Goal: Task Accomplishment & Management: Manage account settings

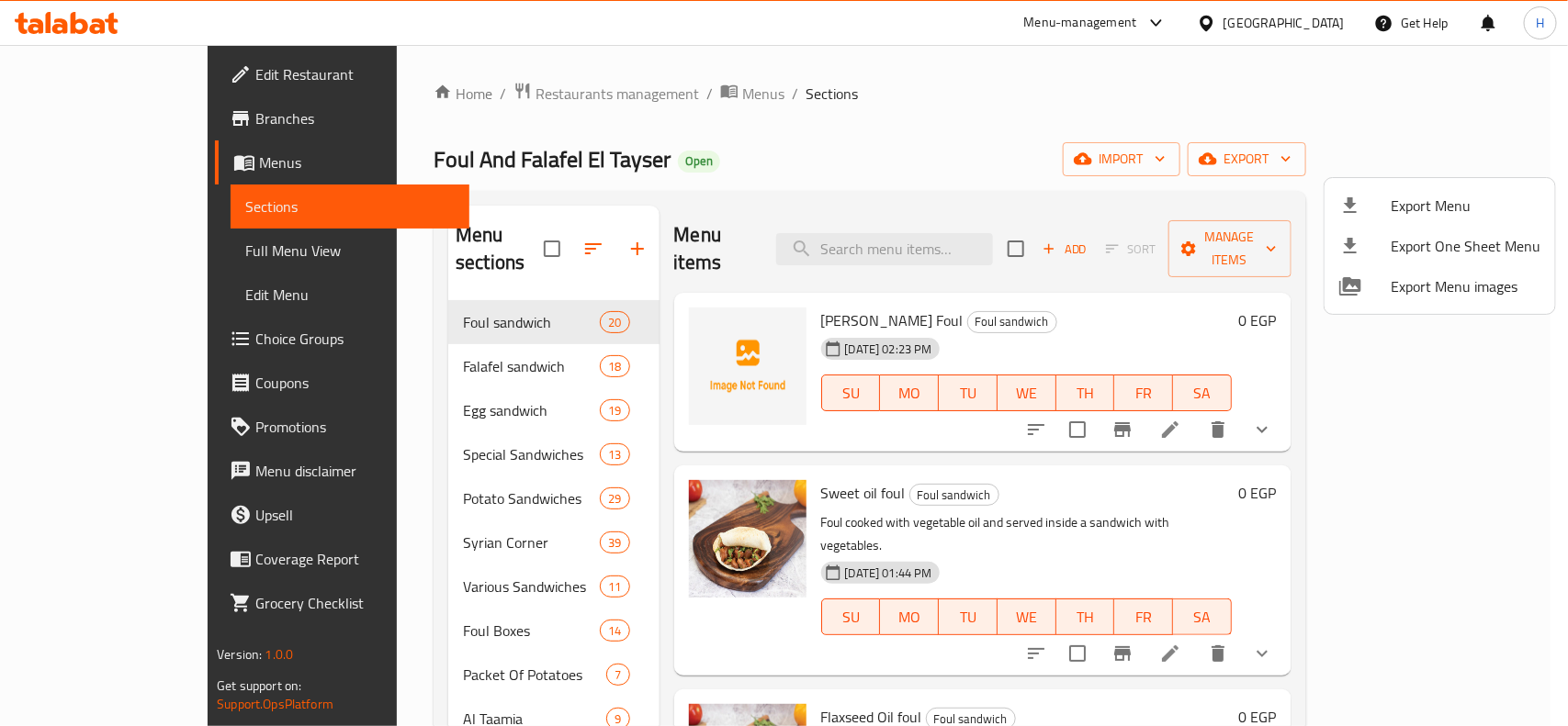
click at [525, 299] on div at bounding box center [784, 363] width 1568 height 726
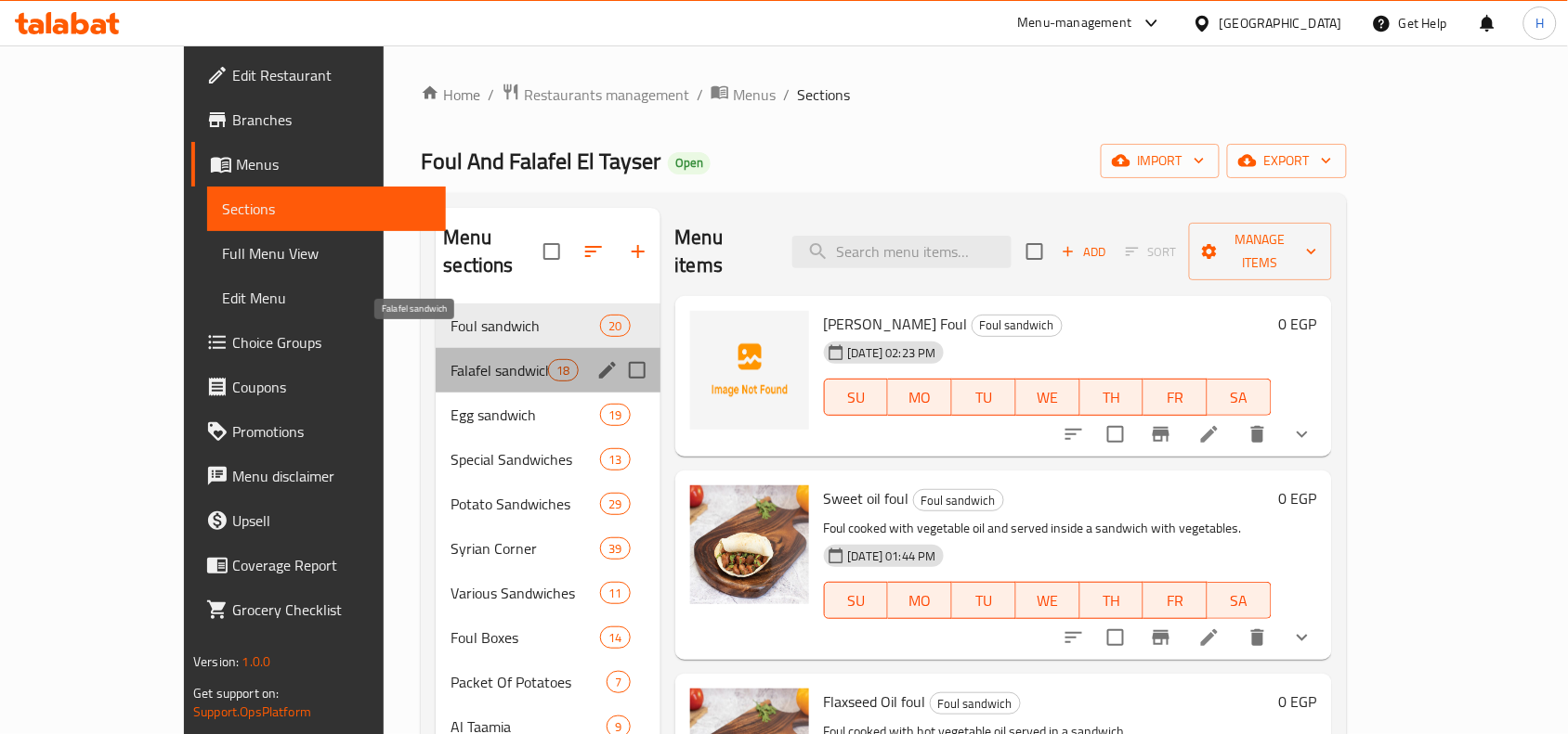
click at [450, 359] on span "Falafel sandwich" at bounding box center [499, 370] width 98 height 22
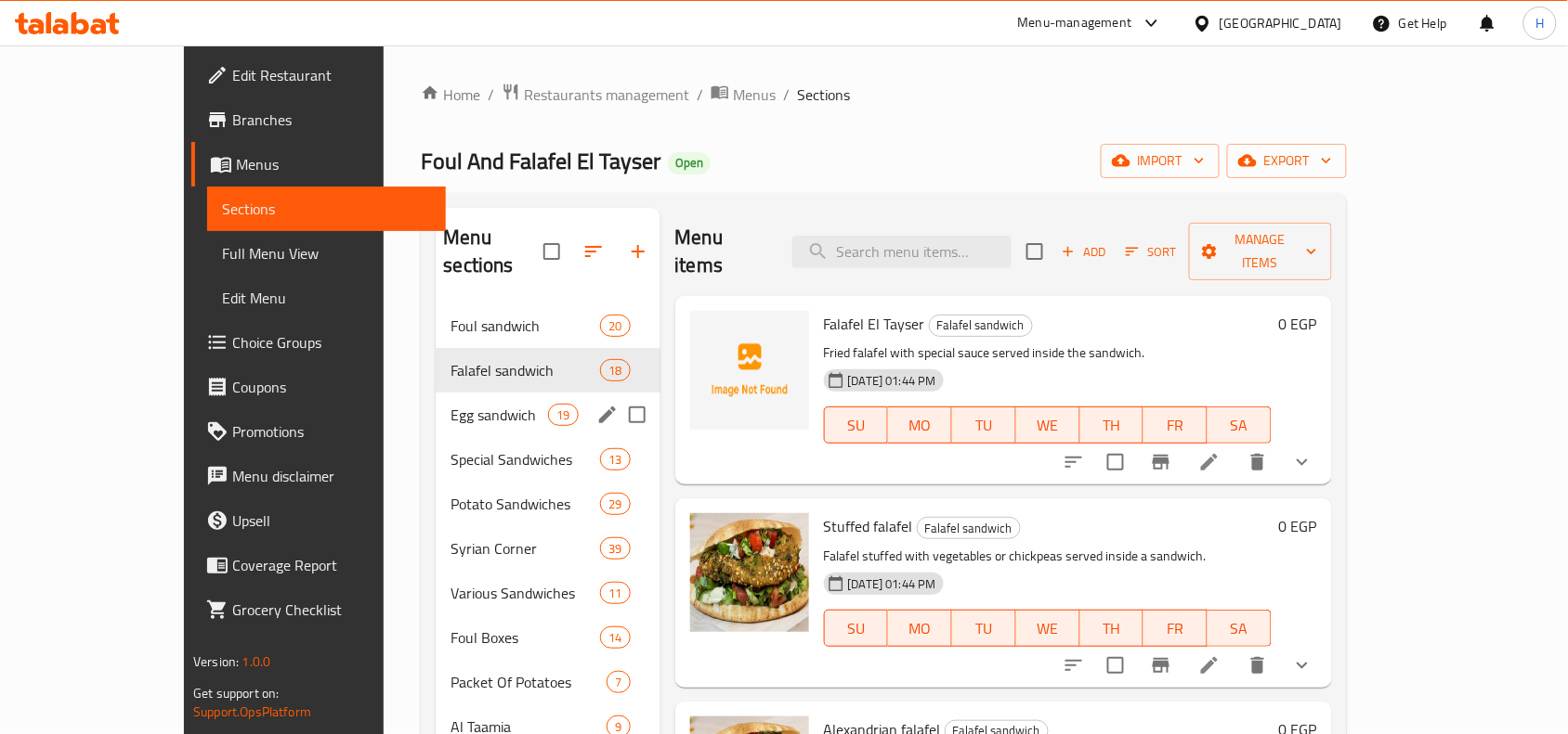
drag, startPoint x: 371, startPoint y: 383, endPoint x: 1582, endPoint y: 531, distance: 1220.0
click at [450, 404] on span "Egg sandwich" at bounding box center [499, 415] width 98 height 22
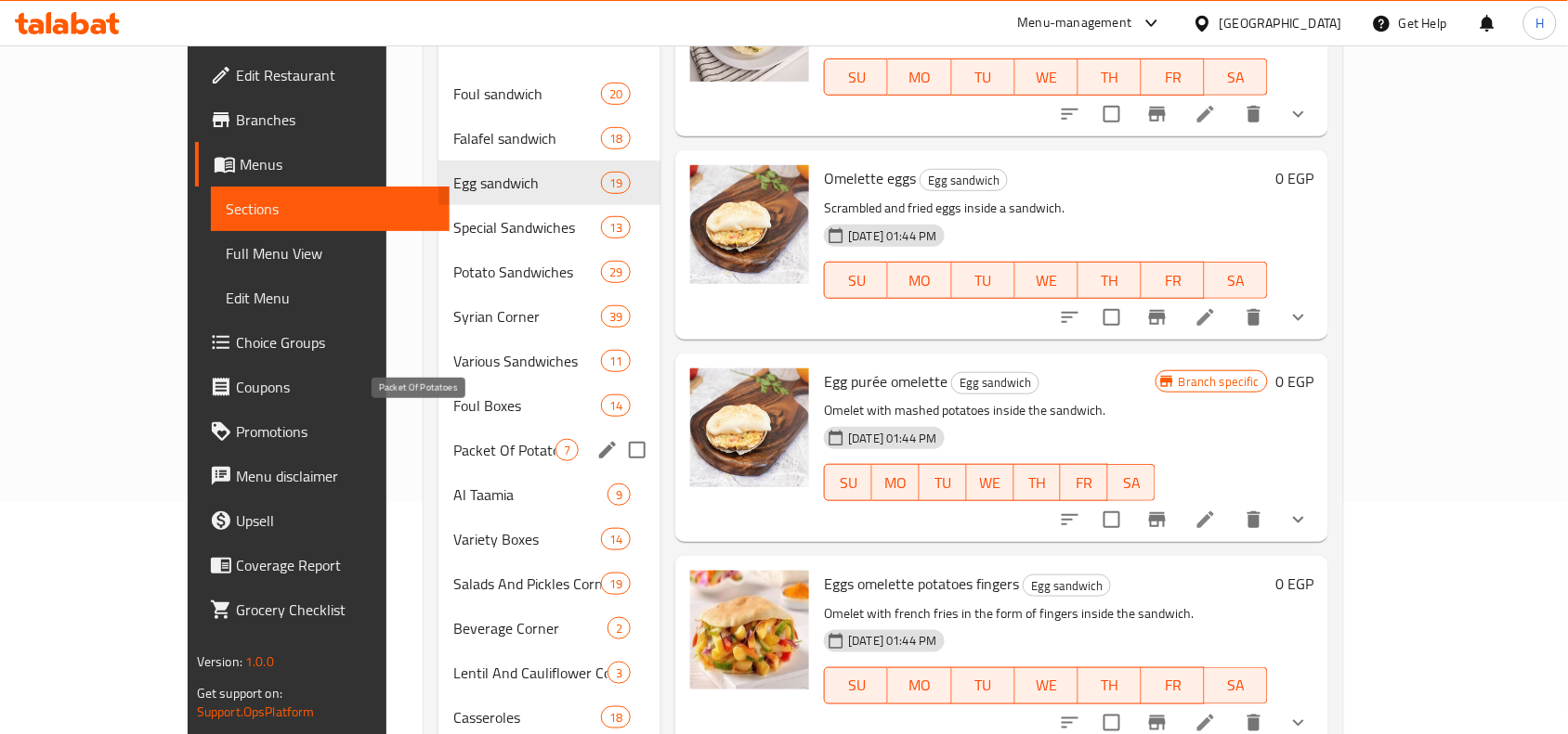
scroll to position [269, 0]
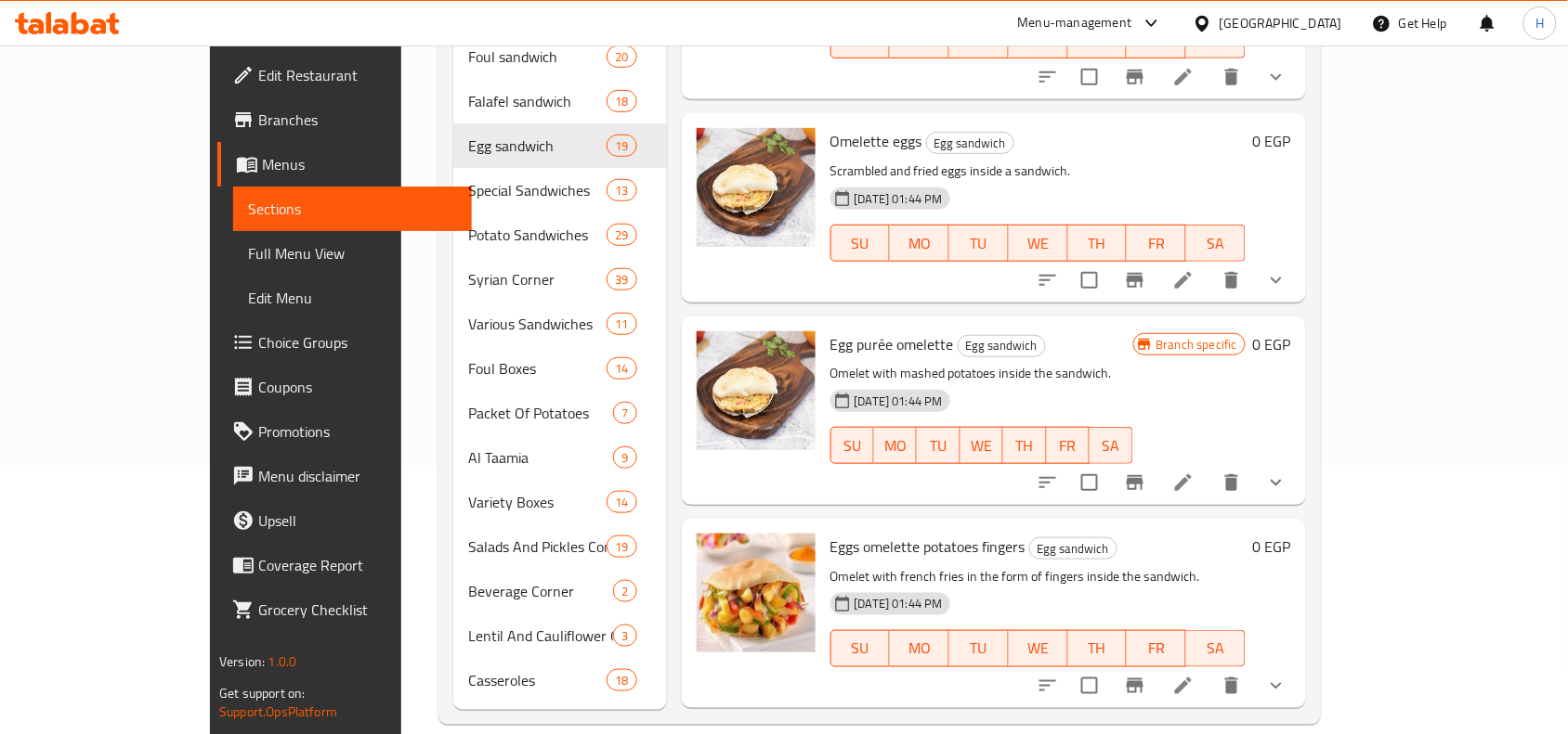
click at [401, 481] on div "Home / Restaurants management / Menus / Sections Foul And Falafel El Tayser Ope…" at bounding box center [880, 269] width 957 height 986
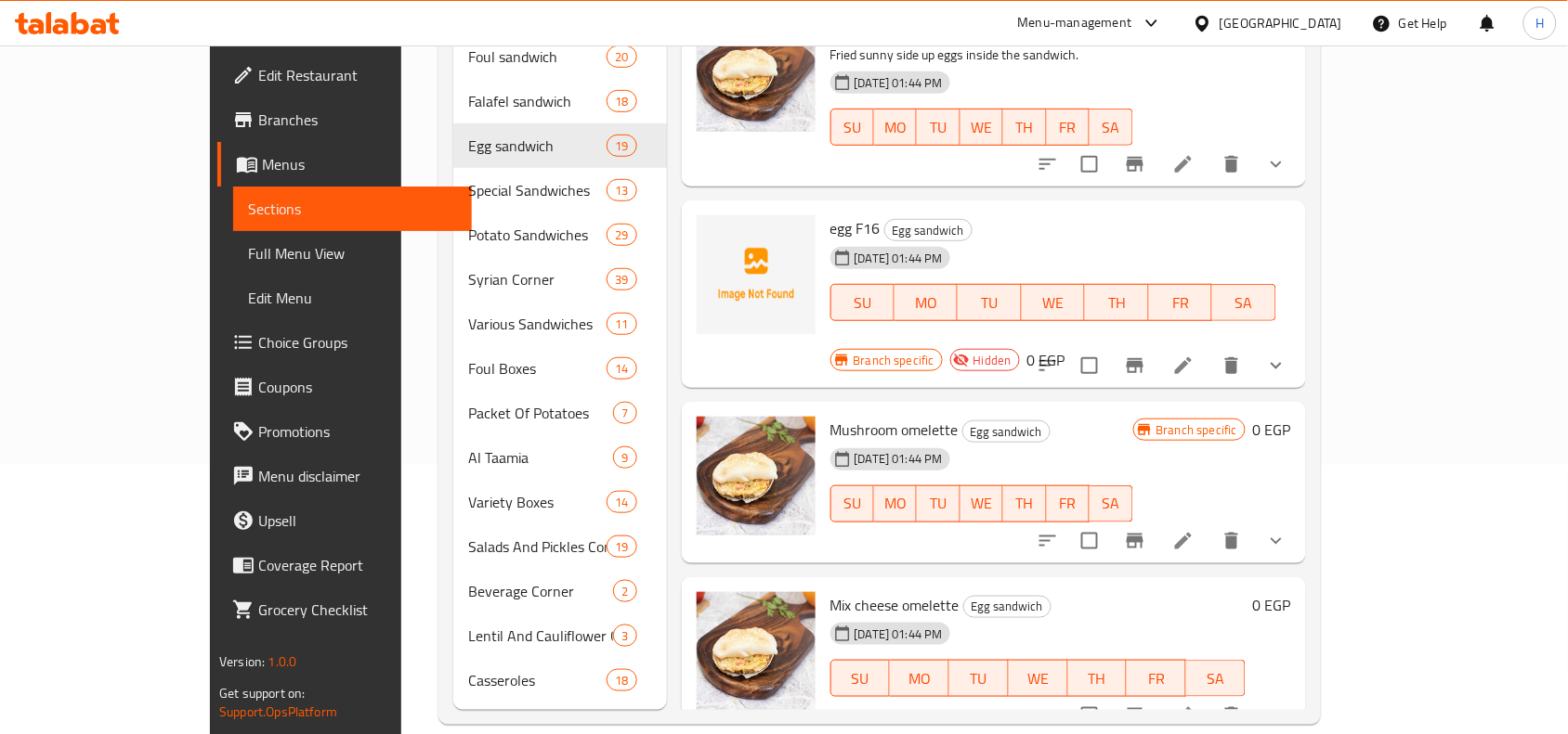
scroll to position [2956, 0]
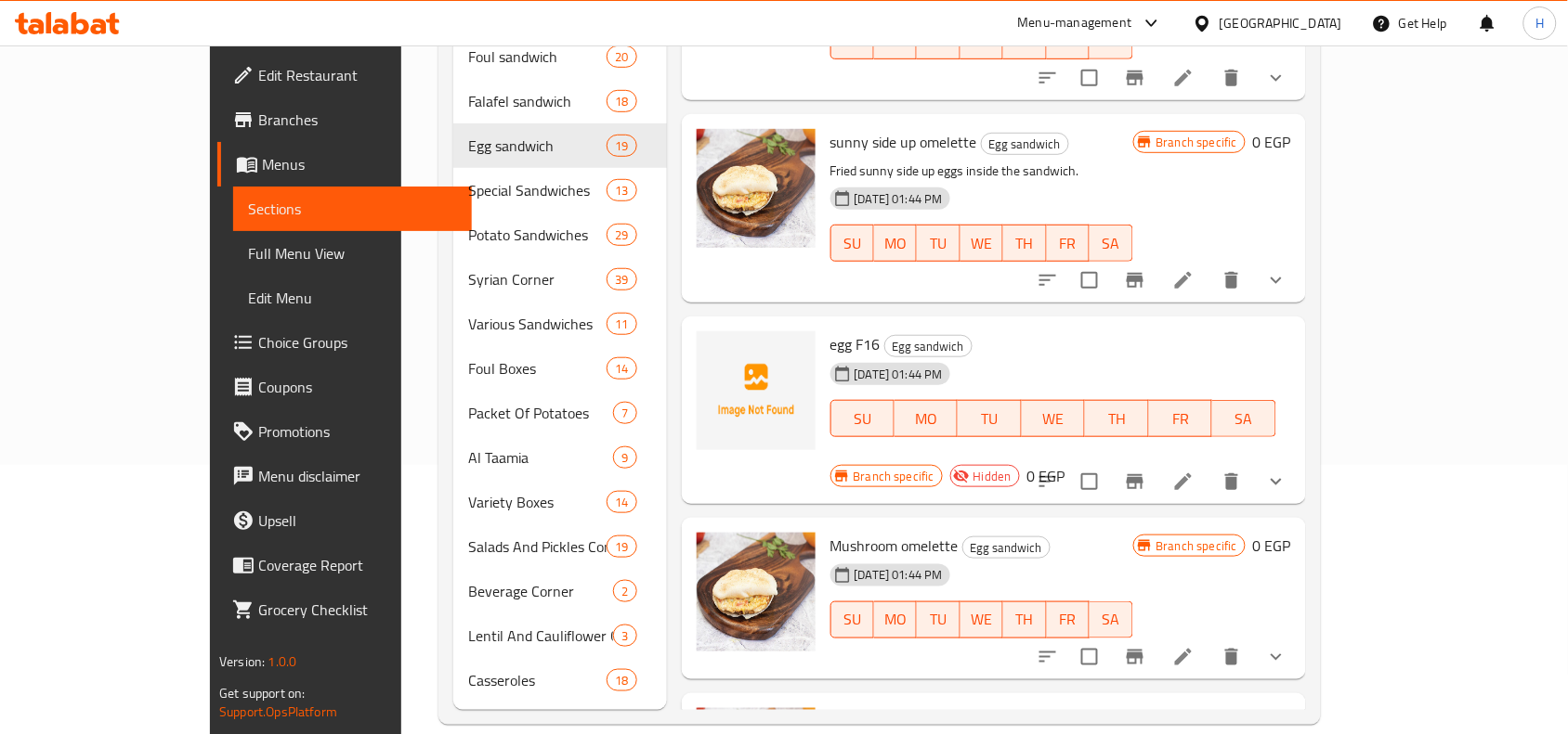
click at [1358, 198] on div "Home / Restaurants management / Menus / Sections Foul And Falafel El Tayser Ope…" at bounding box center [880, 269] width 957 height 986
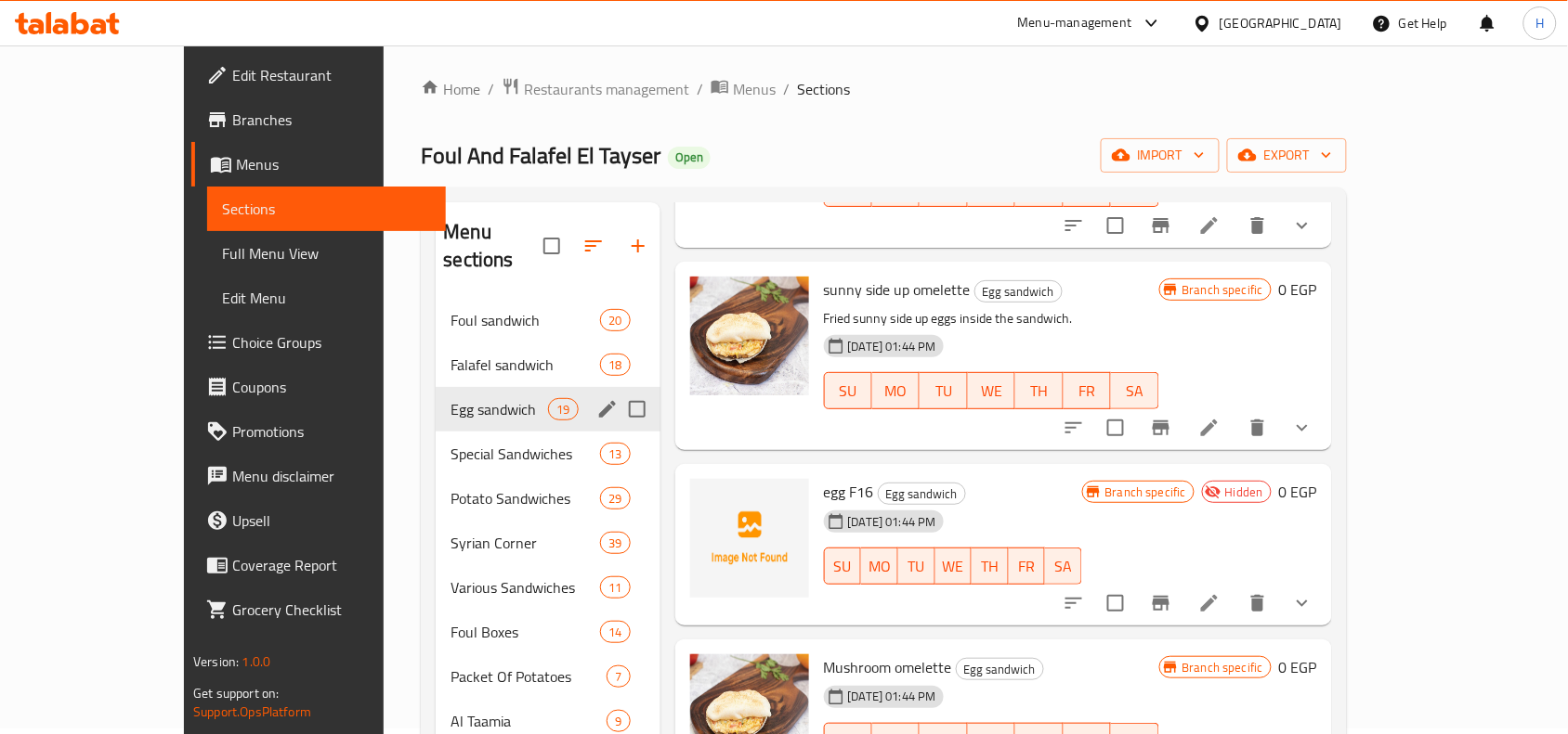
scroll to position [0, 0]
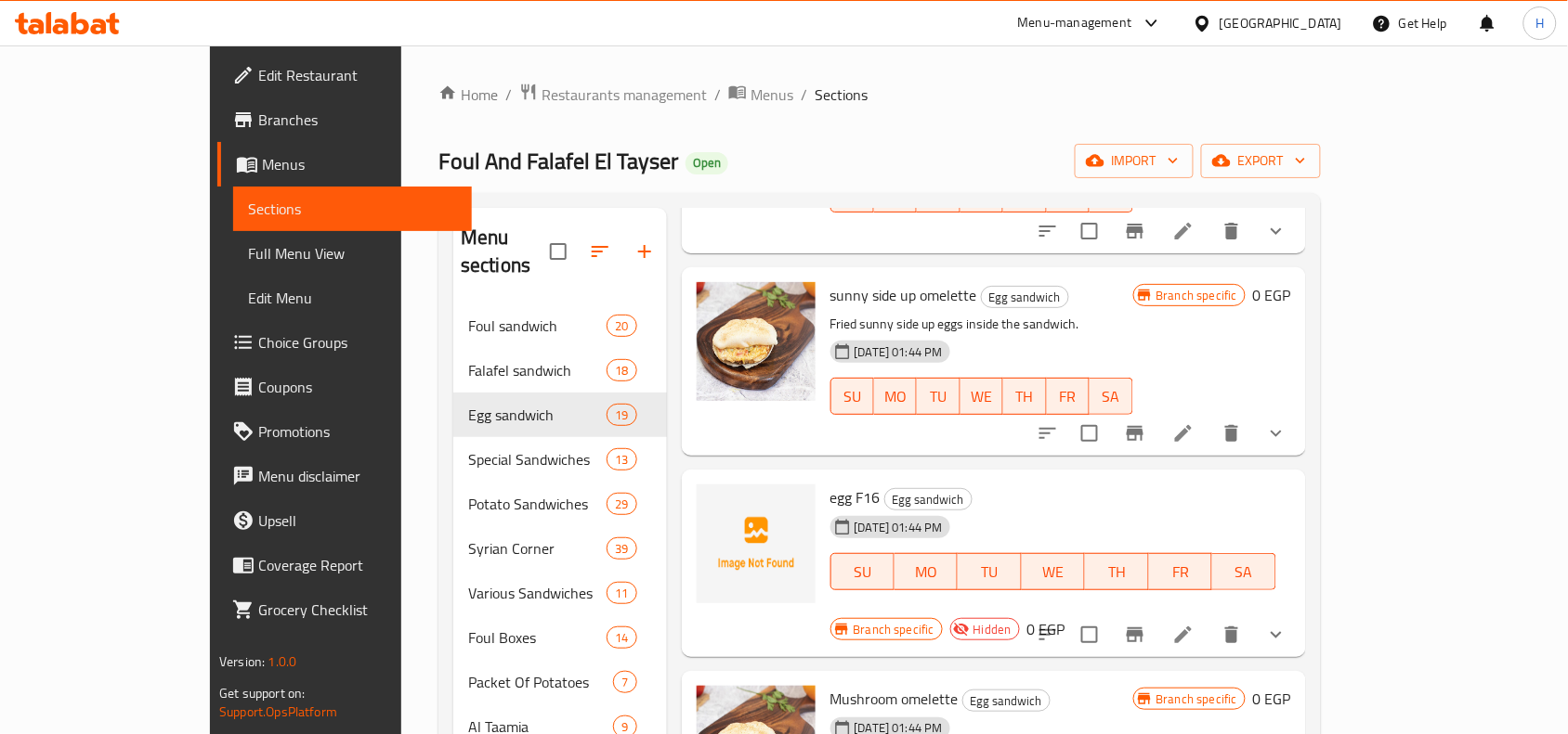
click at [716, 163] on div "Foul And Falafel El Tayser Open import export" at bounding box center [880, 161] width 882 height 35
drag, startPoint x: 1041, startPoint y: 196, endPoint x: 1036, endPoint y: 187, distance: 10.3
click at [1041, 195] on div "Menu sections Foul sandwich 20 Falafel sandwich 18 Egg sandwich 19 Special Sand…" at bounding box center [880, 593] width 882 height 801
click at [1043, 177] on div "Foul And Falafel El Tayser Open import export" at bounding box center [880, 161] width 882 height 35
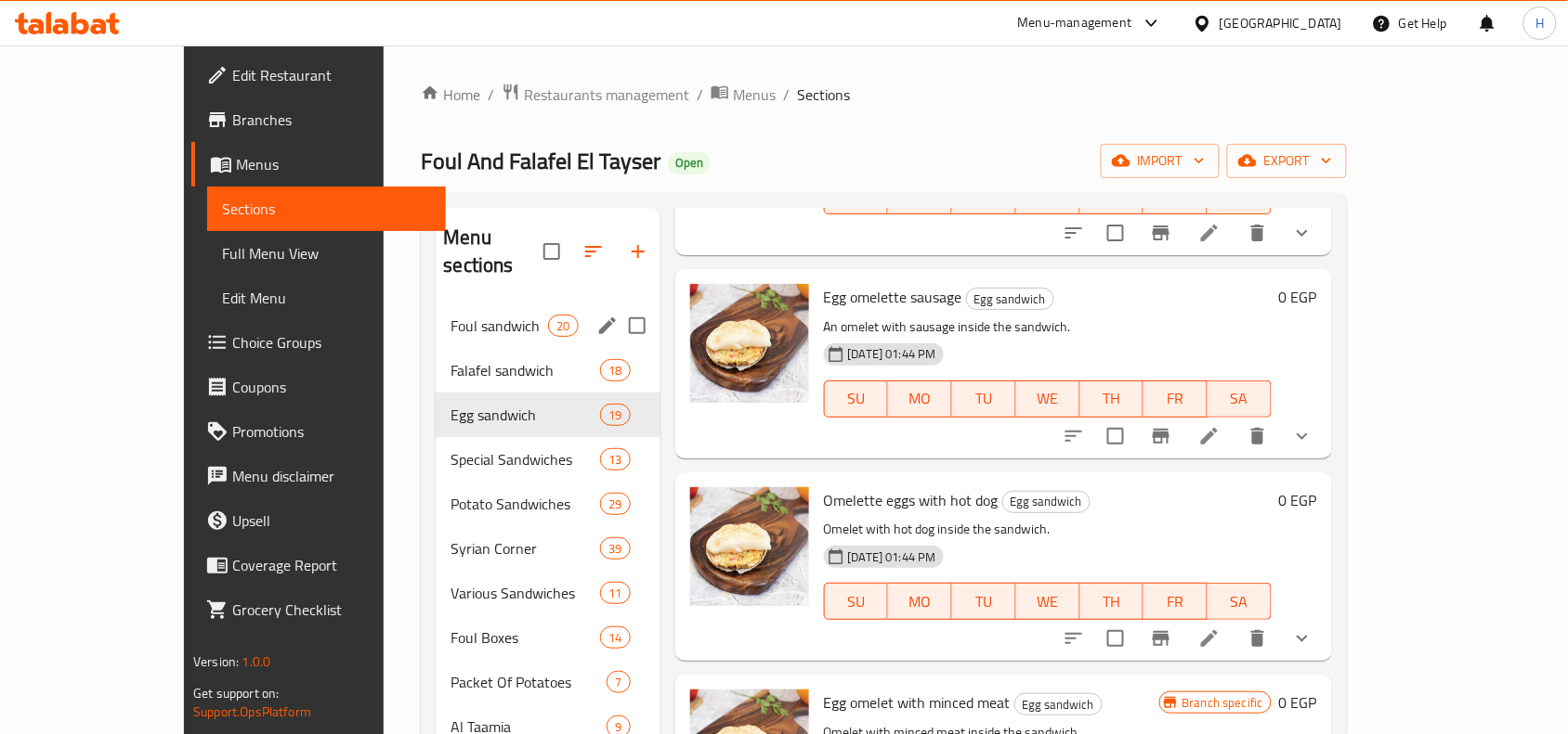
click at [450, 315] on span "Foul sandwich" at bounding box center [499, 326] width 98 height 22
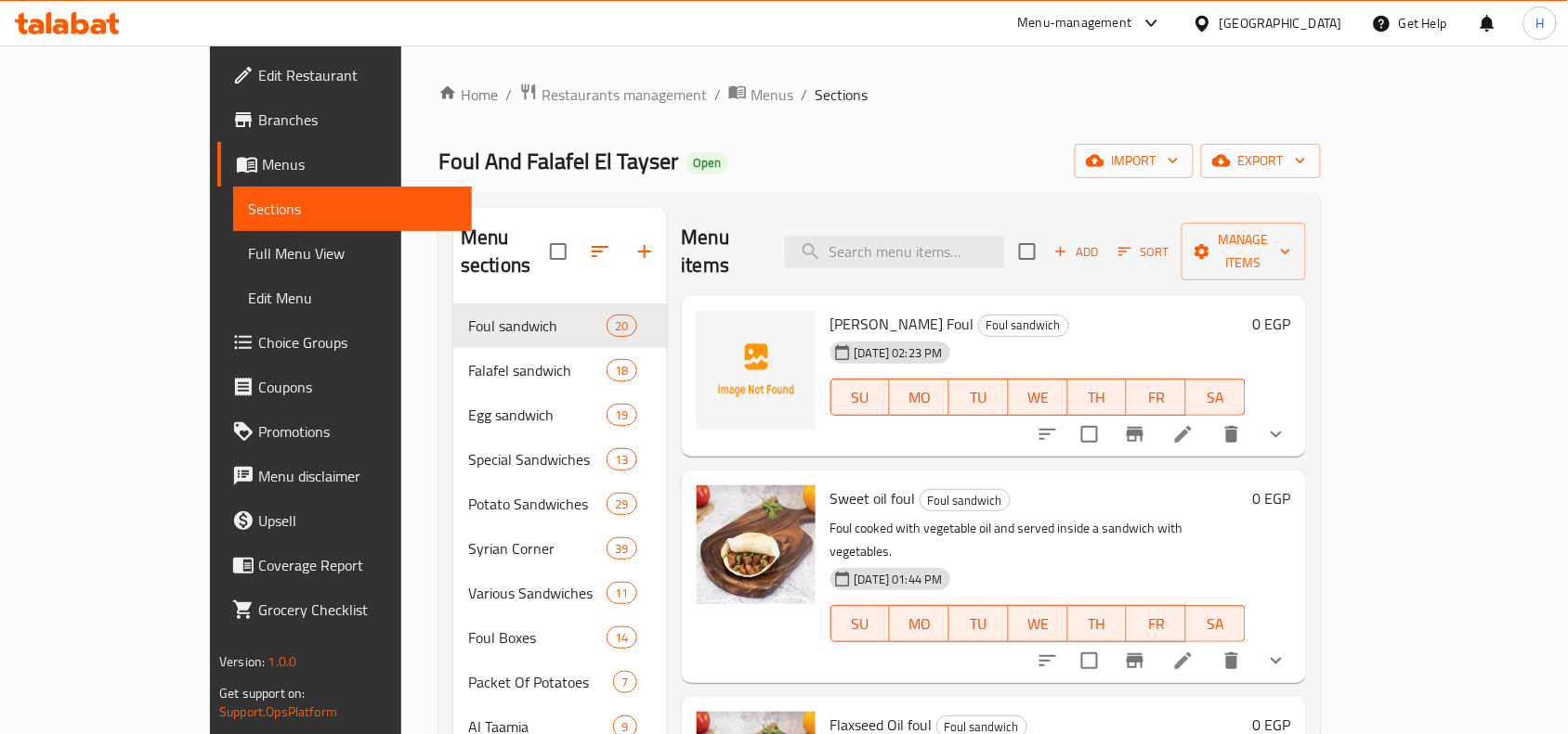
click at [1130, 172] on div "Foul And Falafel El Tayser Open import export" at bounding box center [880, 161] width 882 height 35
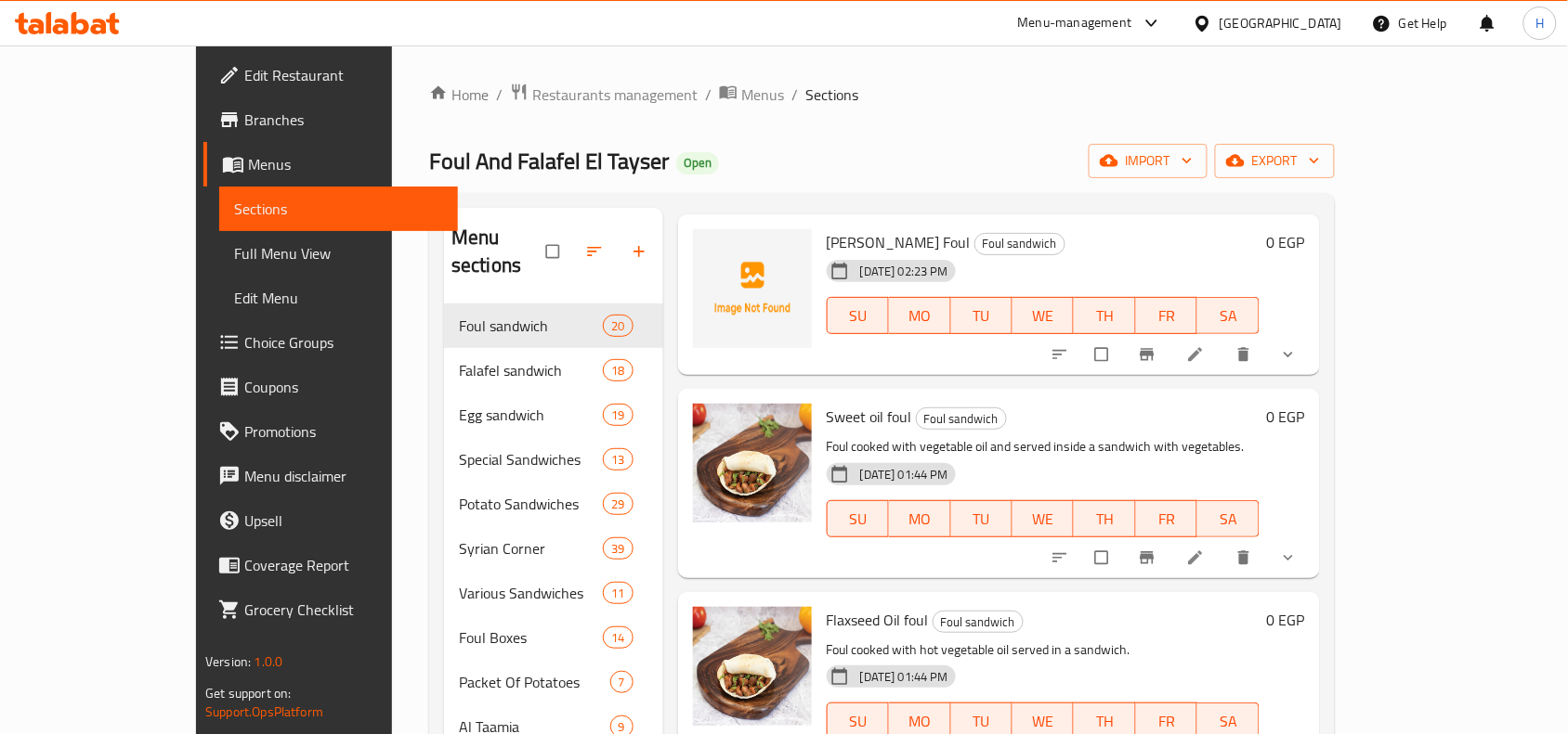
scroll to position [116, 0]
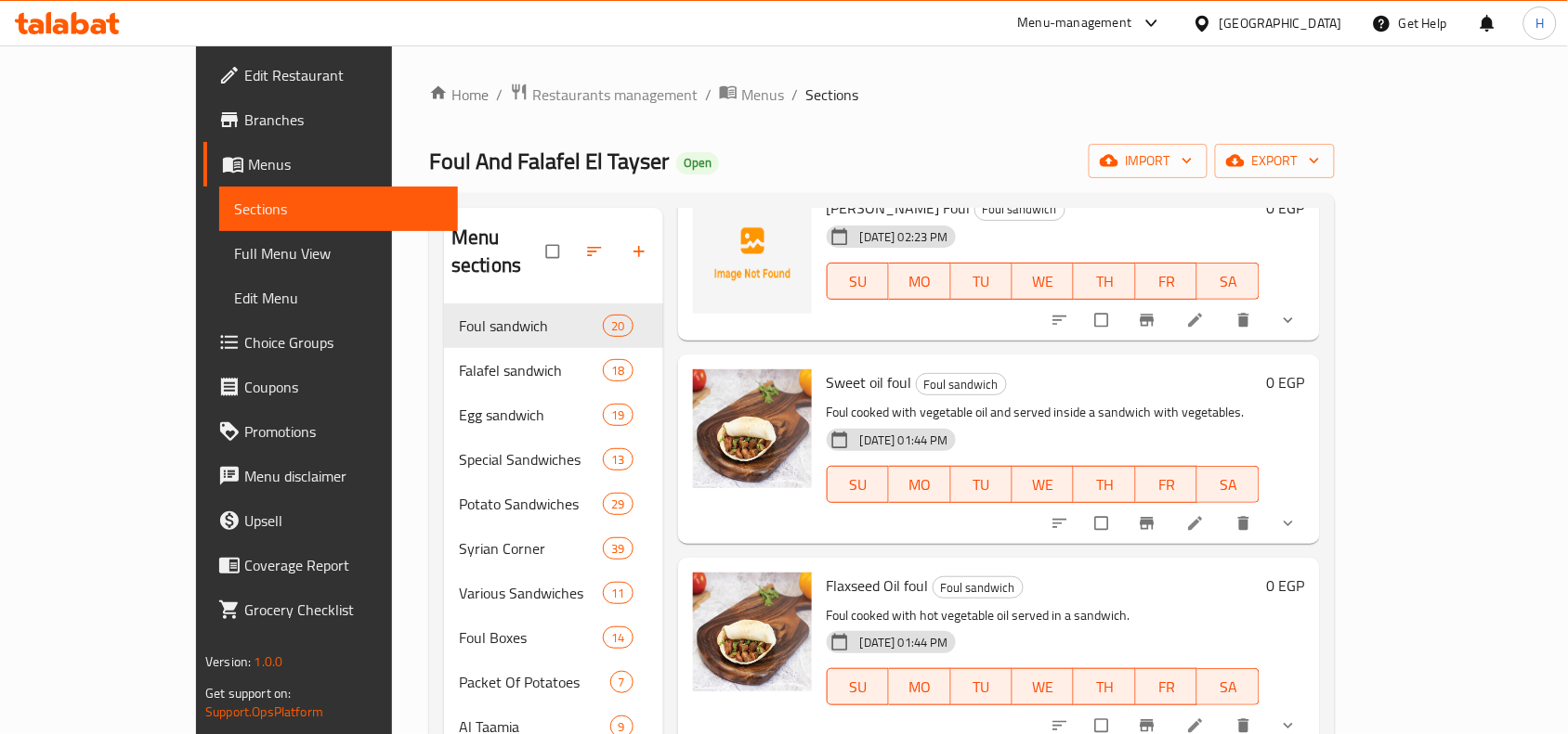
click at [1205, 515] on icon at bounding box center [1196, 524] width 19 height 19
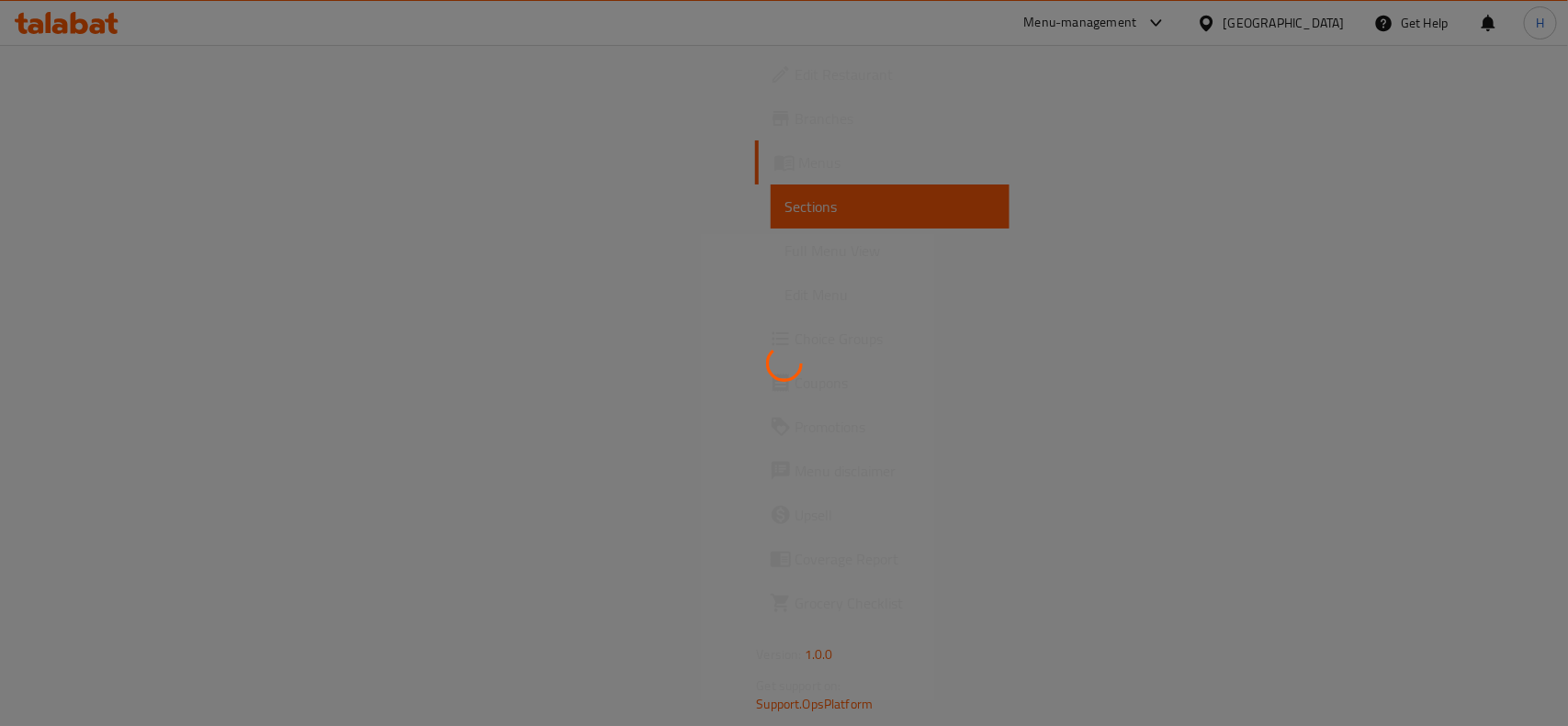
click at [166, 121] on div at bounding box center [784, 363] width 1568 height 726
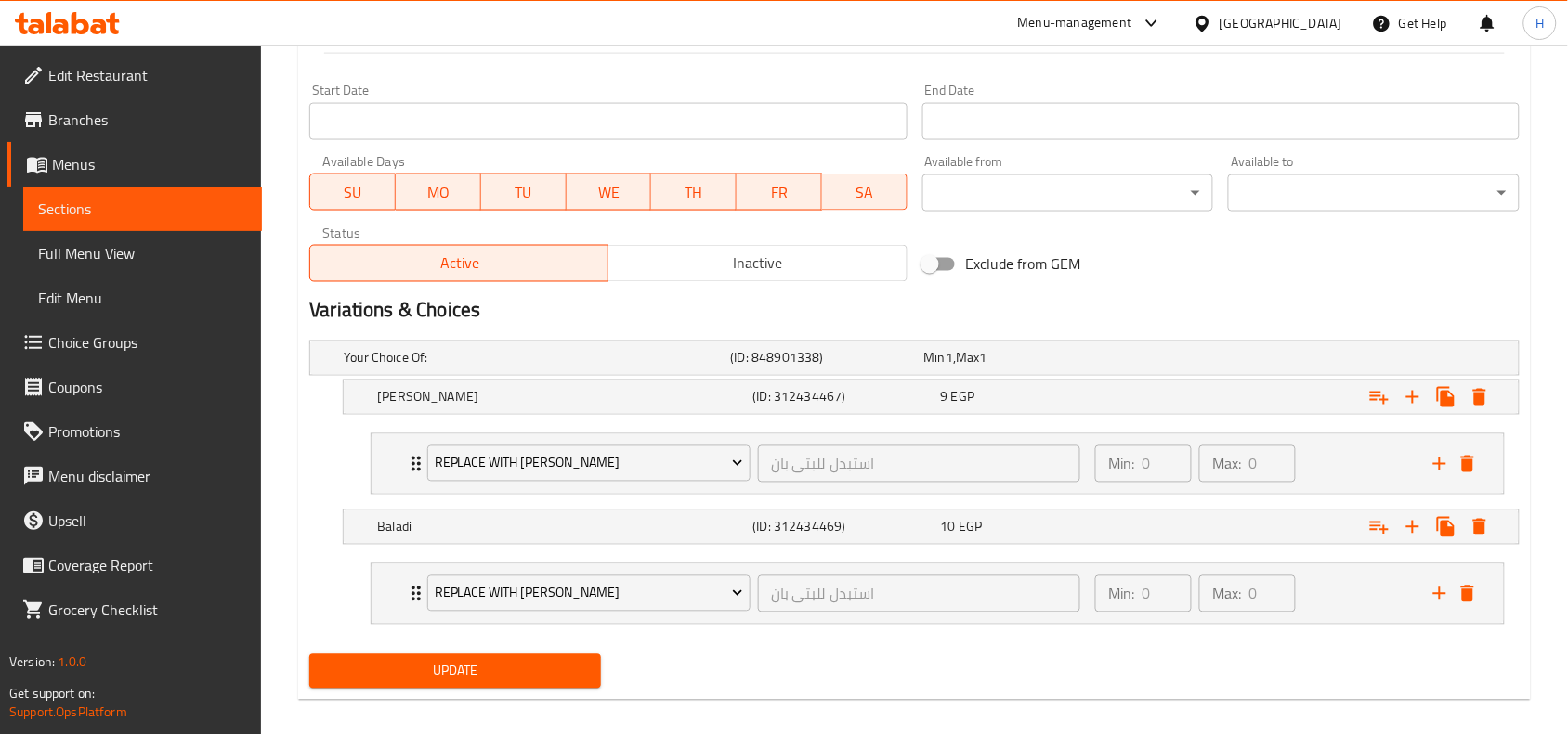
scroll to position [801, 0]
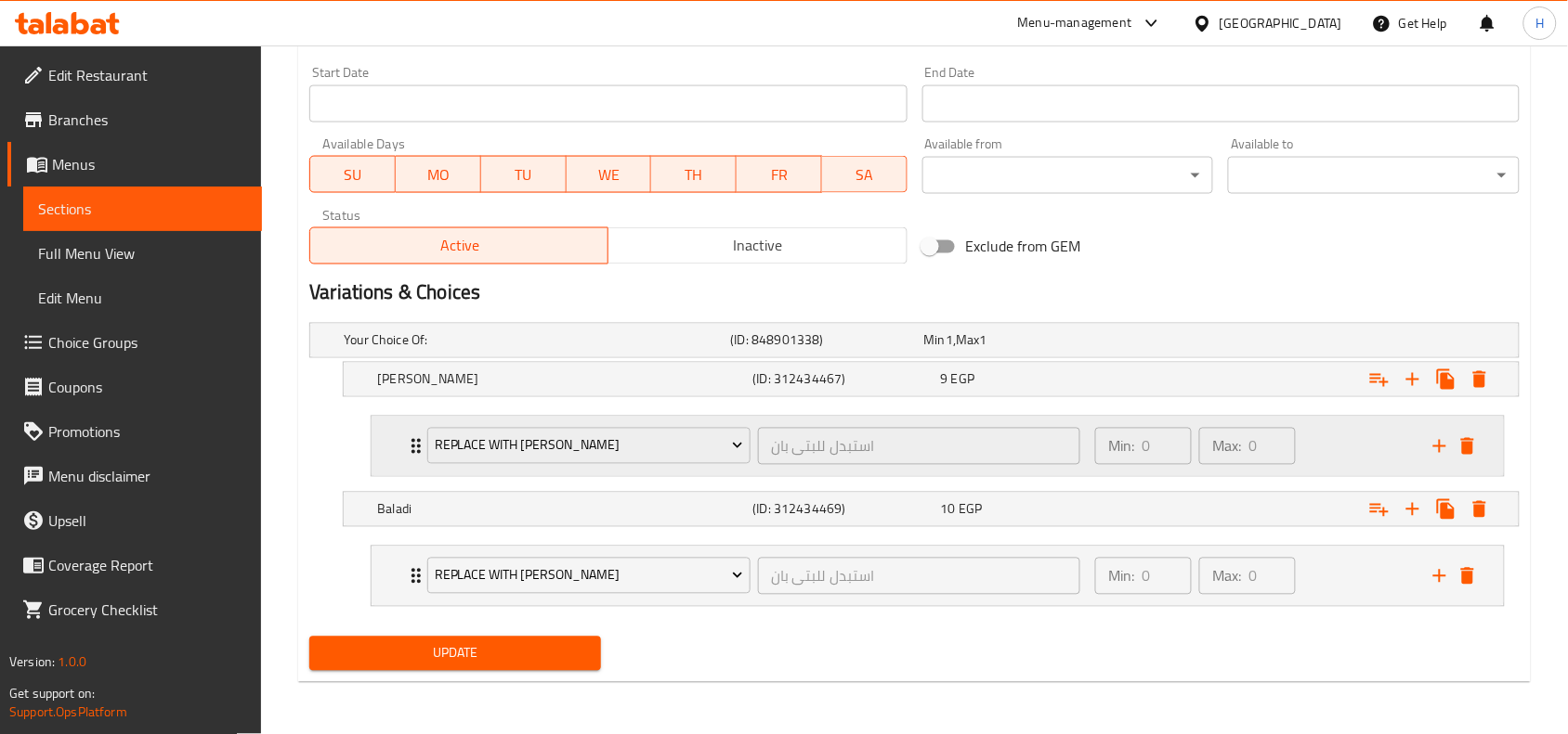
click at [1349, 459] on div "Min: 0 ​ Max: 0 ​" at bounding box center [1253, 446] width 339 height 59
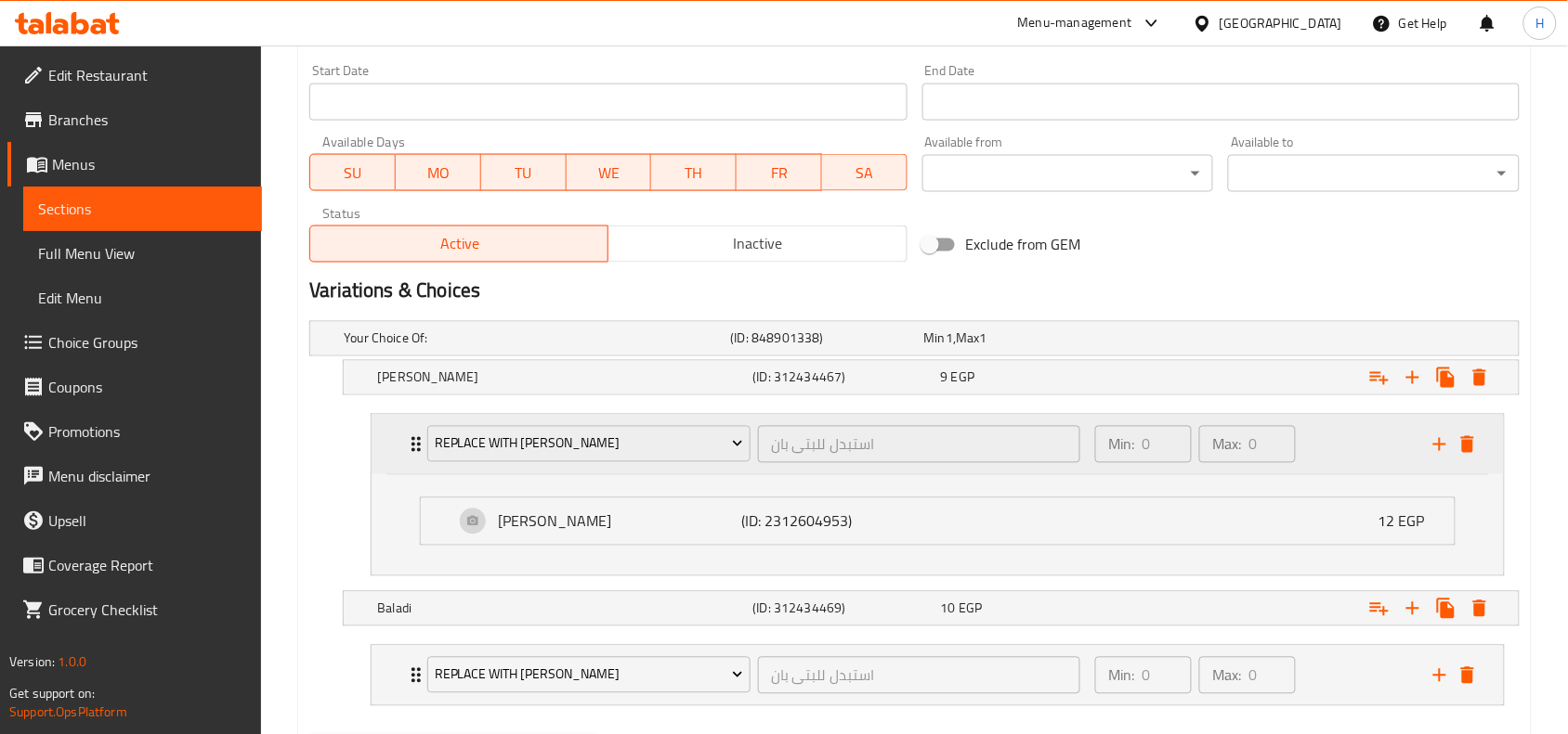
click at [1349, 459] on div "Min: 0 ​ Max: 0 ​" at bounding box center [1253, 444] width 339 height 59
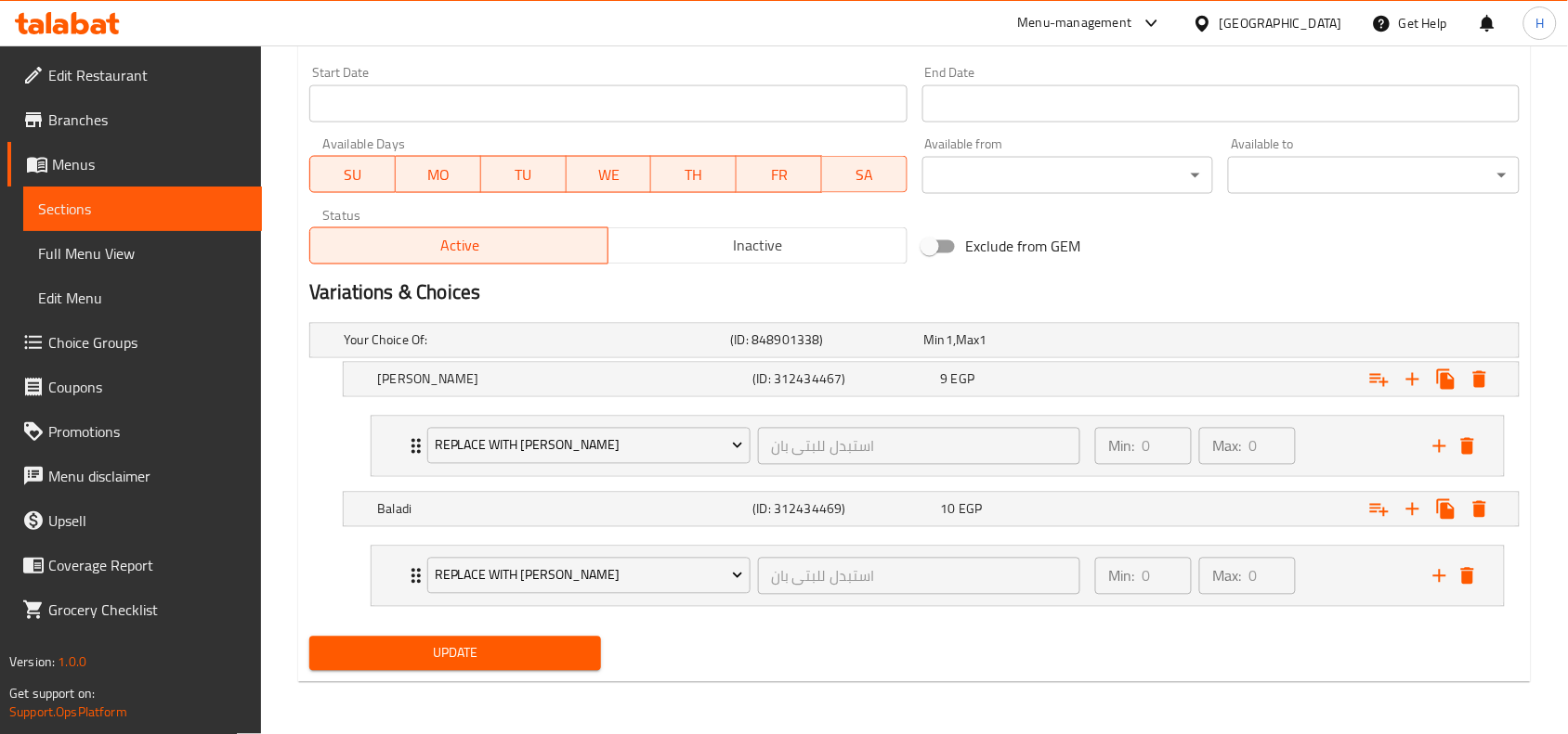
click at [91, 127] on span "Branches" at bounding box center [148, 120] width 199 height 22
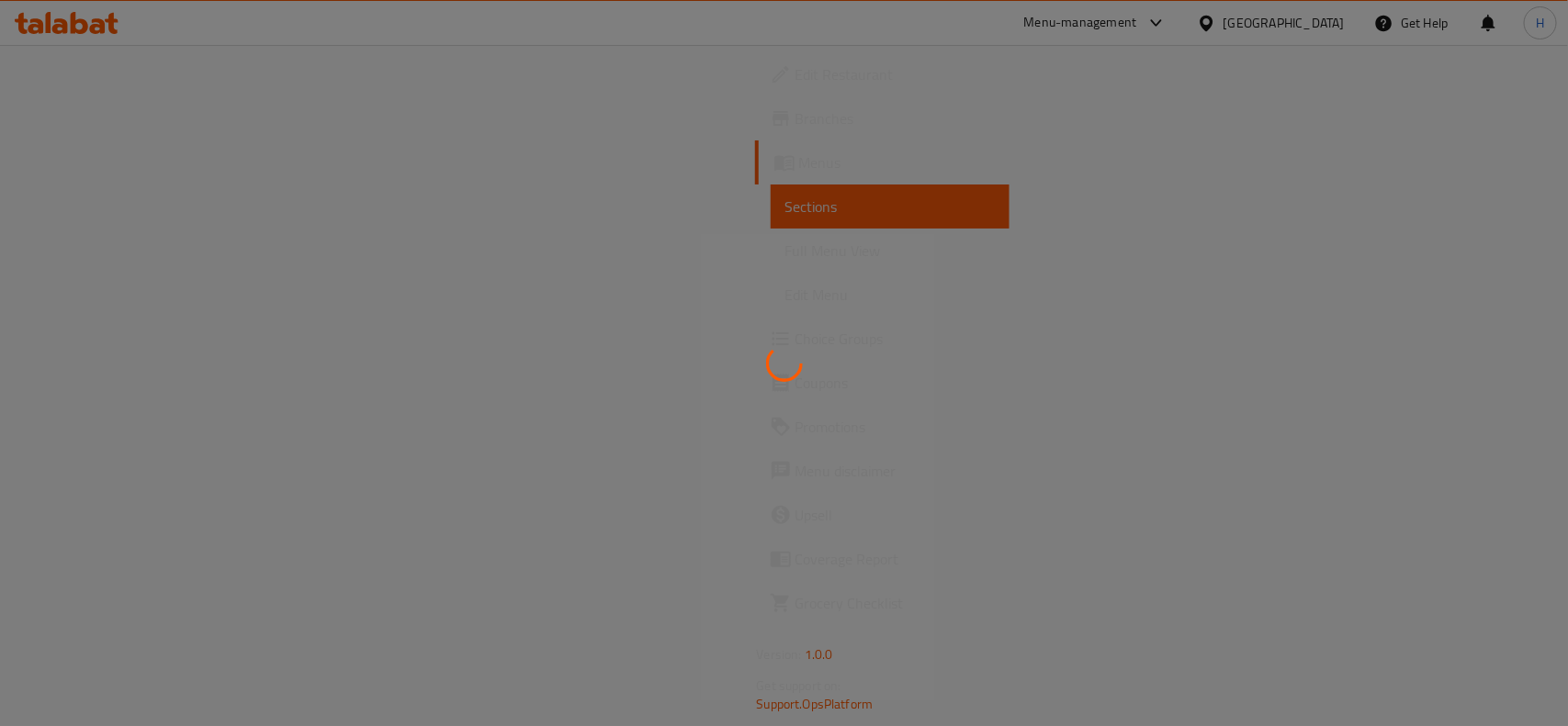
click at [112, 252] on div at bounding box center [784, 363] width 1568 height 726
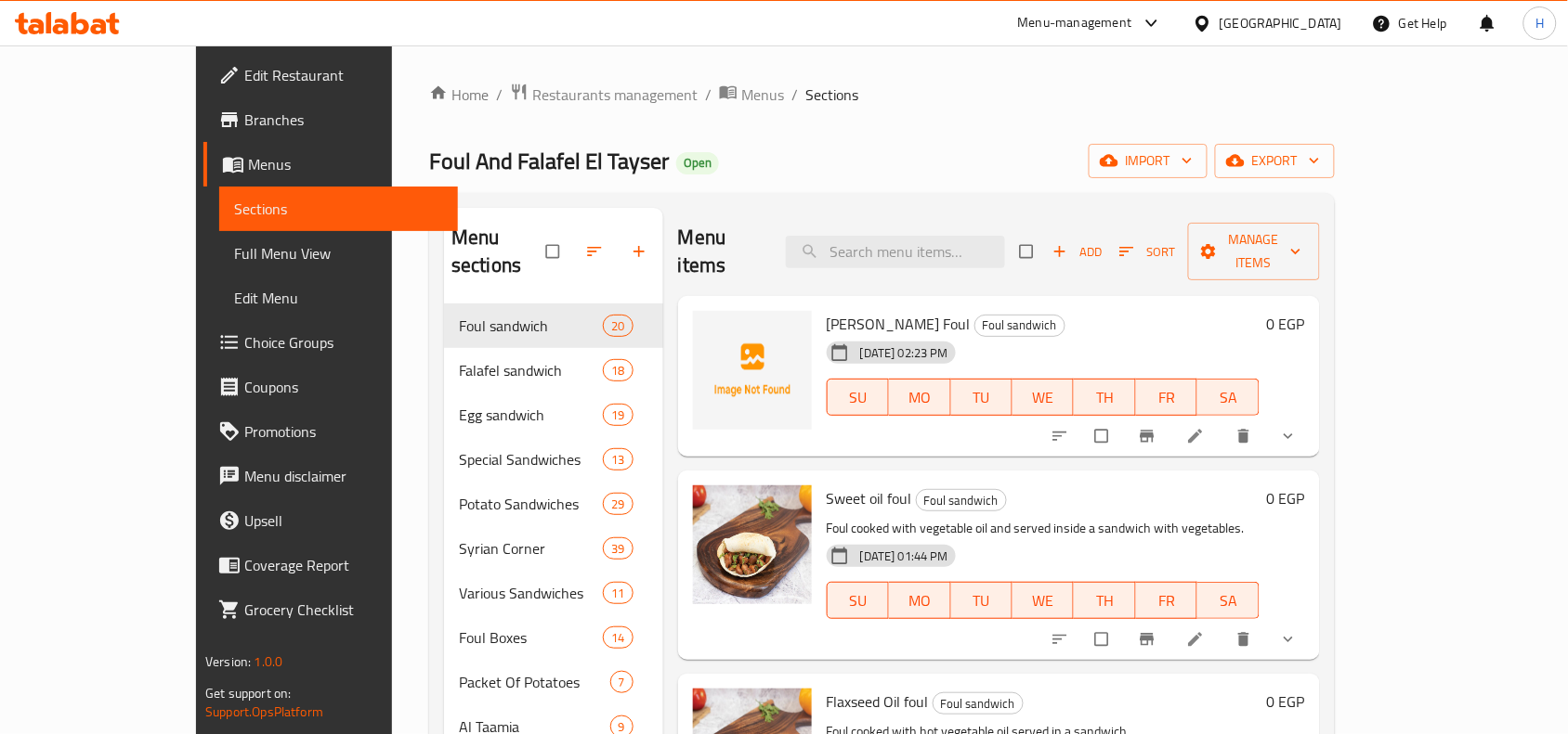
drag, startPoint x: 113, startPoint y: 255, endPoint x: 128, endPoint y: 219, distance: 39.0
click at [234, 255] on span "Full Menu View" at bounding box center [339, 254] width 209 height 22
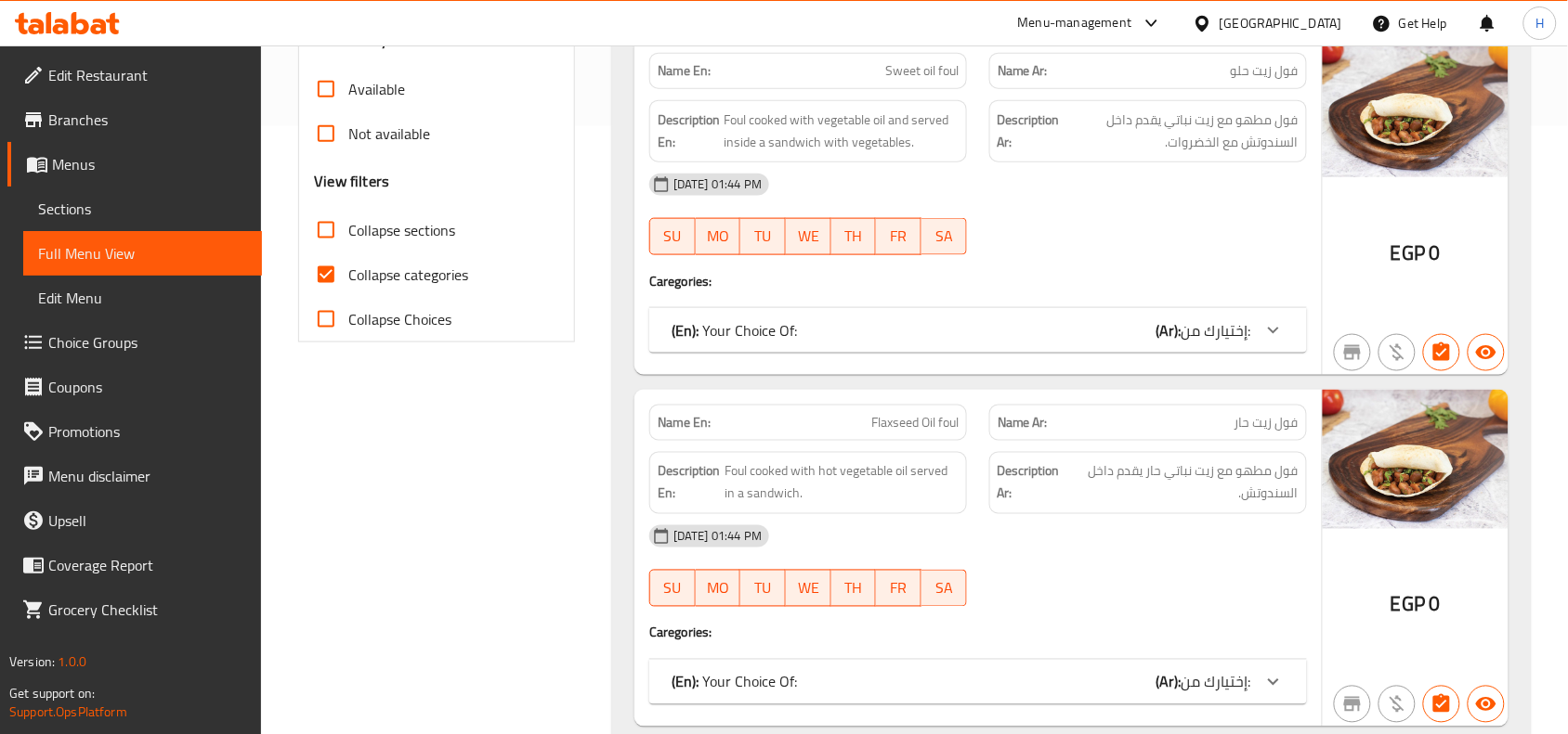
scroll to position [618, 0]
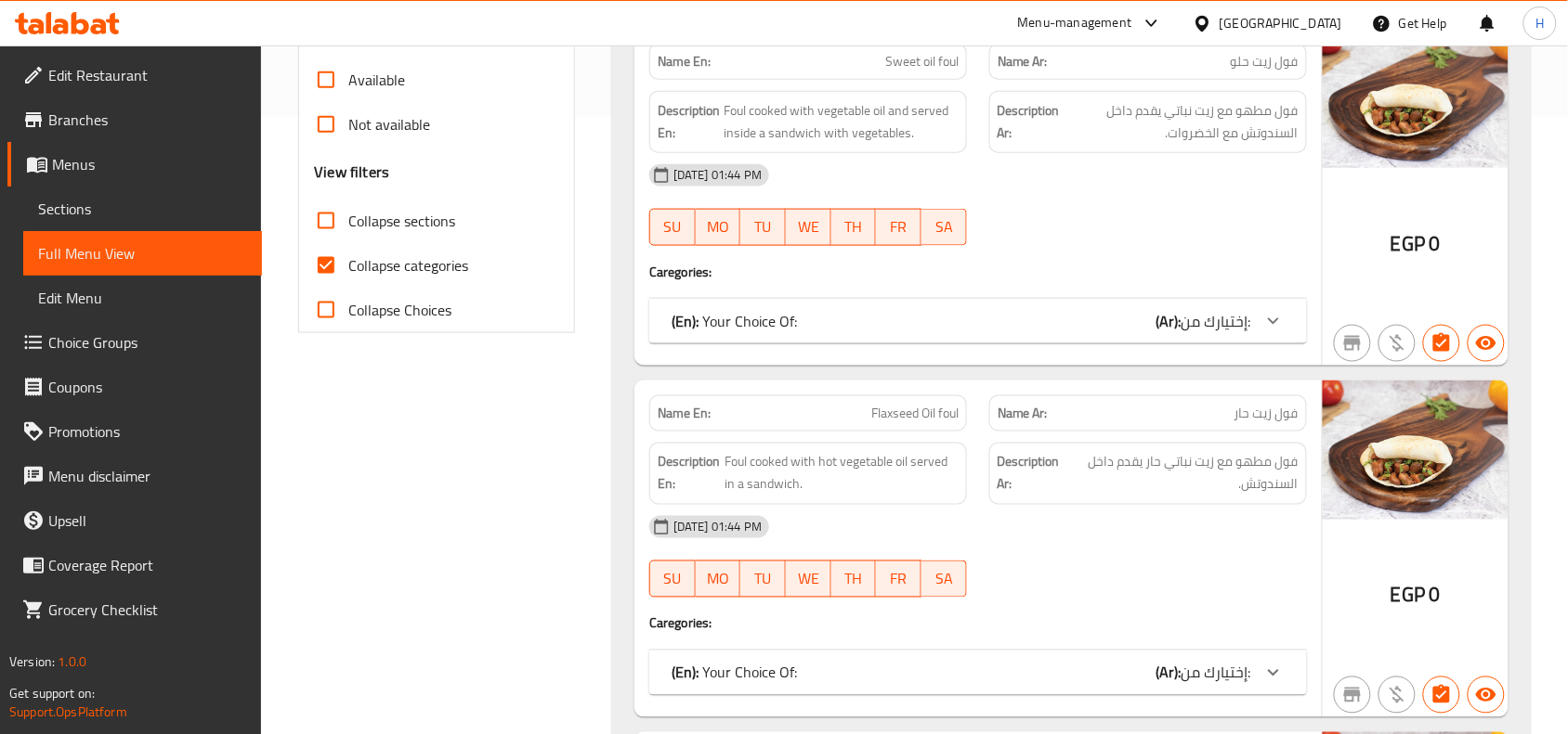
click at [333, 275] on input "Collapse categories" at bounding box center [326, 266] width 45 height 45
checkbox input "false"
click at [328, 238] on input "Collapse sections" at bounding box center [326, 221] width 45 height 45
checkbox input "true"
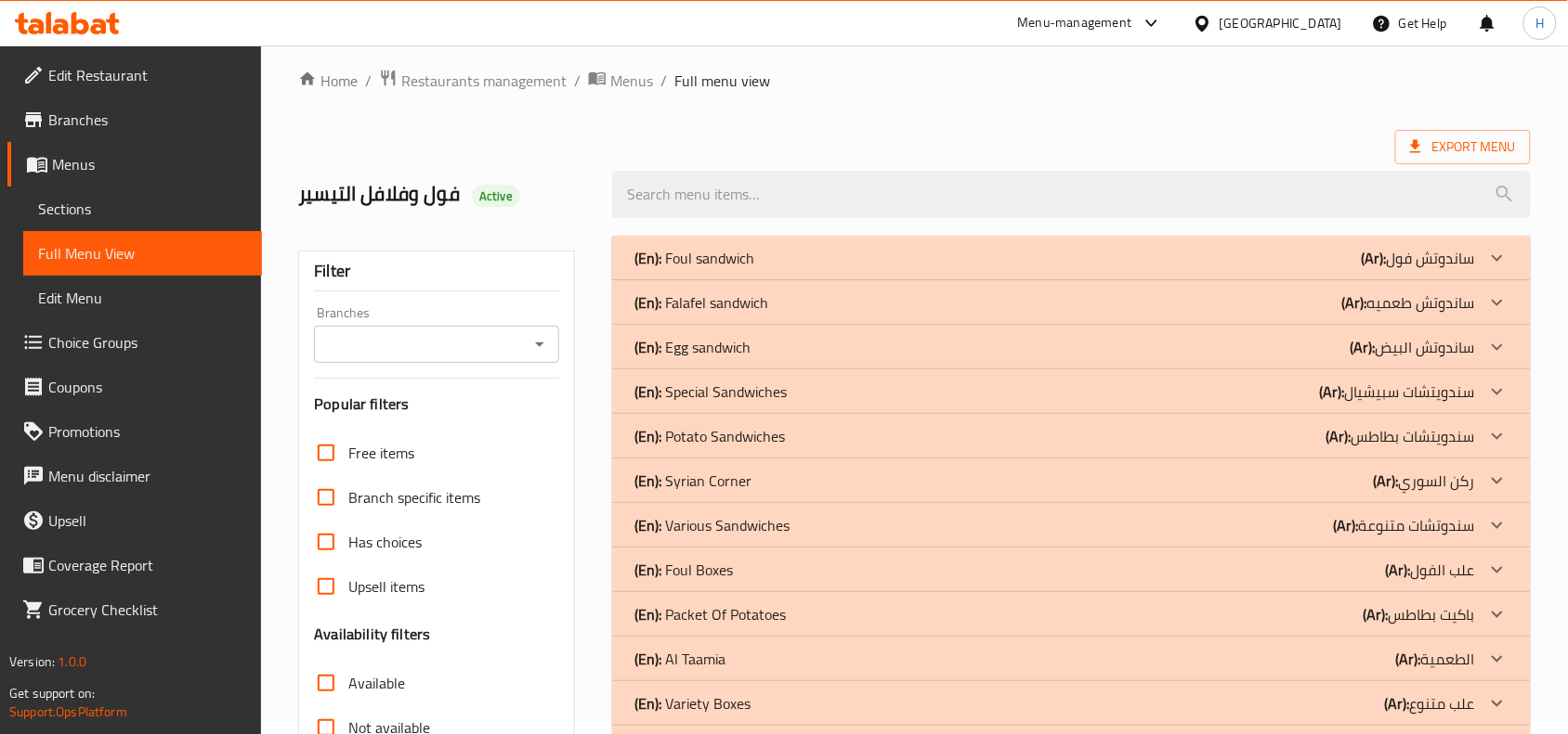
scroll to position [0, 0]
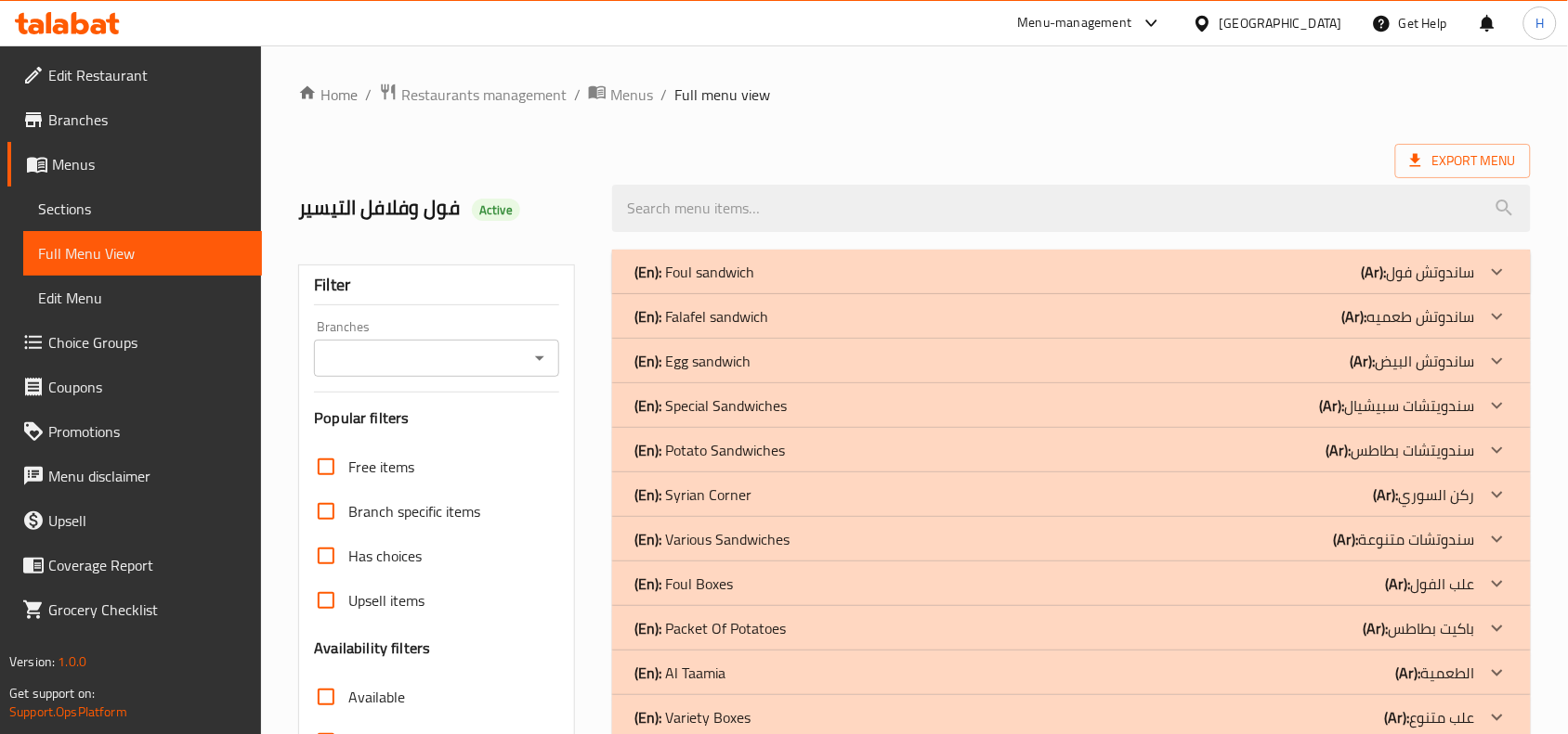
click at [913, 264] on div "(En): Foul sandwich (Ar): ساندوتش فول" at bounding box center [1054, 272] width 840 height 22
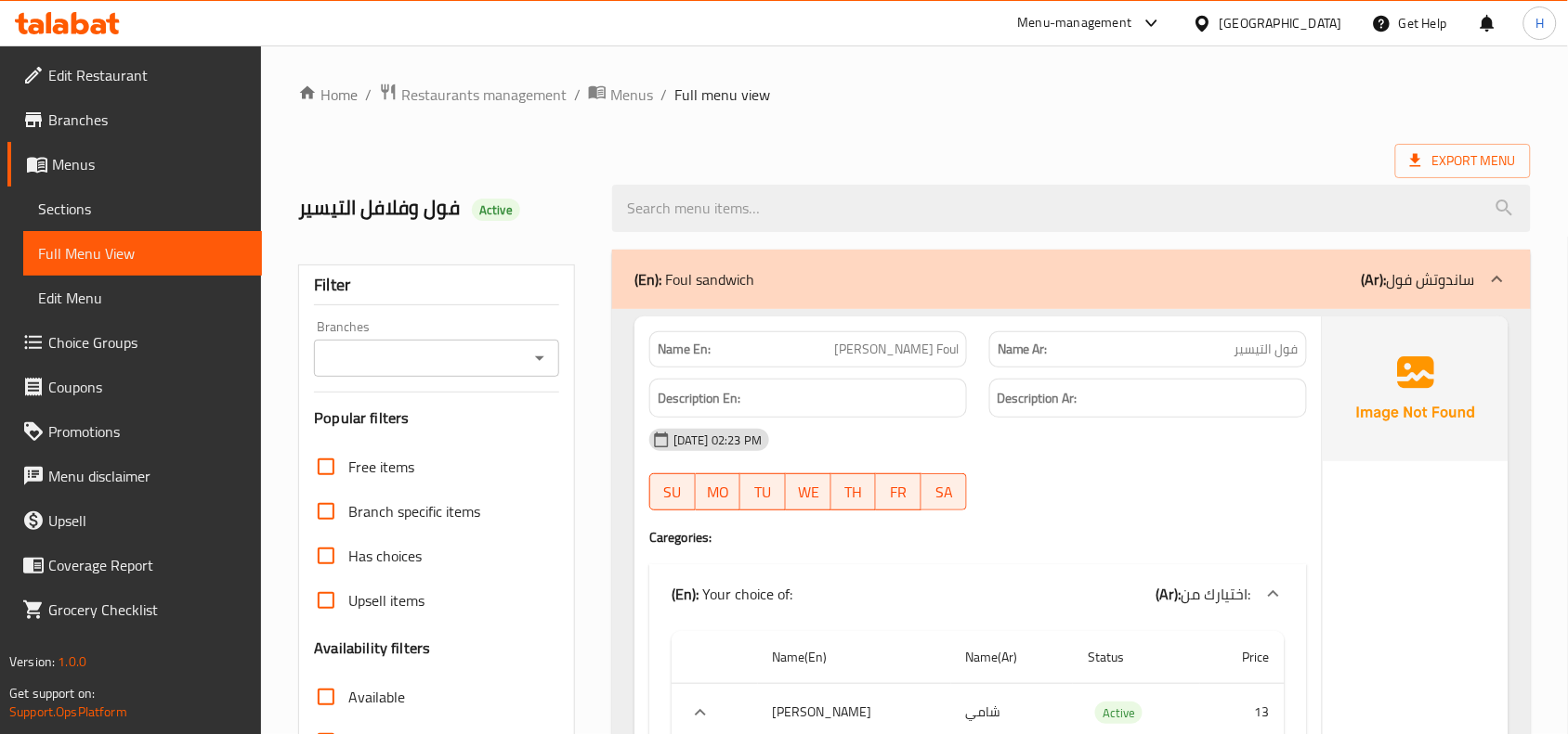
click at [969, 144] on div "Export Menu" at bounding box center [914, 161] width 1232 height 35
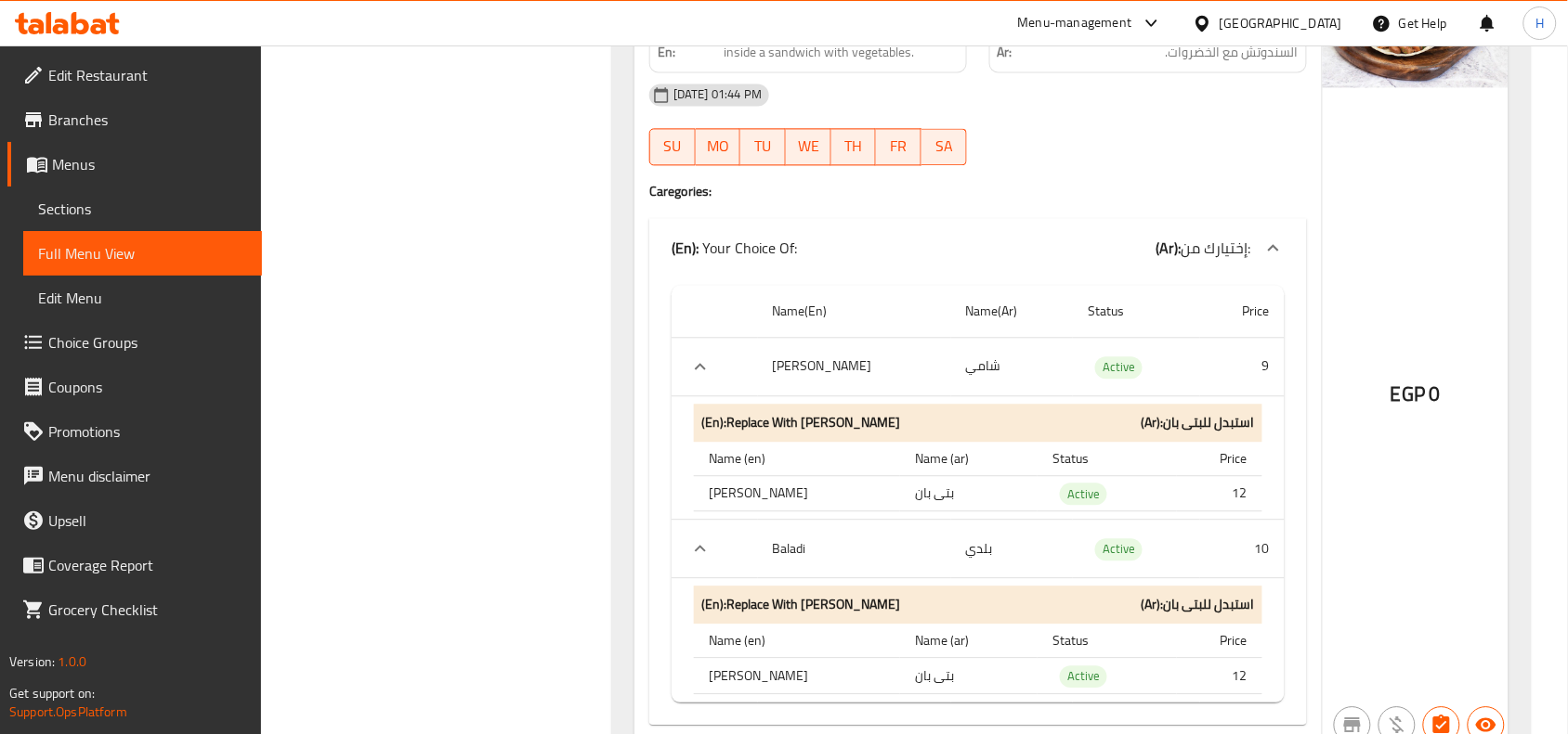
scroll to position [1277, 0]
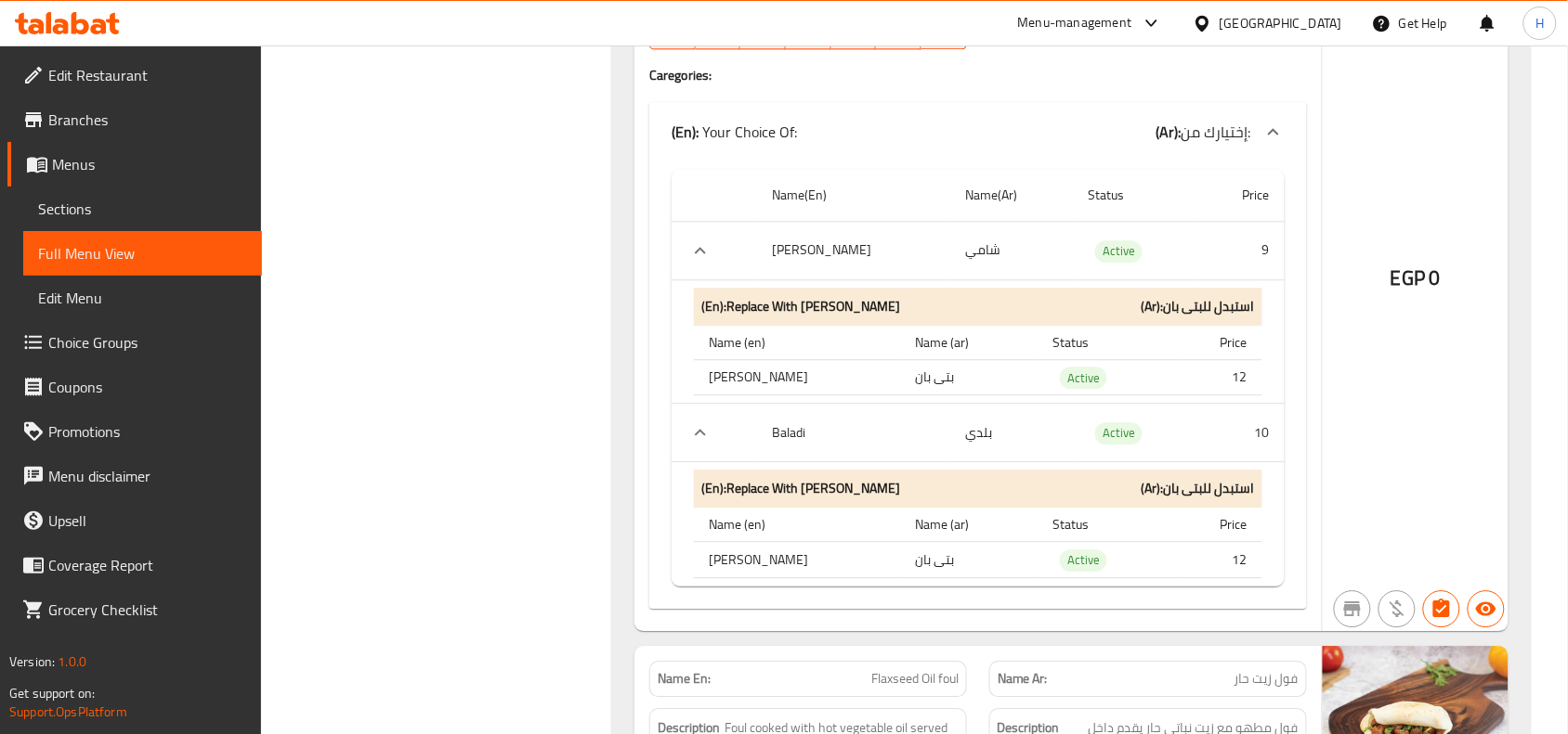
click at [151, 337] on span "Choice Groups" at bounding box center [148, 343] width 199 height 22
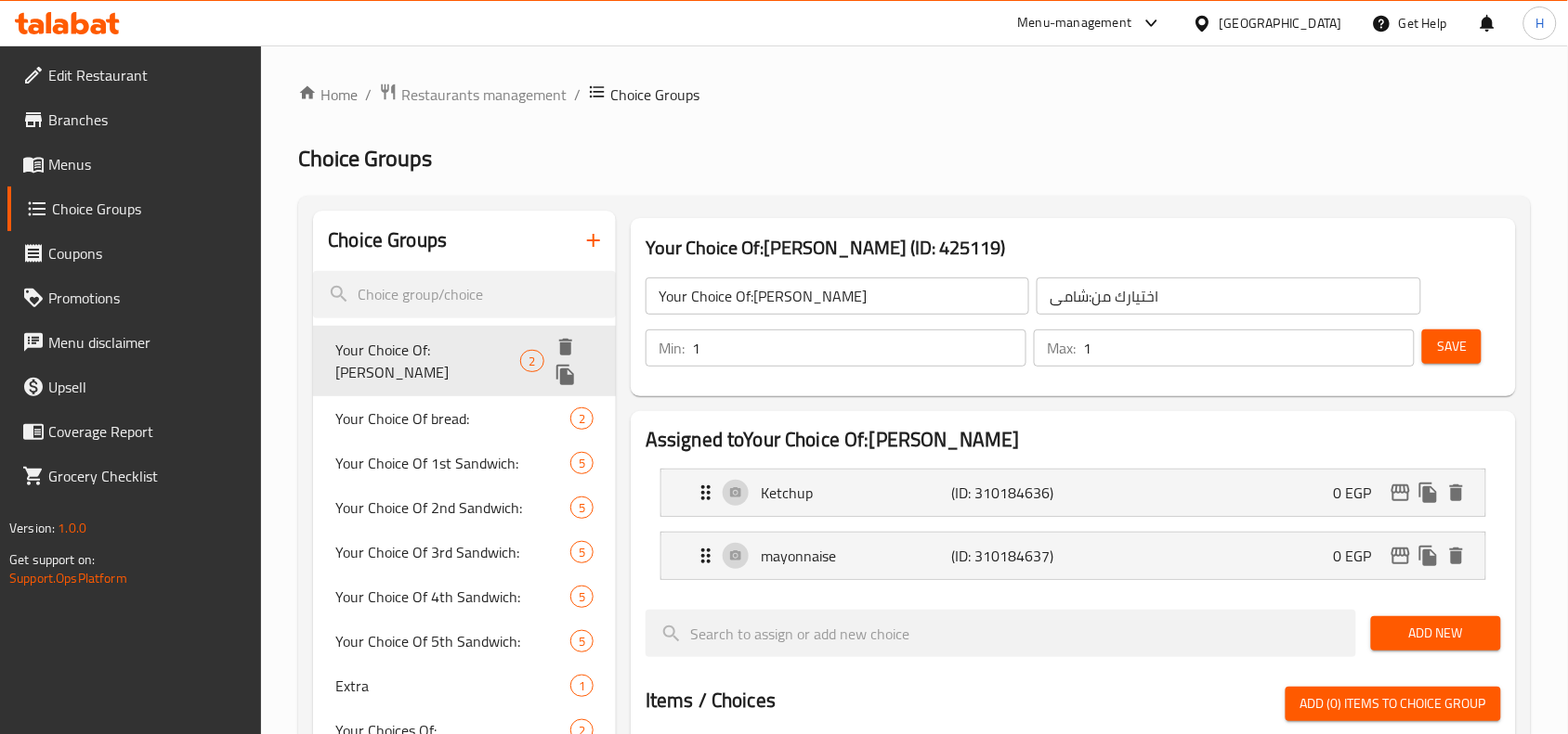
scroll to position [116, 0]
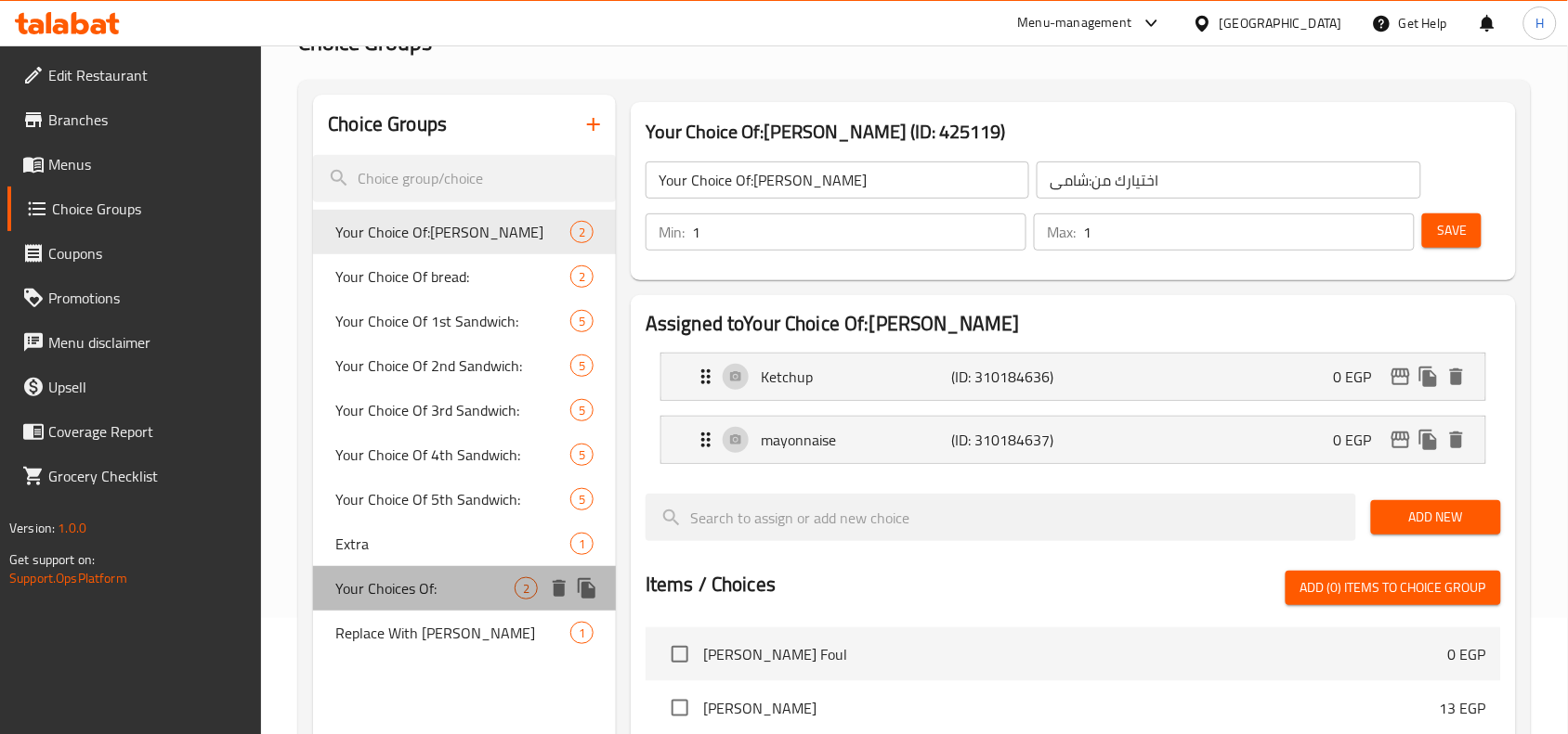
click at [418, 581] on span "Your Choices Of:" at bounding box center [425, 589] width 179 height 22
type input "Your Choices Of:"
type input "إختيارك من:"
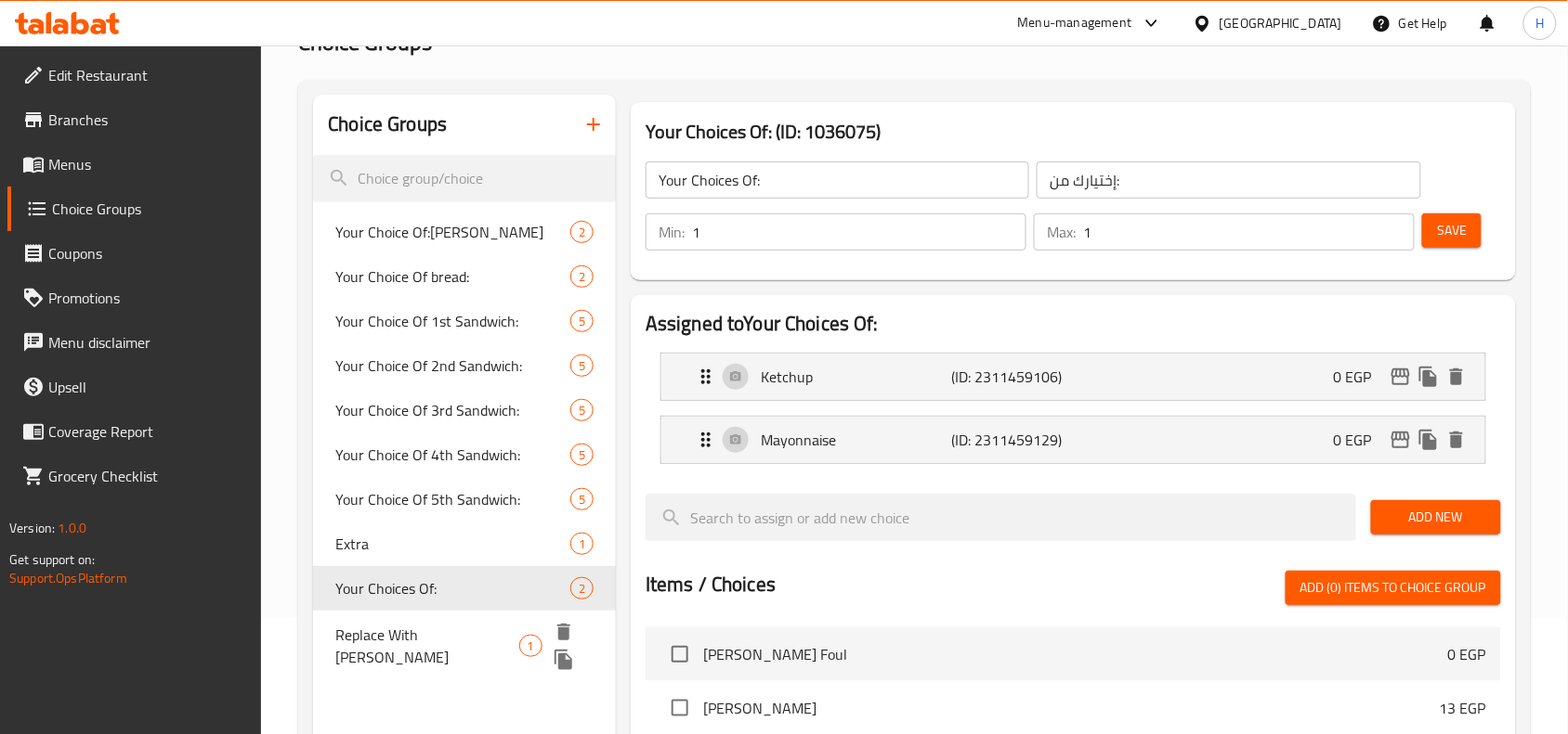
click at [415, 627] on span "Replace With [PERSON_NAME]" at bounding box center [427, 647] width 183 height 45
type input "Replace With [PERSON_NAME]"
type input "استبدل للبتى بان"
type input "0"
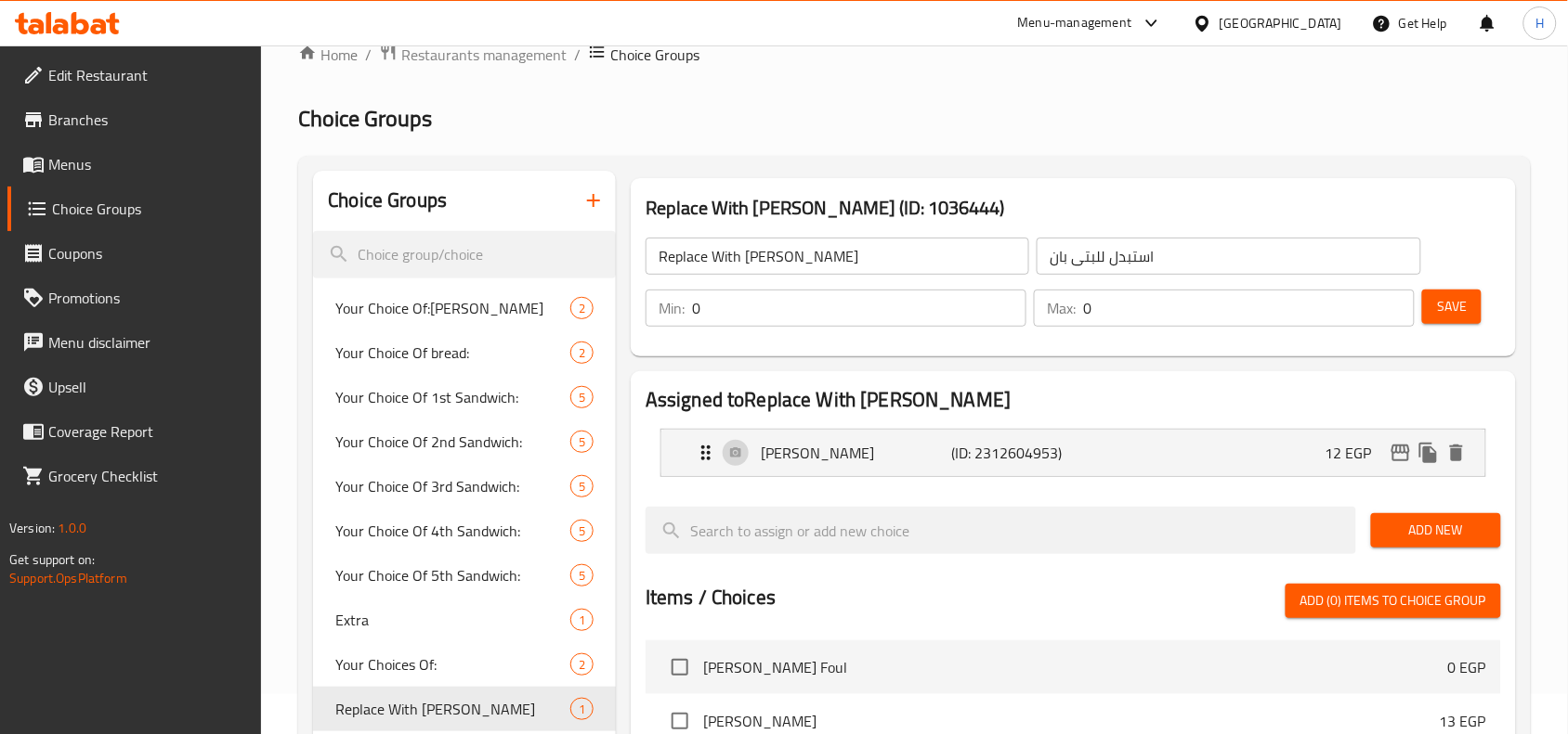
scroll to position [0, 0]
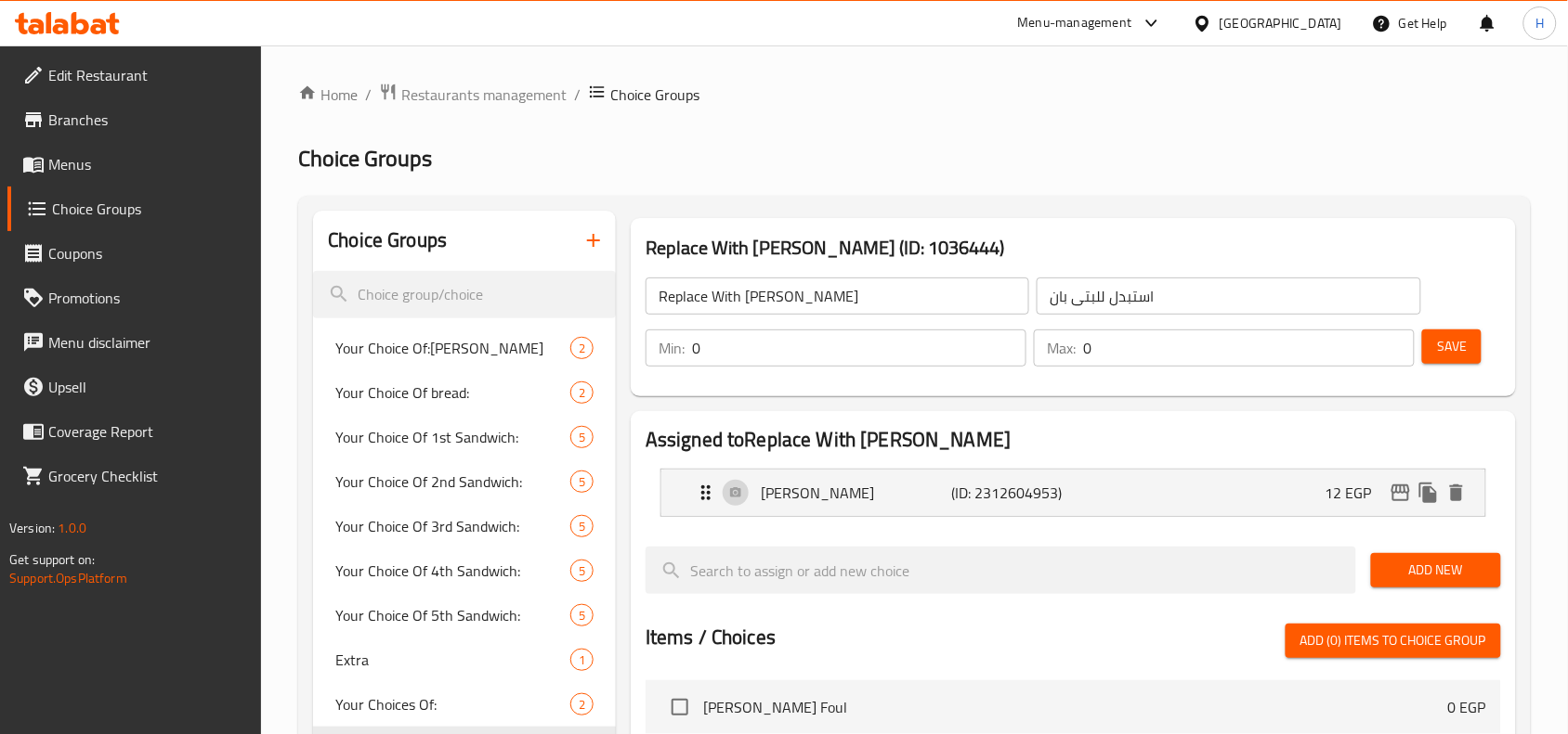
click at [173, 173] on span "Menus" at bounding box center [148, 164] width 199 height 22
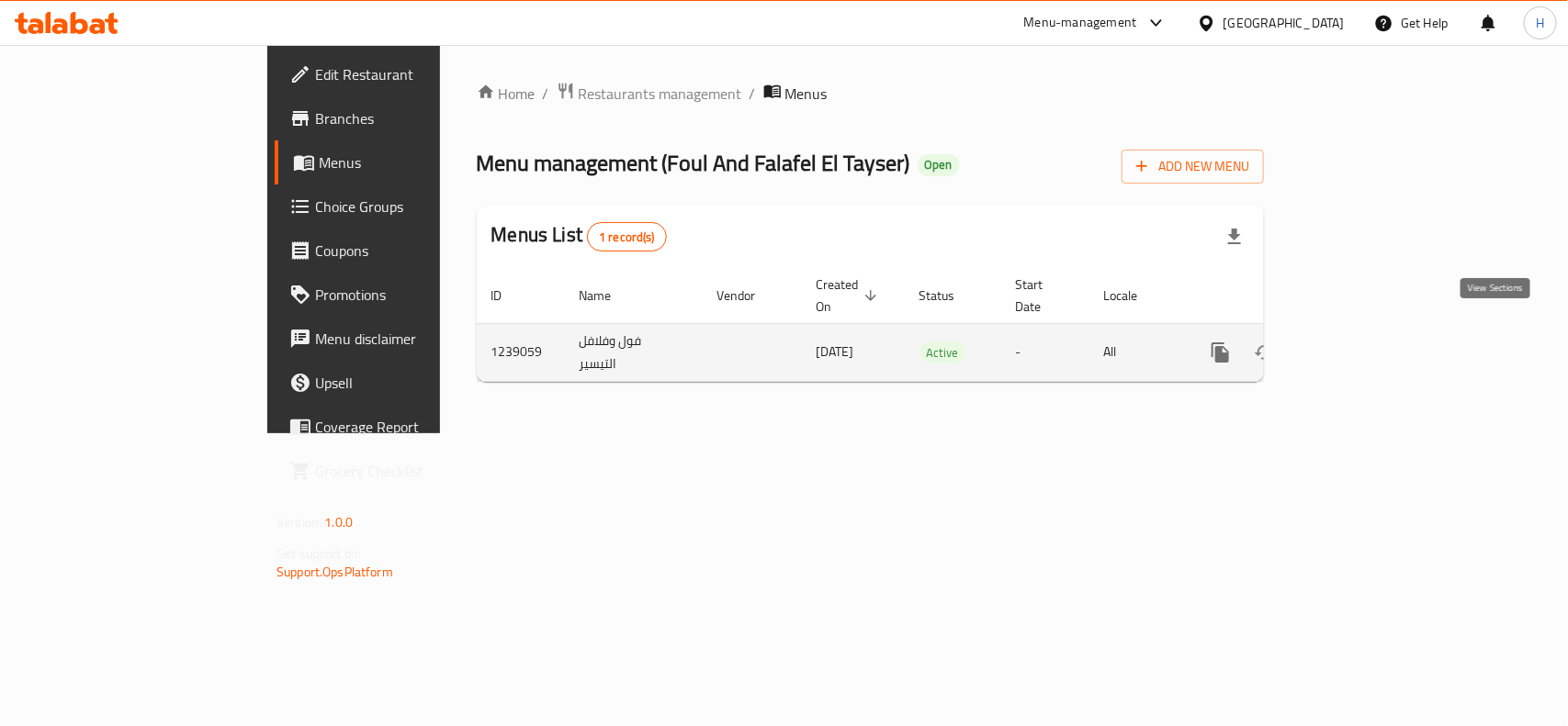
click at [1375, 337] on link "enhanced table" at bounding box center [1353, 353] width 45 height 45
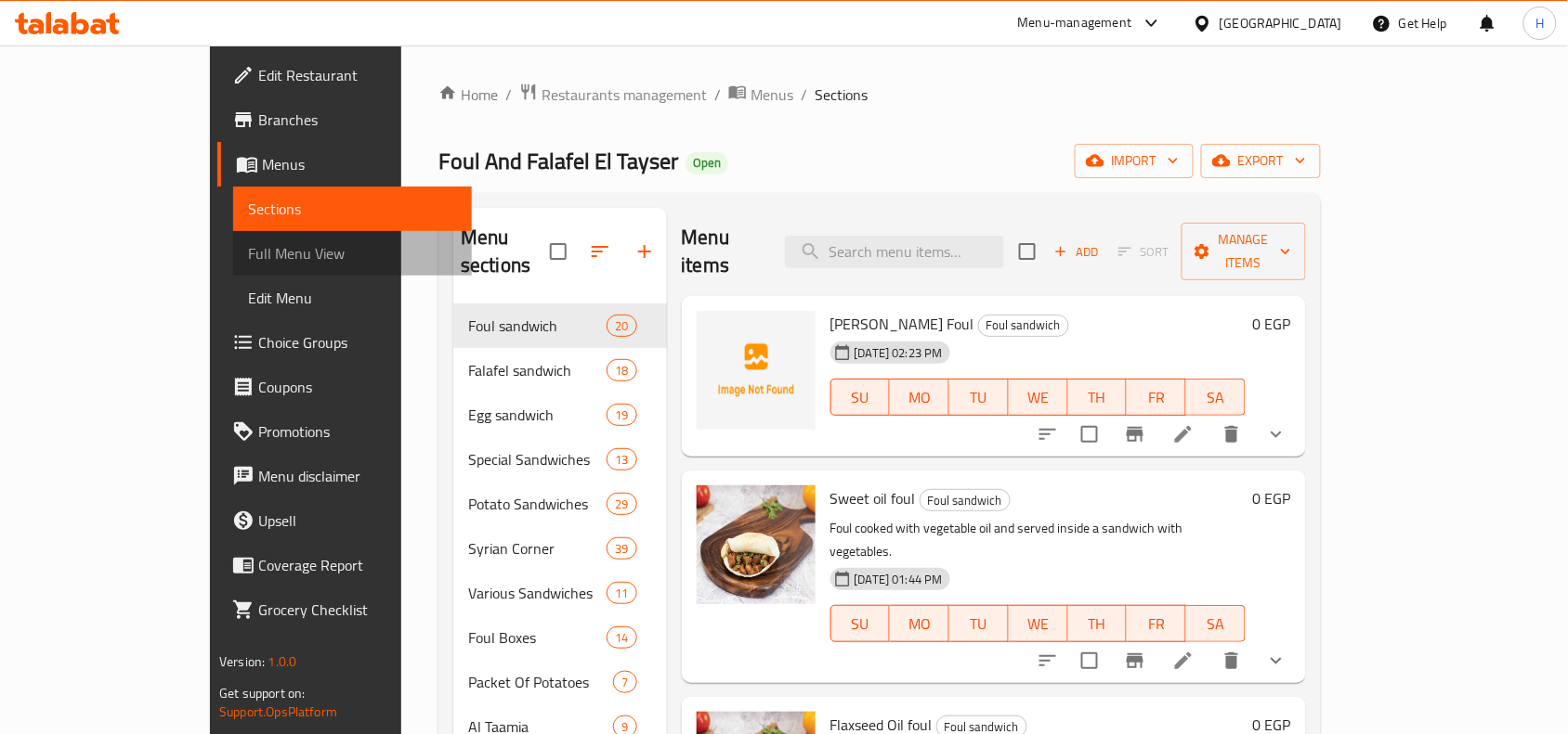
click at [248, 251] on span "Full Menu View" at bounding box center [352, 254] width 209 height 22
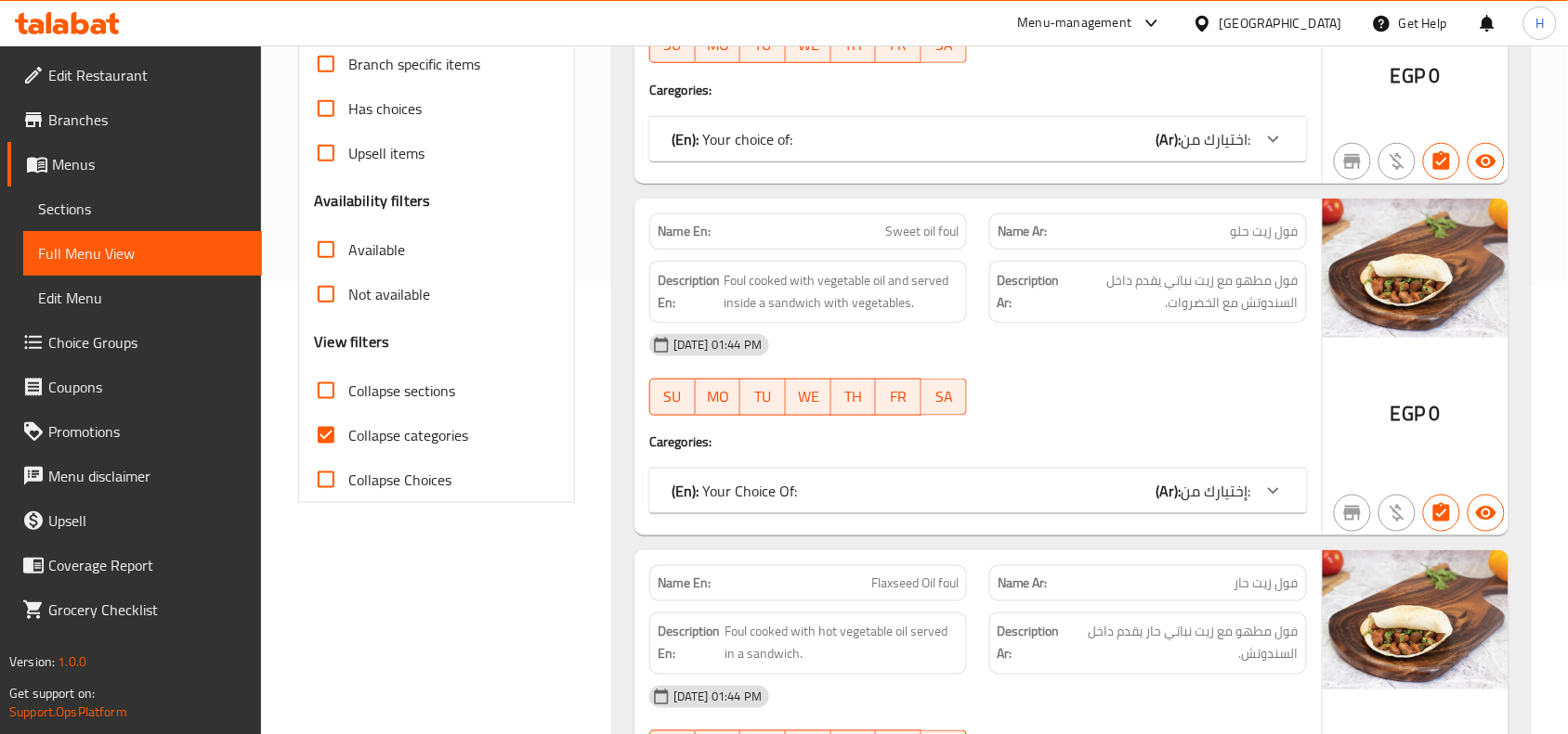
scroll to position [464, 0]
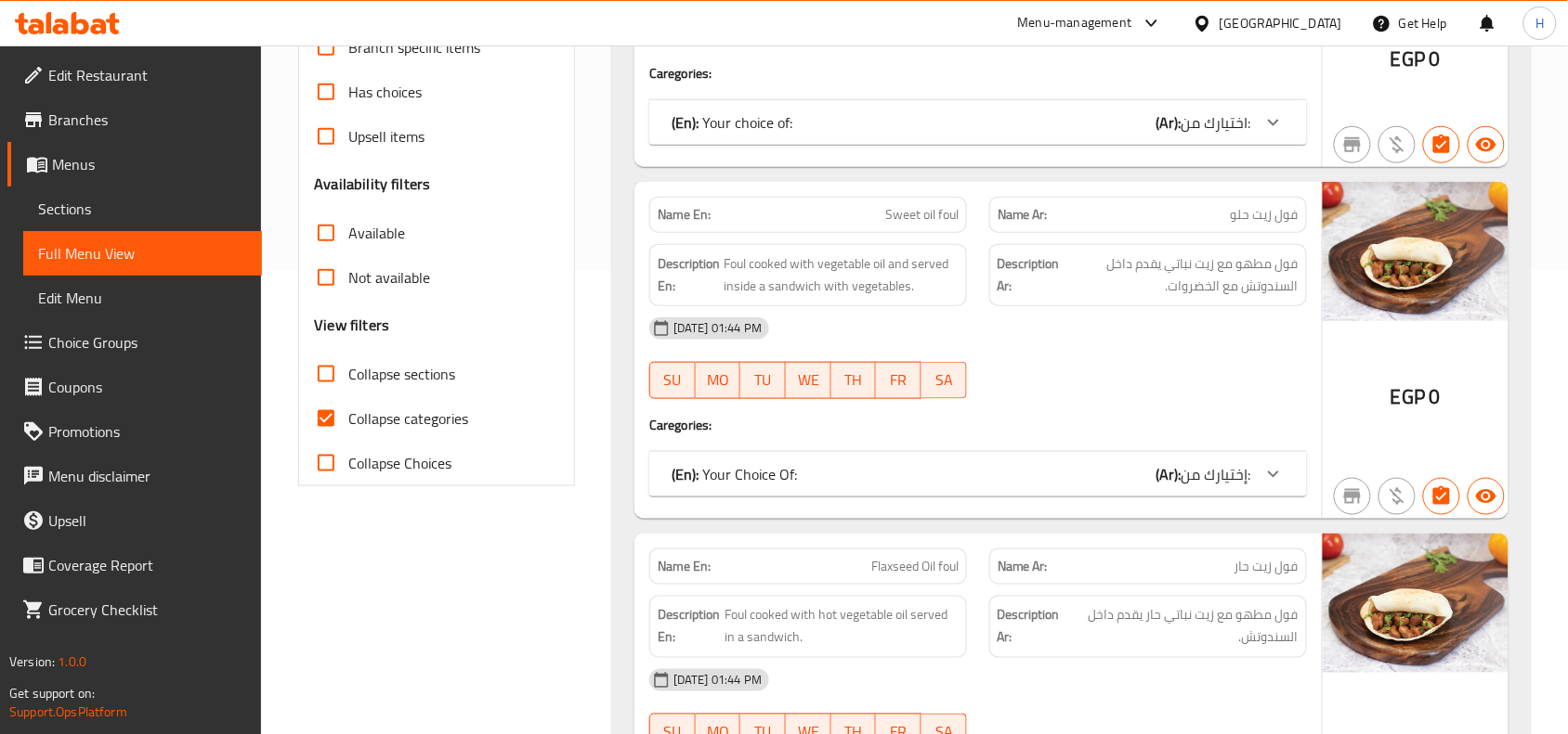
click at [335, 413] on input "Collapse categories" at bounding box center [326, 419] width 45 height 45
checkbox input "false"
click at [337, 378] on input "Collapse sections" at bounding box center [326, 374] width 45 height 45
checkbox input "true"
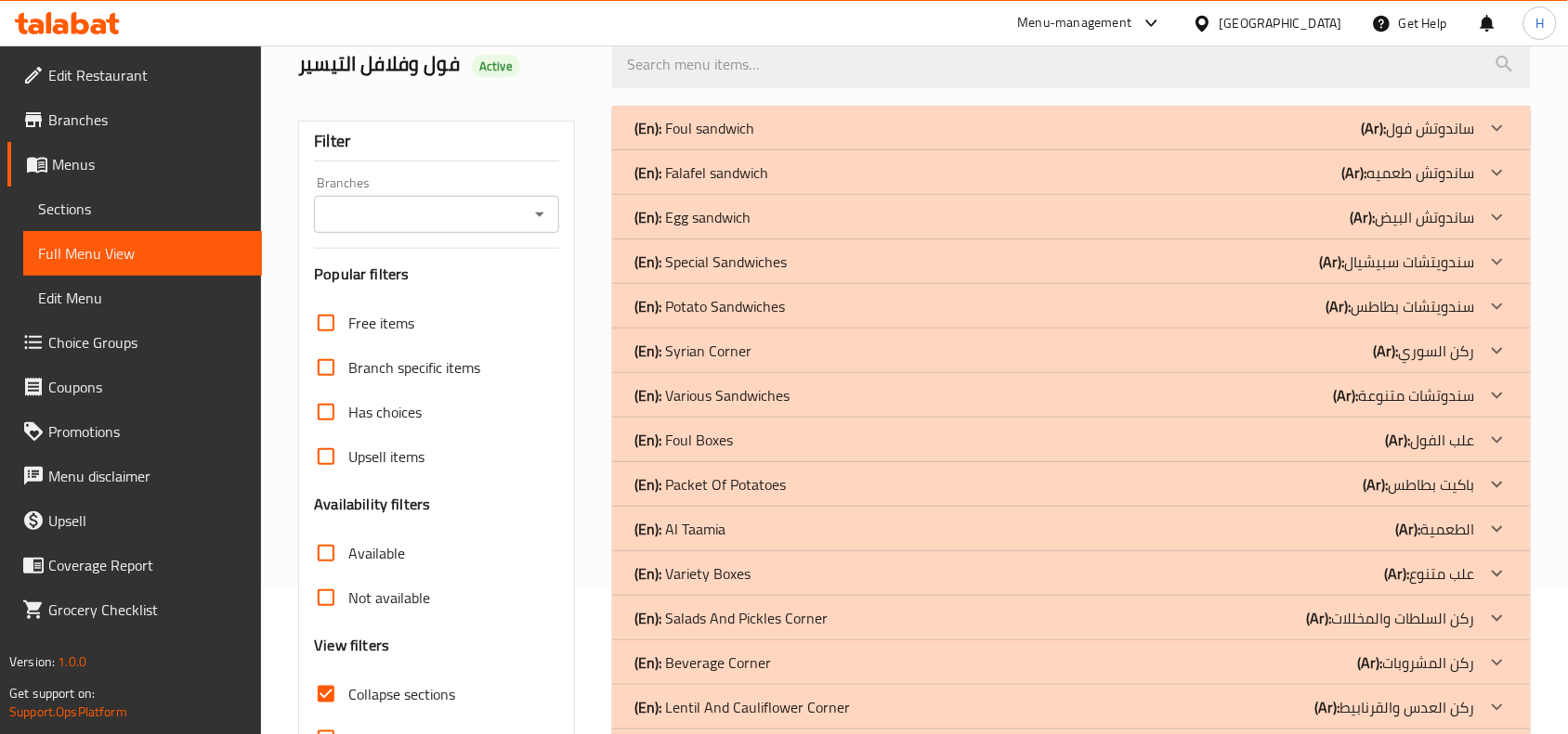
scroll to position [0, 0]
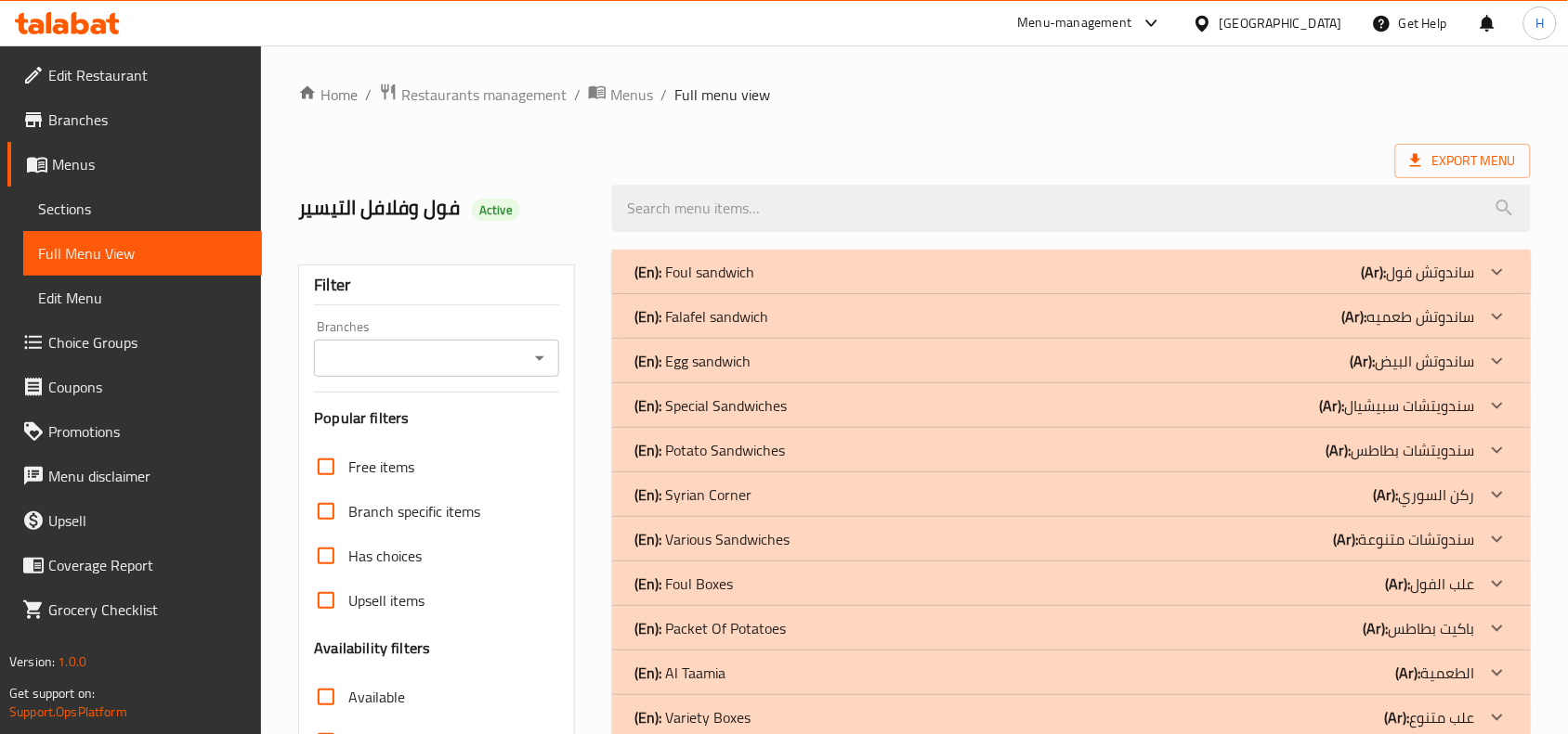
click at [1066, 264] on div "(En): Foul sandwich (Ar): ساندوتش فول" at bounding box center [1054, 272] width 840 height 22
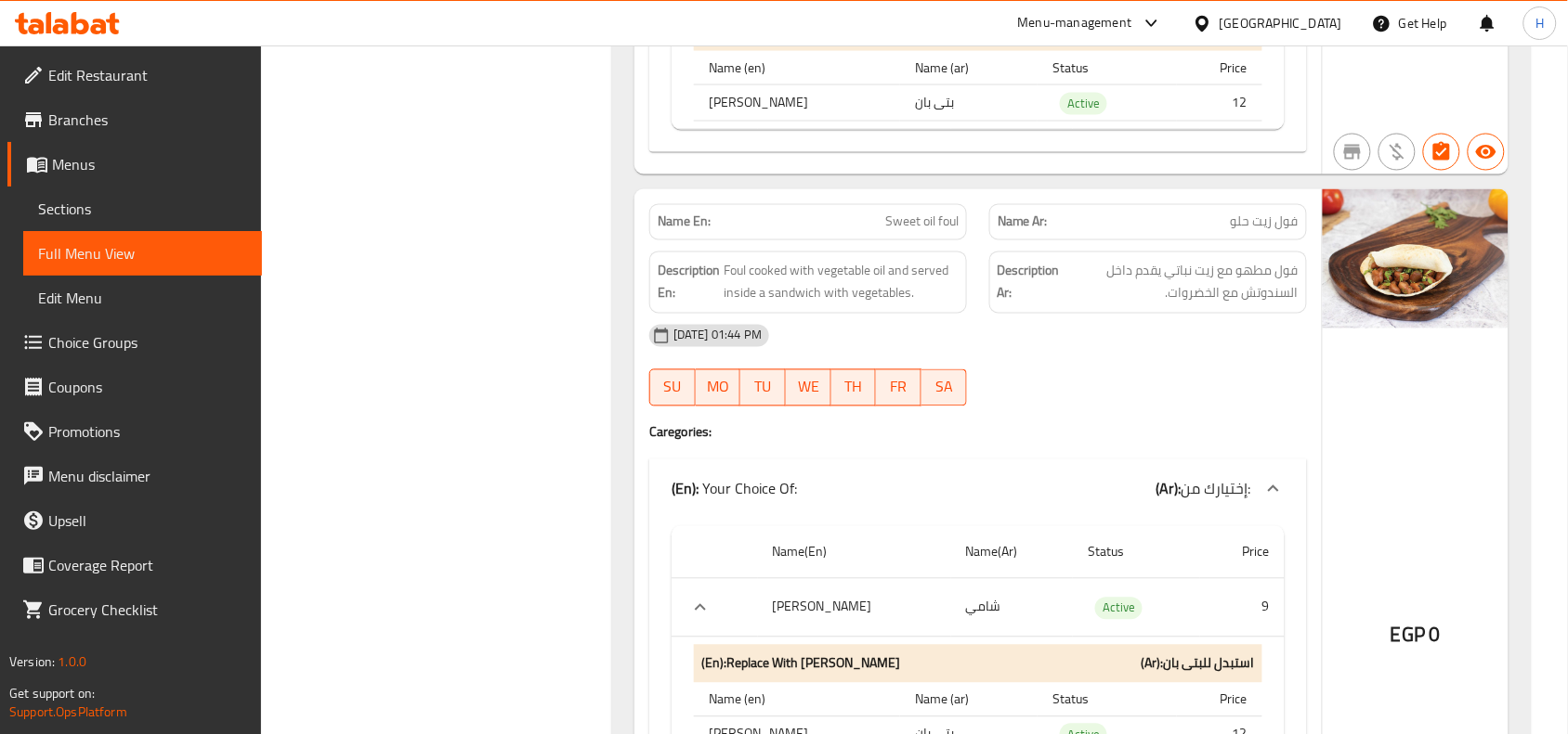
scroll to position [928, 0]
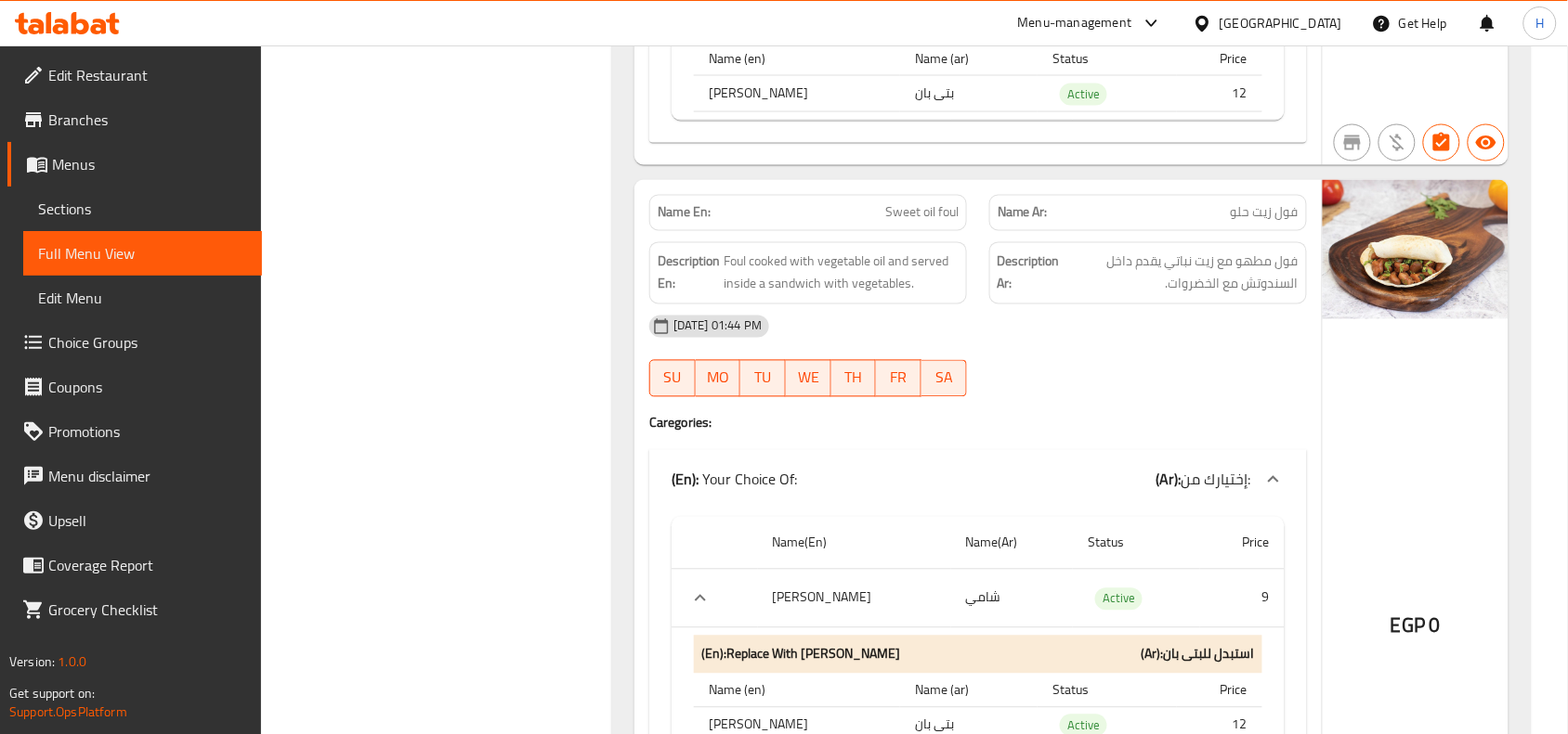
click at [1123, 232] on div "Name Ar: فول زيت حلو" at bounding box center [1148, 213] width 318 height 37
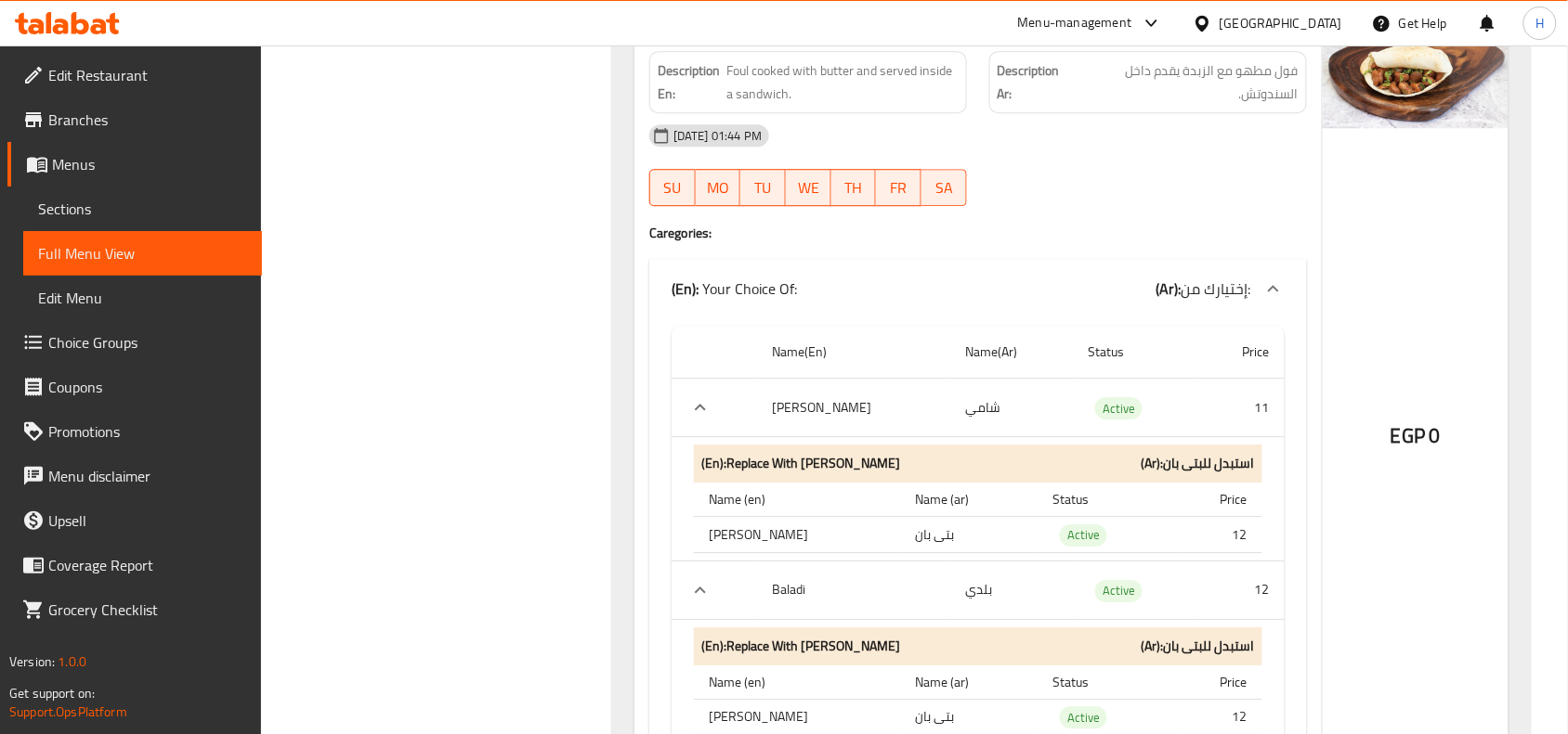
scroll to position [3580, 0]
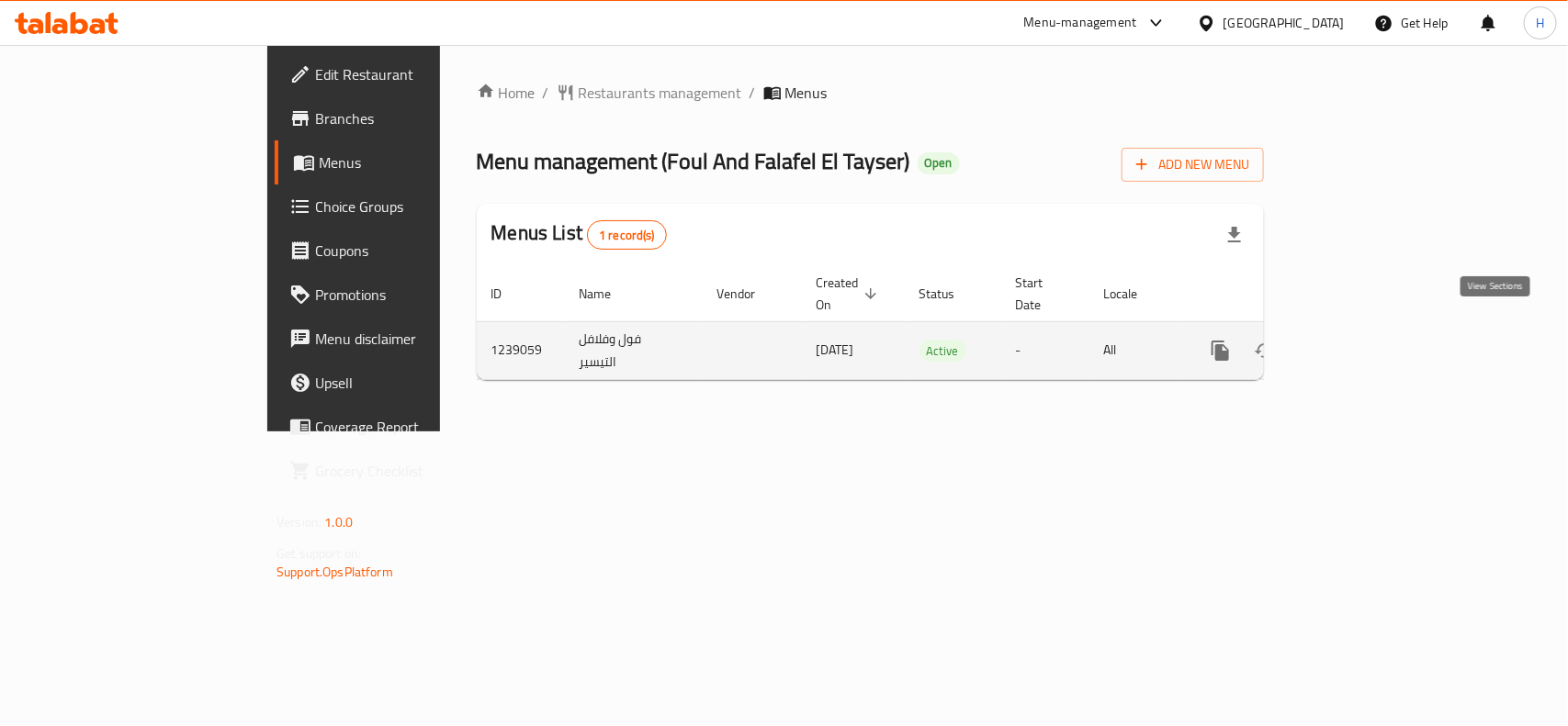
click at [1375, 334] on link "enhanced table" at bounding box center [1353, 351] width 45 height 45
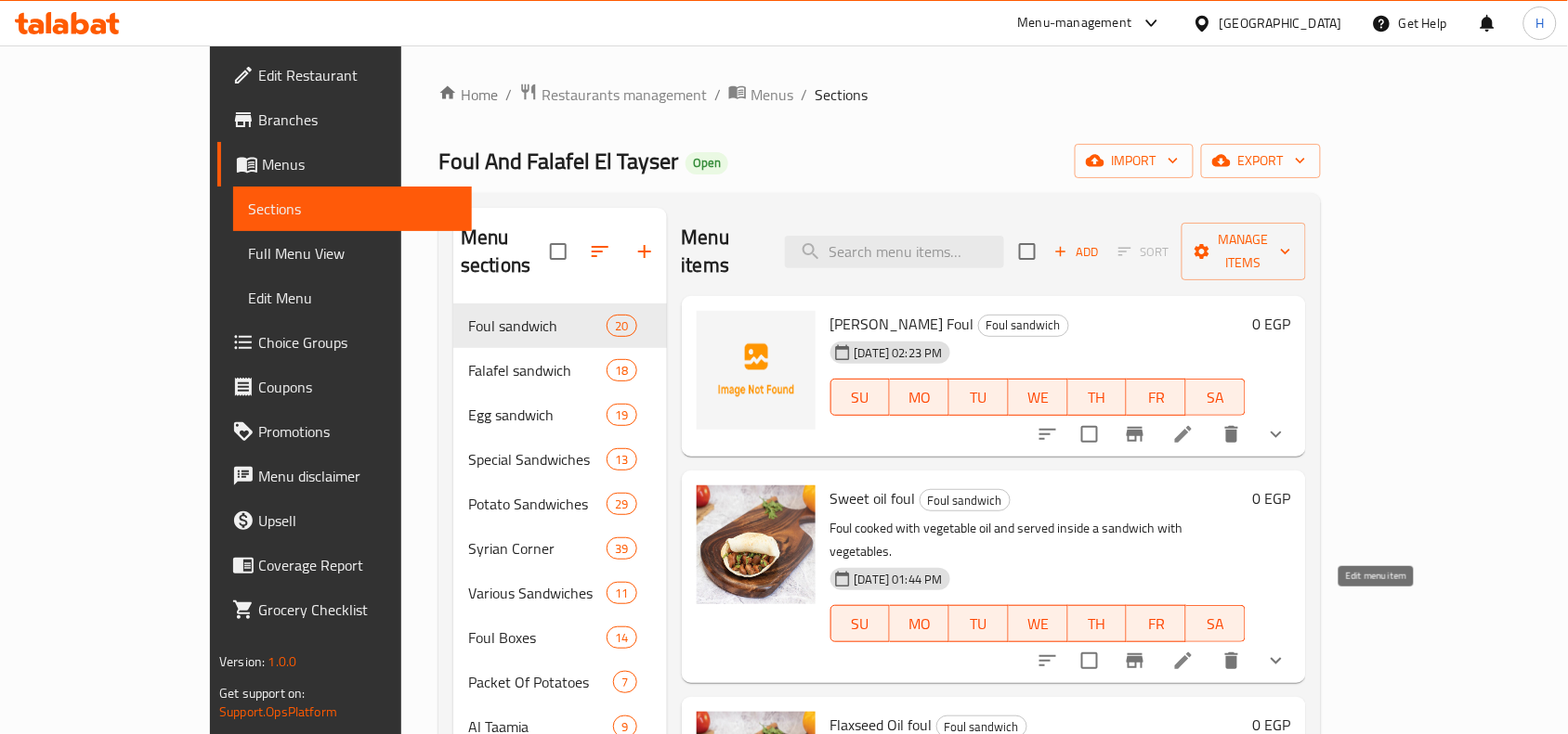
click at [1195, 650] on icon at bounding box center [1184, 661] width 23 height 22
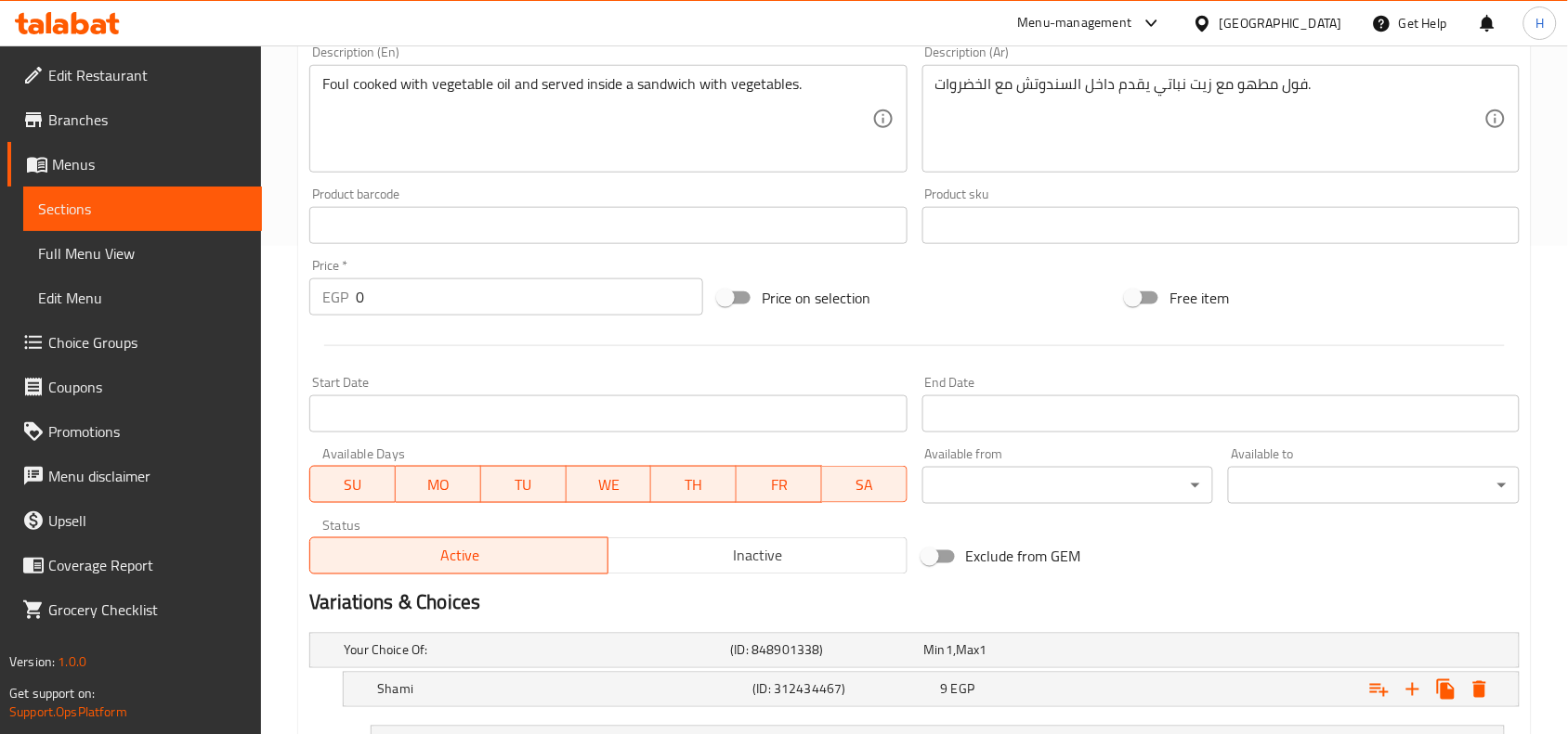
scroll to position [801, 0]
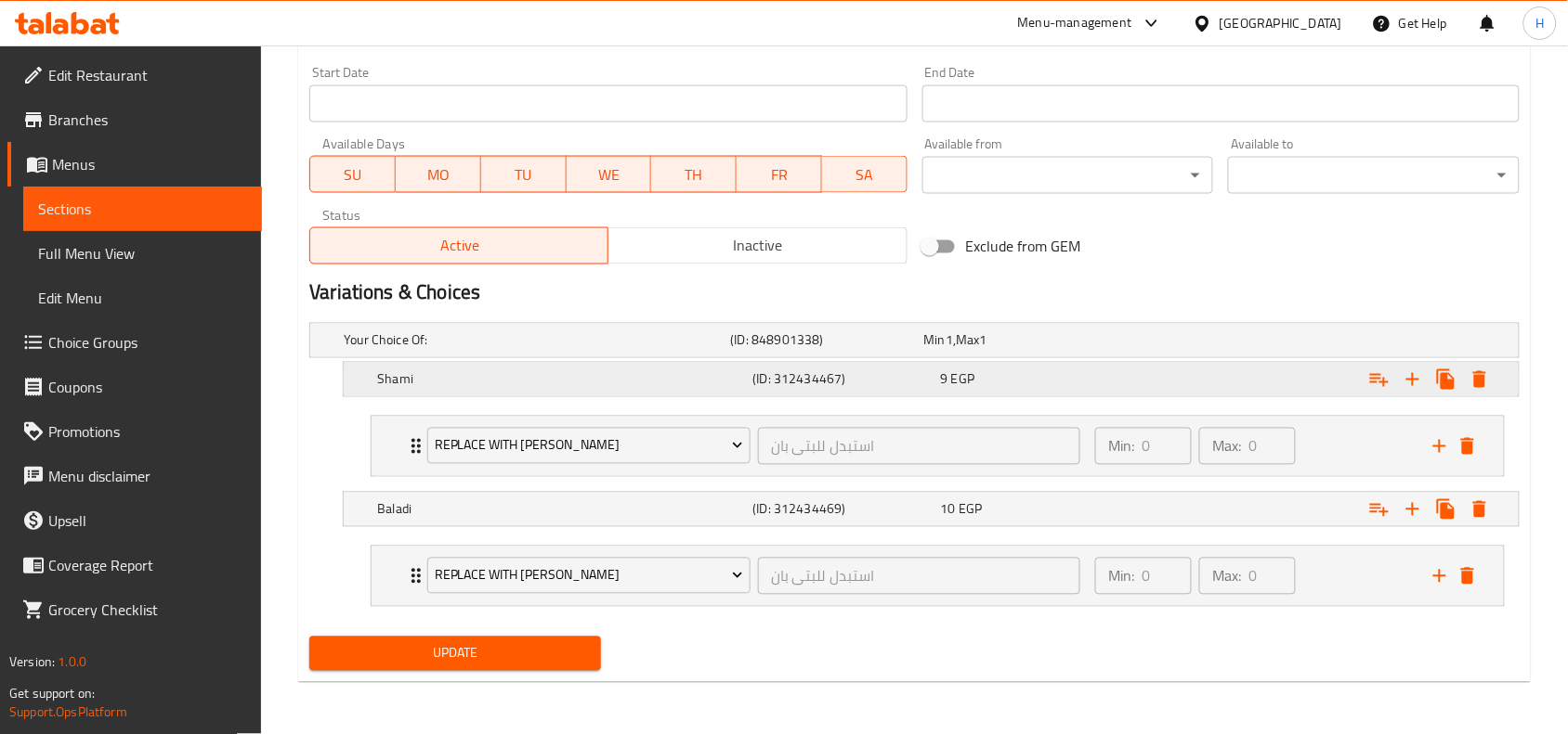
click at [1246, 391] on div "Expand" at bounding box center [1312, 380] width 375 height 41
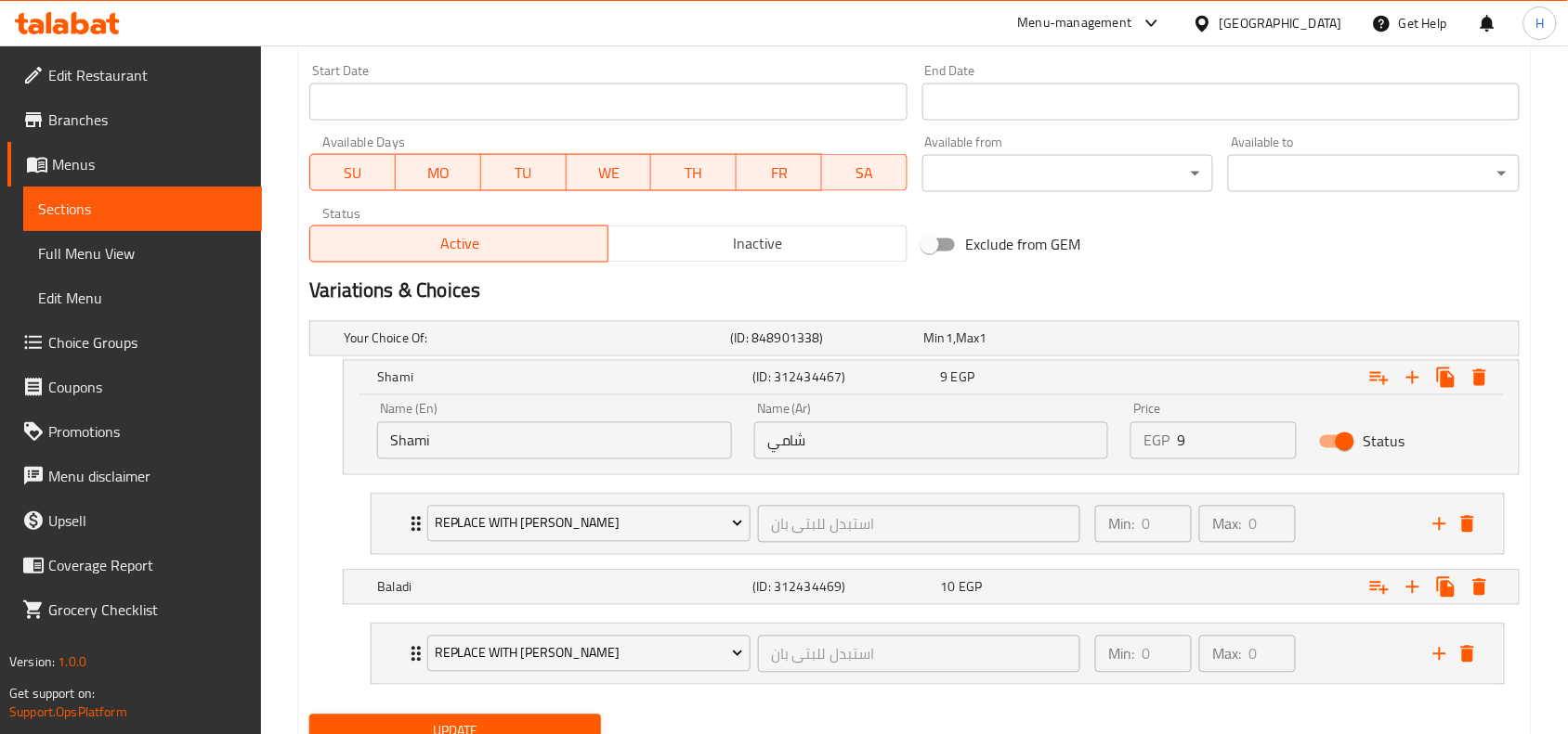
click at [1201, 439] on input "9" at bounding box center [1237, 442] width 120 height 37
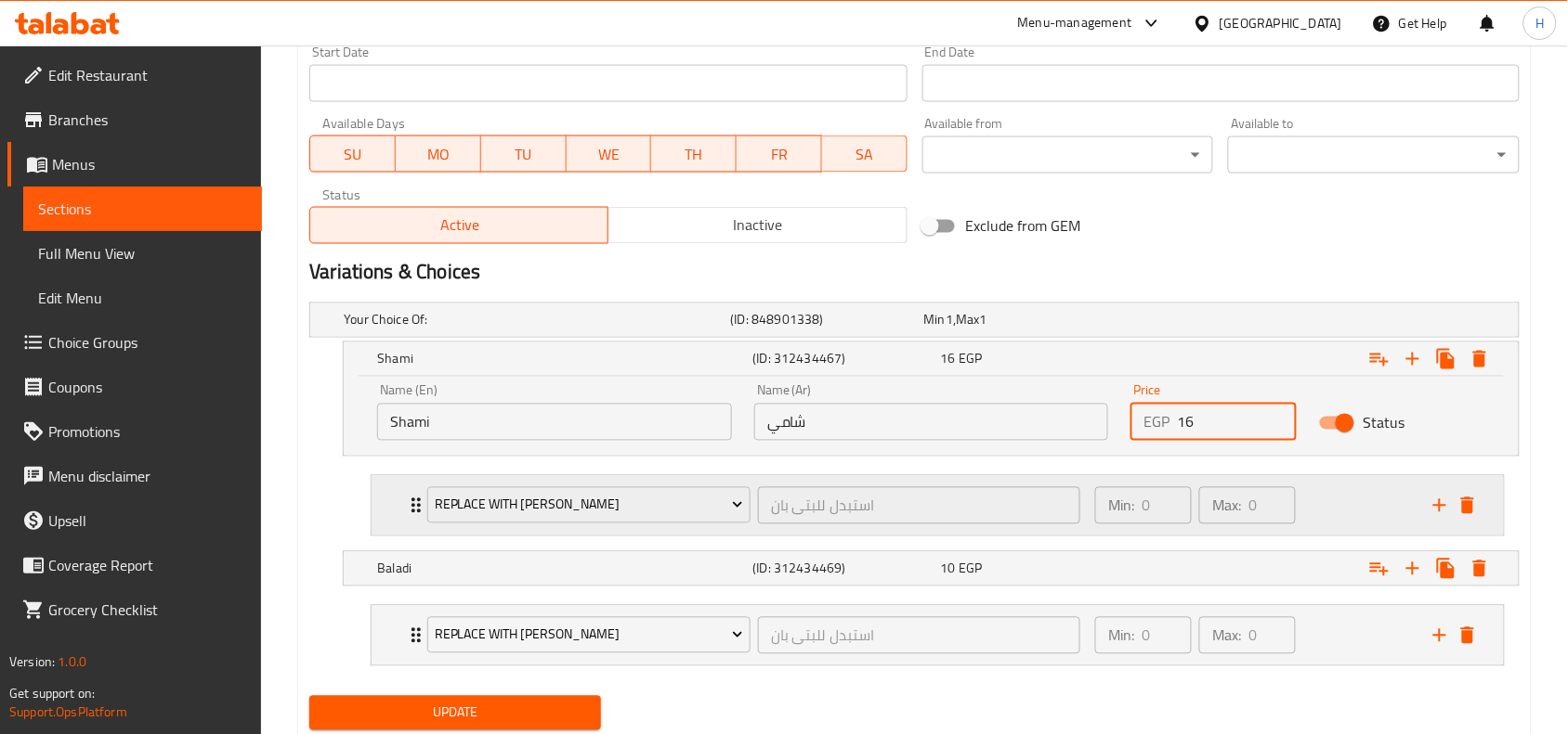
scroll to position [880, 0]
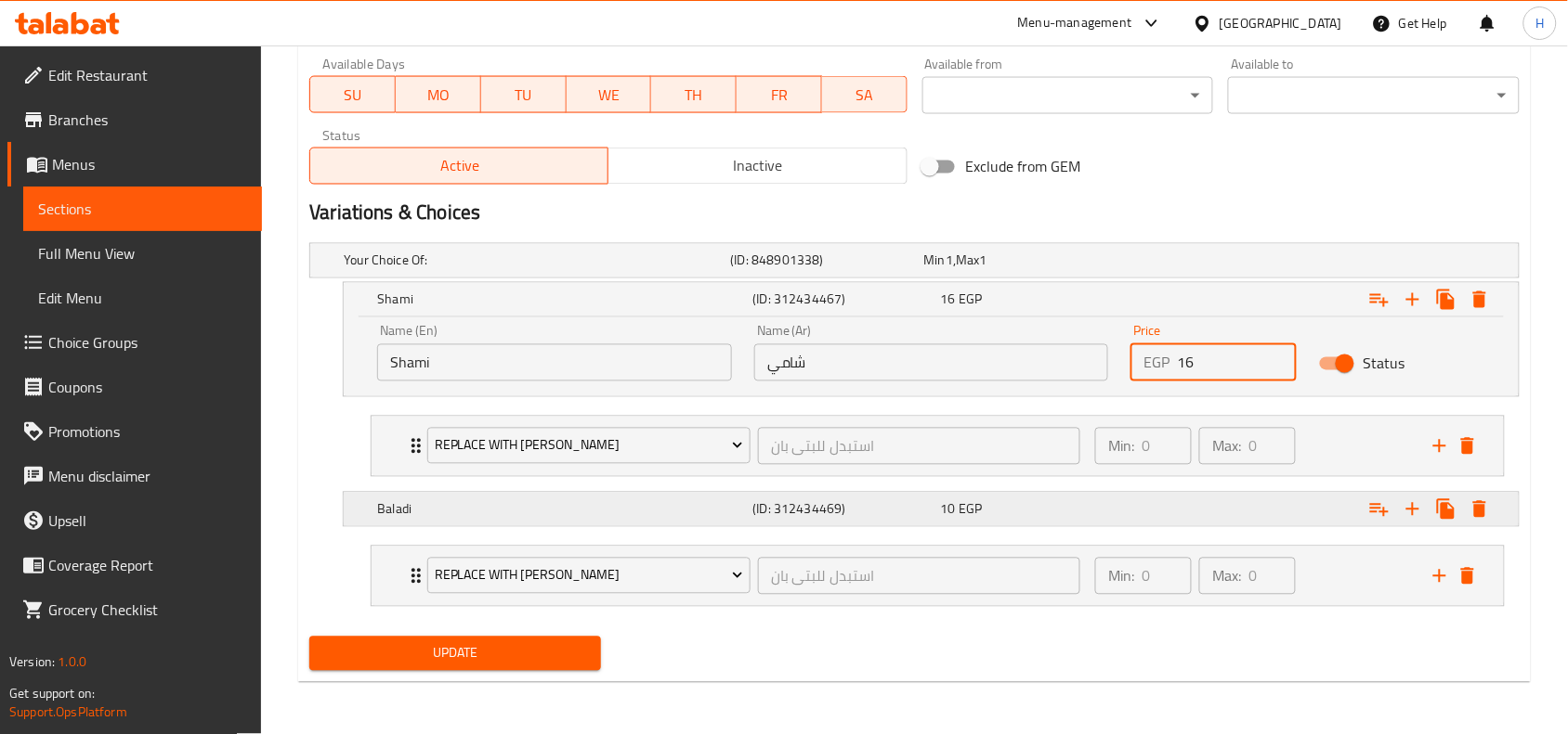
type input "16"
click at [1144, 513] on div "Expand" at bounding box center [1312, 510] width 375 height 41
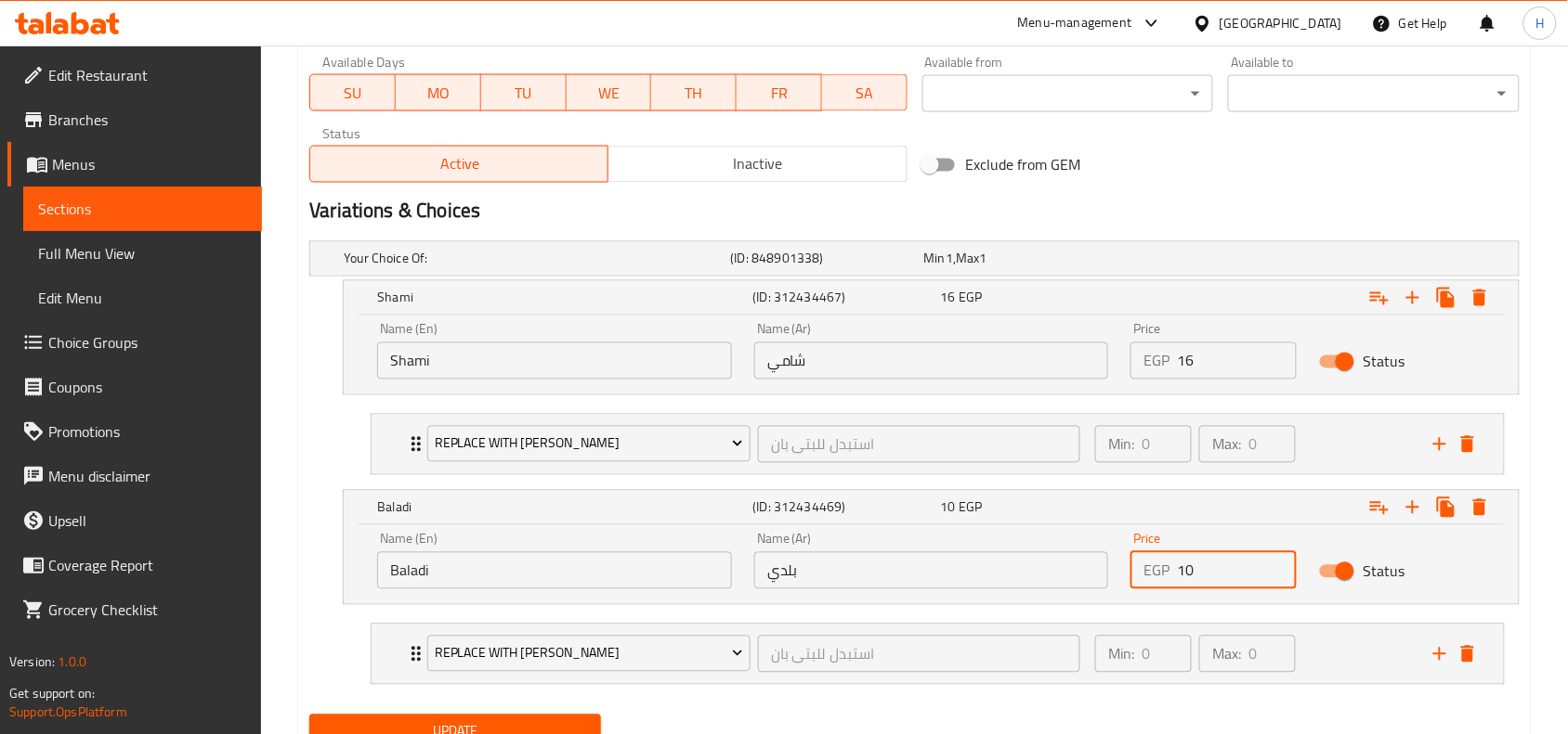
click at [1194, 572] on input "10" at bounding box center [1237, 571] width 120 height 37
type input "17"
click at [555, 721] on button "Update" at bounding box center [455, 732] width 292 height 35
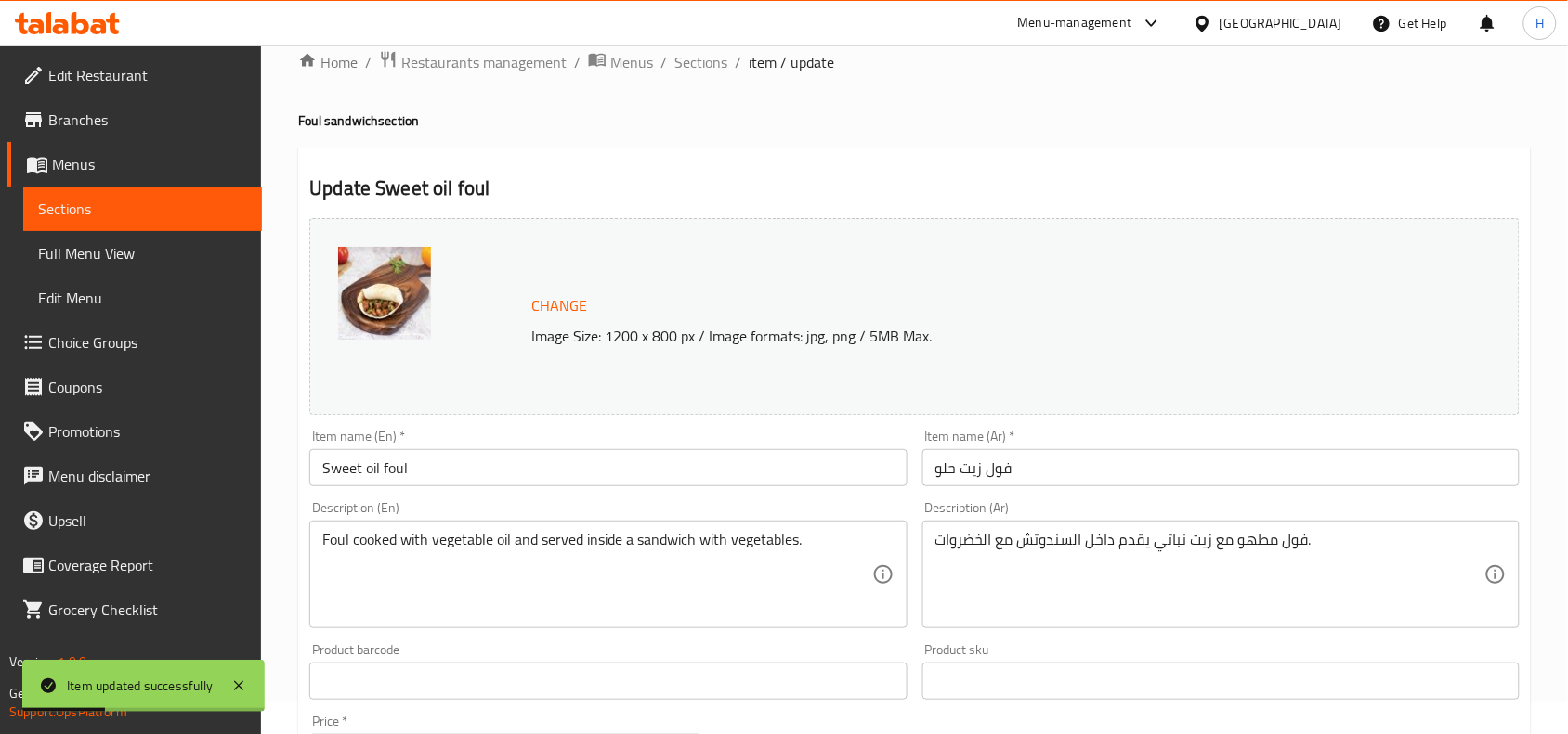
scroll to position [0, 0]
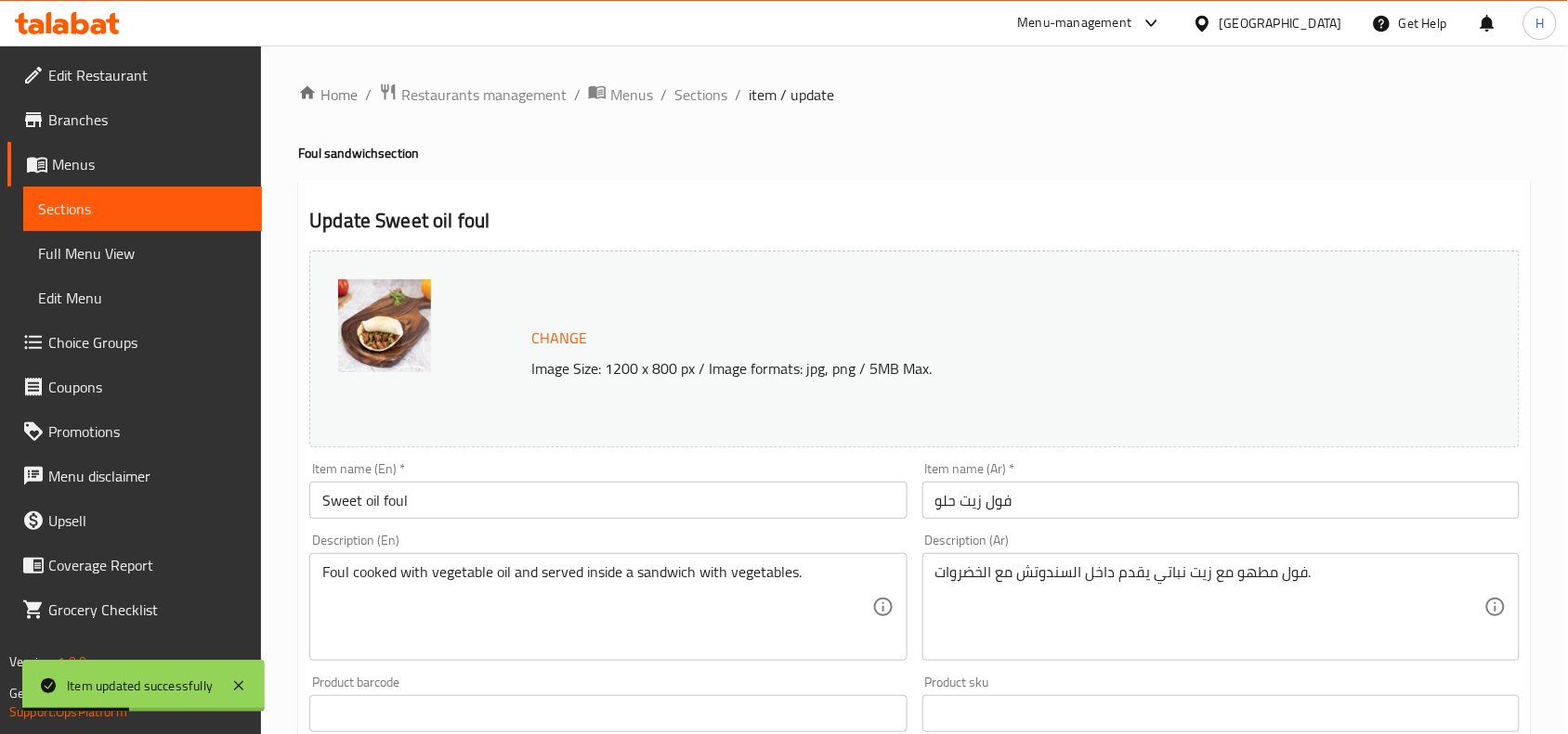
click at [142, 214] on span "Sections" at bounding box center [143, 209] width 209 height 22
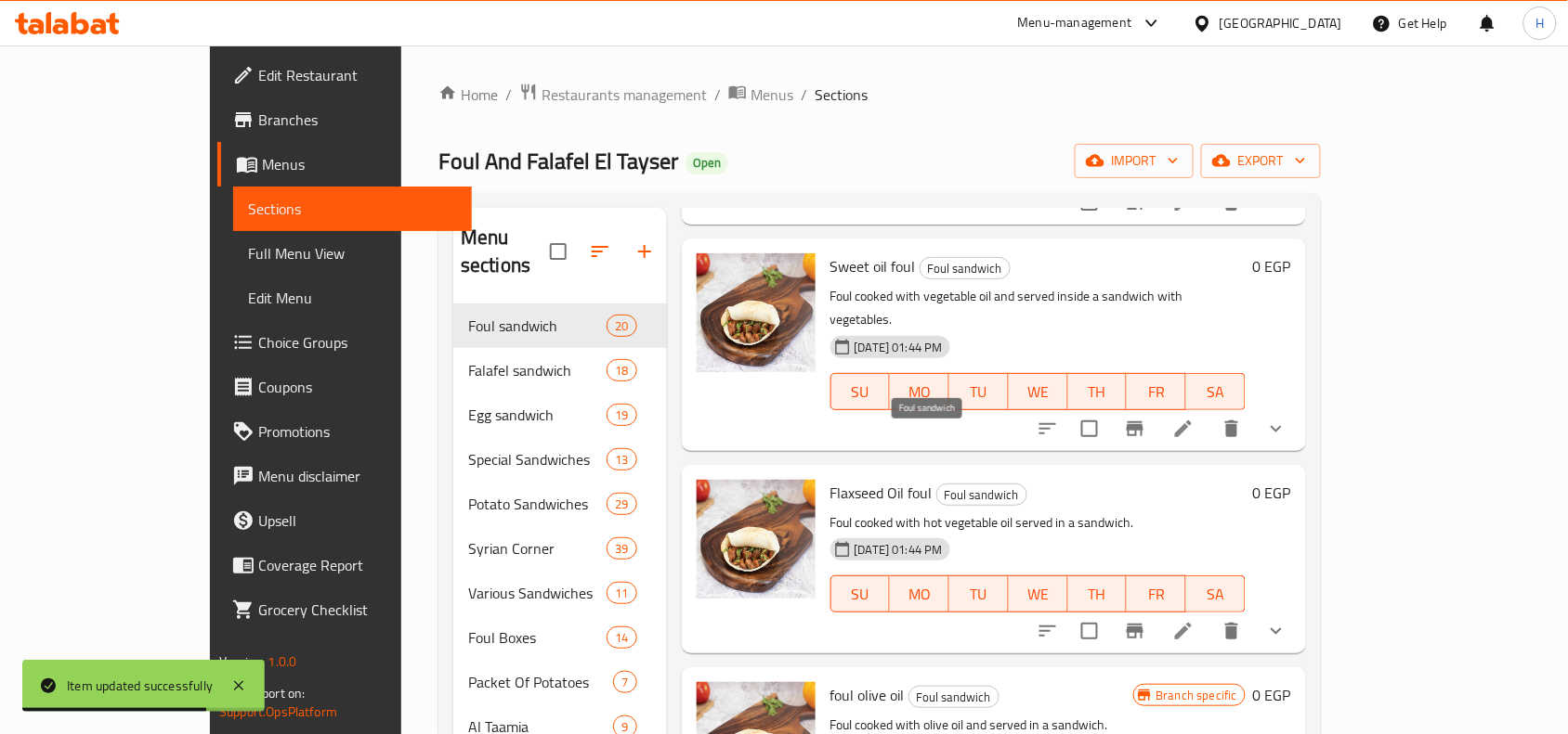
scroll to position [348, 0]
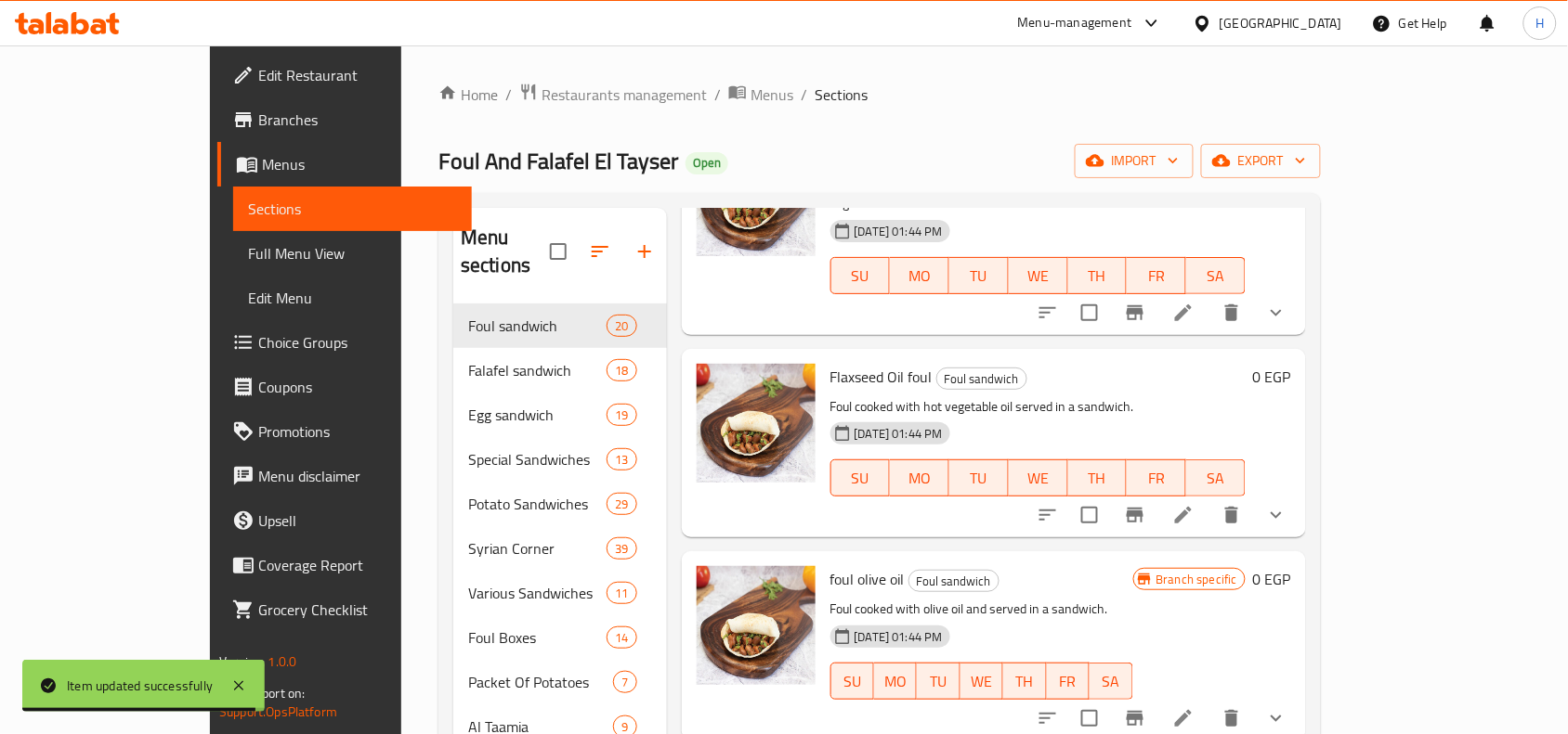
click at [1282, 513] on icon "show more" at bounding box center [1276, 516] width 11 height 7
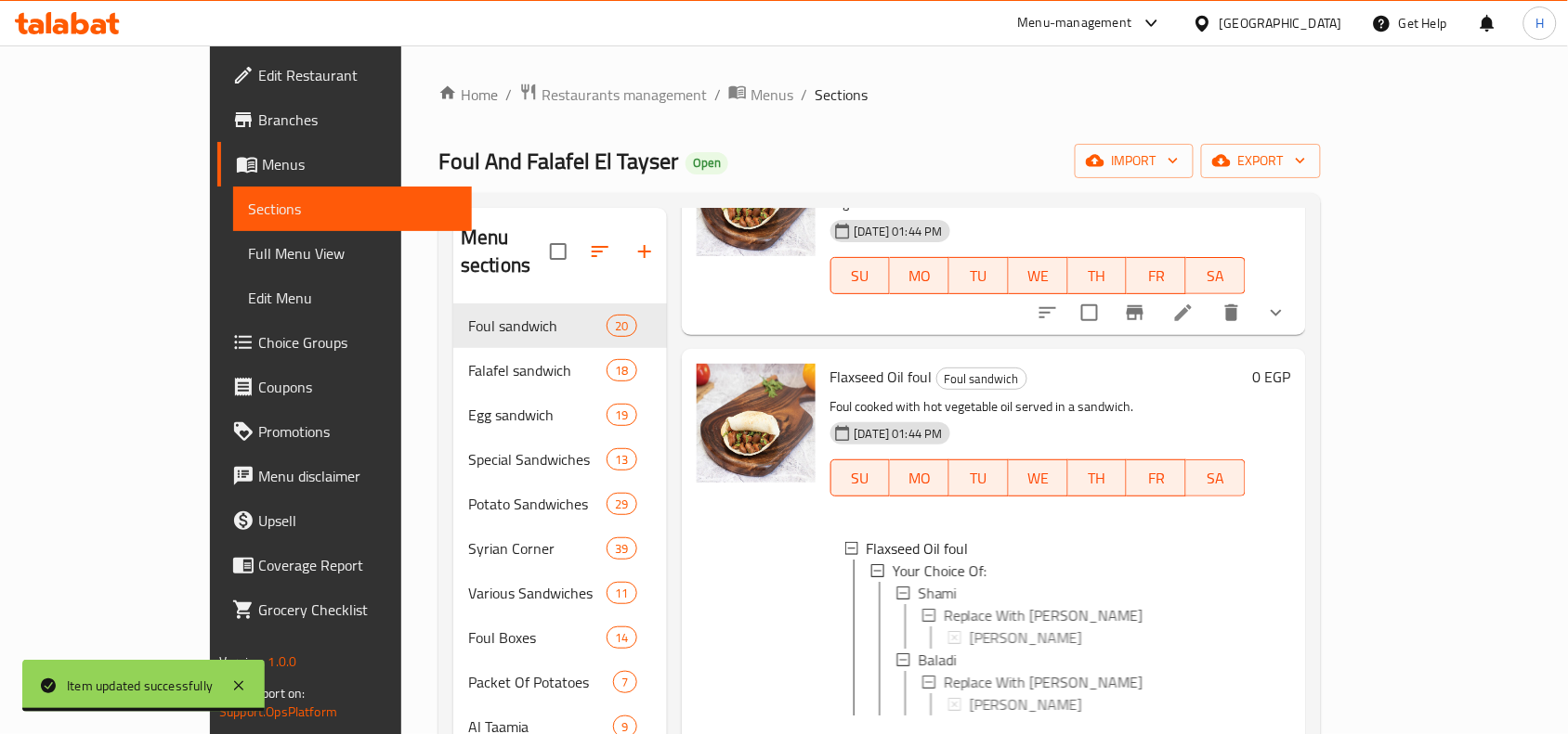
scroll to position [1, 0]
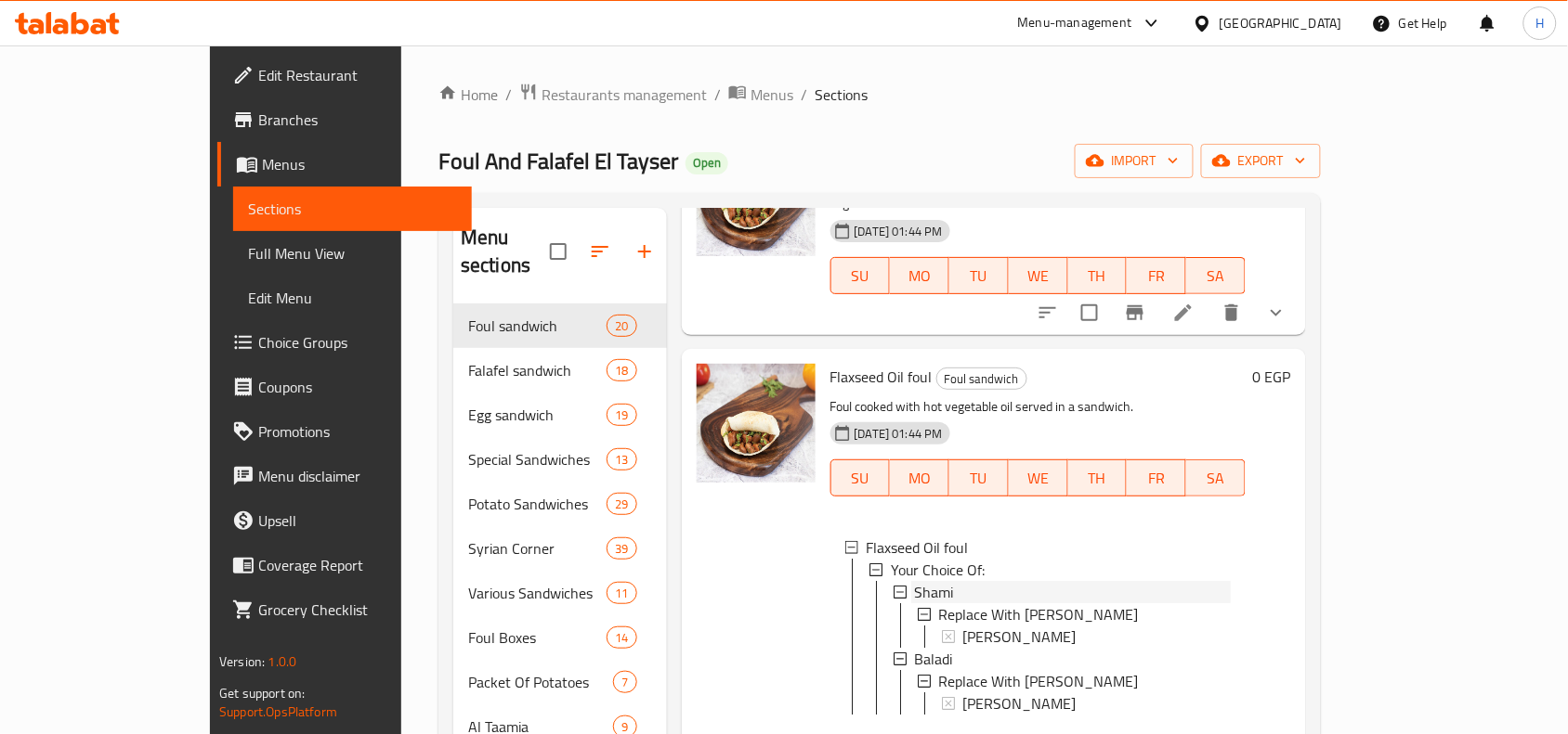
click at [915, 581] on span "[PERSON_NAME]" at bounding box center [935, 592] width 39 height 22
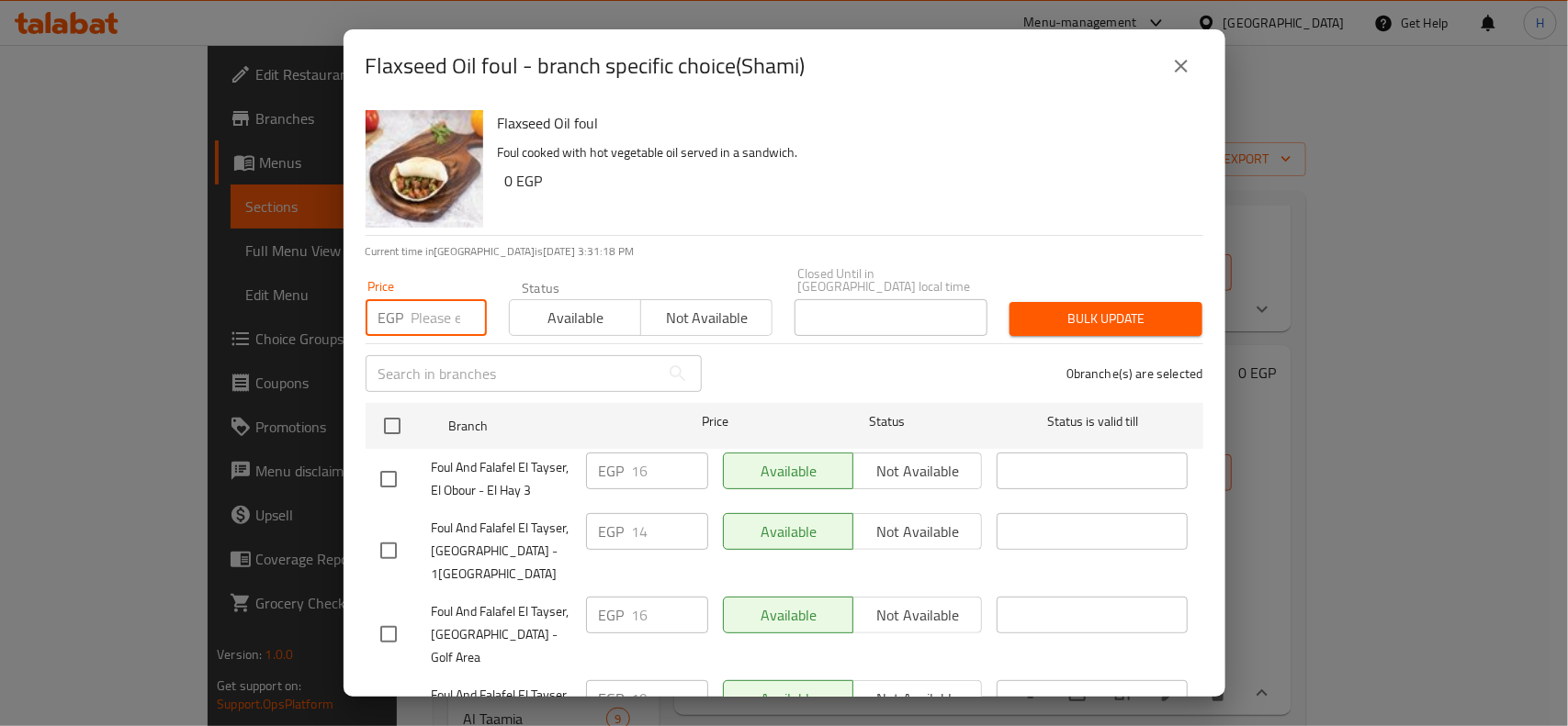
click at [425, 304] on input "number" at bounding box center [449, 318] width 75 height 37
type input "19"
click at [1045, 309] on span "Bulk update" at bounding box center [1105, 319] width 163 height 23
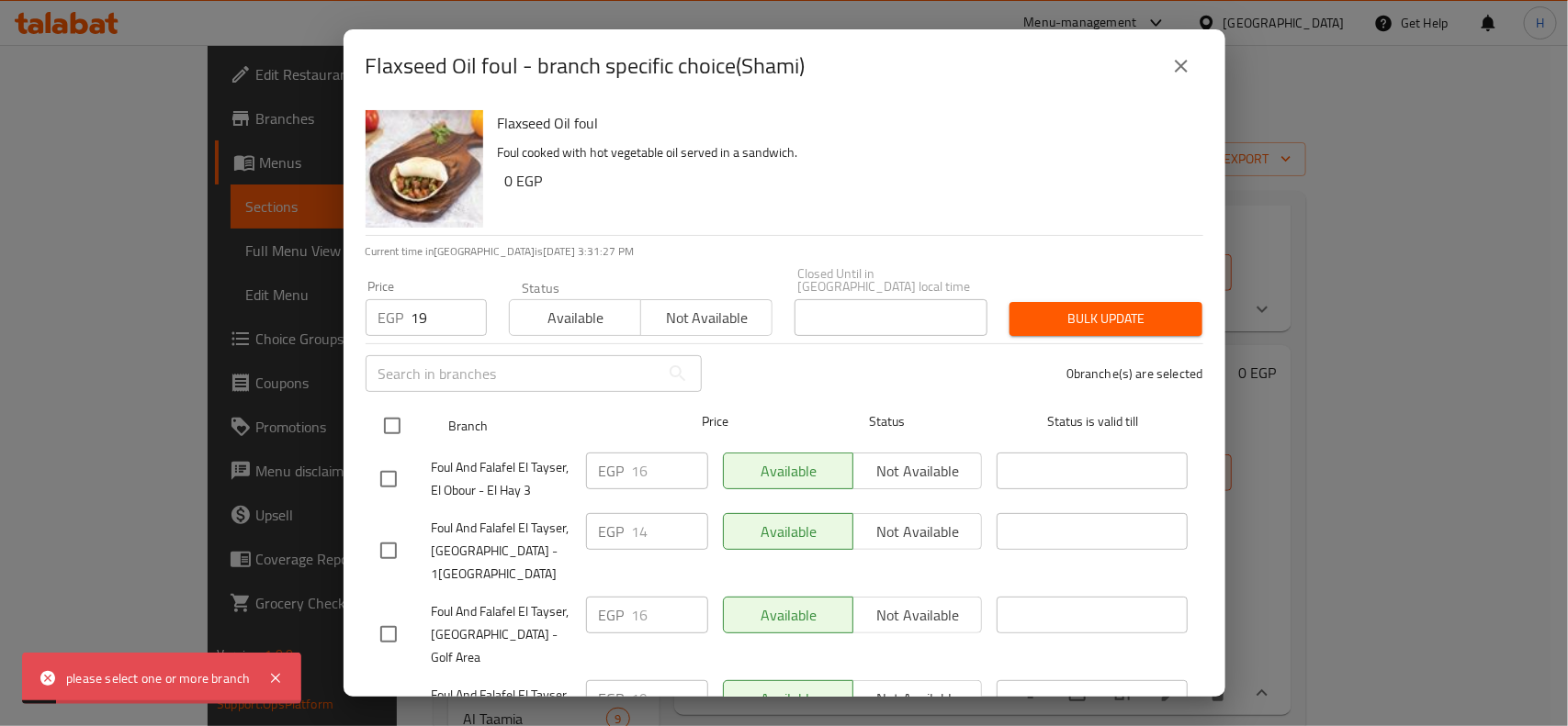
click at [368, 403] on div "Branch Price Status Status is valid till" at bounding box center [784, 427] width 837 height 46
click at [397, 415] on input "checkbox" at bounding box center [392, 427] width 39 height 39
checkbox input "true"
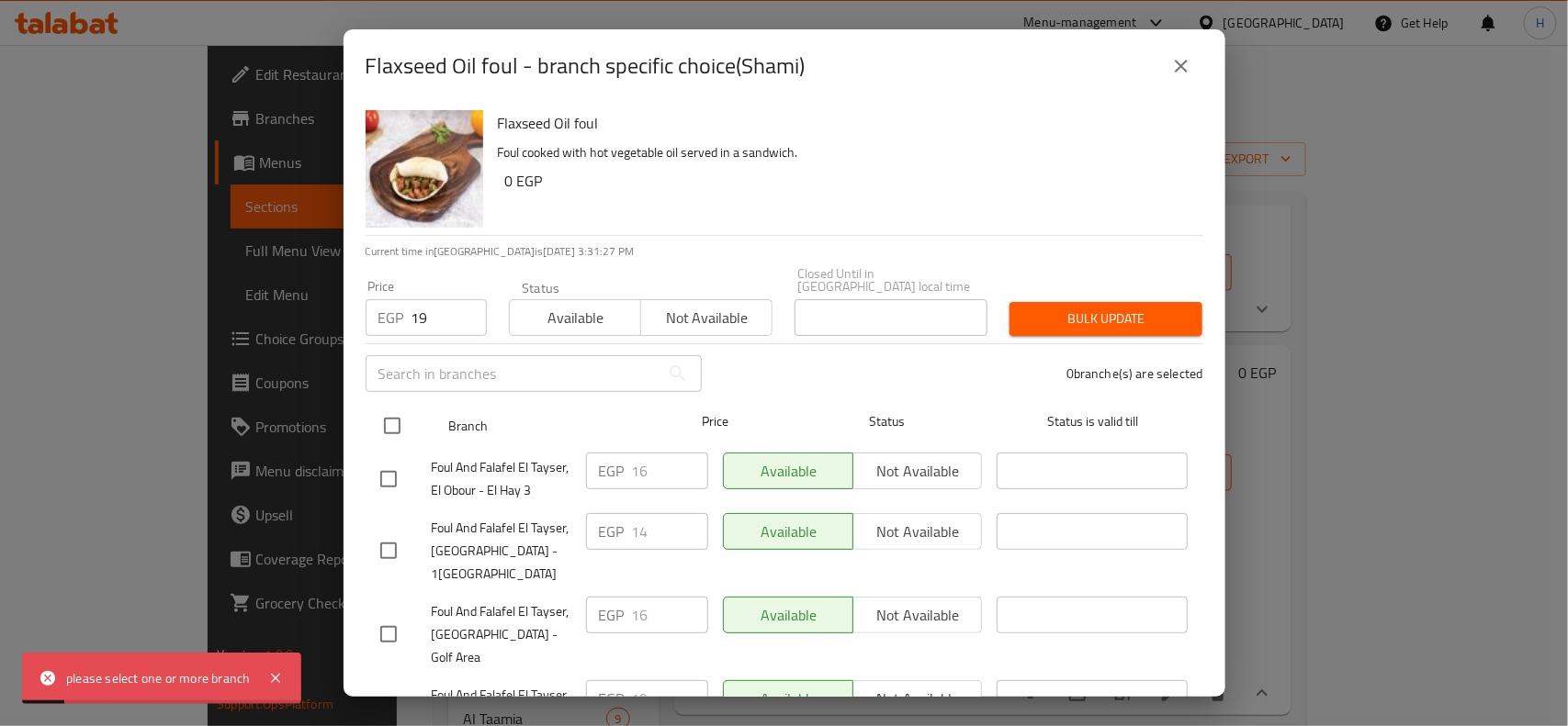
checkbox input "true"
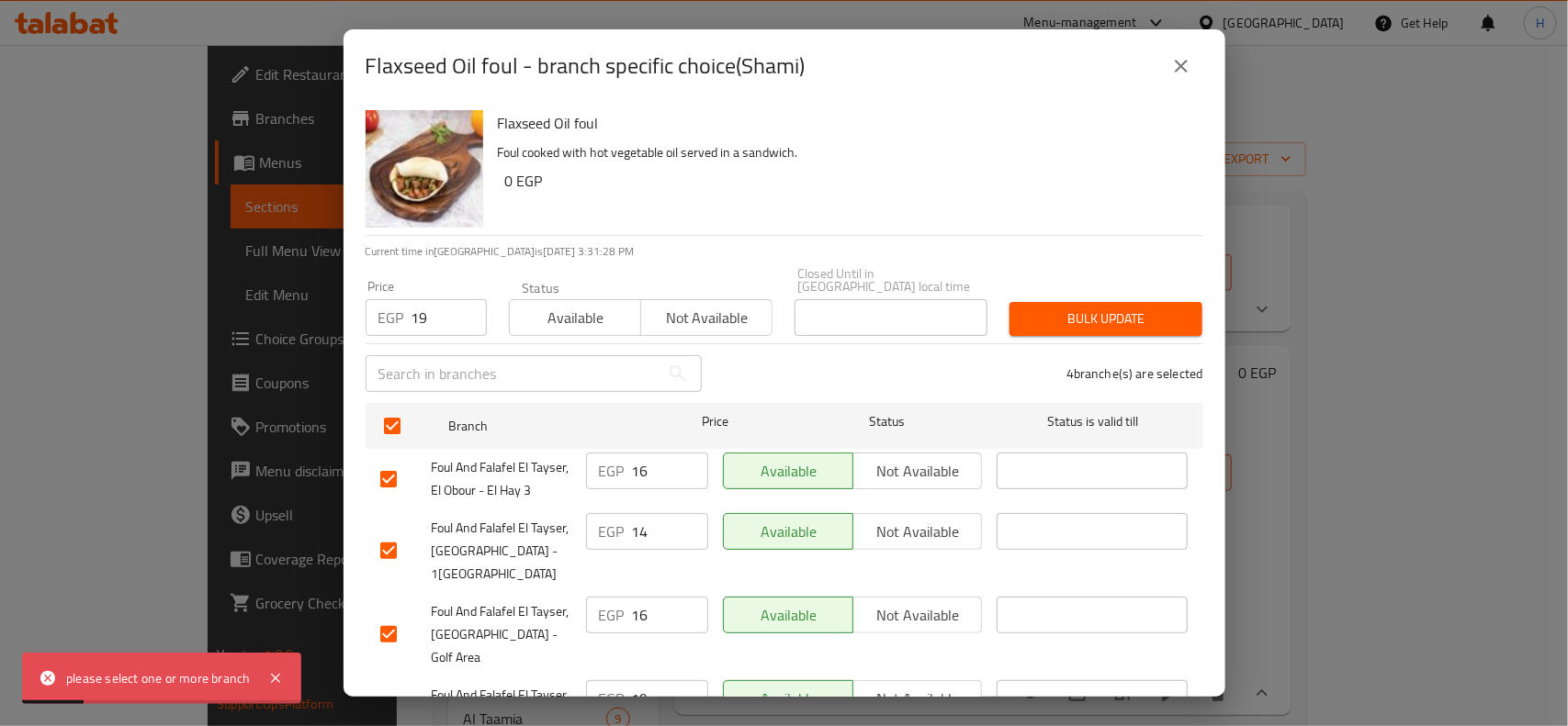
click at [1131, 319] on button "Bulk update" at bounding box center [1106, 319] width 193 height 34
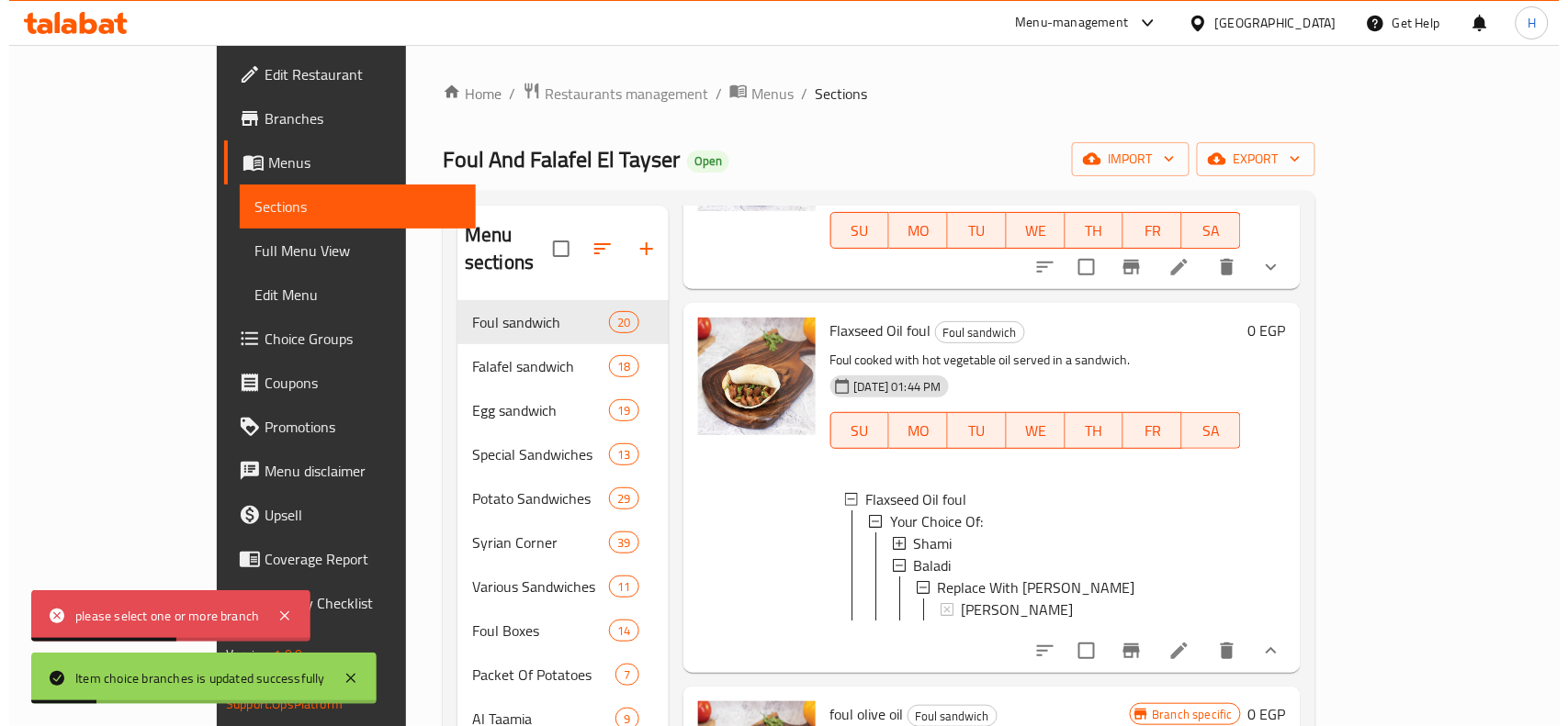
scroll to position [459, 0]
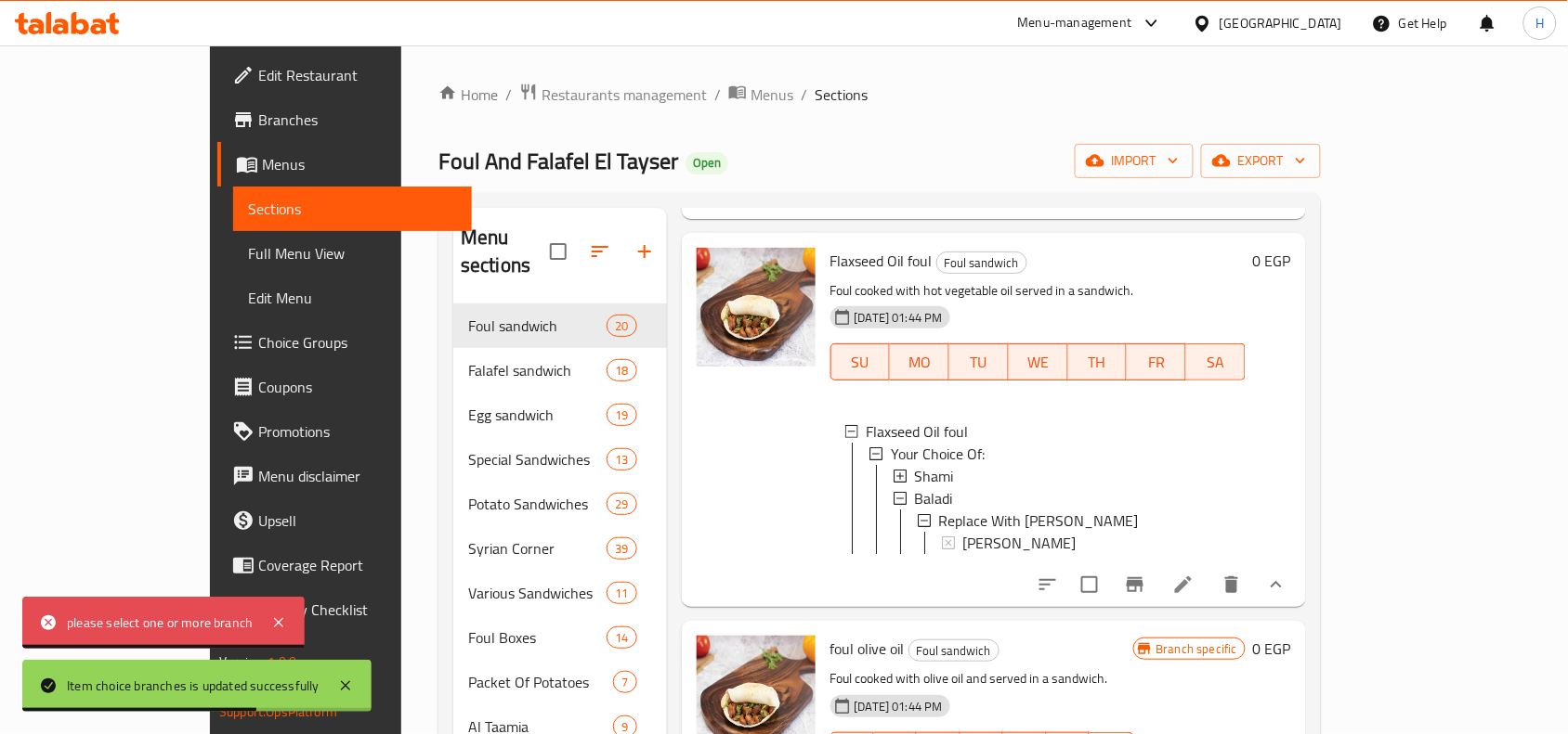
click at [1210, 568] on li at bounding box center [1183, 585] width 52 height 34
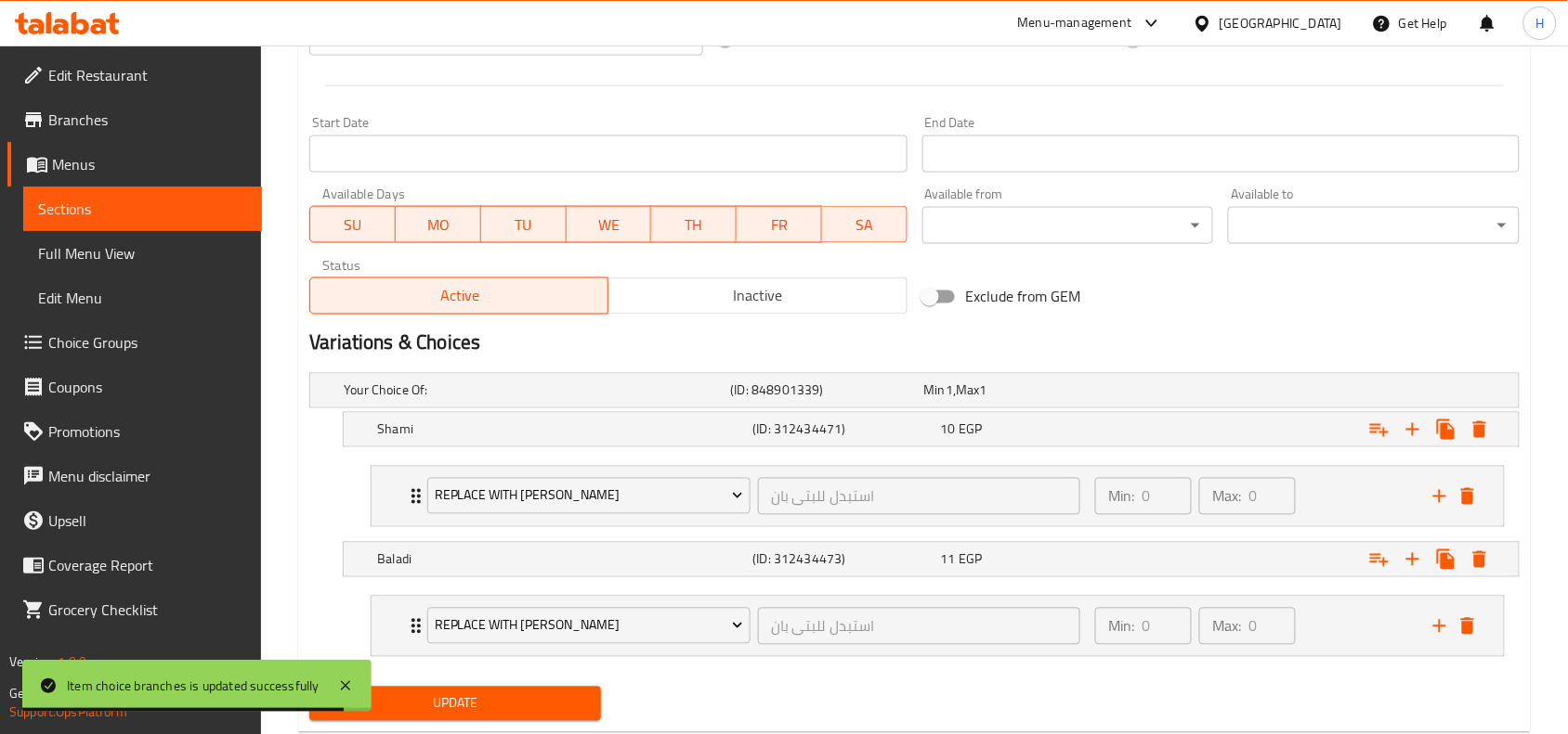
scroll to position [801, 0]
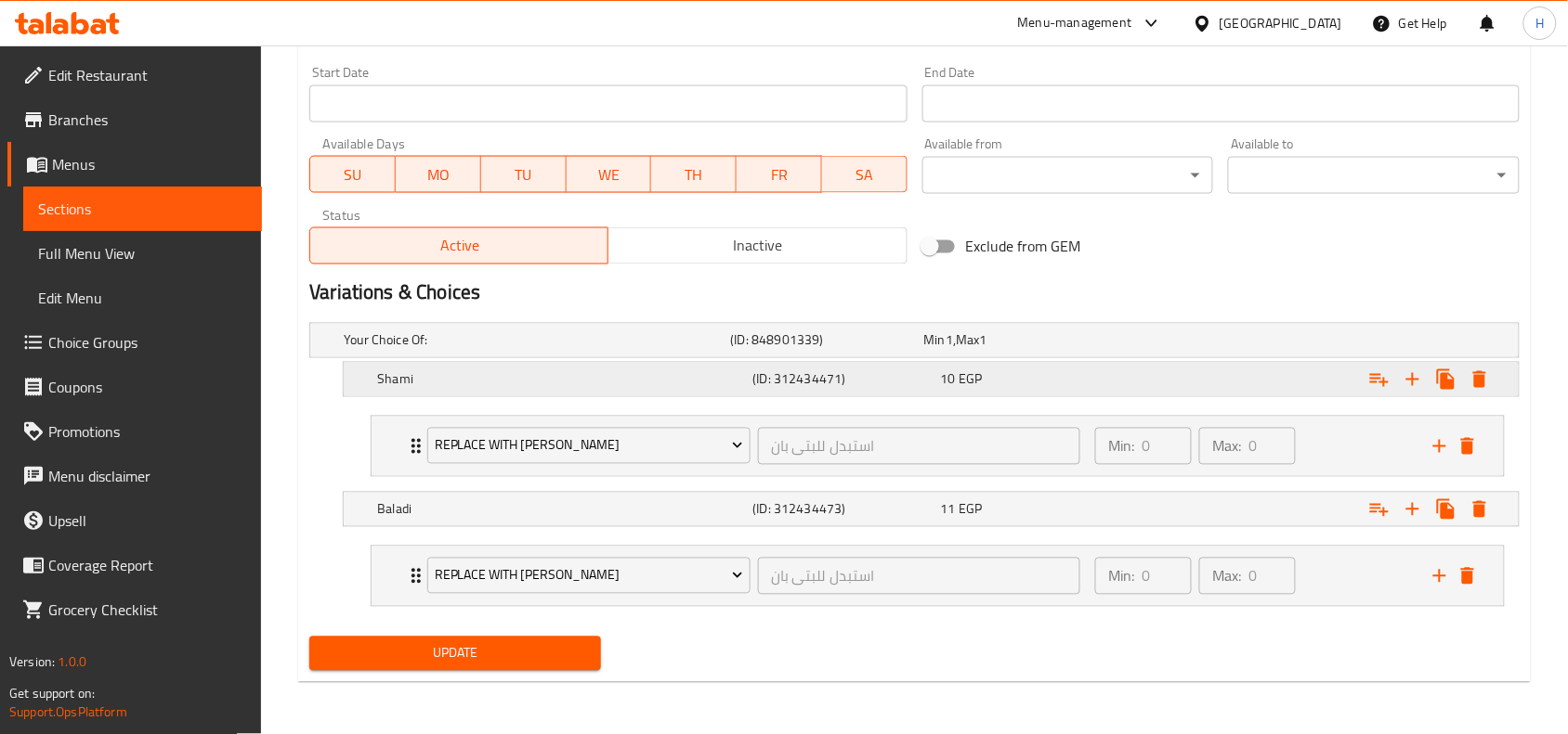
click at [1093, 382] on div "10 EGP" at bounding box center [1031, 380] width 180 height 19
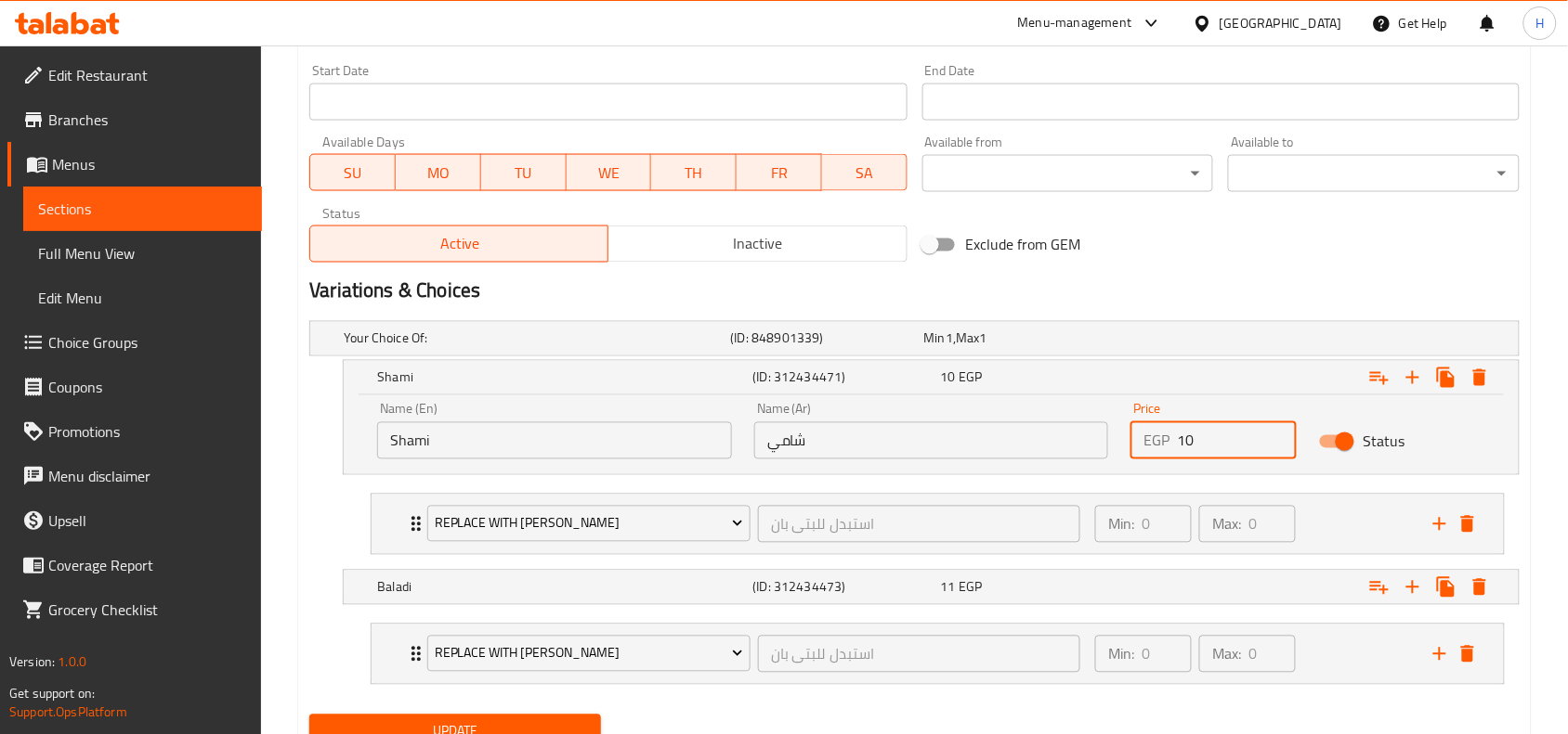
drag, startPoint x: 1201, startPoint y: 433, endPoint x: 1172, endPoint y: 437, distance: 29.3
click at [1172, 437] on div "EGP 10 Price" at bounding box center [1213, 442] width 166 height 37
type input "19"
click at [1016, 587] on div "11 EGP" at bounding box center [1031, 588] width 180 height 19
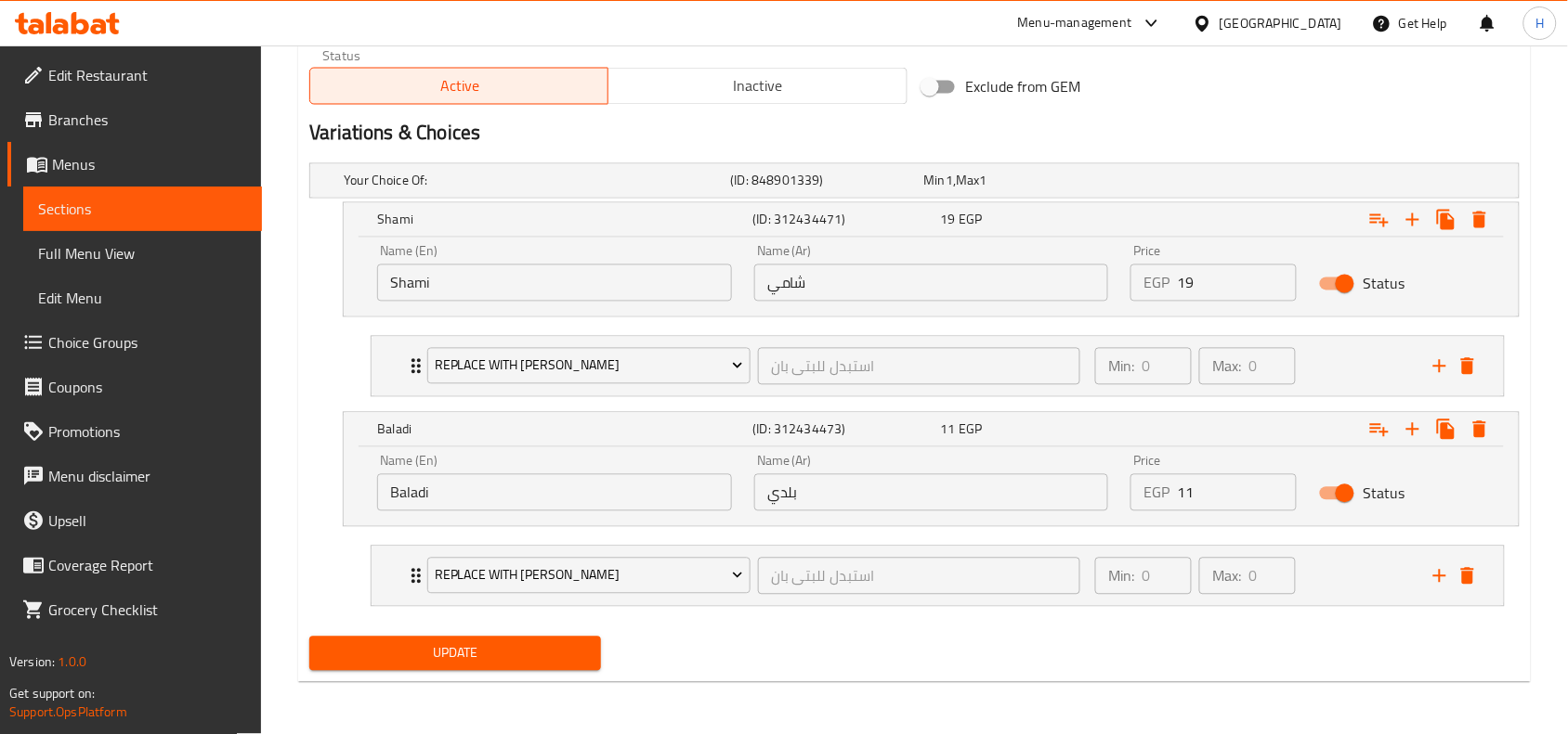
scroll to position [959, 0]
click at [1189, 493] on input "11" at bounding box center [1237, 493] width 120 height 37
type input "20"
click at [539, 656] on span "Update" at bounding box center [455, 653] width 262 height 23
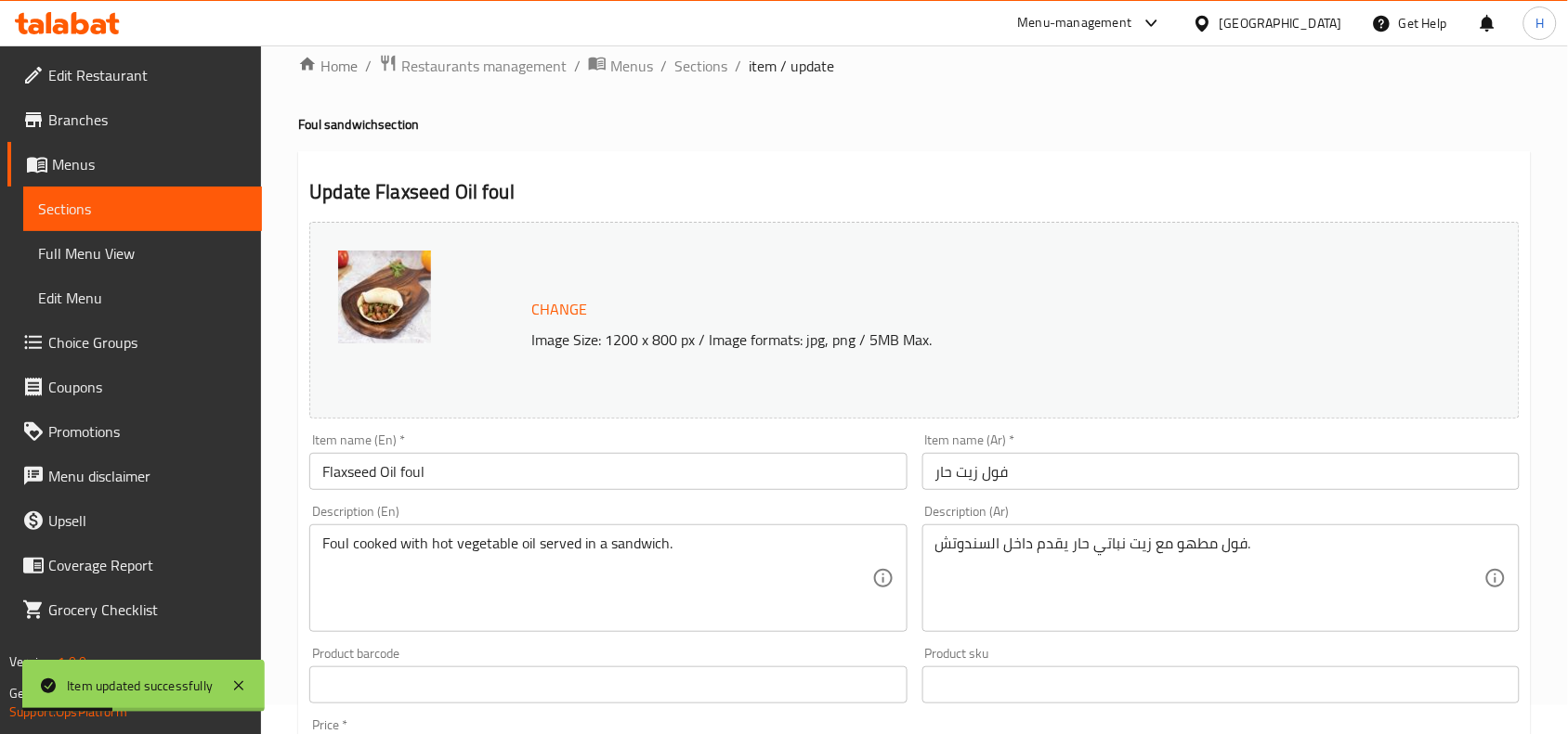
scroll to position [0, 0]
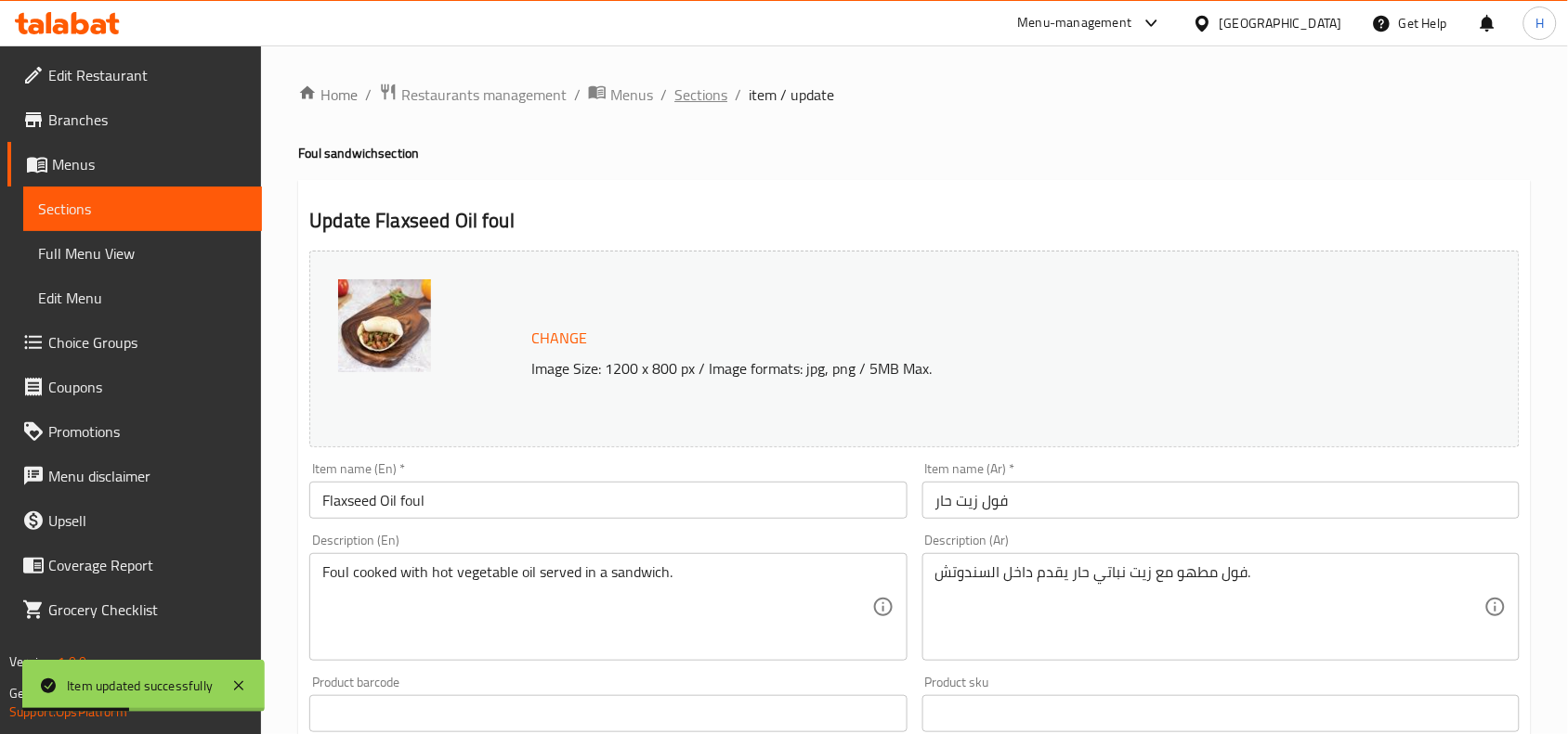
click at [706, 99] on span "Sections" at bounding box center [701, 95] width 53 height 22
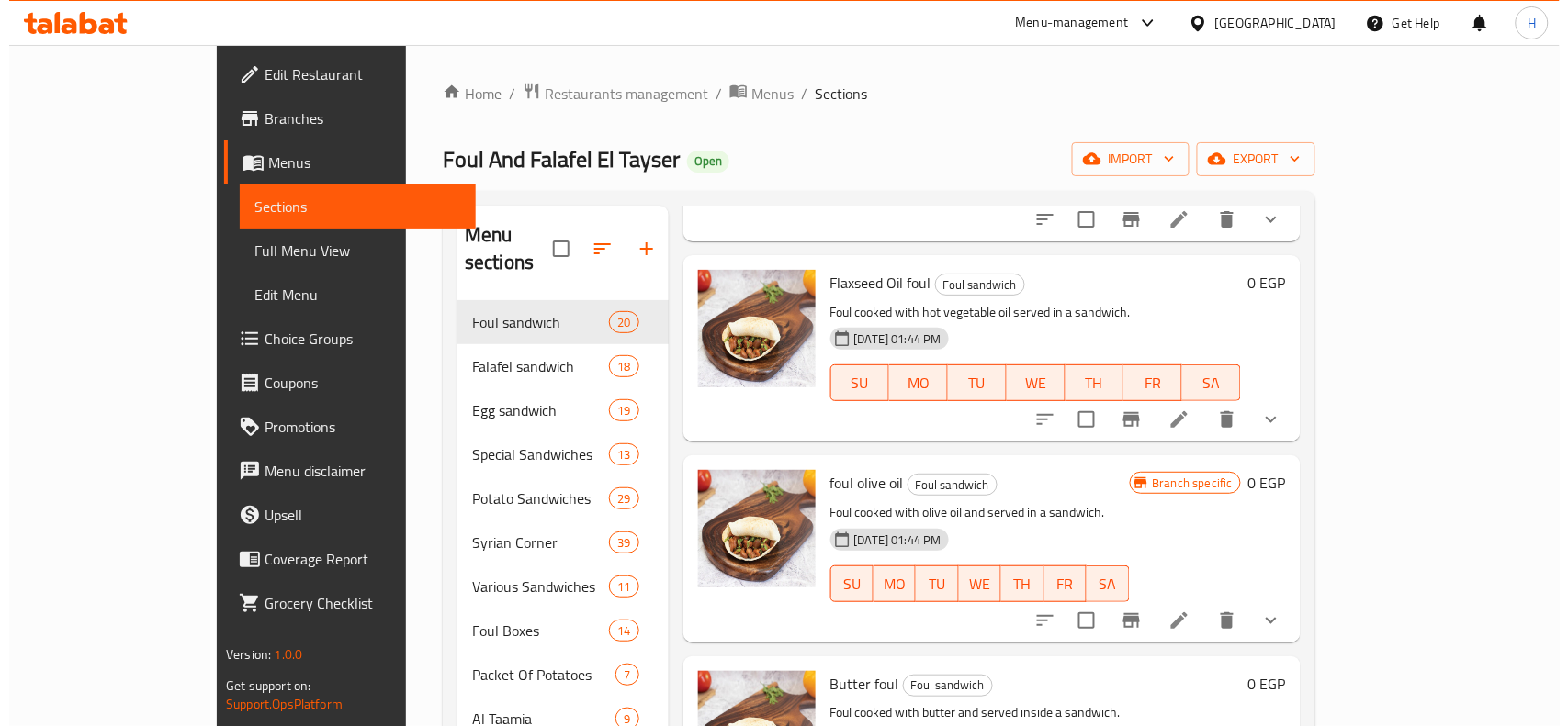
scroll to position [459, 0]
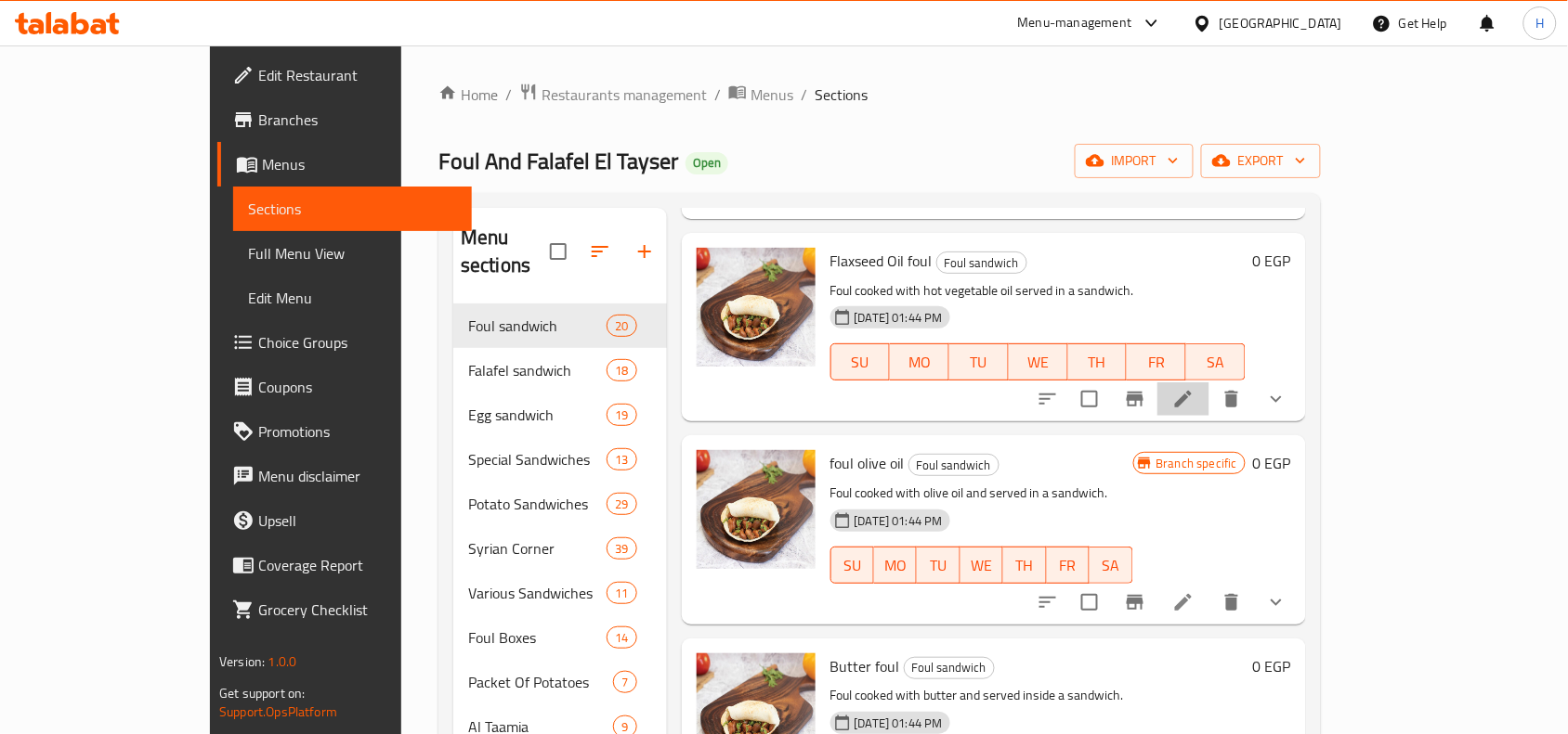
click at [1210, 382] on li at bounding box center [1183, 399] width 52 height 34
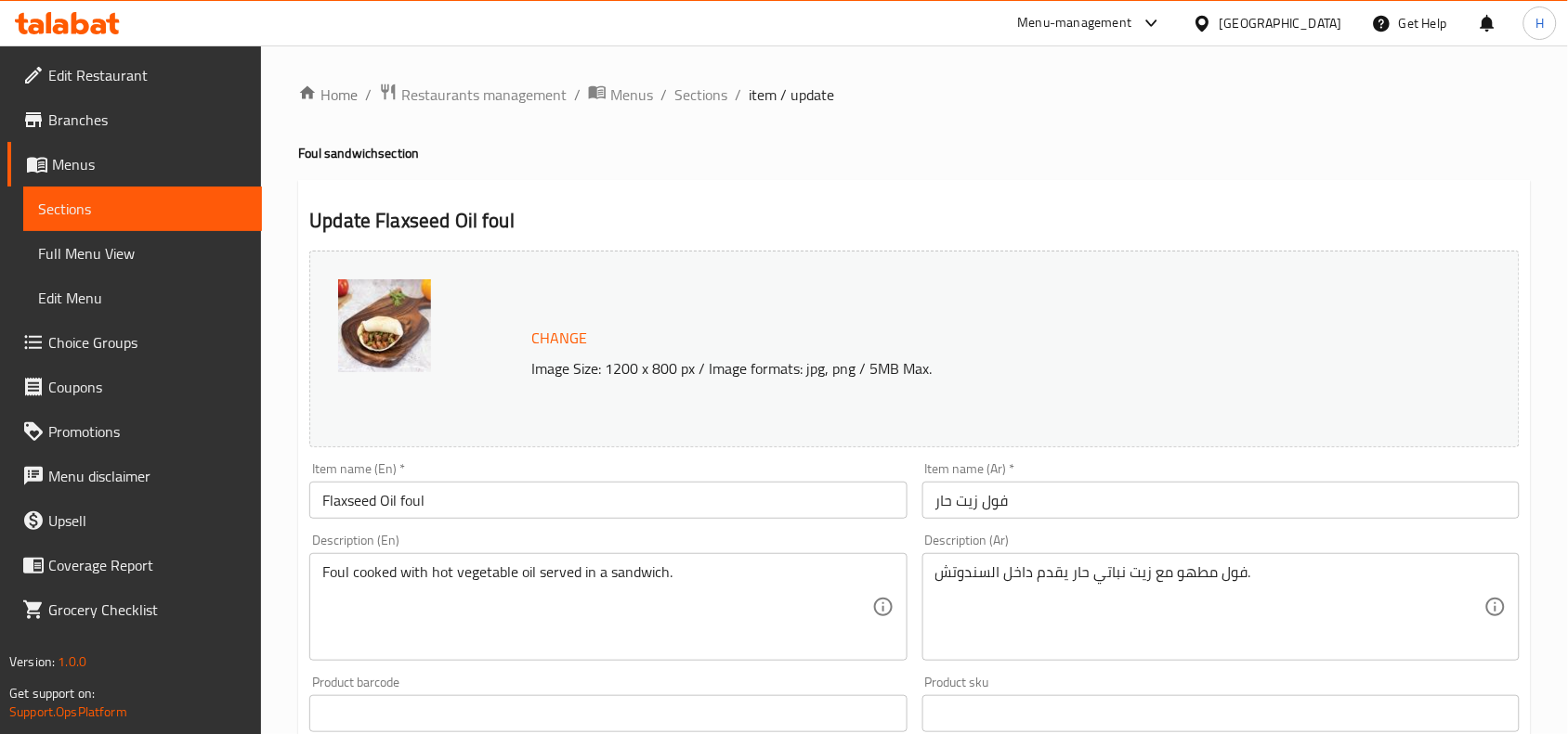
click at [728, 98] on ol "Home / Restaurants management / Menus / Sections / item / update" at bounding box center [914, 95] width 1232 height 24
click at [722, 99] on span "Sections" at bounding box center [701, 95] width 53 height 22
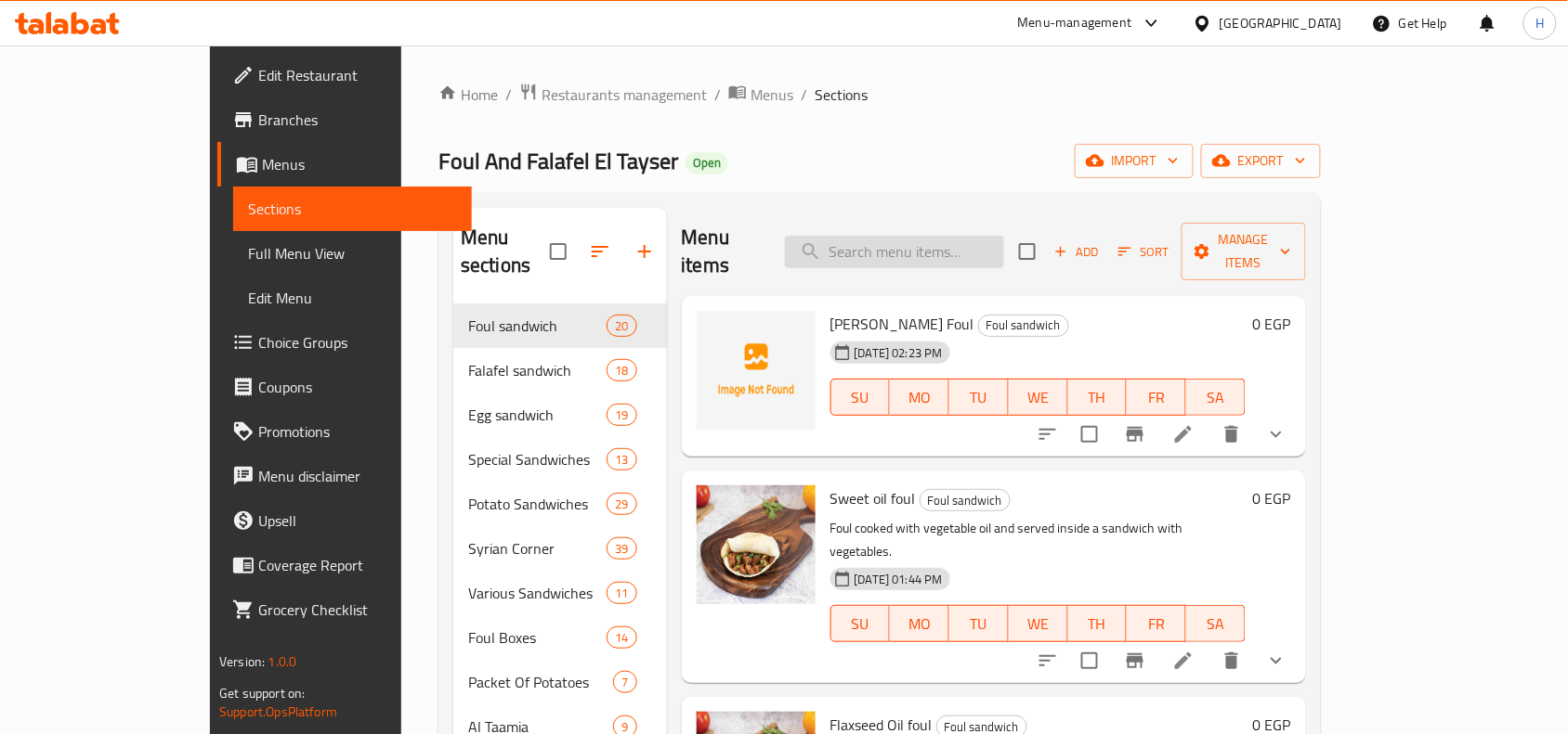
click at [954, 246] on input "search" at bounding box center [895, 252] width 219 height 33
paste input "فول زيت زيتون"
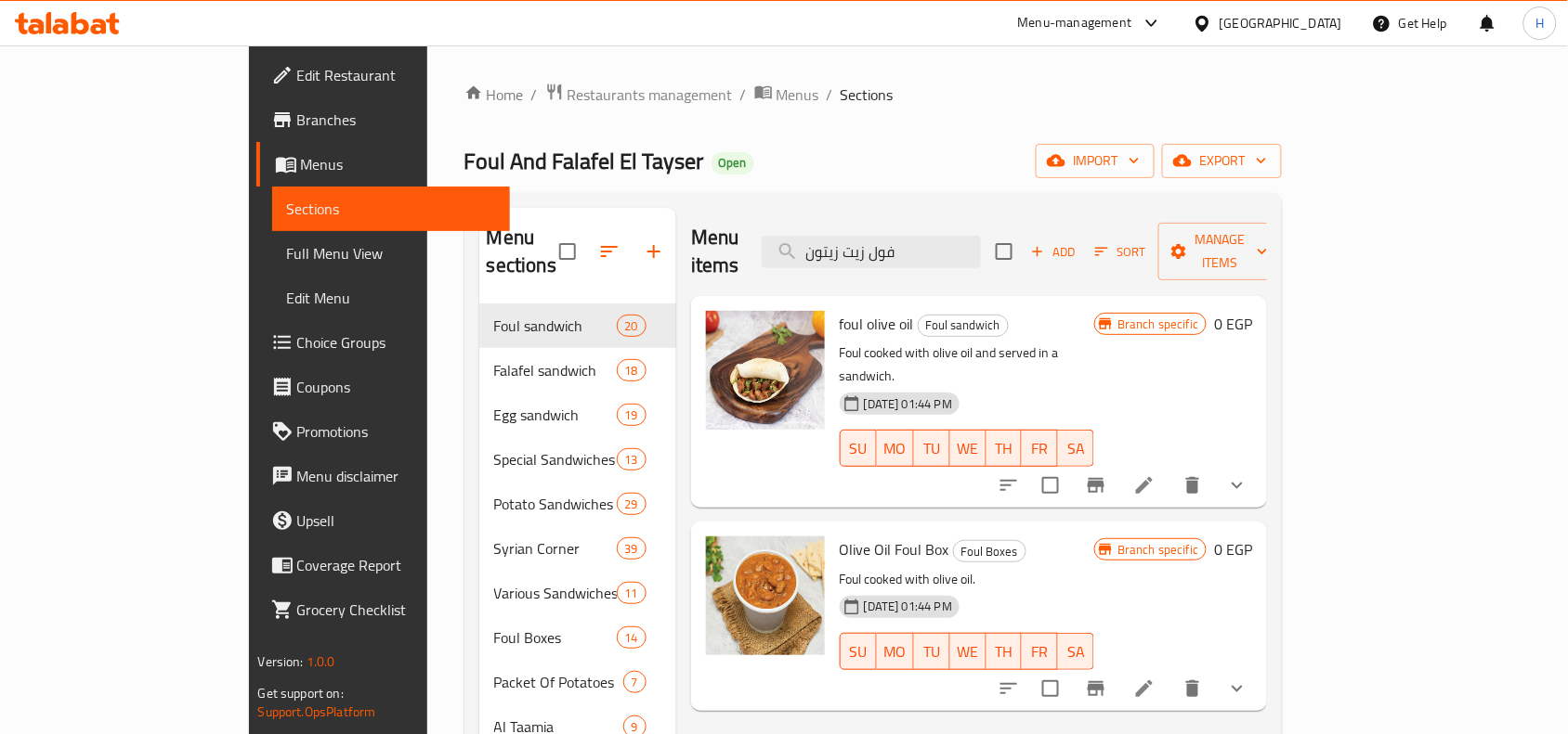
type input "فول زيت زيتون"
click at [1170, 469] on li at bounding box center [1144, 486] width 52 height 34
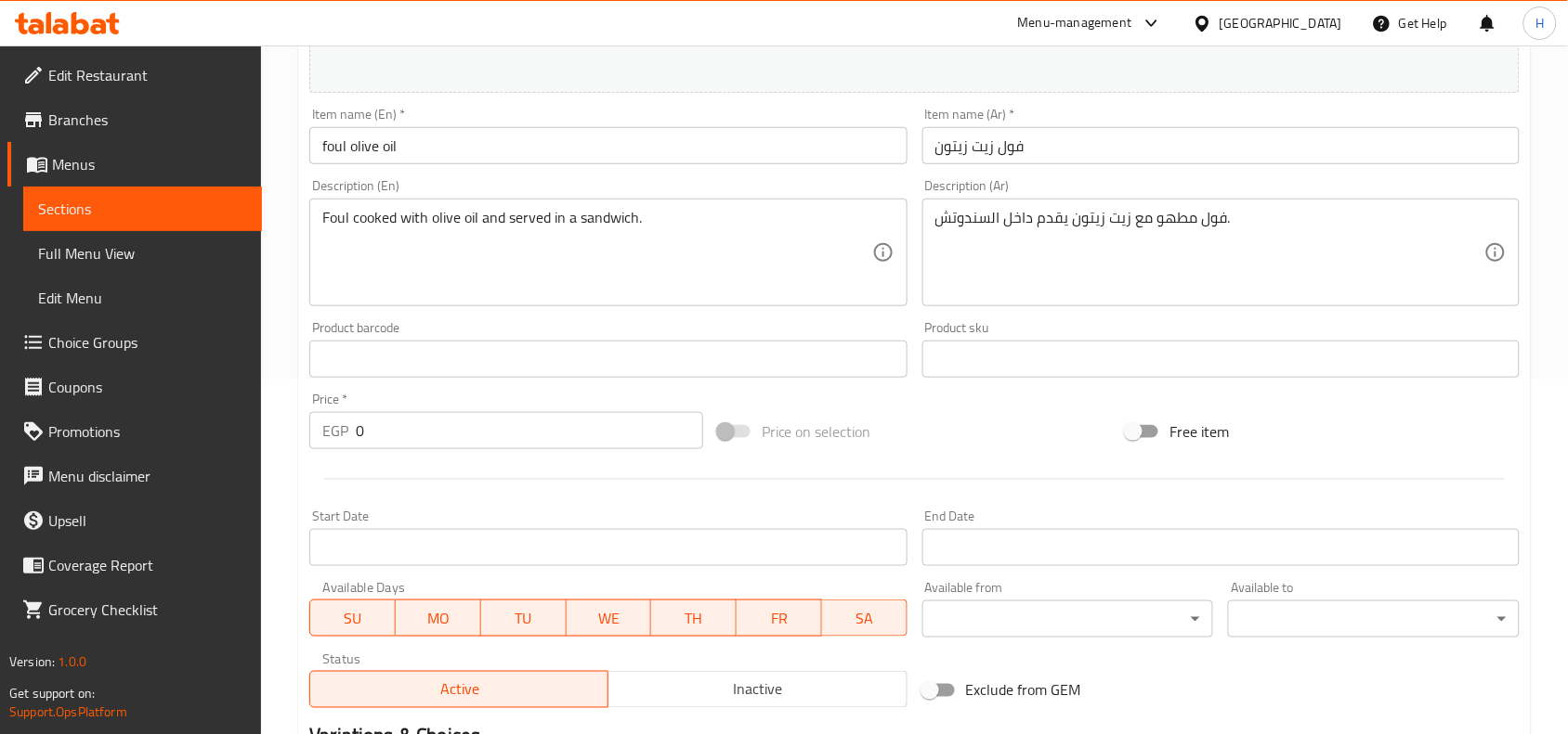
scroll to position [801, 0]
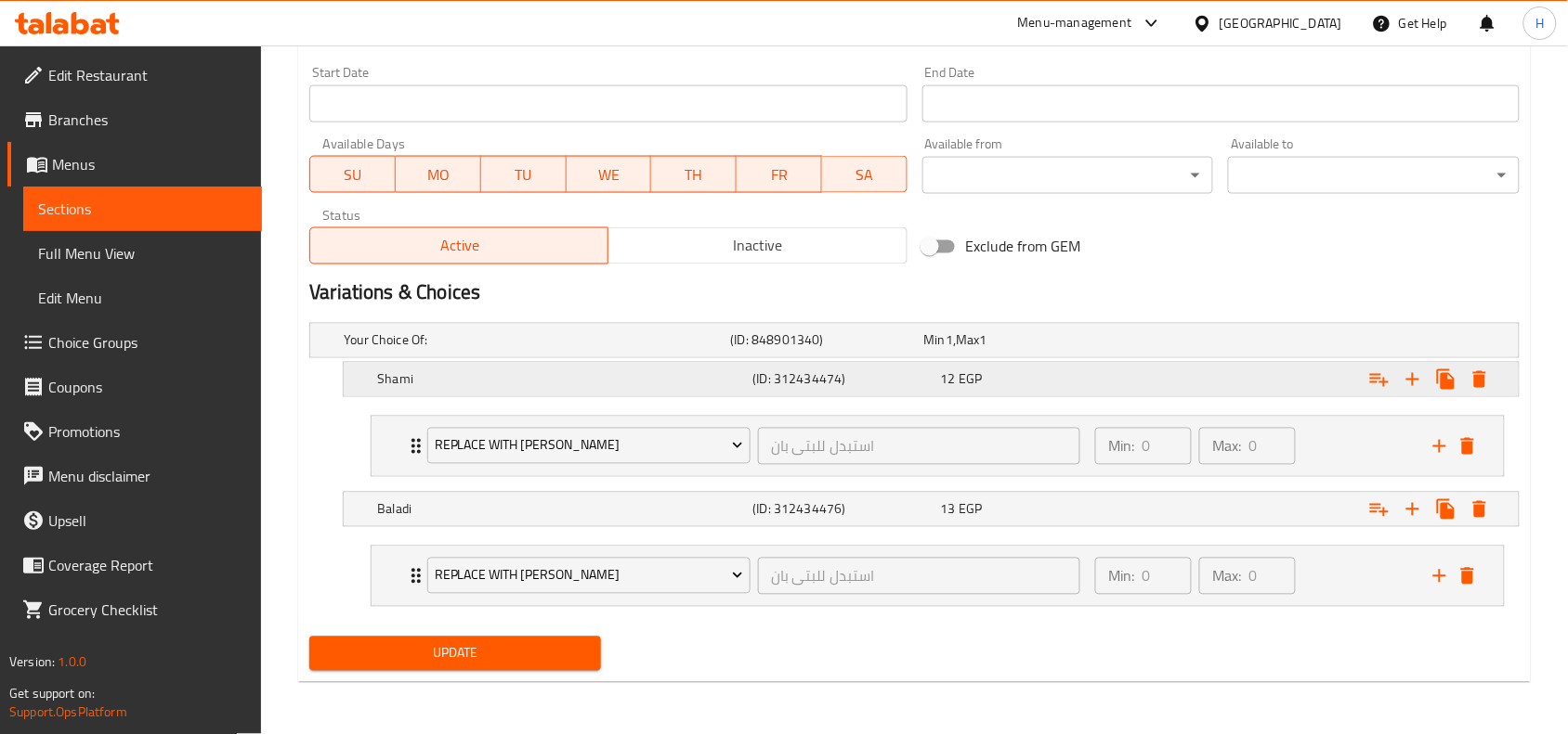
click at [1191, 395] on div "Expand" at bounding box center [1312, 380] width 375 height 41
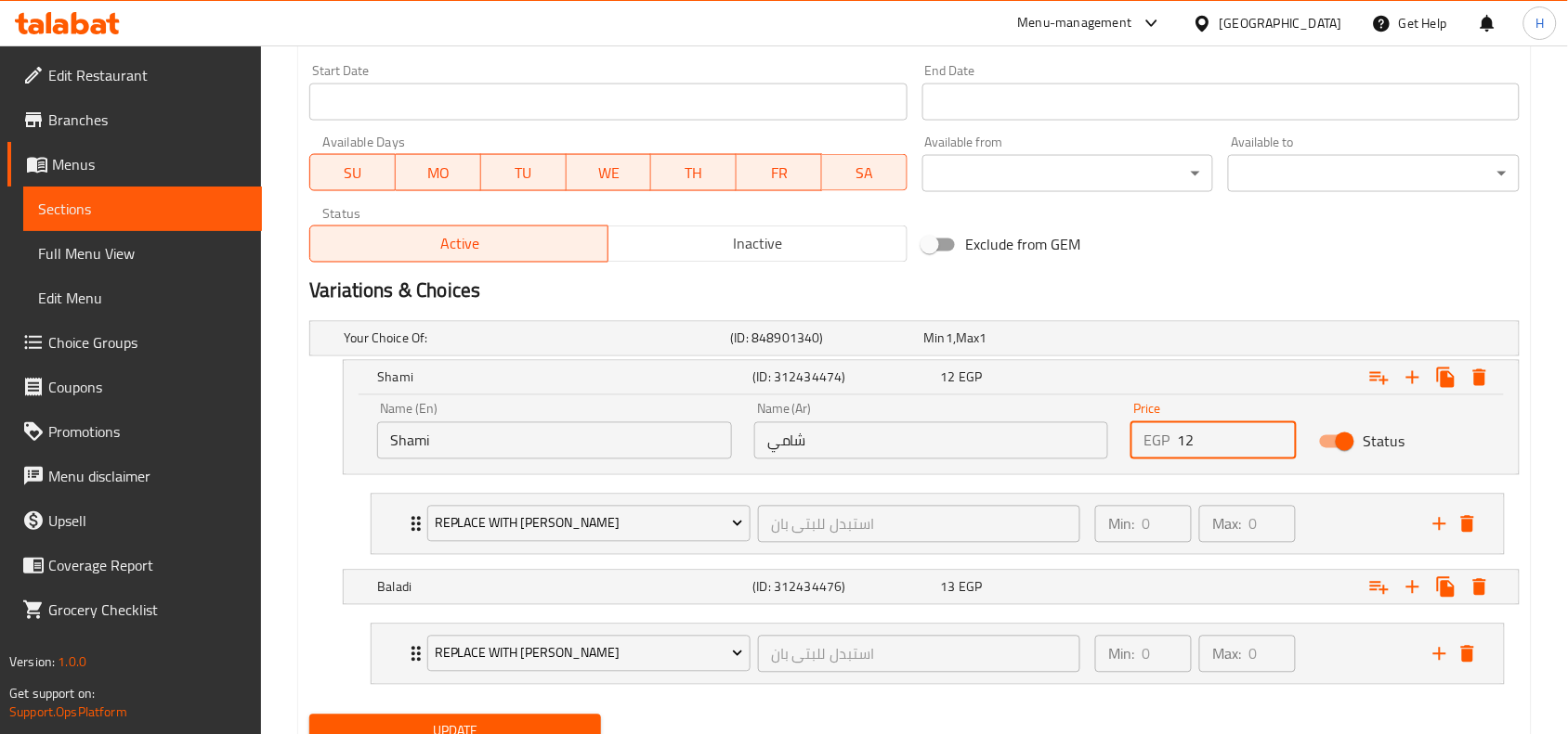
drag, startPoint x: 1243, startPoint y: 445, endPoint x: 1128, endPoint y: 457, distance: 115.6
click at [1128, 457] on div "Price EGP 12 Price" at bounding box center [1214, 431] width 188 height 79
type input "21"
click at [1070, 591] on div "13 EGP" at bounding box center [1031, 588] width 180 height 19
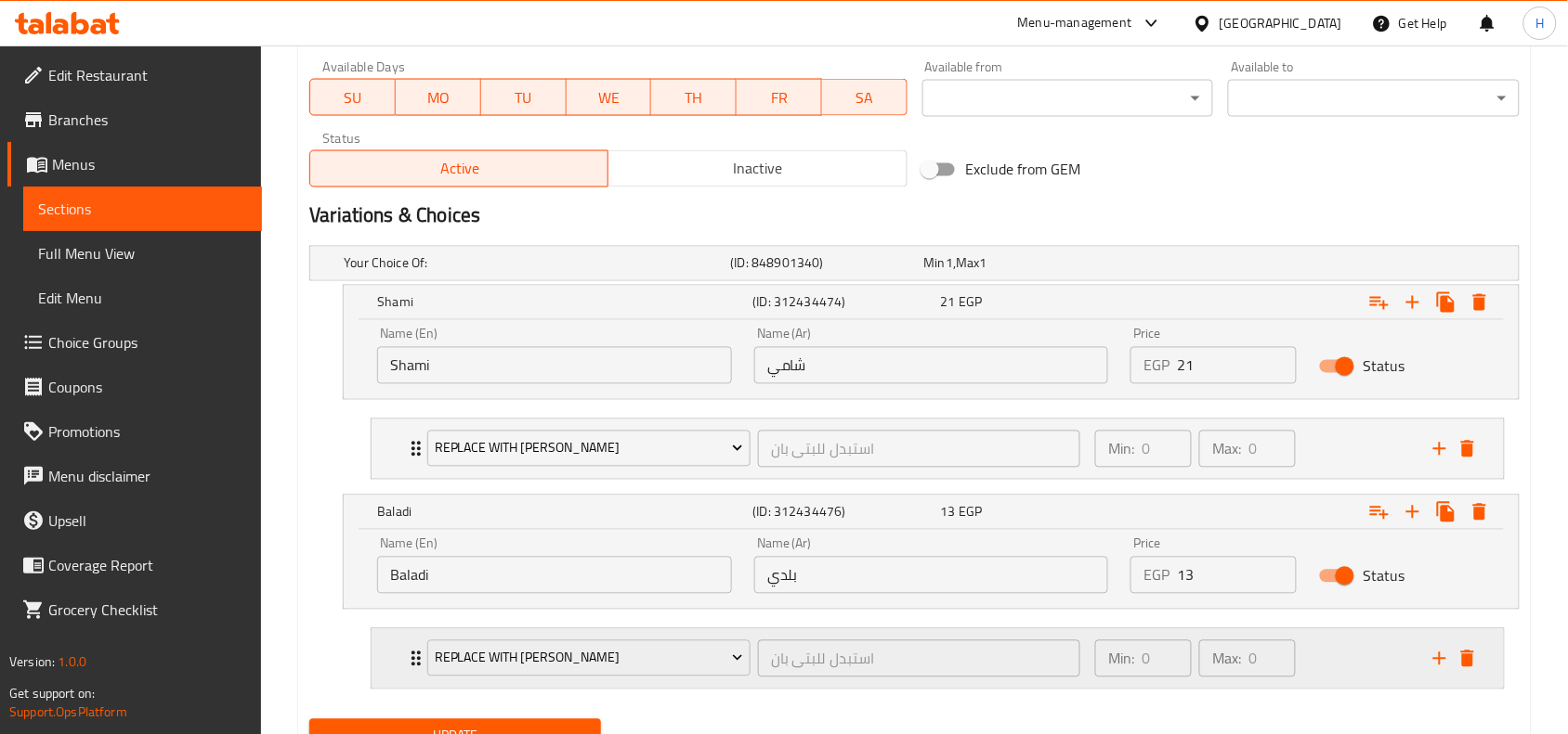
scroll to position [917, 0]
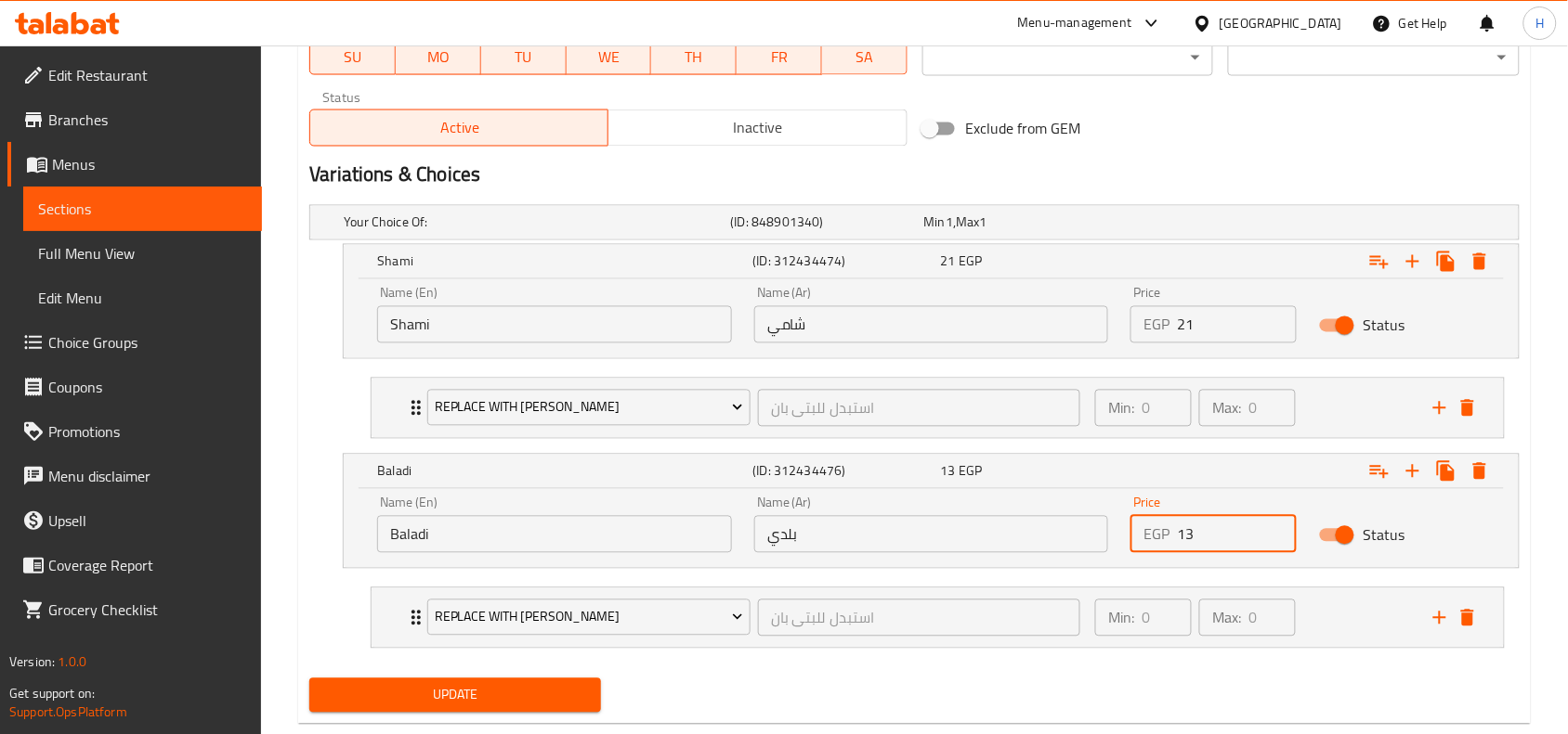
drag, startPoint x: 1226, startPoint y: 538, endPoint x: 1138, endPoint y: 541, distance: 88.1
click at [1138, 541] on div "EGP 13 Price" at bounding box center [1213, 535] width 166 height 37
type input "22"
click at [450, 692] on span "Update" at bounding box center [455, 696] width 262 height 23
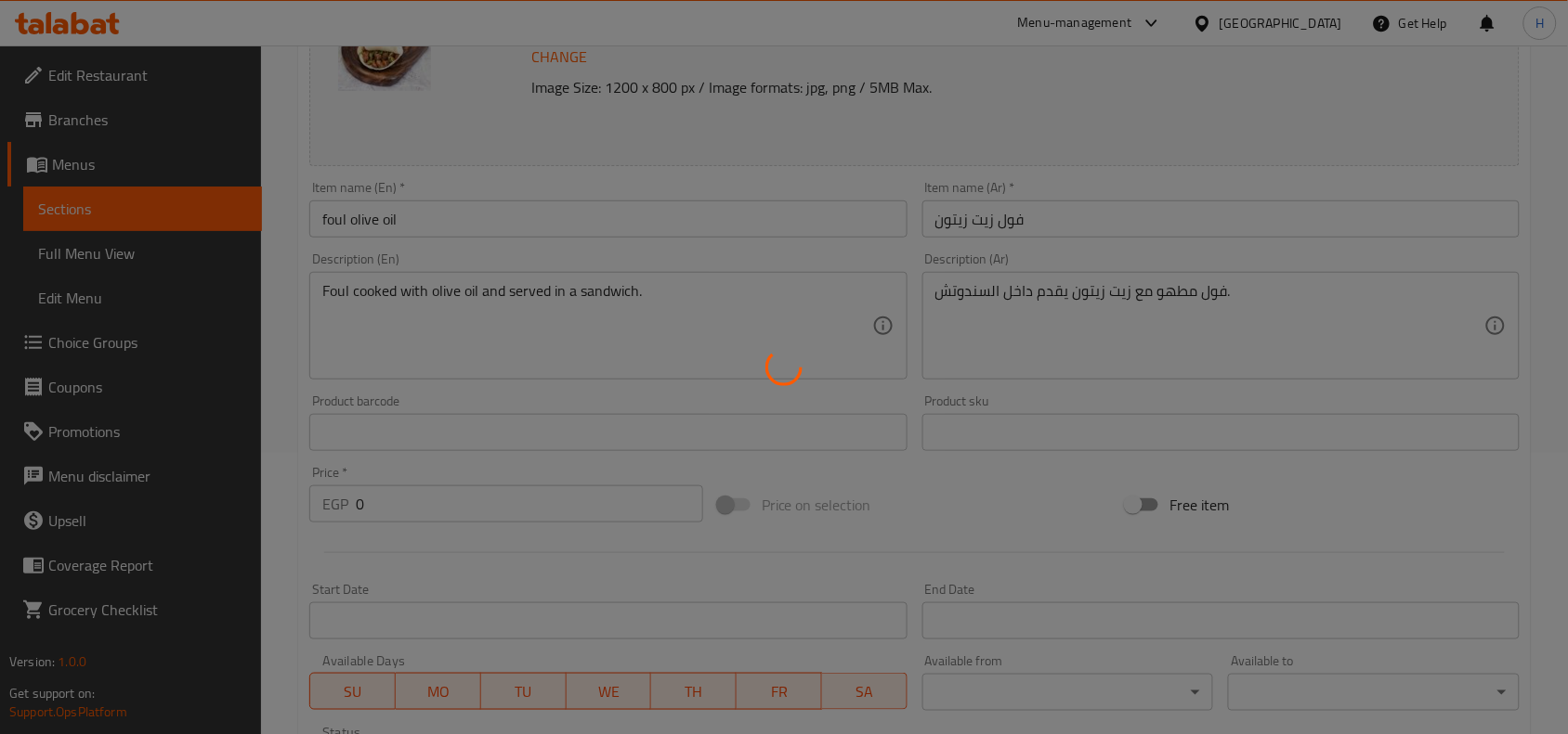
scroll to position [0, 0]
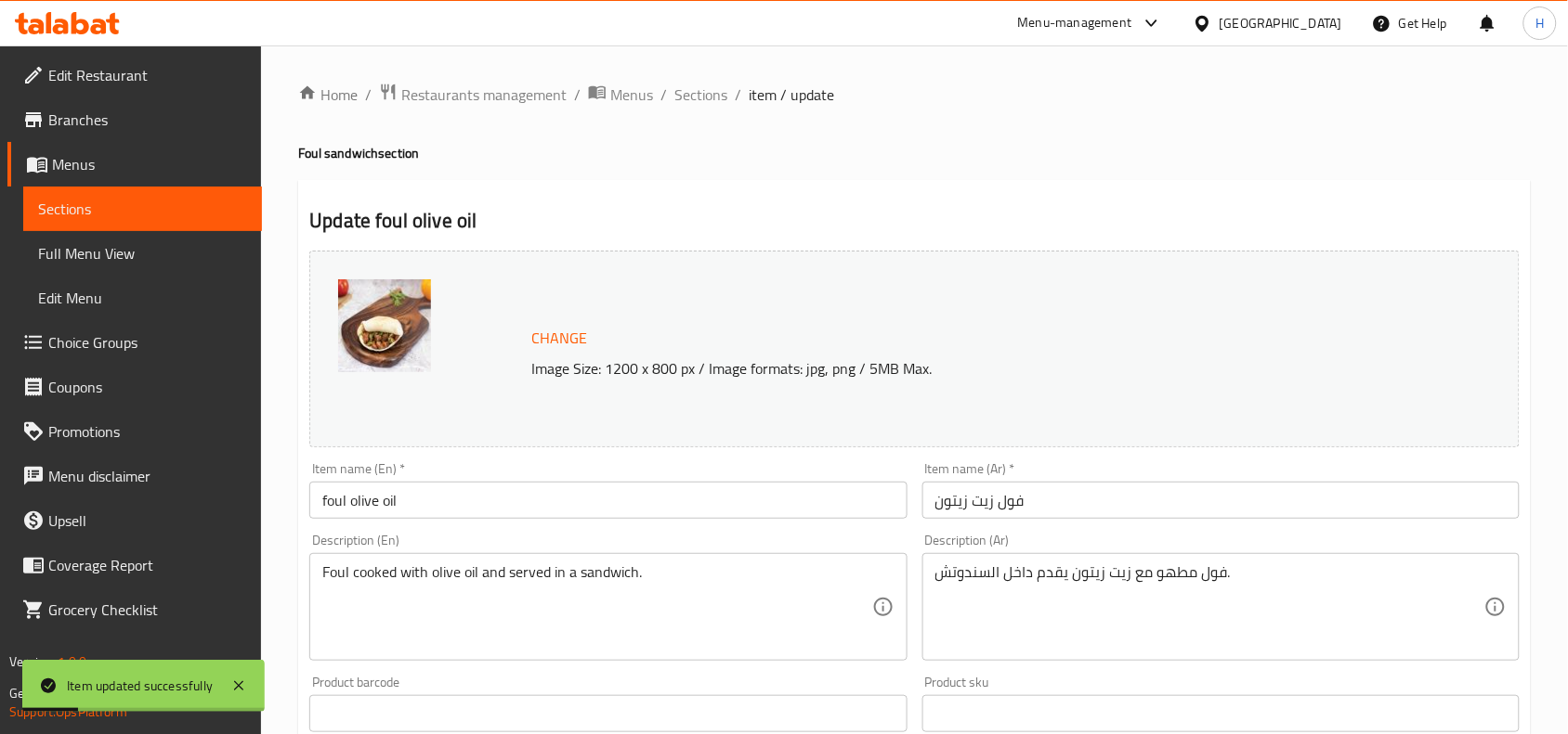
drag, startPoint x: 693, startPoint y: 99, endPoint x: 713, endPoint y: 137, distance: 42.9
click at [693, 99] on span "Sections" at bounding box center [701, 95] width 53 height 22
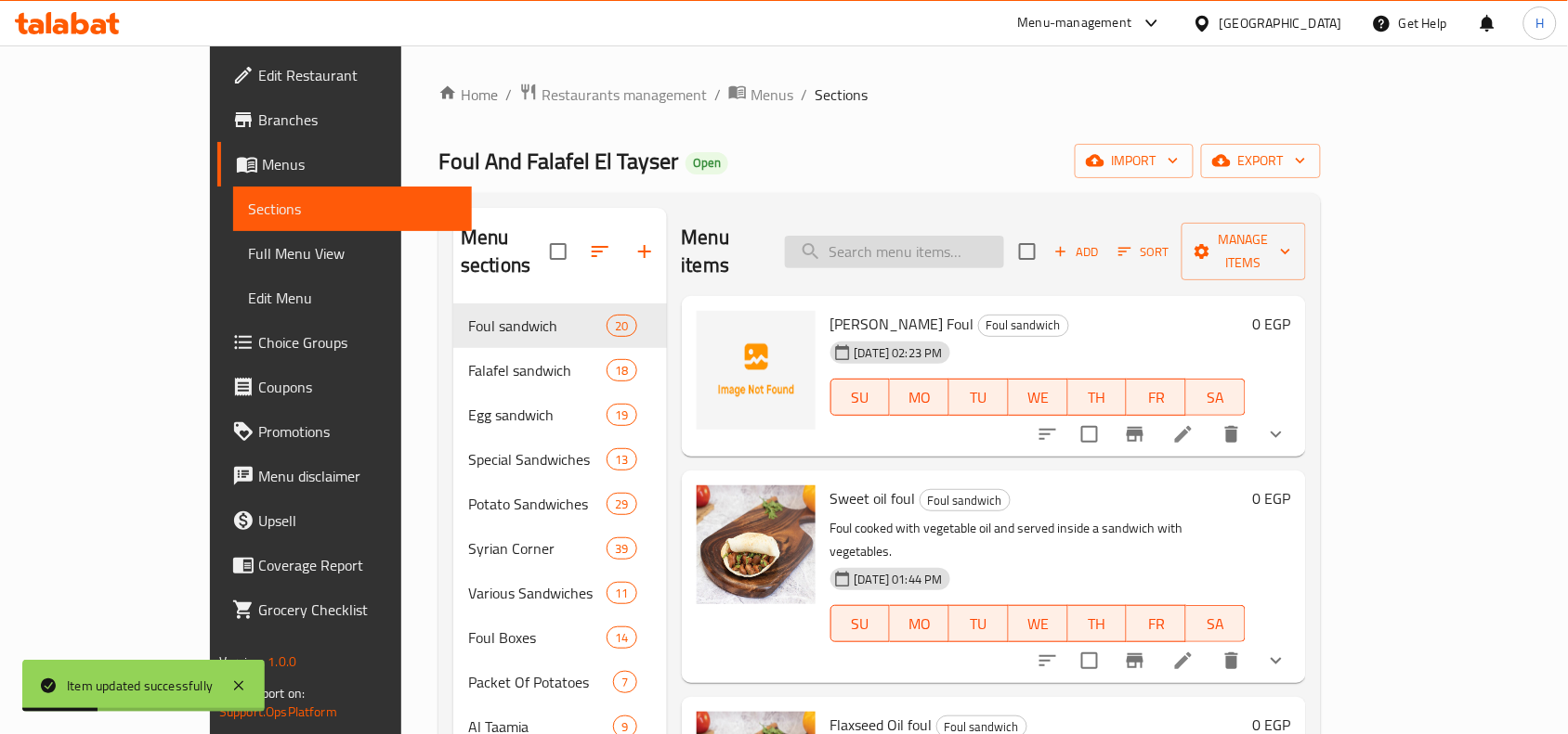
click at [1004, 247] on input "search" at bounding box center [895, 252] width 219 height 33
paste input "فول بالزبدة"
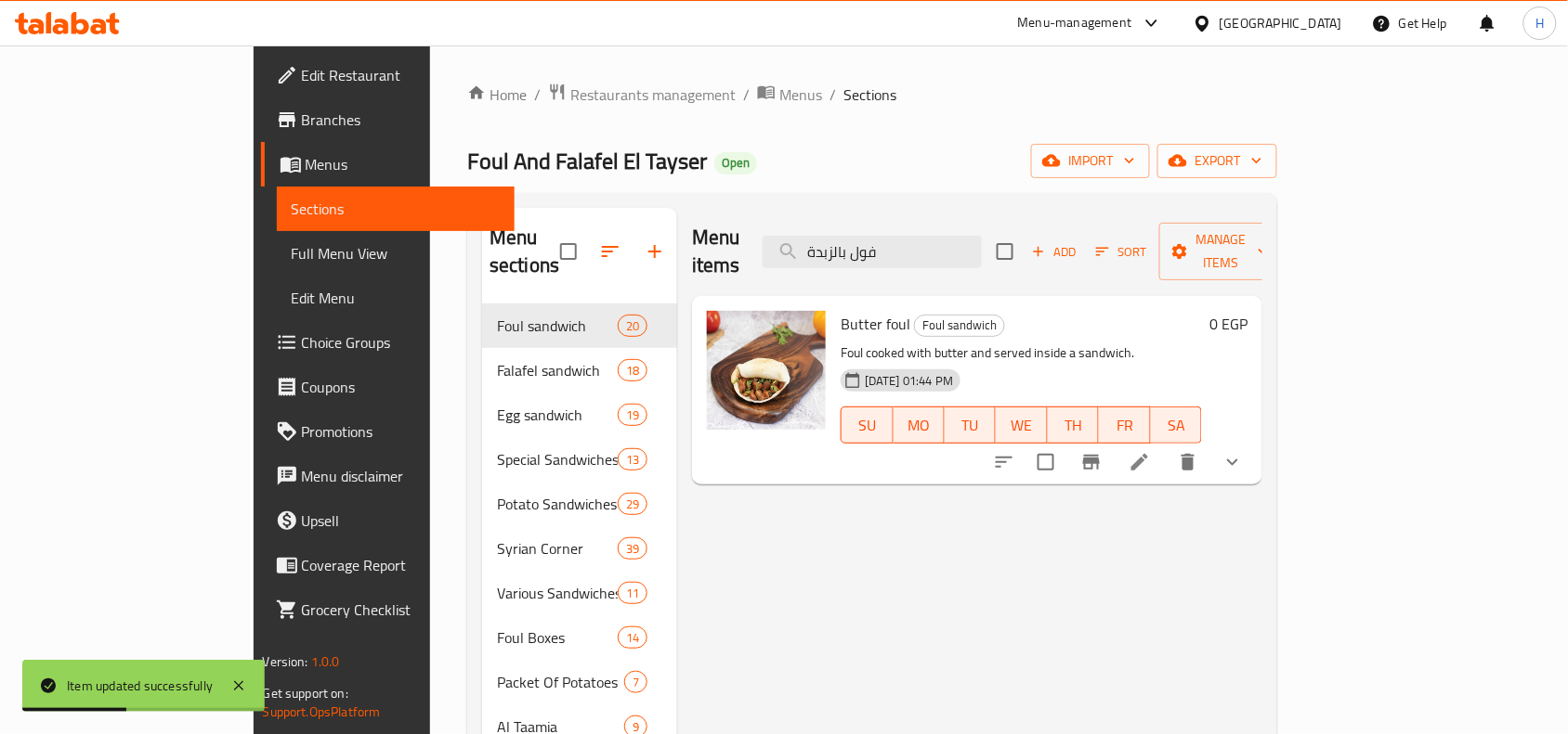
type input "فول بالزبدة"
click at [1166, 447] on li at bounding box center [1139, 462] width 52 height 34
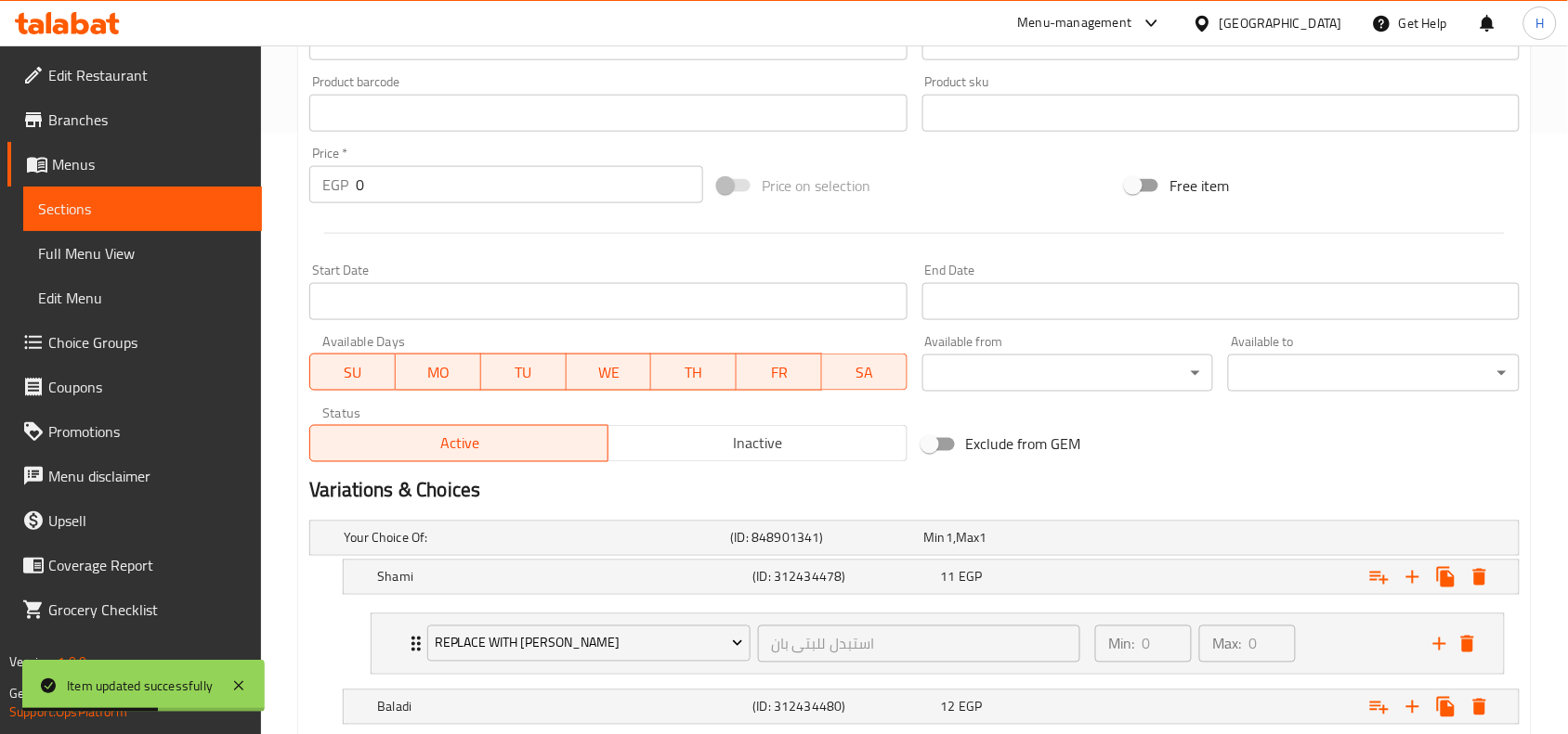
scroll to position [801, 0]
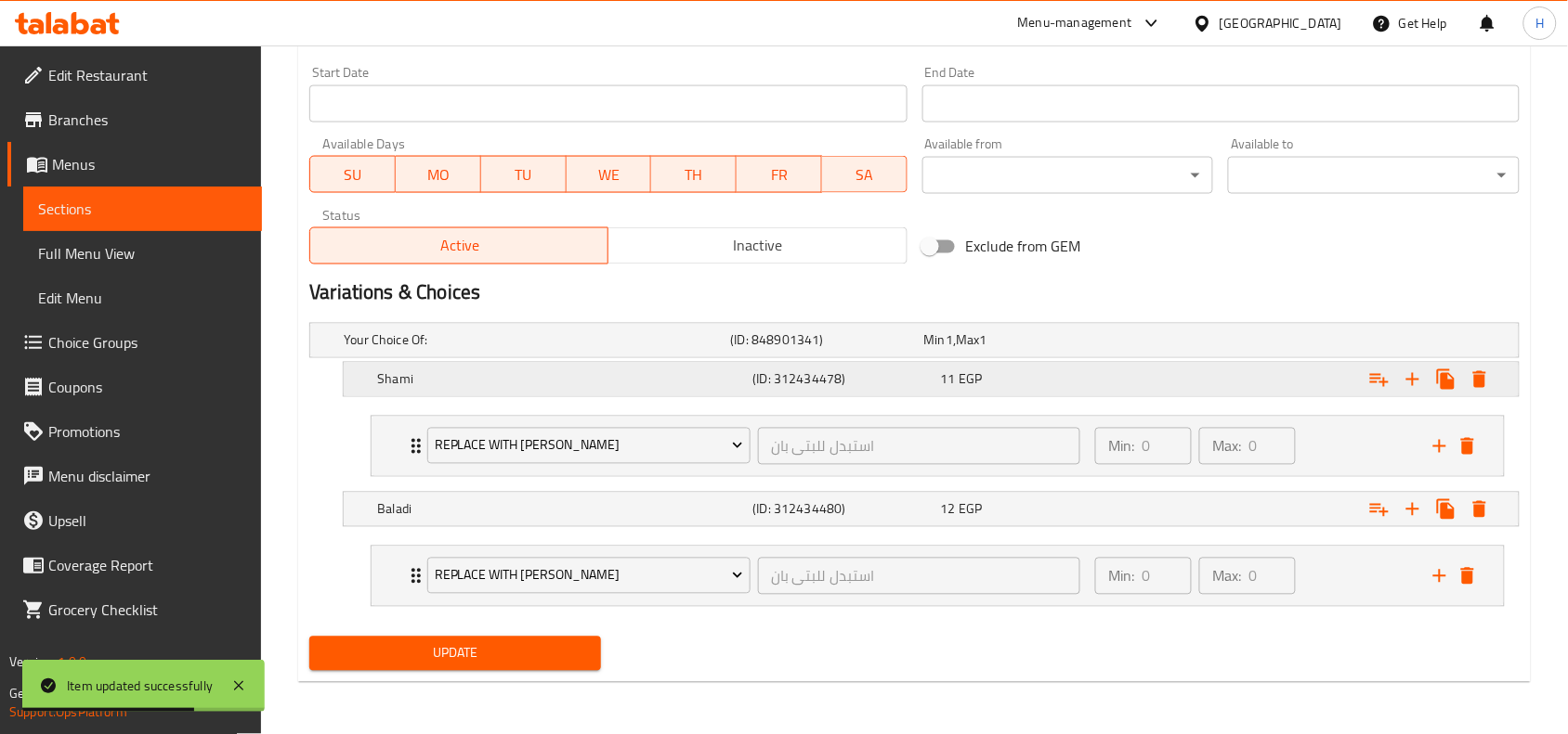
click at [1078, 379] on div "11 EGP" at bounding box center [1031, 380] width 180 height 19
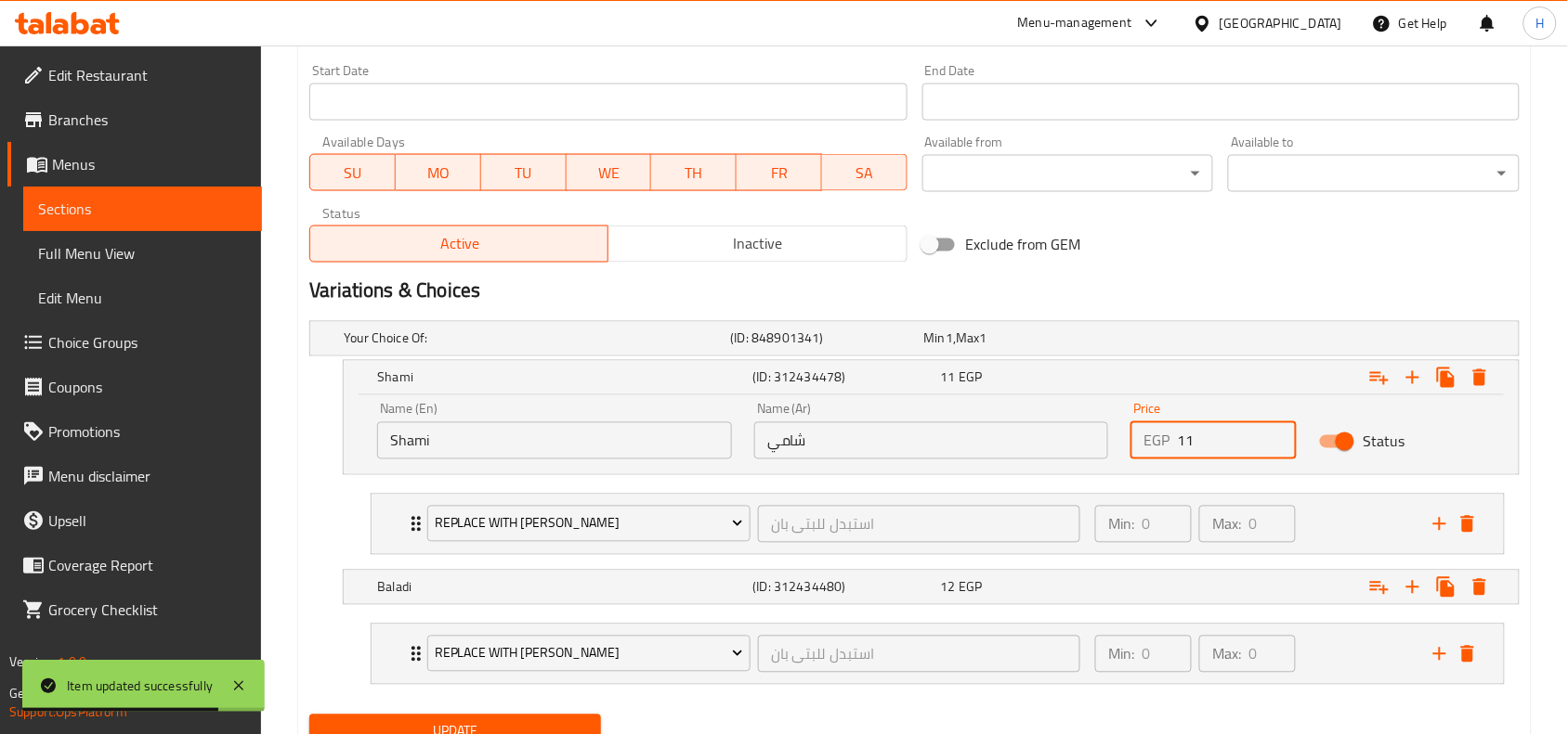
drag, startPoint x: 1199, startPoint y: 441, endPoint x: 1134, endPoint y: 443, distance: 65.0
click at [1136, 443] on div "EGP 11 Price" at bounding box center [1213, 442] width 166 height 37
type input "20"
click at [1098, 377] on div "20 EGP" at bounding box center [1031, 378] width 180 height 19
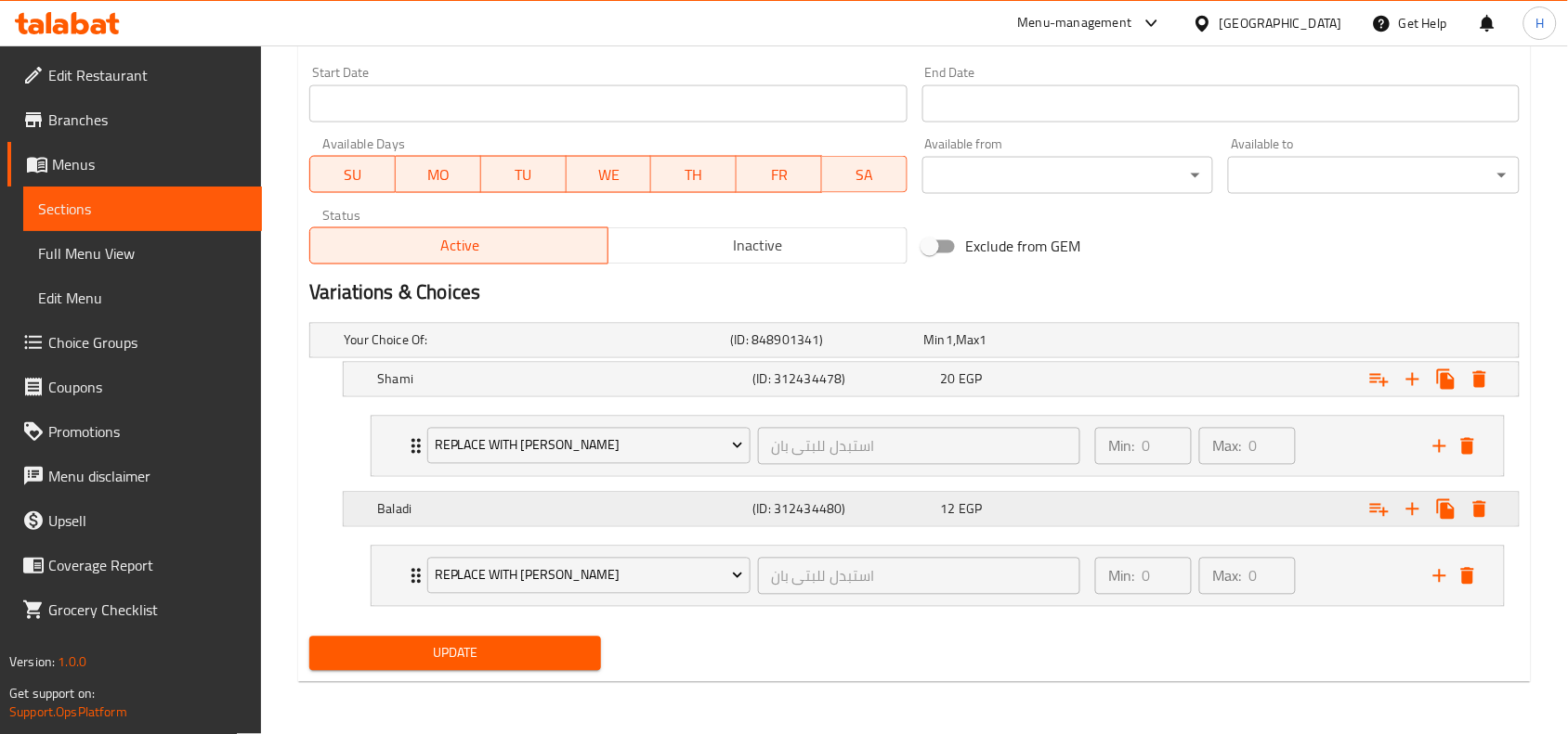
click at [1112, 506] on div "12 EGP" at bounding box center [1031, 510] width 180 height 19
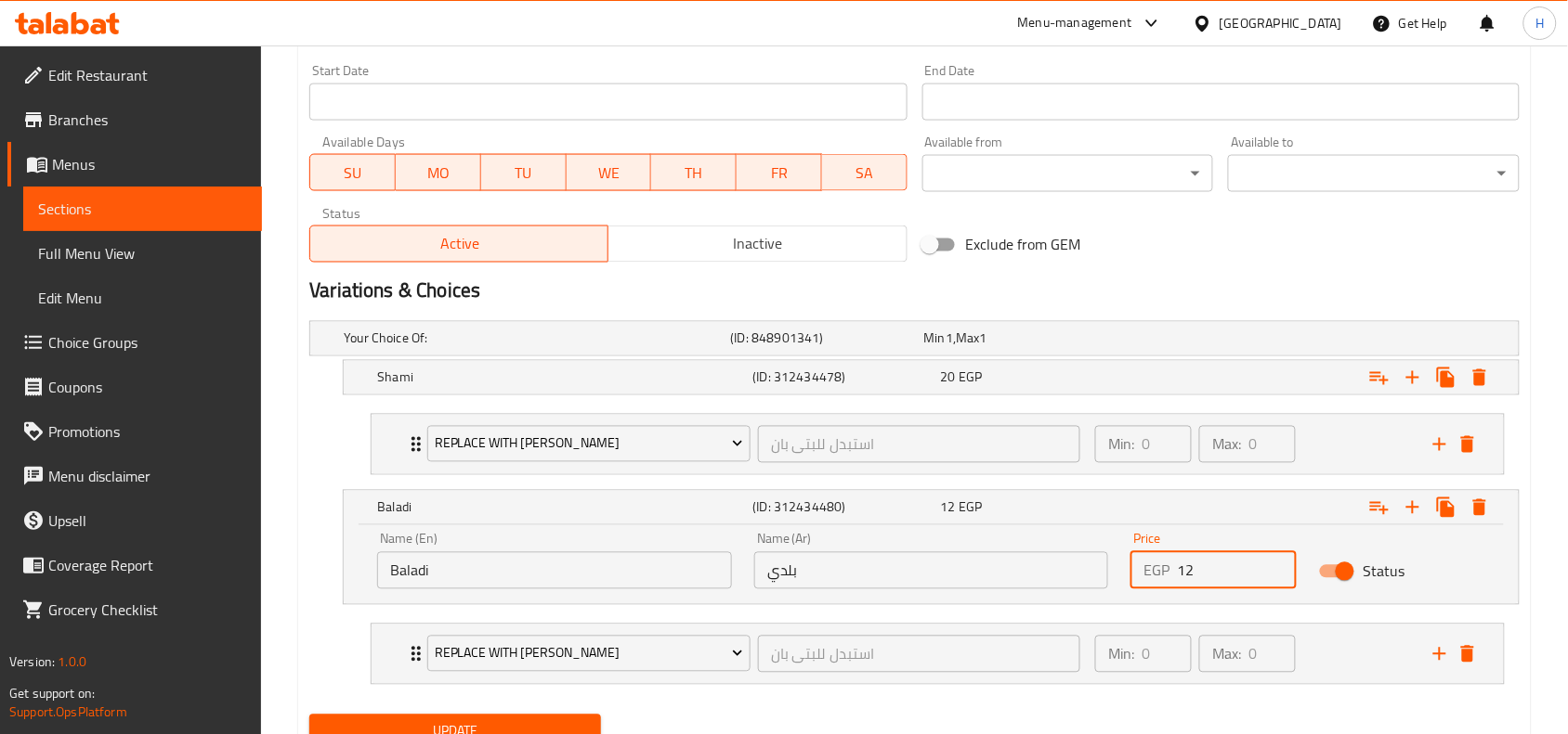
drag, startPoint x: 1211, startPoint y: 563, endPoint x: 1167, endPoint y: 569, distance: 44.4
click at [1167, 569] on div "EGP 12 Price" at bounding box center [1213, 571] width 166 height 37
type input "21"
click at [587, 727] on button "Update" at bounding box center [455, 732] width 292 height 35
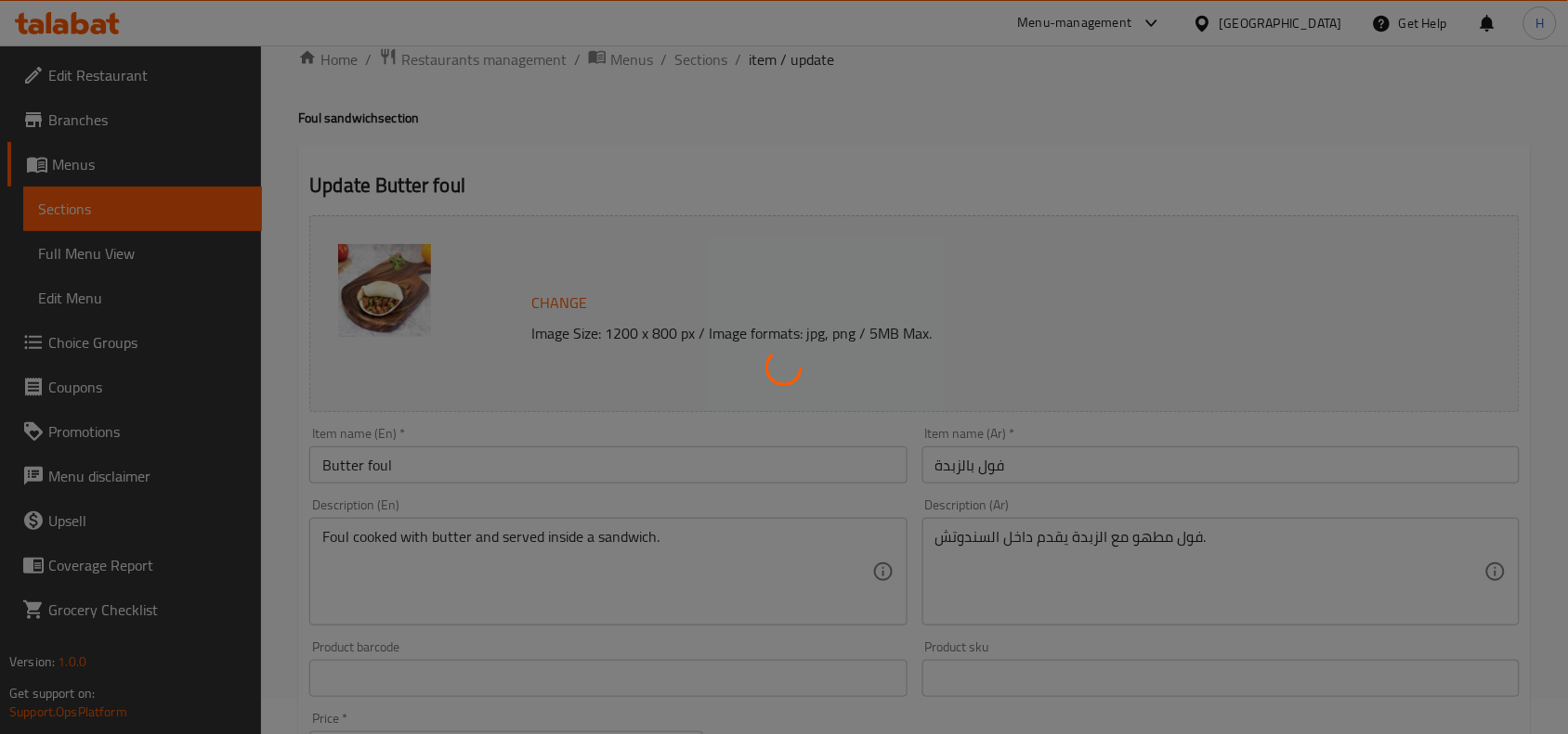
scroll to position [0, 0]
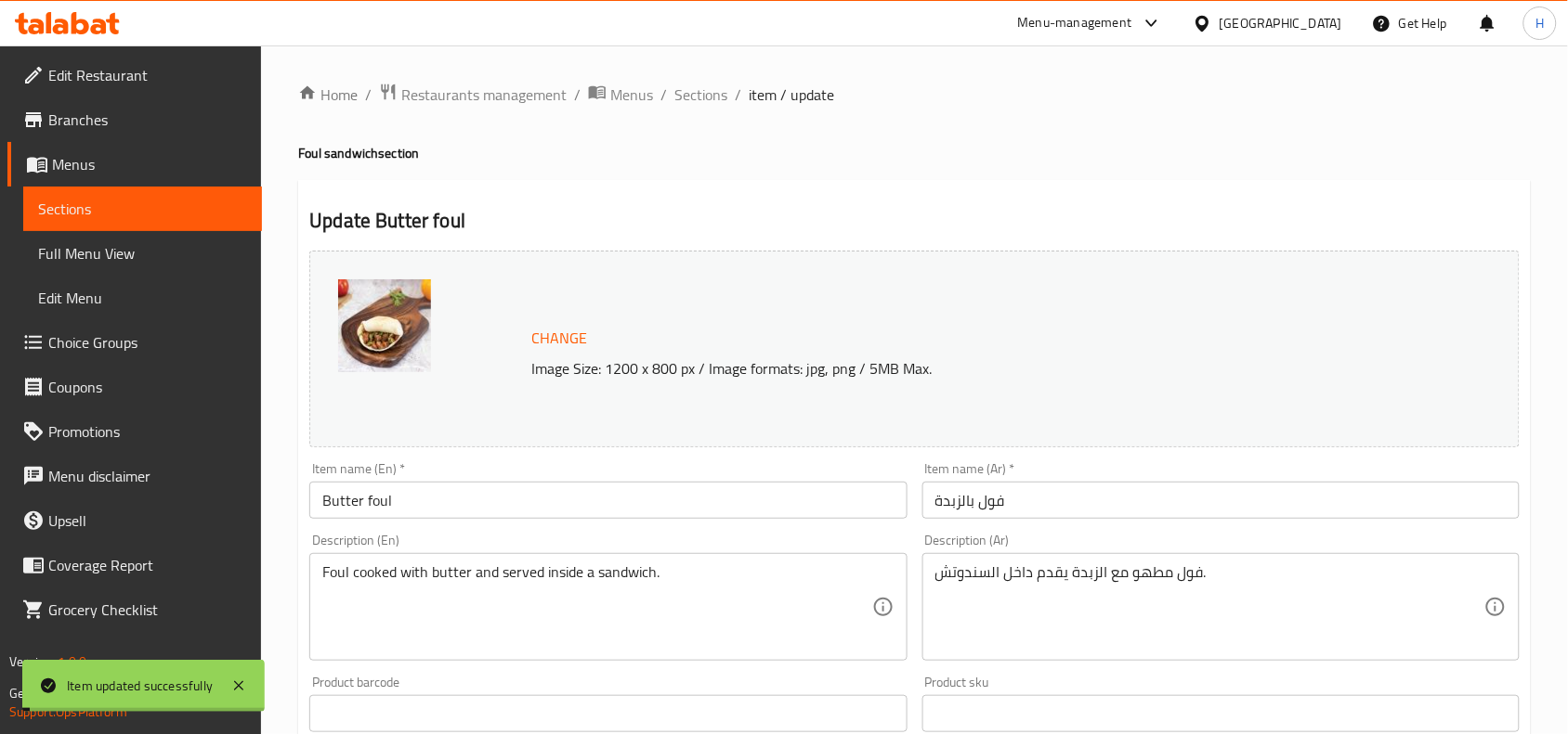
click at [743, 85] on ol "Home / Restaurants management / Menus / Sections / item / update" at bounding box center [914, 95] width 1232 height 24
click at [727, 97] on ol "Home / Restaurants management / Menus / Sections / item / update" at bounding box center [914, 95] width 1232 height 24
click at [690, 89] on span "Sections" at bounding box center [701, 95] width 53 height 22
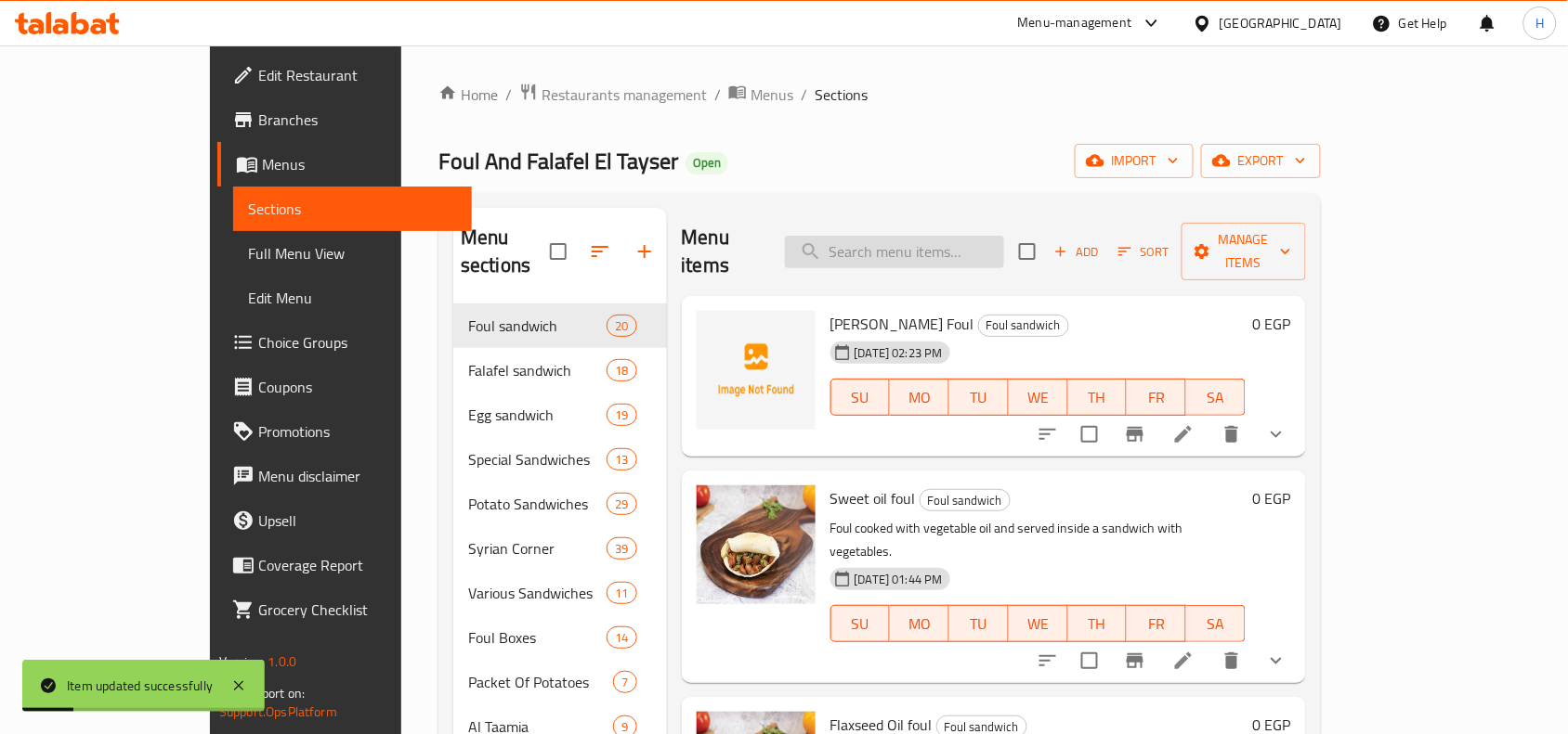
click at [975, 247] on input "search" at bounding box center [895, 252] width 219 height 33
paste input "فول ليمون معصفر"
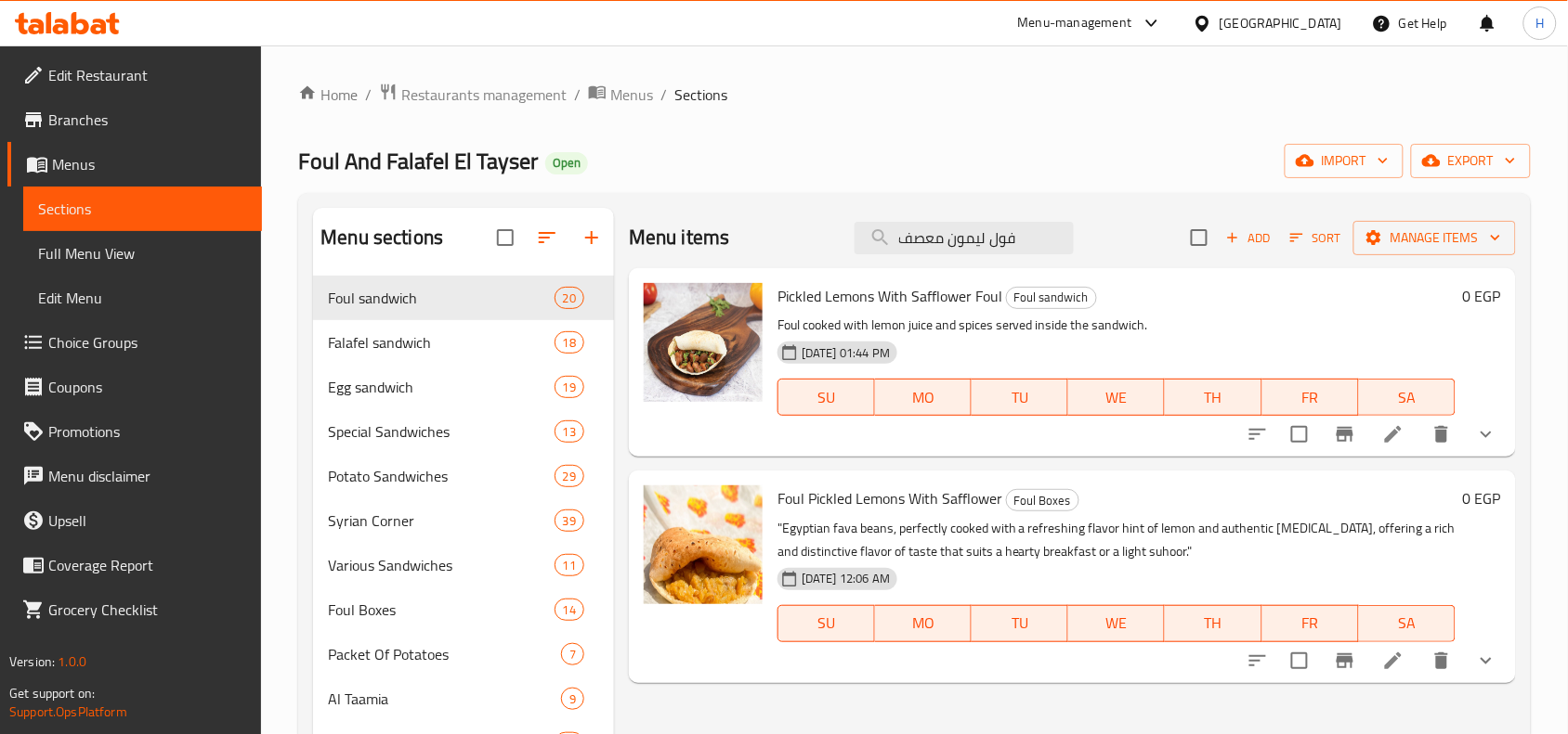
type input "فول ليمون معصف"
click at [1390, 439] on icon at bounding box center [1394, 435] width 17 height 17
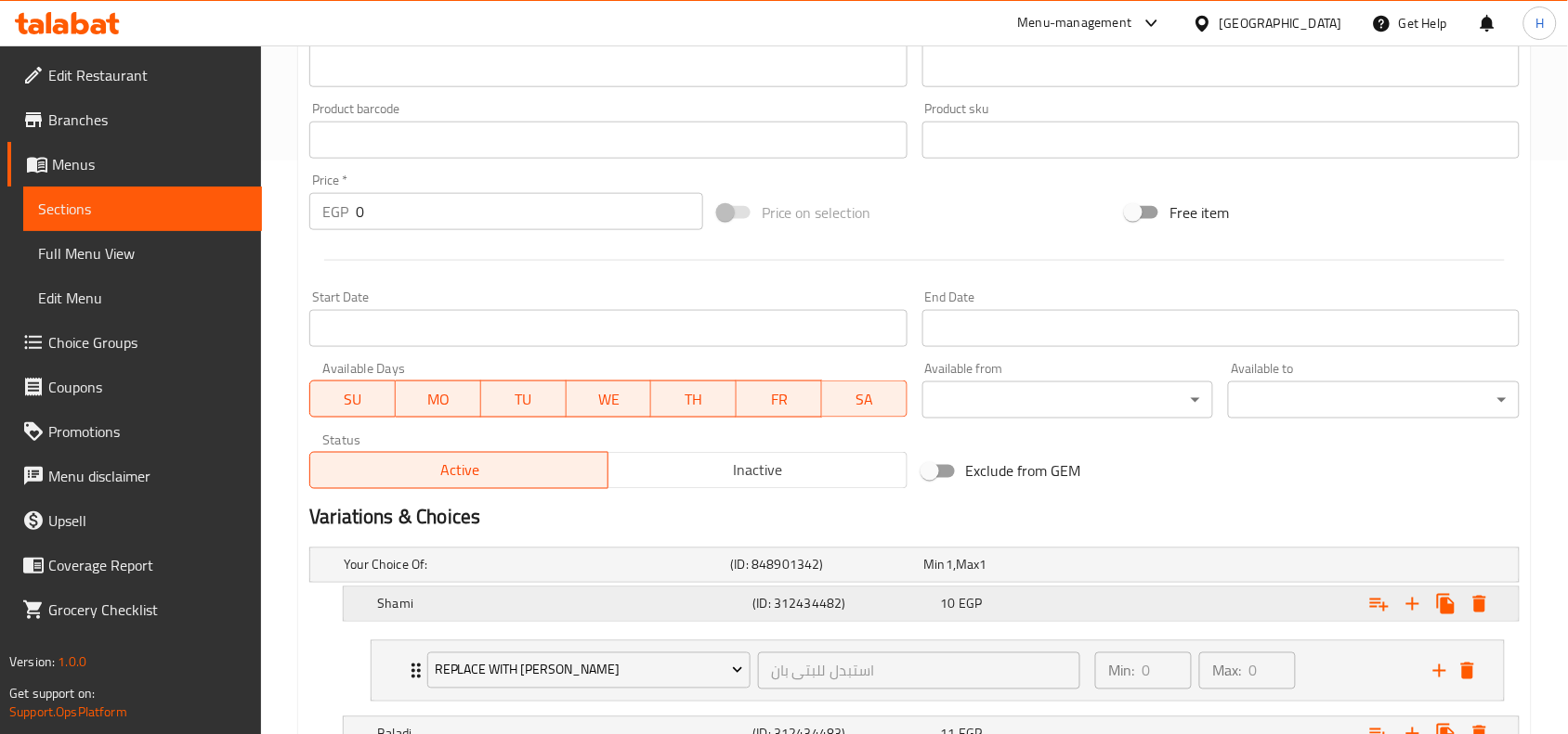
scroll to position [697, 0]
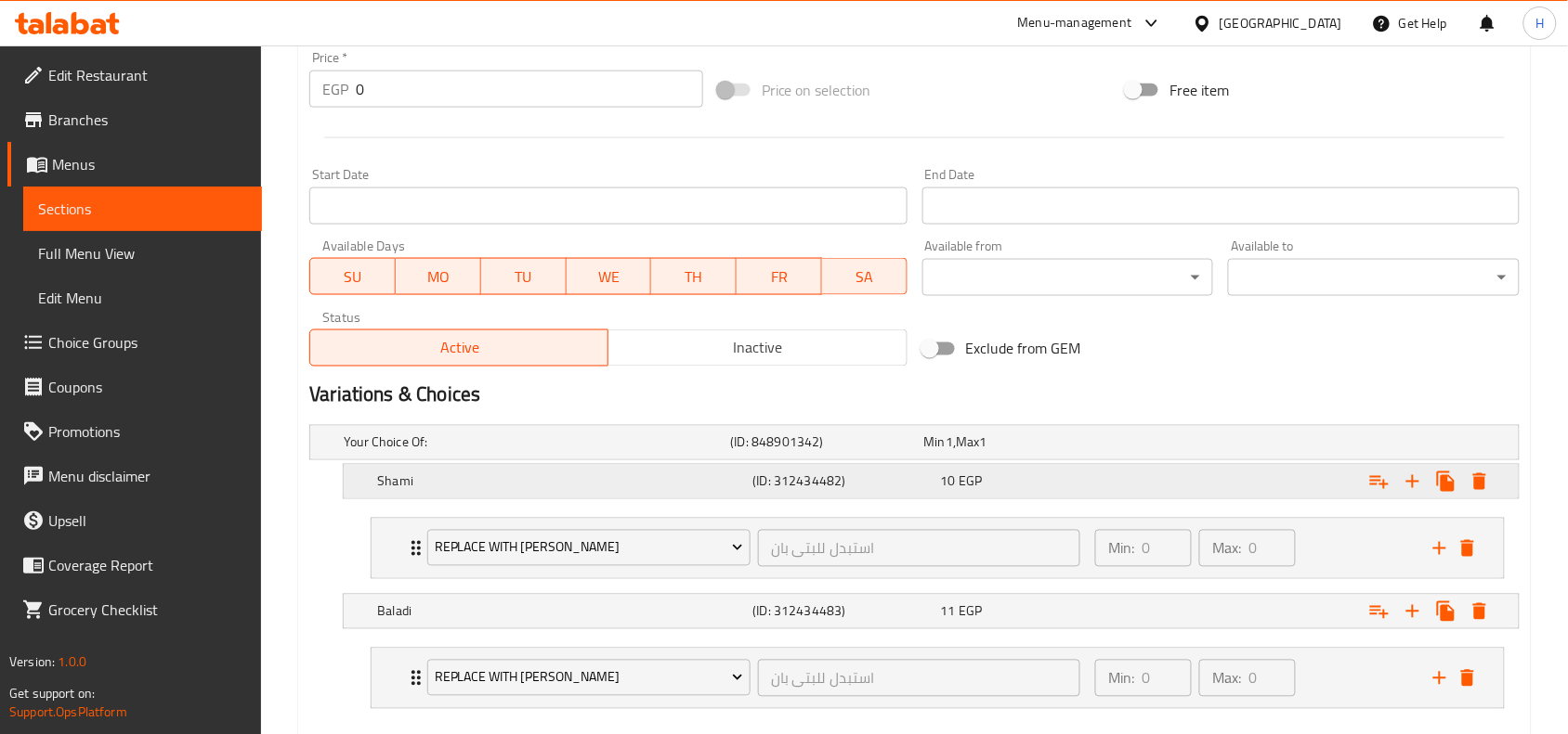
click at [1121, 483] on div "10 EGP" at bounding box center [1031, 482] width 180 height 19
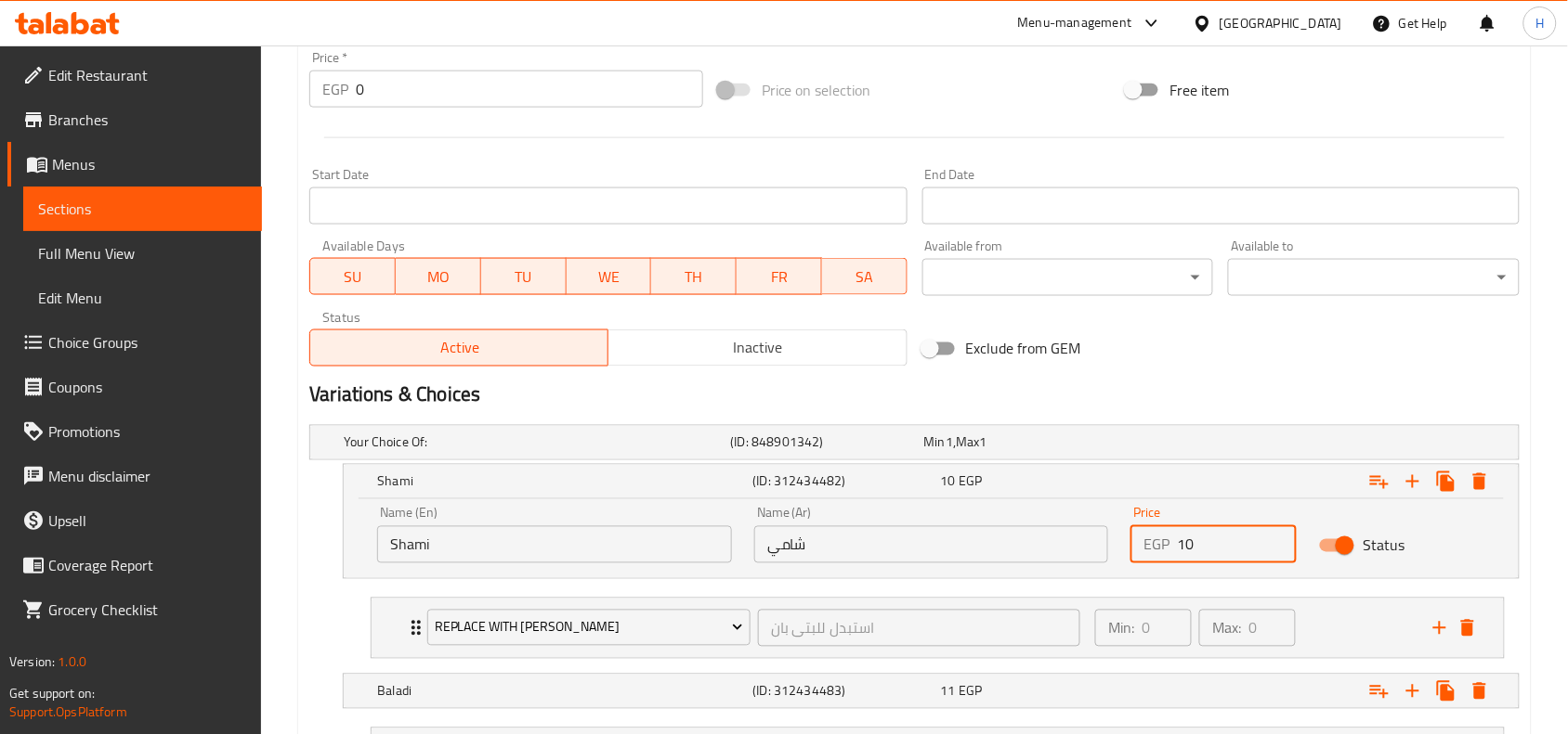
drag, startPoint x: 1200, startPoint y: 545, endPoint x: 1157, endPoint y: 546, distance: 43.0
click at [1157, 546] on div "EGP 10 Price" at bounding box center [1213, 546] width 166 height 37
type input "23"
click at [1152, 490] on div "Expand" at bounding box center [1312, 482] width 375 height 41
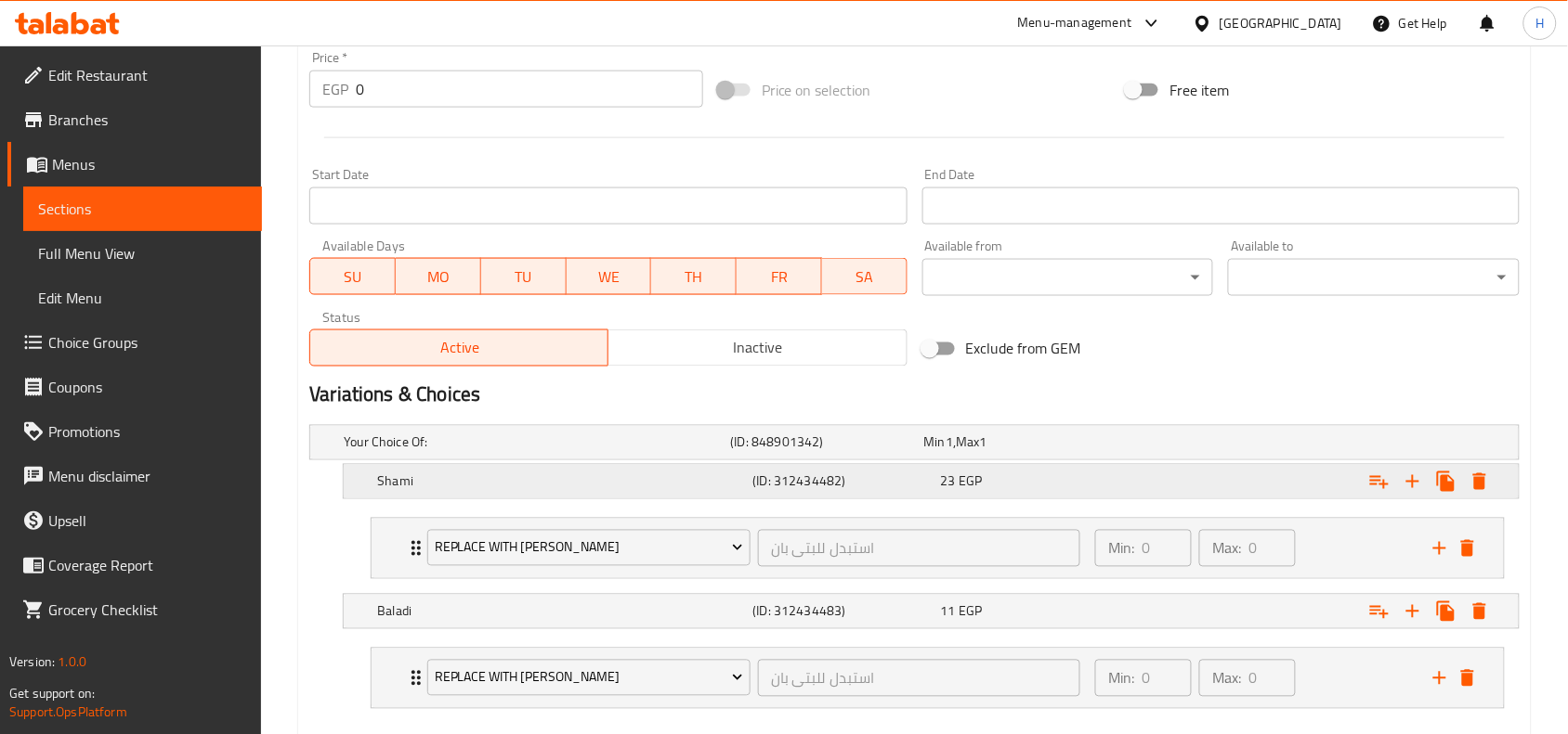
scroll to position [801, 0]
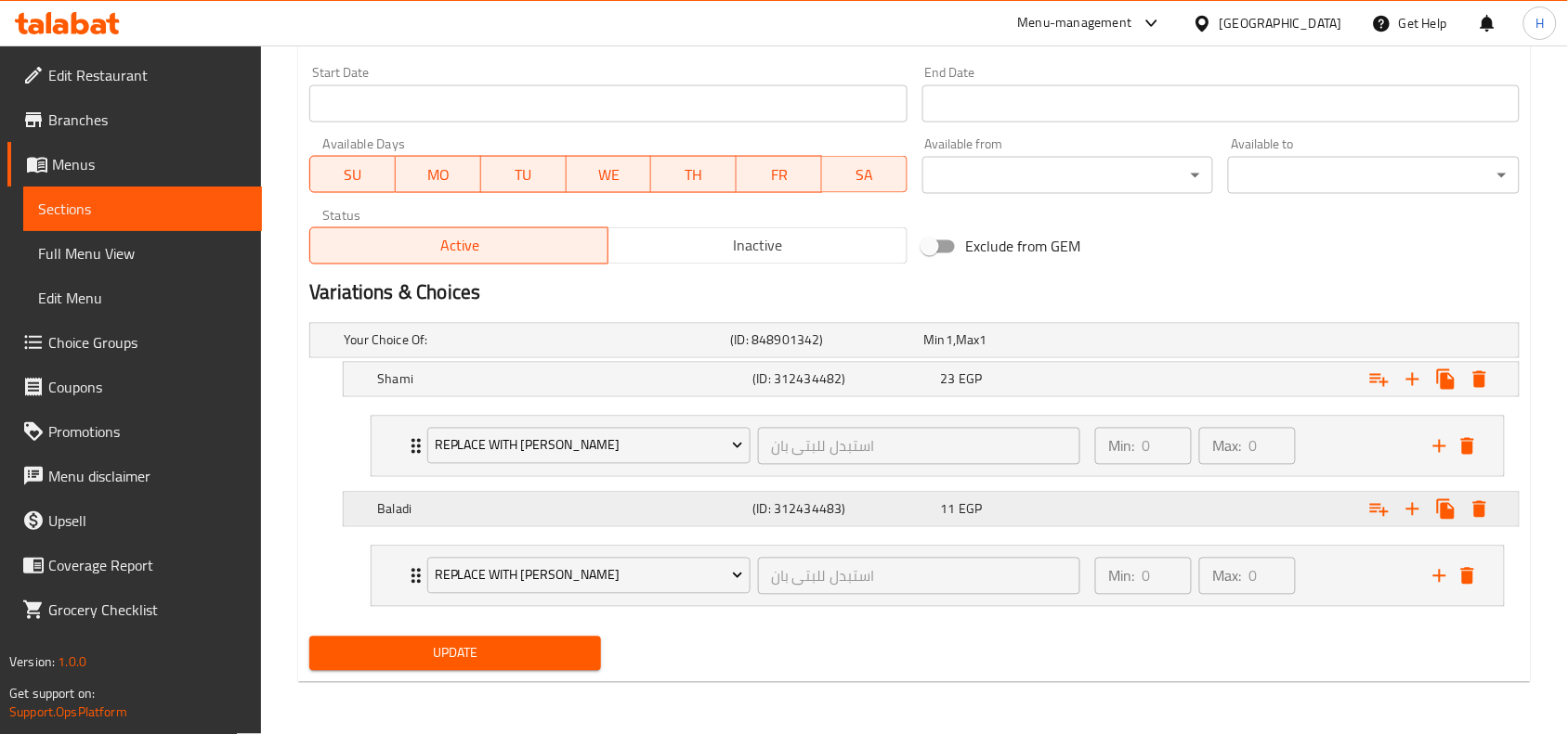
click at [1266, 503] on div "Expand" at bounding box center [1312, 510] width 375 height 41
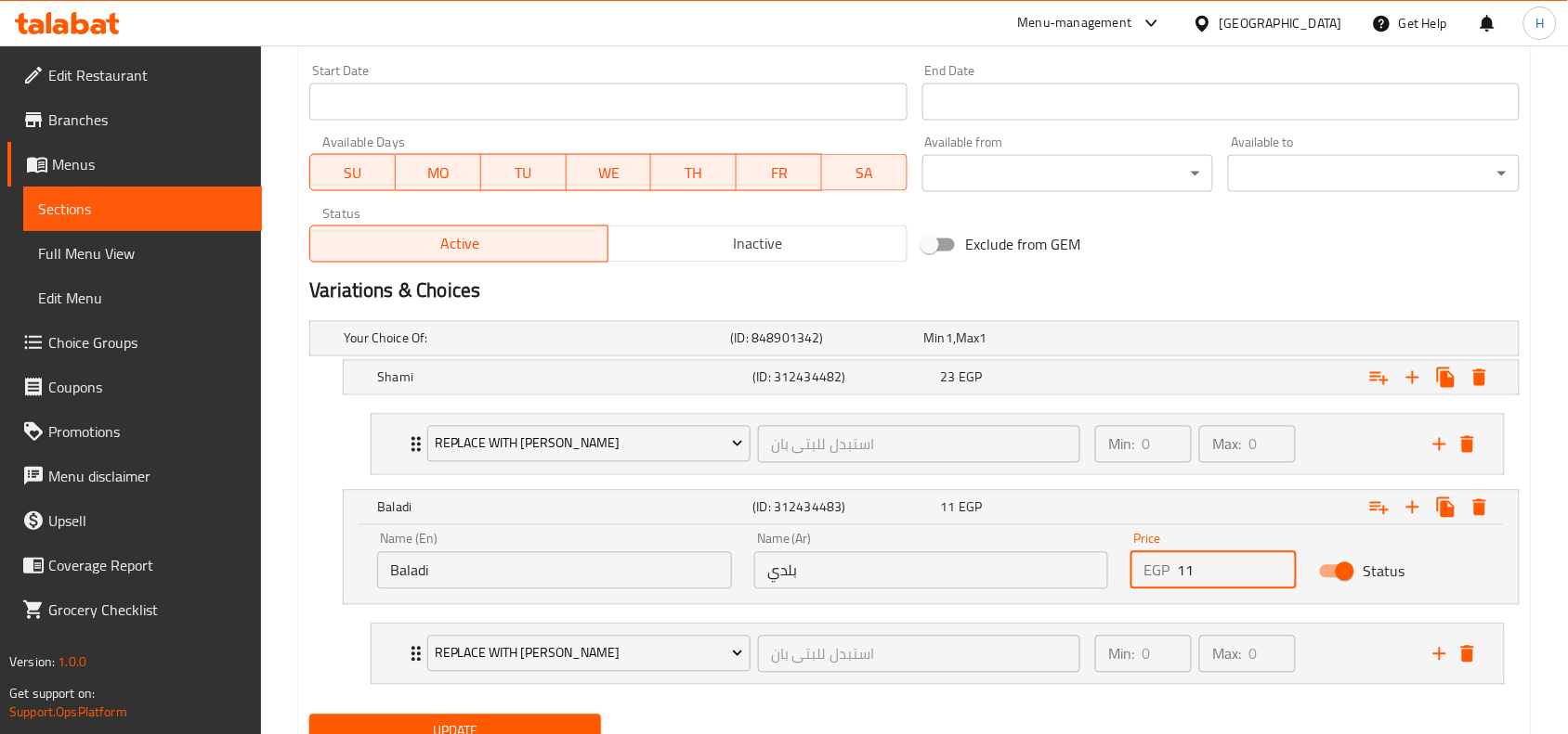
drag, startPoint x: 1238, startPoint y: 567, endPoint x: 1138, endPoint y: 572, distance: 100.1
click at [1145, 567] on div "EGP 11 Price" at bounding box center [1213, 571] width 166 height 37
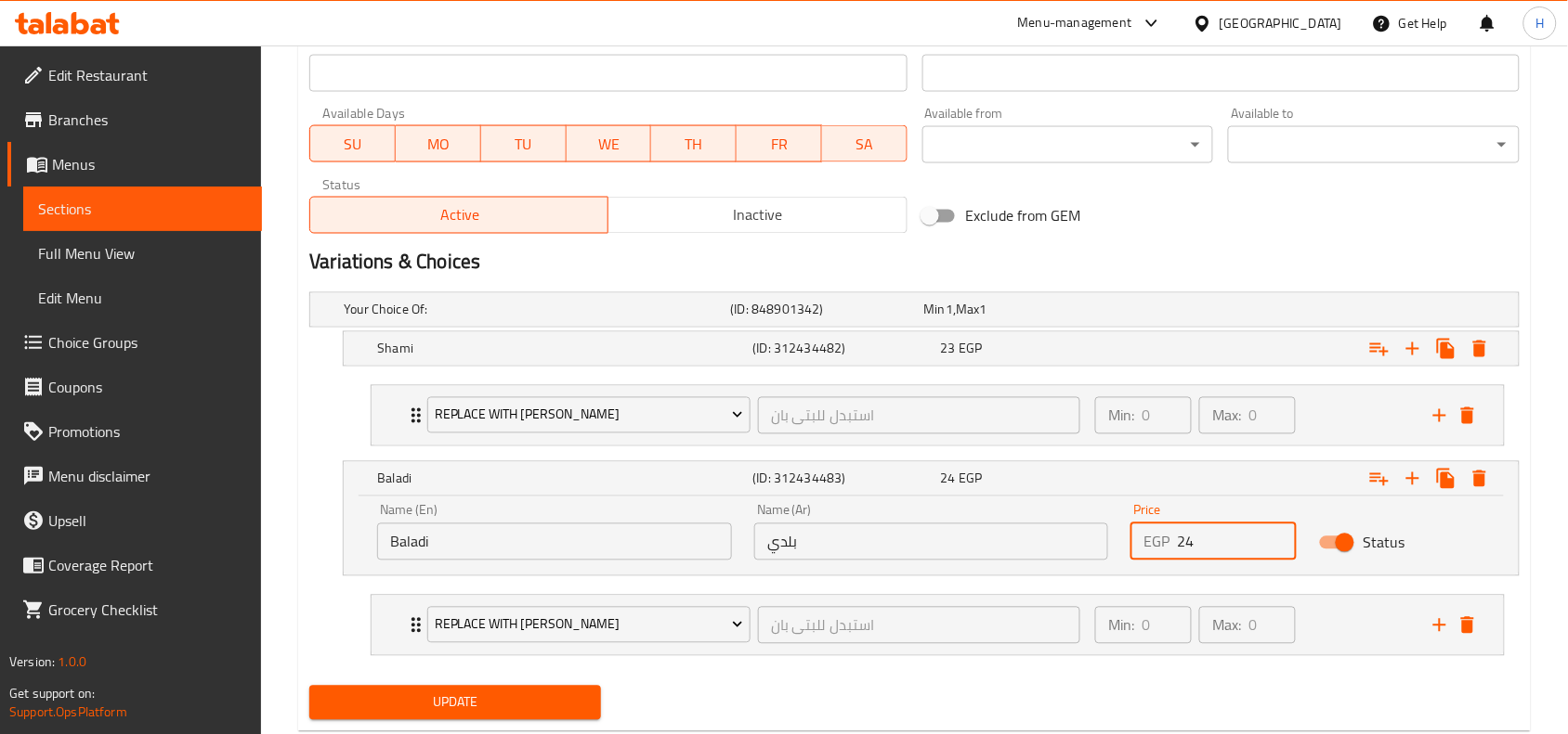
scroll to position [880, 0]
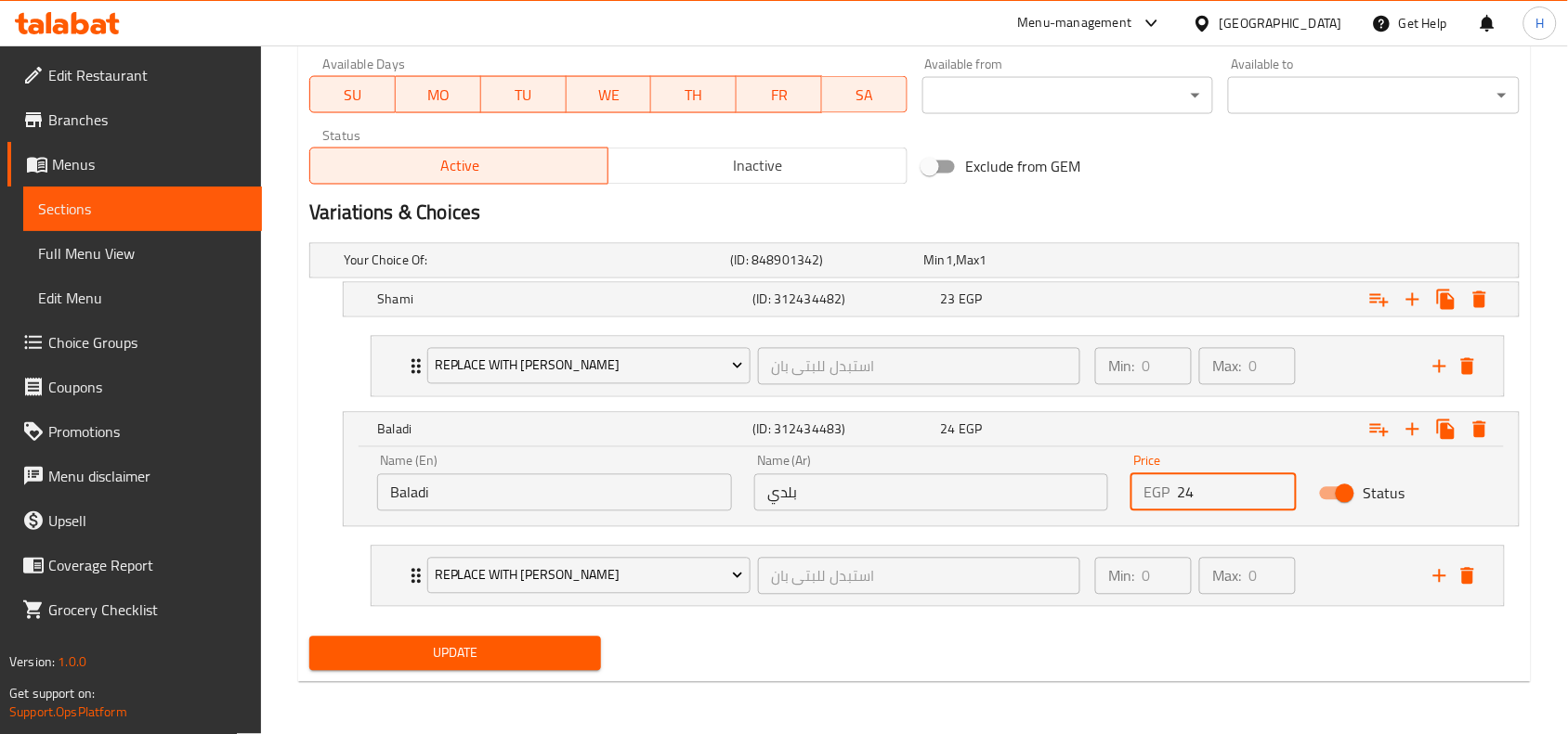
type input "24"
click at [555, 642] on span "Update" at bounding box center [455, 653] width 262 height 23
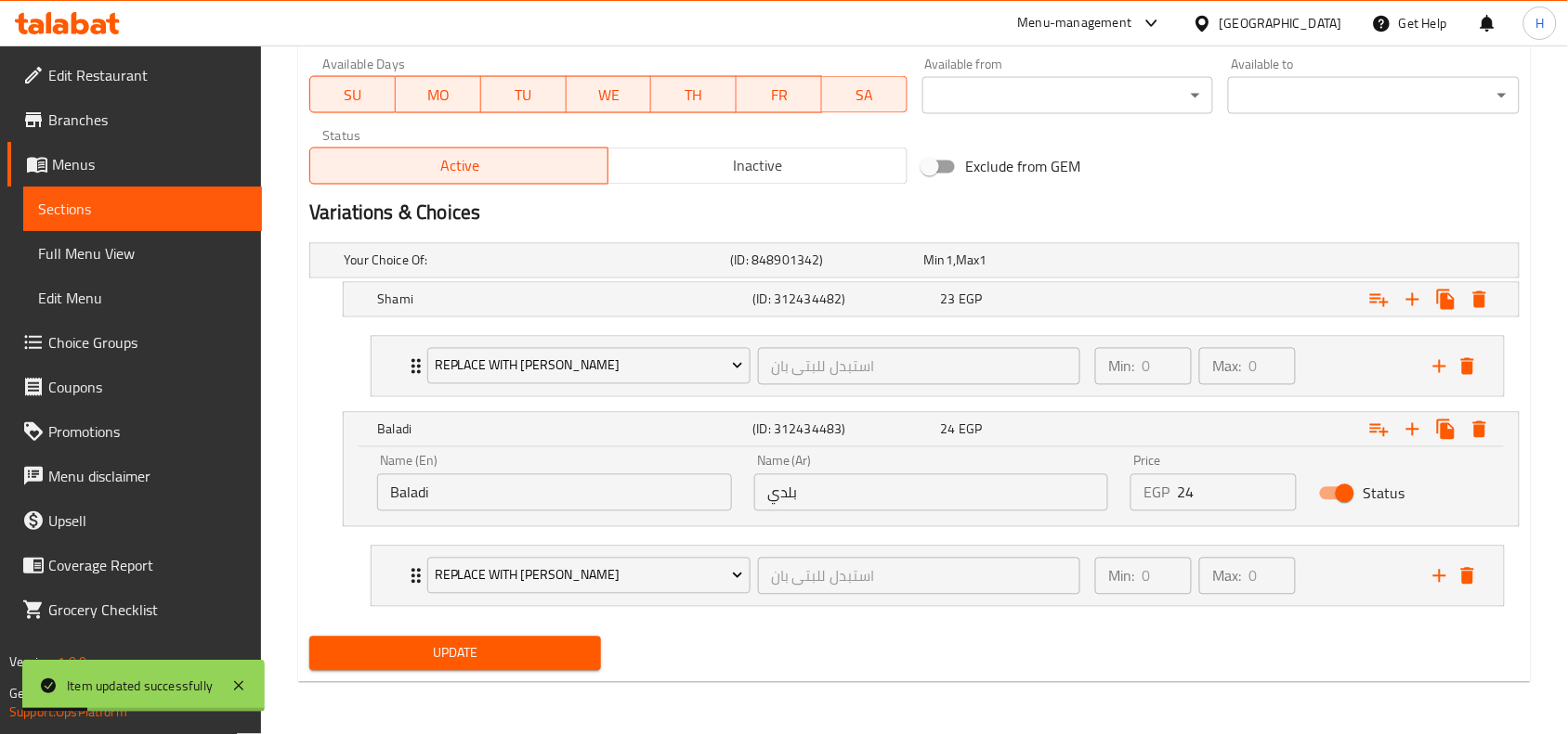
click at [1334, 369] on div "Min: 0 ​ Max: 0 ​" at bounding box center [1253, 367] width 339 height 59
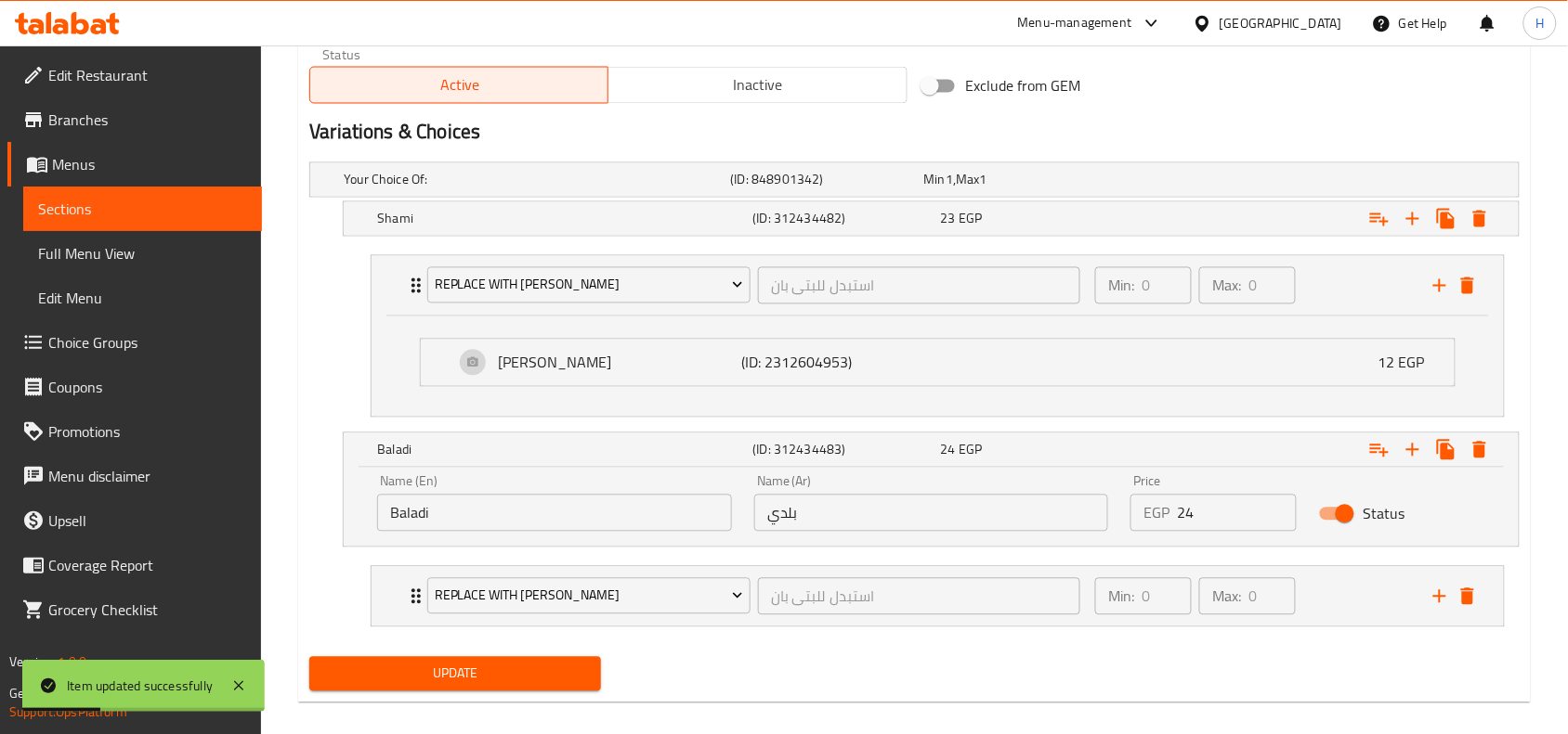
scroll to position [981, 0]
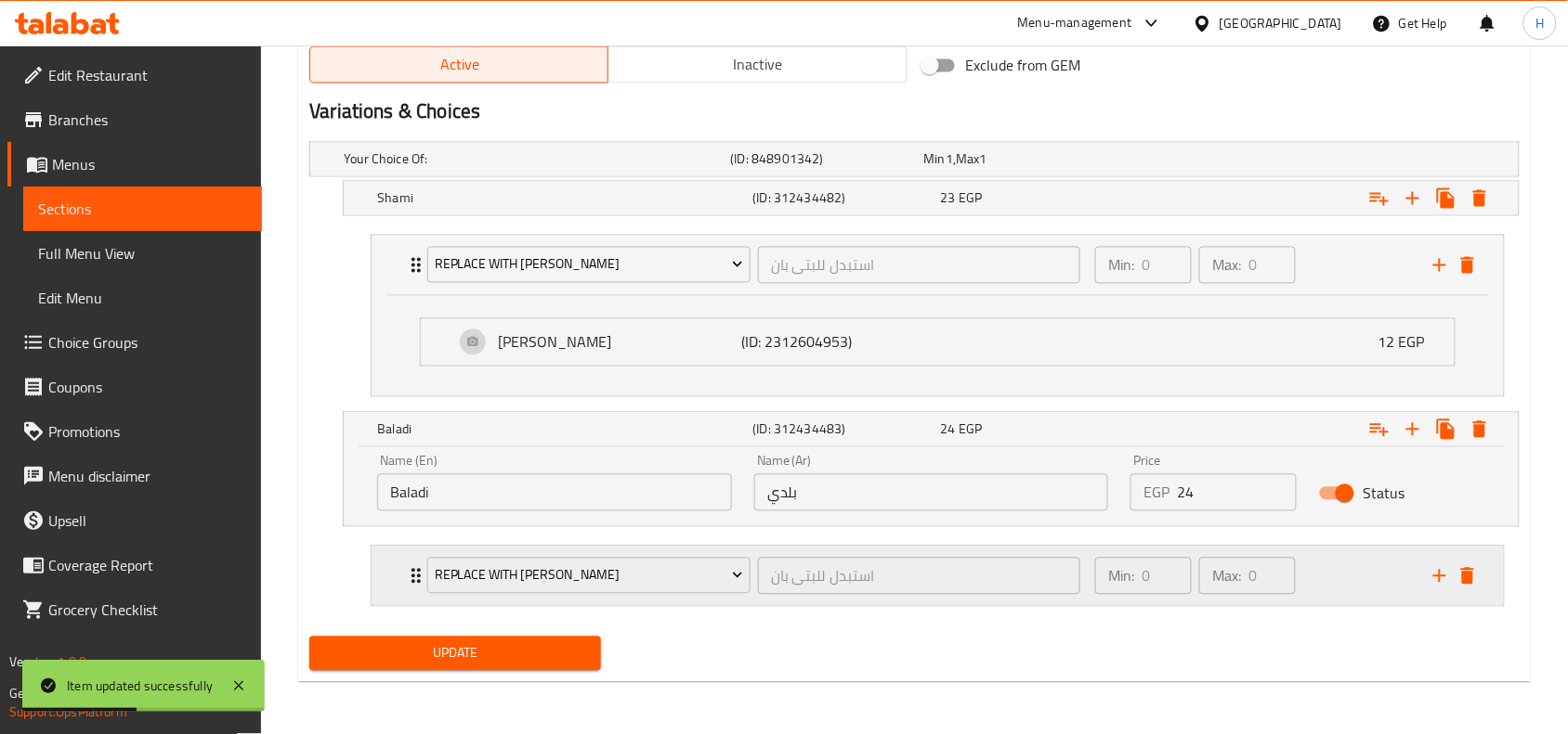
click at [1319, 558] on div "Min: 0 ​ Max: 0 ​" at bounding box center [1253, 576] width 339 height 59
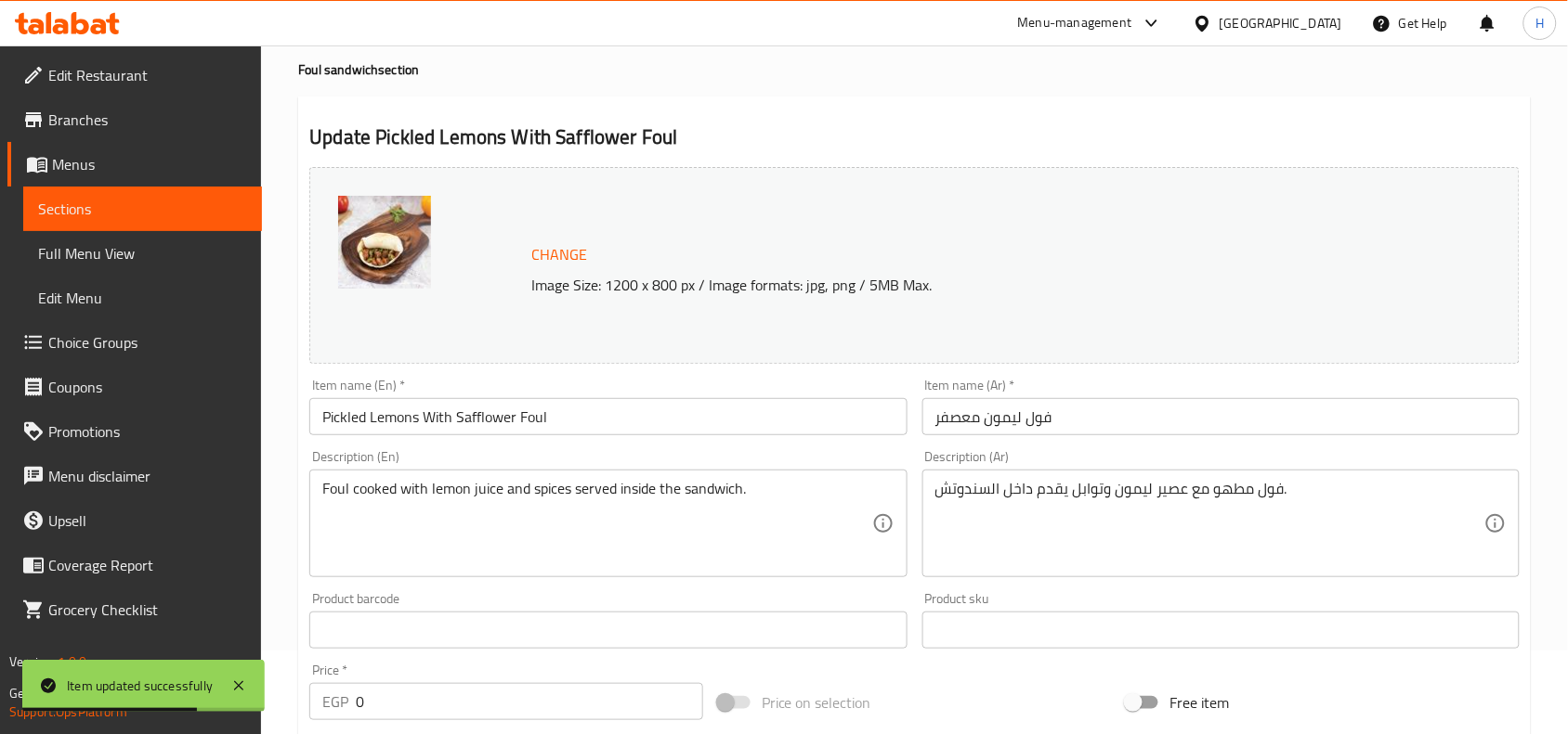
scroll to position [0, 0]
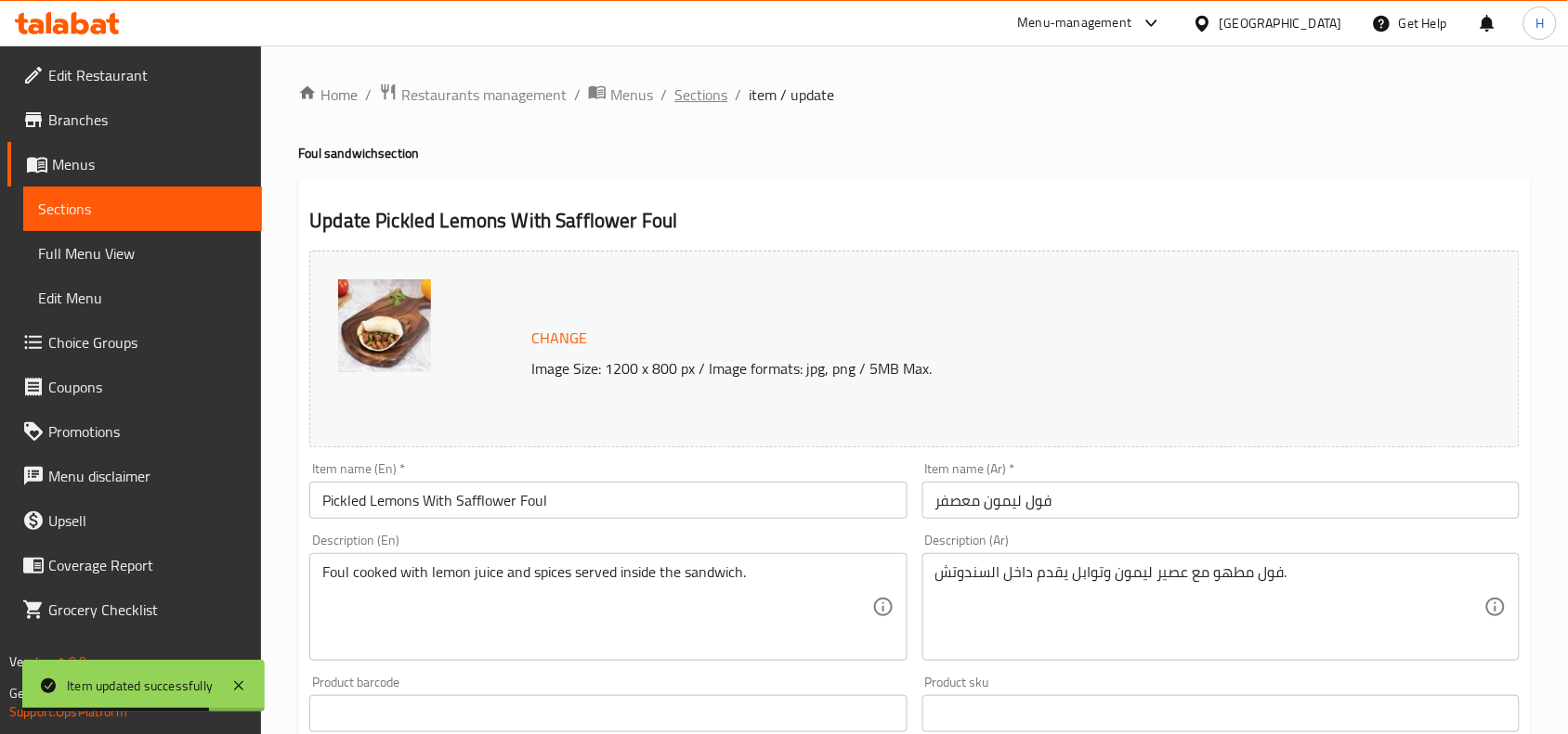
click at [722, 90] on span "Sections" at bounding box center [701, 95] width 53 height 22
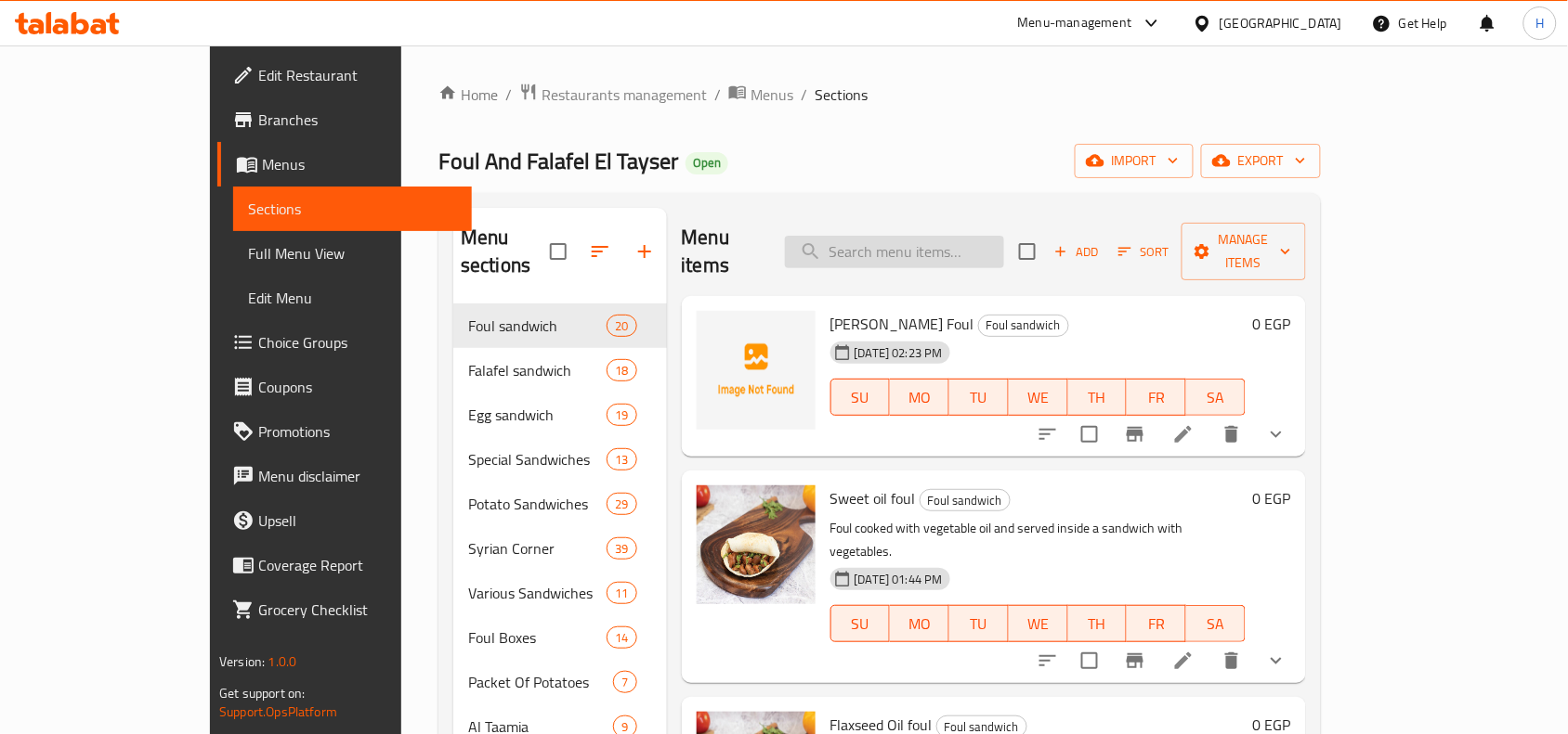
drag, startPoint x: 1020, startPoint y: 209, endPoint x: 1011, endPoint y: 239, distance: 31.3
click at [1015, 230] on div "Menu items Add Sort Manage items" at bounding box center [994, 252] width 625 height 88
click at [1004, 239] on input "search" at bounding box center [895, 252] width 219 height 33
paste input "فول بالصلصة"
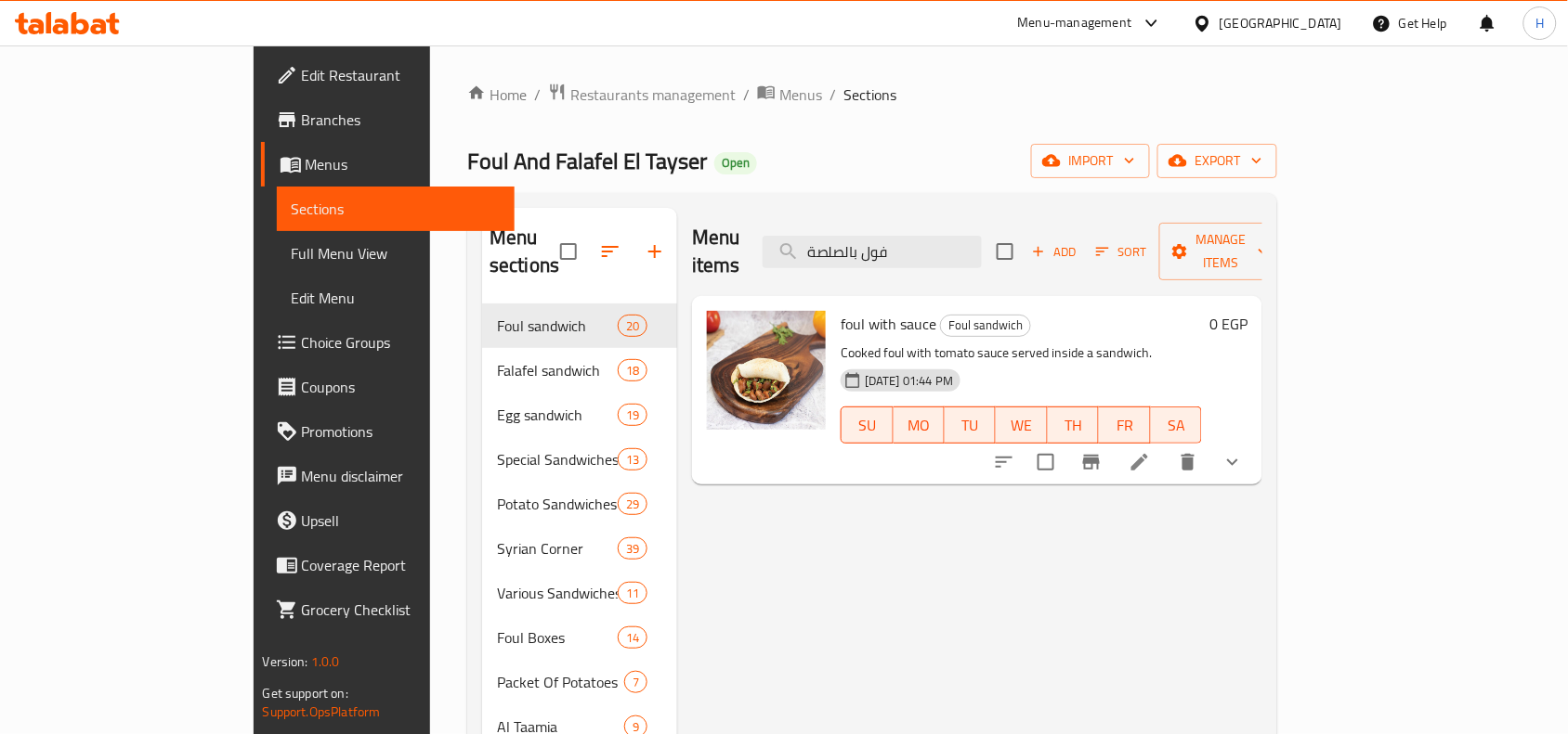
type input "فول بالصلصة"
click at [1166, 447] on li at bounding box center [1139, 462] width 52 height 34
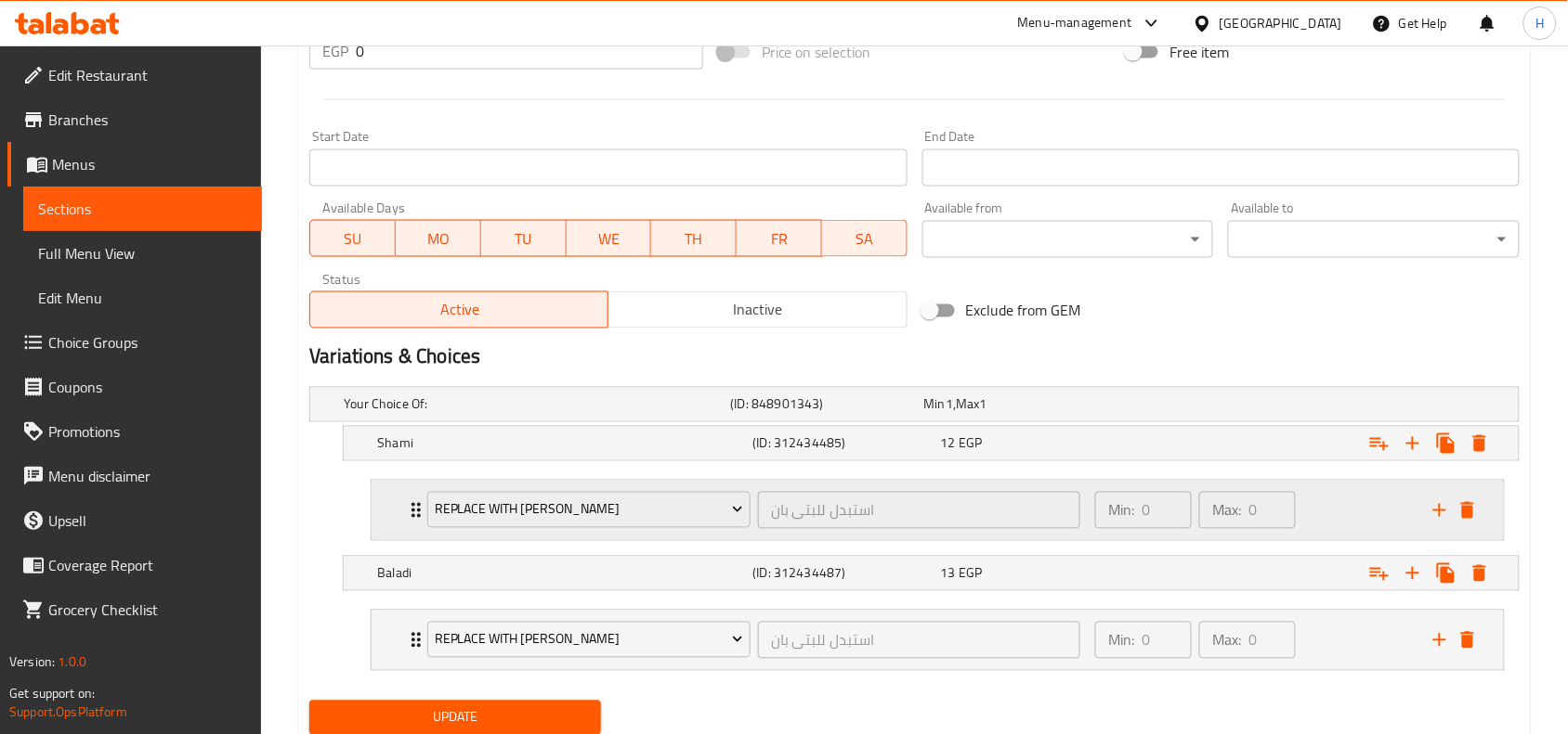
scroll to position [801, 0]
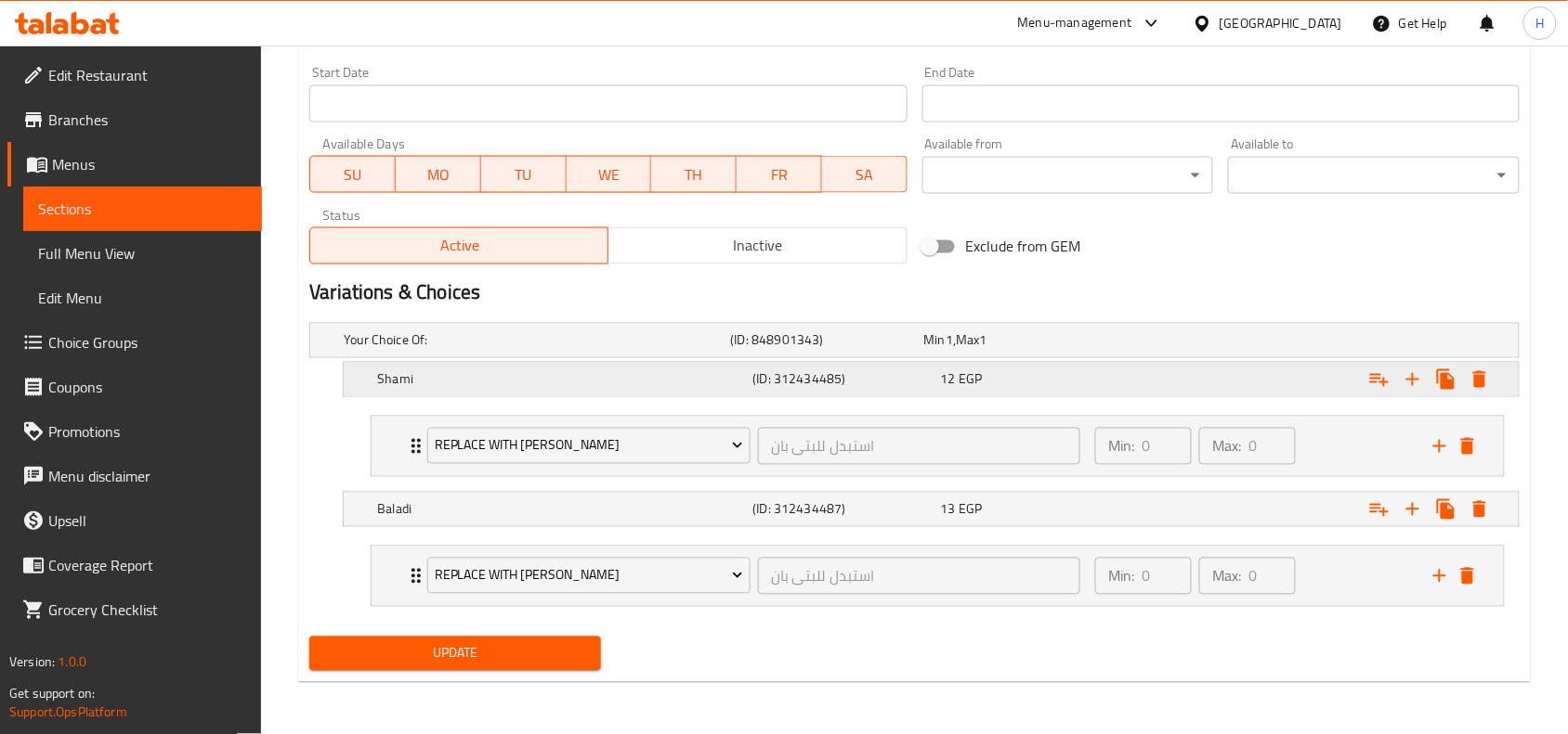
click at [1218, 376] on div "Expand" at bounding box center [1312, 380] width 375 height 41
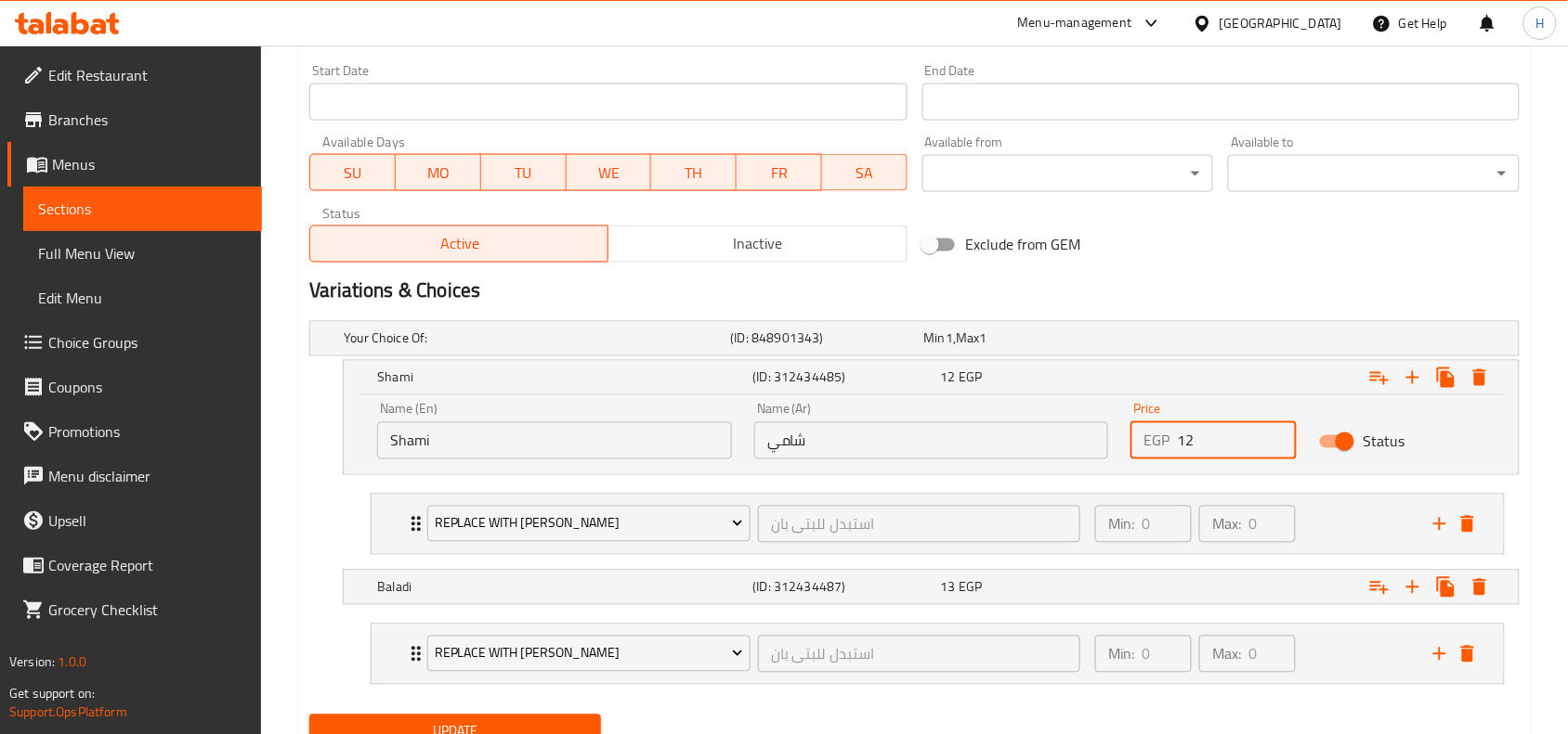
drag, startPoint x: 1213, startPoint y: 430, endPoint x: 1184, endPoint y: 435, distance: 29.4
click at [1184, 435] on input "12" at bounding box center [1237, 442] width 120 height 37
type input "1"
type input "20"
click at [1069, 587] on div "13 EGP" at bounding box center [1031, 588] width 180 height 19
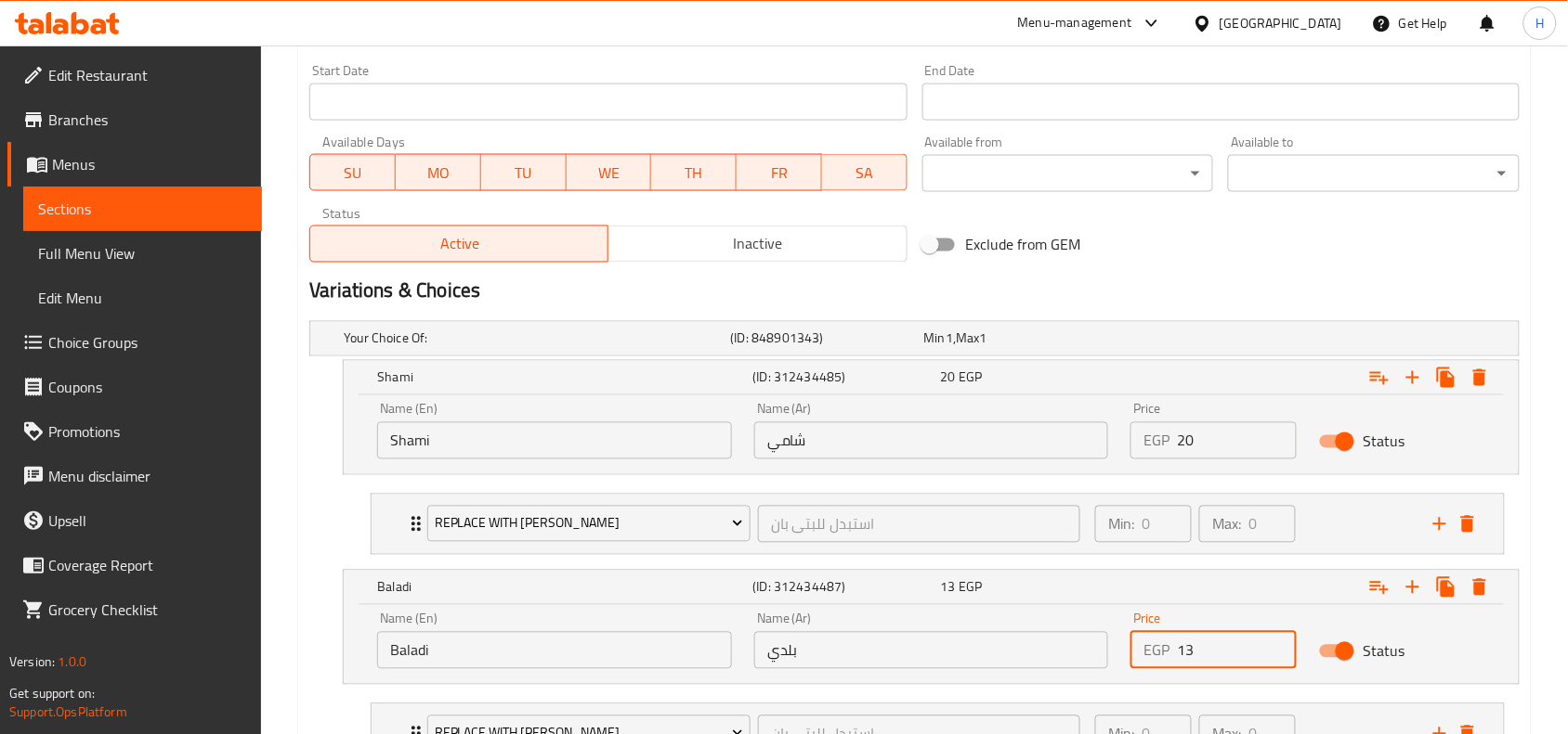
click at [1189, 641] on input "13" at bounding box center [1237, 652] width 120 height 37
click at [1190, 641] on input "13" at bounding box center [1237, 652] width 120 height 37
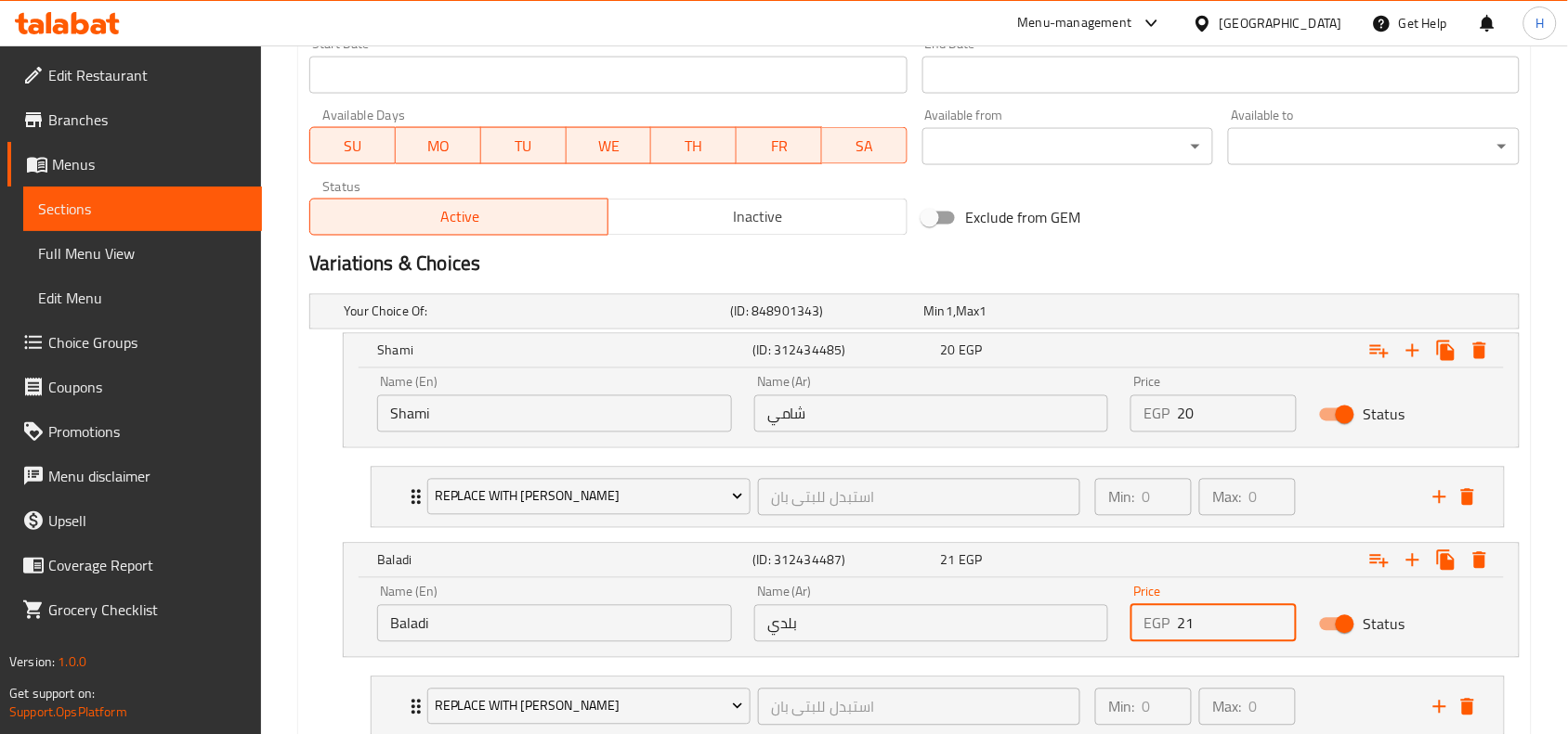
scroll to position [959, 0]
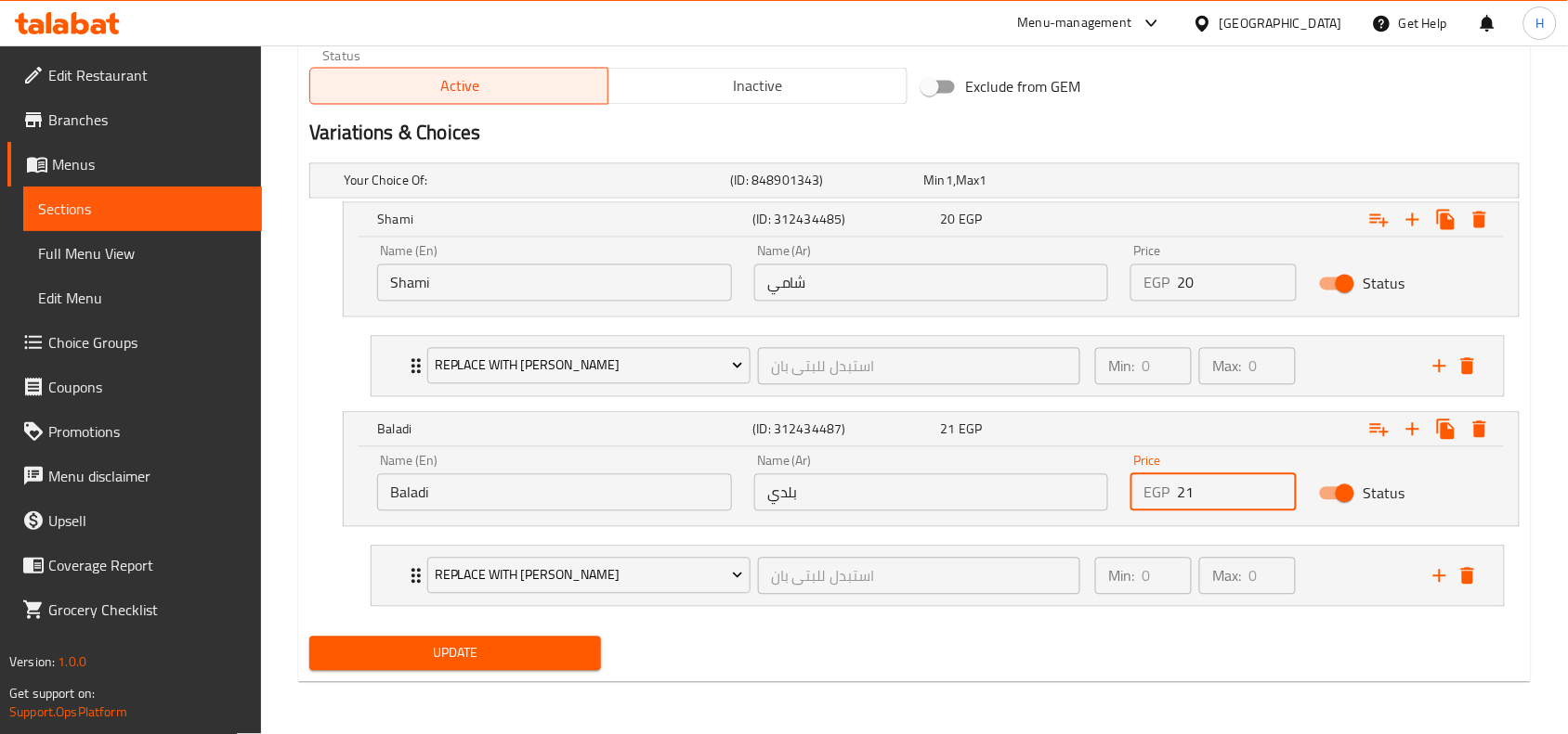
type input "21"
click at [583, 651] on span "Update" at bounding box center [455, 653] width 262 height 23
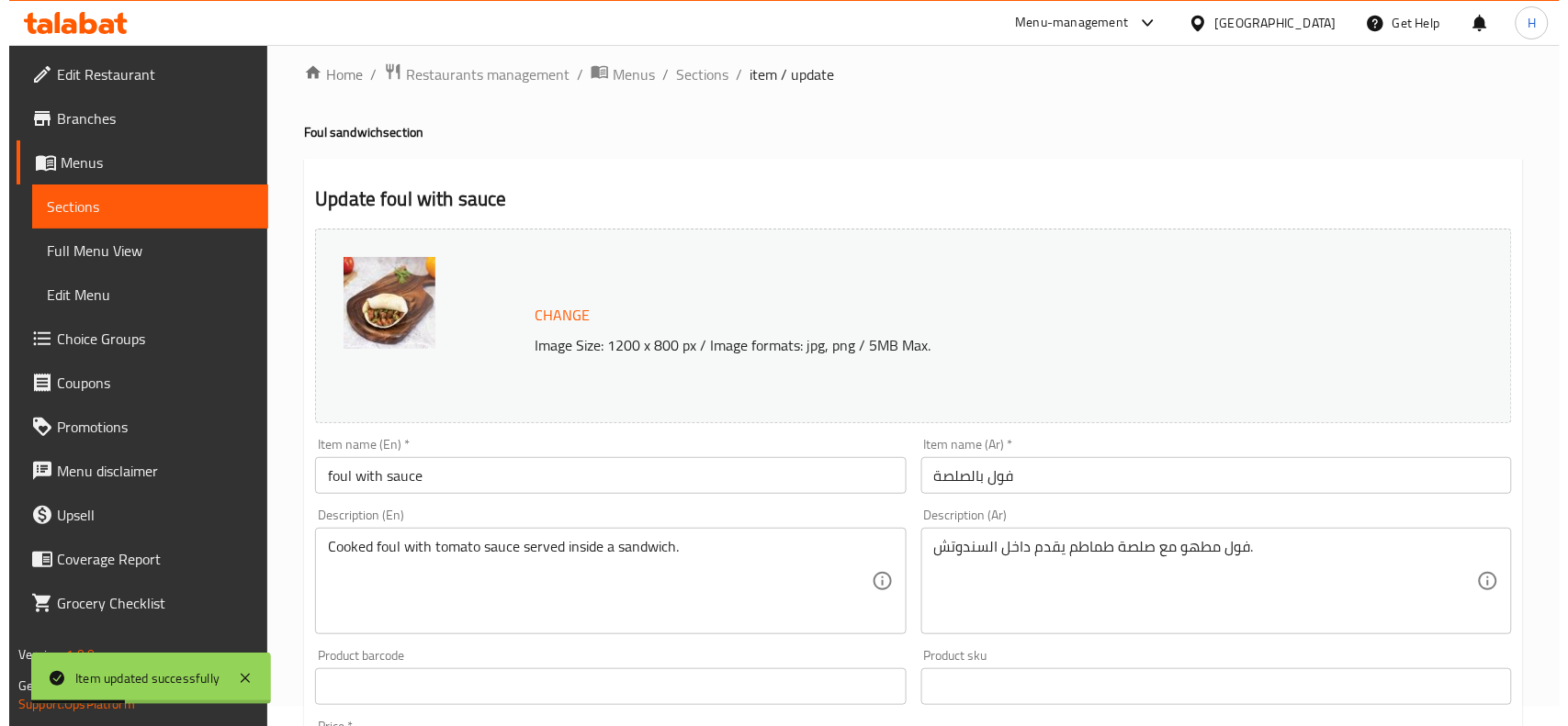
scroll to position [0, 0]
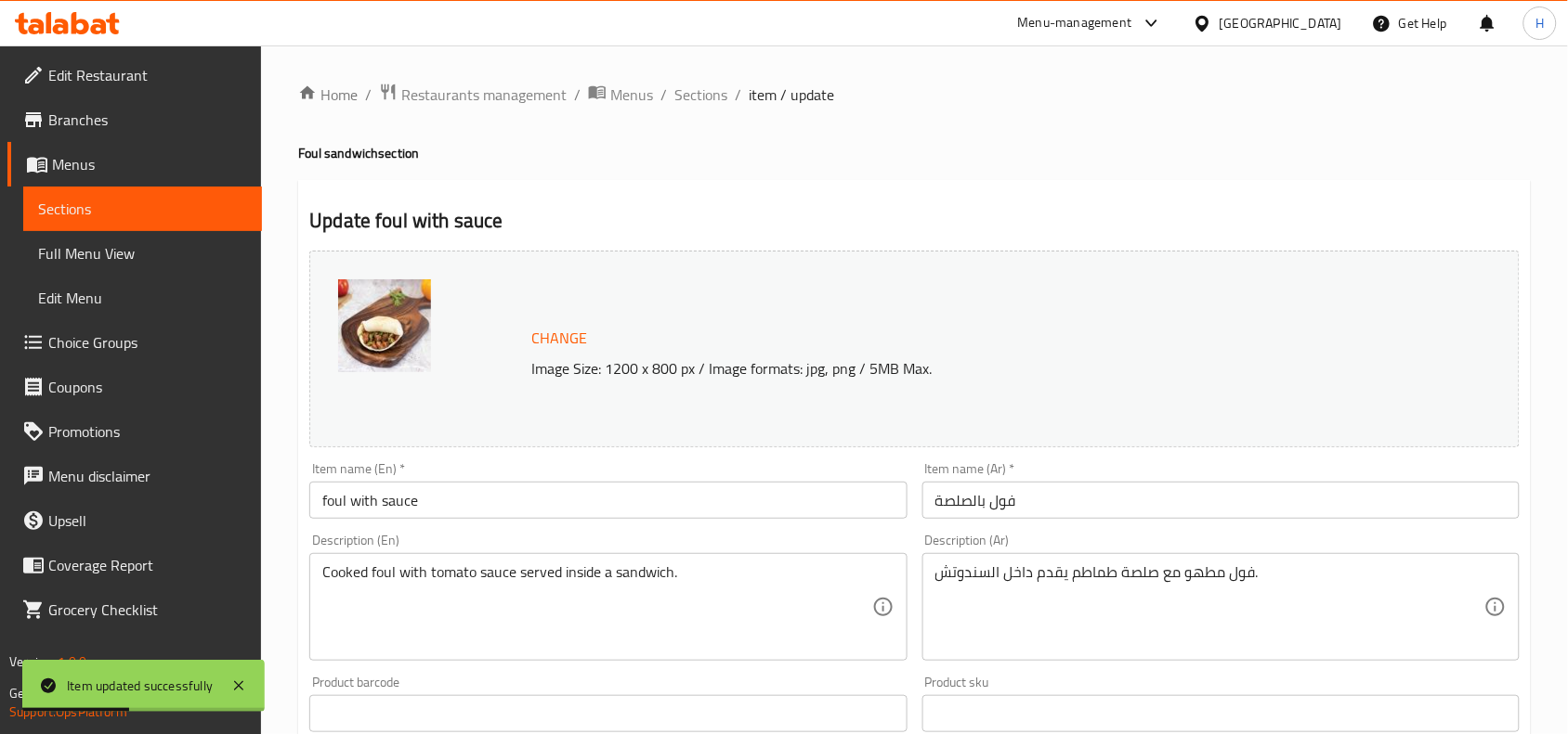
drag, startPoint x: 689, startPoint y: 100, endPoint x: 747, endPoint y: 142, distance: 71.6
click at [689, 100] on span "Sections" at bounding box center [701, 95] width 53 height 22
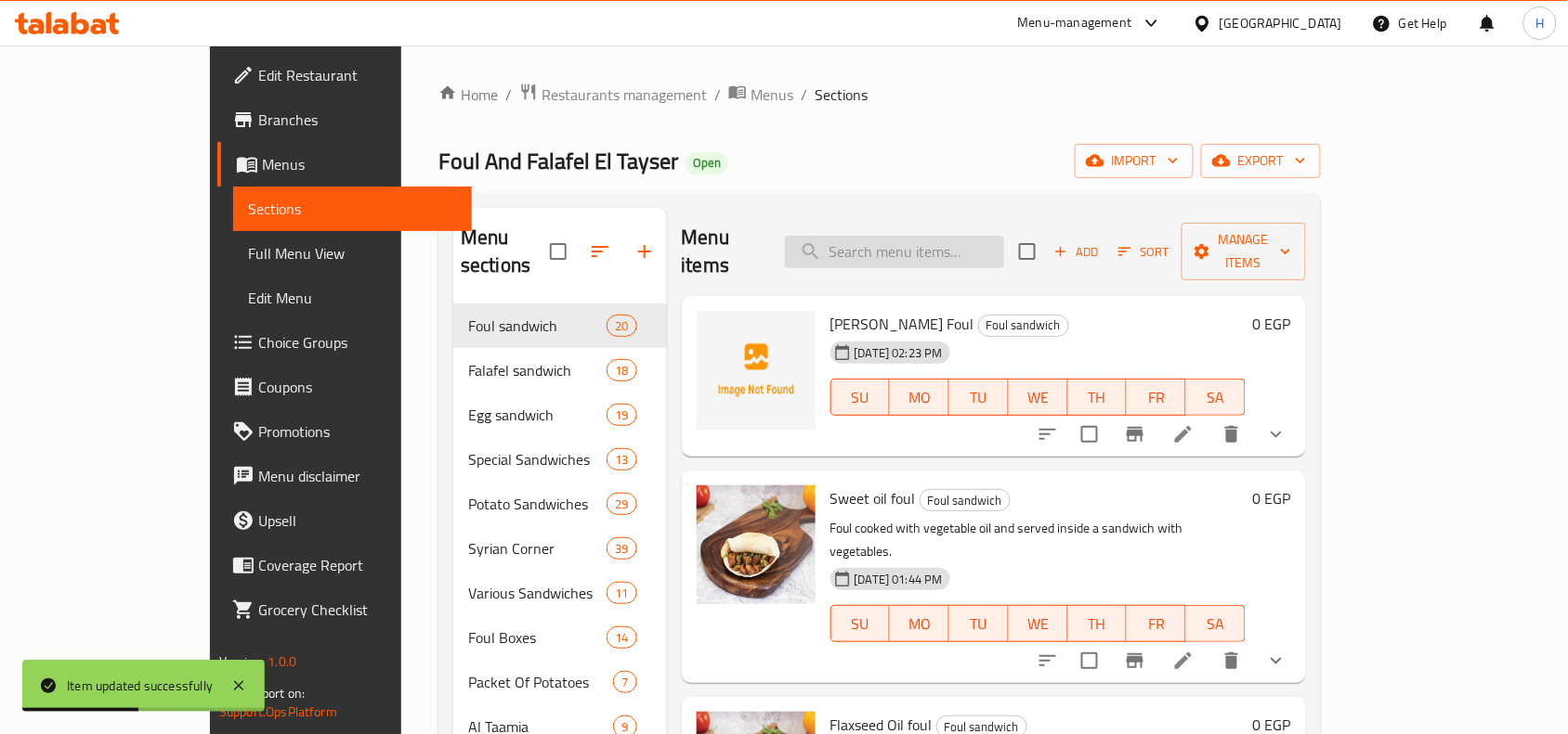
click at [935, 253] on input "search" at bounding box center [895, 252] width 219 height 33
paste input "فول اسكندراني"
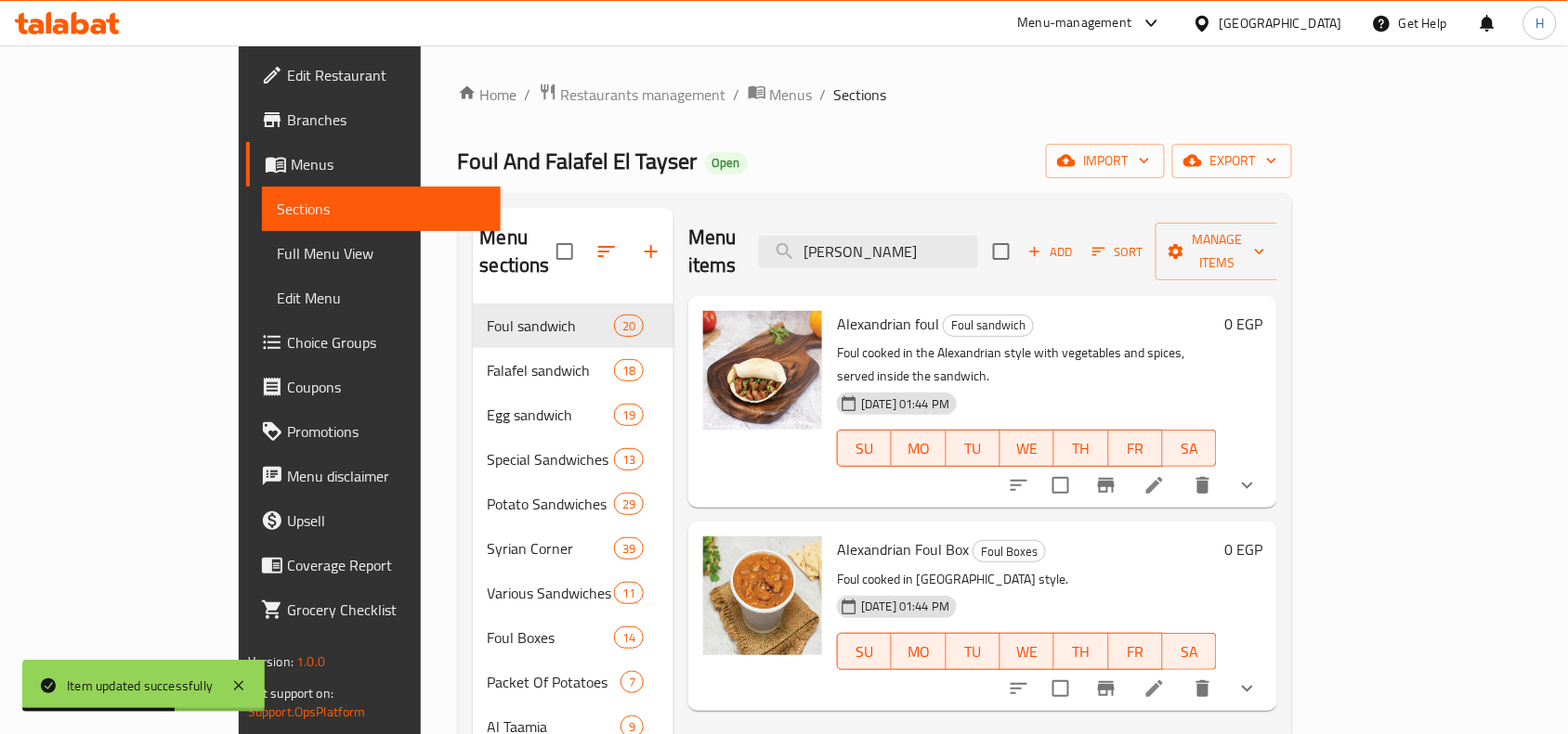
type input "فول اسكندراني"
click at [1181, 469] on li at bounding box center [1153, 486] width 52 height 34
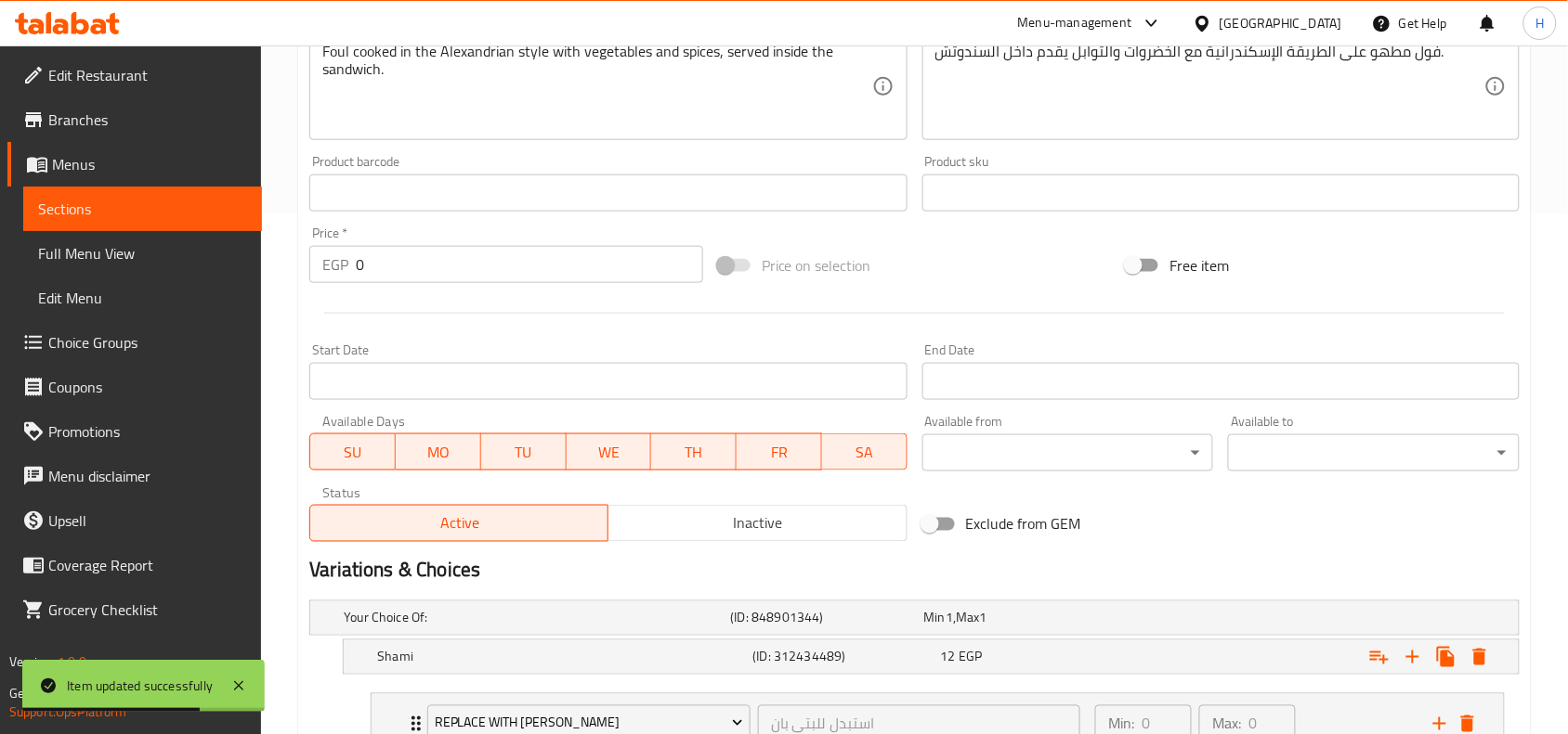
scroll to position [697, 0]
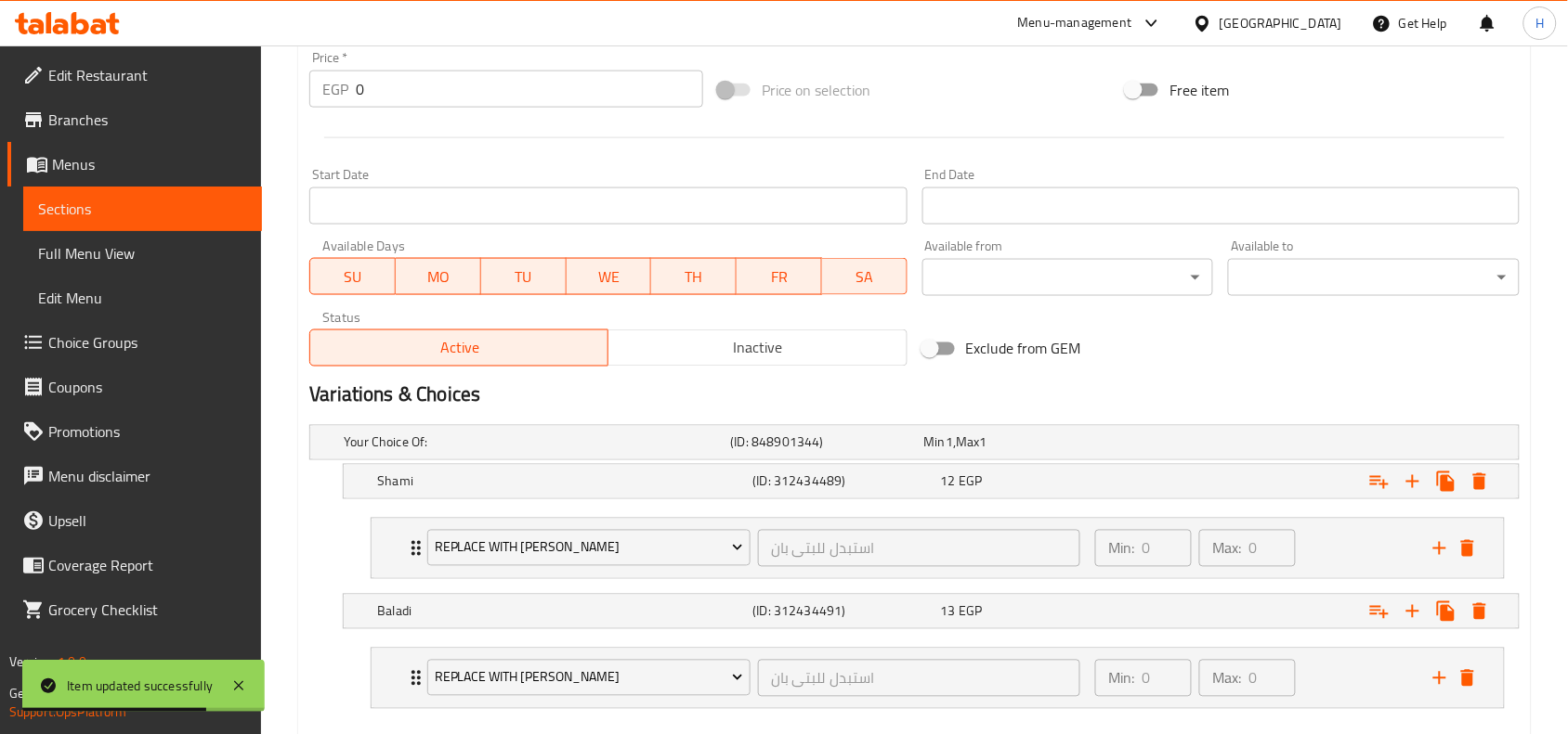
click at [1185, 512] on li "Replace With Betty Pan استبدل للبتى بان ​ Min: 0 ​ Max: 0 ​ Betty Pan (ID: 2312…" at bounding box center [937, 548] width 1164 height 76
click at [1194, 488] on div "Expand" at bounding box center [1312, 482] width 375 height 41
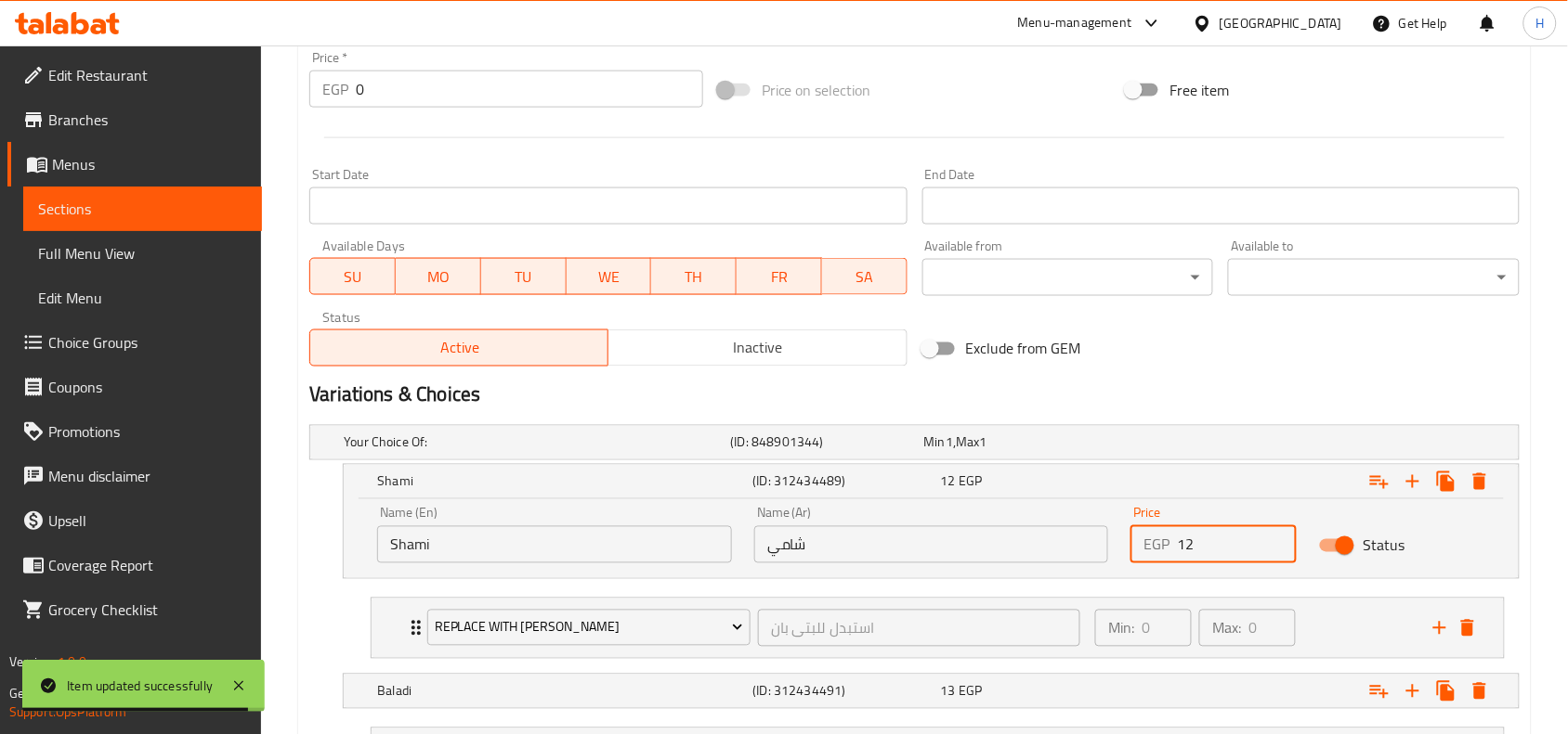
drag, startPoint x: 1227, startPoint y: 536, endPoint x: 1153, endPoint y: 544, distance: 74.4
click at [1153, 544] on div "EGP 12 Price" at bounding box center [1213, 546] width 166 height 37
type input "23"
click at [1085, 445] on div "Min 1 , Max 1" at bounding box center [1018, 443] width 186 height 19
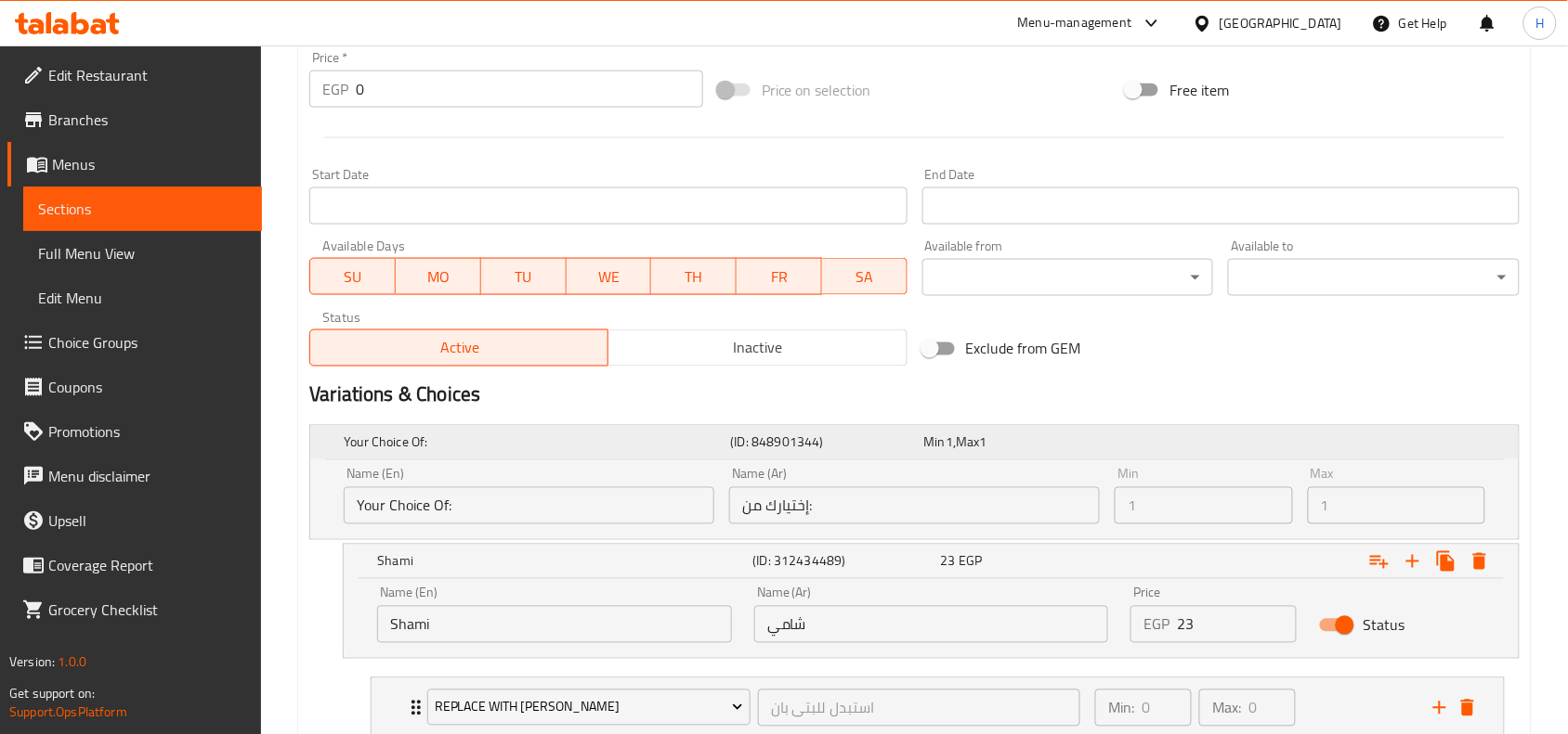
click at [1088, 441] on div "Min 1 , Max 1" at bounding box center [1018, 443] width 186 height 19
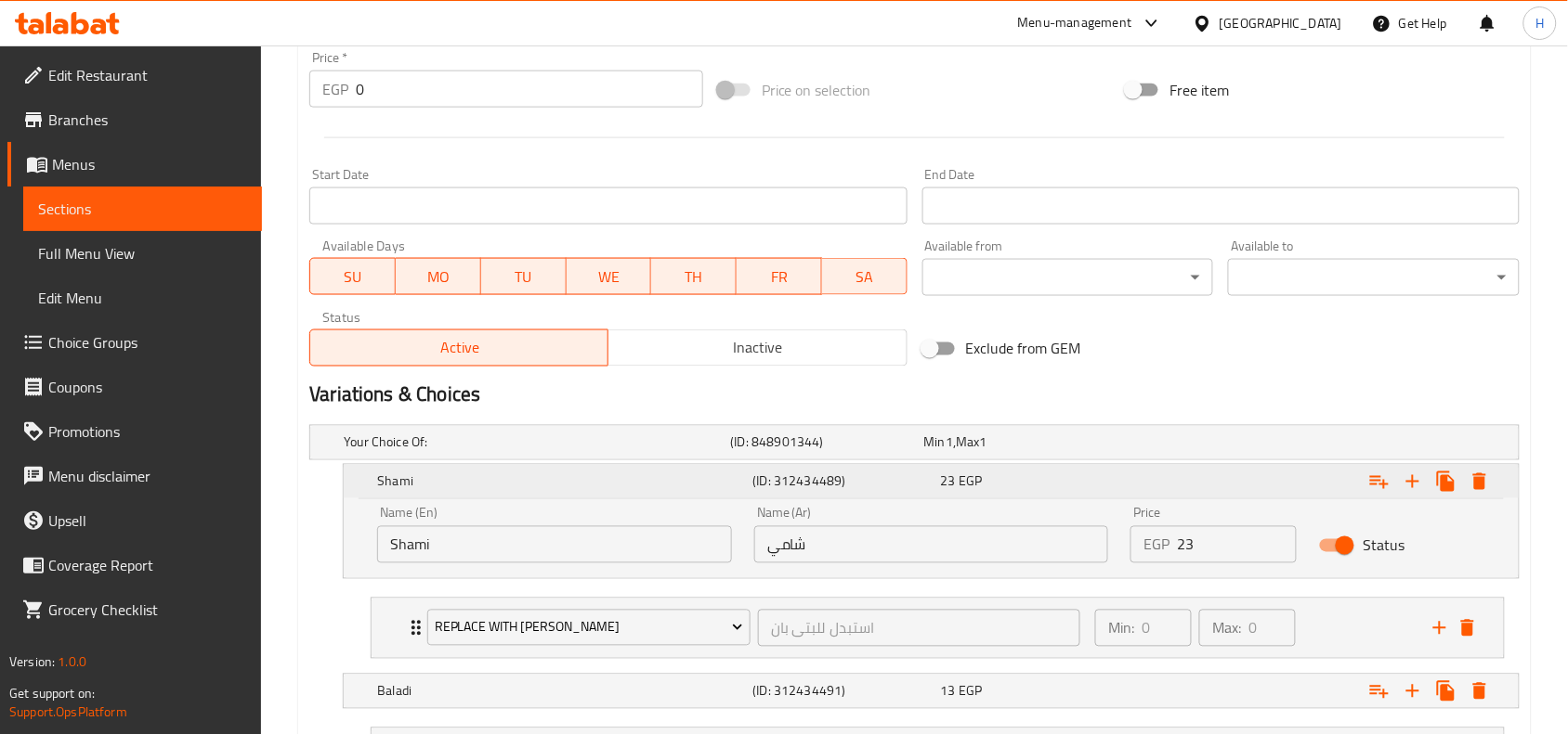
click at [1088, 481] on div "23 EGP" at bounding box center [1031, 482] width 180 height 19
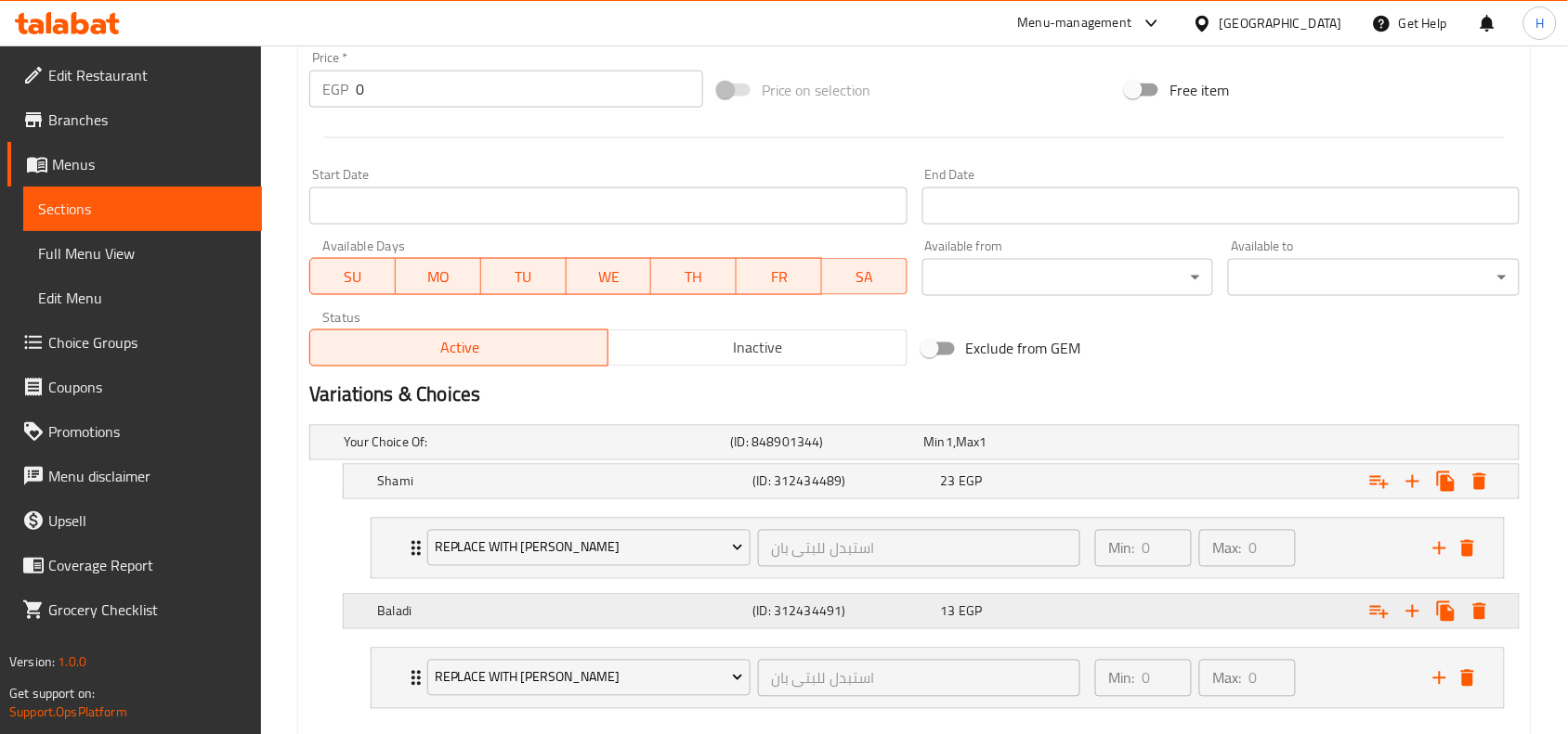
click at [1180, 609] on div "Expand" at bounding box center [1312, 612] width 375 height 41
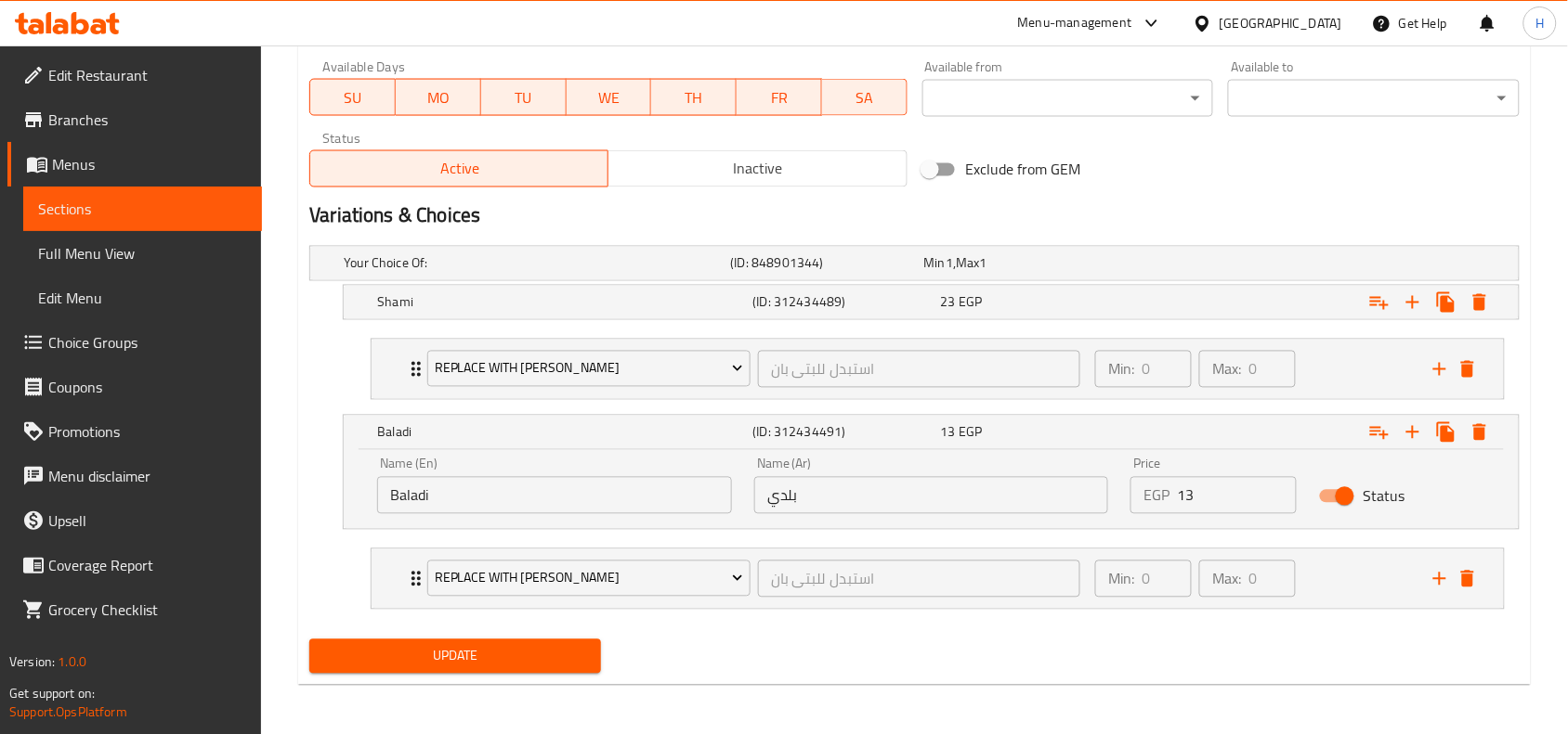
scroll to position [880, 0]
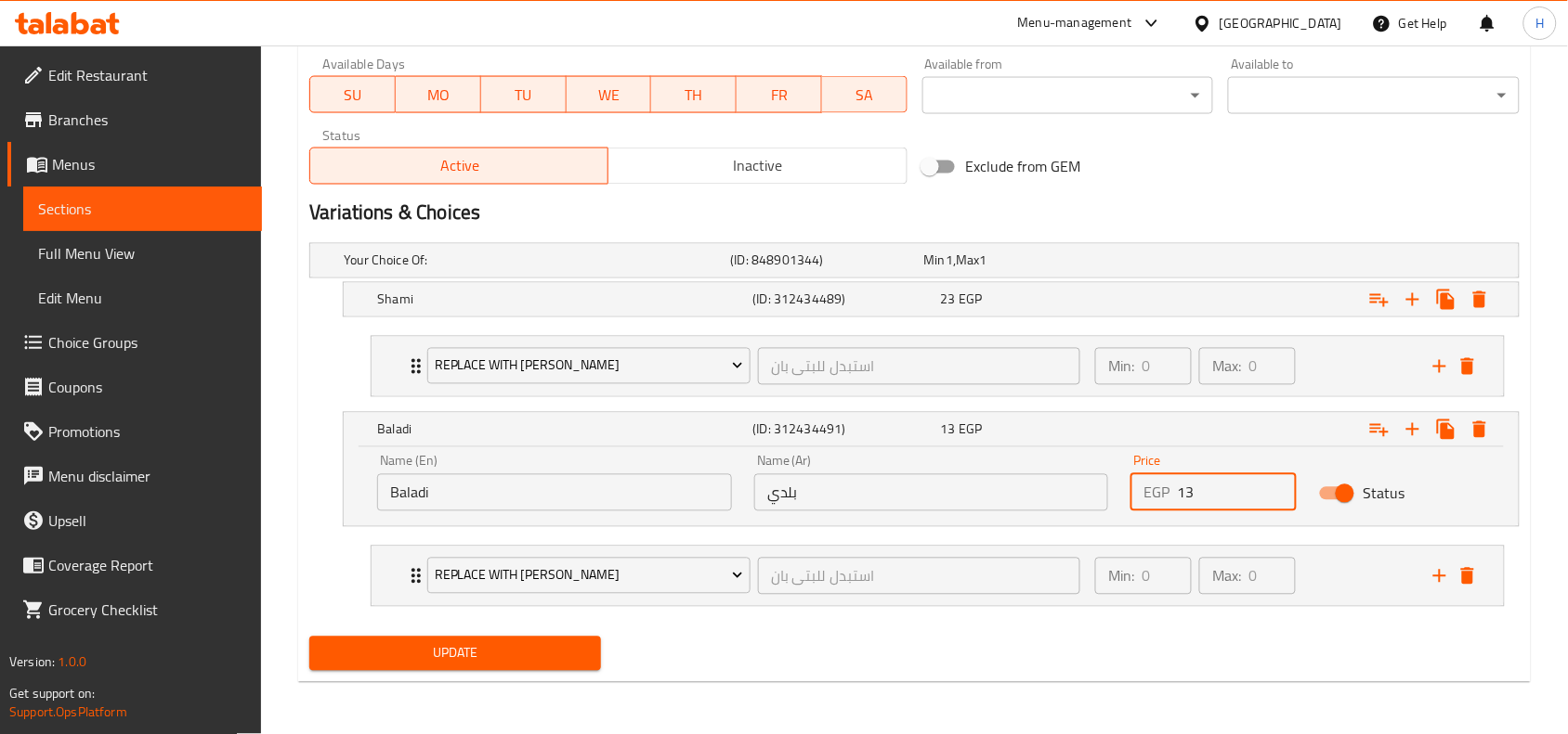
drag, startPoint x: 1196, startPoint y: 497, endPoint x: 1171, endPoint y: 498, distance: 25.0
click at [1171, 498] on div "EGP 13 Price" at bounding box center [1213, 493] width 166 height 37
type input "24"
drag, startPoint x: 601, startPoint y: 643, endPoint x: 450, endPoint y: 652, distance: 151.3
click at [576, 652] on div "Update" at bounding box center [455, 654] width 307 height 49
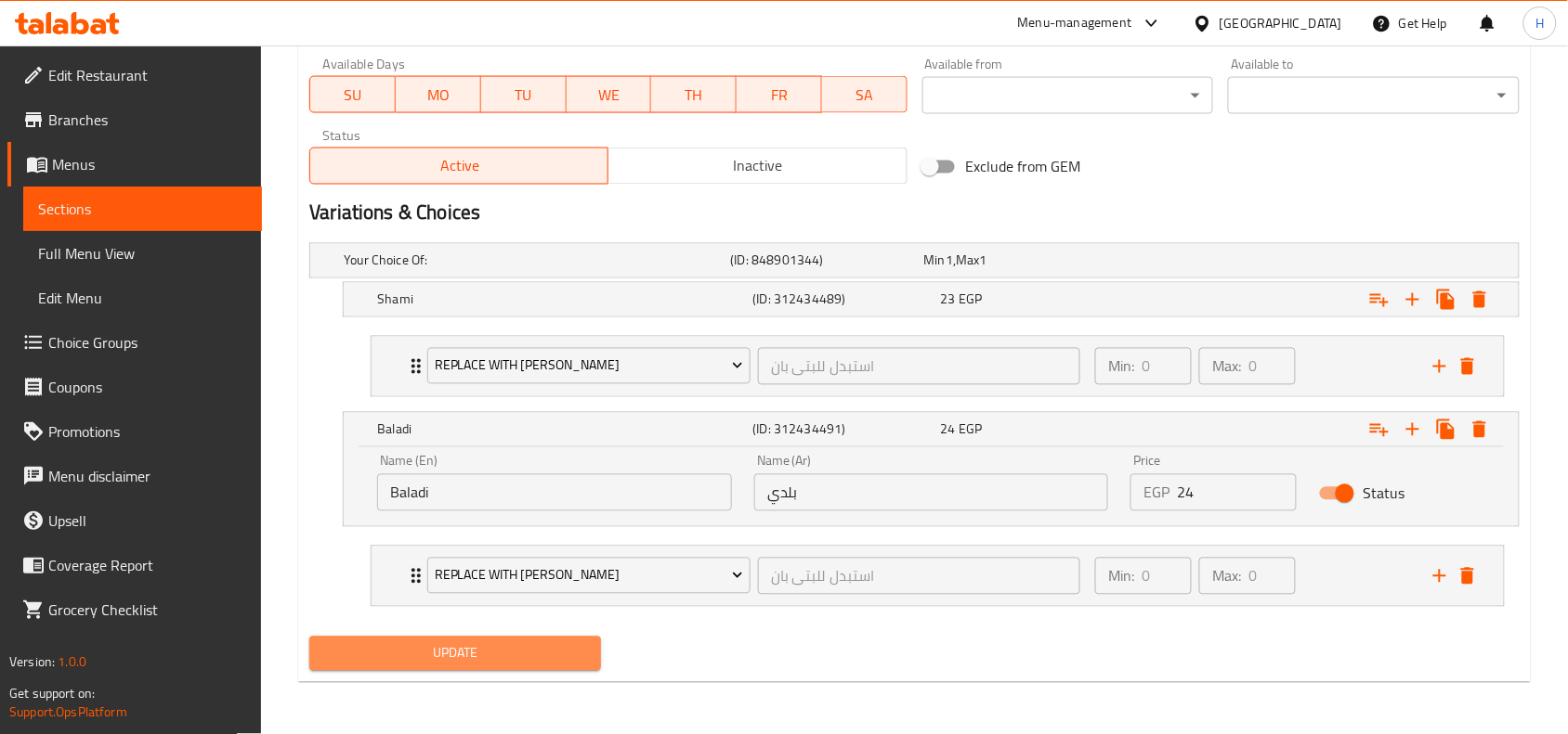
click at [450, 652] on span "Update" at bounding box center [455, 653] width 262 height 23
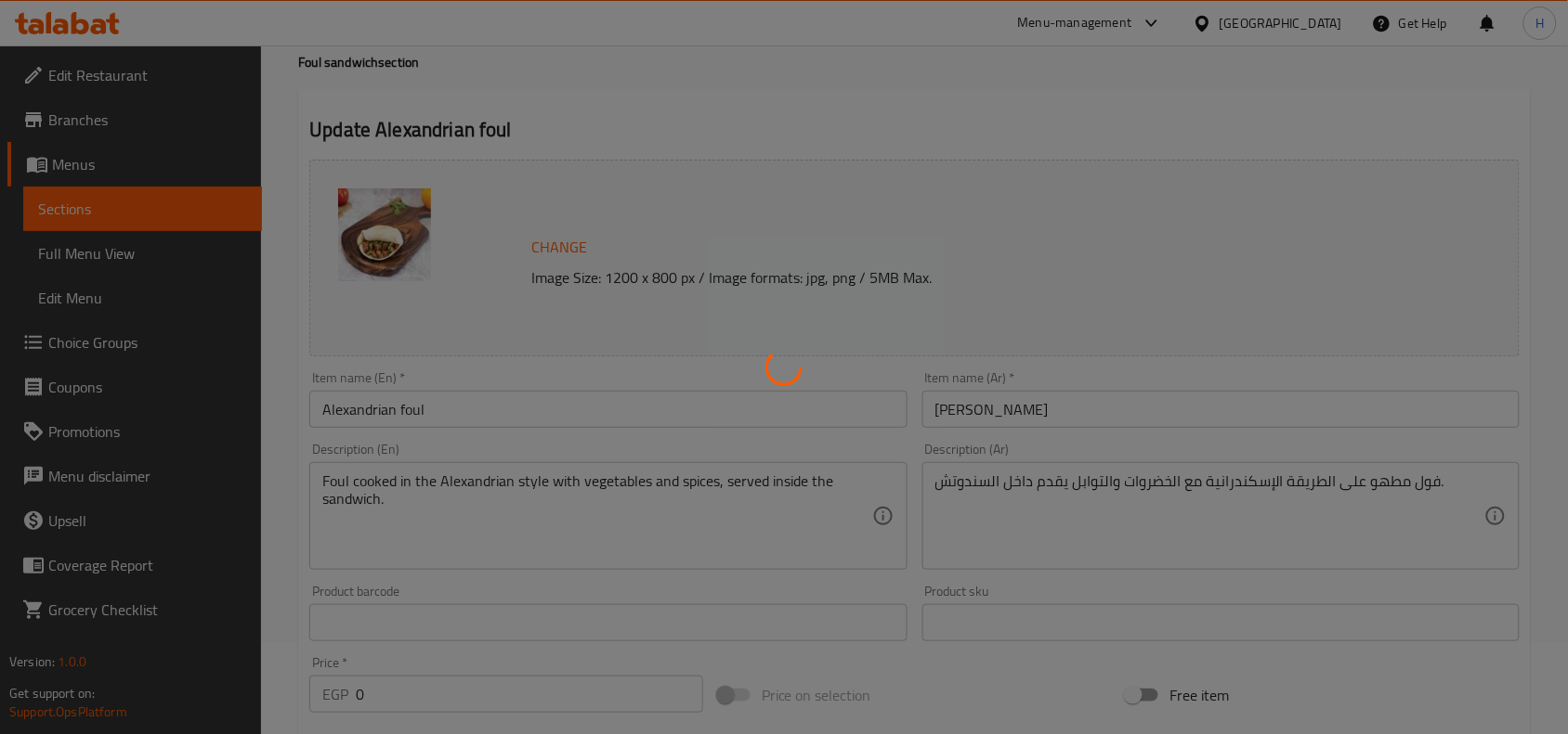
scroll to position [0, 0]
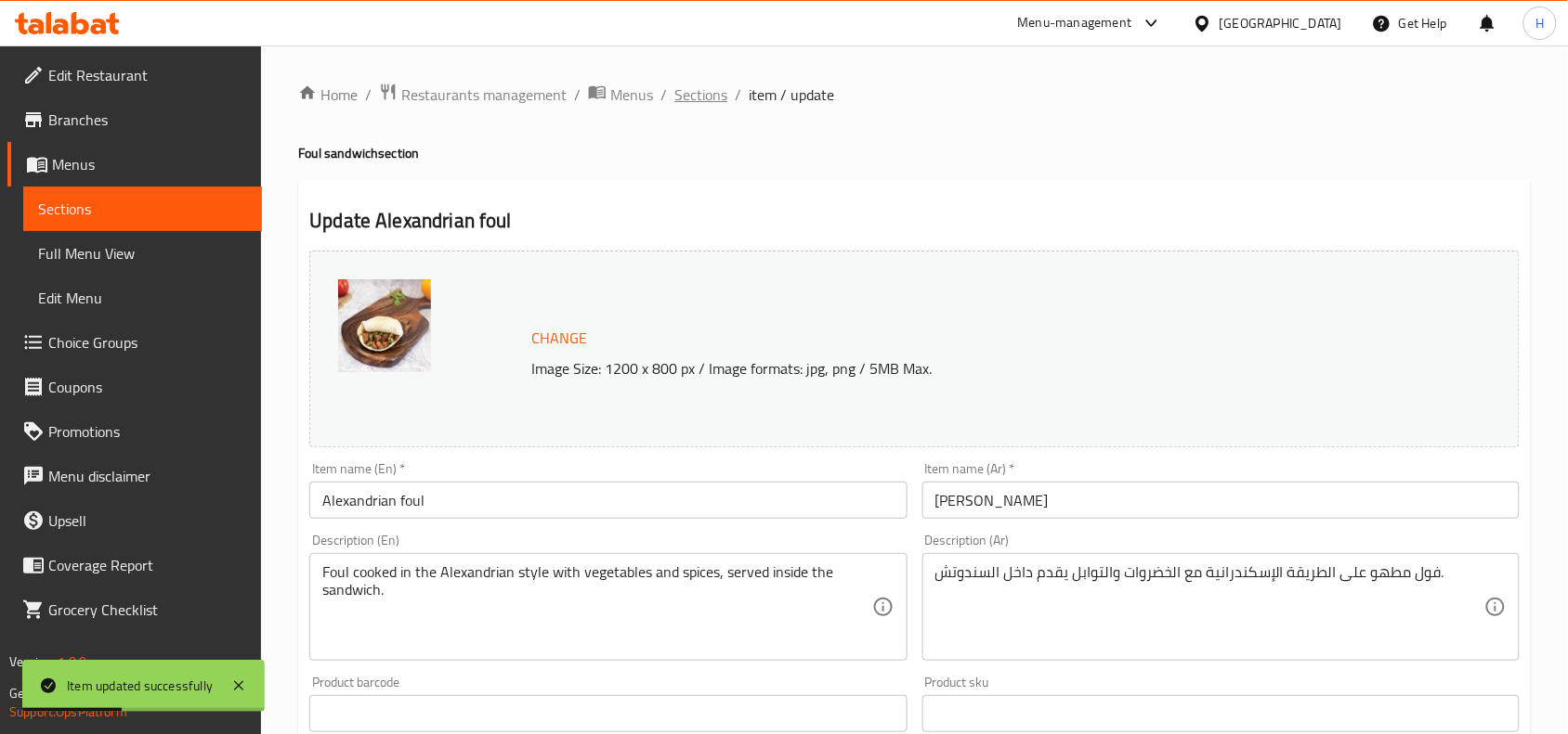
click at [711, 88] on span "Sections" at bounding box center [701, 95] width 53 height 22
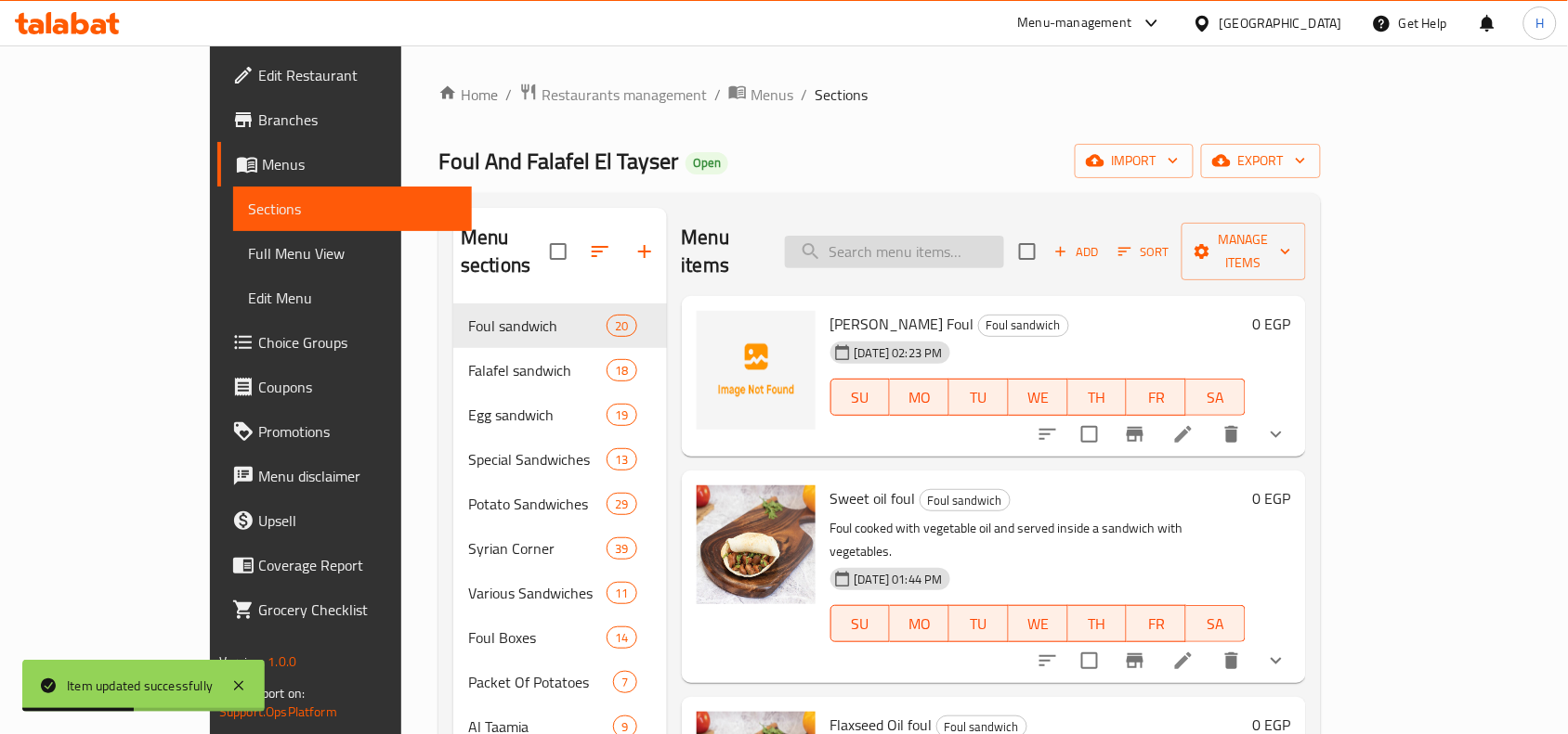
click at [985, 242] on input "search" at bounding box center [895, 252] width 219 height 33
paste input "فول طعميه"
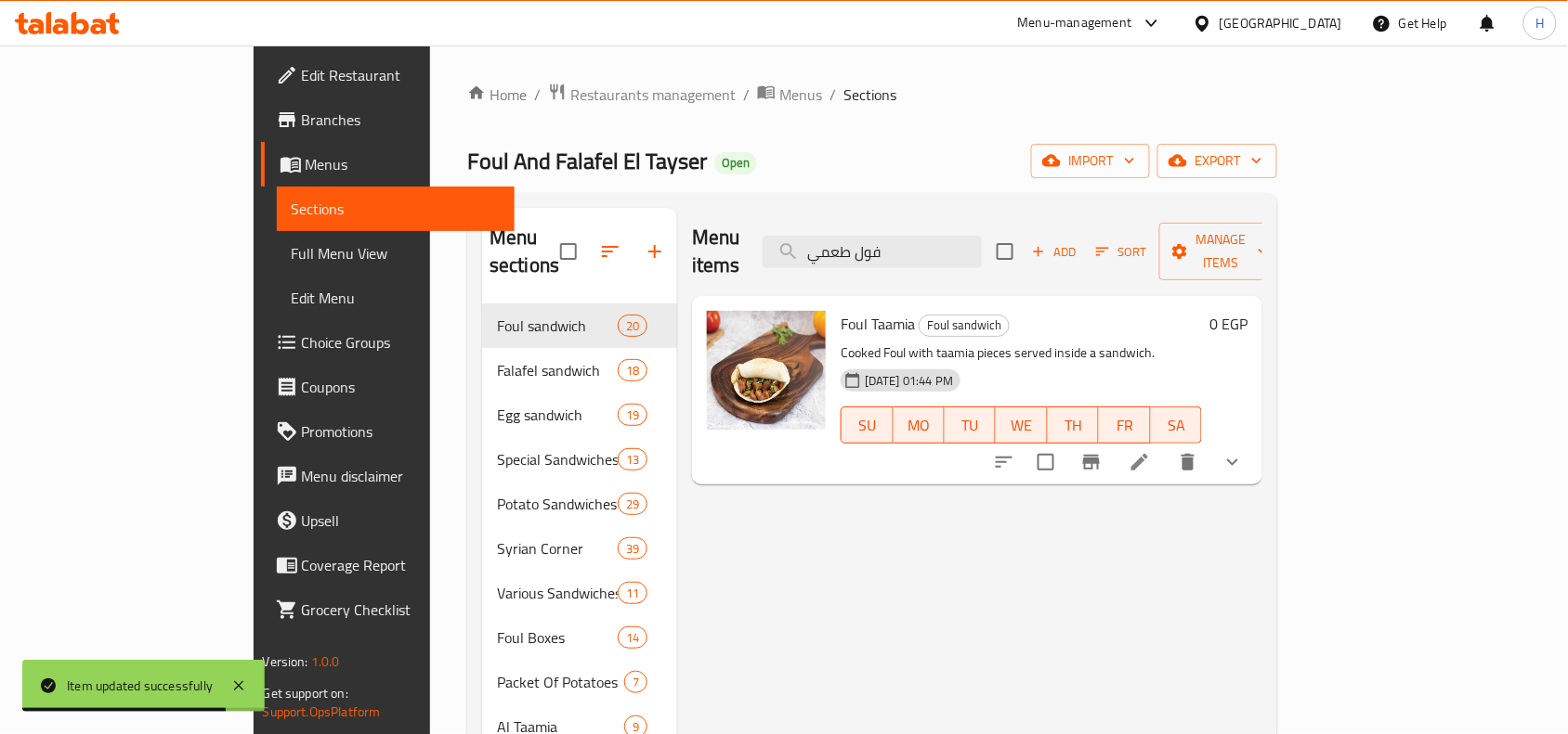
type input "فول طعمي"
click at [1166, 445] on li at bounding box center [1139, 462] width 52 height 34
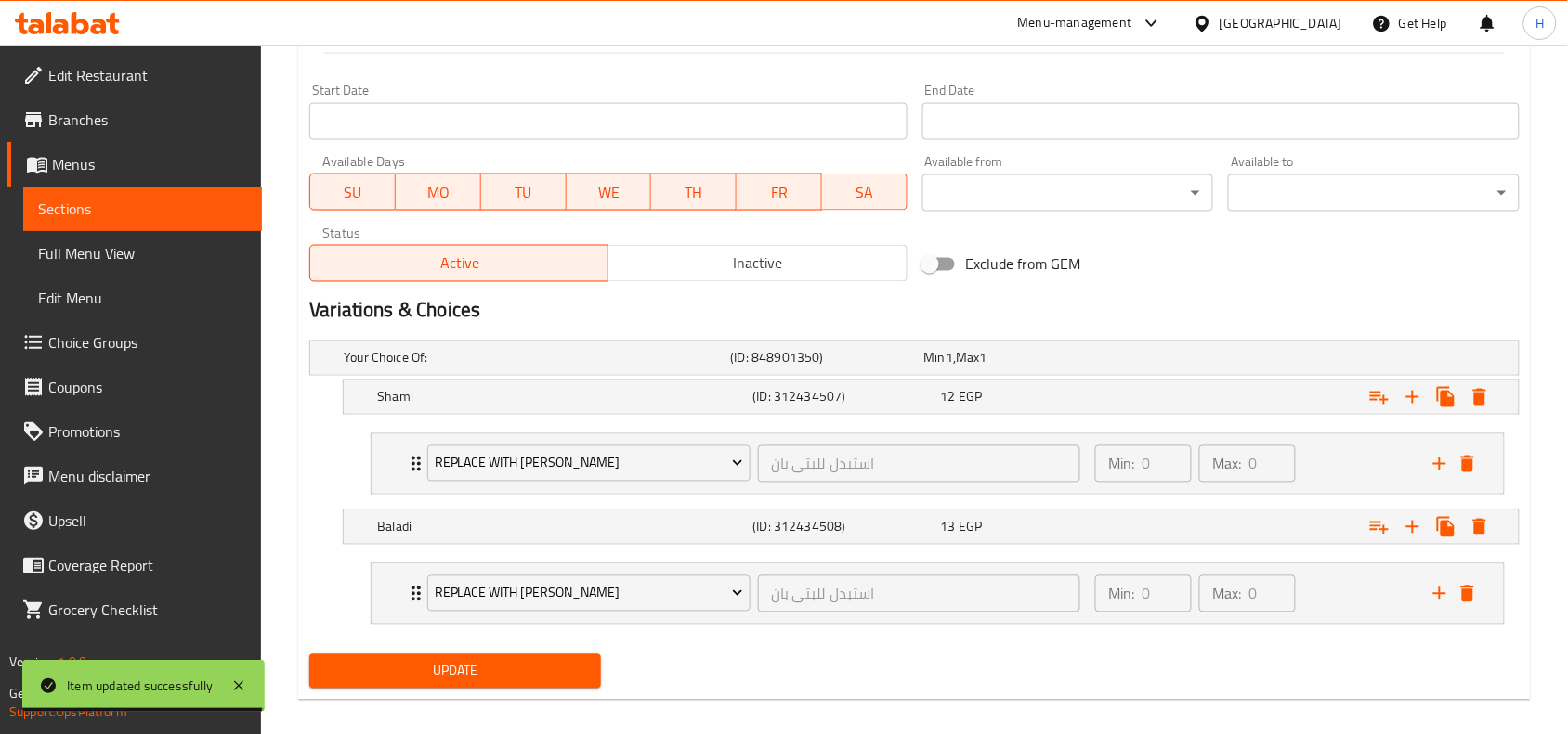
scroll to position [801, 0]
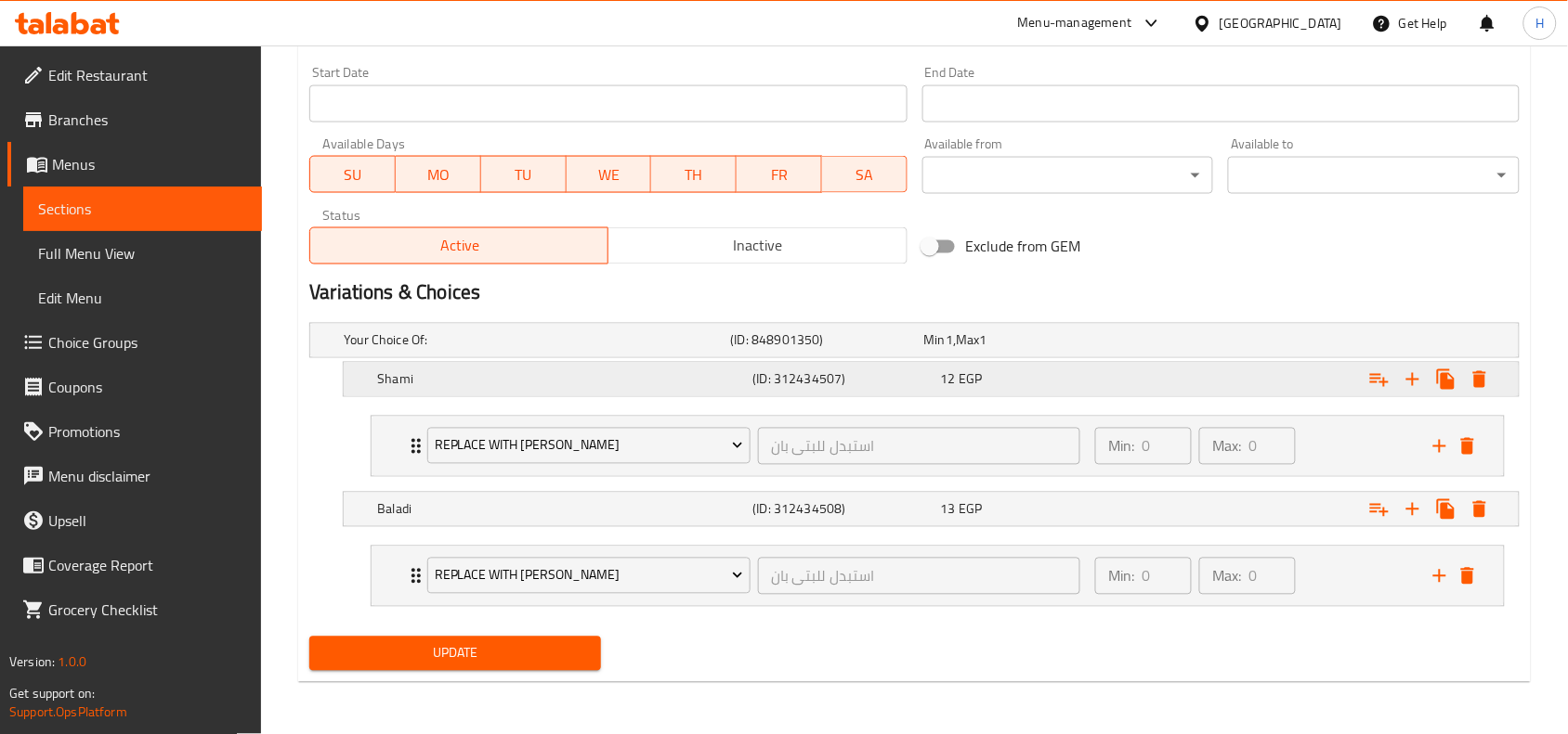
click at [1269, 395] on div "Expand" at bounding box center [1312, 380] width 375 height 41
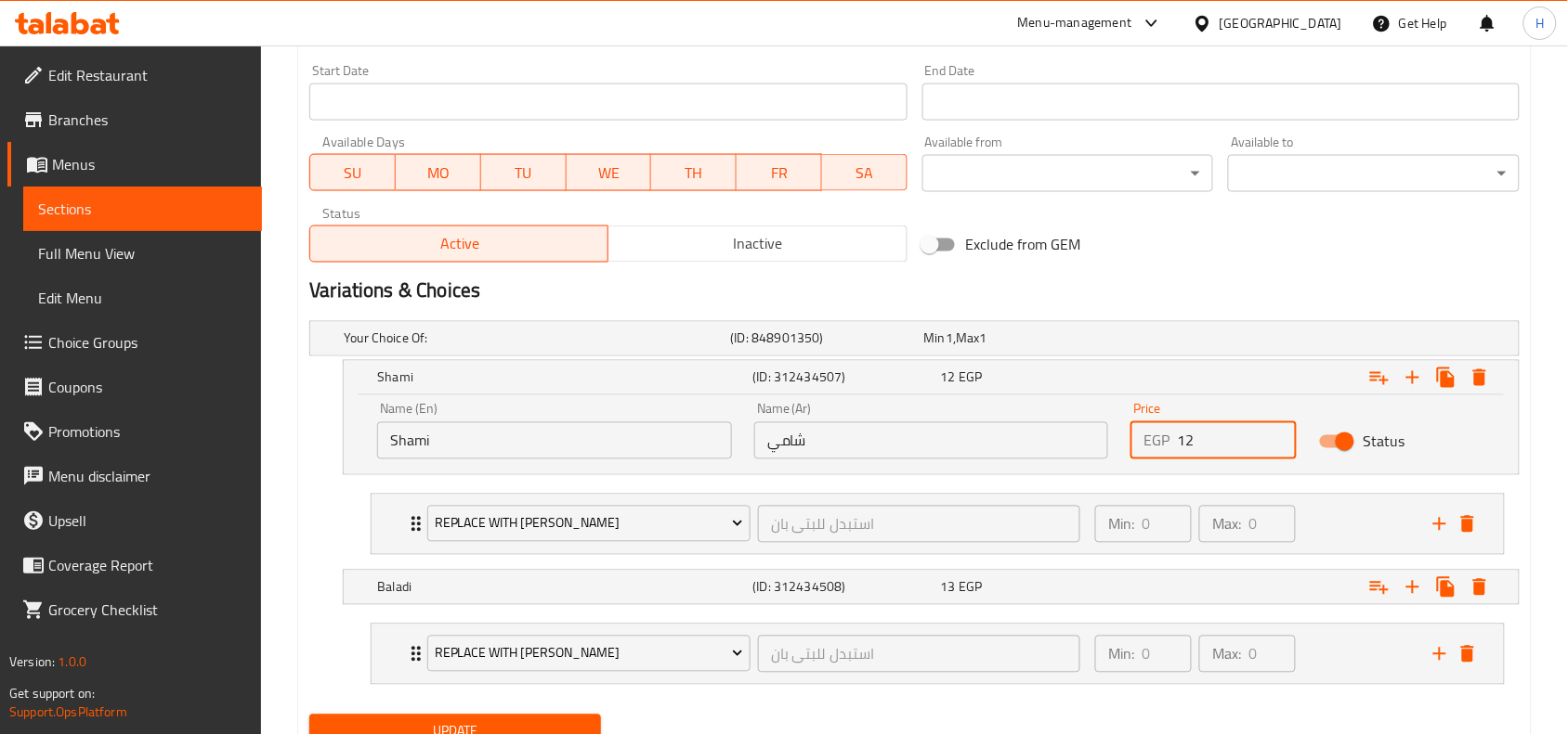
drag, startPoint x: 1244, startPoint y: 437, endPoint x: 1176, endPoint y: 439, distance: 68.0
click at [1176, 439] on div "EGP 12 Price" at bounding box center [1213, 442] width 166 height 37
type input "20"
click at [1175, 592] on div "Expand" at bounding box center [1312, 588] width 375 height 41
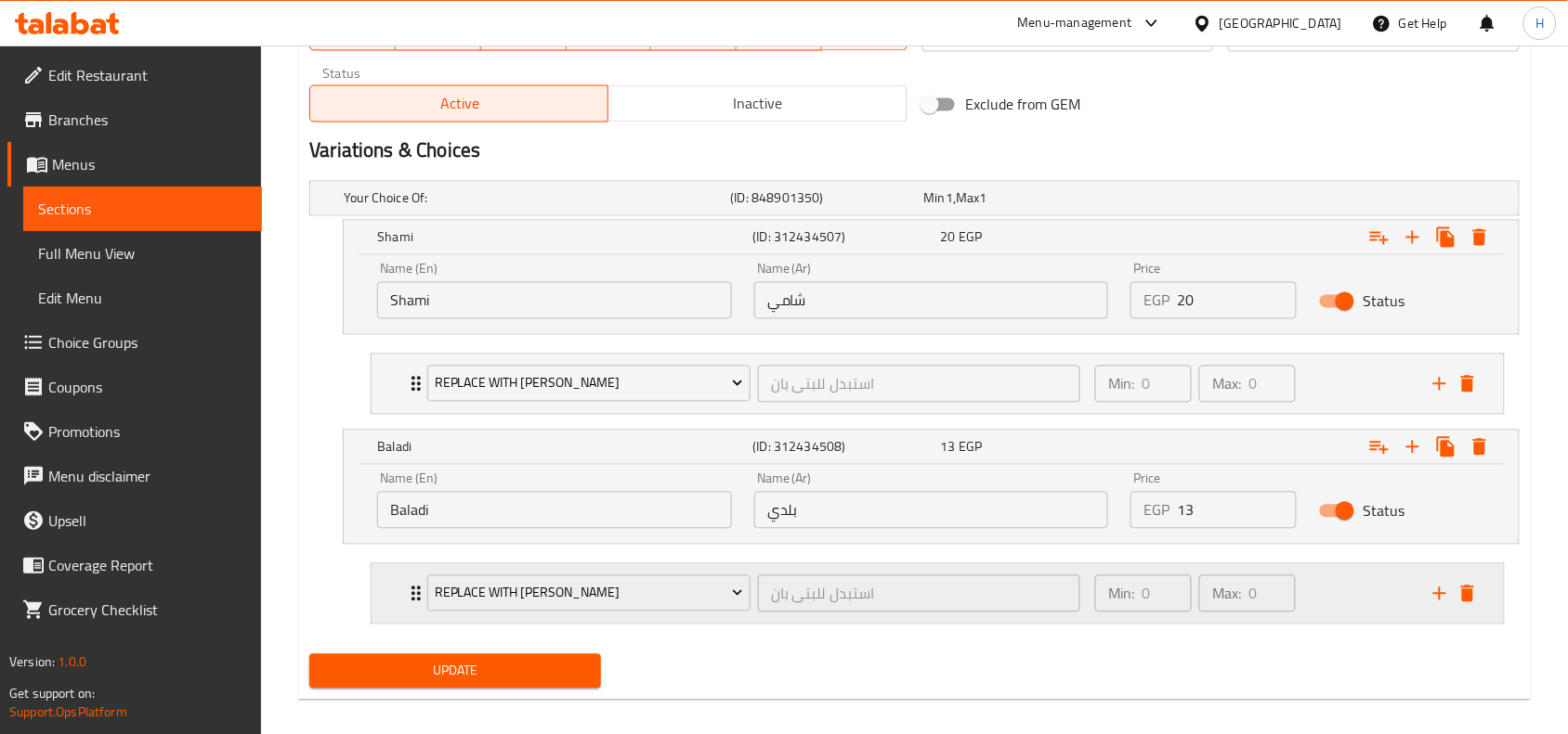
scroll to position [959, 0]
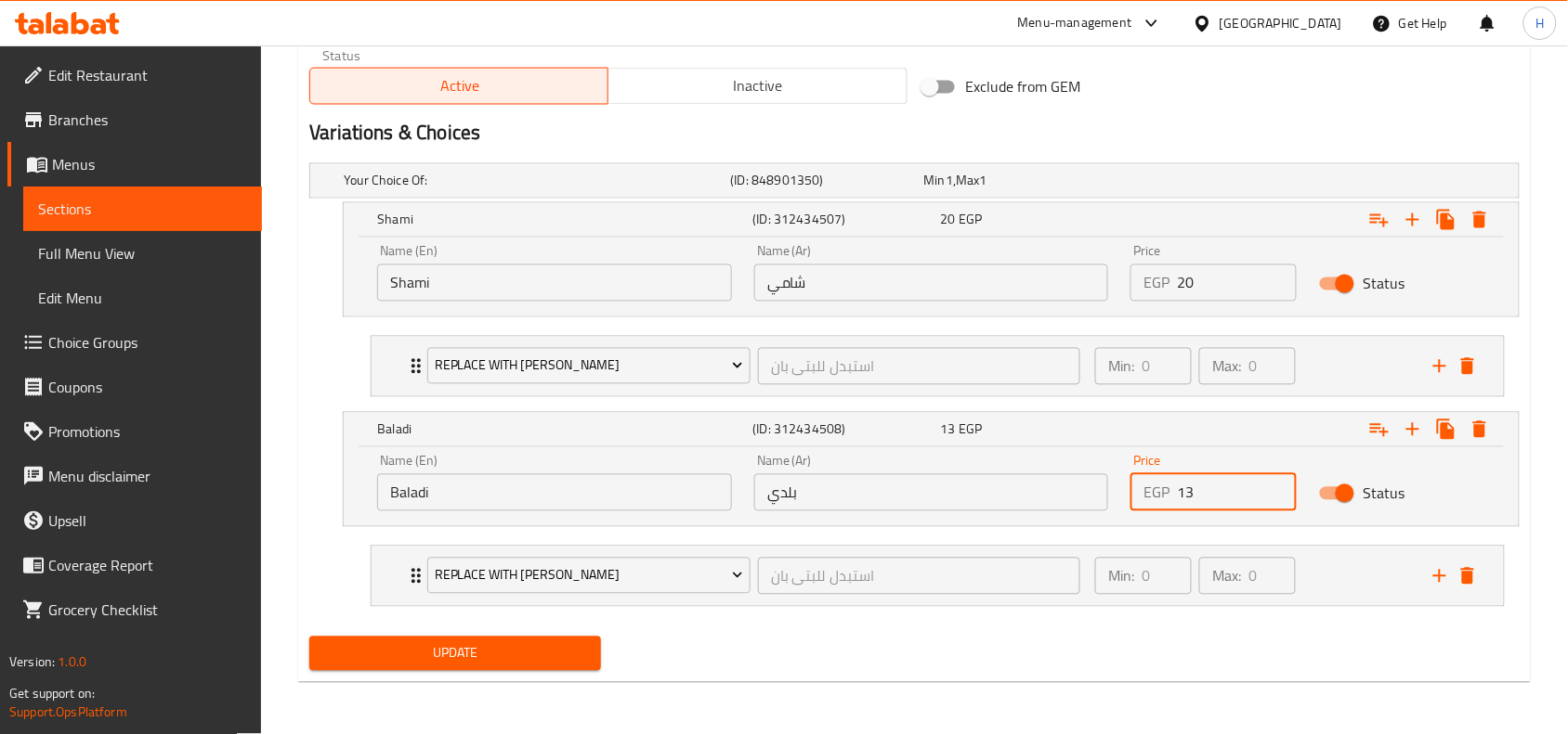
drag, startPoint x: 1218, startPoint y: 504, endPoint x: 1108, endPoint y: 511, distance: 110.2
click at [1108, 511] on div "Name (En) Baladi Name (En) Name (Ar) بلدي Name (Ar) Price EGP 13 Price Status" at bounding box center [930, 483] width 1130 height 79
type input "21"
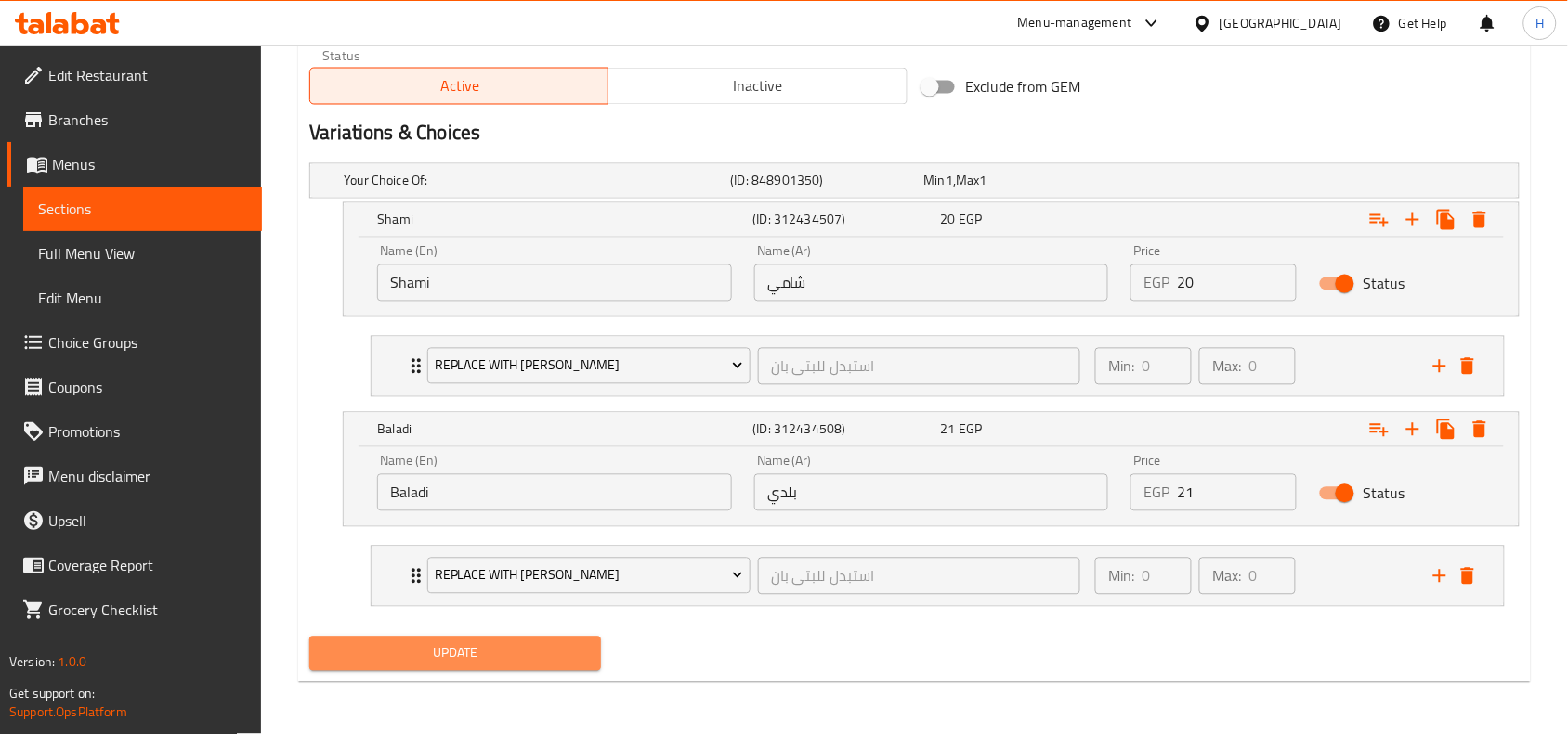
drag, startPoint x: 486, startPoint y: 662, endPoint x: 792, endPoint y: 655, distance: 306.1
click at [486, 661] on span "Update" at bounding box center [455, 653] width 262 height 23
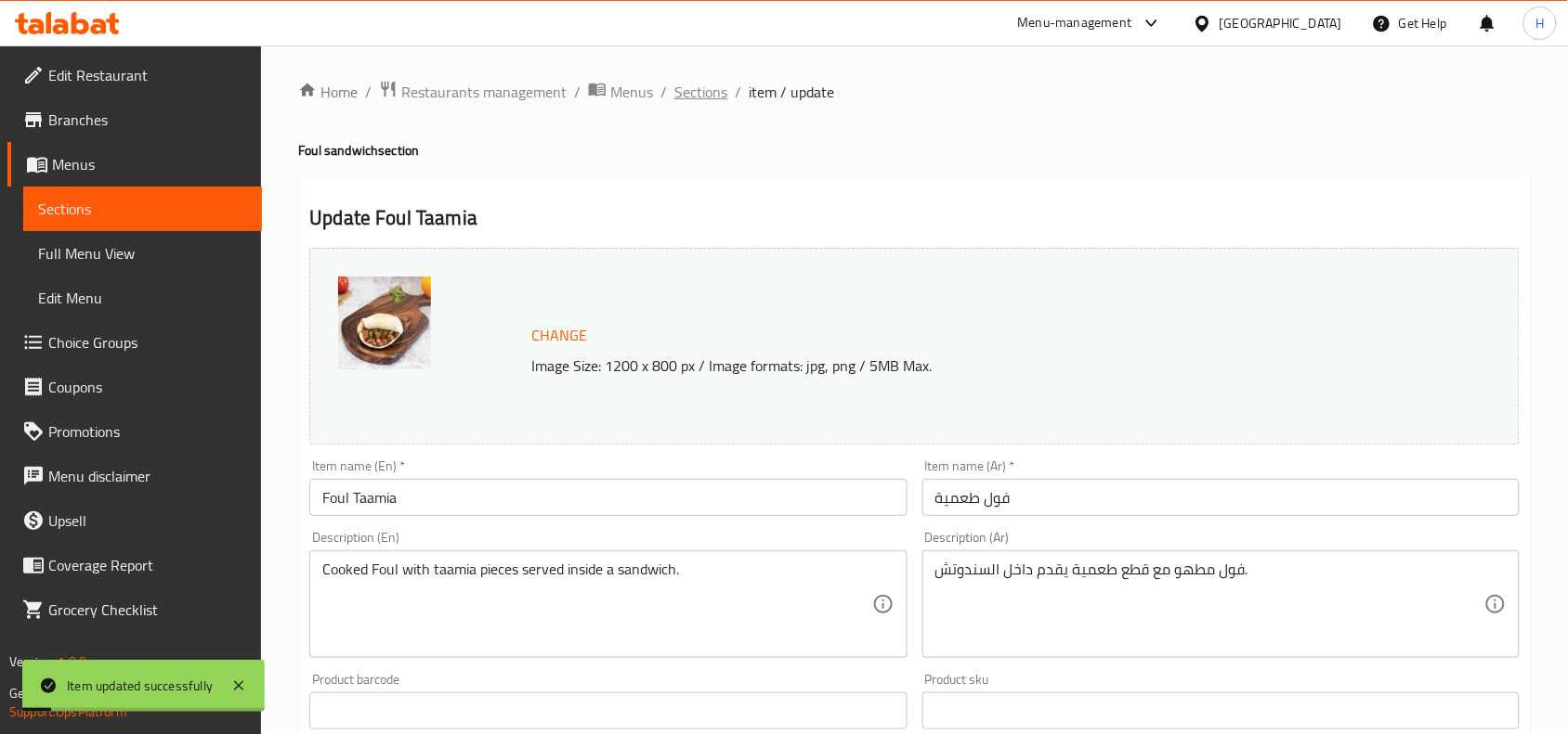
scroll to position [0, 0]
click at [692, 93] on span "Sections" at bounding box center [701, 95] width 53 height 22
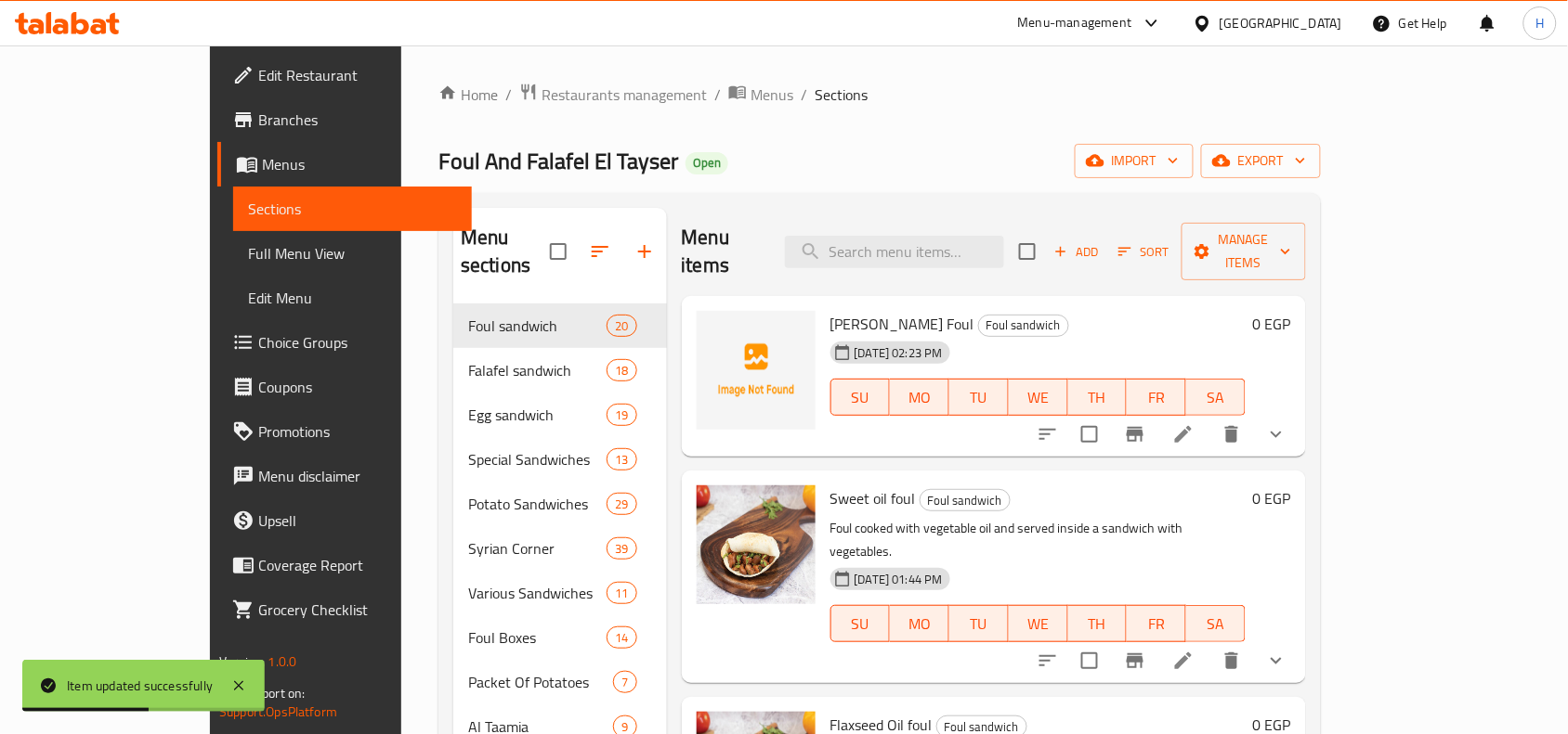
click at [945, 255] on div "Menu items Add Sort Manage items" at bounding box center [994, 252] width 625 height 88
click at [945, 247] on input "search" at bounding box center [895, 252] width 219 height 33
paste input "فول بيض مسلوق"
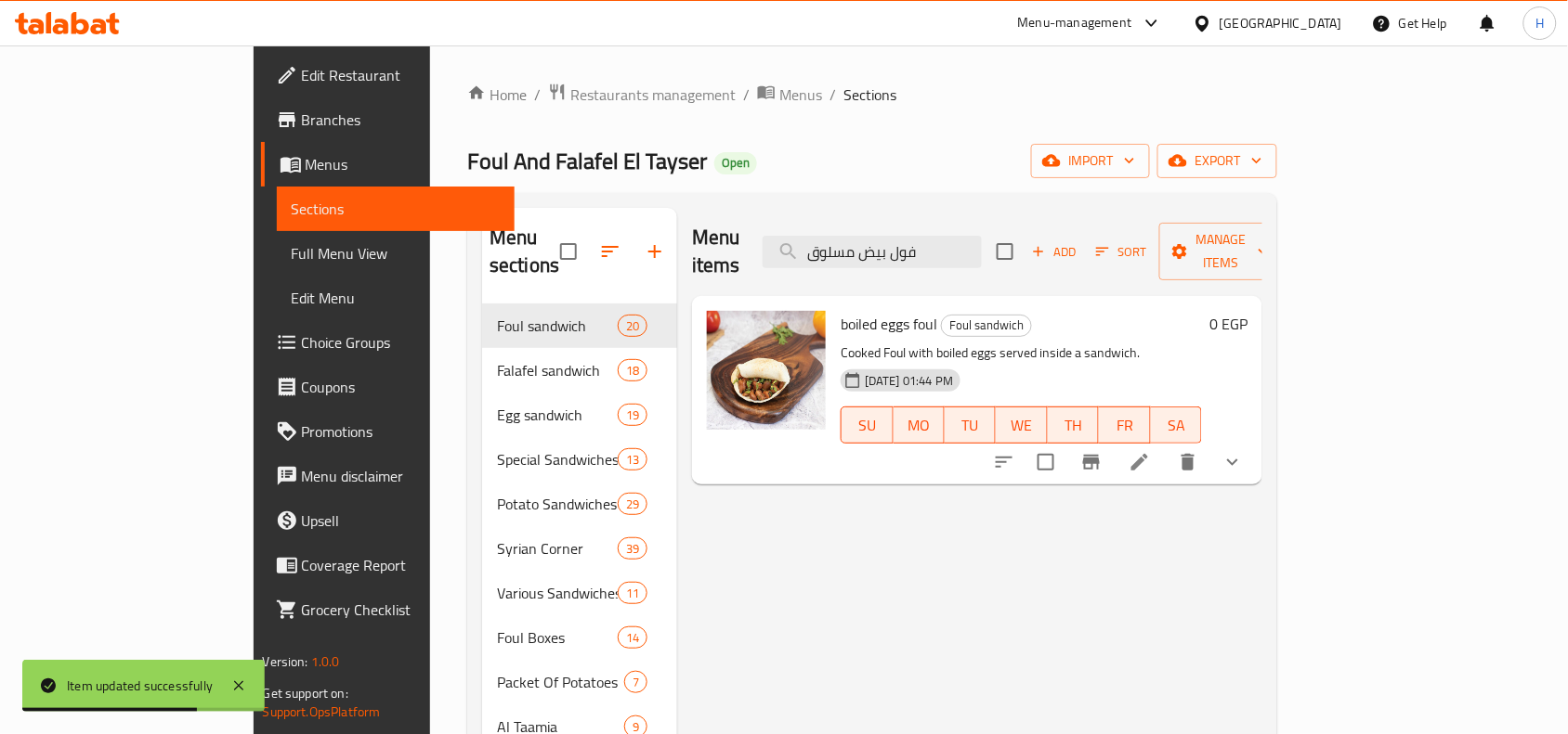
type input "فول بيض مسلوق"
click at [1151, 451] on icon at bounding box center [1139, 462] width 23 height 22
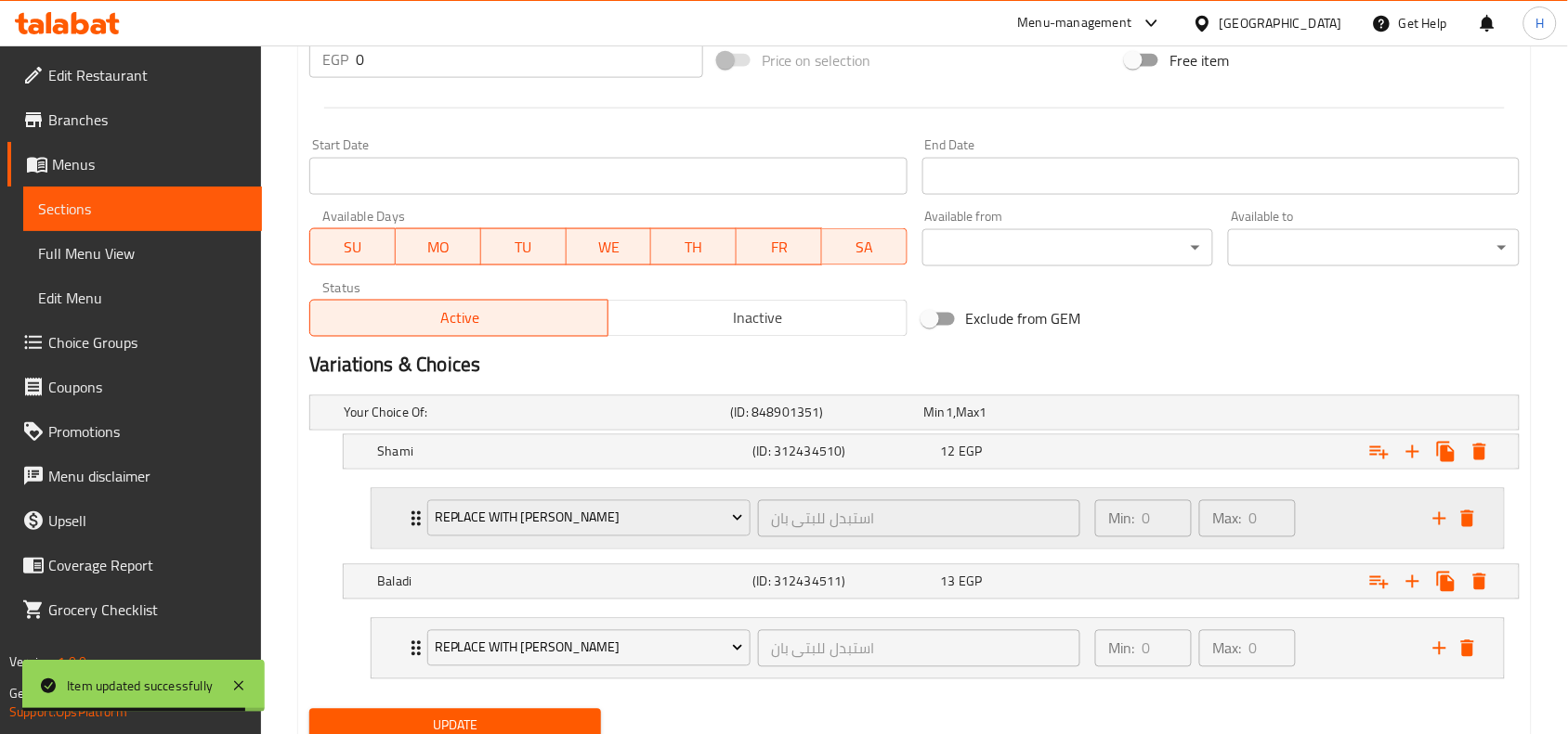
scroll to position [801, 0]
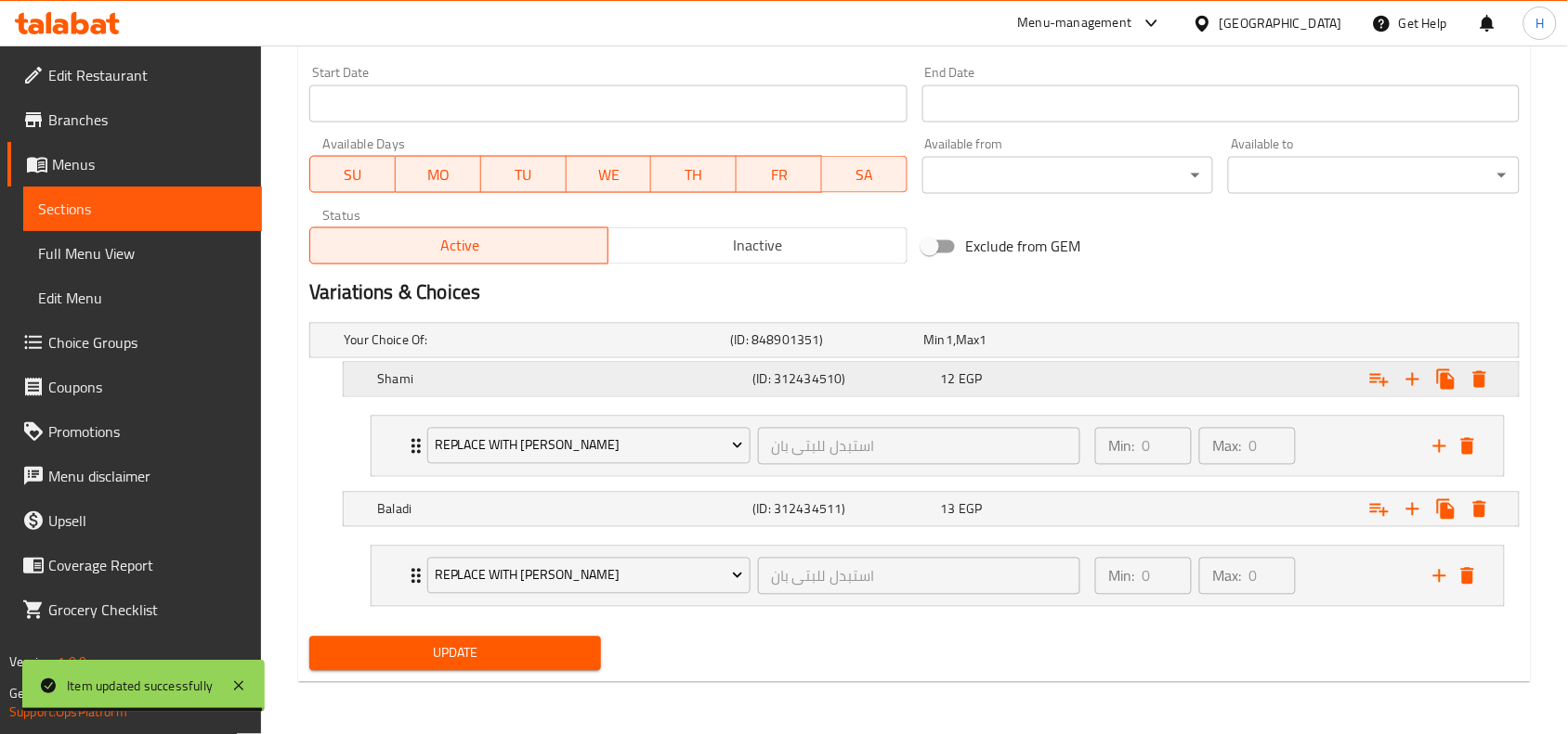
click at [1140, 381] on div "Expand" at bounding box center [1312, 380] width 375 height 41
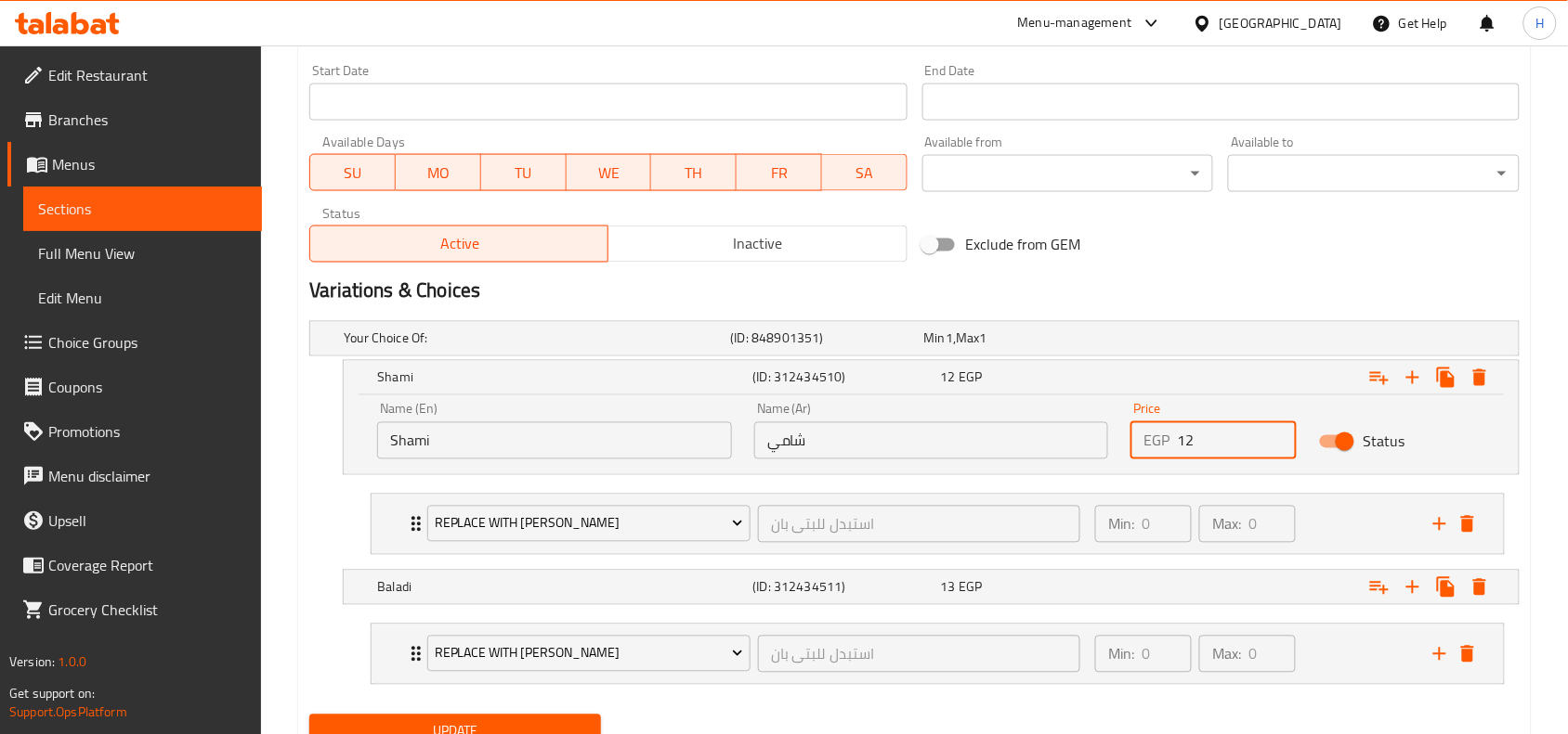
drag, startPoint x: 1221, startPoint y: 443, endPoint x: 1167, endPoint y: 441, distance: 54.0
click at [1167, 441] on div "EGP 12 Price" at bounding box center [1213, 442] width 166 height 37
type input "26"
click at [1129, 577] on div "Expand" at bounding box center [1312, 588] width 375 height 41
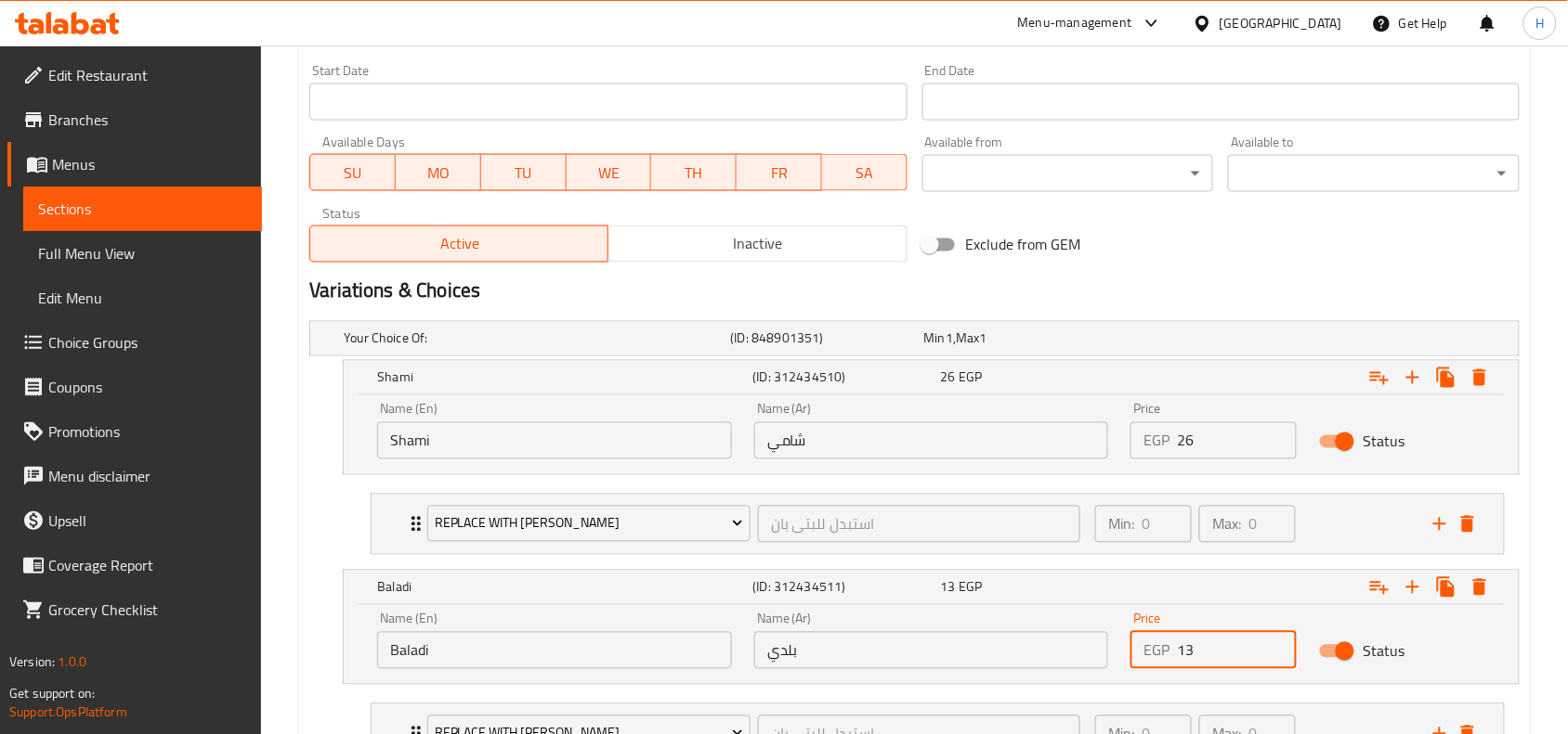
click at [1178, 642] on input "13" at bounding box center [1237, 652] width 120 height 37
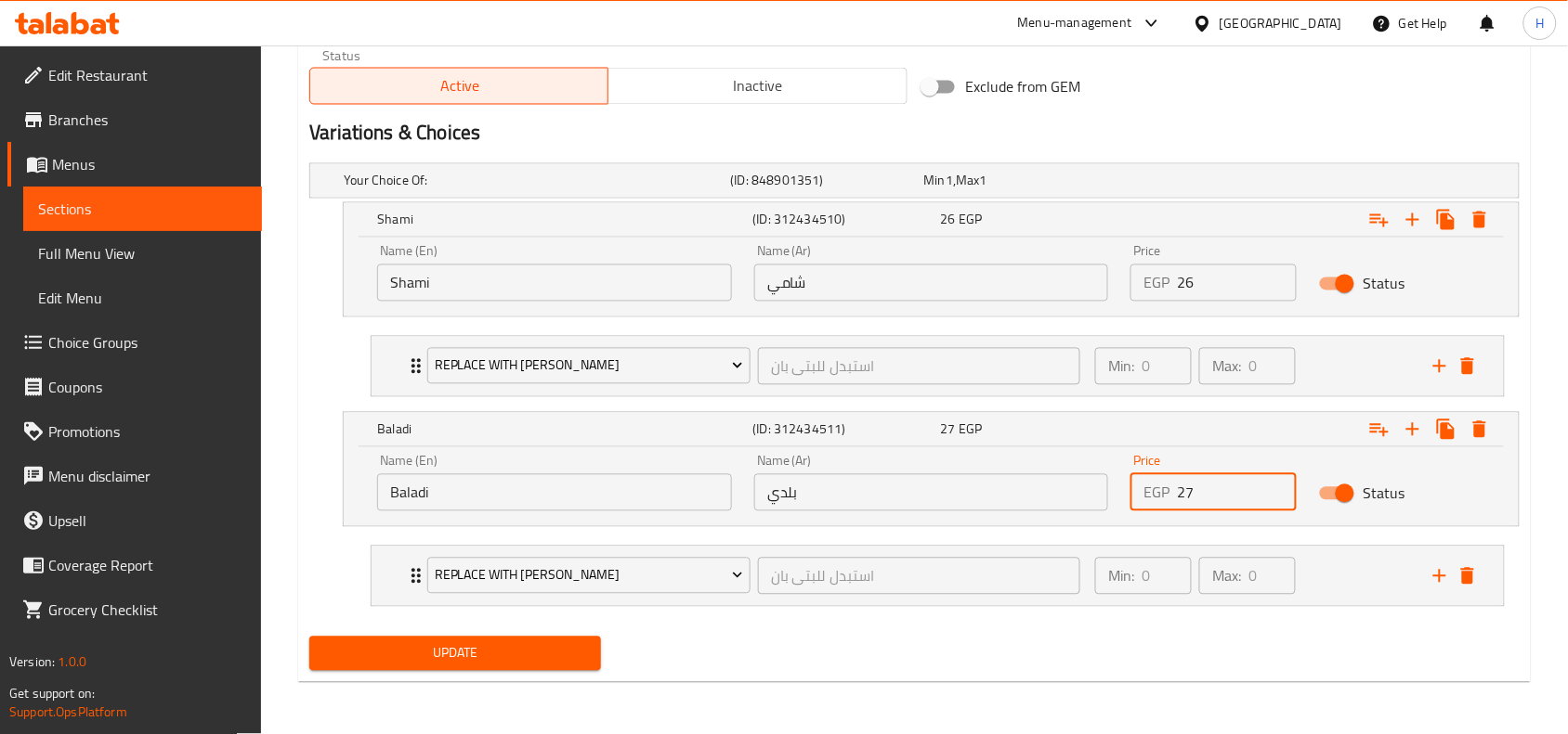
scroll to position [959, 0]
type input "27"
click at [476, 633] on div "Update" at bounding box center [455, 654] width 307 height 49
click at [479, 637] on button "Update" at bounding box center [455, 653] width 292 height 35
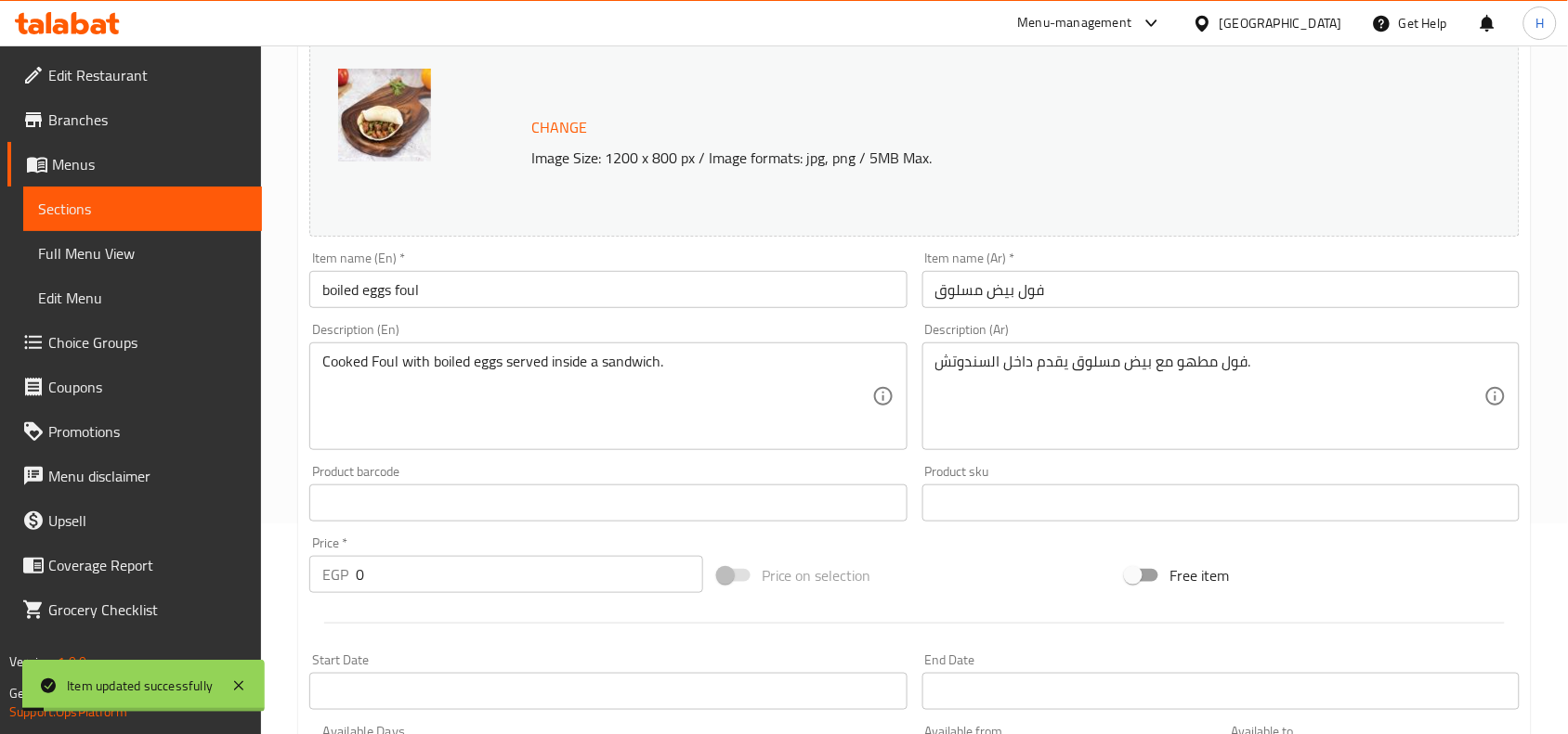
scroll to position [0, 0]
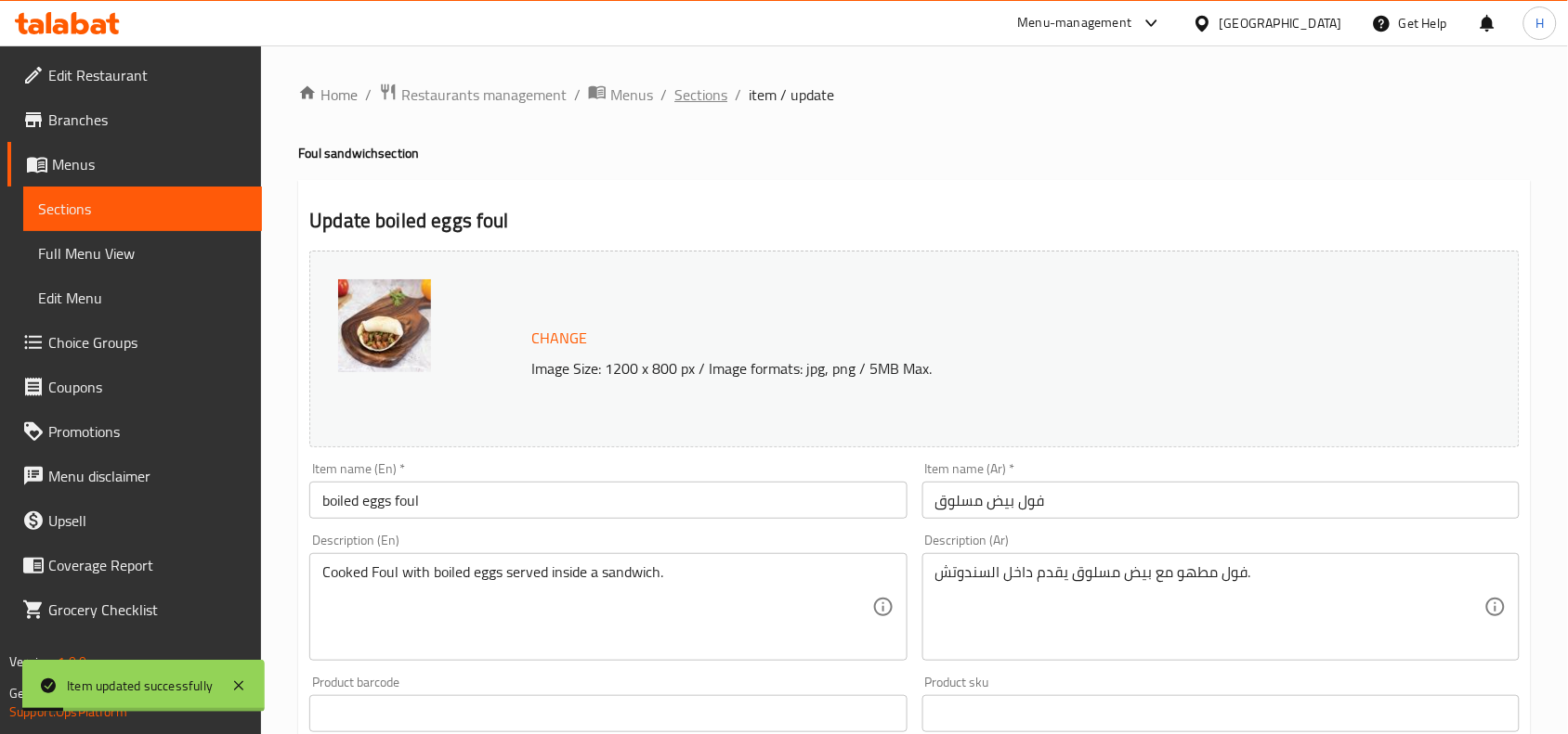
click at [704, 91] on span "Sections" at bounding box center [701, 95] width 53 height 22
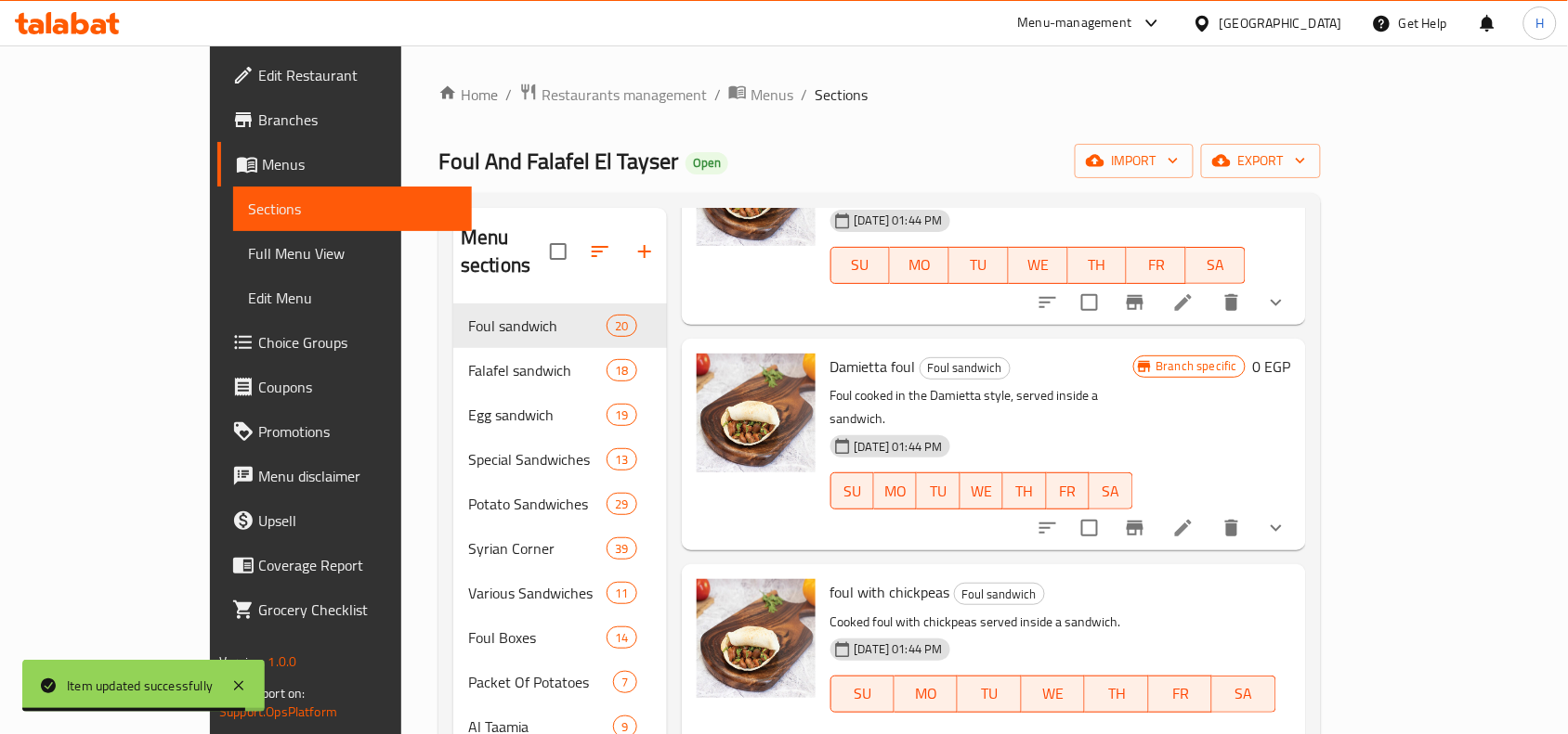
scroll to position [1625, 0]
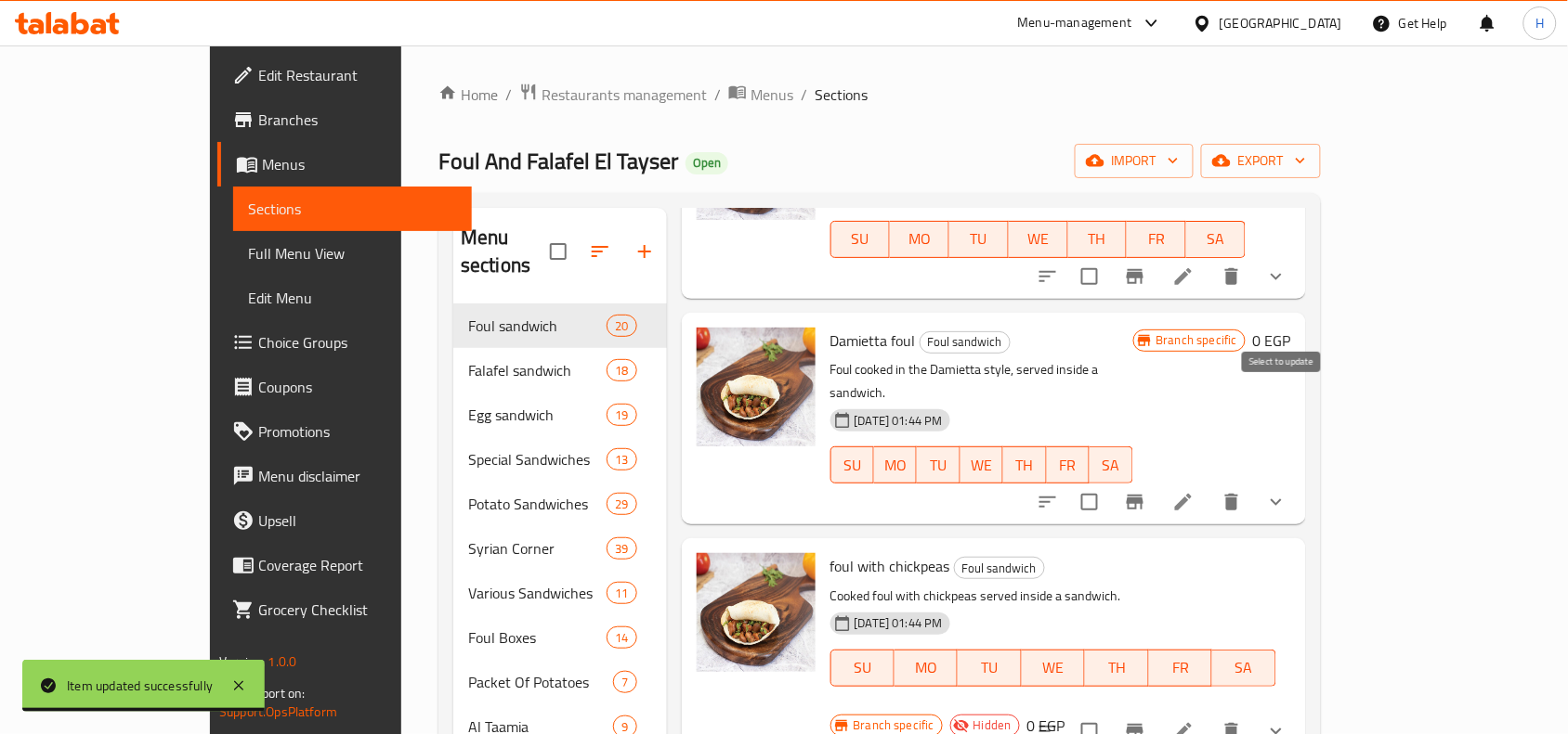
click at [1109, 483] on input "checkbox" at bounding box center [1090, 502] width 39 height 39
checkbox input "true"
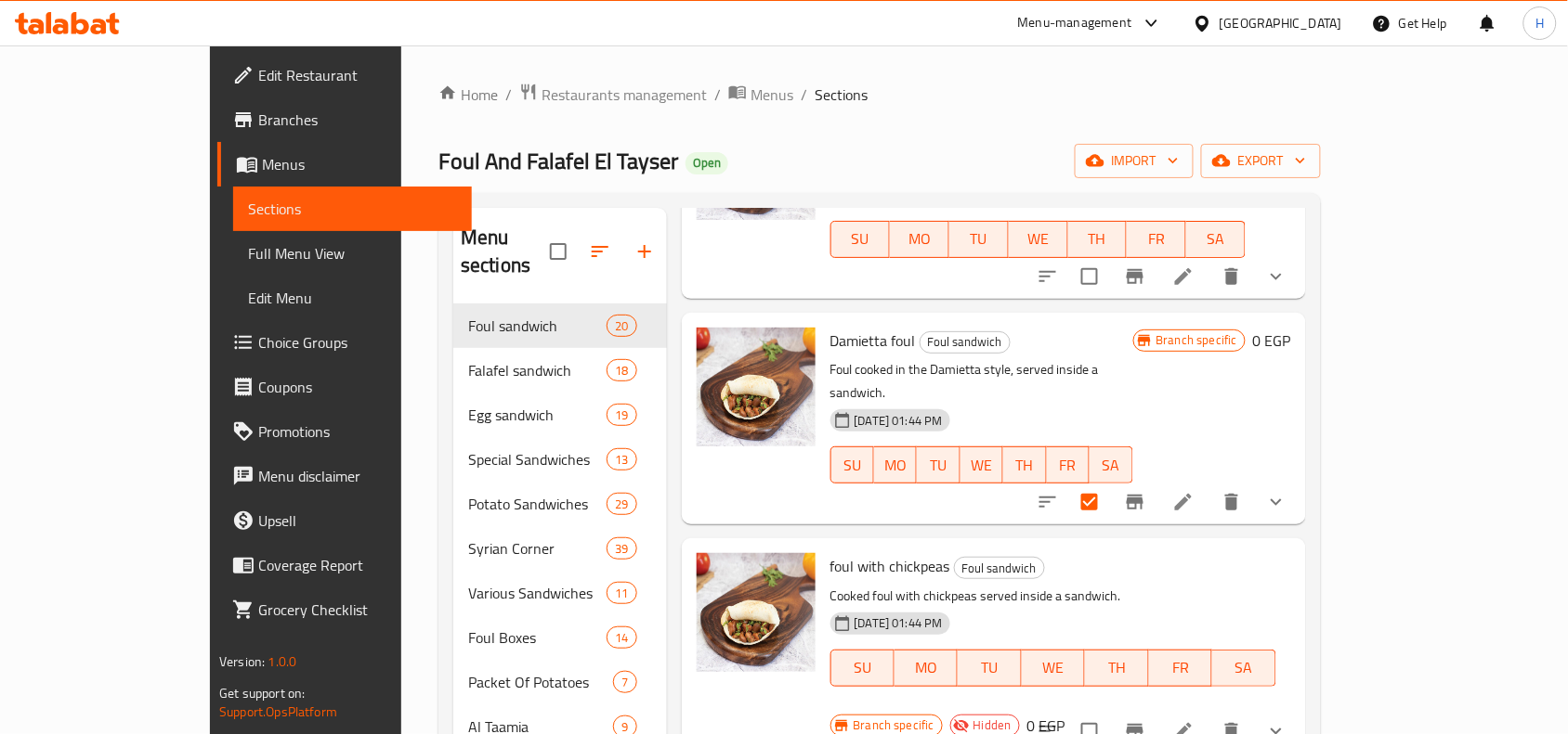
scroll to position [1741, 0]
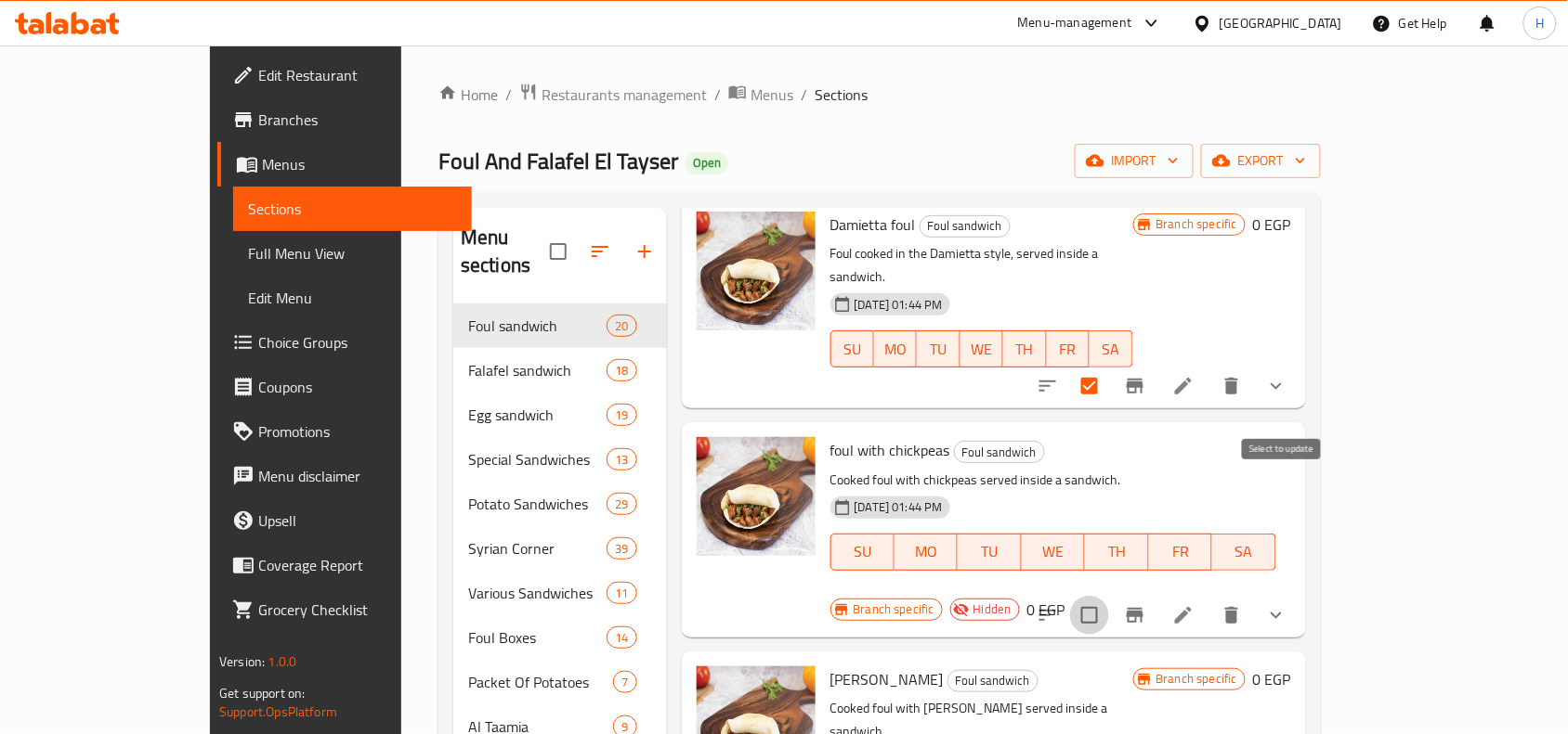
click at [1109, 596] on input "checkbox" at bounding box center [1090, 616] width 39 height 39
checkbox input "true"
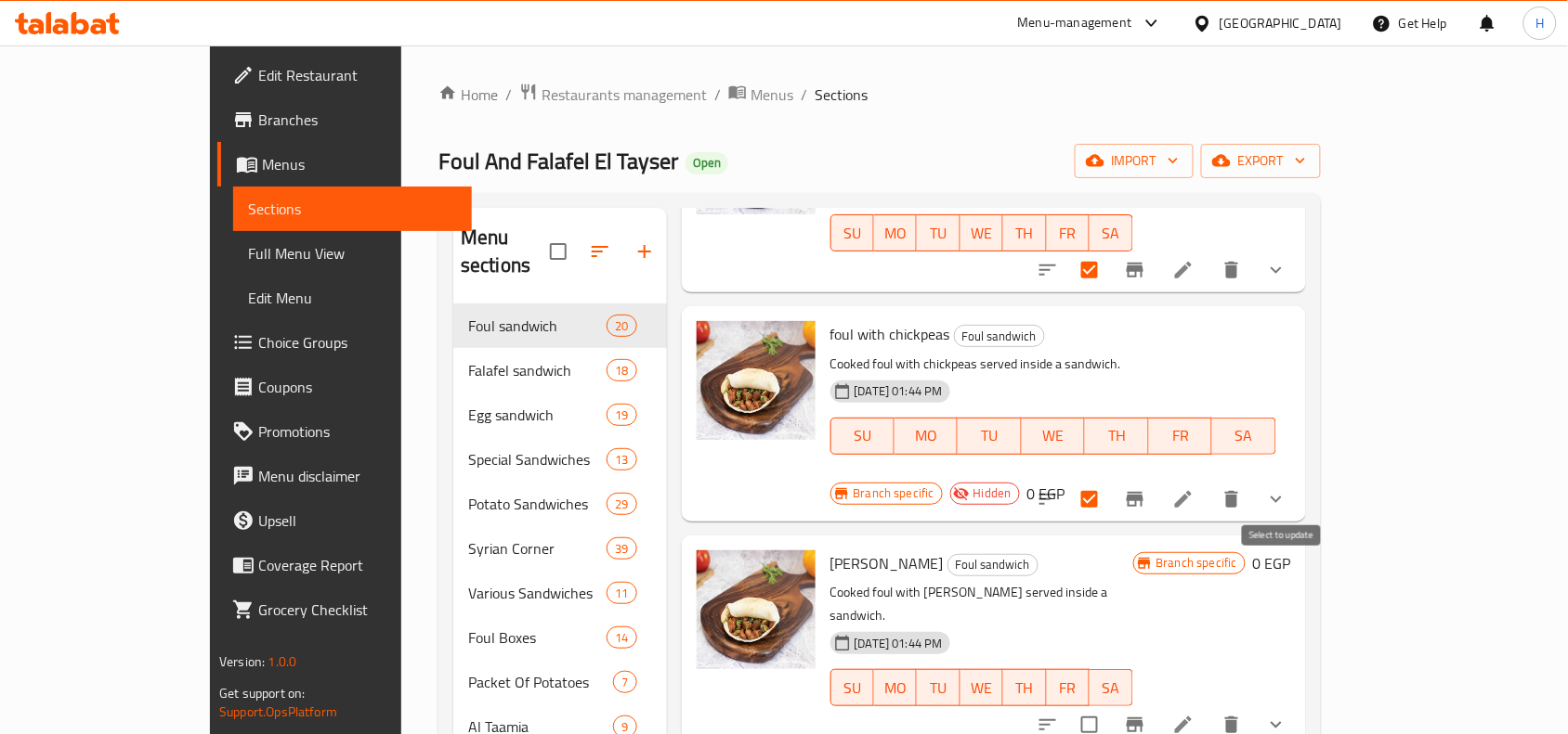
click at [1109, 706] on input "checkbox" at bounding box center [1090, 726] width 39 height 39
checkbox input "true"
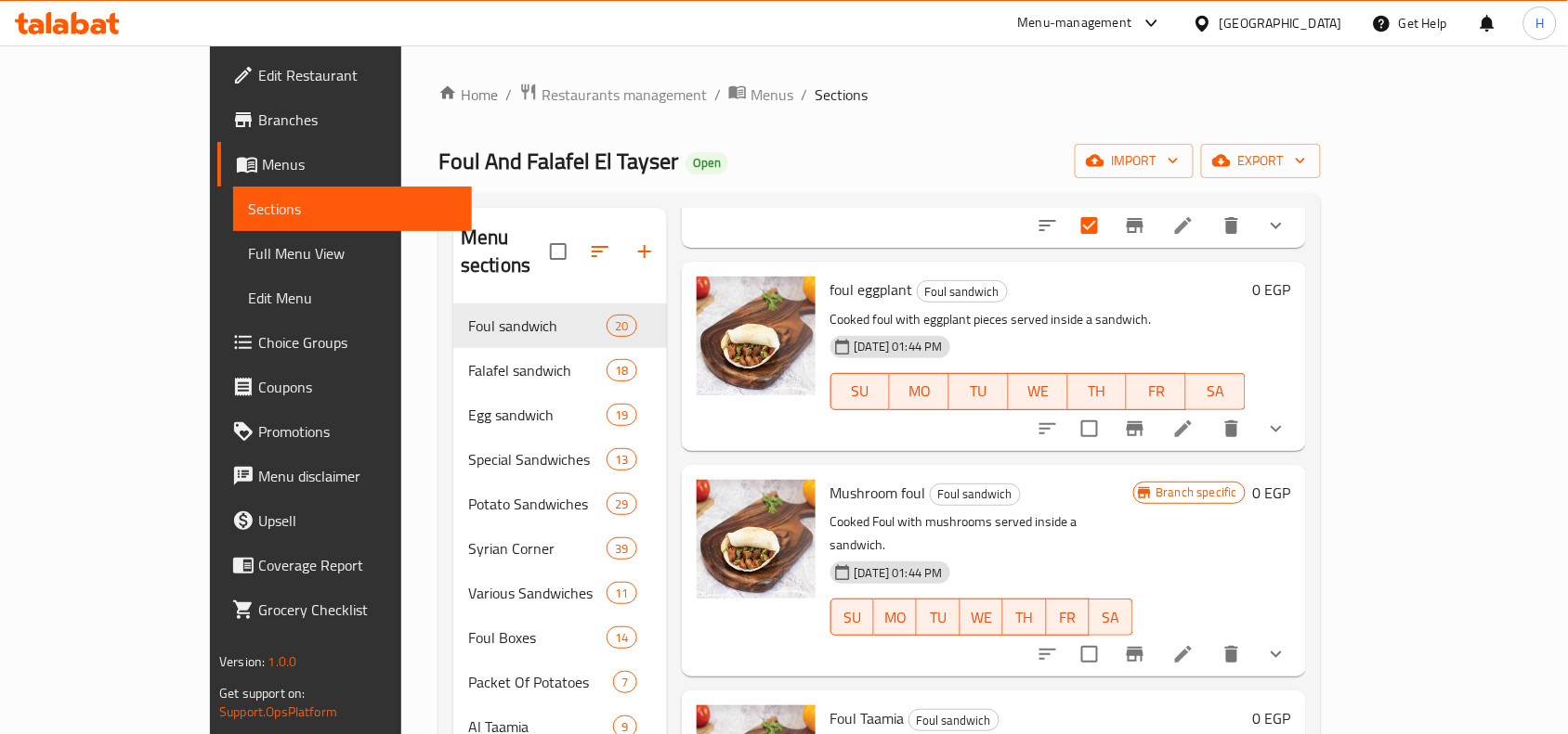
scroll to position [2321, 0]
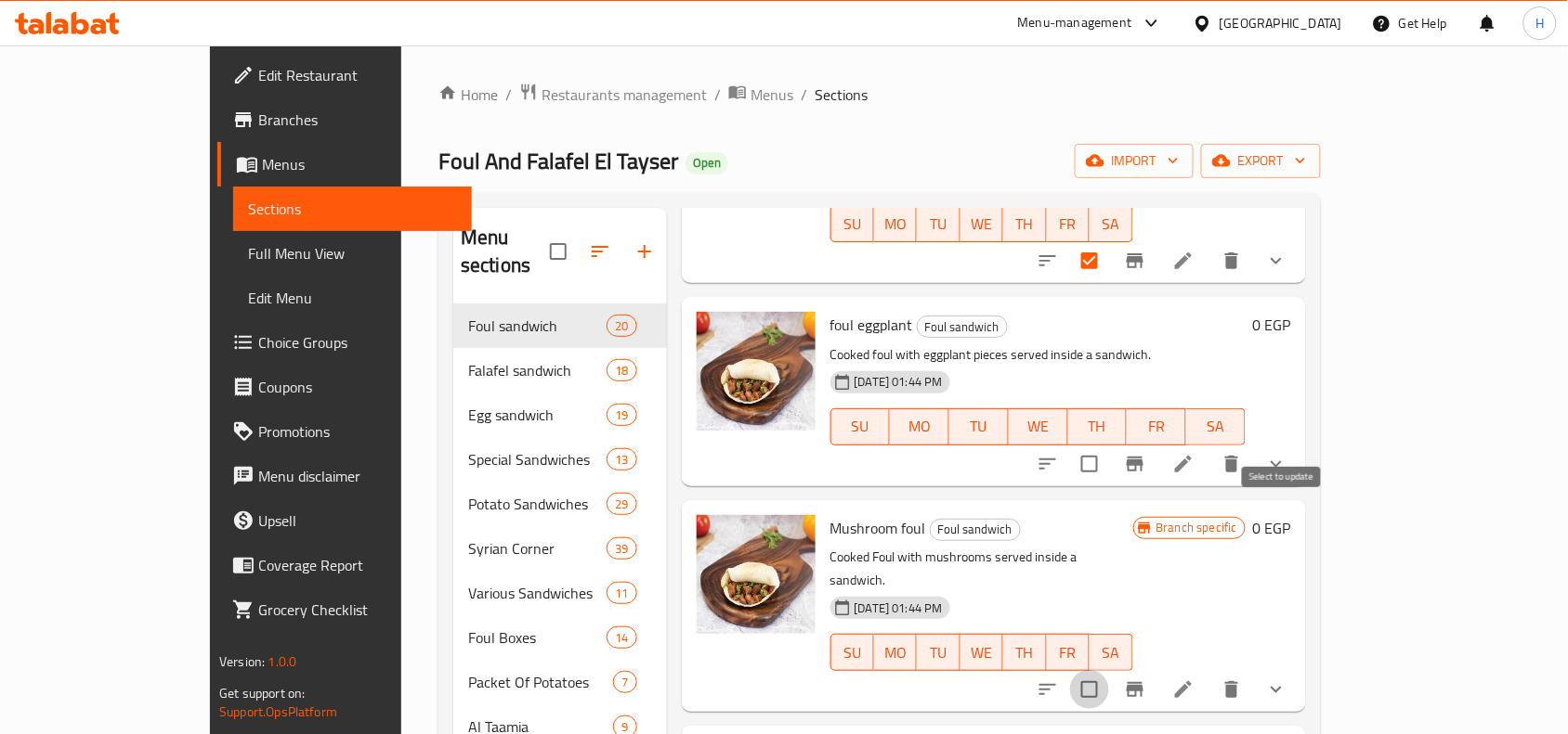
click at [1109, 670] on input "checkbox" at bounding box center [1090, 690] width 39 height 39
checkbox input "true"
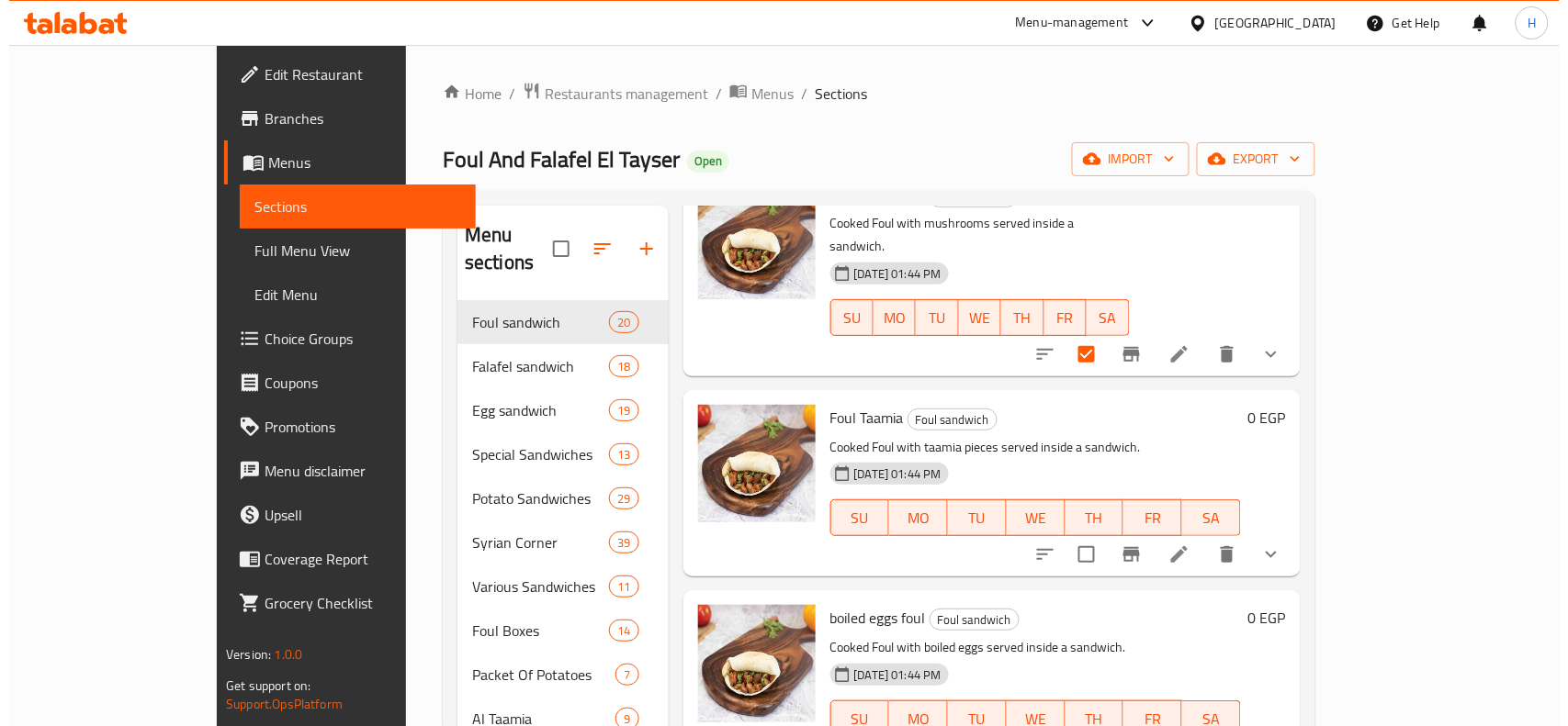
scroll to position [2641, 0]
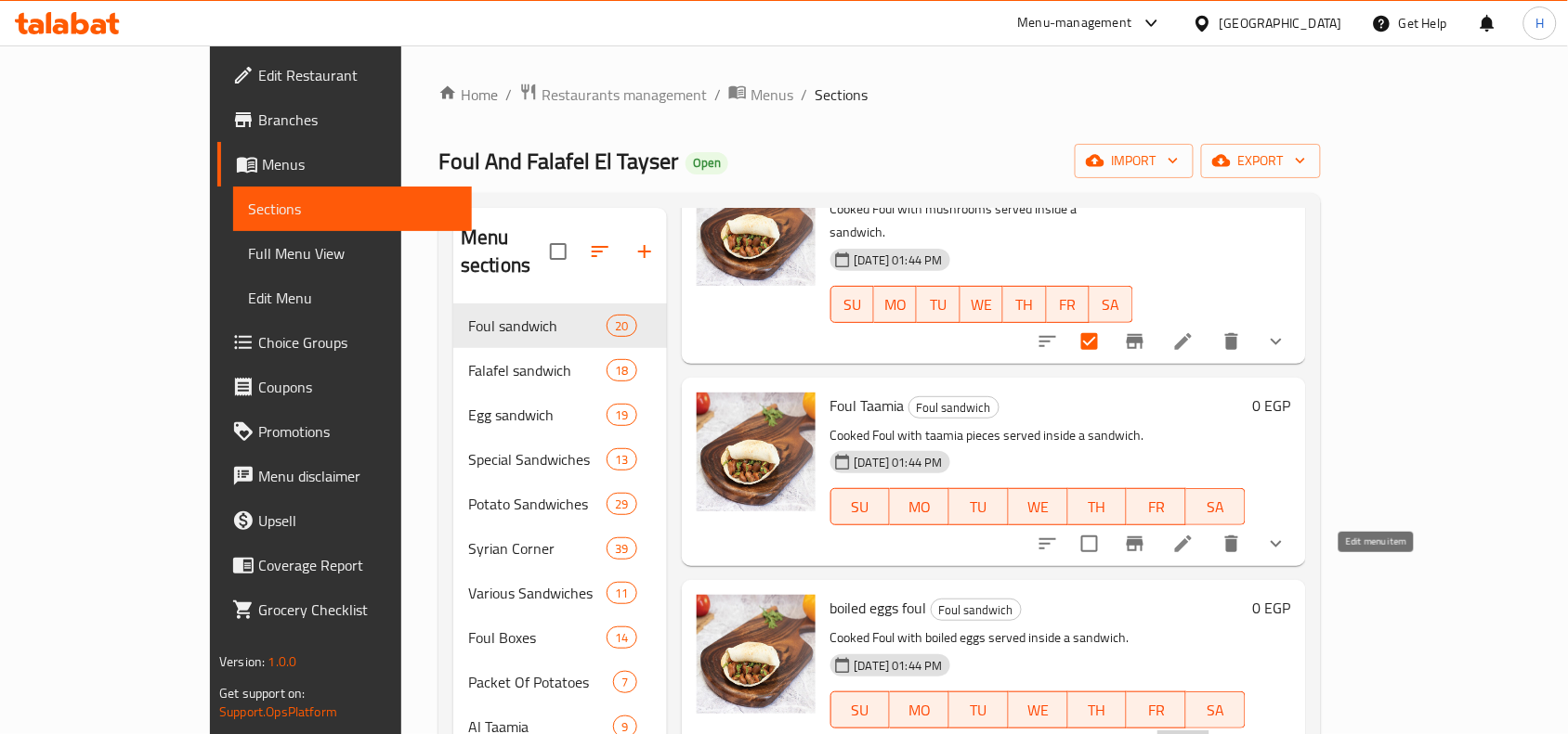
click at [1195, 733] on icon at bounding box center [1184, 747] width 23 height 22
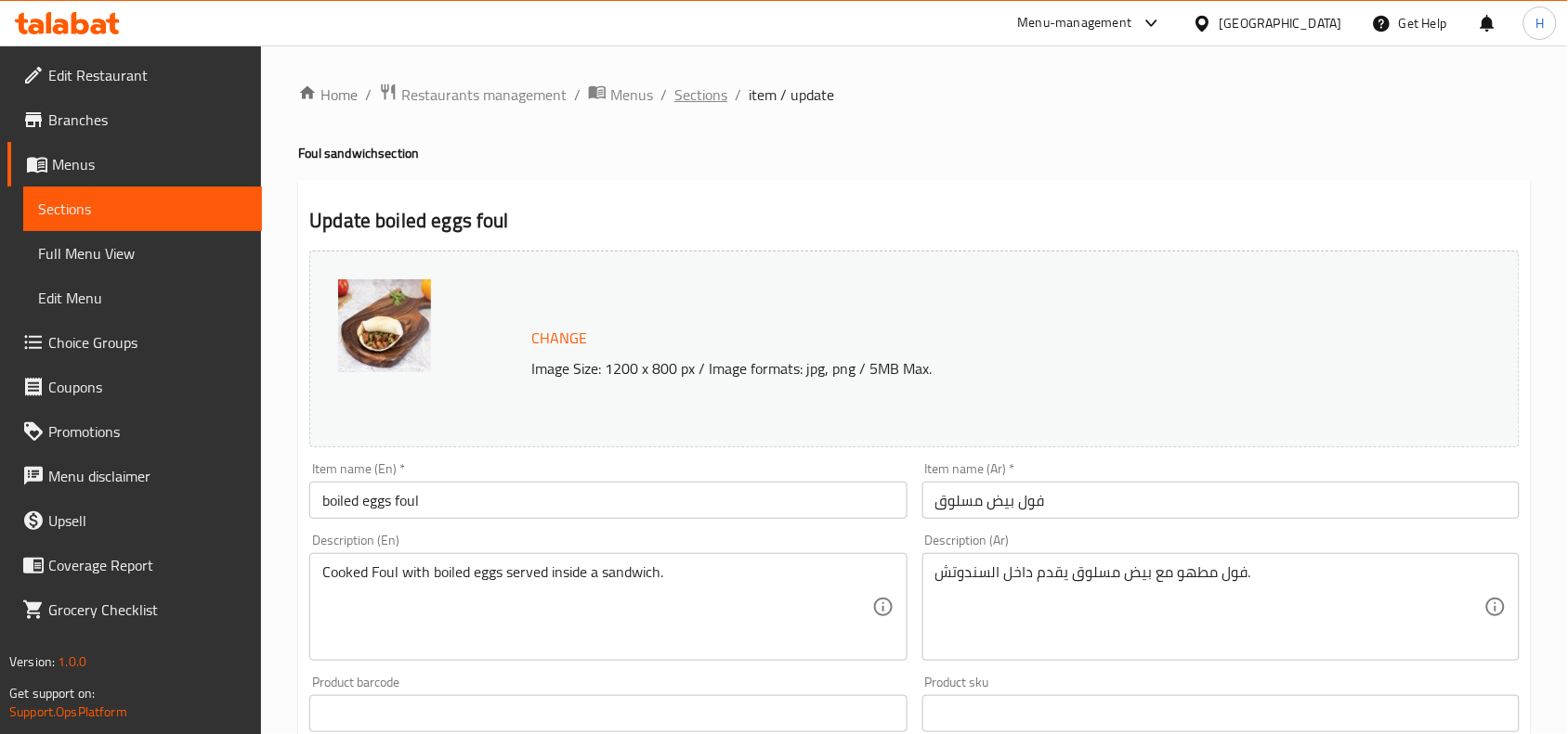
click at [712, 83] on span "Sections" at bounding box center [701, 95] width 53 height 22
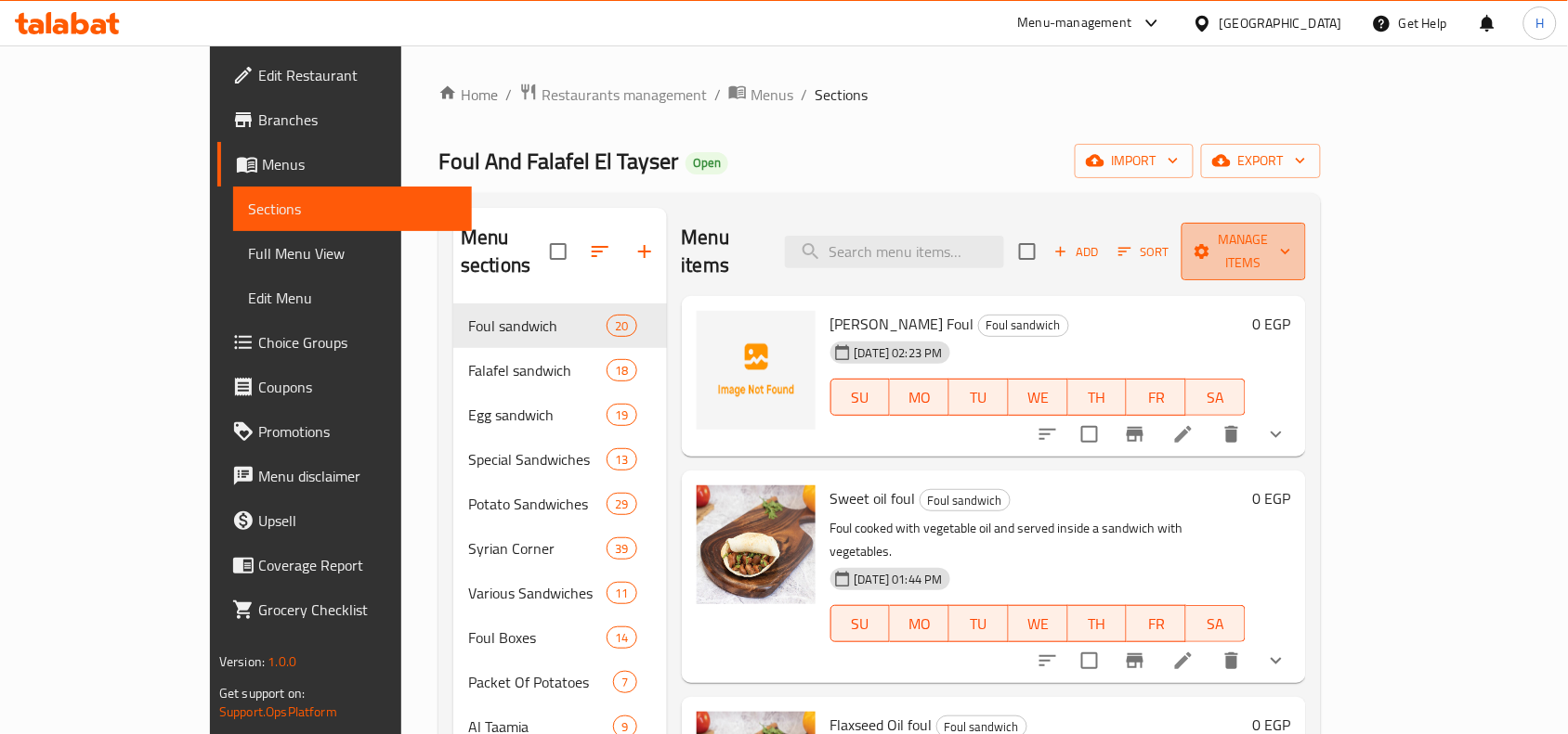
click at [1212, 243] on icon "button" at bounding box center [1202, 252] width 19 height 19
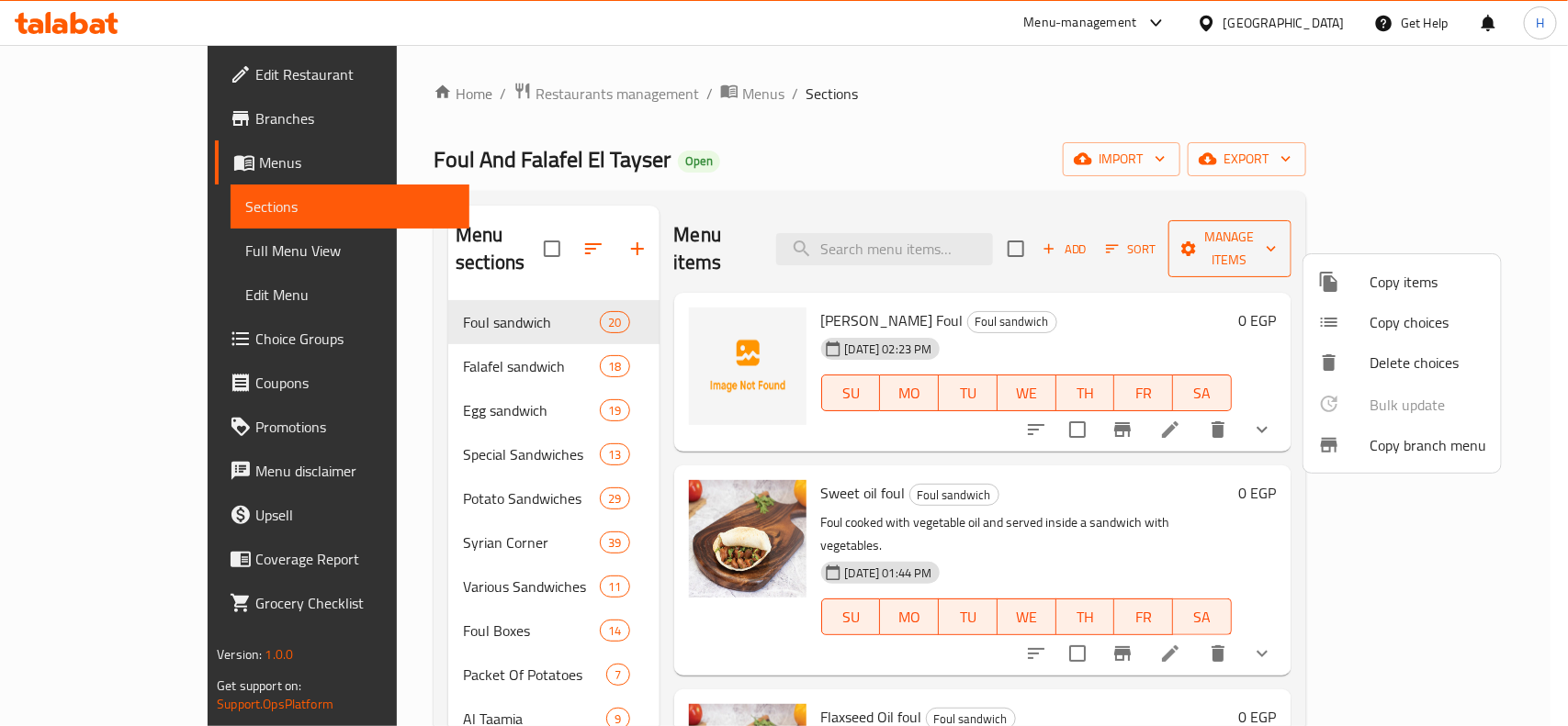
click at [1350, 230] on div at bounding box center [784, 363] width 1568 height 726
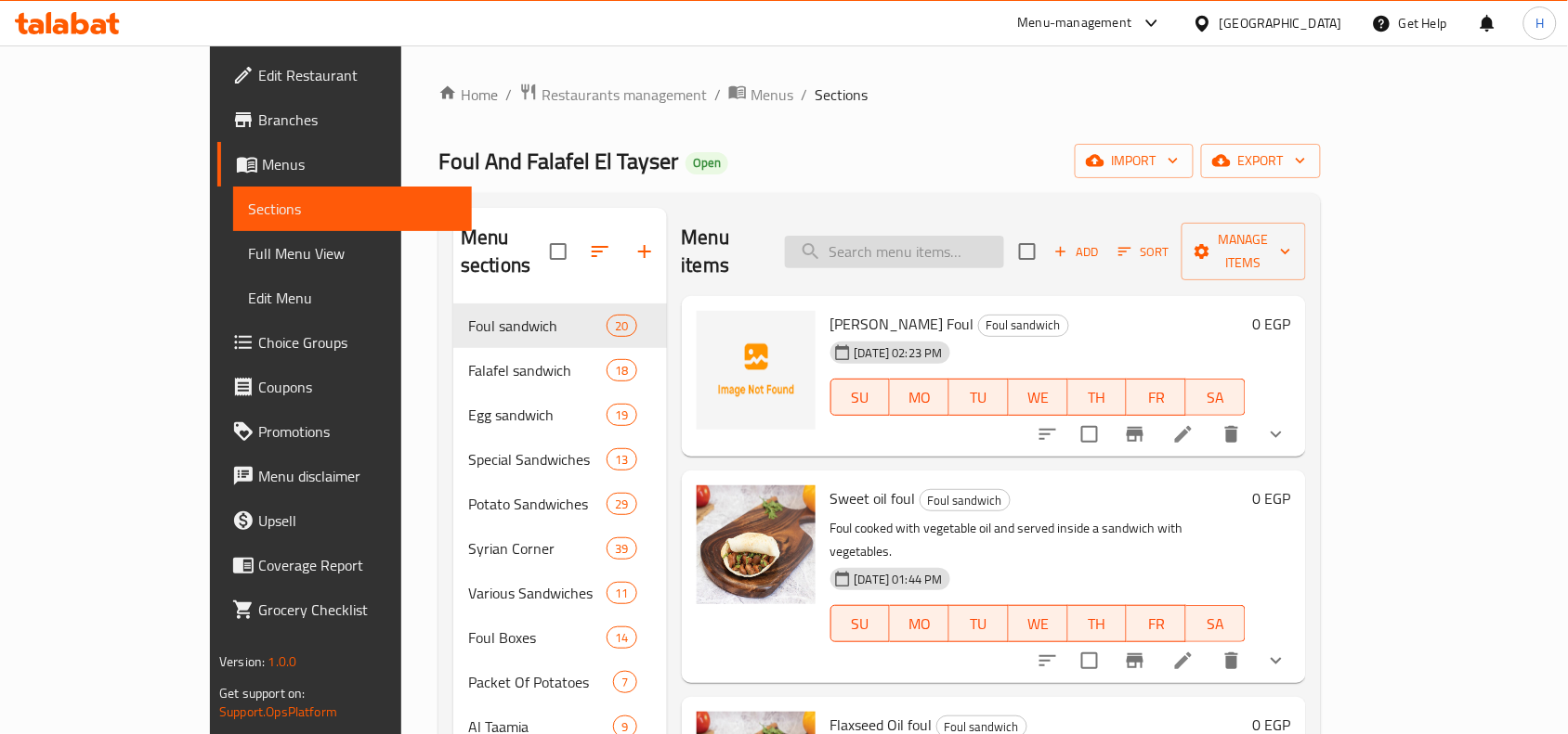
click at [942, 236] on input "search" at bounding box center [895, 252] width 219 height 33
paste input "فول بيض مقلى"
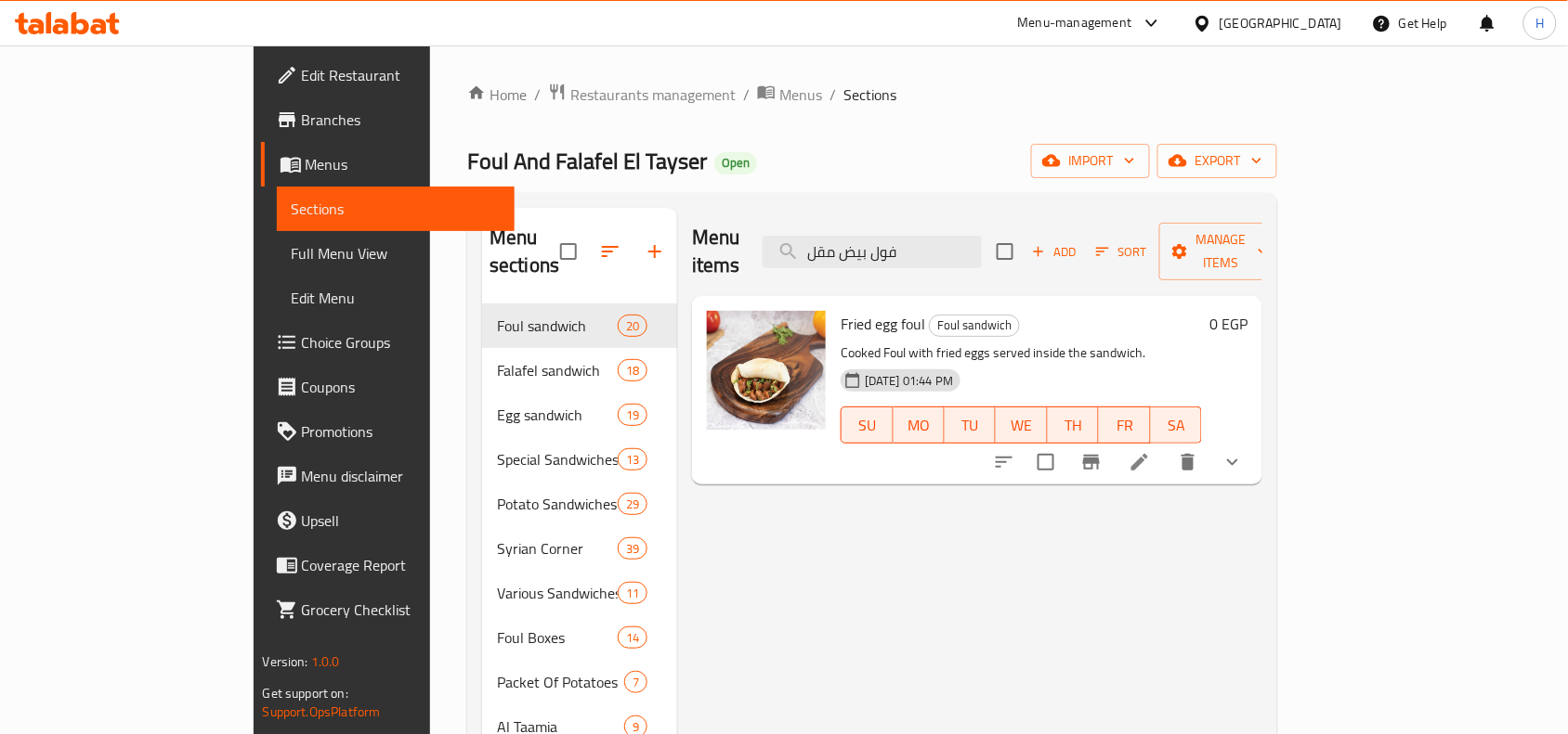
type input "فول بيض مقل"
click at [1166, 445] on li at bounding box center [1139, 462] width 52 height 34
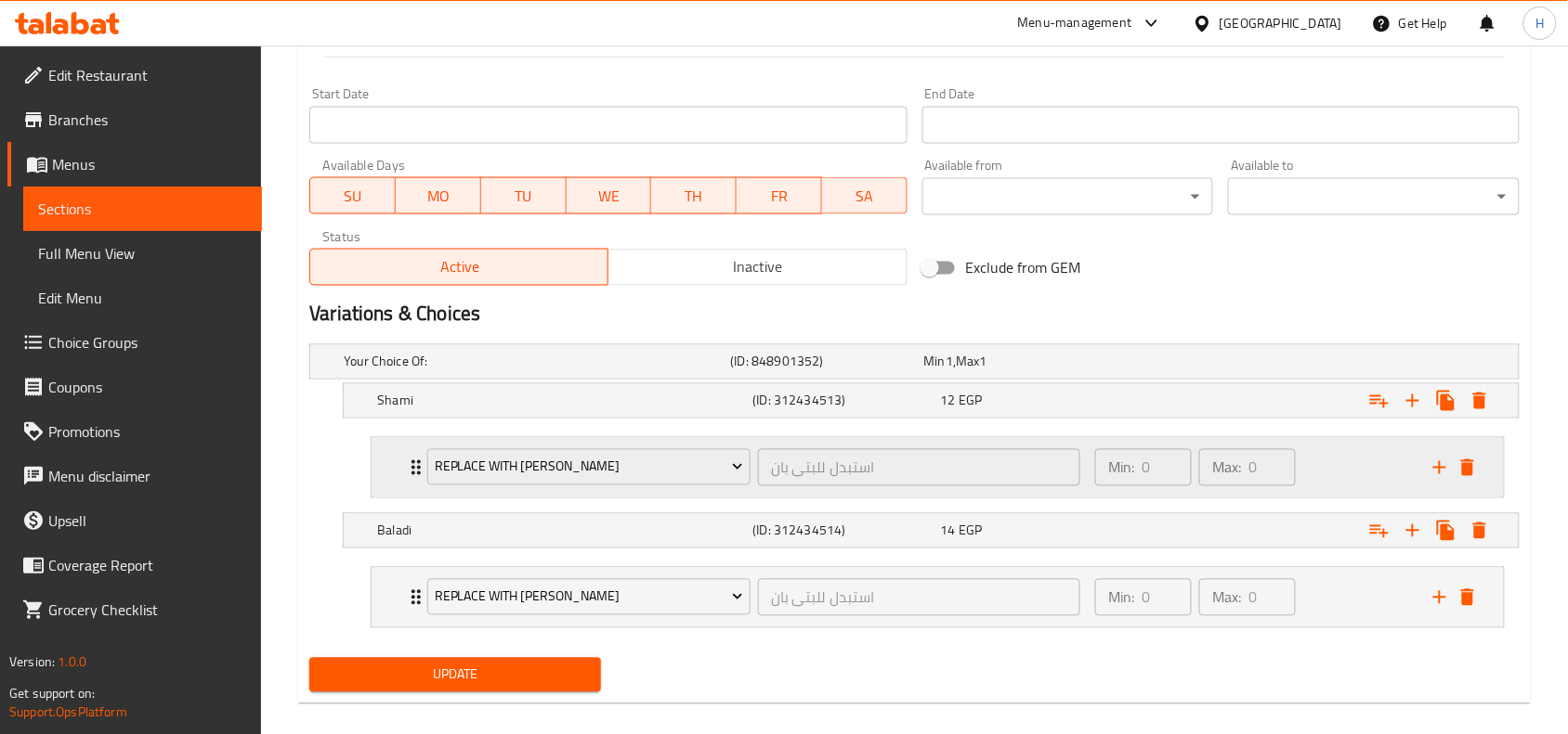
scroll to position [801, 0]
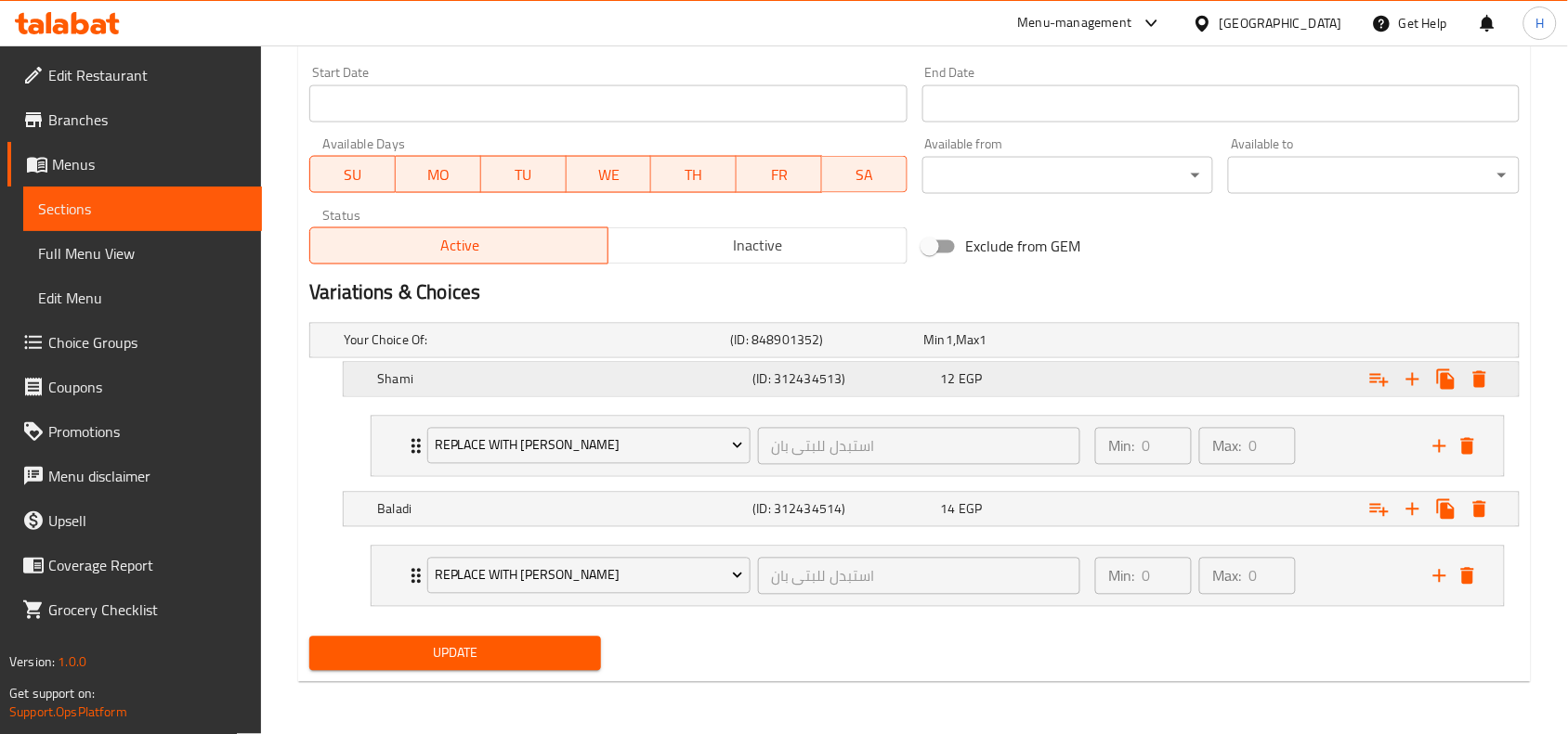
click at [1092, 385] on div "12 EGP" at bounding box center [1031, 380] width 180 height 19
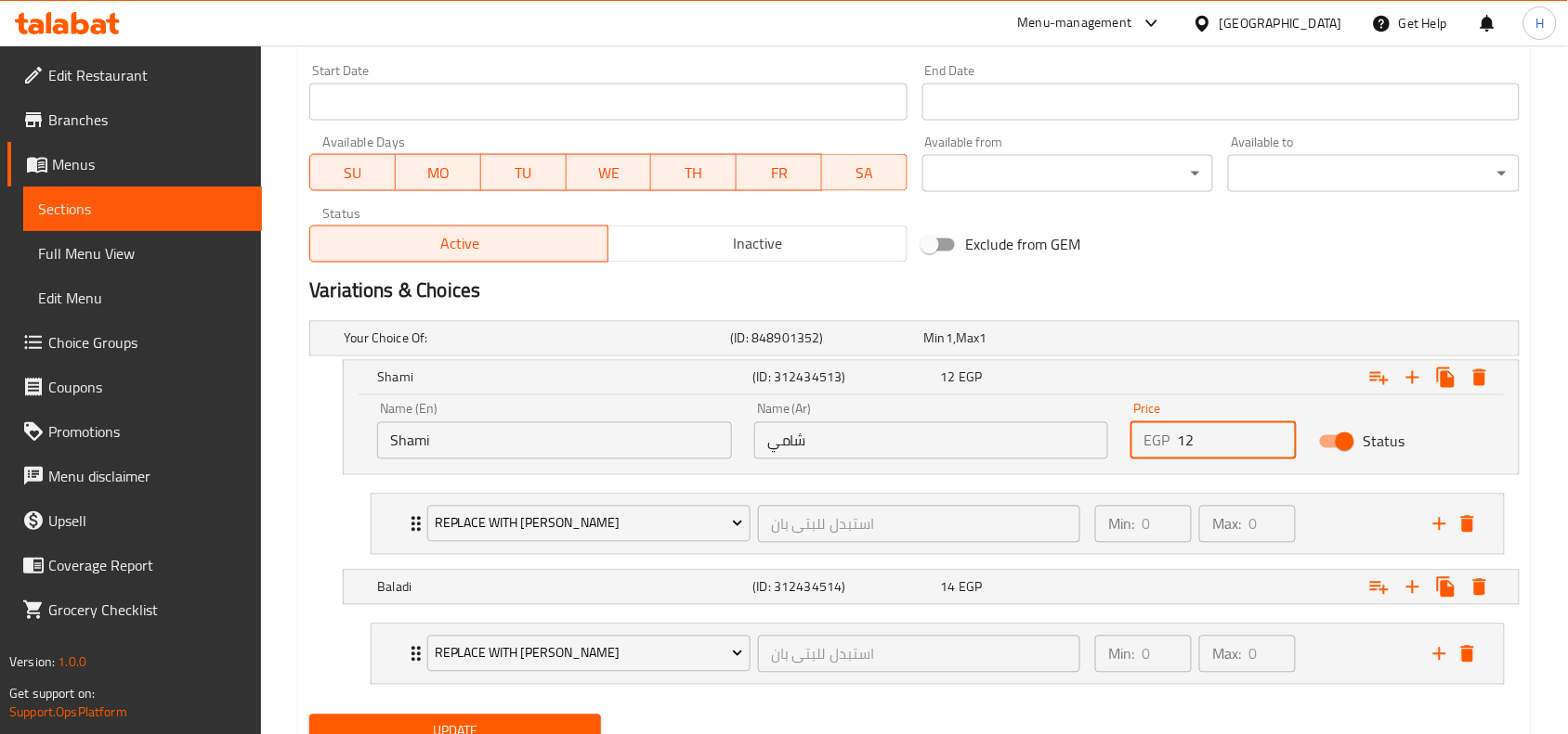
click at [1171, 448] on div "EGP 12 Price" at bounding box center [1213, 442] width 166 height 37
type input "30"
click at [1129, 597] on div "Expand" at bounding box center [1312, 588] width 375 height 41
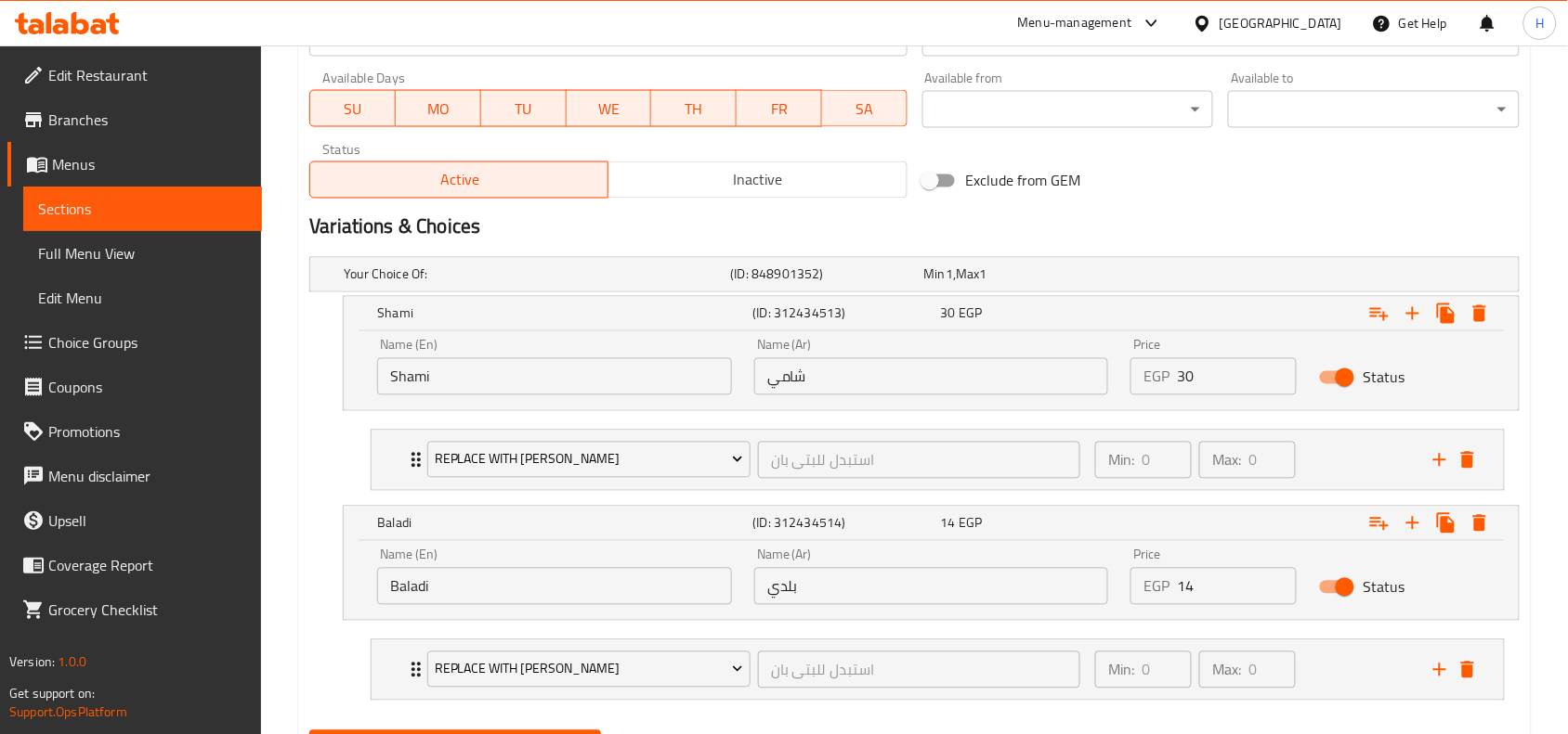
scroll to position [917, 0]
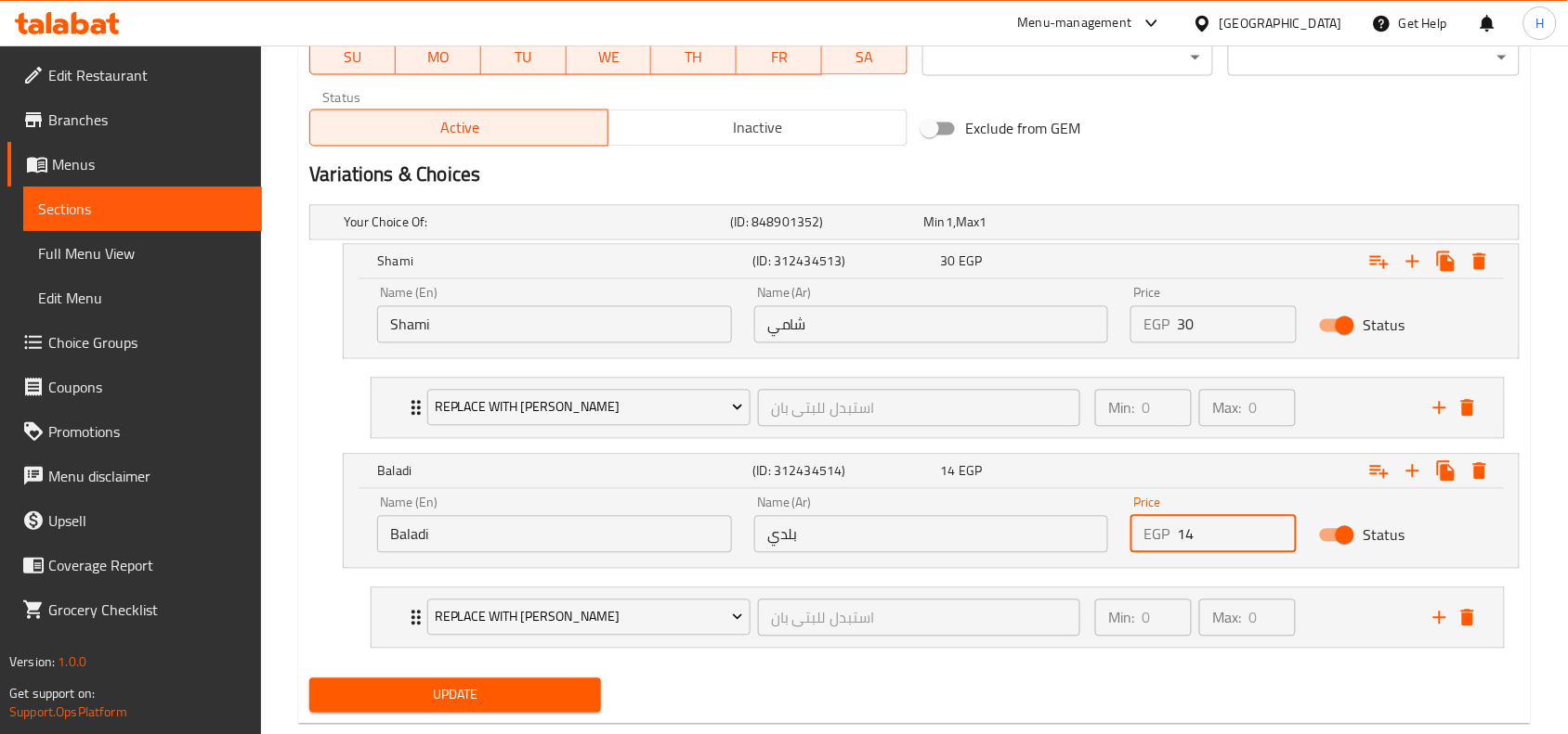
drag, startPoint x: 1230, startPoint y: 540, endPoint x: 1128, endPoint y: 541, distance: 102.0
click at [1128, 541] on div "Price EGP 14 Price" at bounding box center [1214, 525] width 188 height 79
type input "31"
click at [577, 716] on div "Update" at bounding box center [455, 696] width 307 height 49
click at [577, 712] on button "Update" at bounding box center [455, 696] width 292 height 35
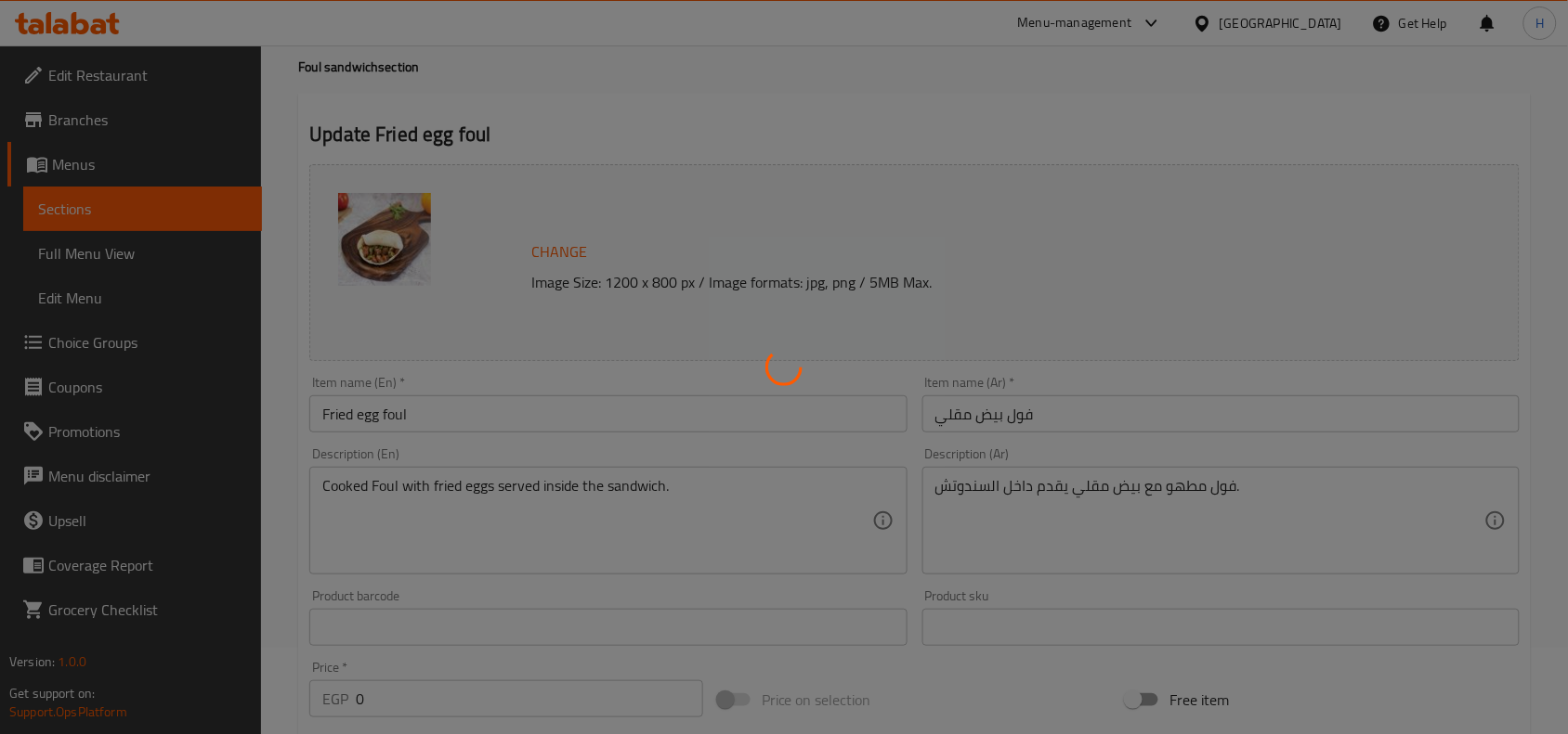
scroll to position [0, 0]
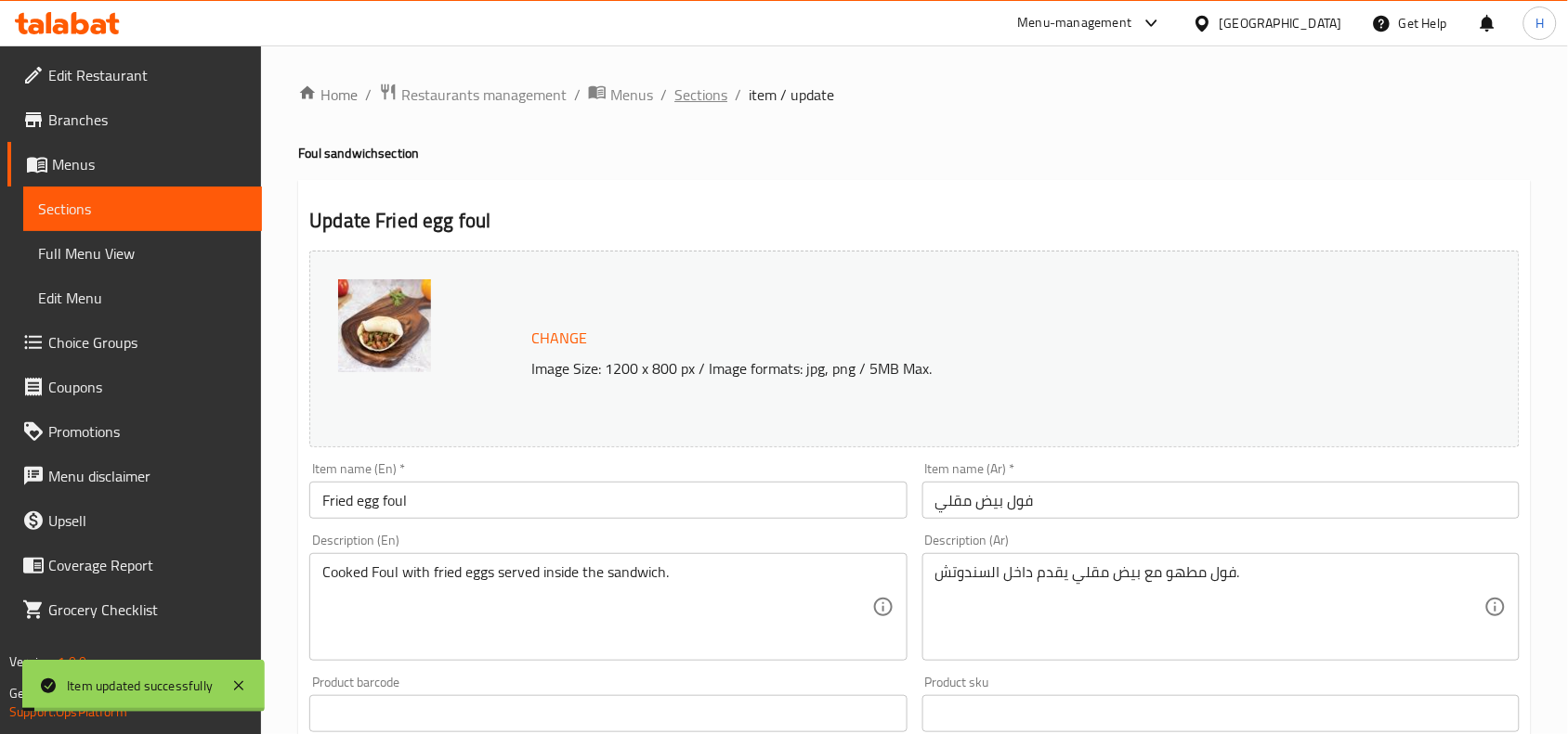
click at [698, 96] on span "Sections" at bounding box center [701, 95] width 53 height 22
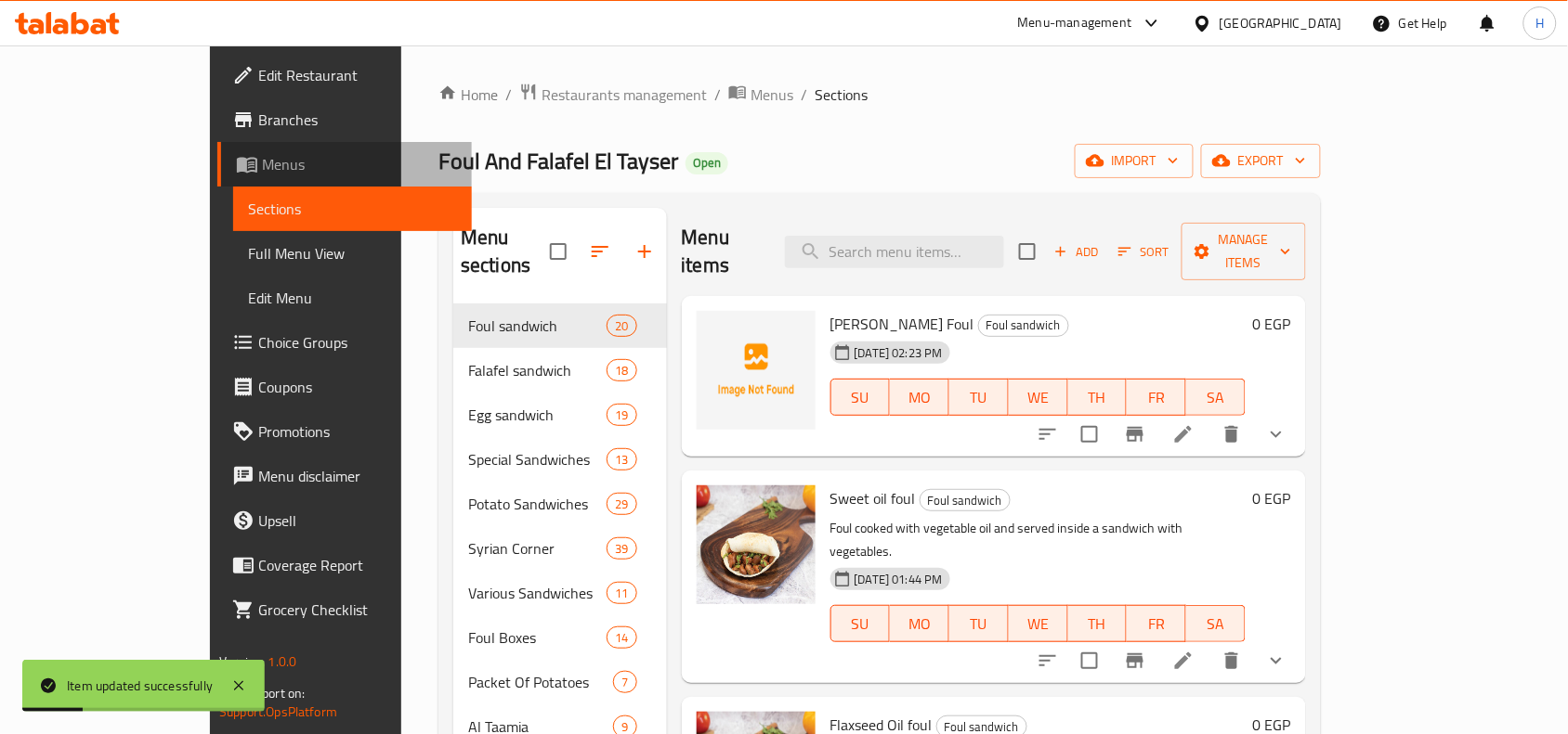
click at [218, 142] on link "Menus" at bounding box center [344, 165] width 254 height 45
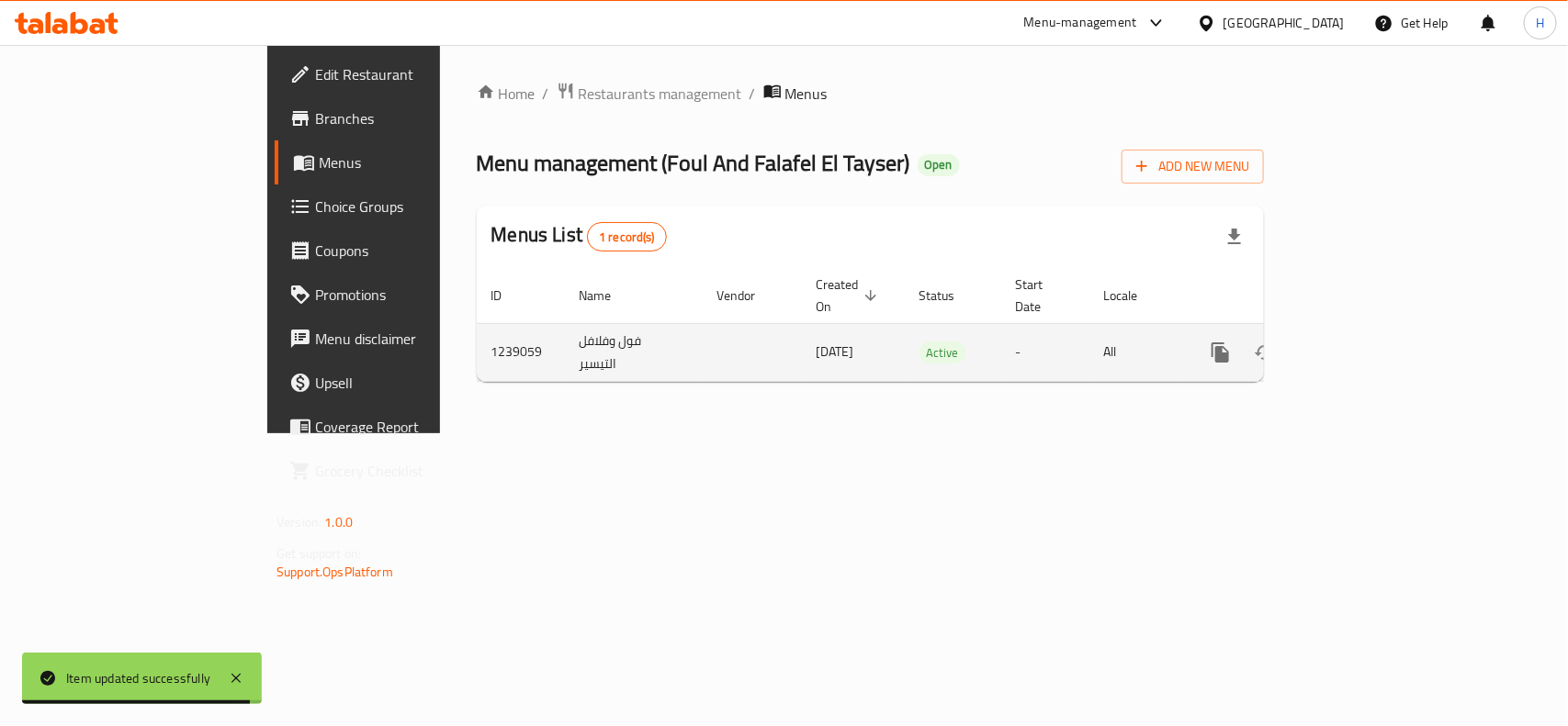
click at [1375, 331] on div "enhanced table" at bounding box center [1287, 353] width 176 height 45
click at [1375, 331] on link "enhanced table" at bounding box center [1353, 353] width 45 height 45
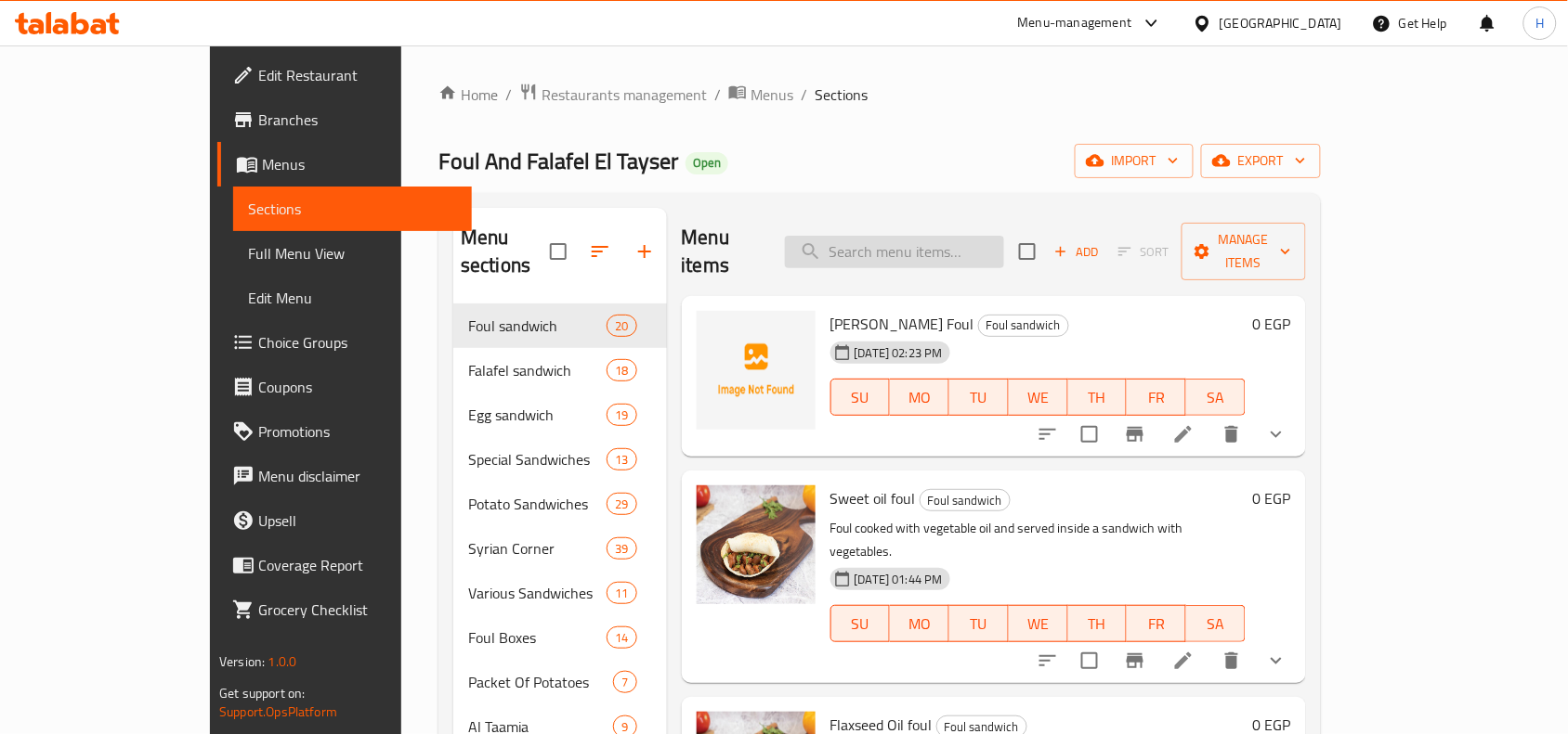
click at [917, 236] on input "search" at bounding box center [895, 252] width 219 height 33
paste input "فول بالبسطرمة"
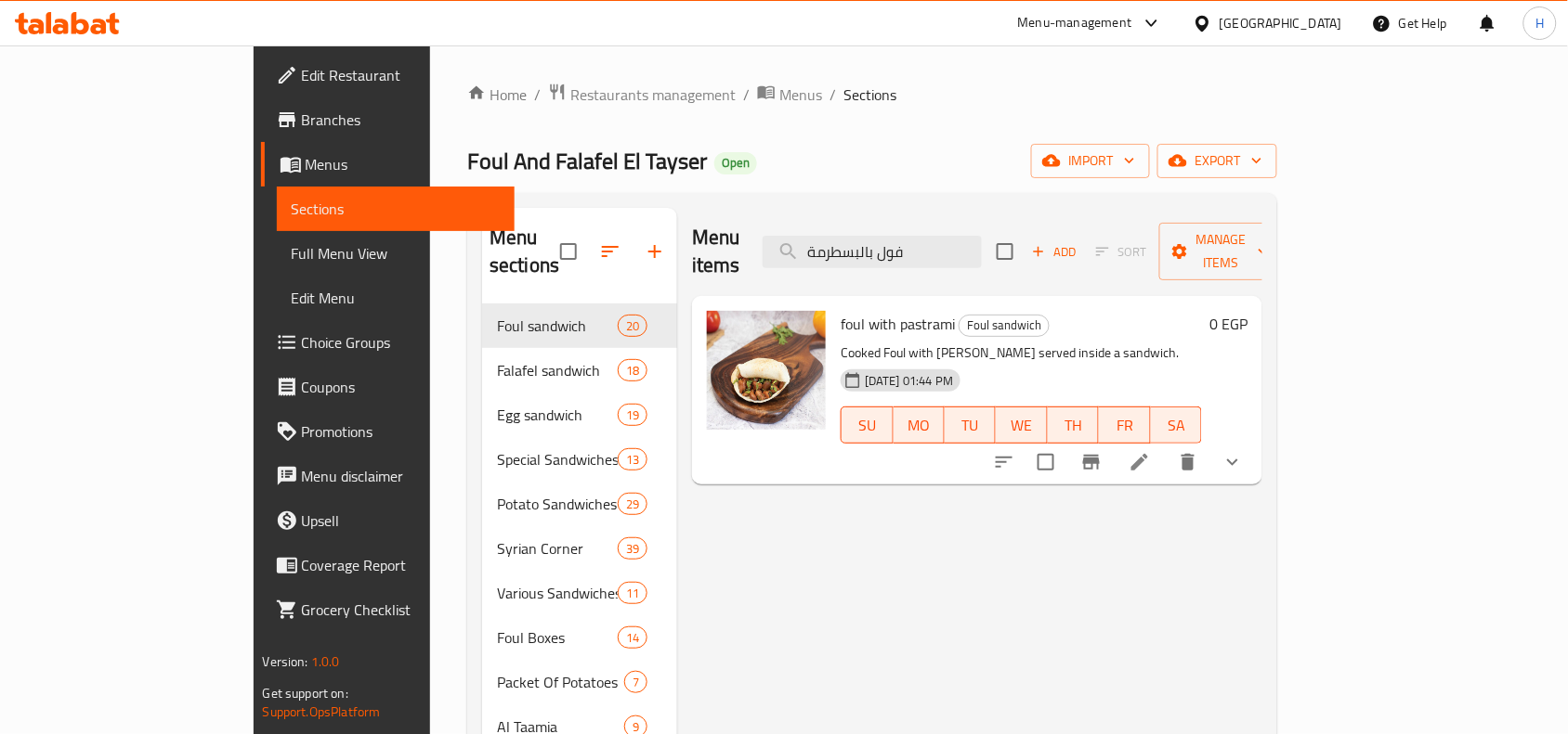
type input "فول بالبسطرمة"
click at [1151, 451] on icon at bounding box center [1139, 462] width 23 height 22
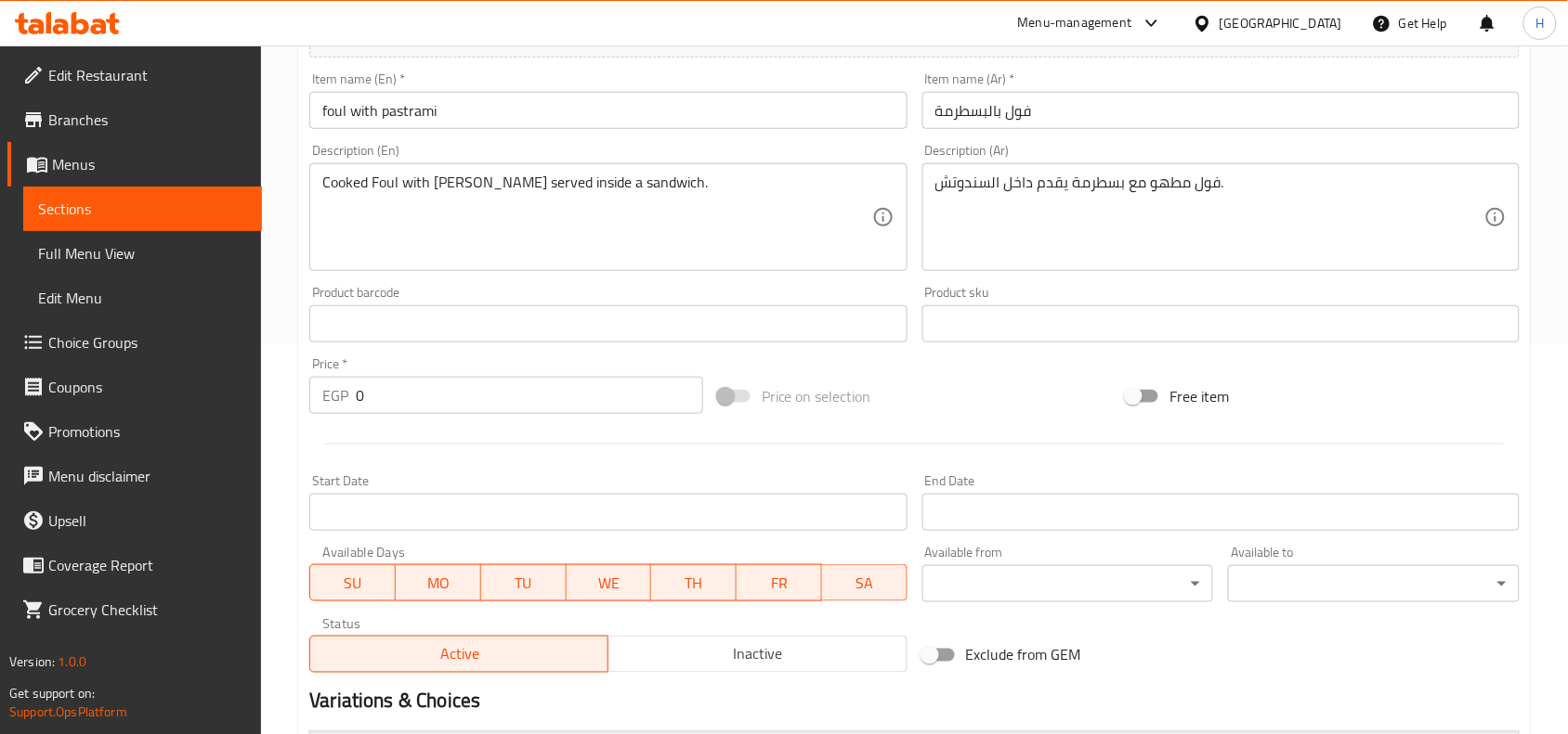
scroll to position [697, 0]
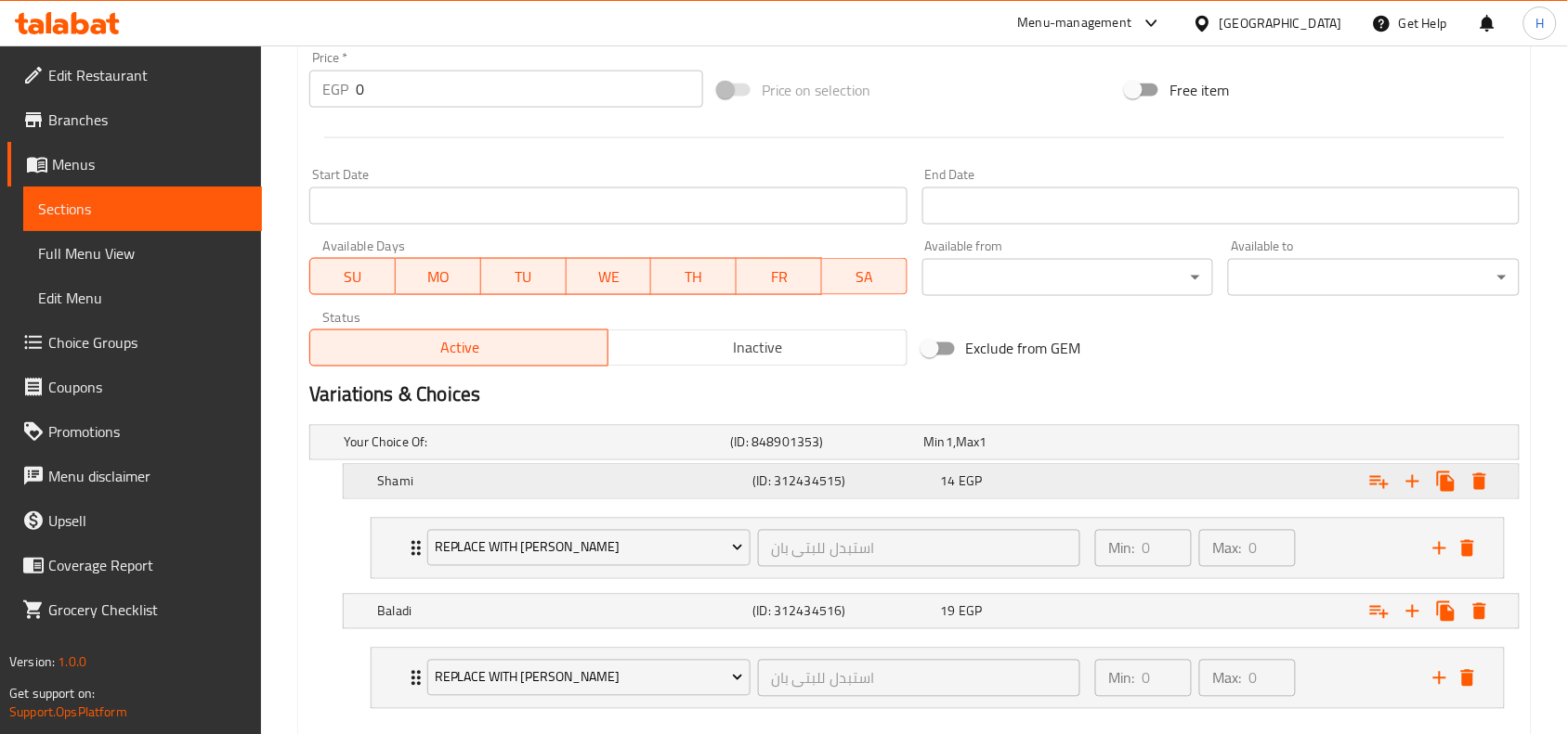
click at [1117, 470] on div "14 EGP" at bounding box center [1031, 482] width 188 height 26
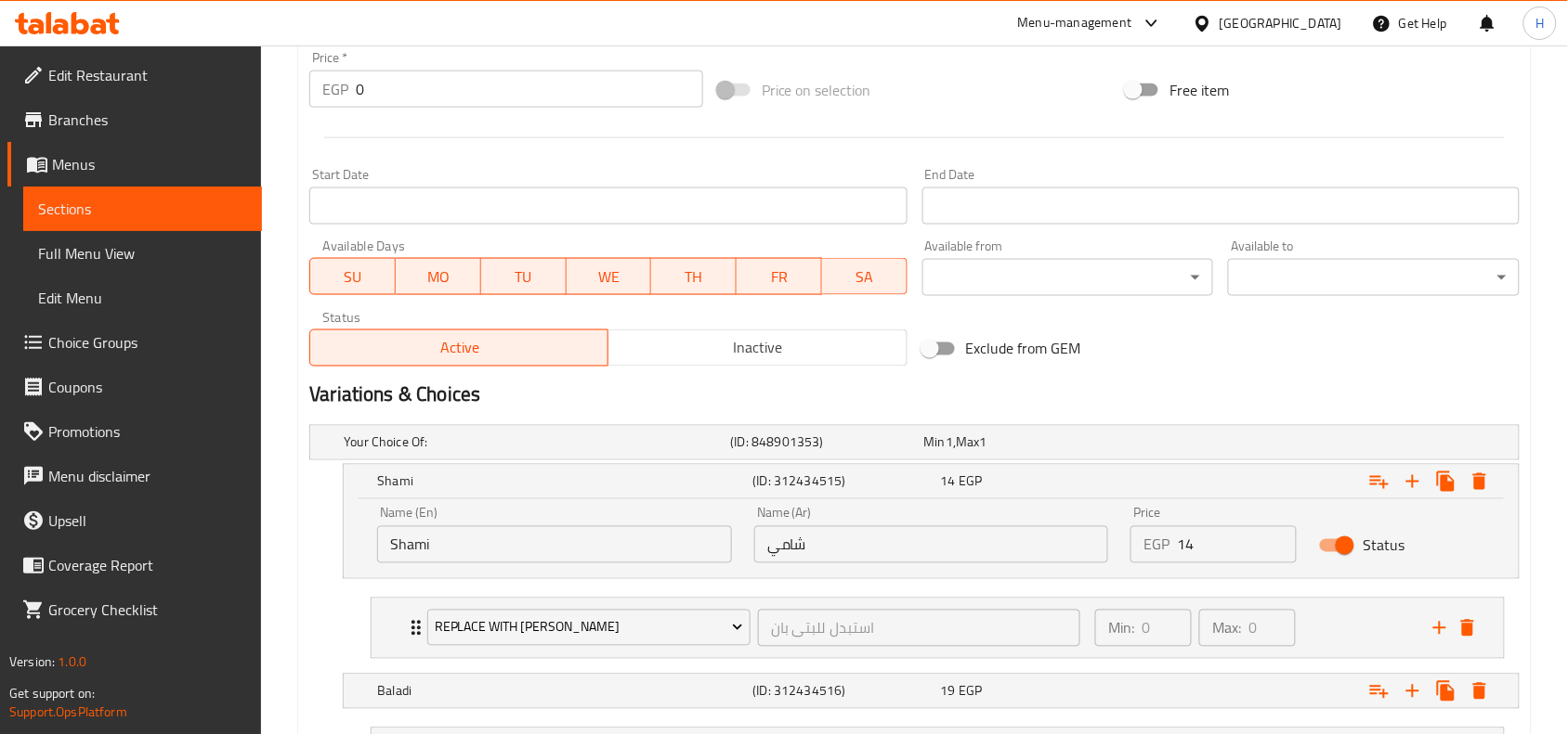
click at [1173, 535] on div "EGP 14 Price" at bounding box center [1213, 546] width 166 height 37
click at [1180, 547] on input "14" at bounding box center [1237, 546] width 120 height 37
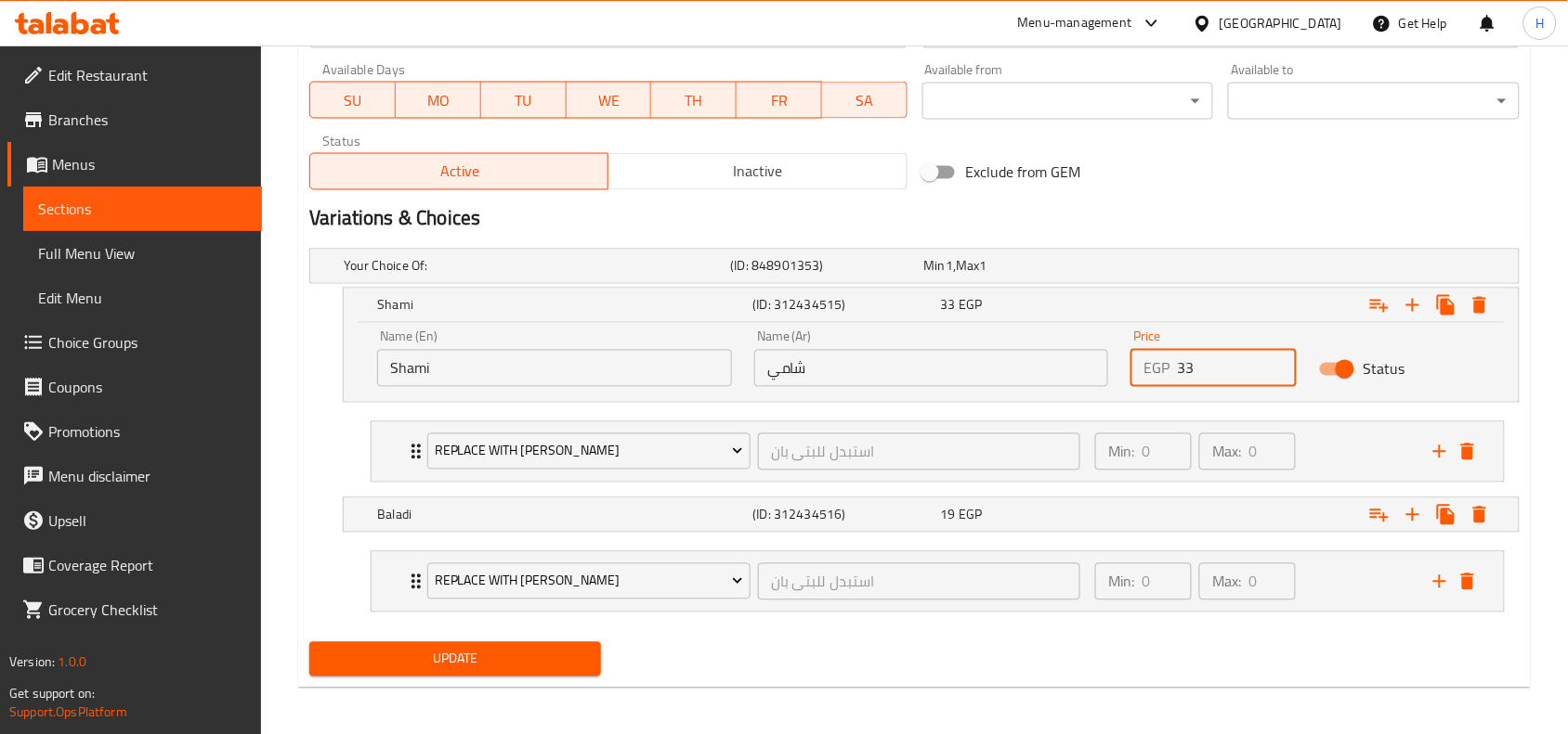
scroll to position [880, 0]
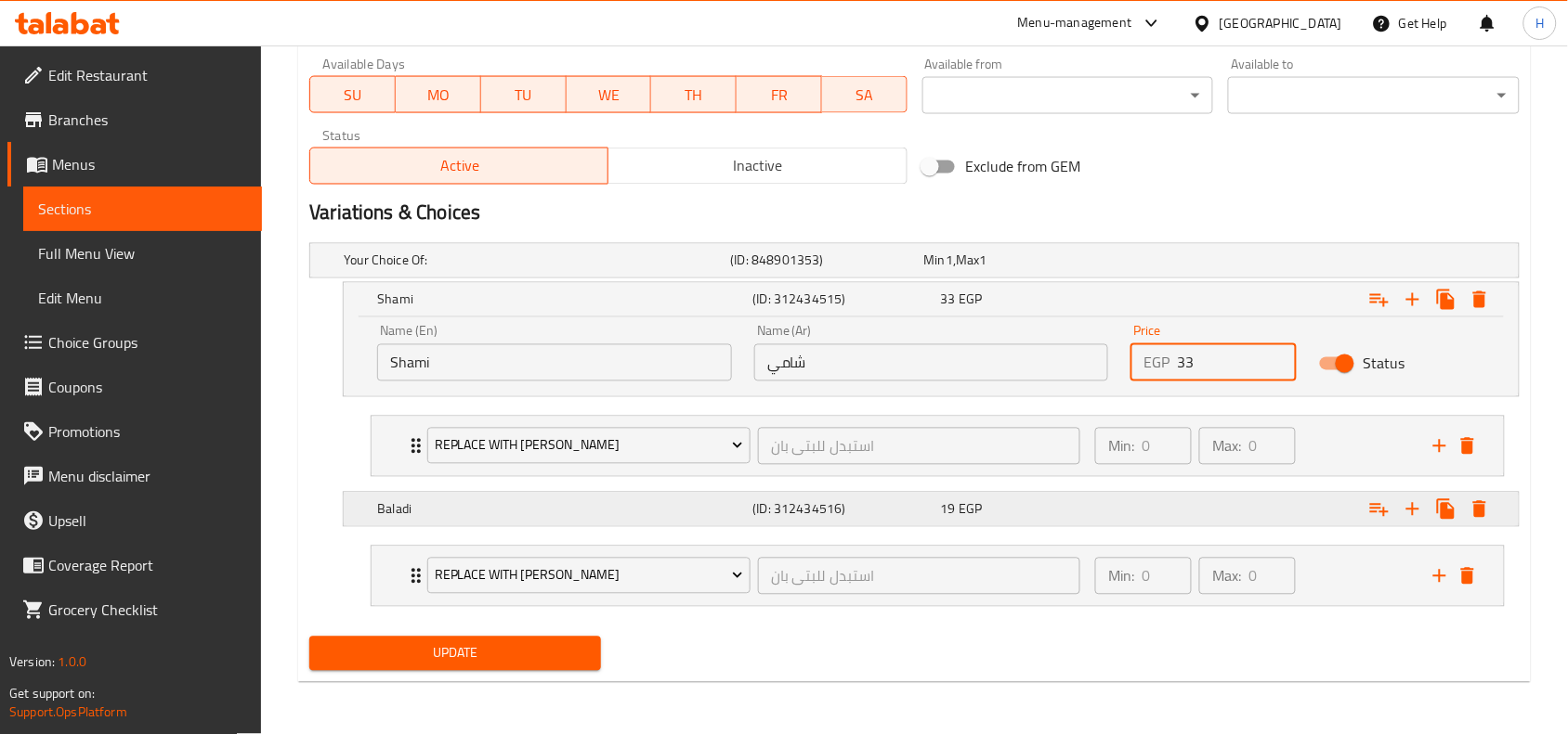
type input "33"
click at [1147, 509] on div "Expand" at bounding box center [1312, 510] width 375 height 41
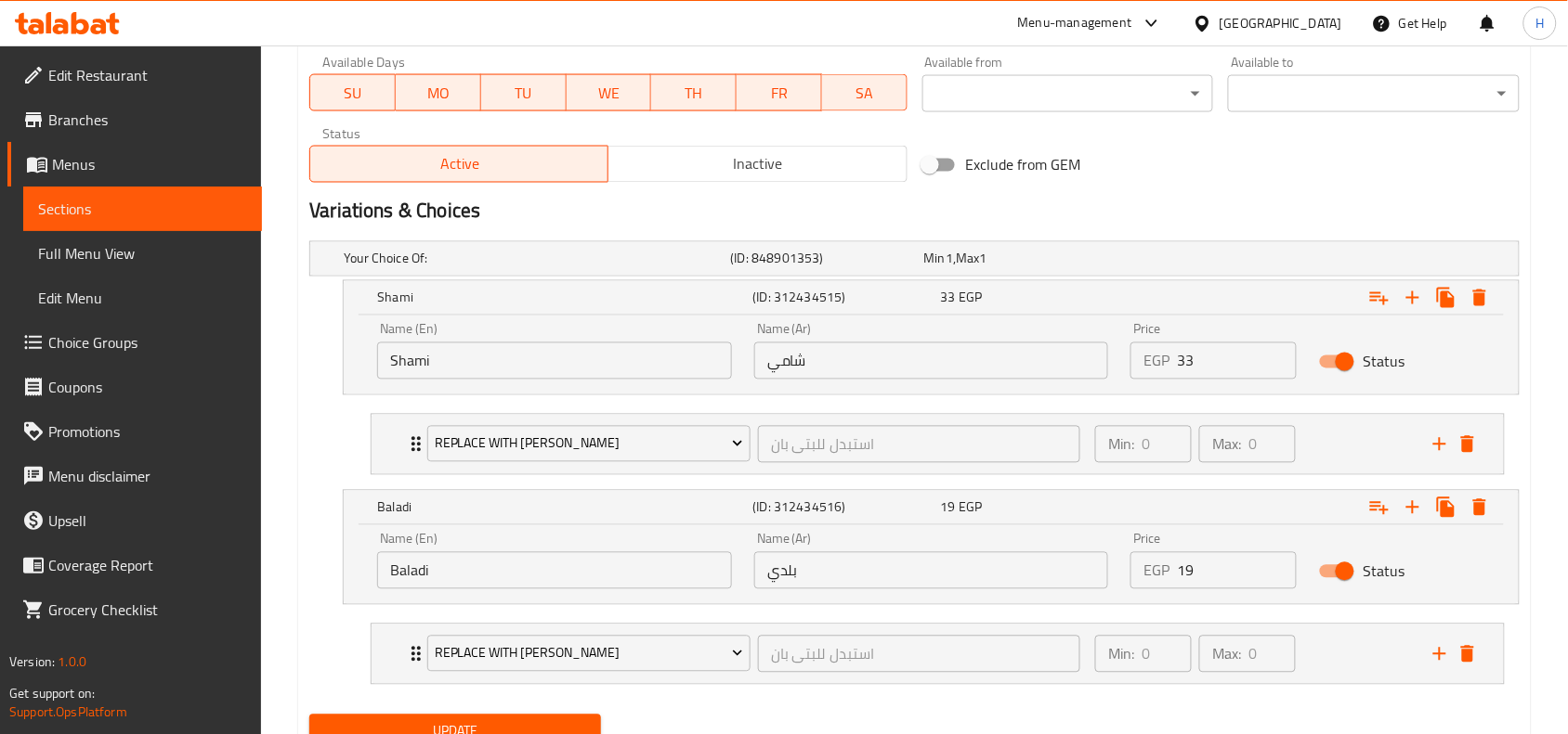
click at [1187, 588] on input "19" at bounding box center [1237, 571] width 120 height 37
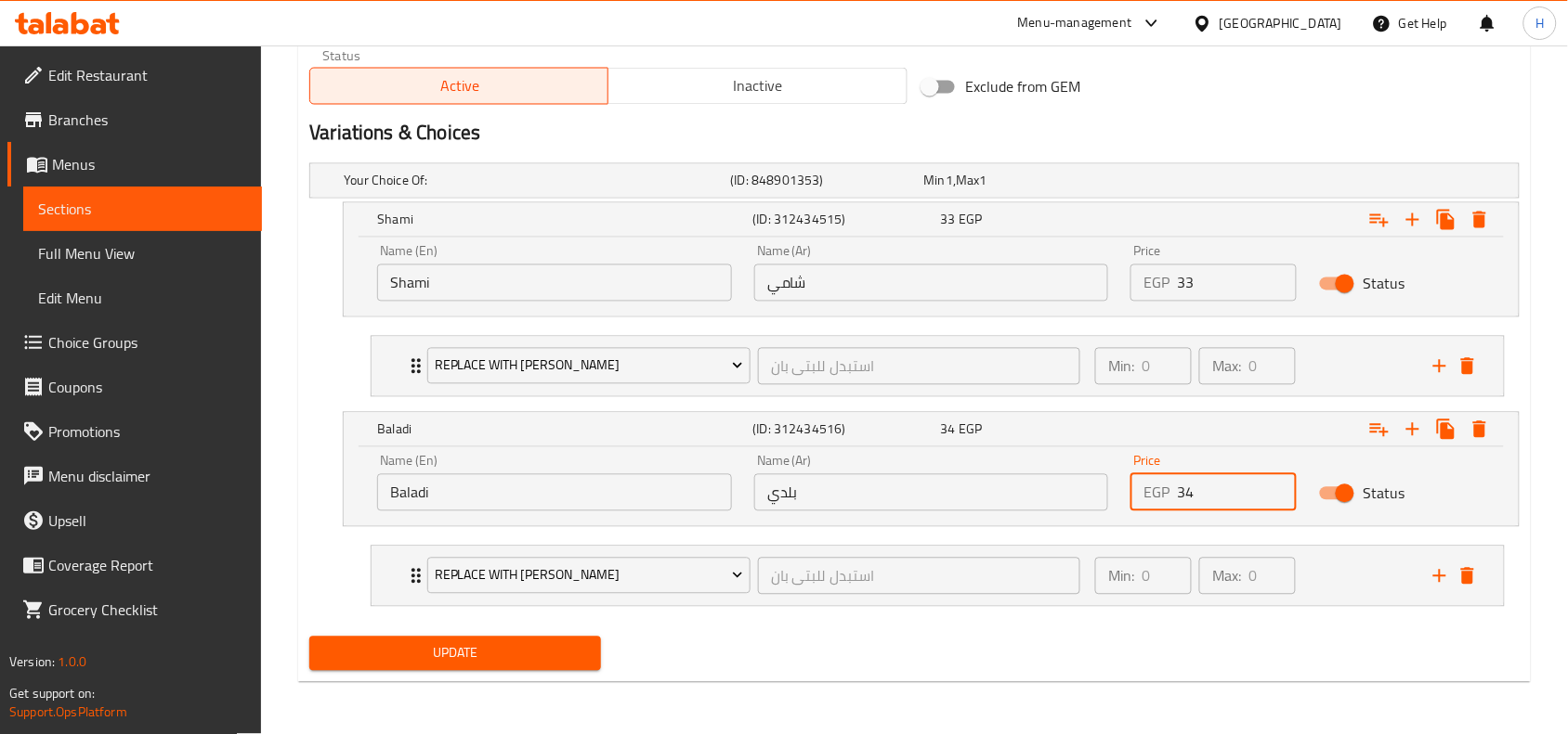
type input "34"
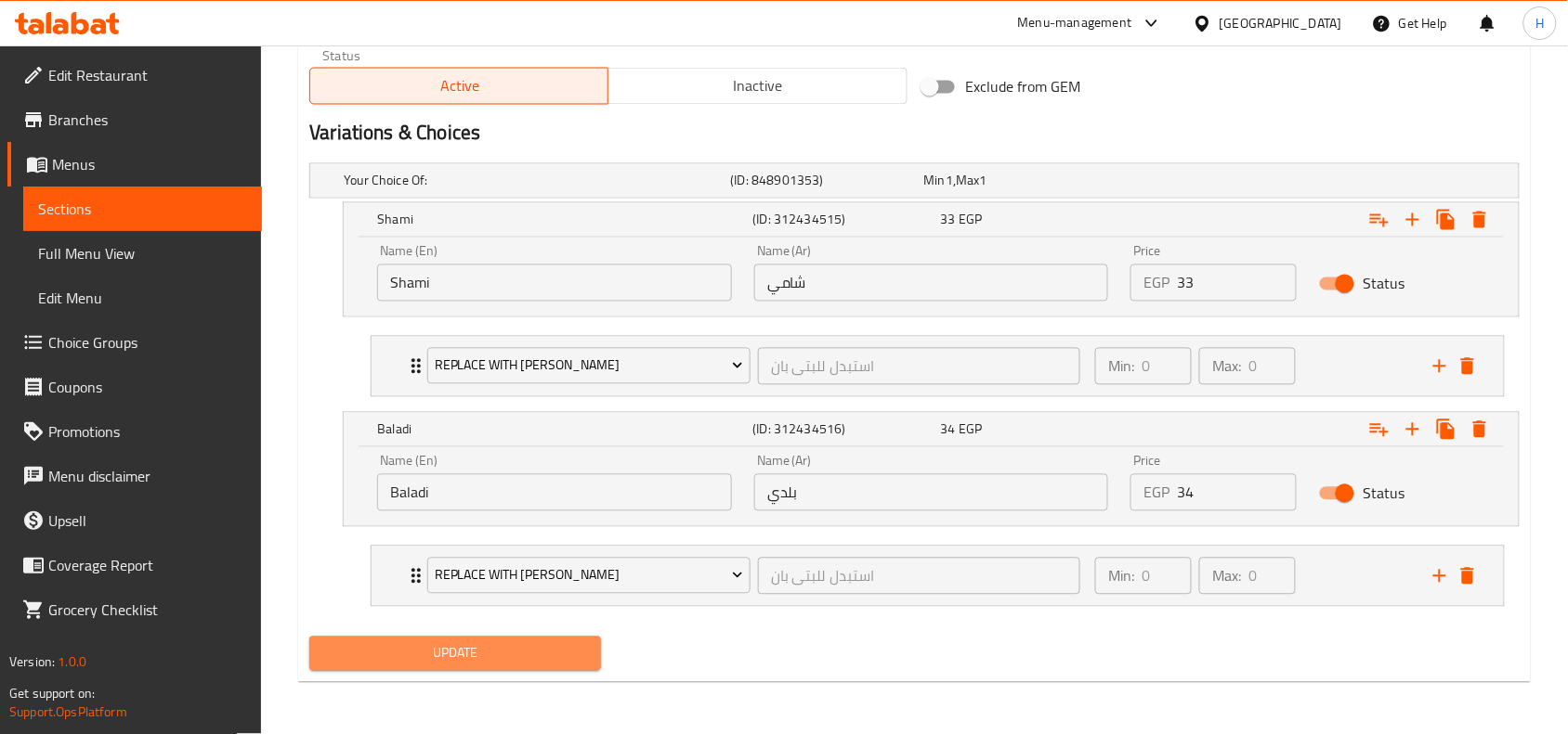
click at [568, 641] on button "Update" at bounding box center [455, 653] width 292 height 35
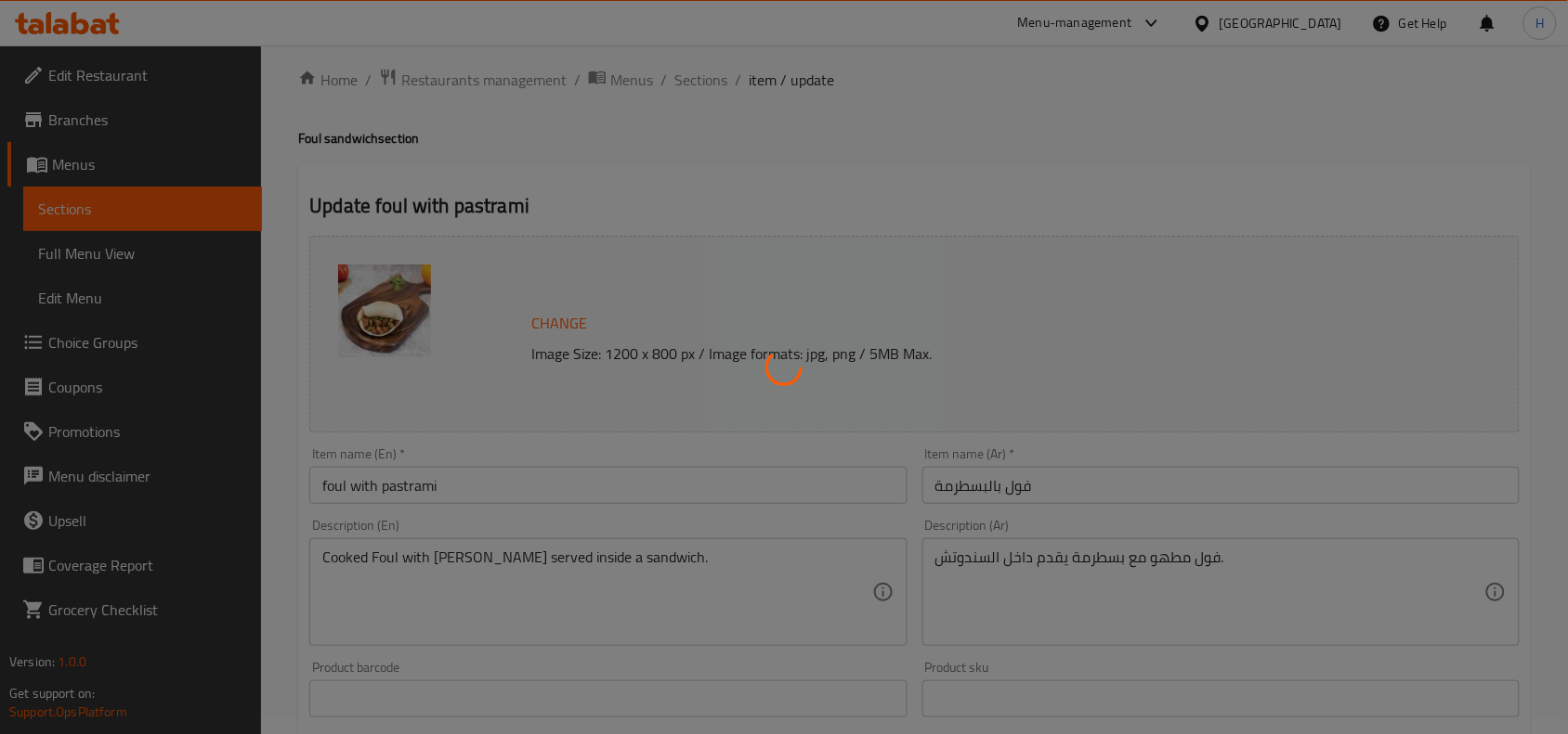
scroll to position [0, 0]
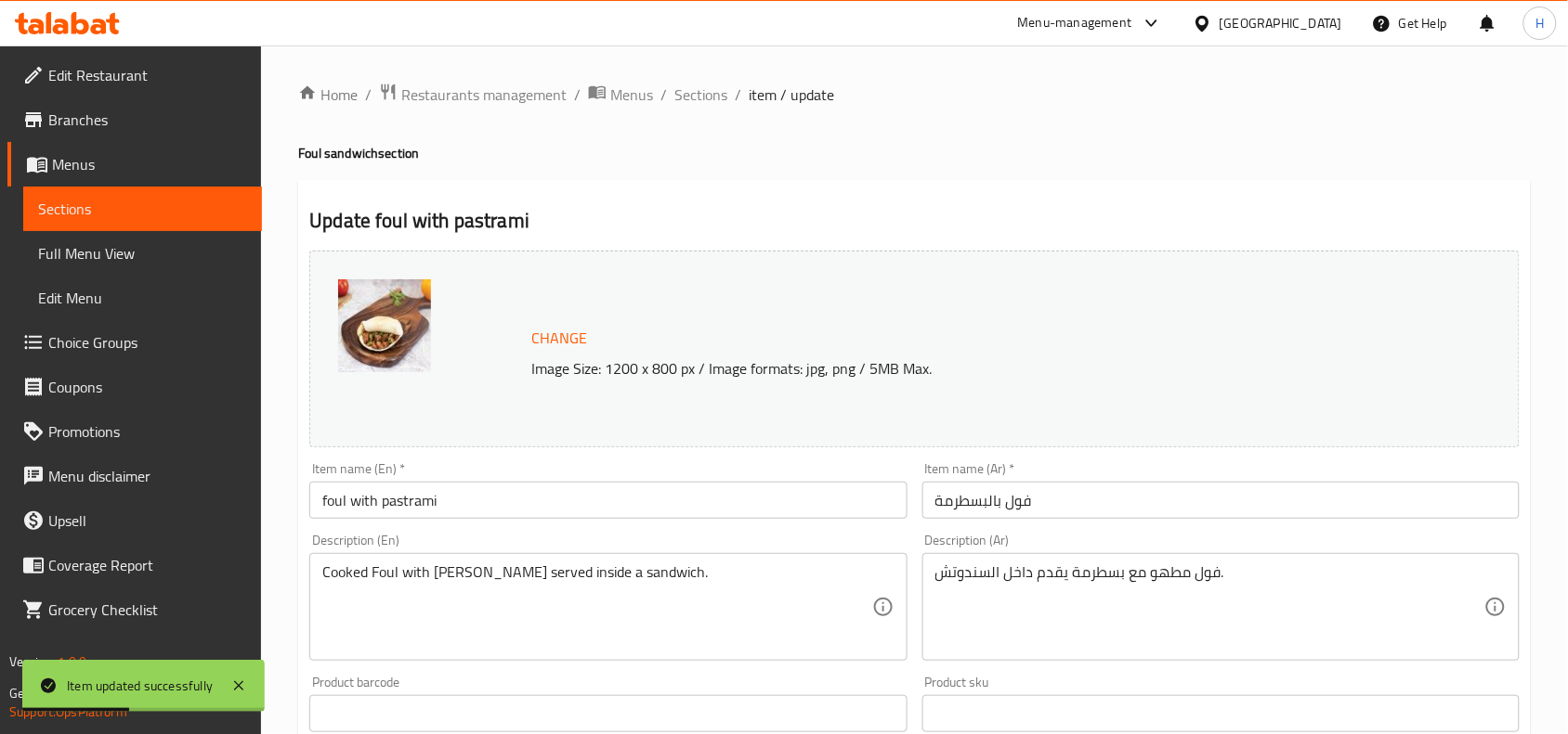
drag, startPoint x: 694, startPoint y: 96, endPoint x: 813, endPoint y: 188, distance: 150.4
click at [694, 96] on span "Sections" at bounding box center [701, 95] width 53 height 22
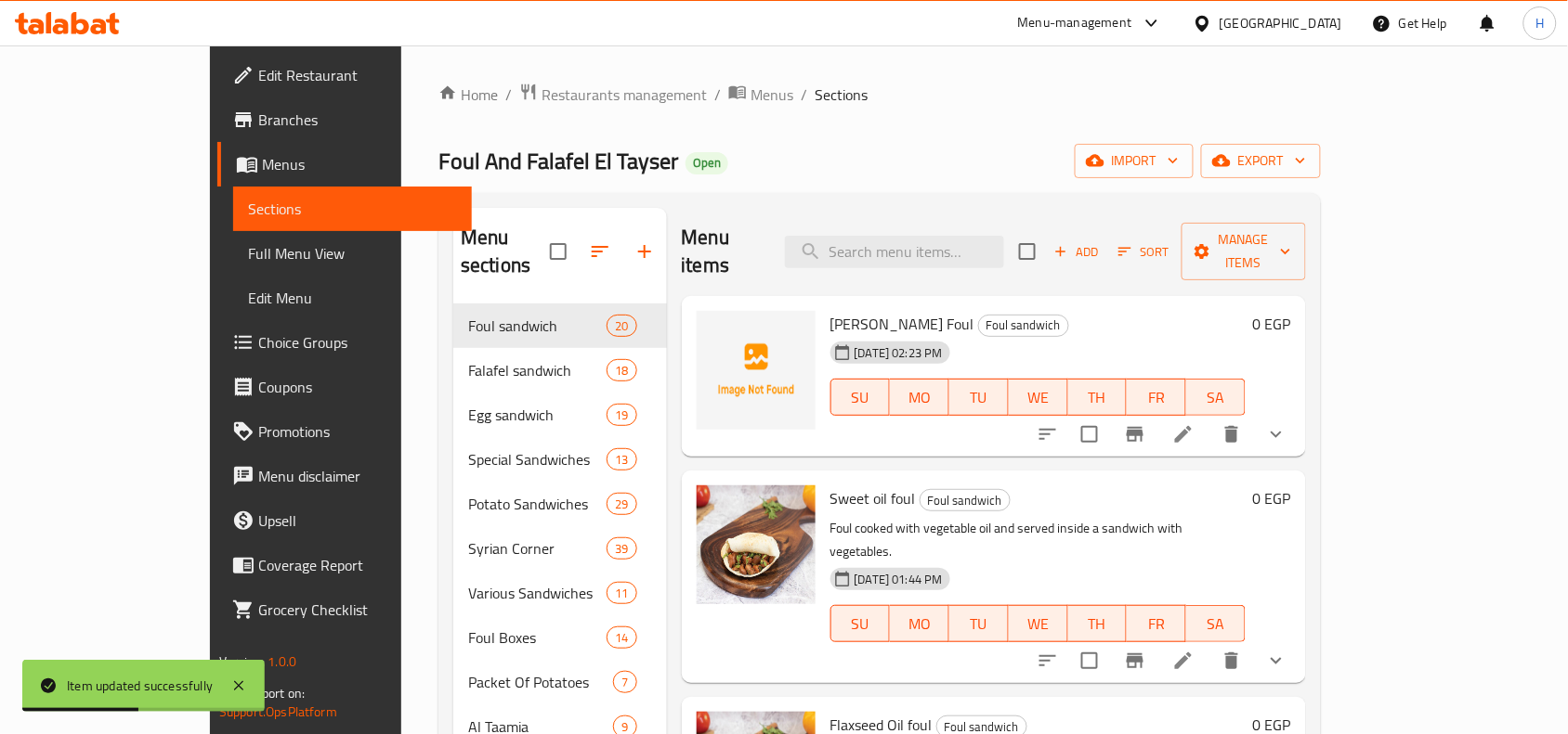
click at [988, 296] on div "Al Tayseer Foul Foul sandwich 26-09-2025 02:23 PM SU MO TU WE TH FR SA 0 EGP" at bounding box center [994, 377] width 625 height 161
click at [982, 212] on div "Menu items Add Sort Manage items" at bounding box center [994, 252] width 625 height 88
click at [973, 236] on input "search" at bounding box center [895, 252] width 219 height 33
paste input "فول بالسوسي"
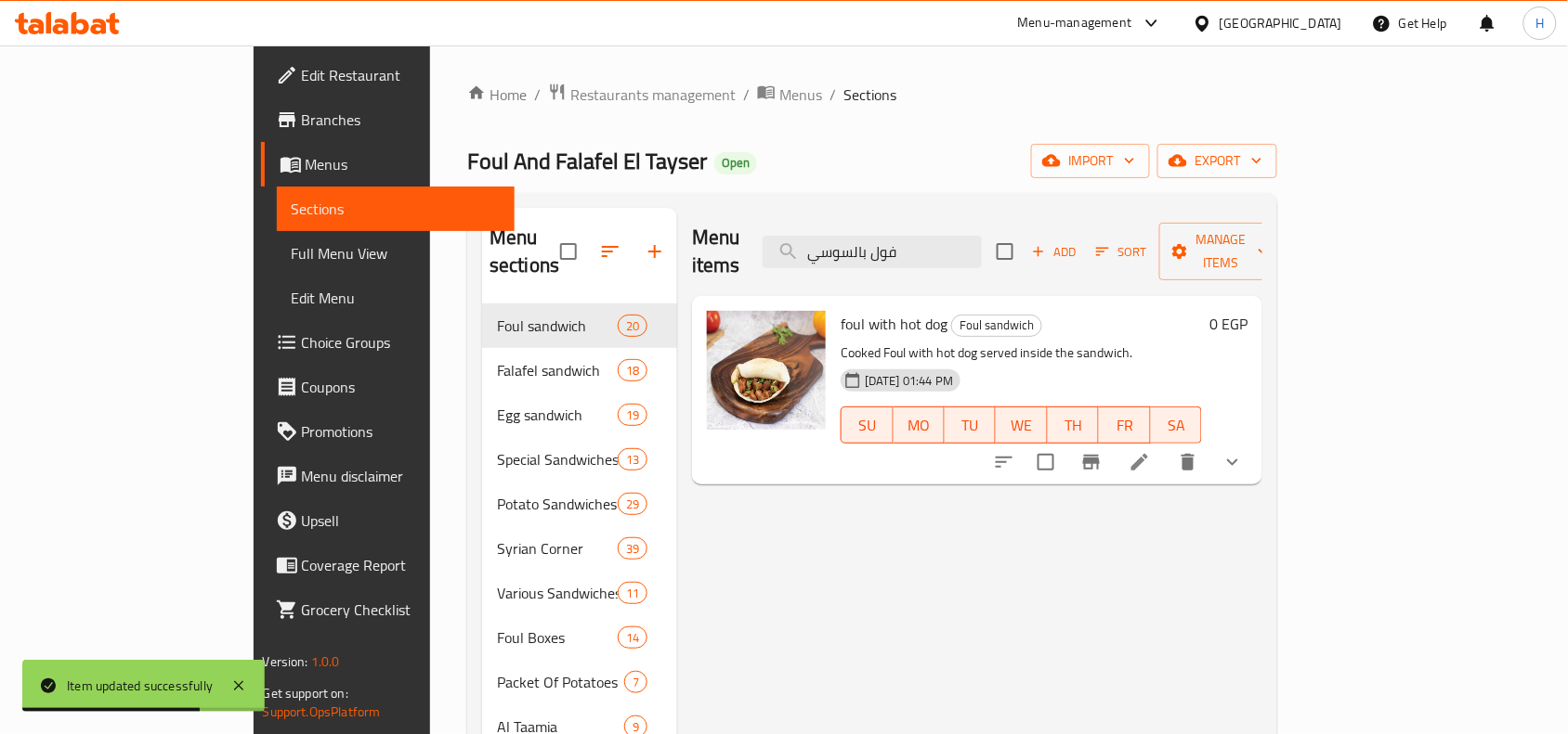
type input "فول بالسوسي"
click at [1166, 445] on li at bounding box center [1139, 462] width 52 height 34
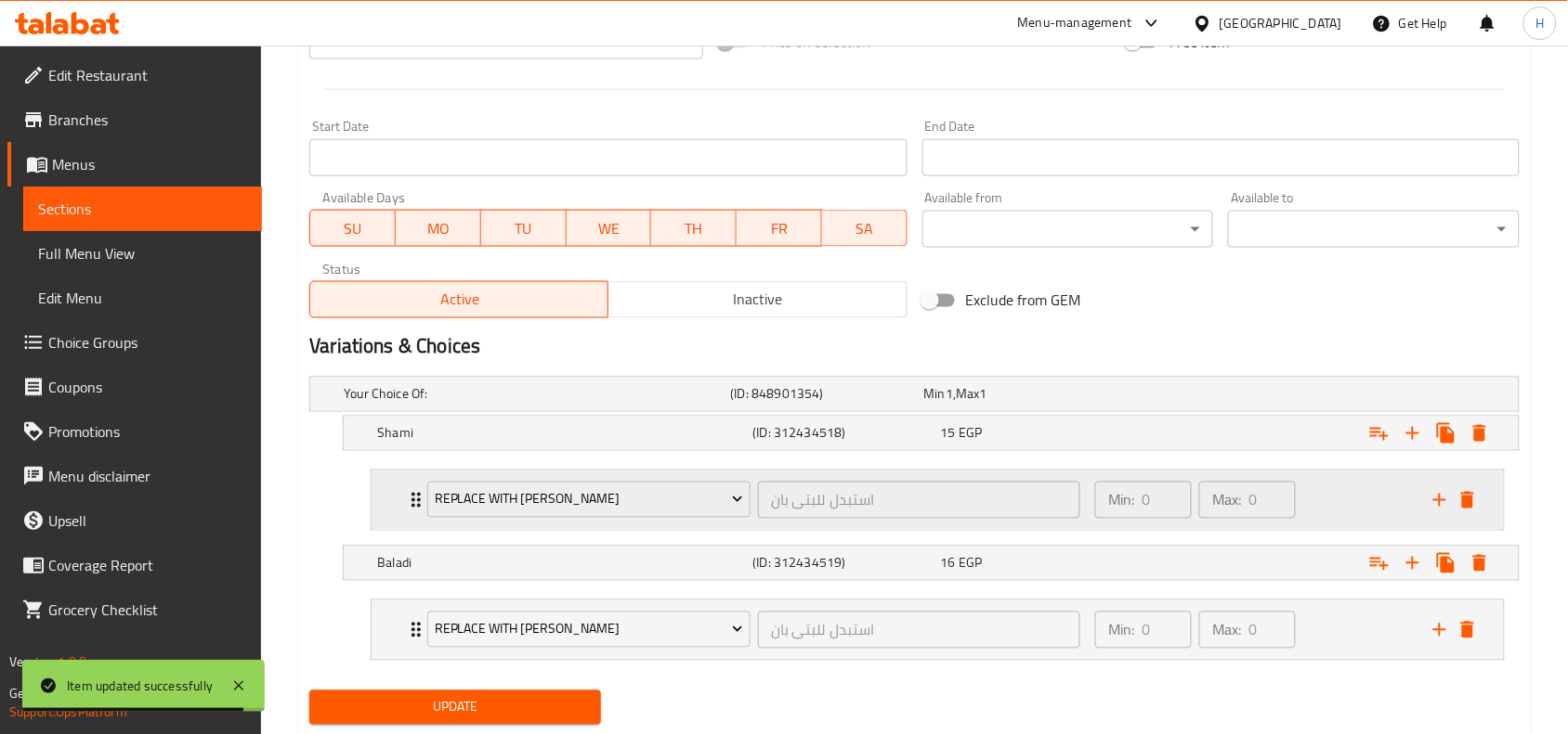
scroll to position [801, 0]
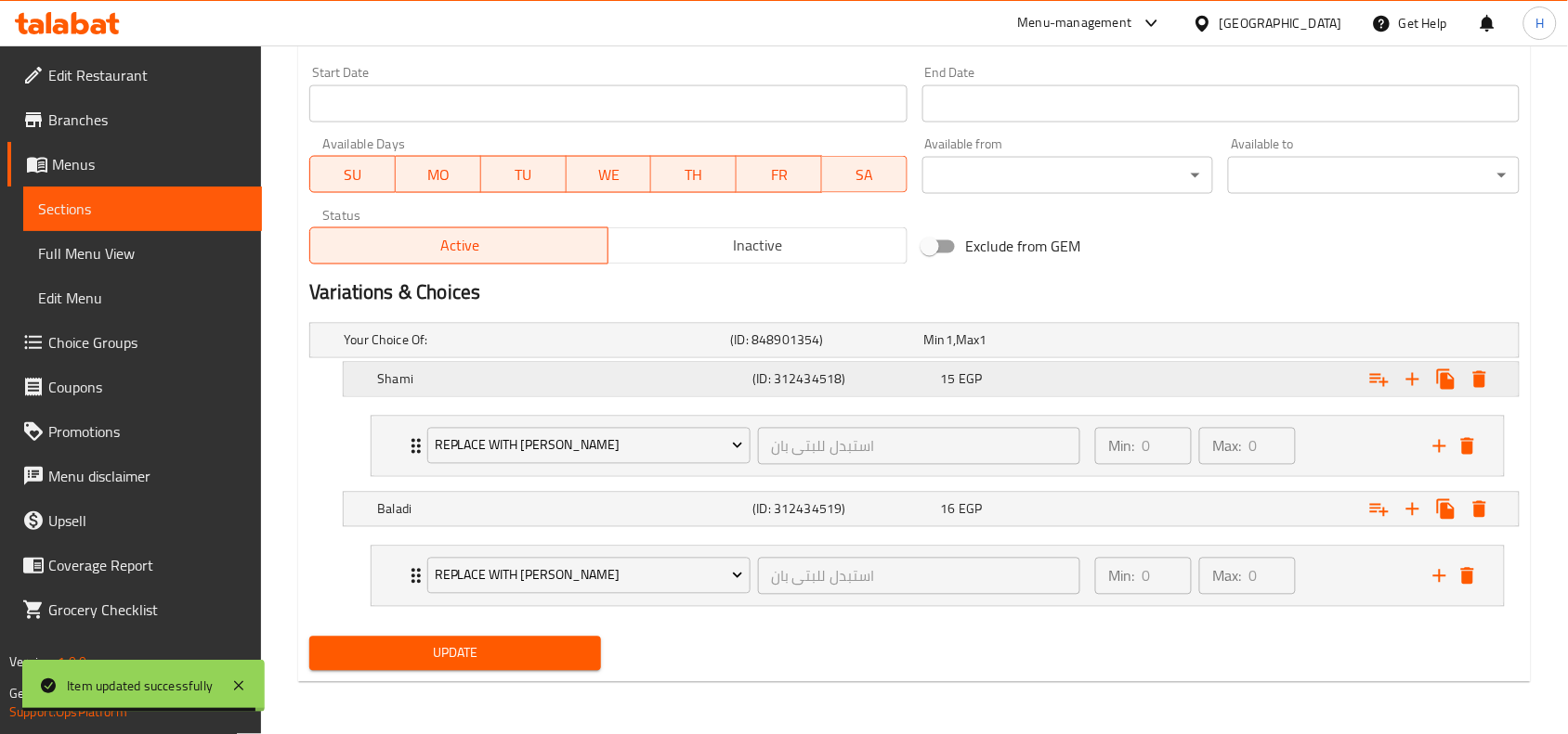
click at [1108, 371] on div "15 EGP" at bounding box center [1031, 380] width 180 height 19
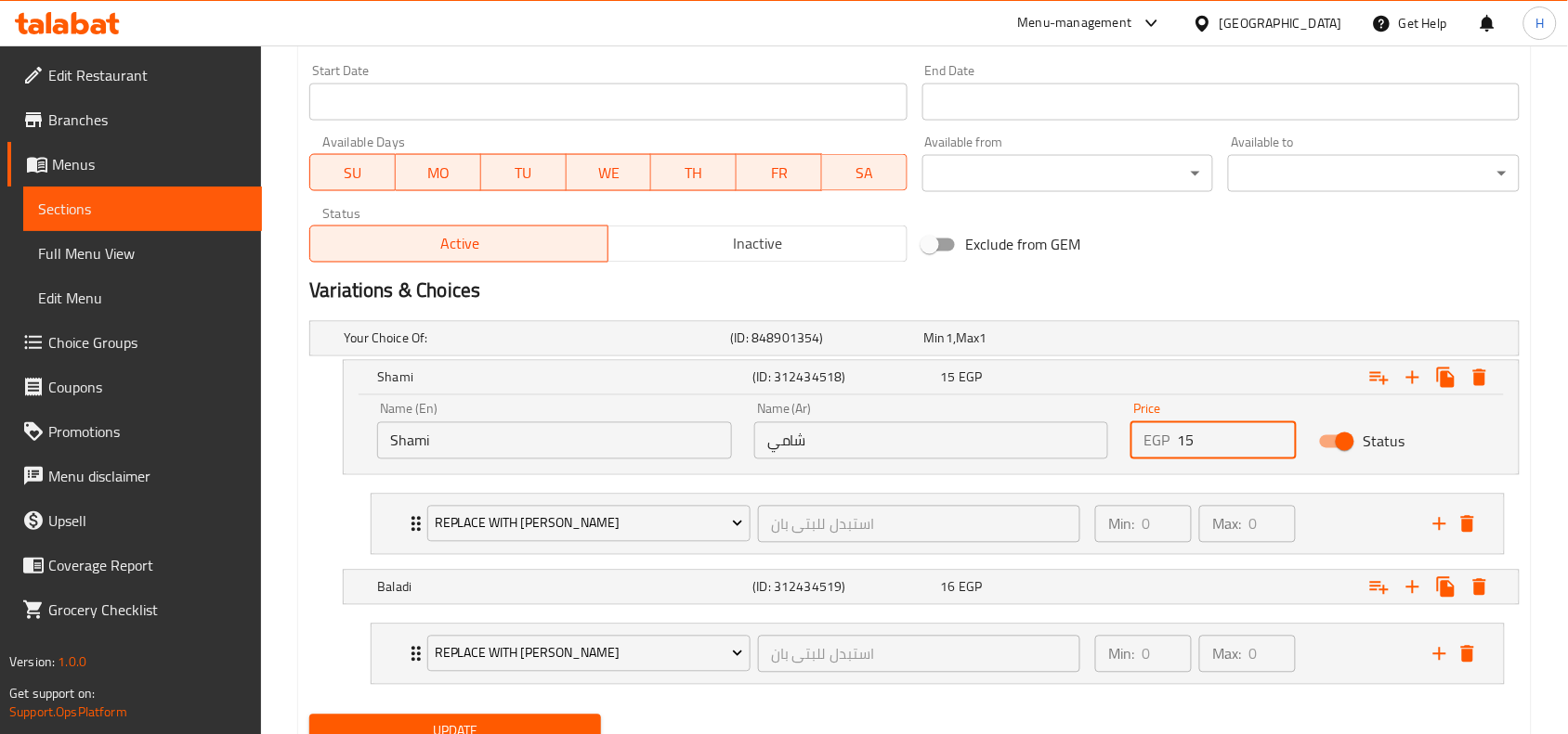
drag, startPoint x: 1210, startPoint y: 450, endPoint x: 1153, endPoint y: 453, distance: 57.1
click at [1153, 453] on div "EGP 15 Price" at bounding box center [1213, 442] width 166 height 37
type input "31"
click at [1116, 385] on div "31 EGP" at bounding box center [1031, 378] width 180 height 19
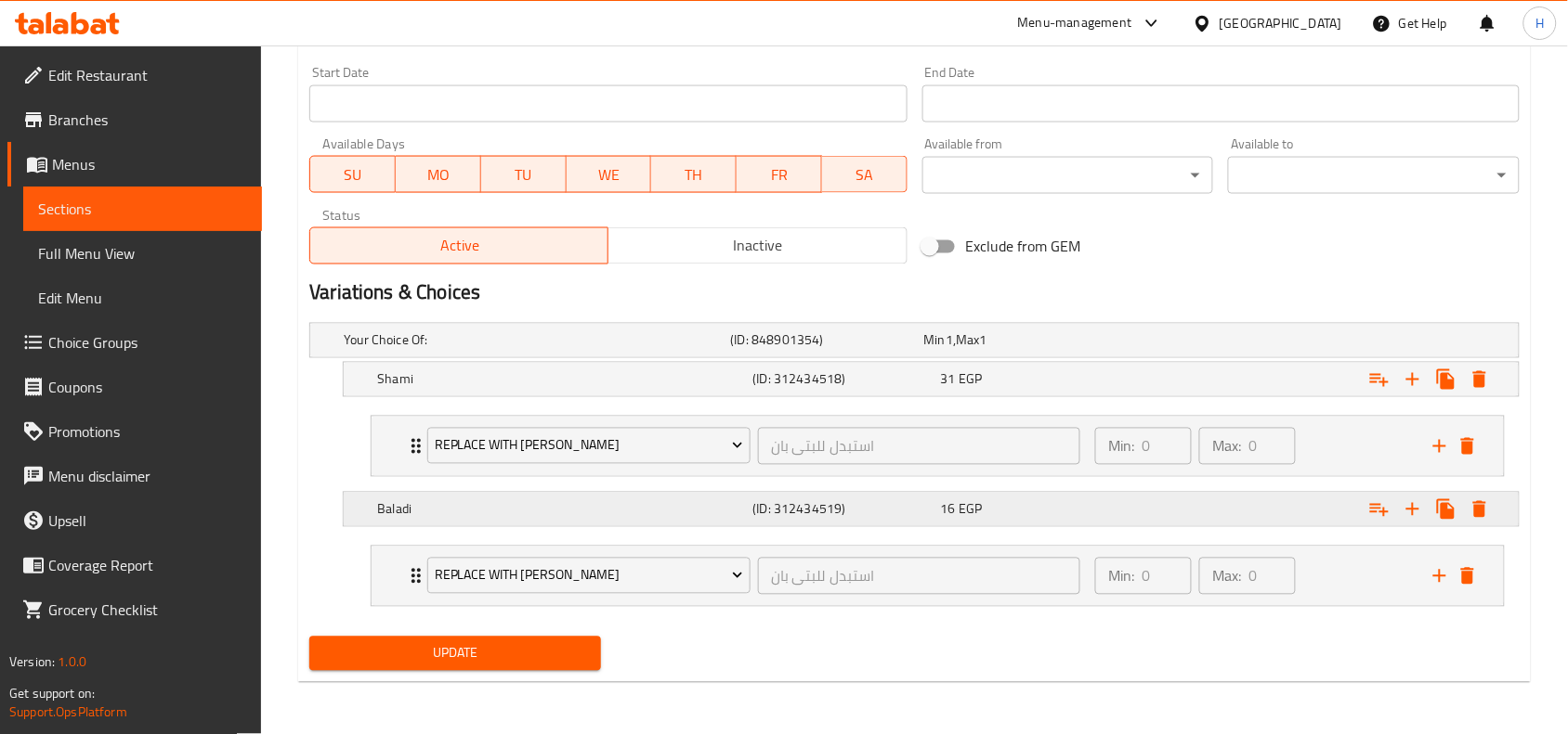
click at [1182, 494] on div "Expand" at bounding box center [1312, 510] width 375 height 41
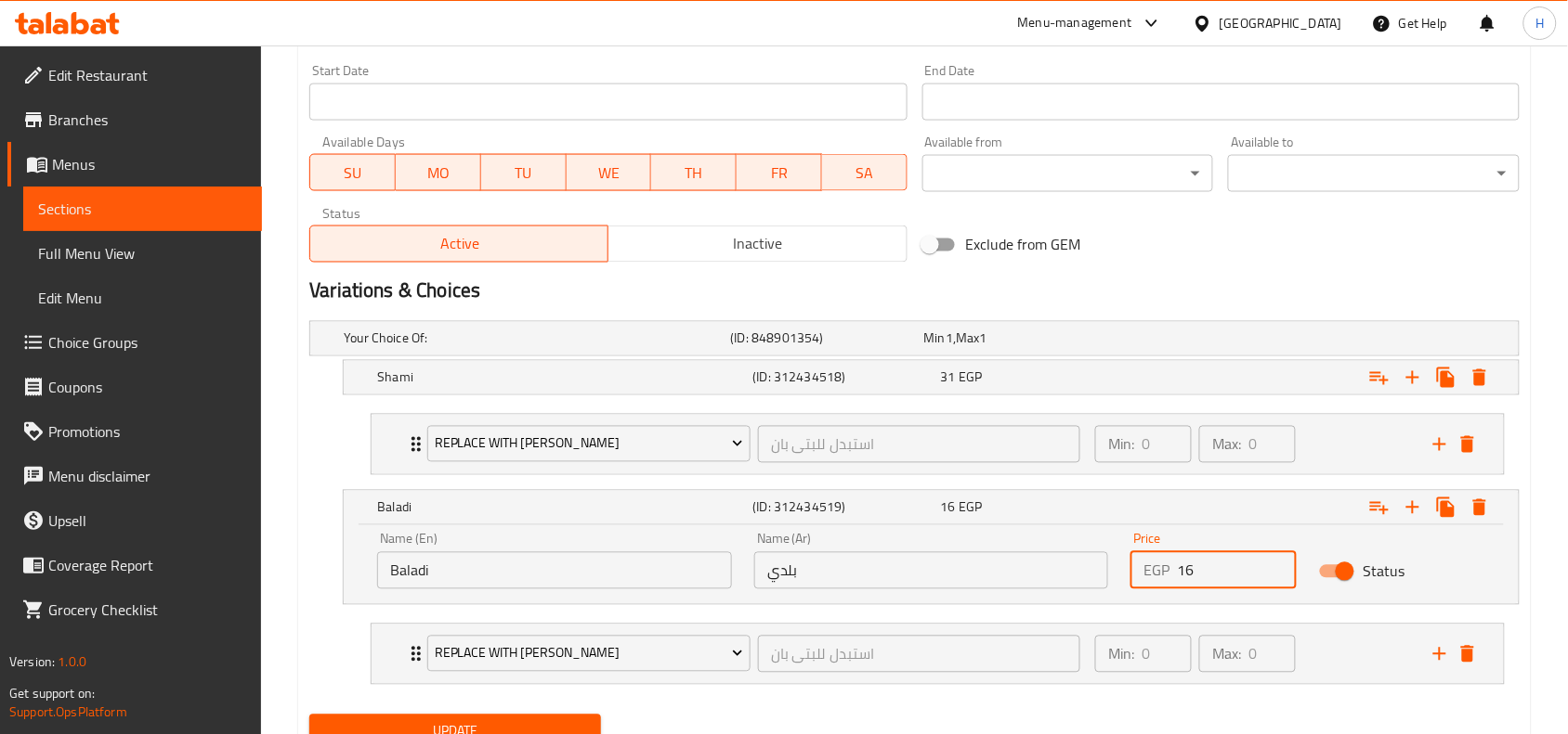
click at [1232, 574] on input "16" at bounding box center [1237, 571] width 120 height 37
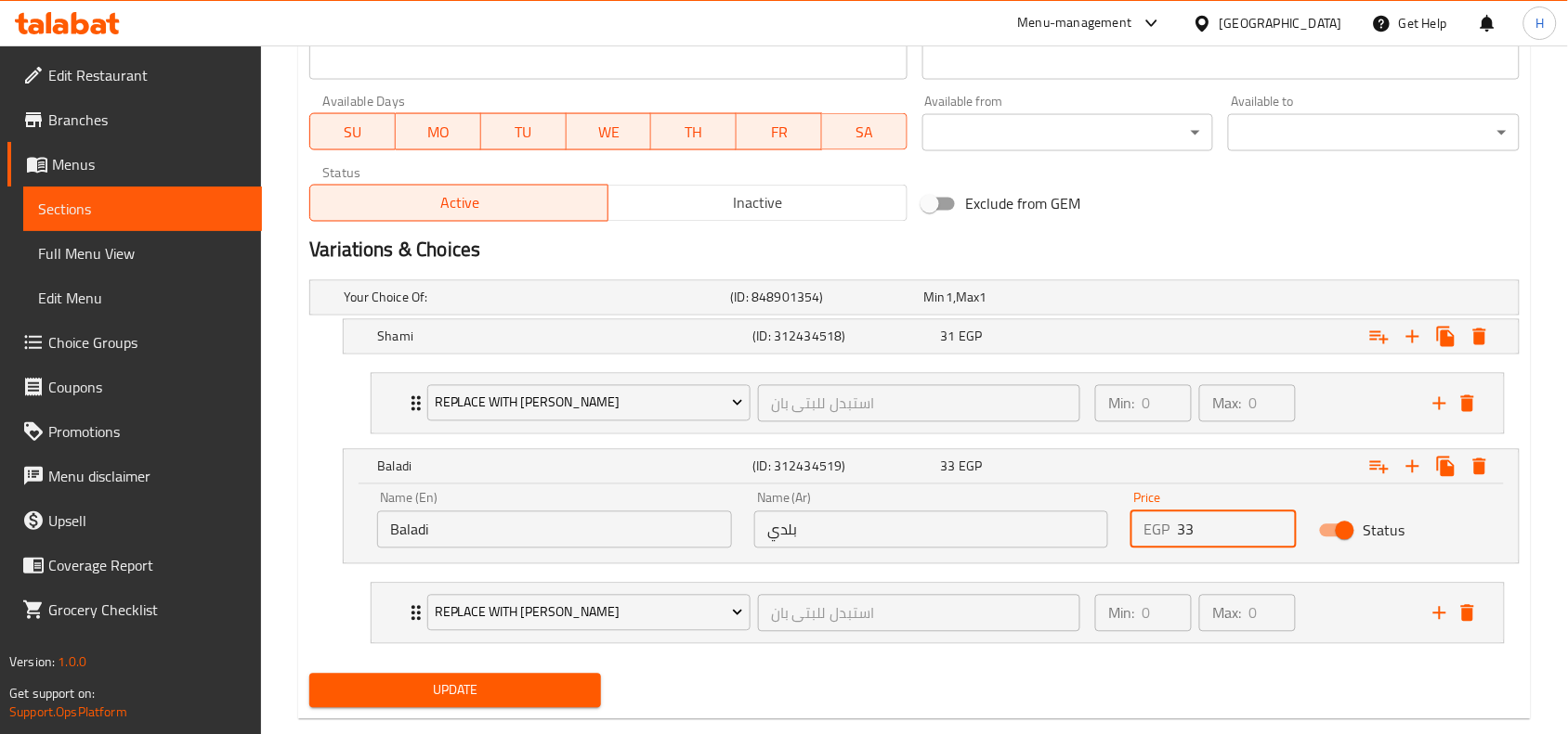
scroll to position [880, 0]
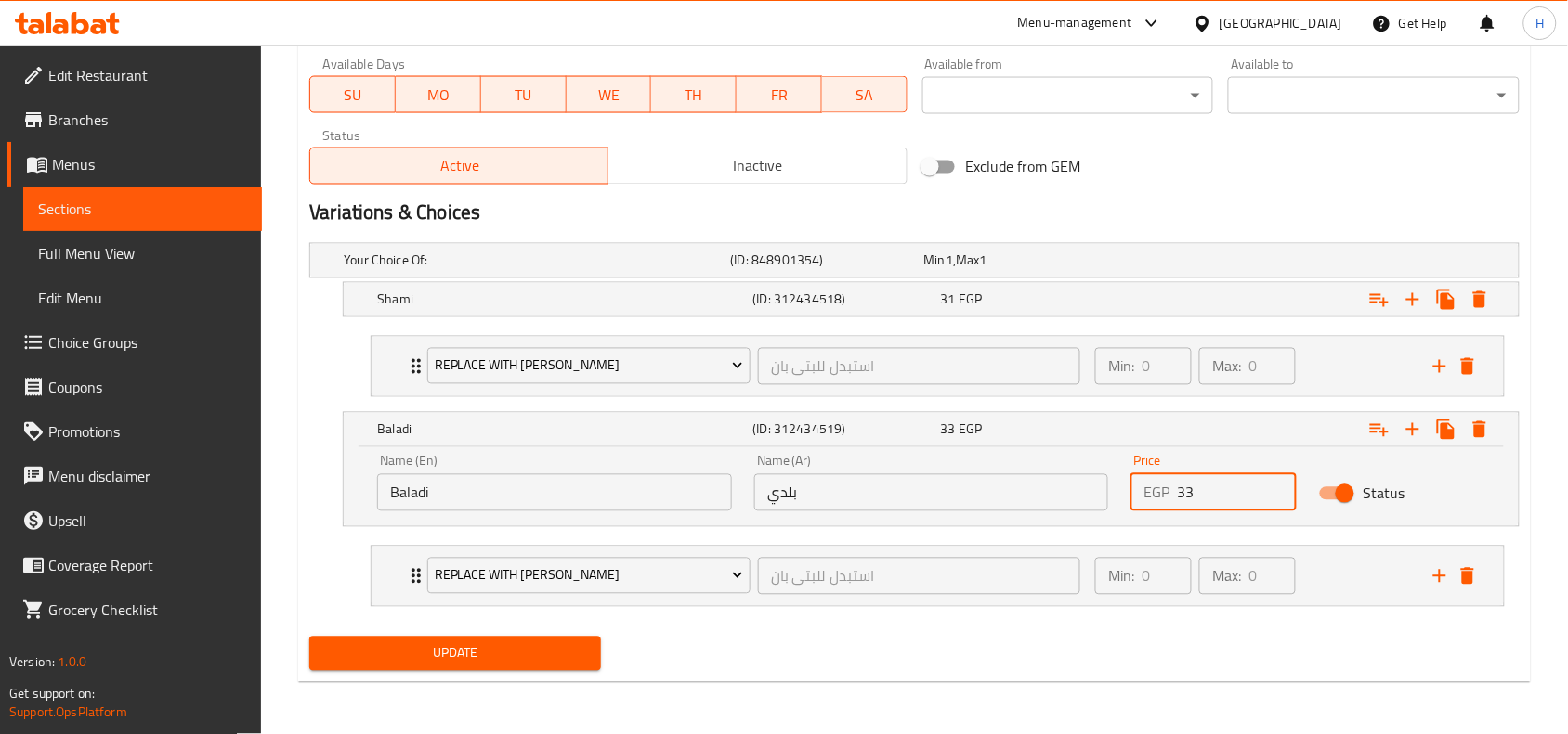
type input "33"
click at [460, 673] on div "Update" at bounding box center [455, 654] width 307 height 49
click at [467, 652] on span "Update" at bounding box center [455, 653] width 262 height 23
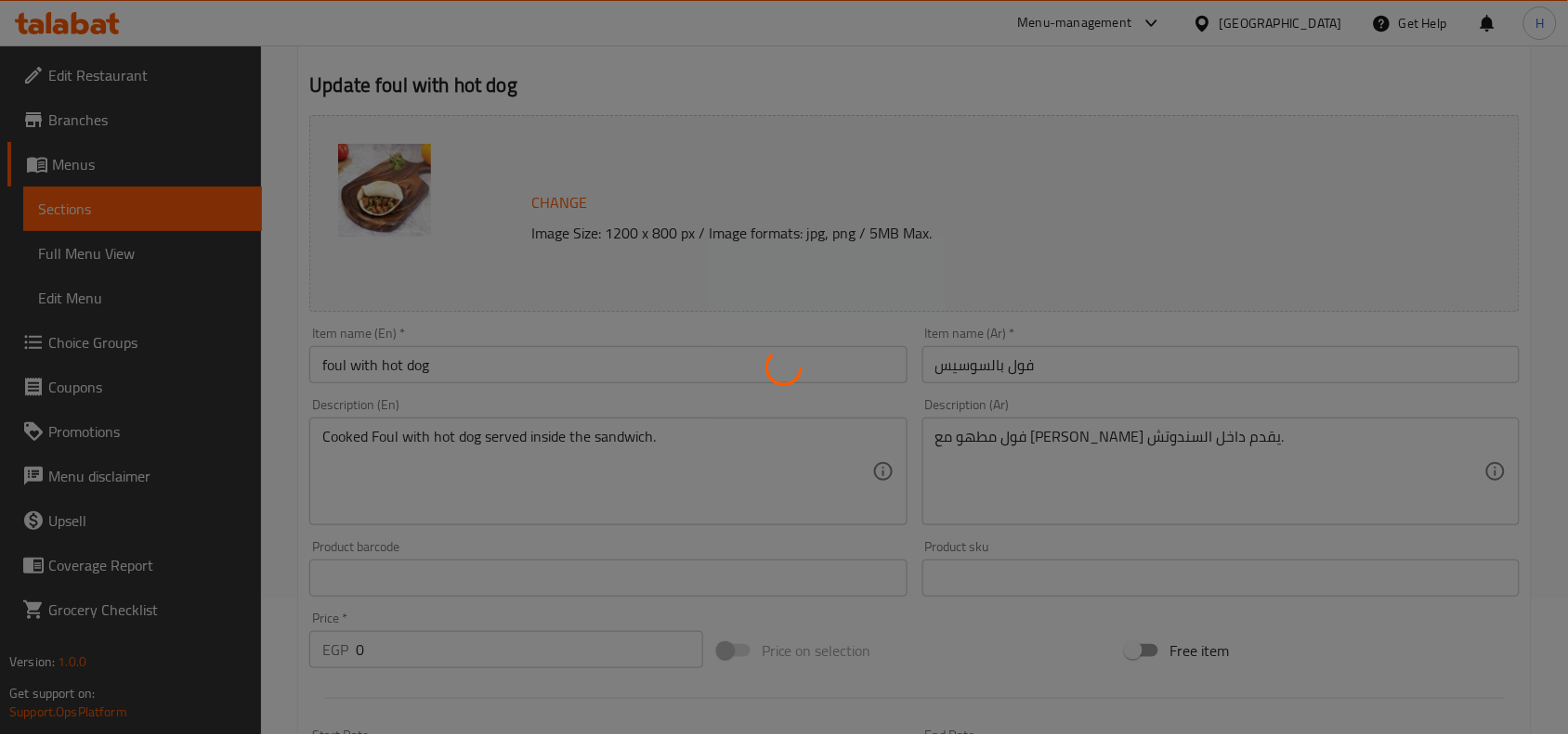
scroll to position [0, 0]
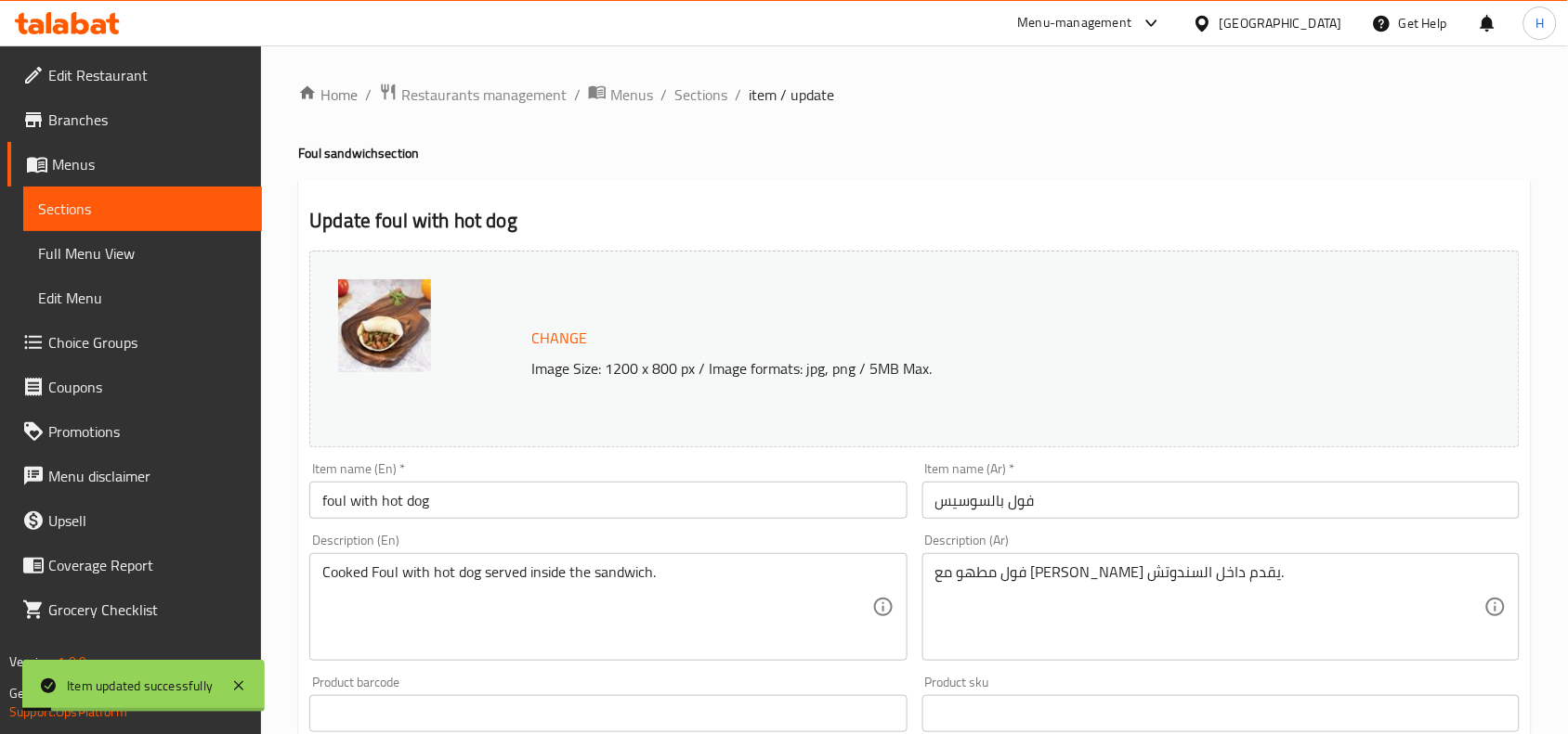
click at [698, 98] on span "Sections" at bounding box center [701, 95] width 53 height 22
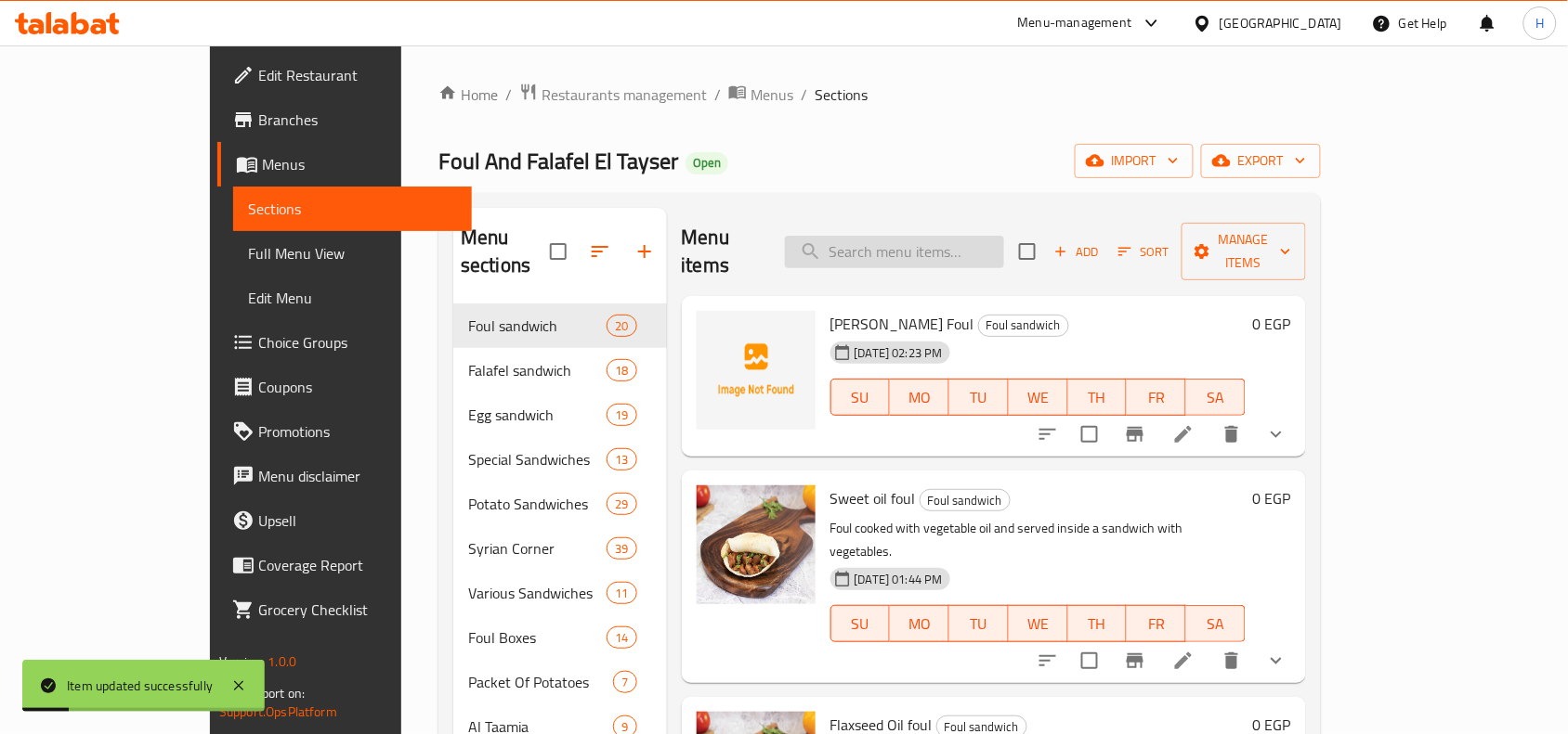
click at [1004, 240] on input "search" at bounding box center [895, 252] width 219 height 33
paste input "فول بالسجو"
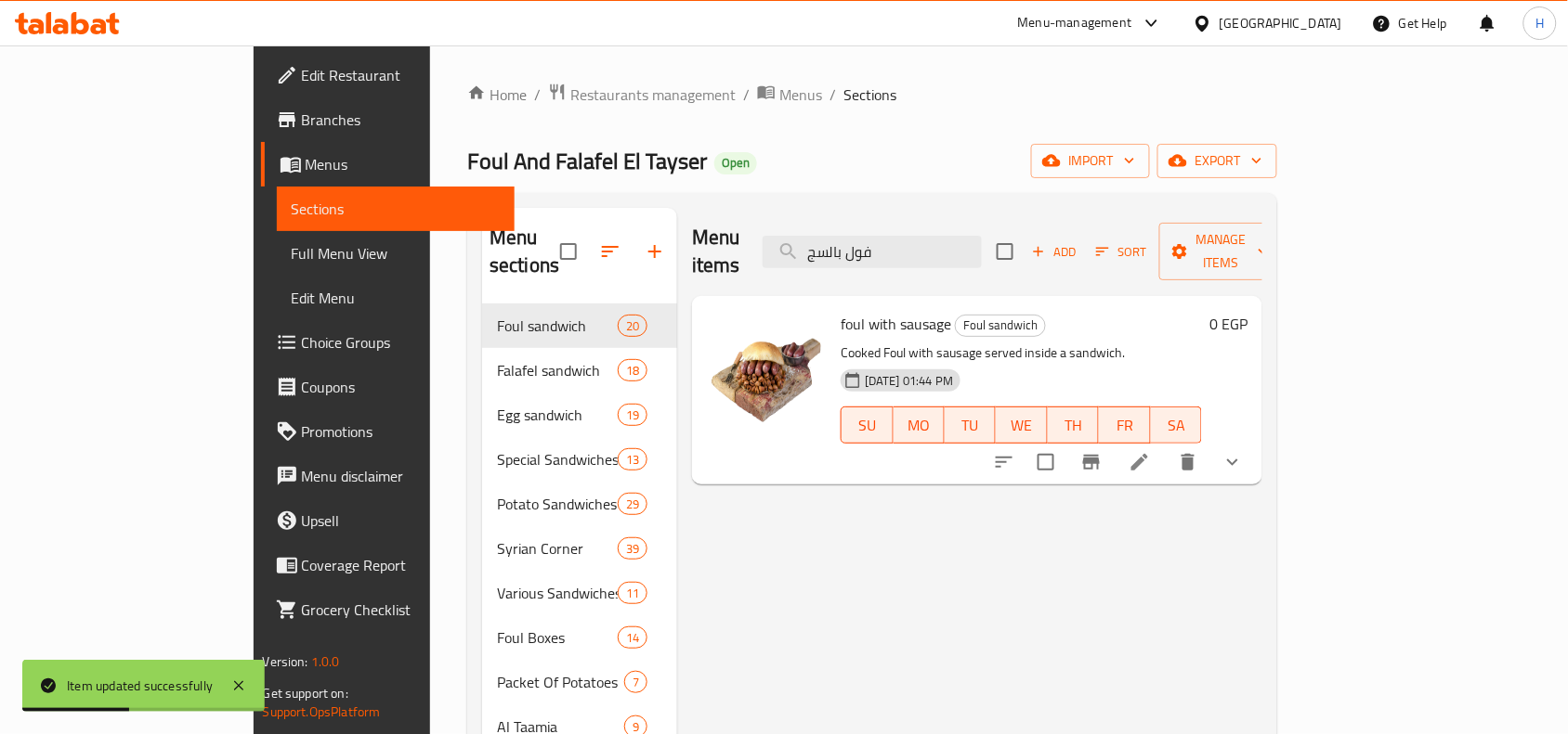
type input "فول بالسج"
click at [1151, 451] on icon at bounding box center [1139, 462] width 23 height 22
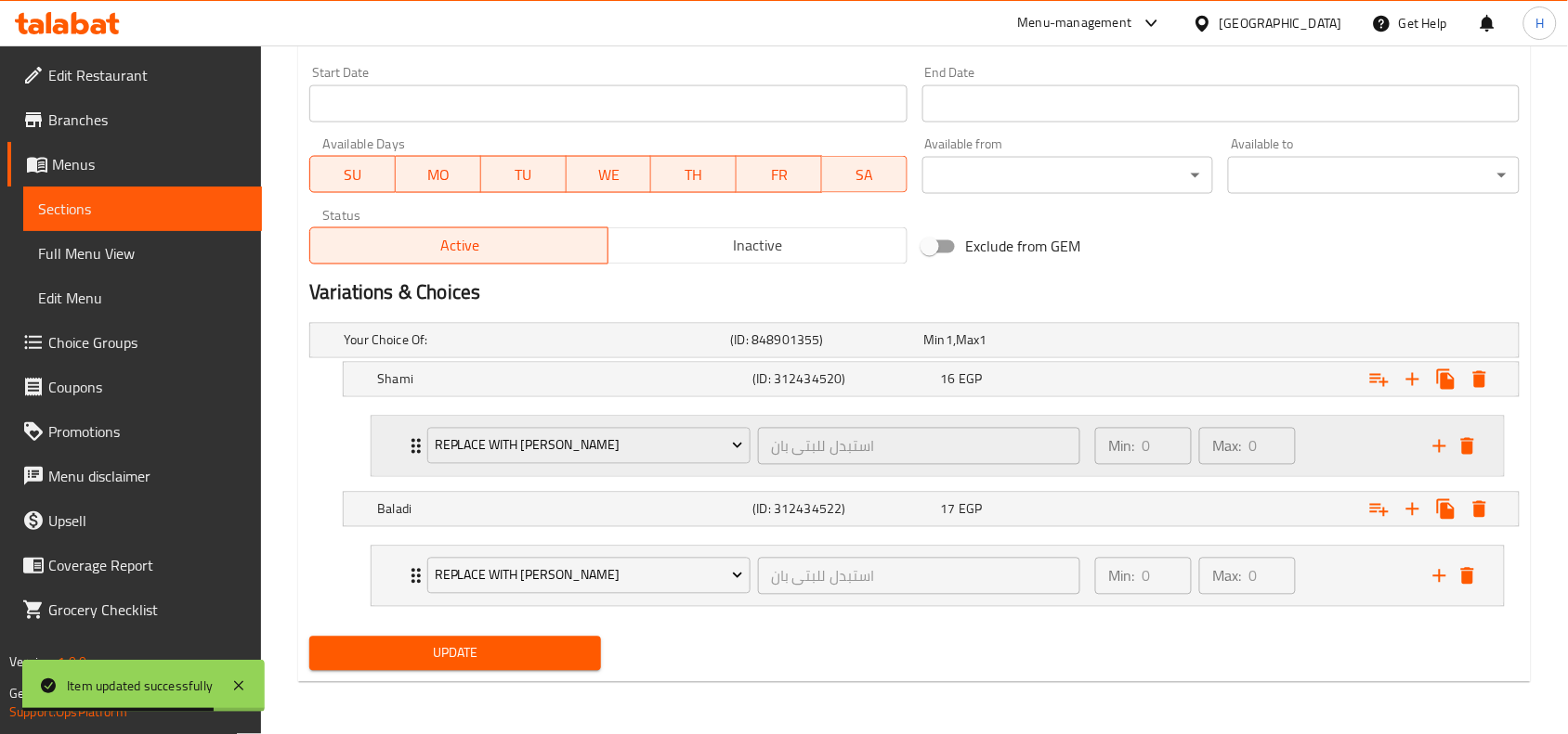
scroll to position [801, 0]
click at [1201, 385] on div "Expand" at bounding box center [1312, 380] width 375 height 41
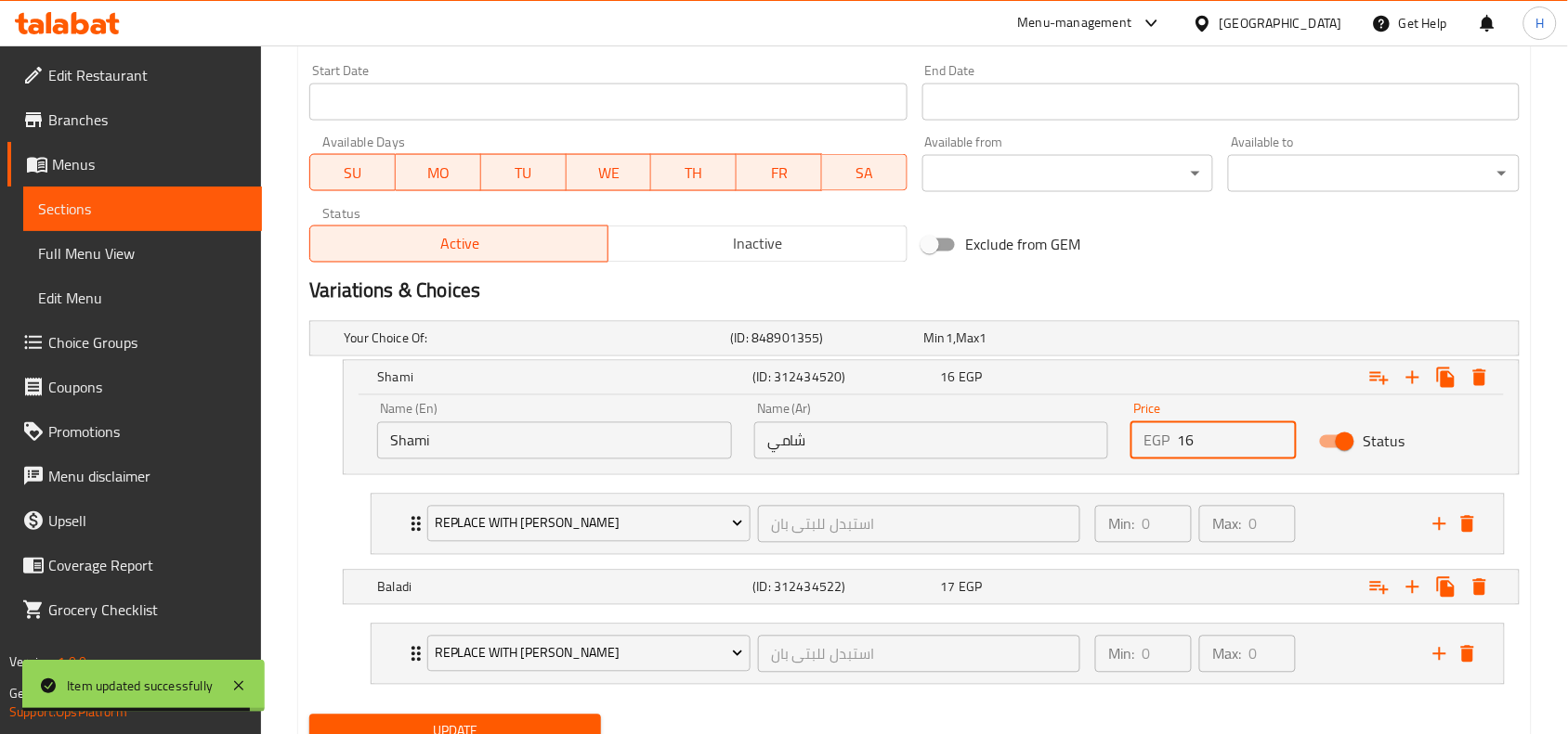
click at [1232, 441] on input "16" at bounding box center [1237, 442] width 120 height 37
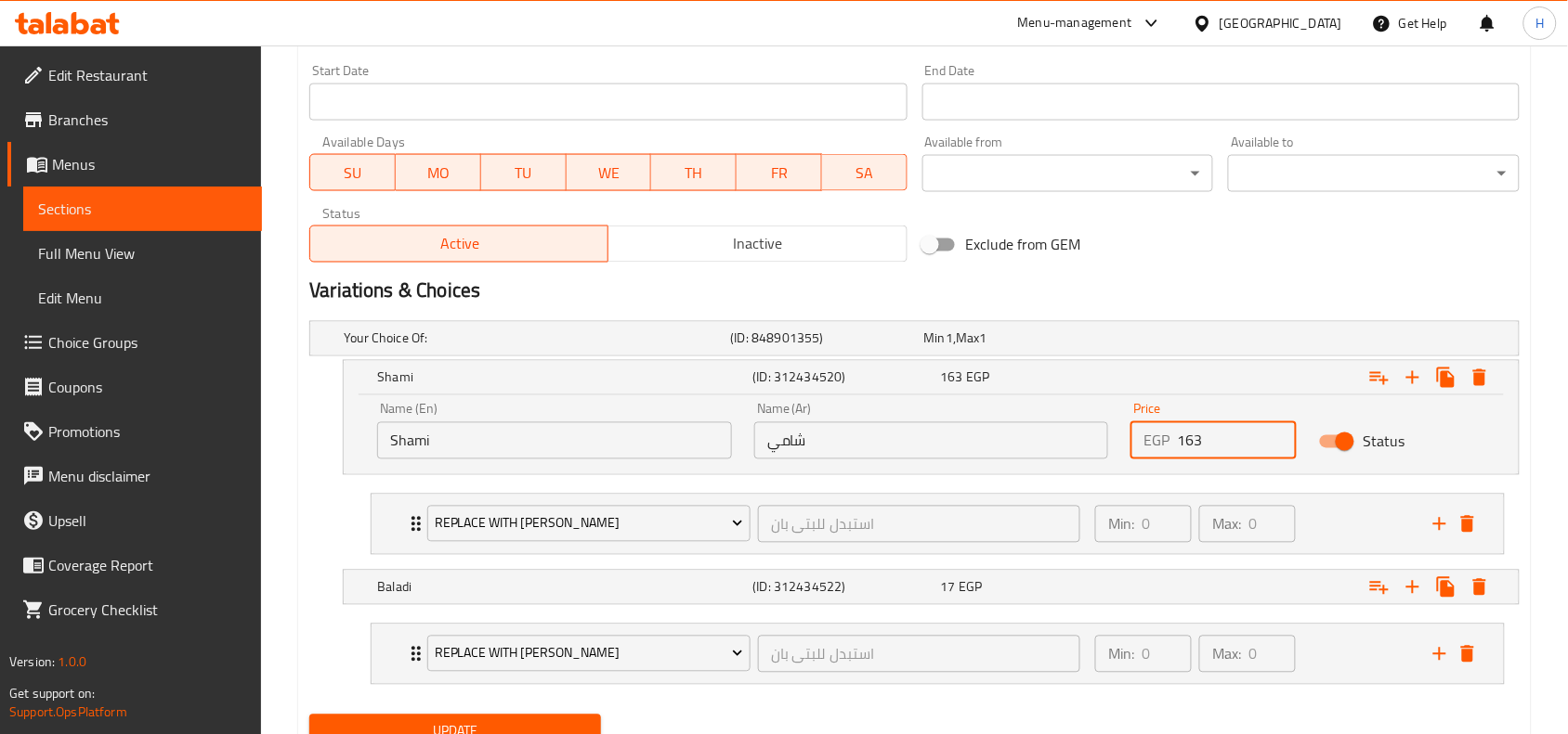
click at [1232, 441] on input "163" at bounding box center [1237, 442] width 120 height 37
type input "33"
click at [939, 577] on div "17 EGP" at bounding box center [1031, 588] width 188 height 26
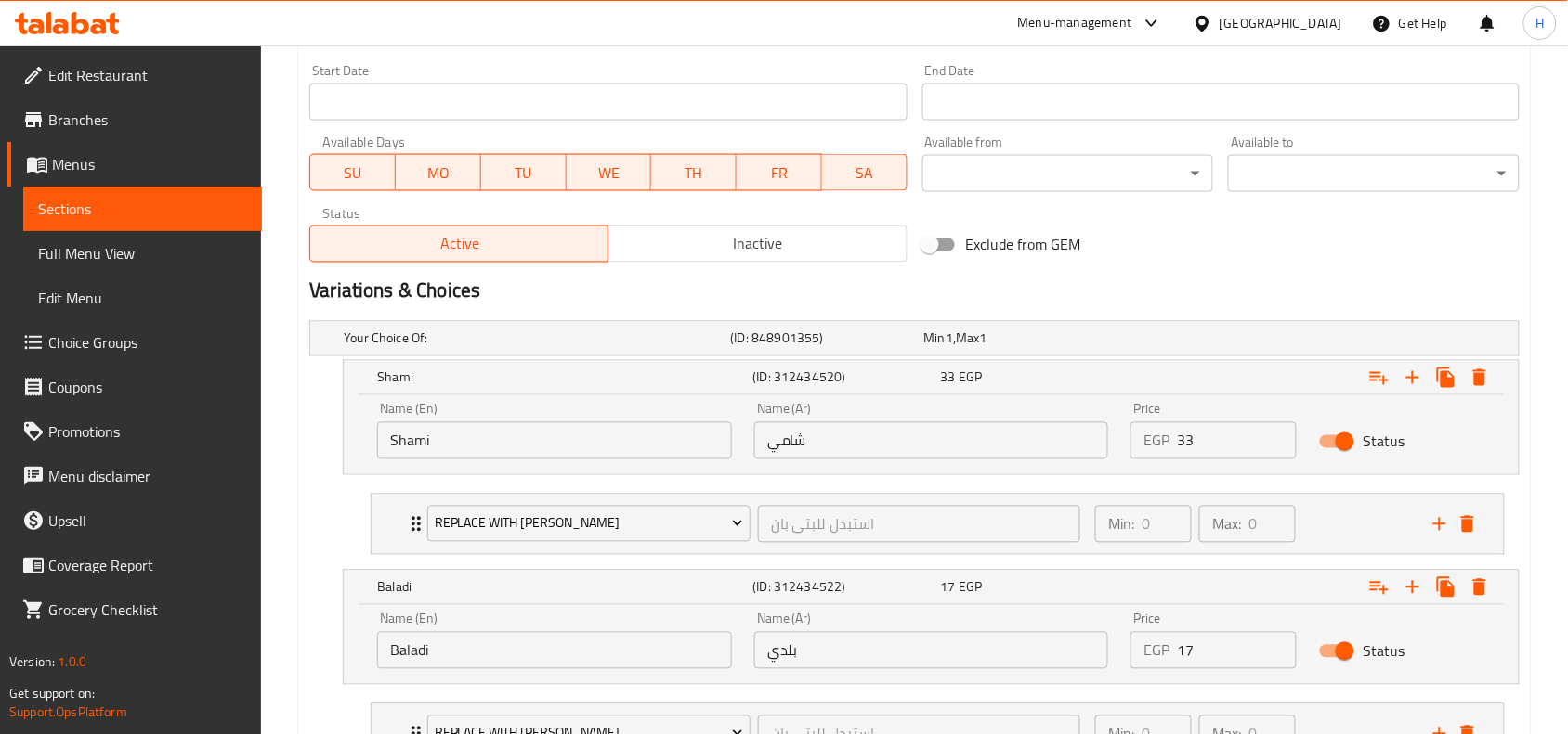
click at [1187, 641] on input "17" at bounding box center [1237, 652] width 120 height 37
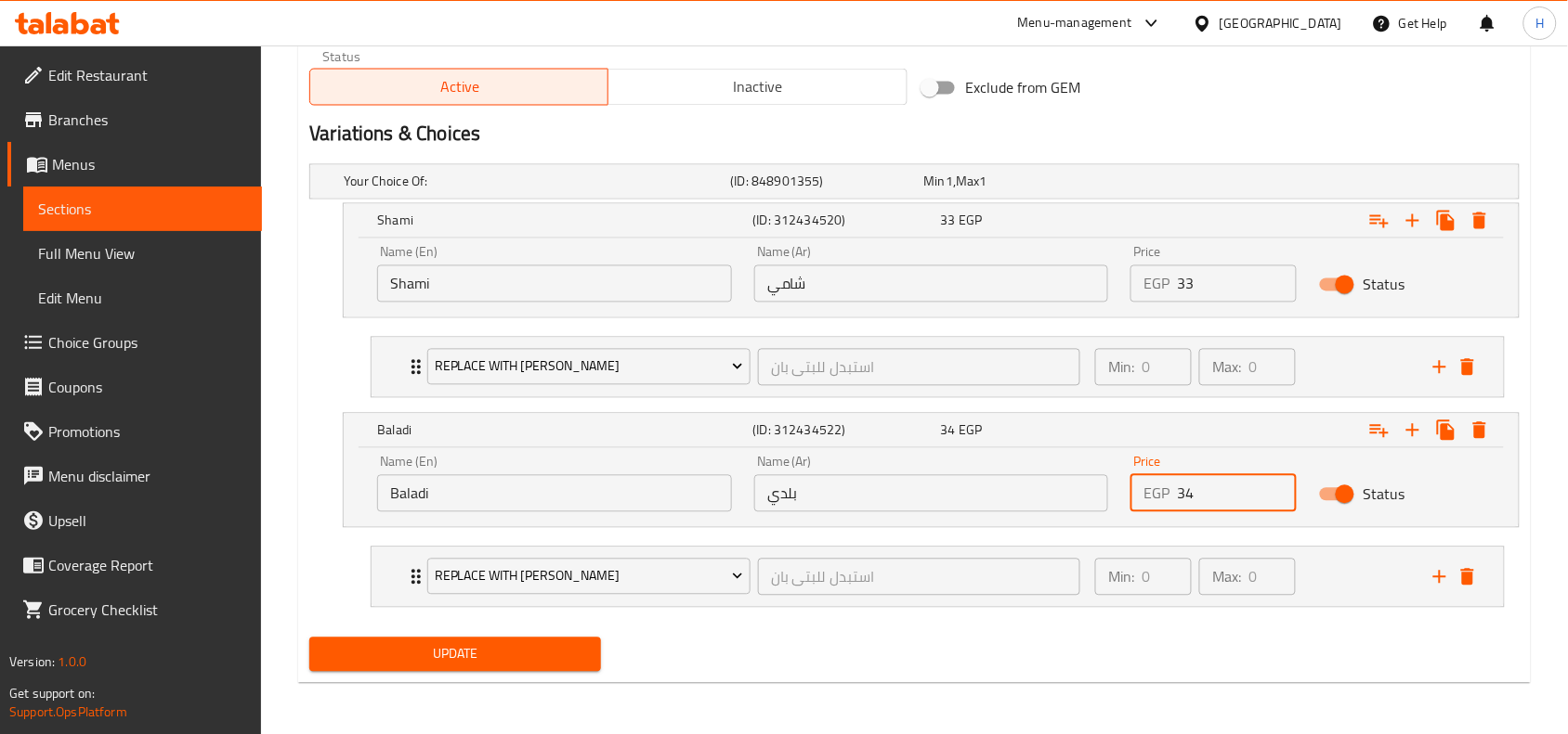
scroll to position [959, 0]
type input "34"
click at [586, 633] on div "Update" at bounding box center [455, 654] width 307 height 49
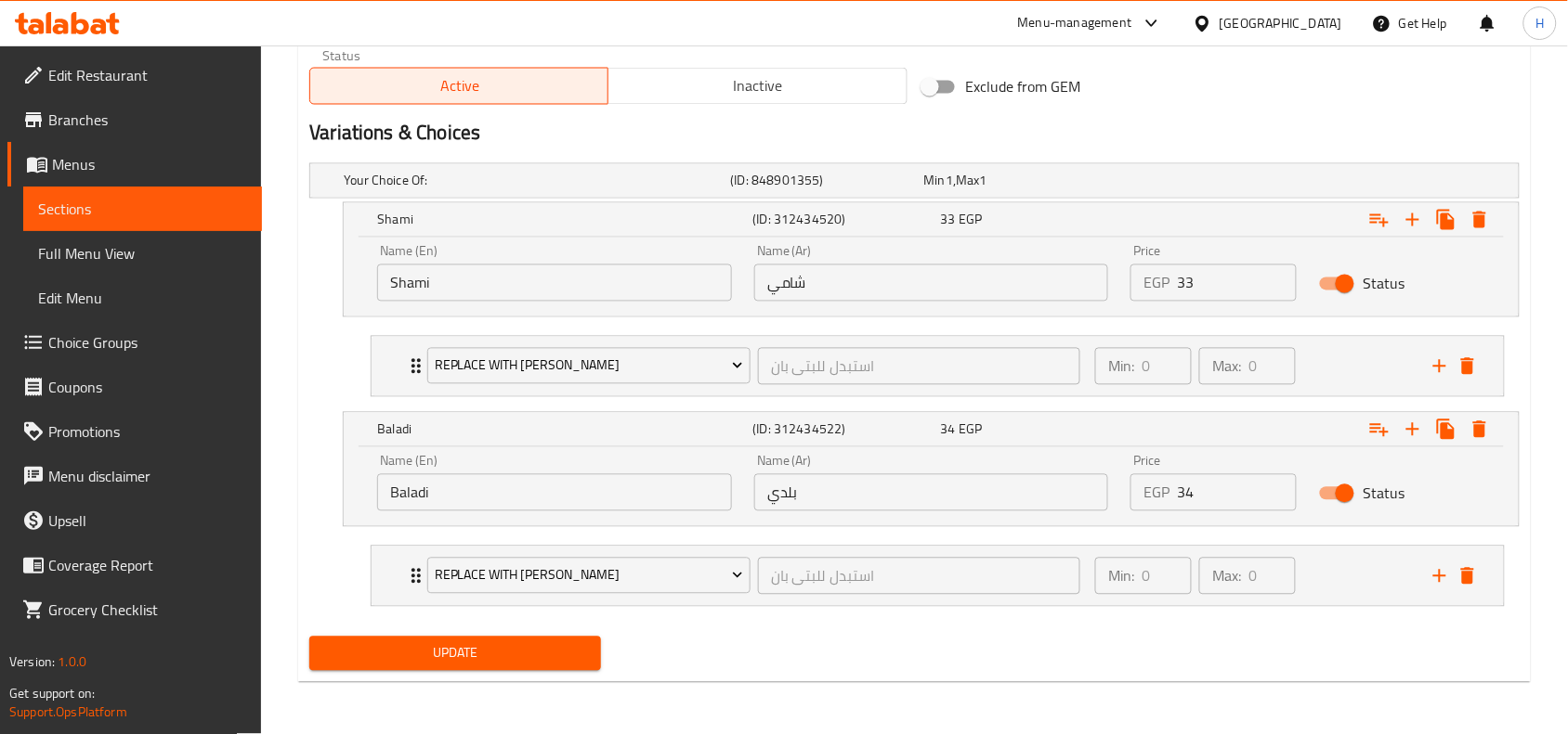
click at [581, 652] on span "Update" at bounding box center [455, 653] width 262 height 23
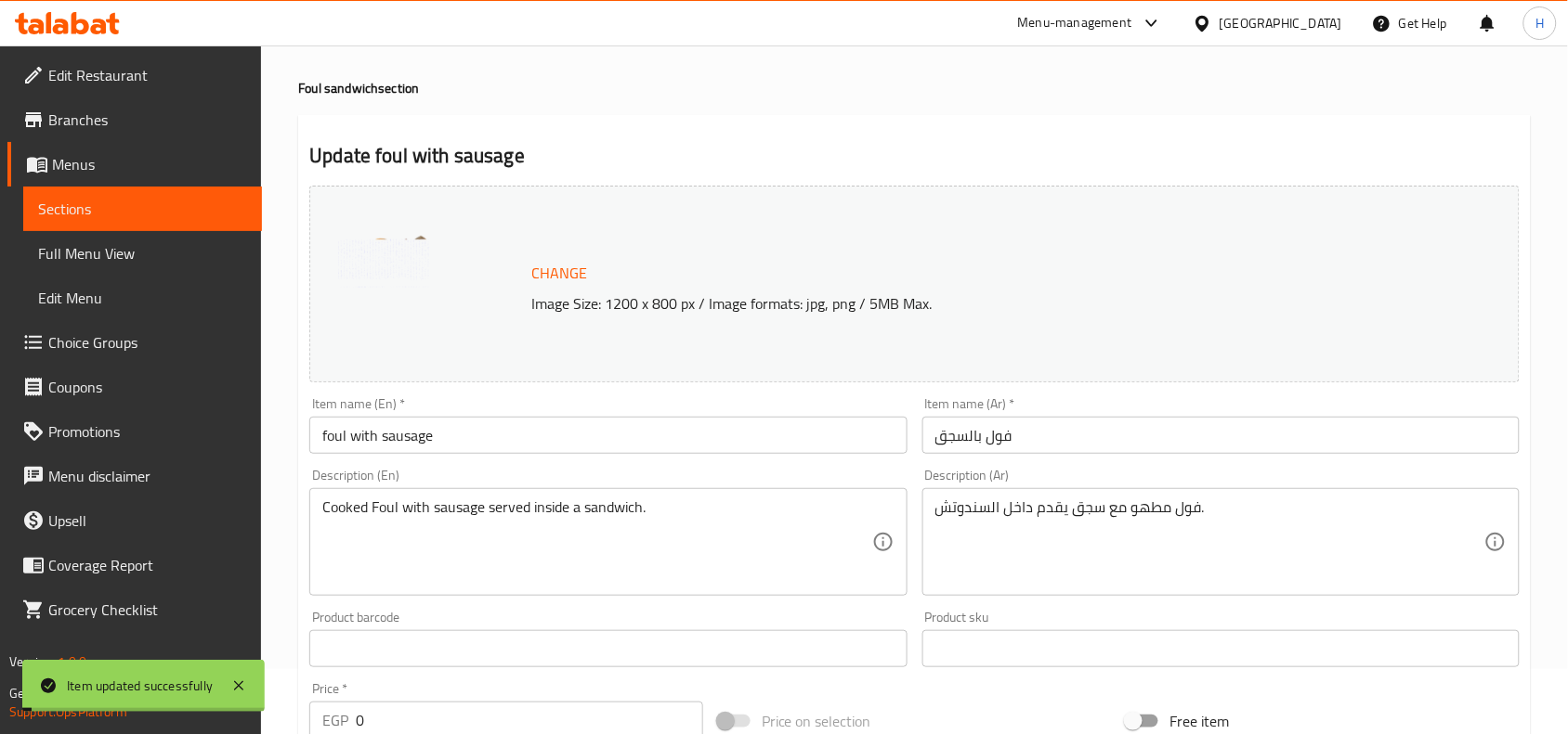
scroll to position [0, 0]
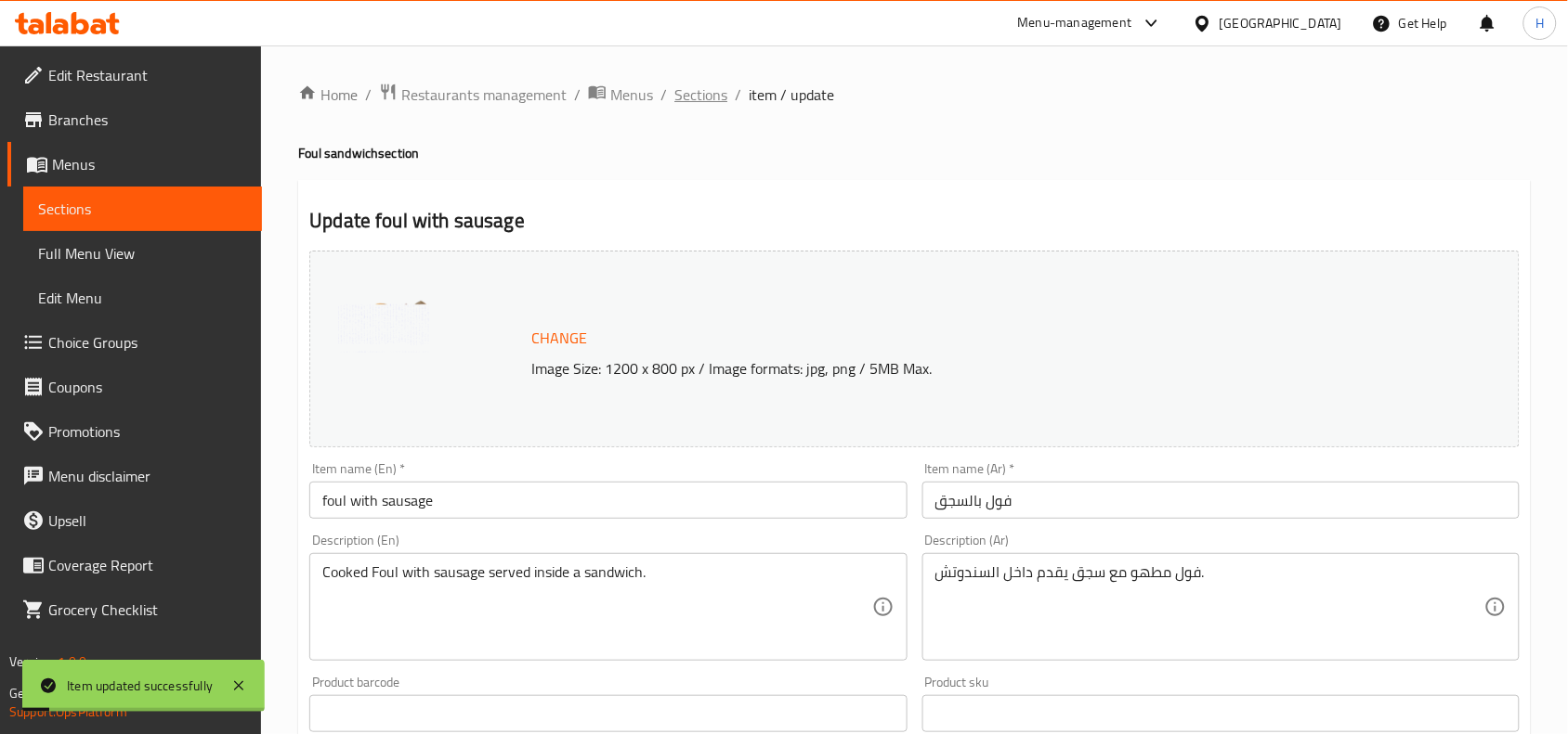
click at [692, 90] on span "Sections" at bounding box center [701, 95] width 53 height 22
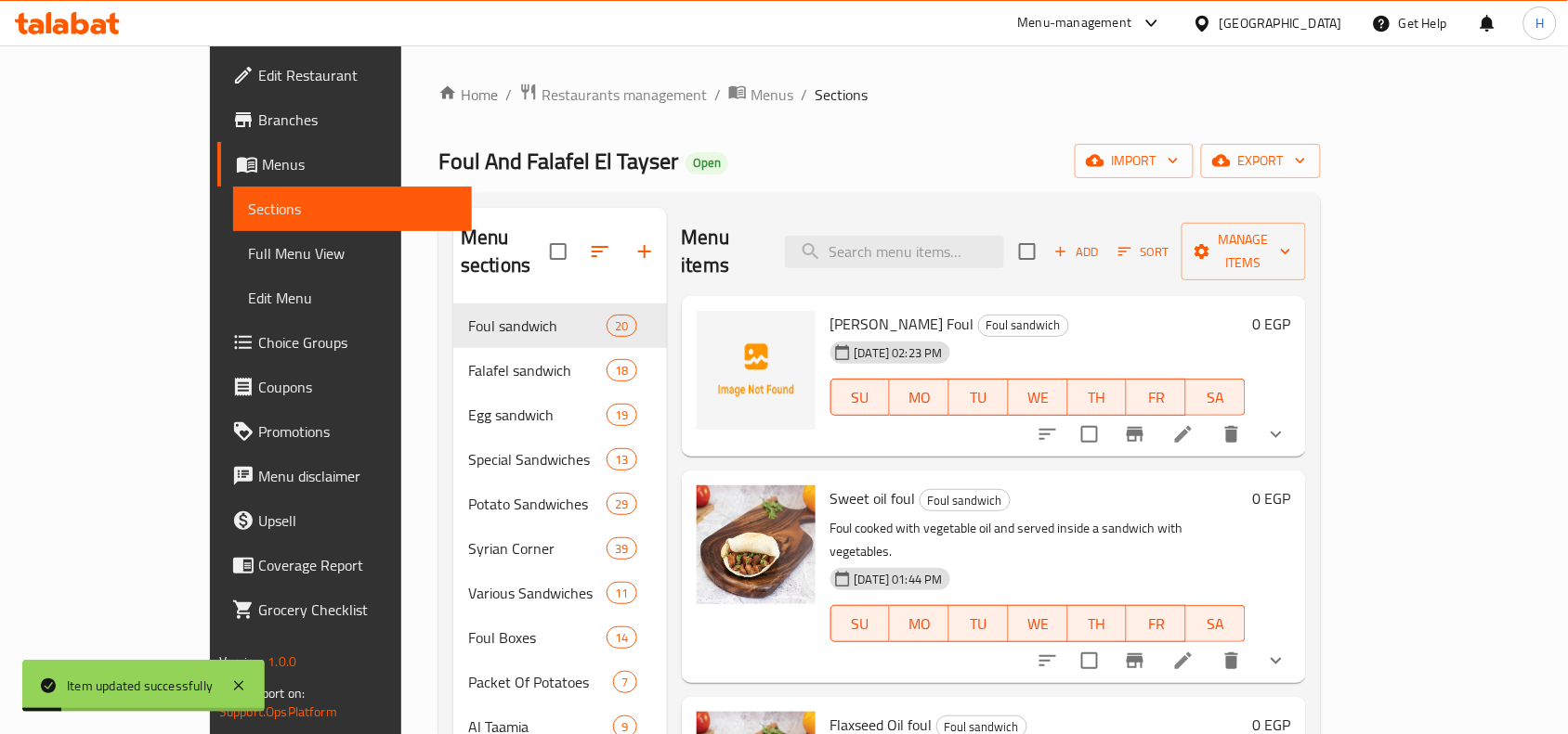
click at [964, 255] on div "Menu items Add Sort Manage items" at bounding box center [994, 252] width 625 height 88
click at [967, 242] on input "search" at bounding box center [895, 252] width 219 height 33
paste input "فول باللحمة المفرومة"
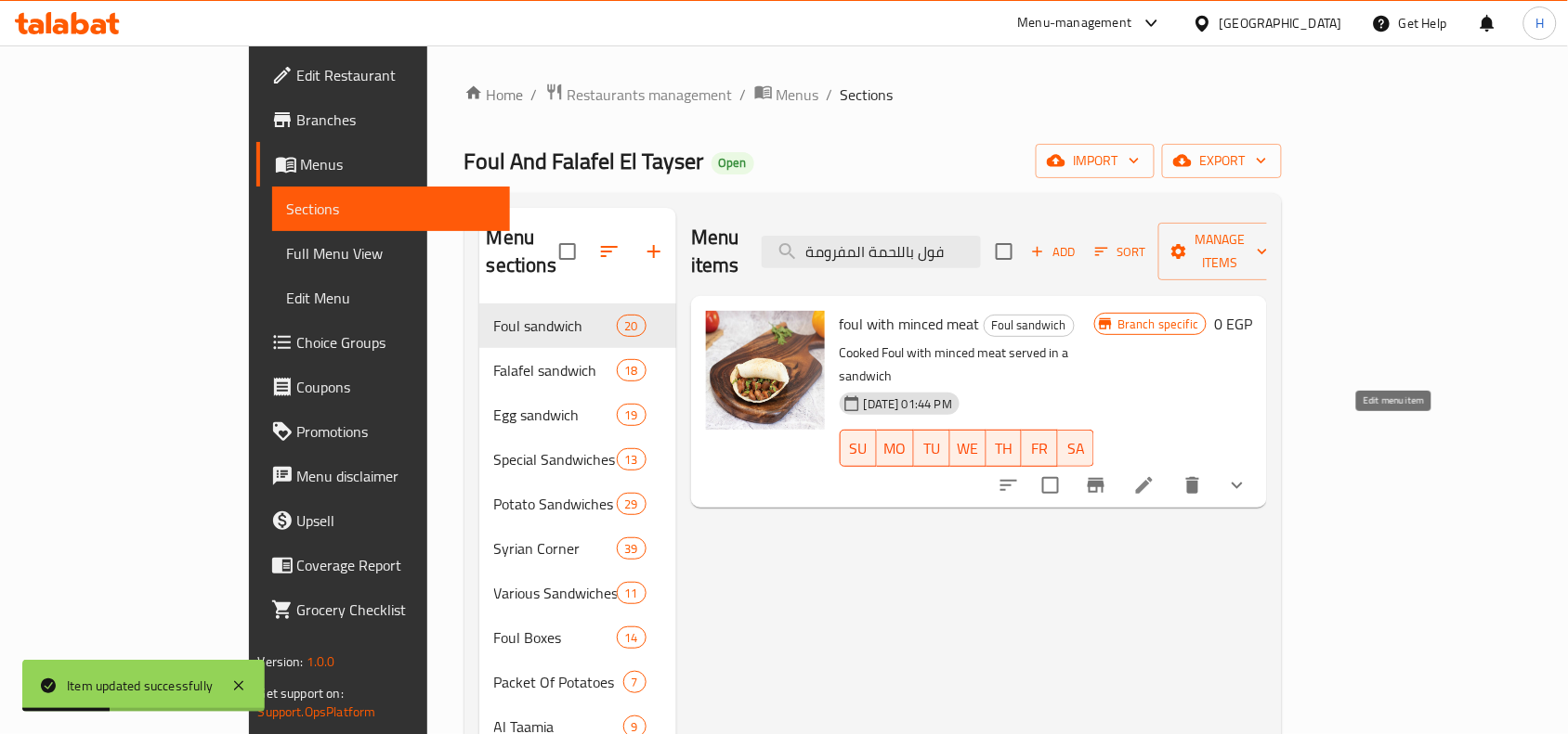
type input "فول باللحمة المفرومة"
click at [1153, 477] on icon at bounding box center [1144, 486] width 17 height 17
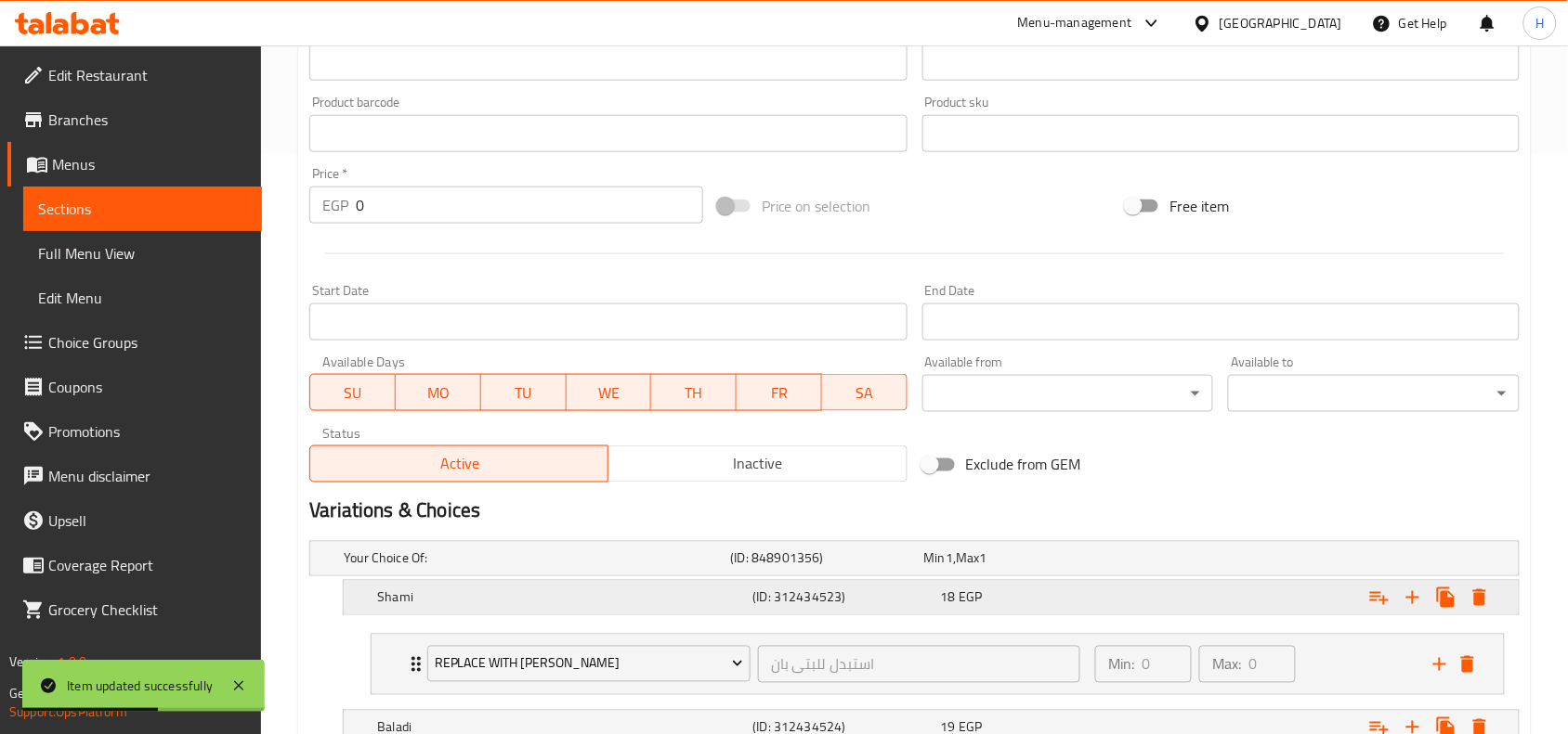
click at [1138, 594] on div "Expand" at bounding box center [1312, 598] width 375 height 41
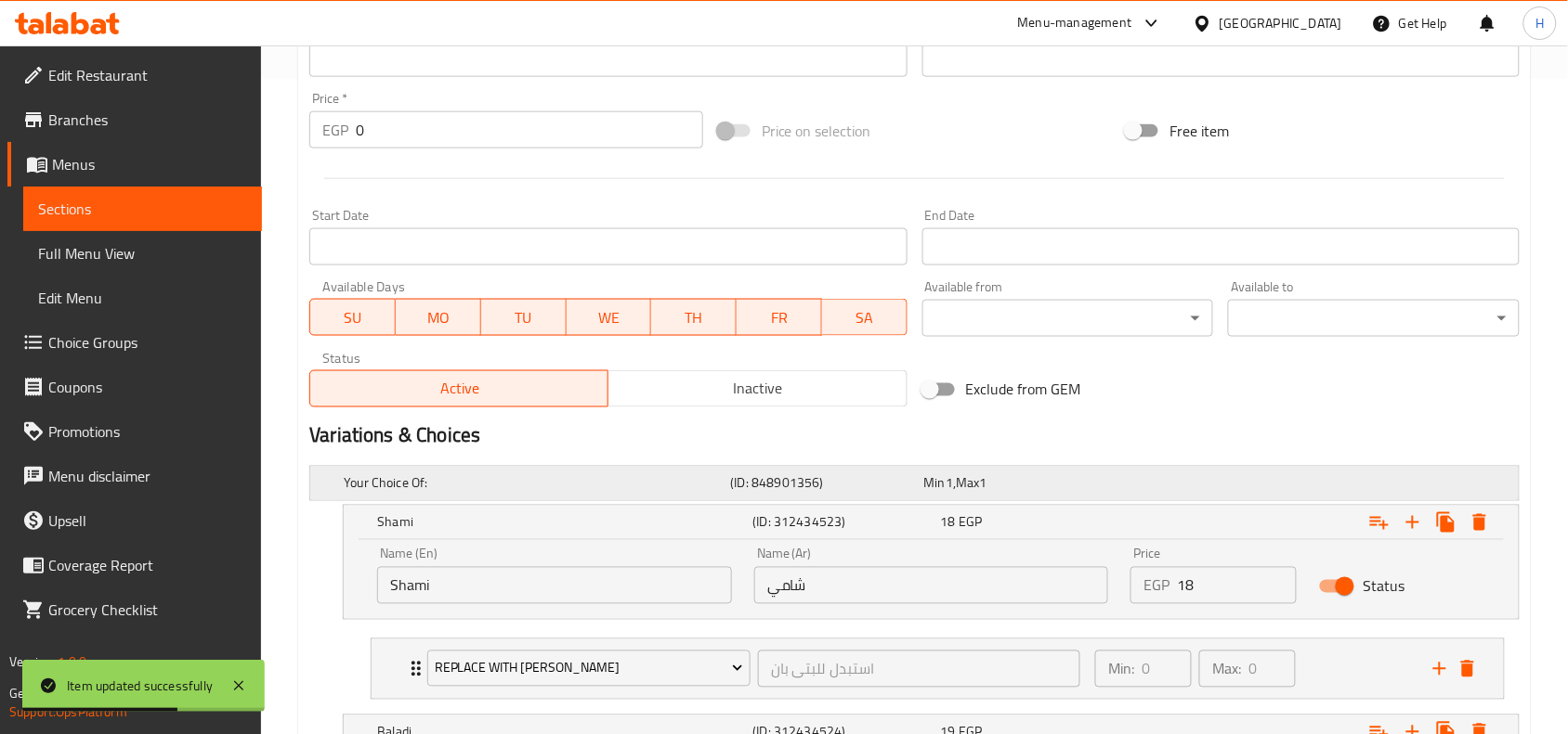
scroll to position [697, 0]
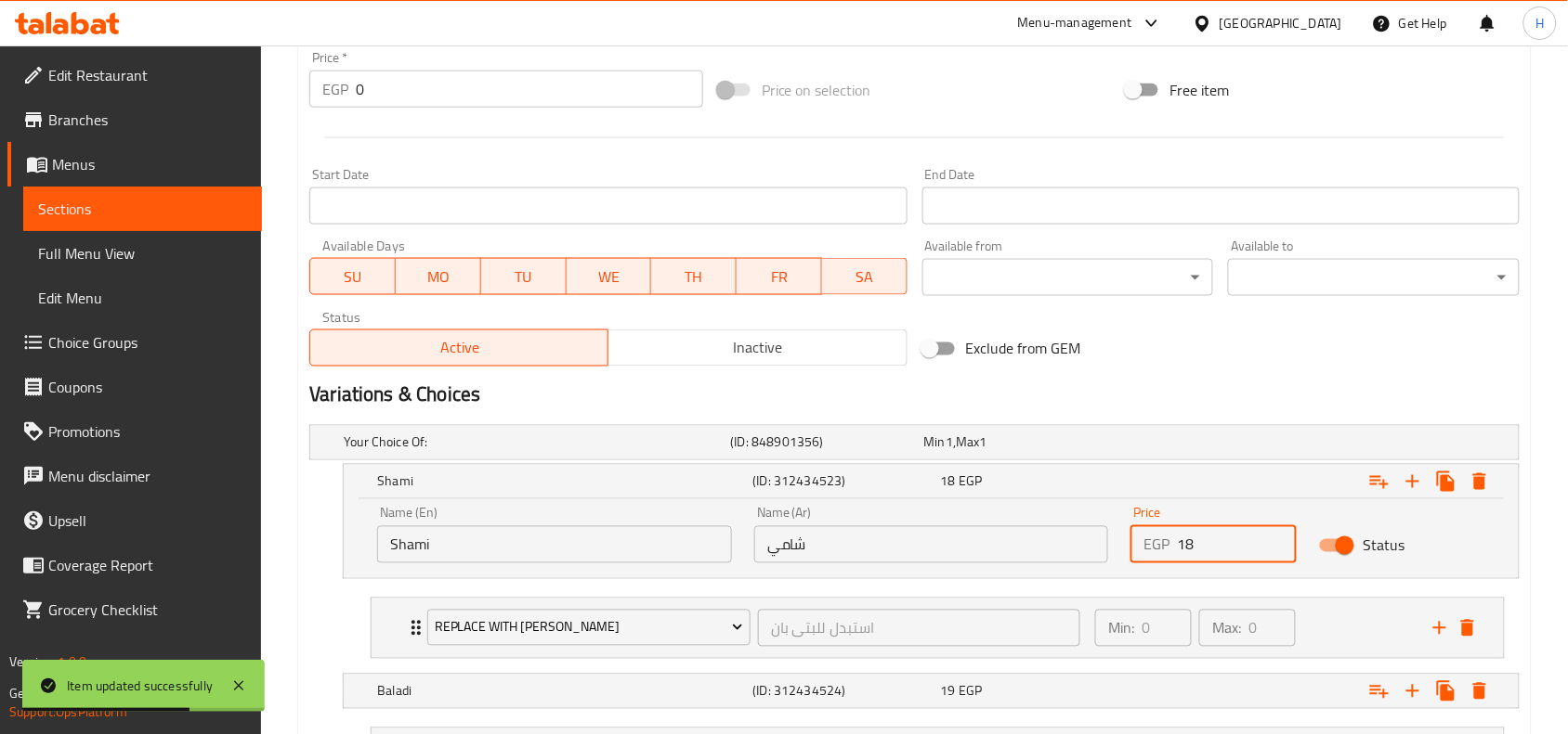
drag, startPoint x: 1221, startPoint y: 555, endPoint x: 1130, endPoint y: 555, distance: 91.0
click at [1130, 555] on div "EGP 18 Price" at bounding box center [1213, 546] width 166 height 37
type input "35"
click at [1171, 483] on div "Expand" at bounding box center [1312, 482] width 375 height 41
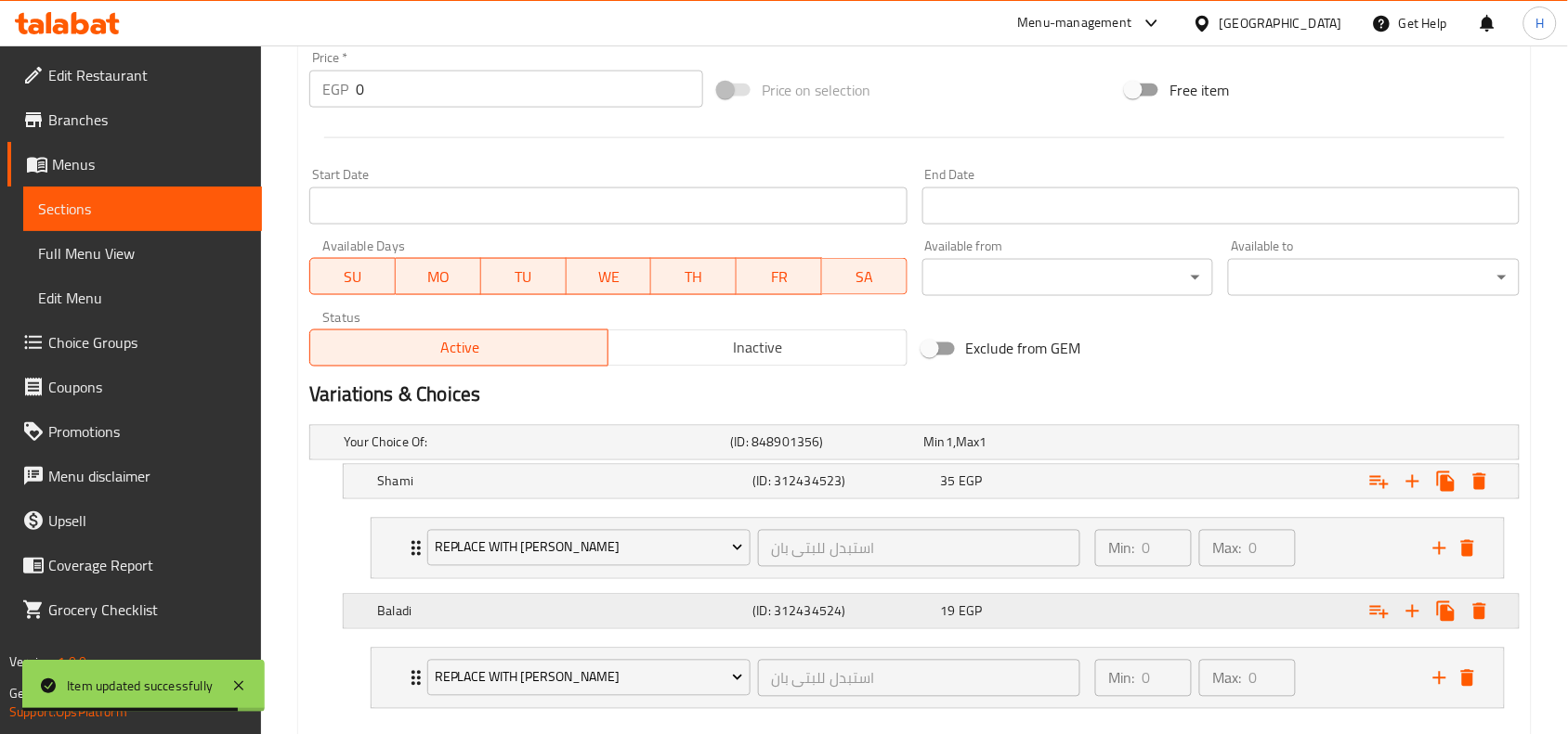
click at [1241, 611] on div "Expand" at bounding box center [1312, 612] width 375 height 41
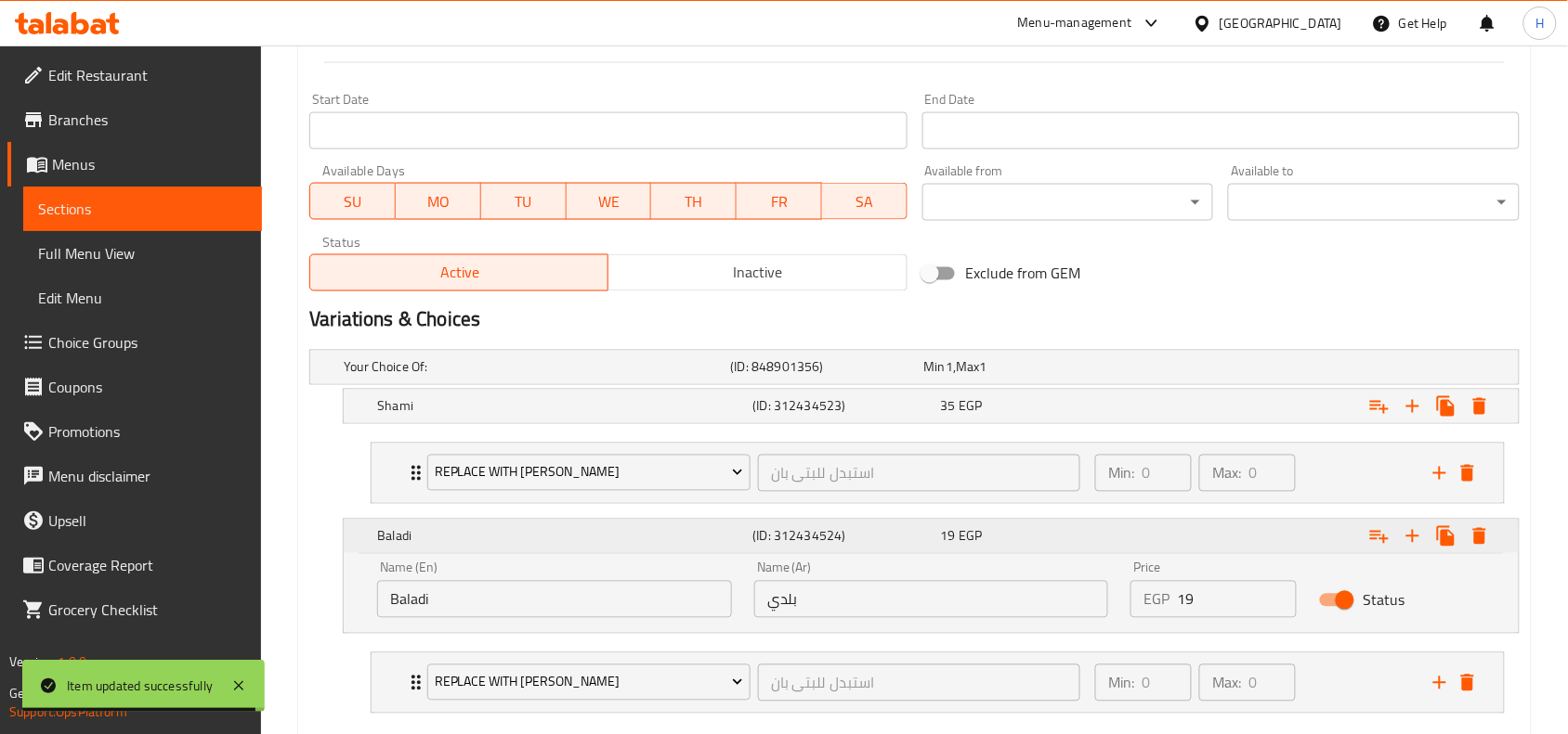
scroll to position [813, 0]
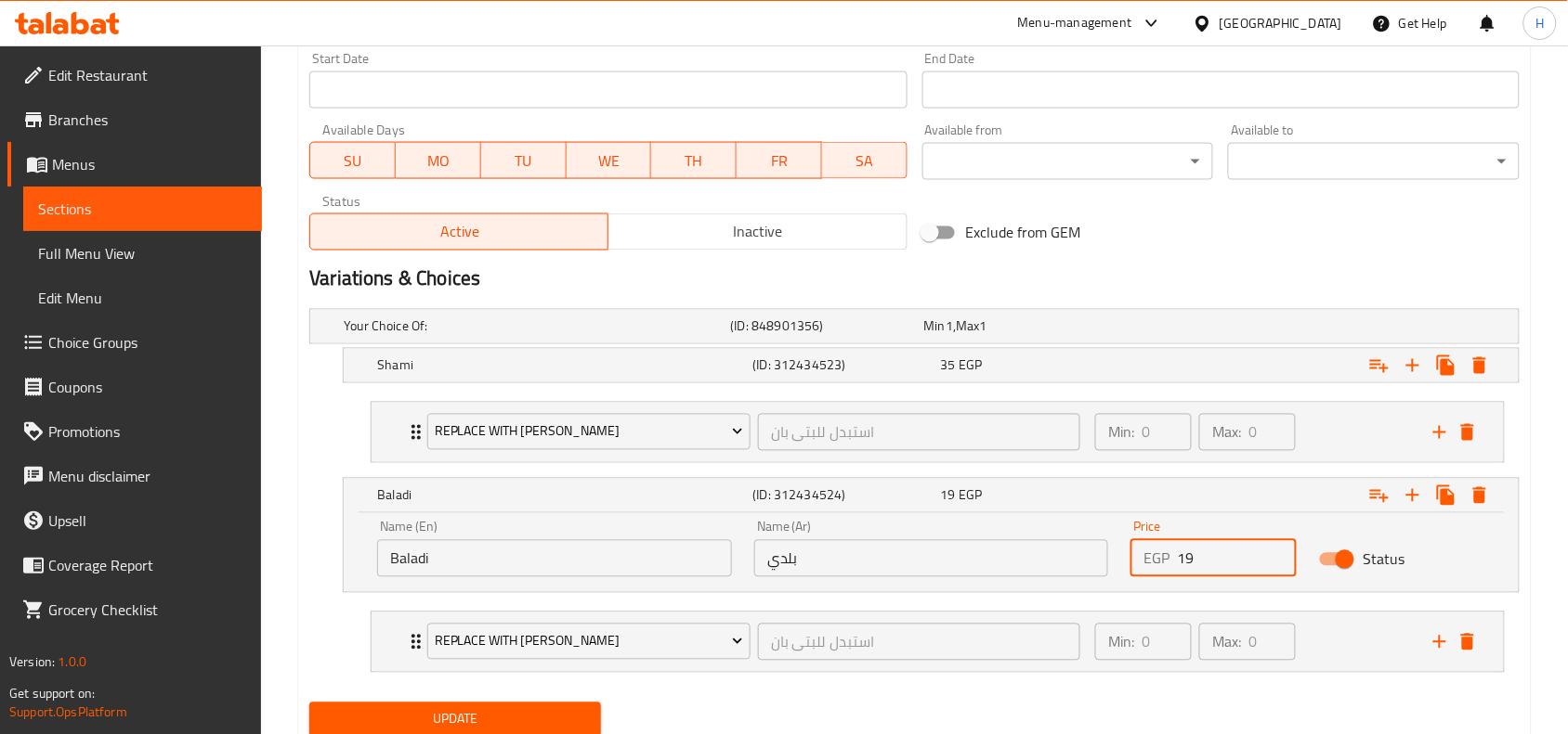
drag, startPoint x: 1203, startPoint y: 562, endPoint x: 1171, endPoint y: 562, distance: 32.0
click at [1171, 562] on div "EGP 19 Price" at bounding box center [1213, 559] width 166 height 37
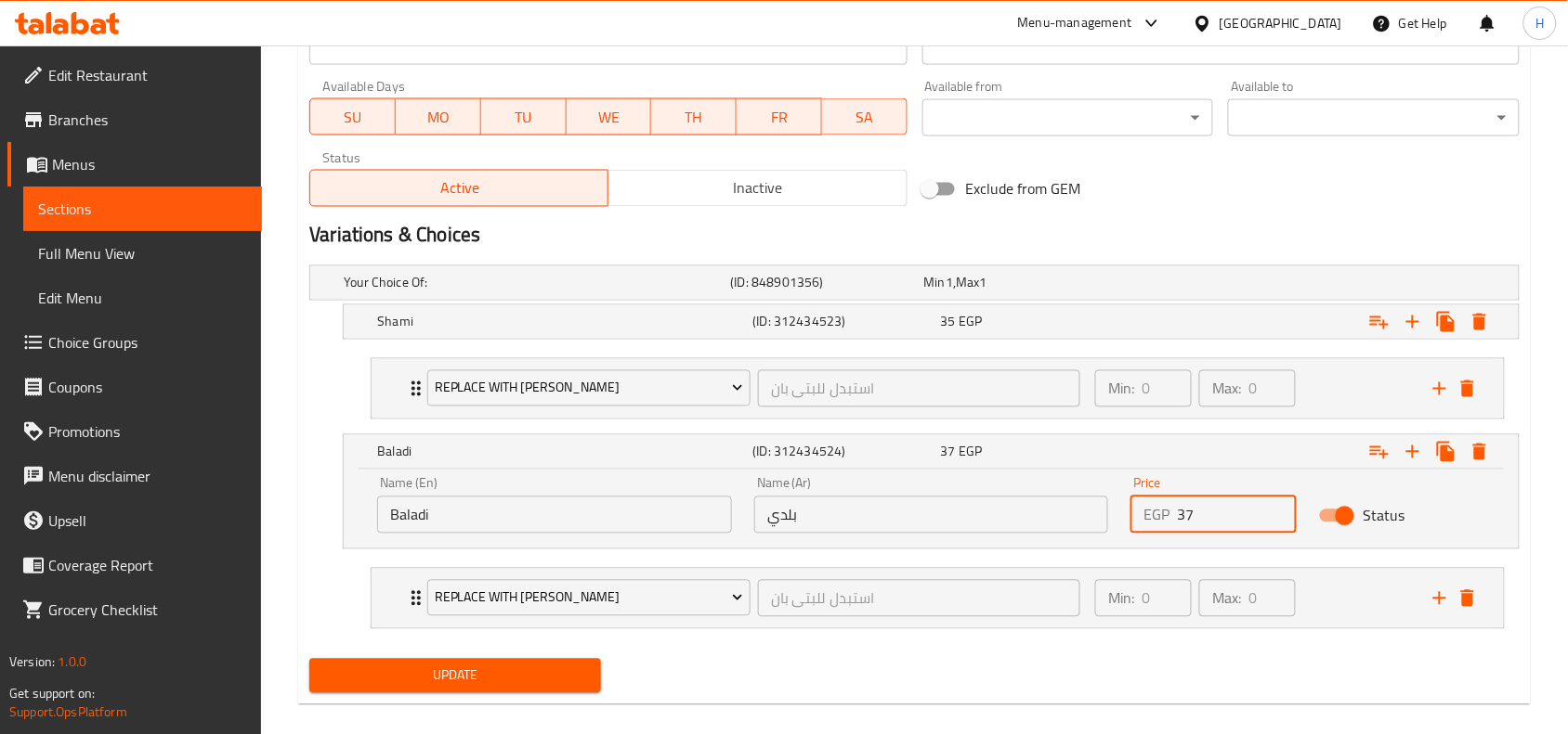
scroll to position [880, 0]
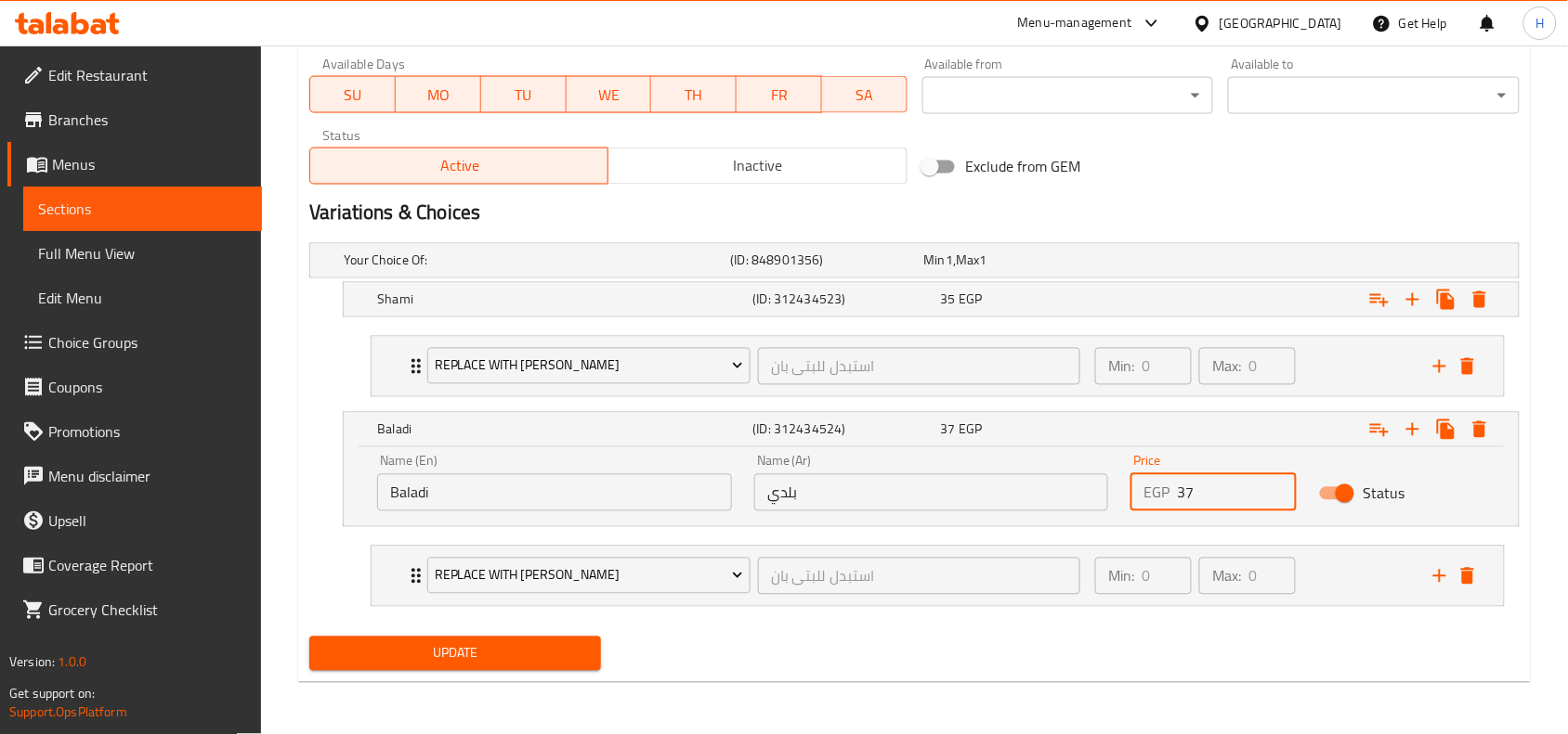
type input "37"
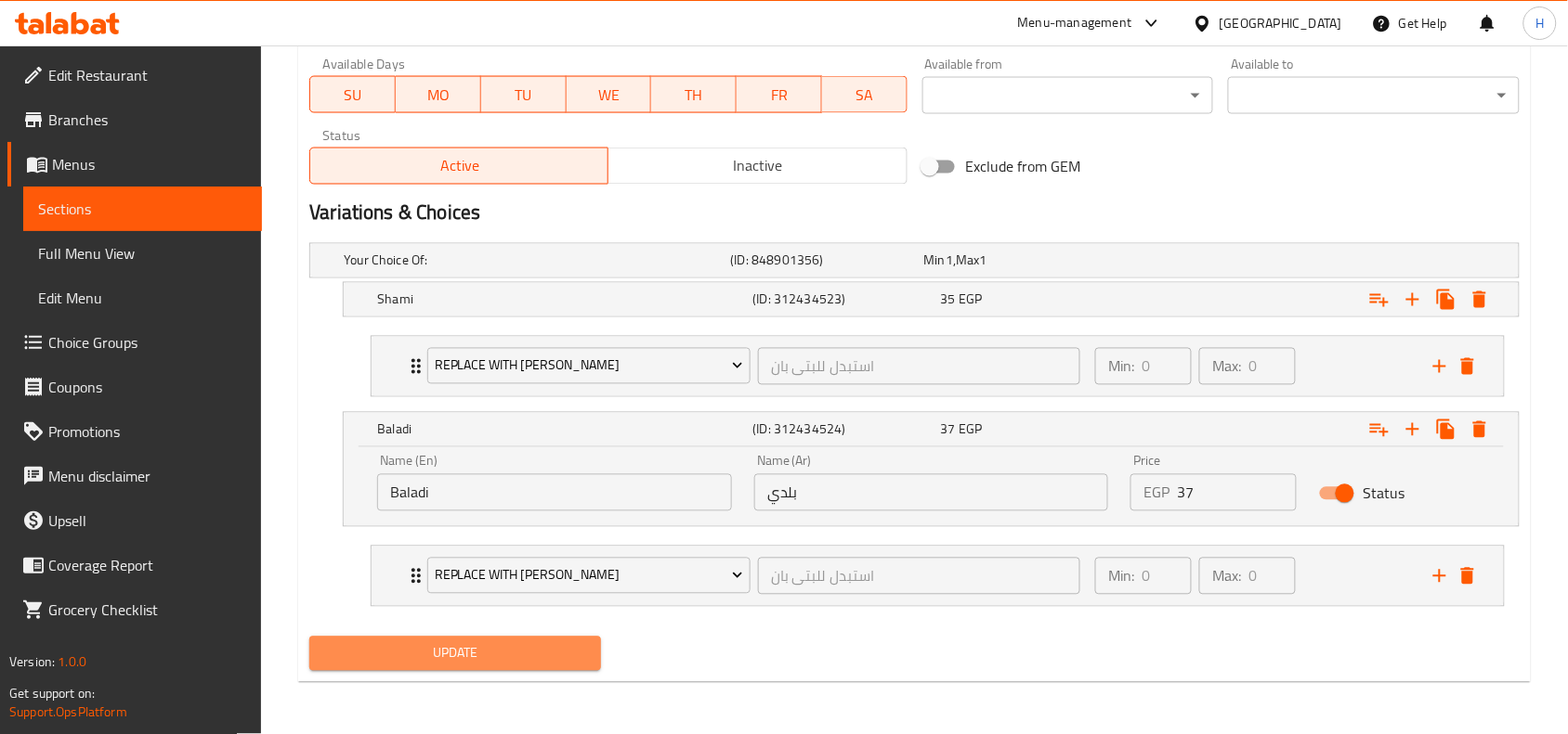
click at [549, 642] on span "Update" at bounding box center [455, 653] width 262 height 23
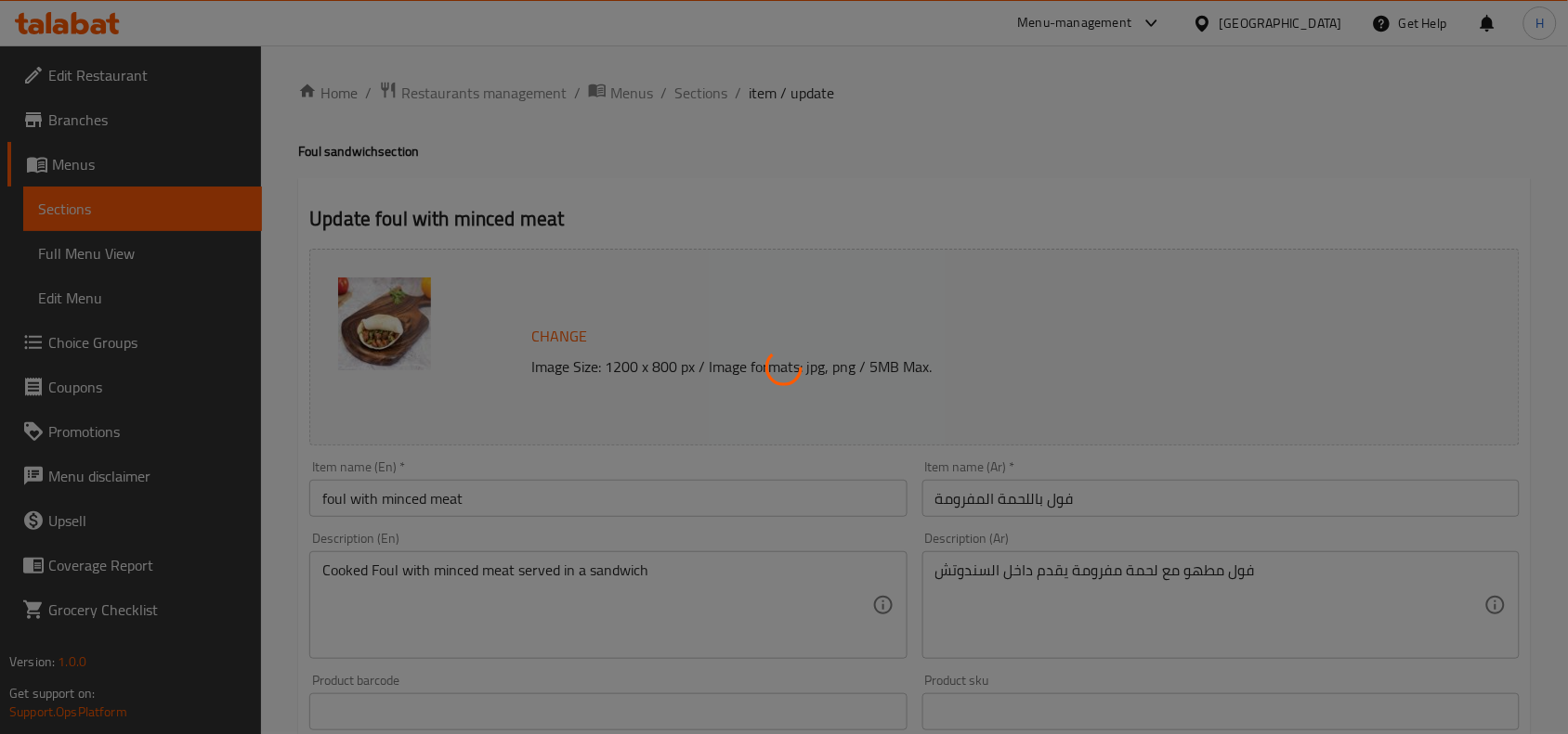
scroll to position [0, 0]
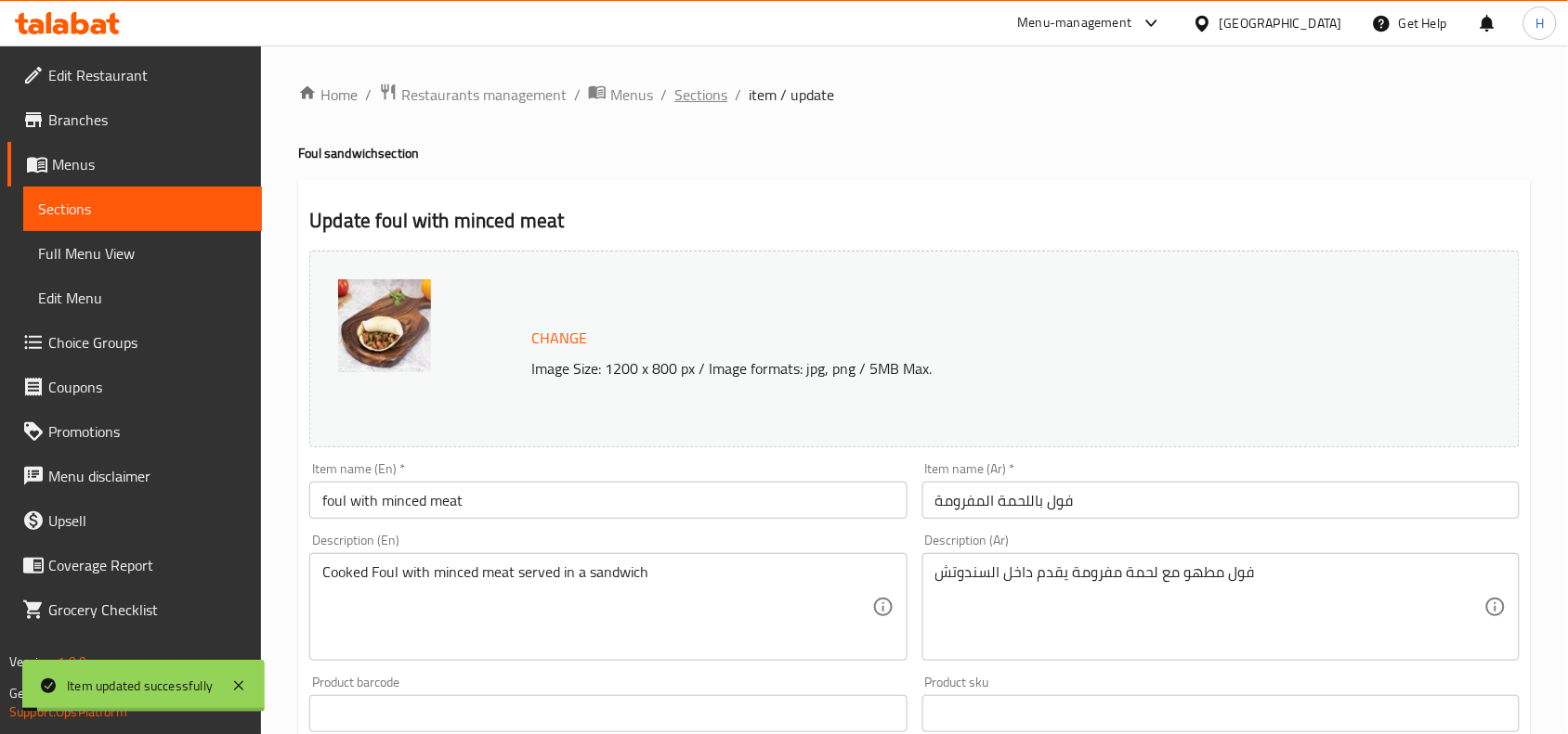
click at [689, 86] on span "Sections" at bounding box center [701, 95] width 53 height 22
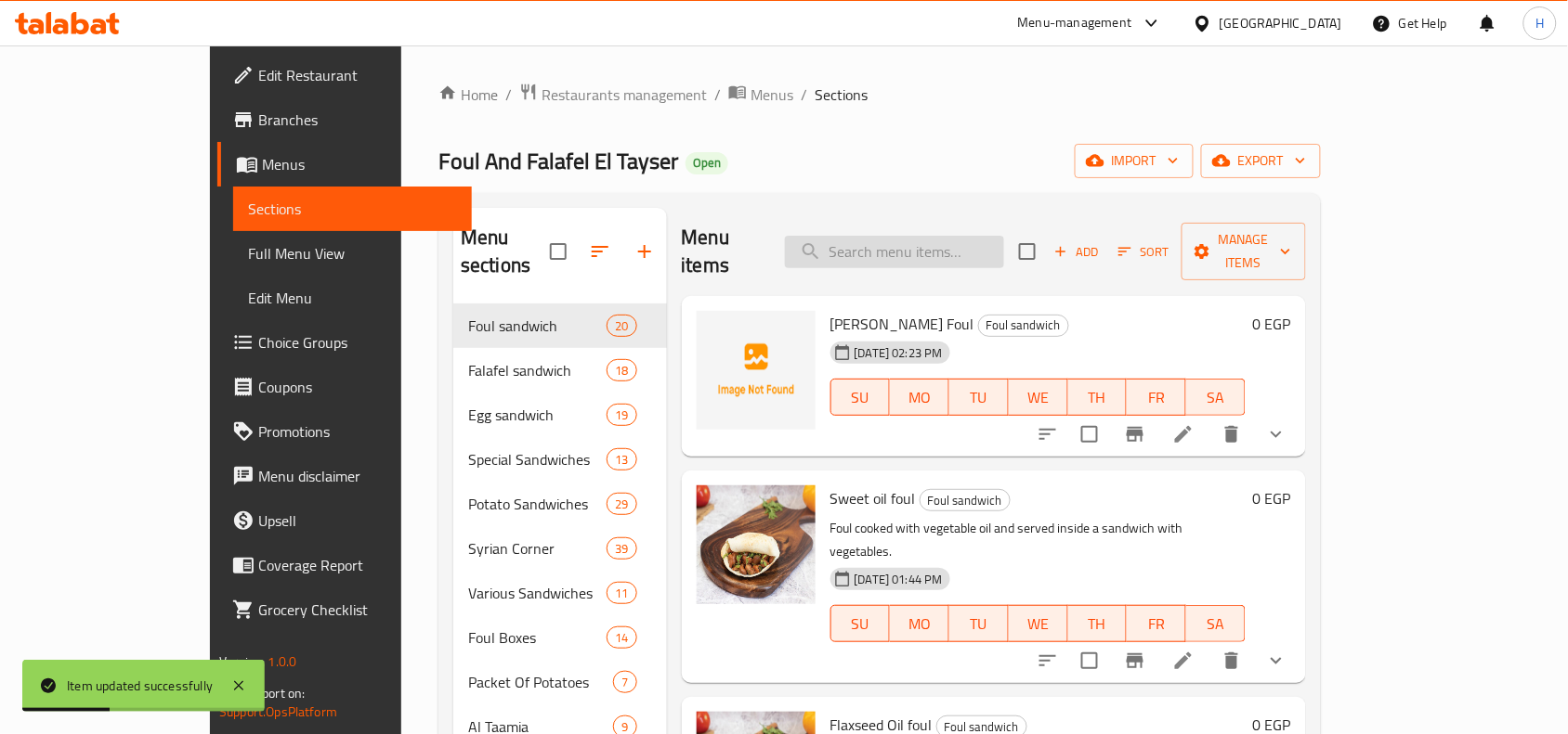
click at [1004, 252] on input "search" at bounding box center [895, 252] width 219 height 33
paste input "فول باذنجان"
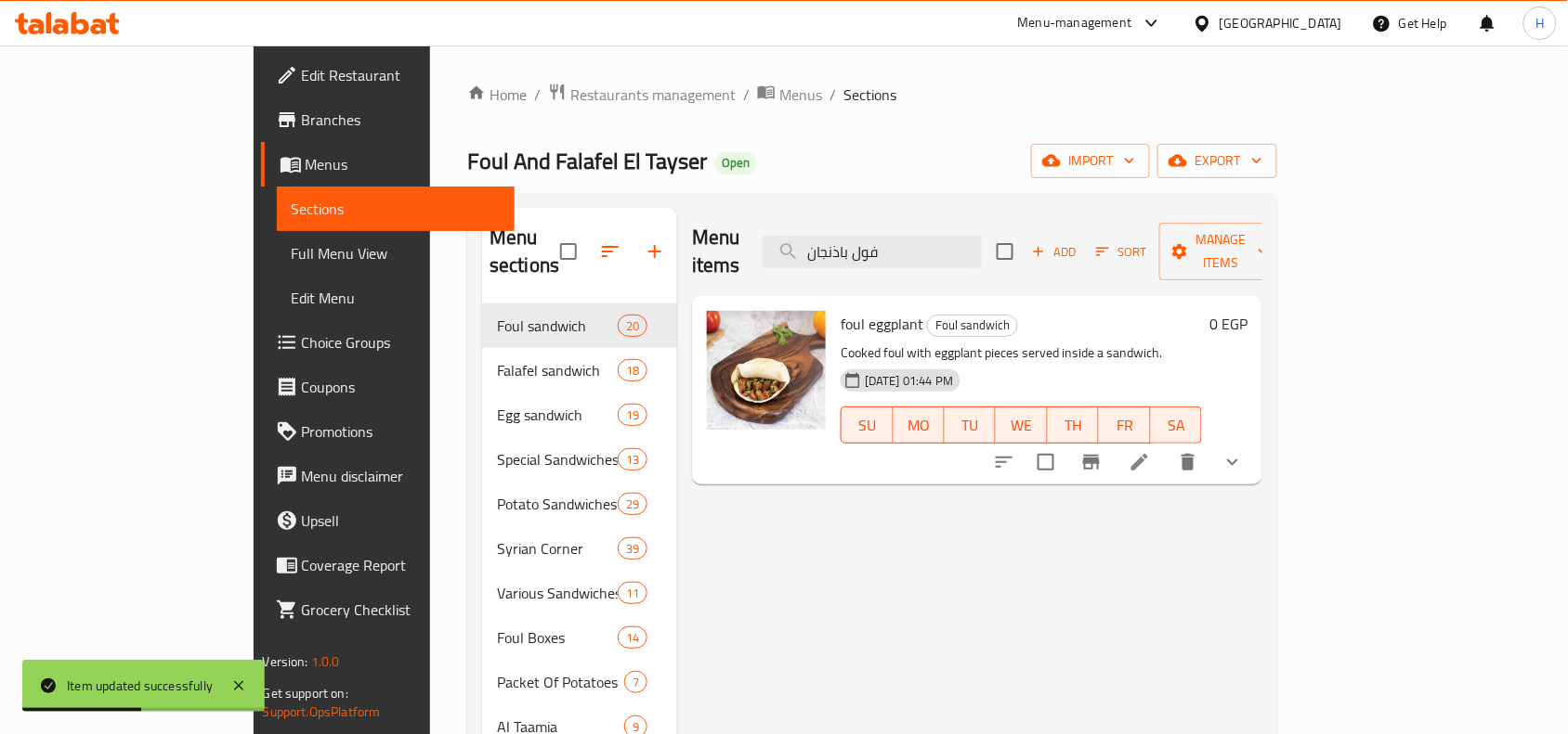
type input "فول باذنجان"
click at [1166, 445] on li at bounding box center [1139, 462] width 52 height 34
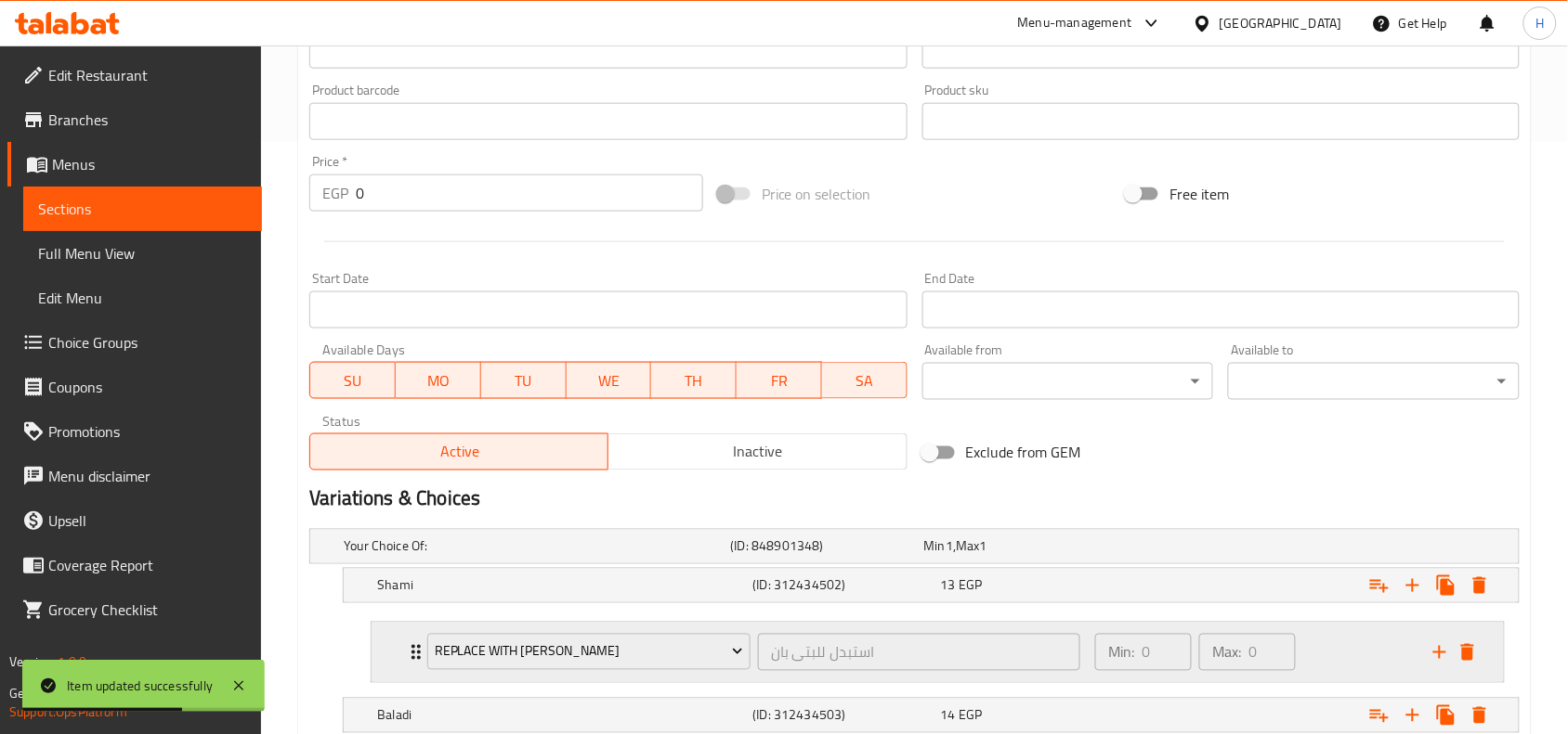
scroll to position [697, 0]
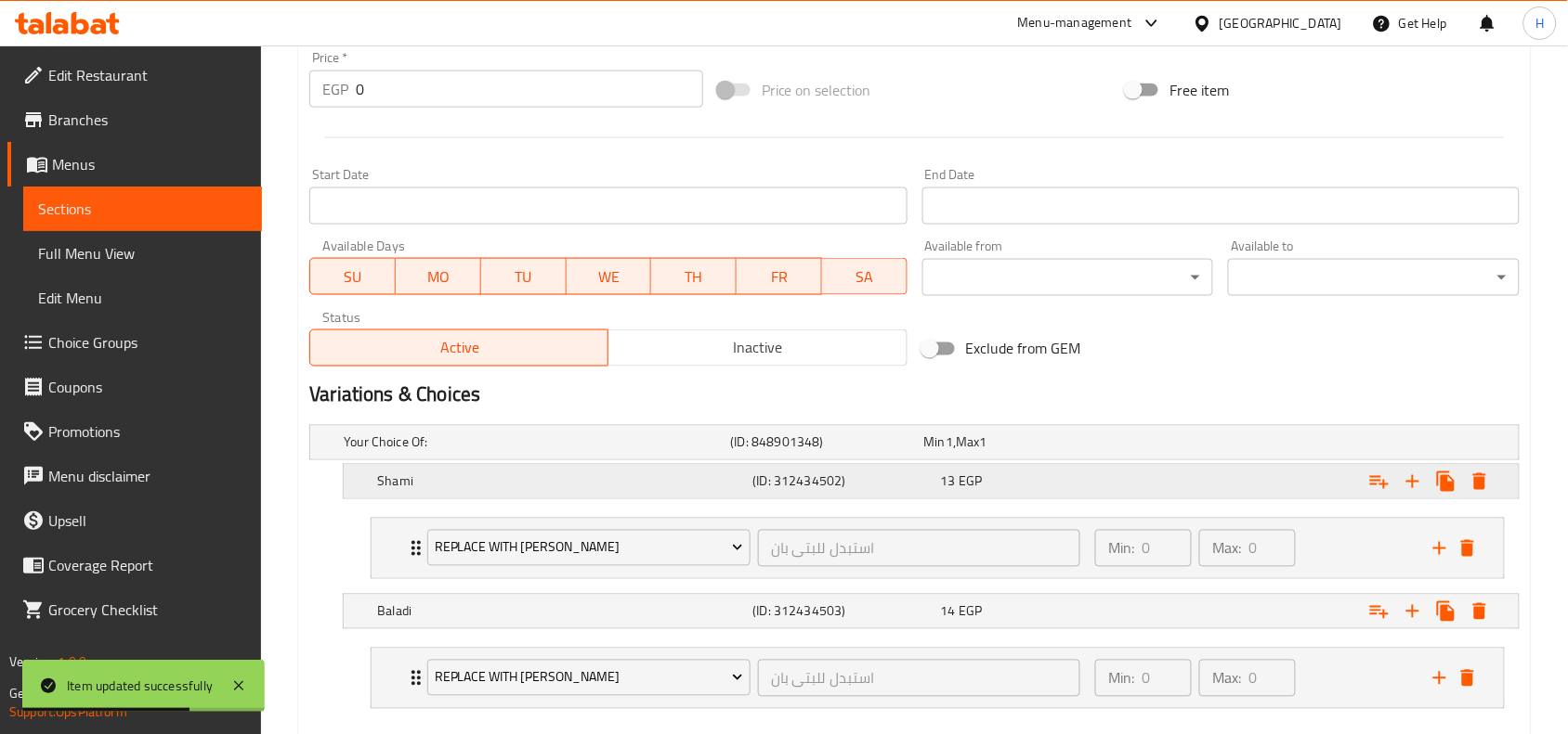
click at [1060, 492] on div "13 EGP" at bounding box center [1031, 482] width 188 height 26
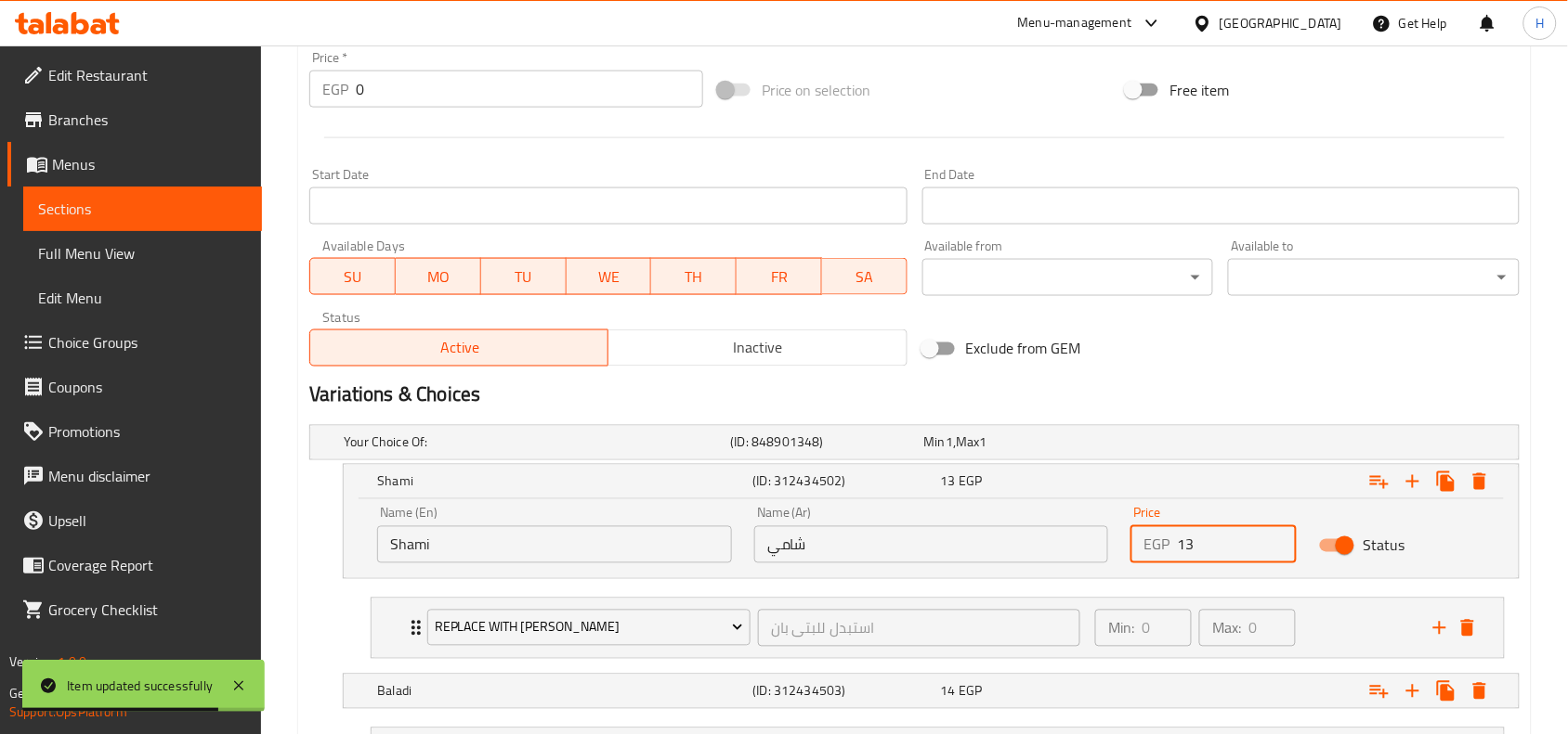
drag, startPoint x: 1195, startPoint y: 534, endPoint x: 1175, endPoint y: 536, distance: 20.1
click at [1175, 536] on div "EGP 13 Price" at bounding box center [1213, 546] width 166 height 37
type input "20"
click at [1148, 485] on div "Expand" at bounding box center [1312, 482] width 375 height 41
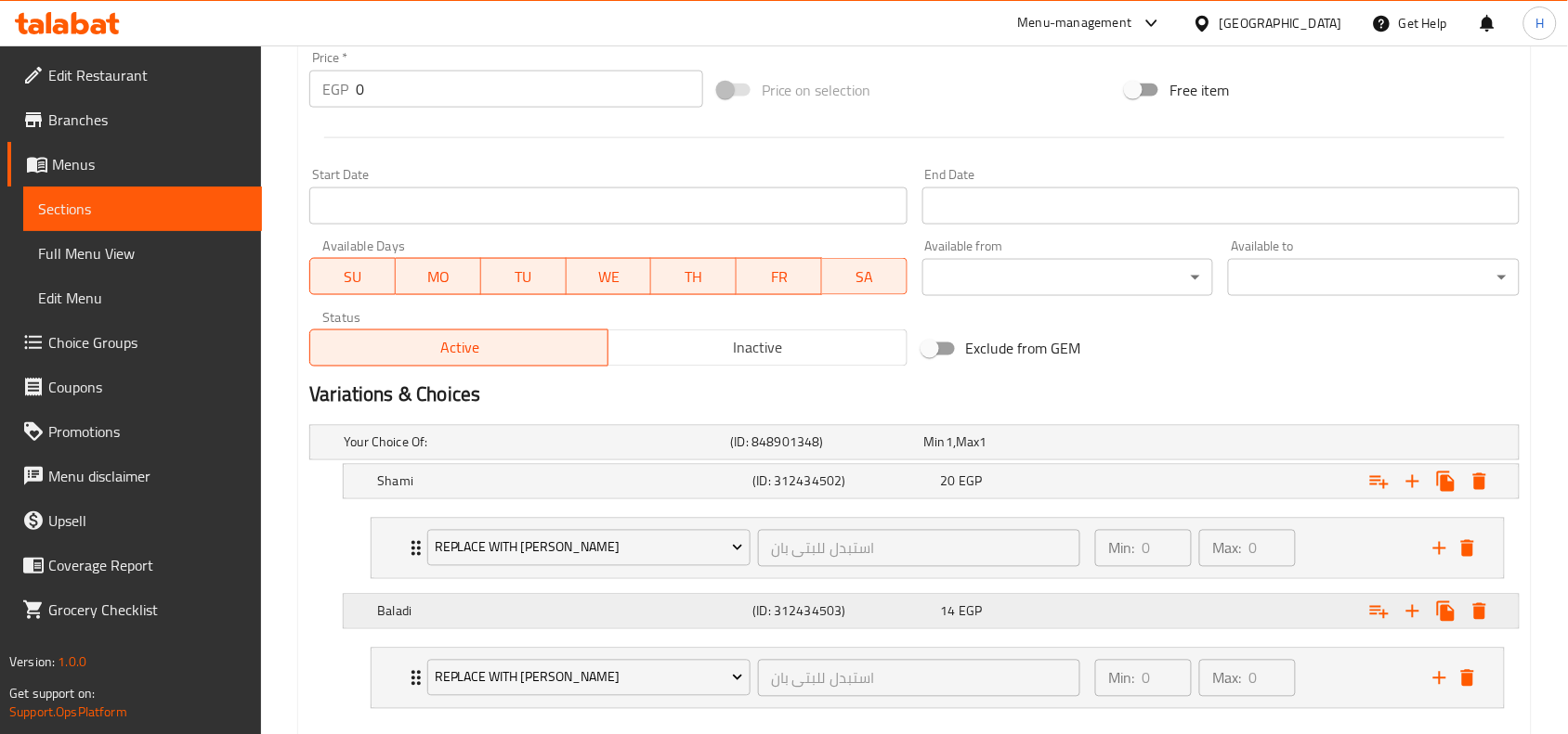
click at [1150, 627] on div "Expand" at bounding box center [1312, 612] width 375 height 41
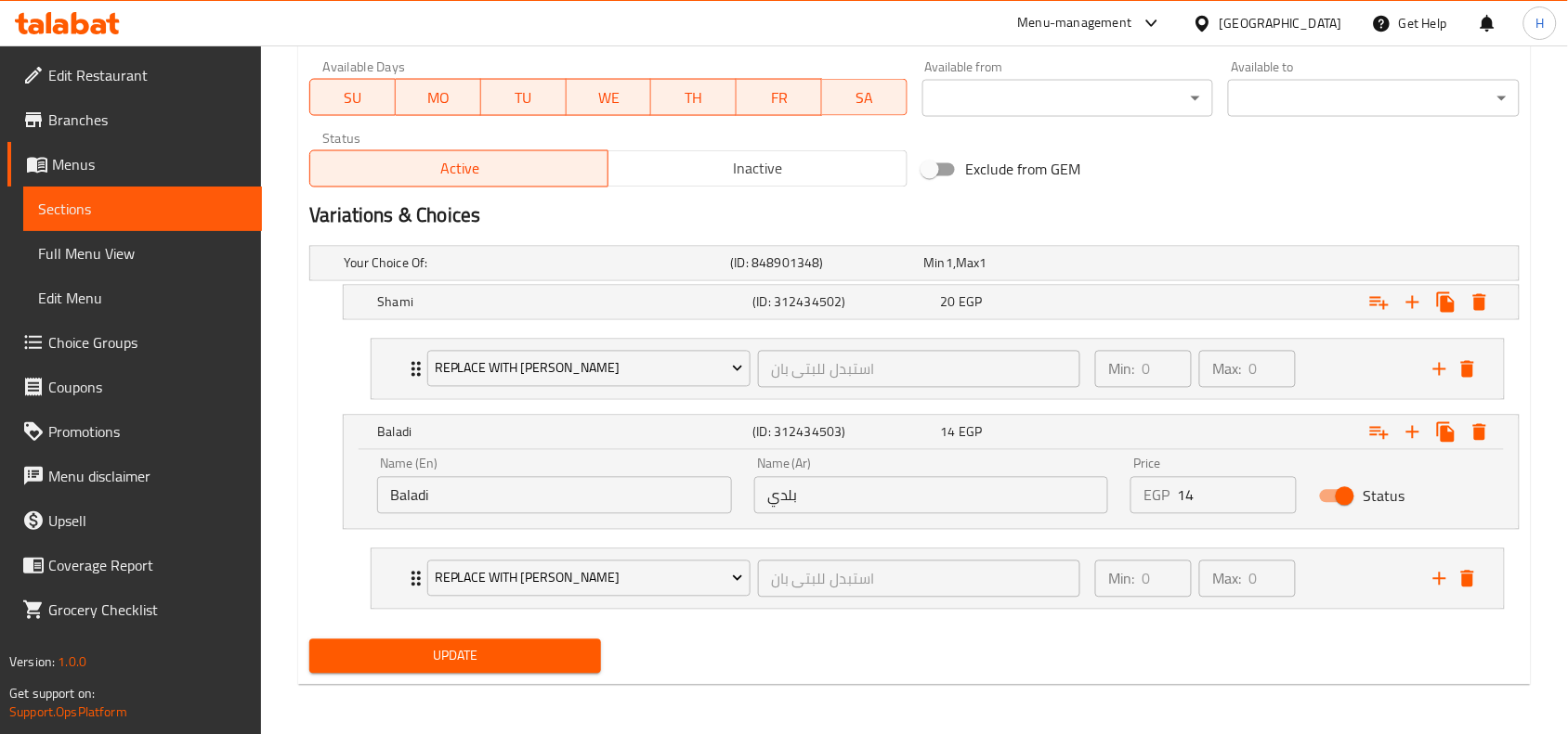
scroll to position [880, 0]
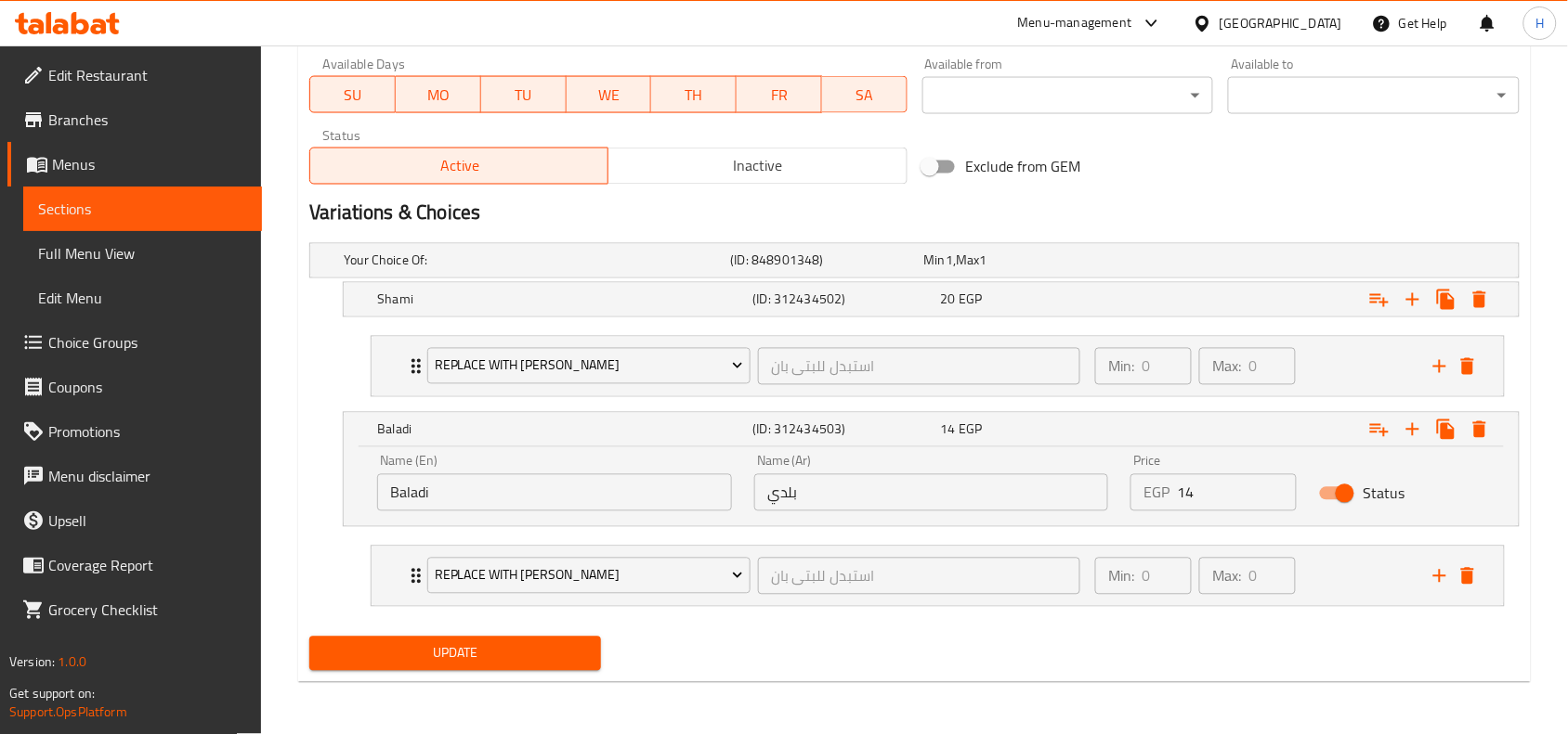
click at [1175, 486] on div "EGP 14 Price" at bounding box center [1213, 493] width 166 height 37
click at [1187, 492] on input "14" at bounding box center [1237, 493] width 120 height 37
type input "21"
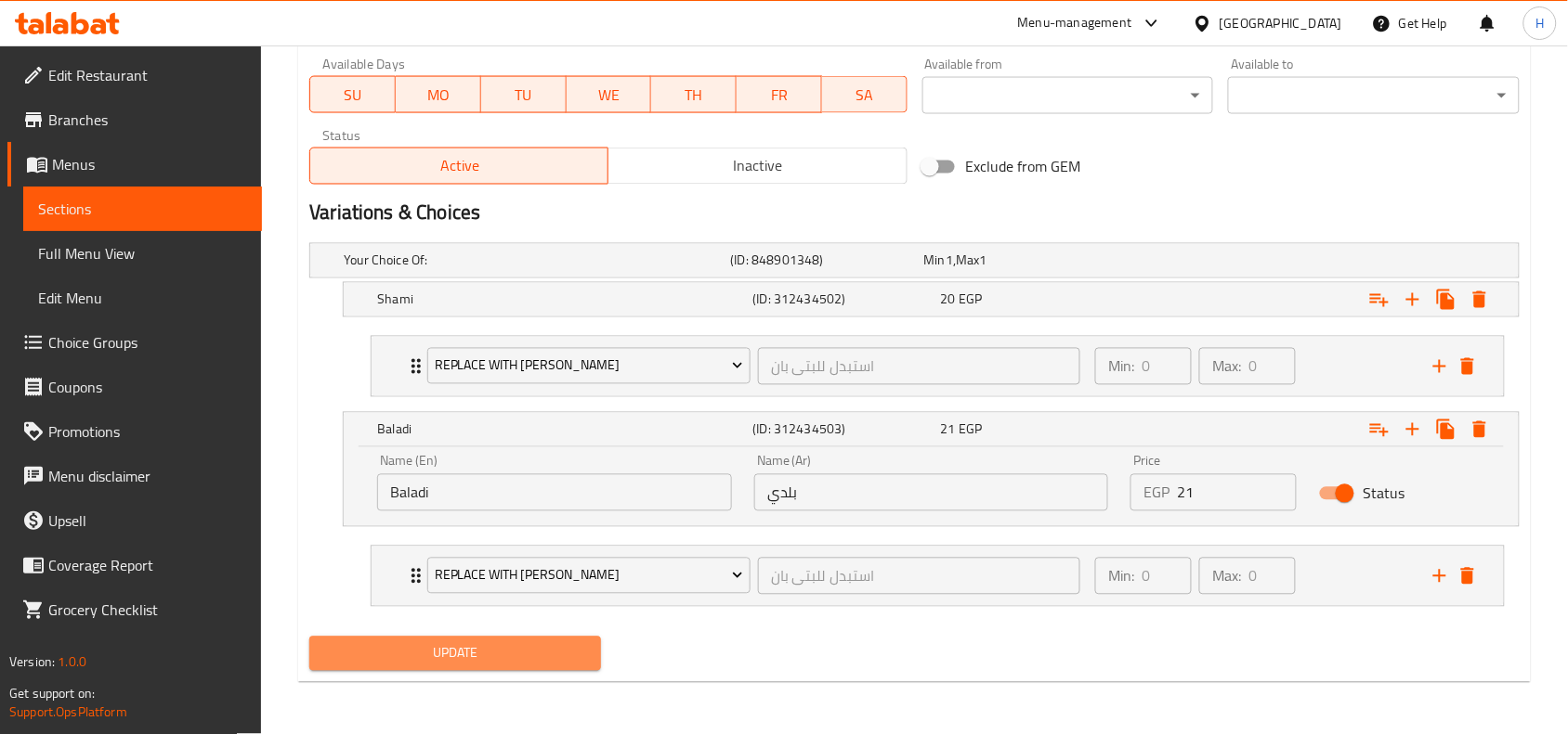
click at [573, 647] on span "Update" at bounding box center [455, 653] width 262 height 23
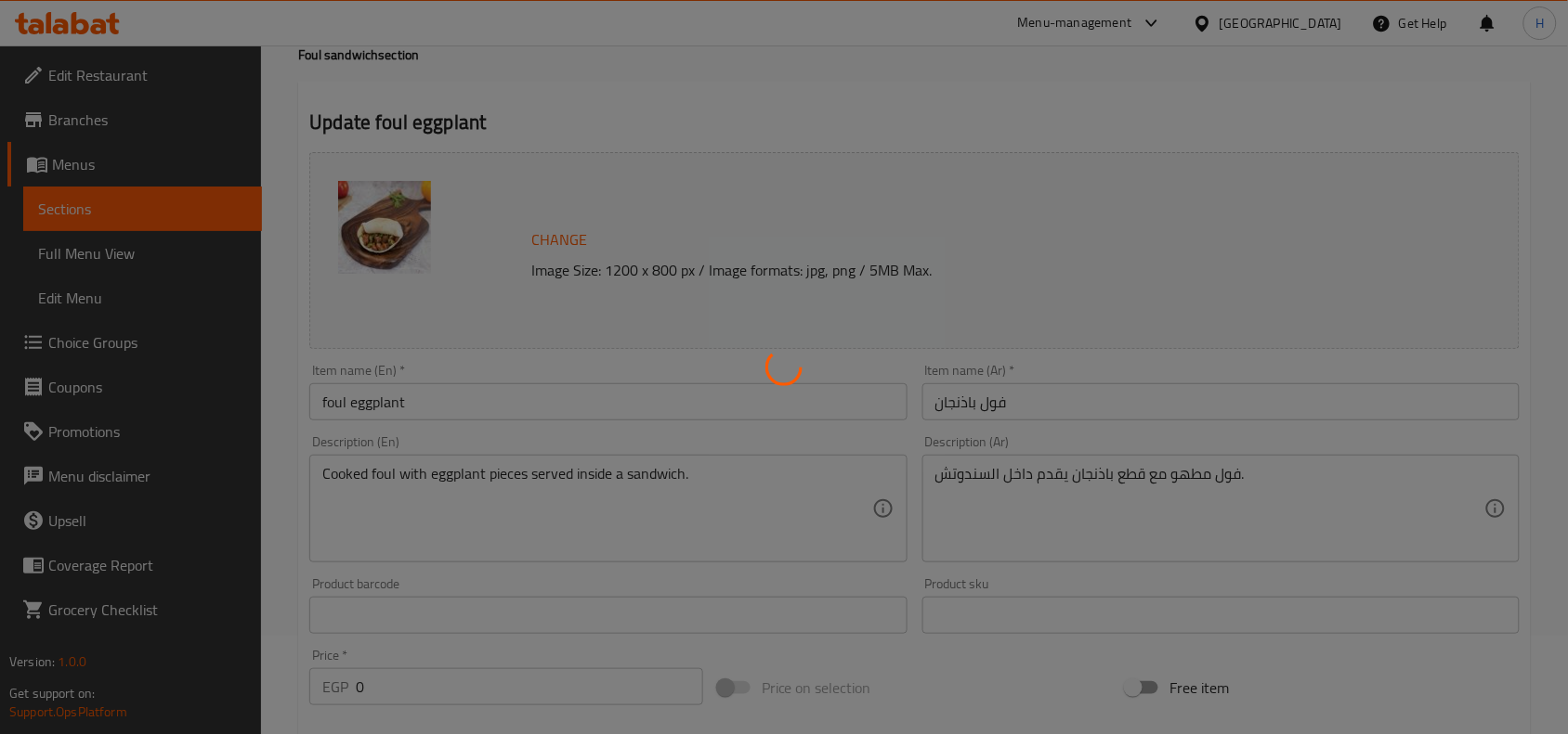
scroll to position [0, 0]
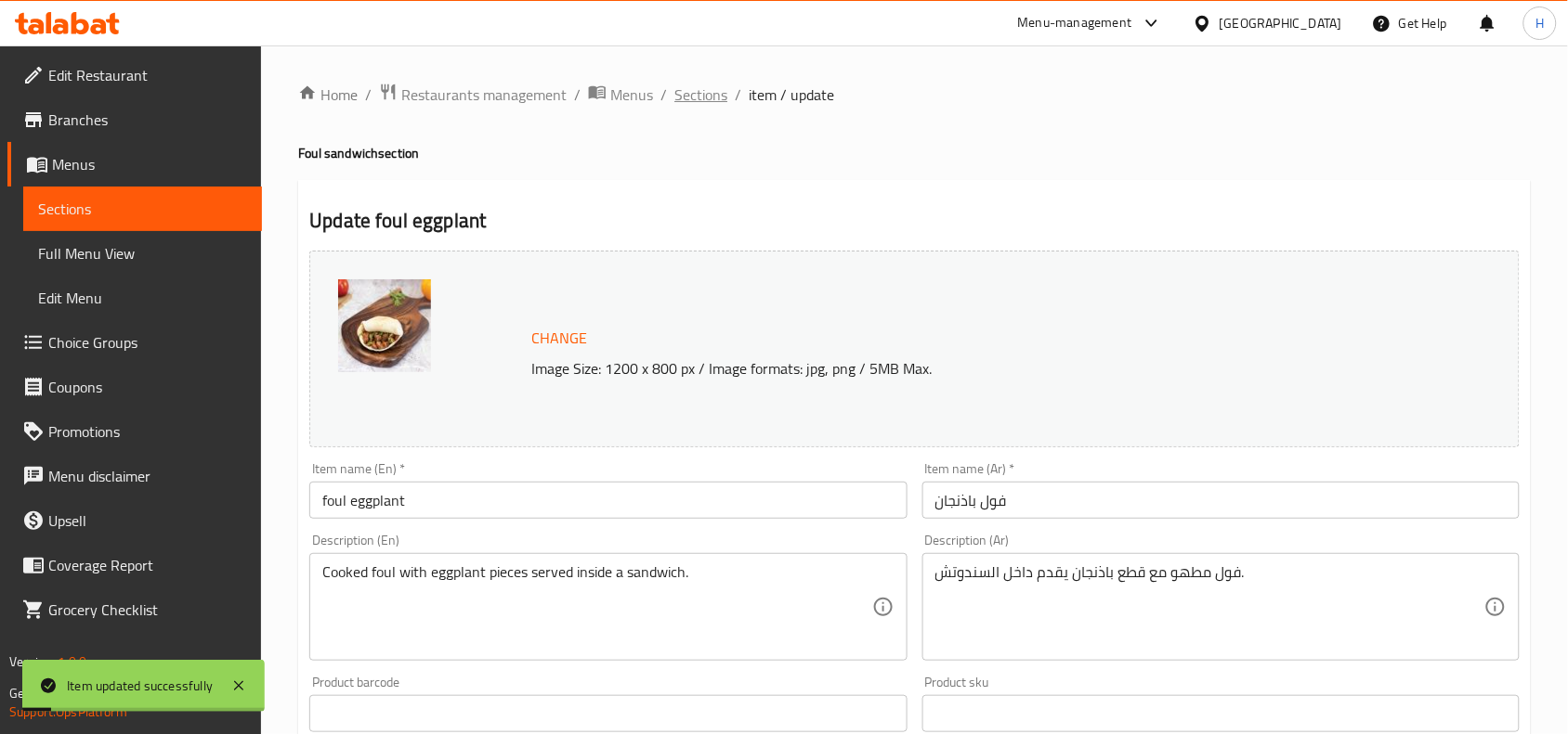
click at [718, 91] on span "Sections" at bounding box center [701, 95] width 53 height 22
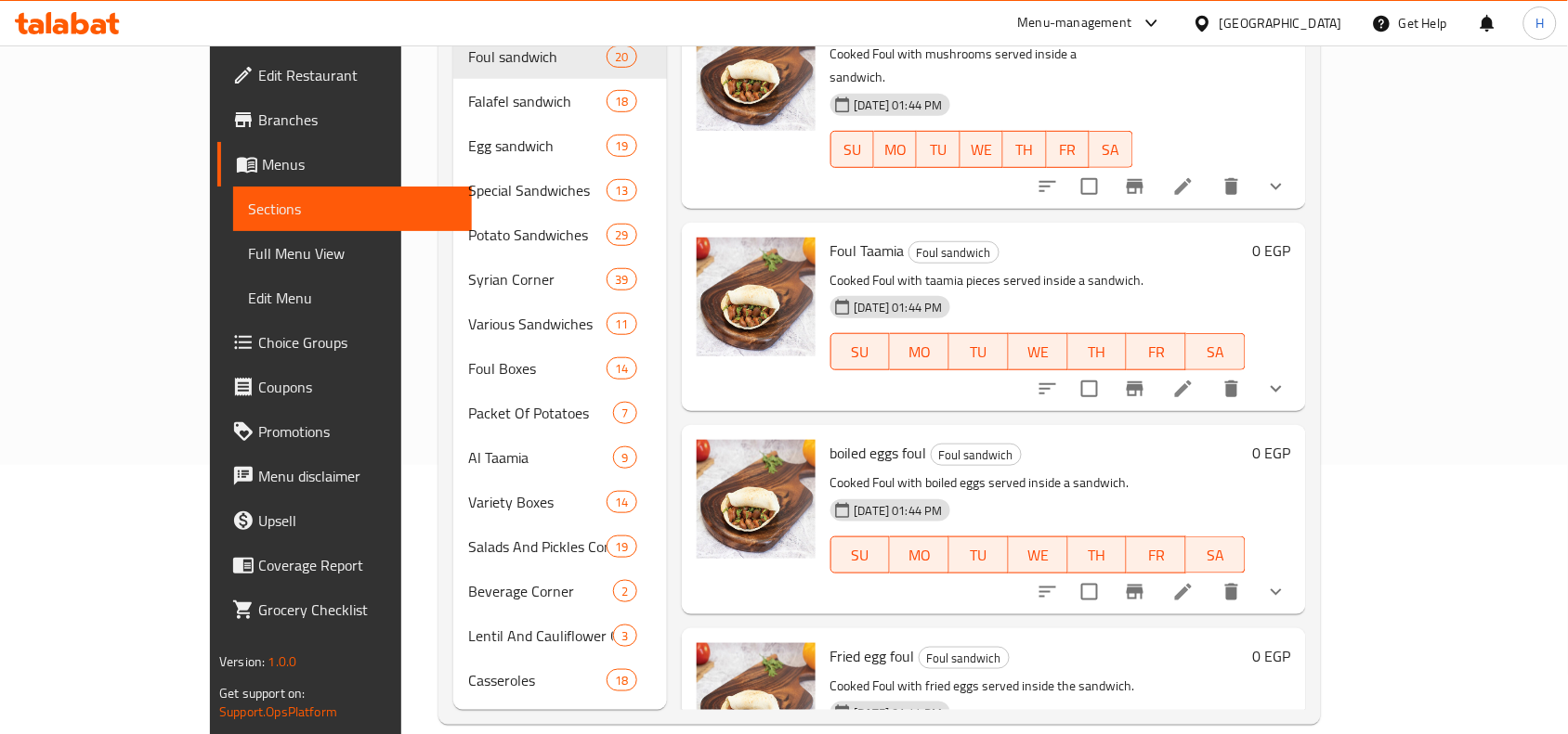
scroll to position [2518, 0]
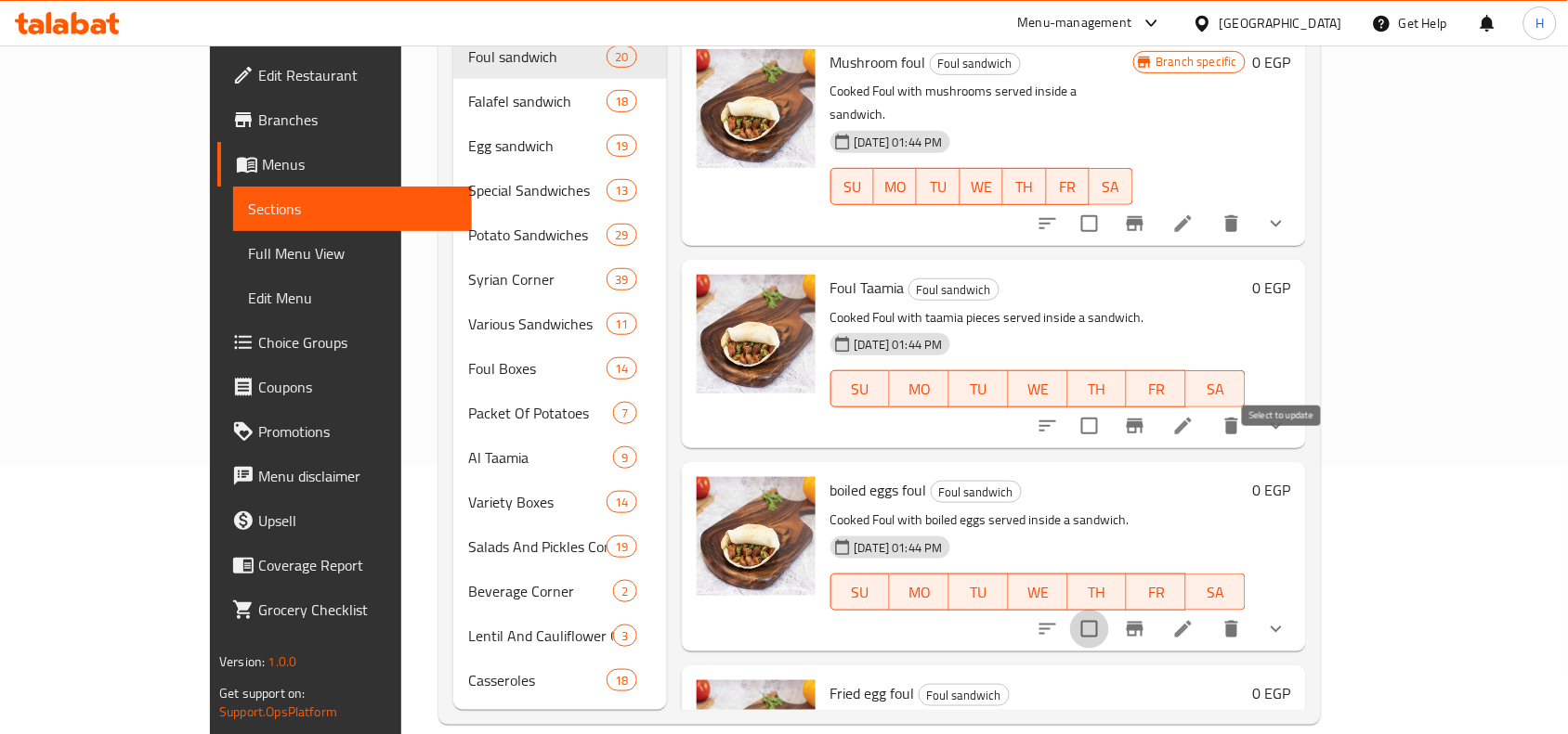
click at [1109, 610] on input "checkbox" at bounding box center [1090, 630] width 39 height 39
checkbox input "true"
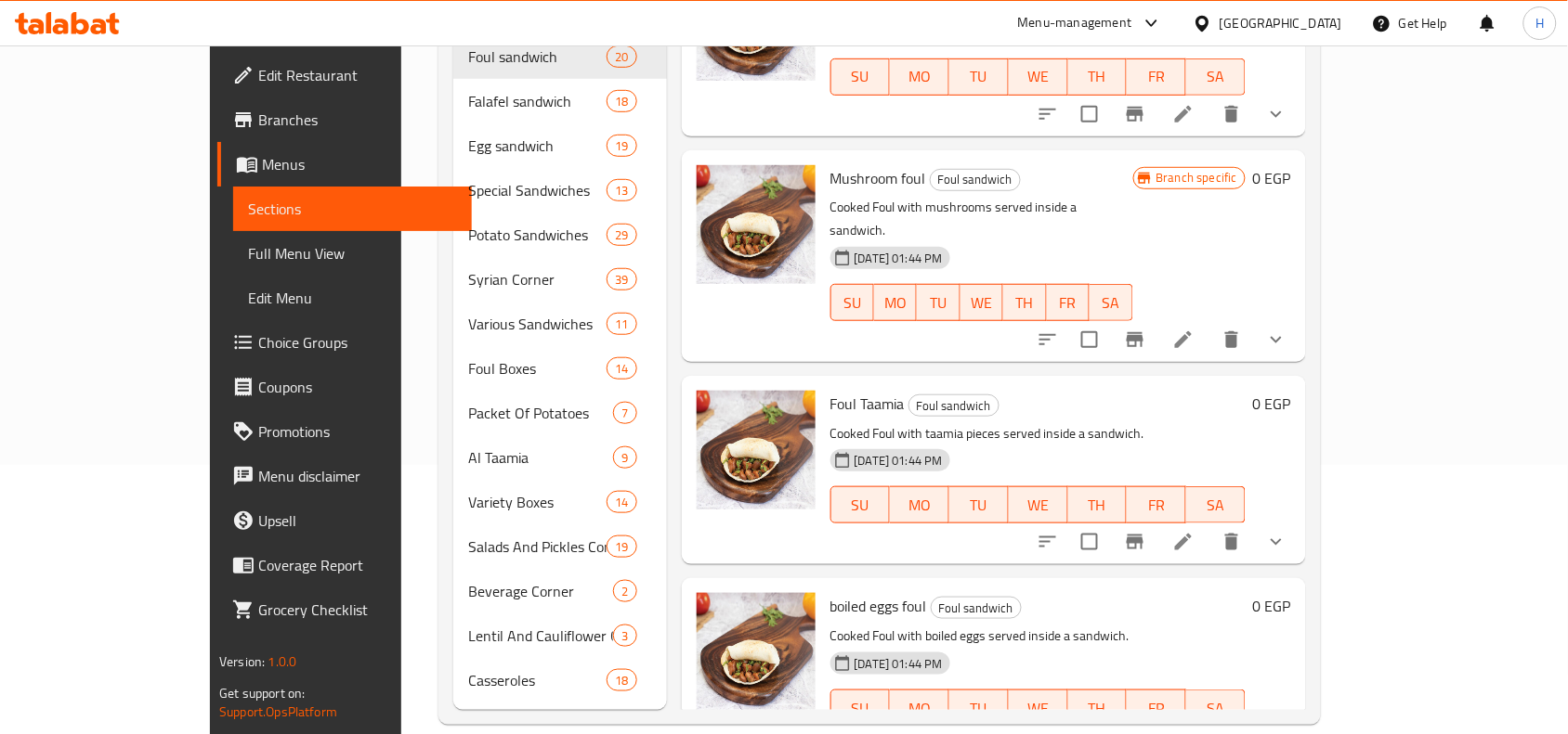
scroll to position [2286, 0]
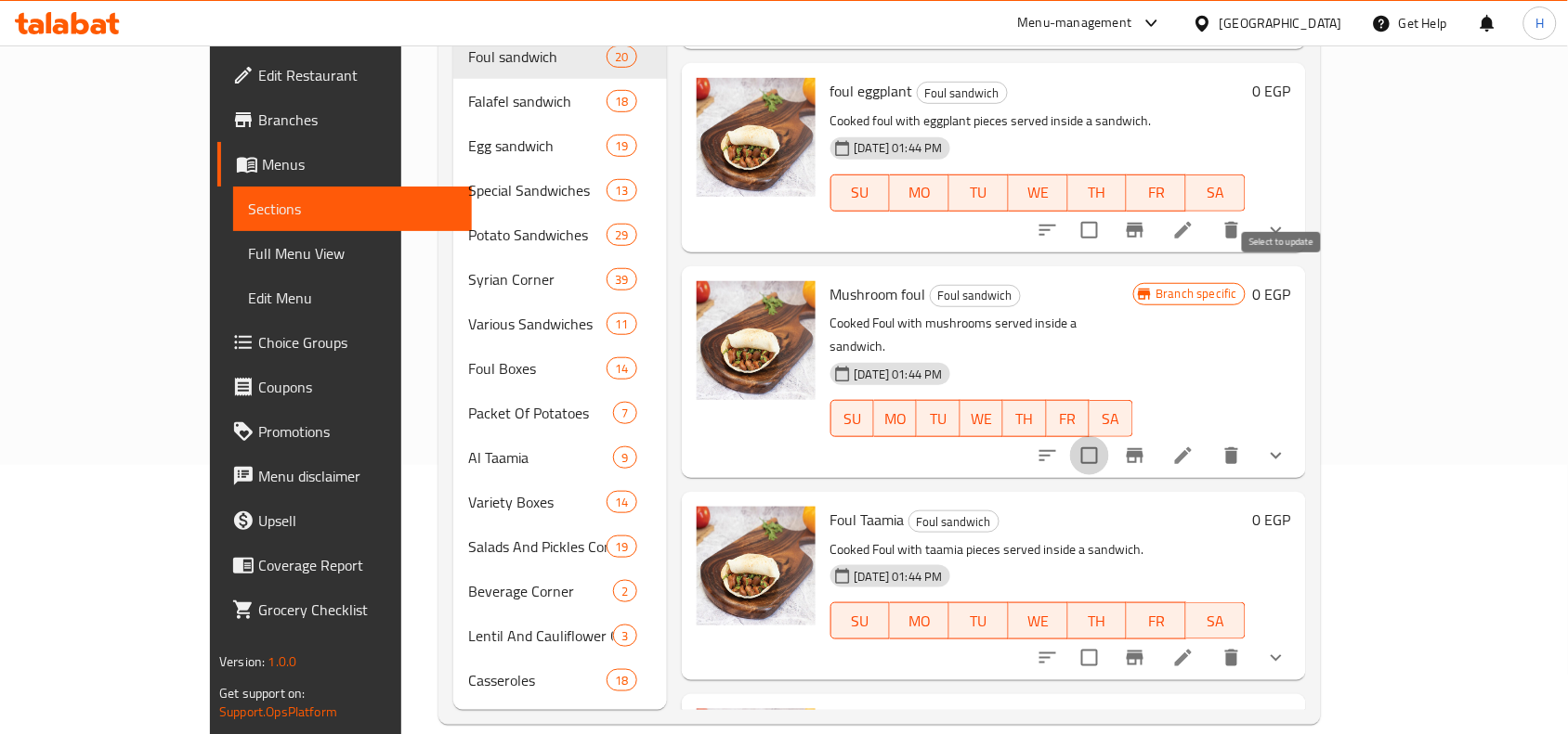
click at [1109, 437] on input "checkbox" at bounding box center [1090, 457] width 39 height 39
checkbox input "true"
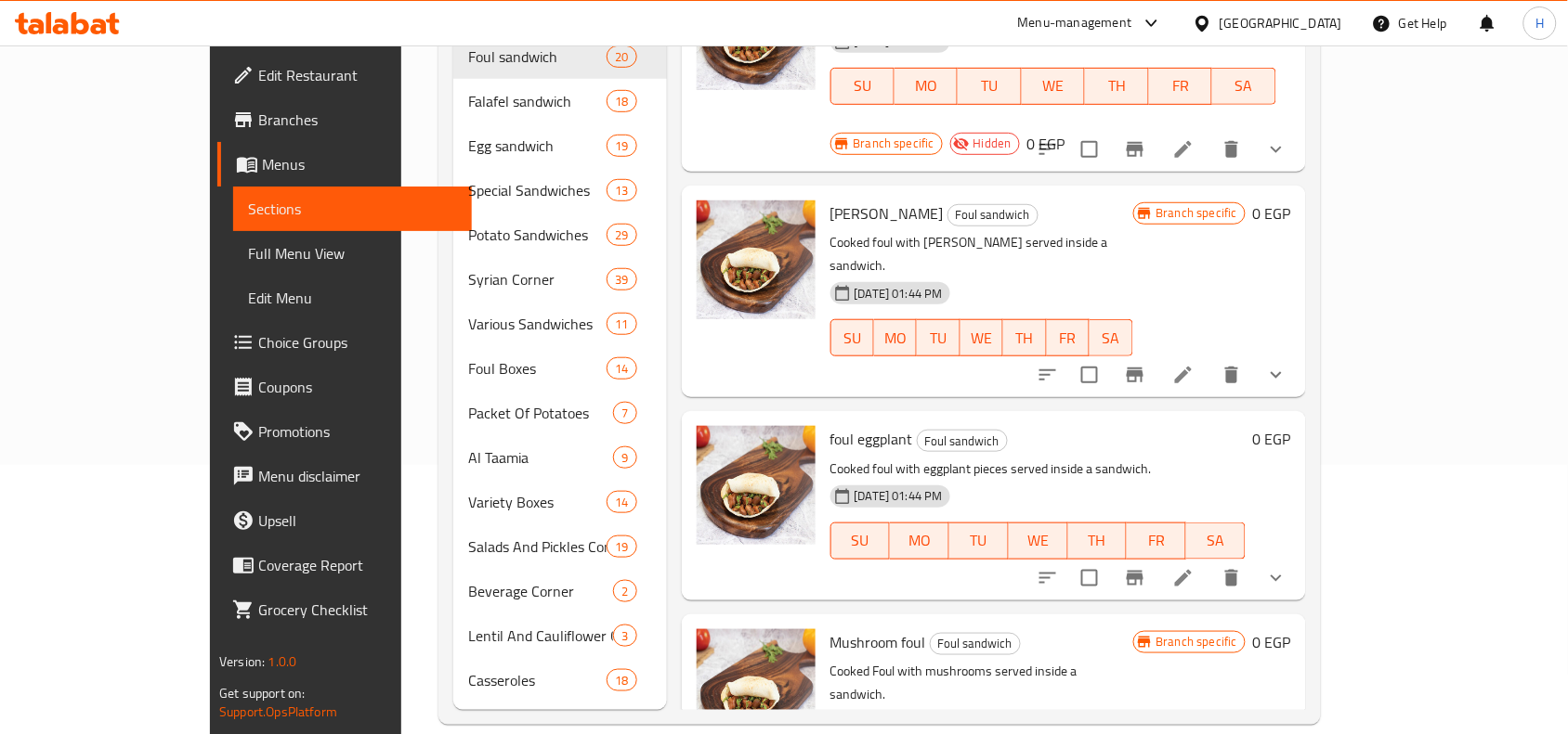
scroll to position [1821, 0]
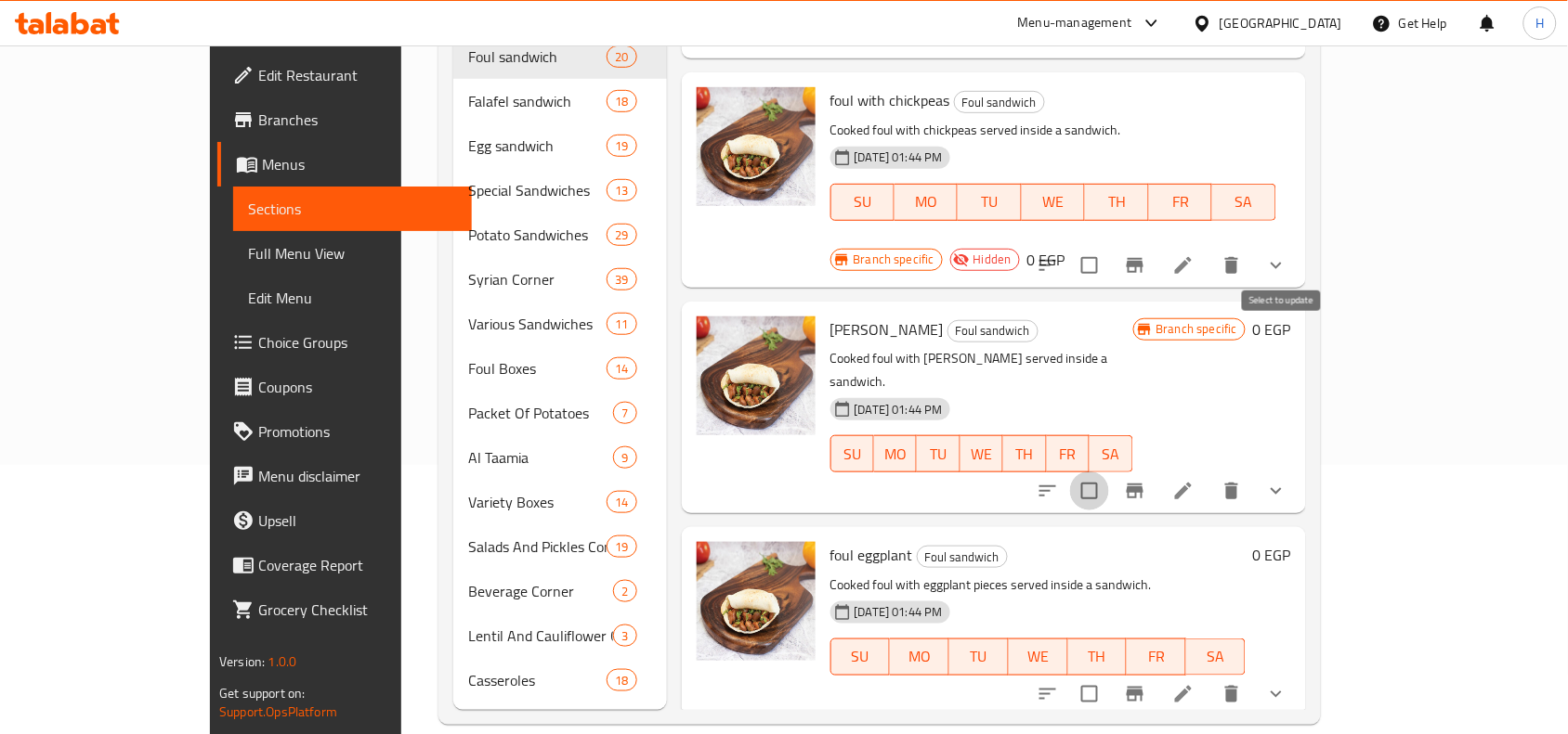
drag, startPoint x: 1277, startPoint y: 344, endPoint x: 1279, endPoint y: 373, distance: 29.1
click at [1109, 472] on input "checkbox" at bounding box center [1090, 491] width 39 height 39
checkbox input "true"
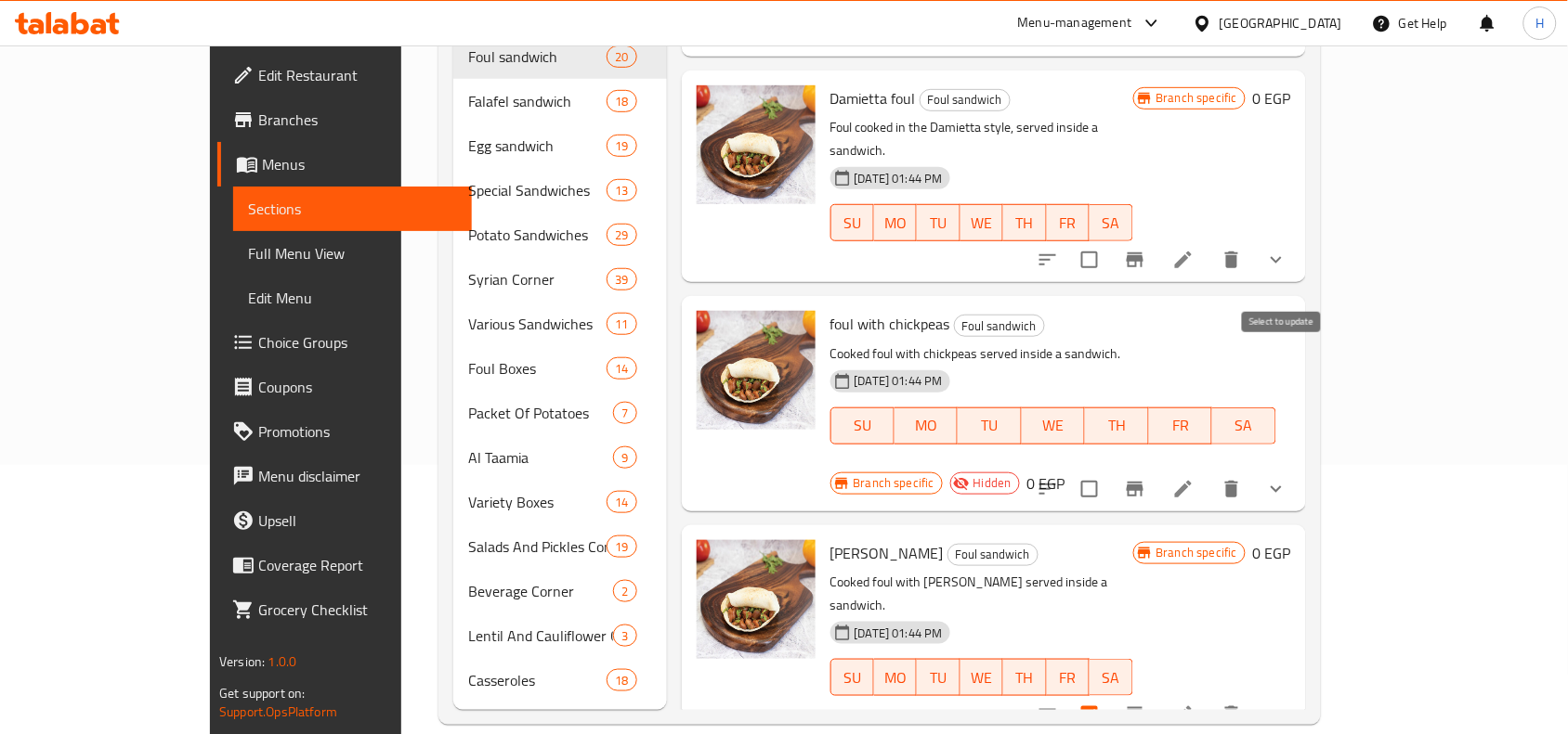
scroll to position [1590, 0]
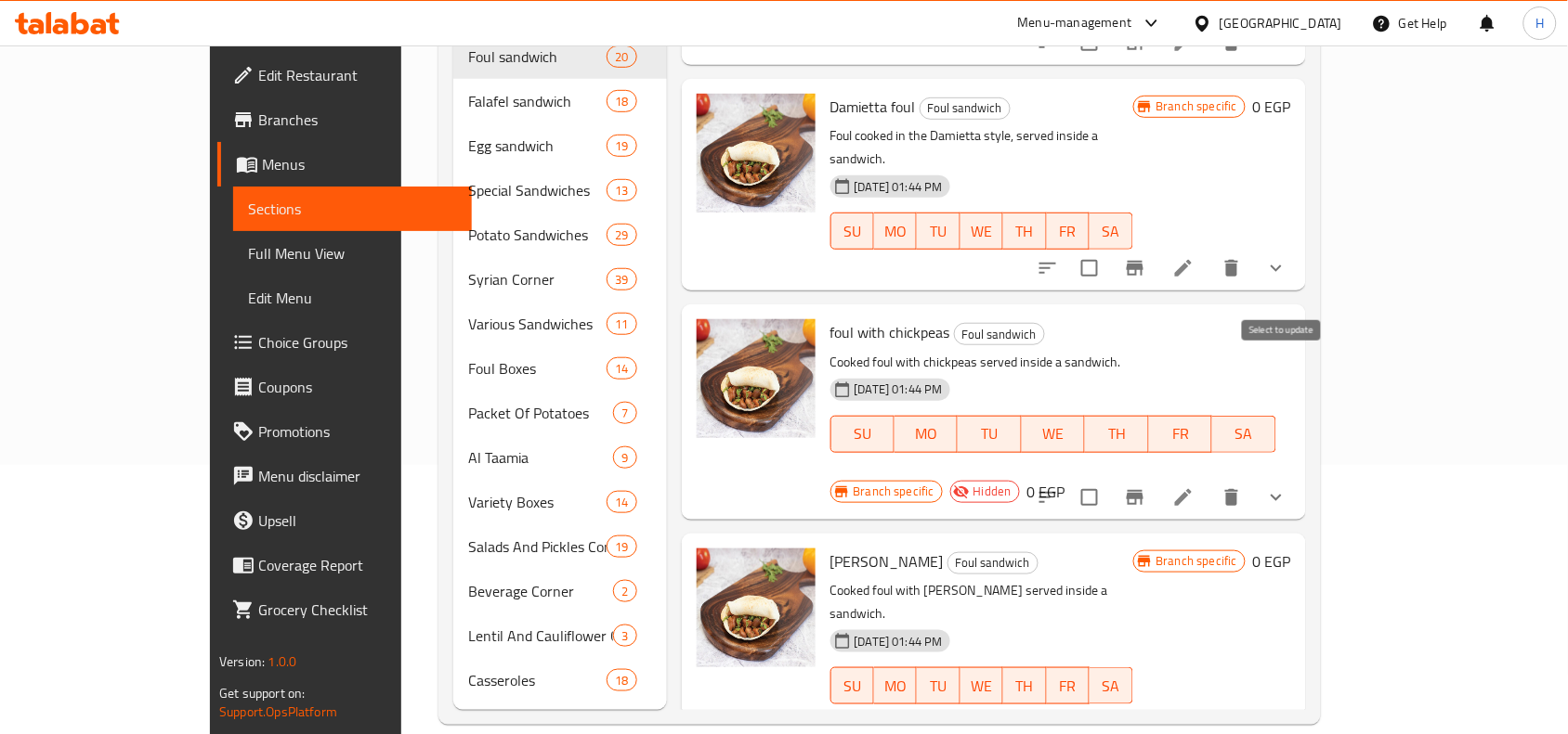
click at [1109, 478] on input "checkbox" at bounding box center [1090, 498] width 39 height 39
checkbox input "true"
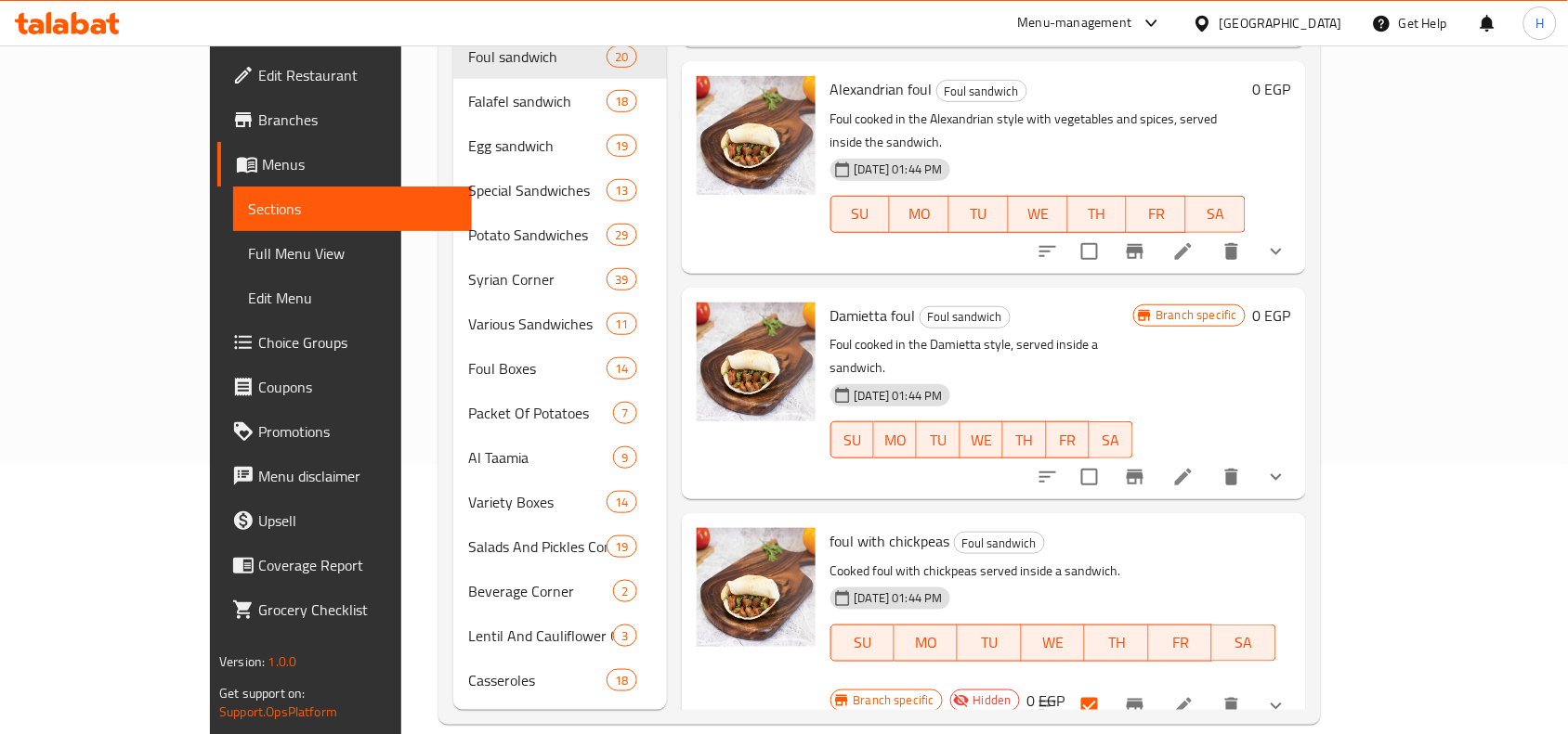
scroll to position [1357, 0]
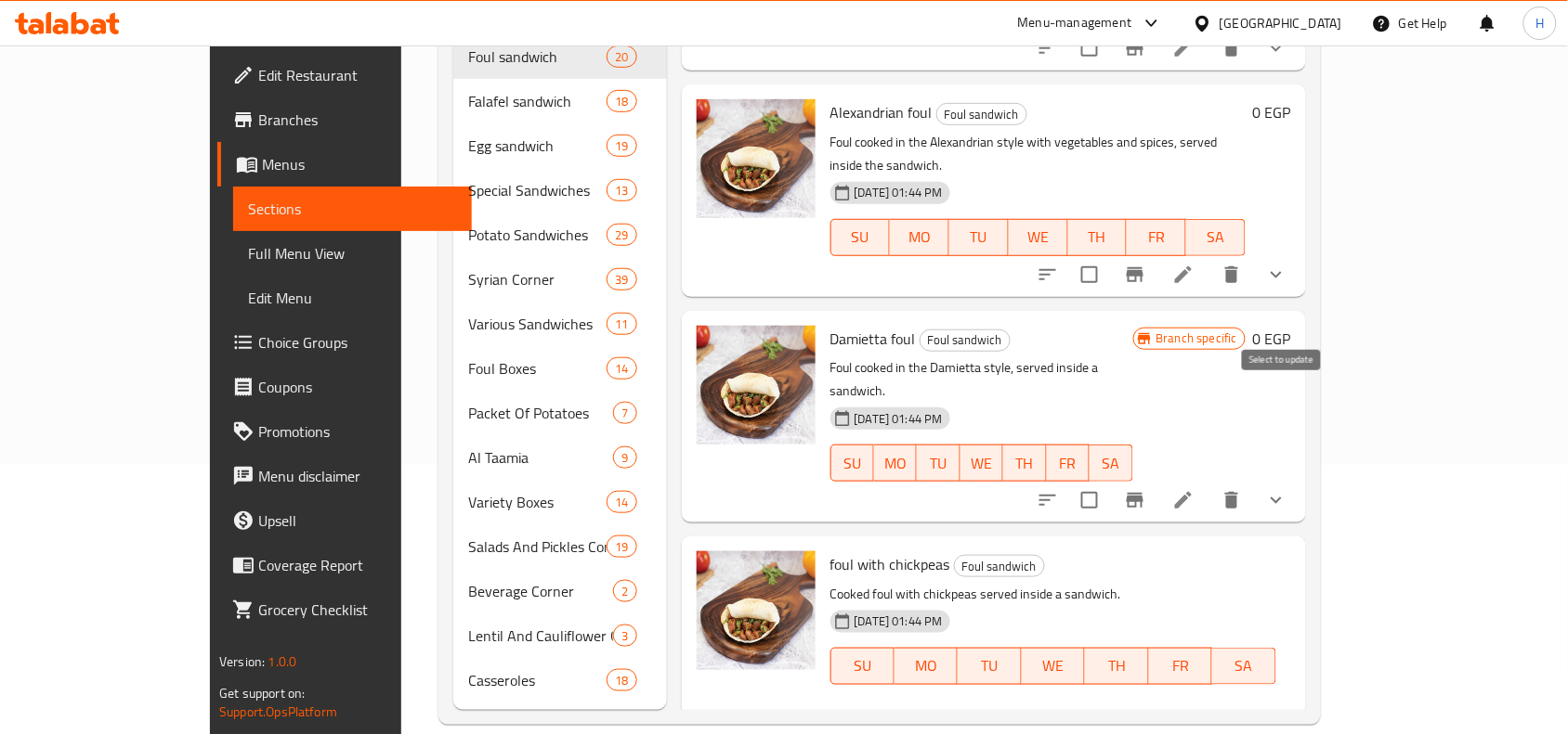
click at [1109, 481] on input "checkbox" at bounding box center [1090, 501] width 39 height 39
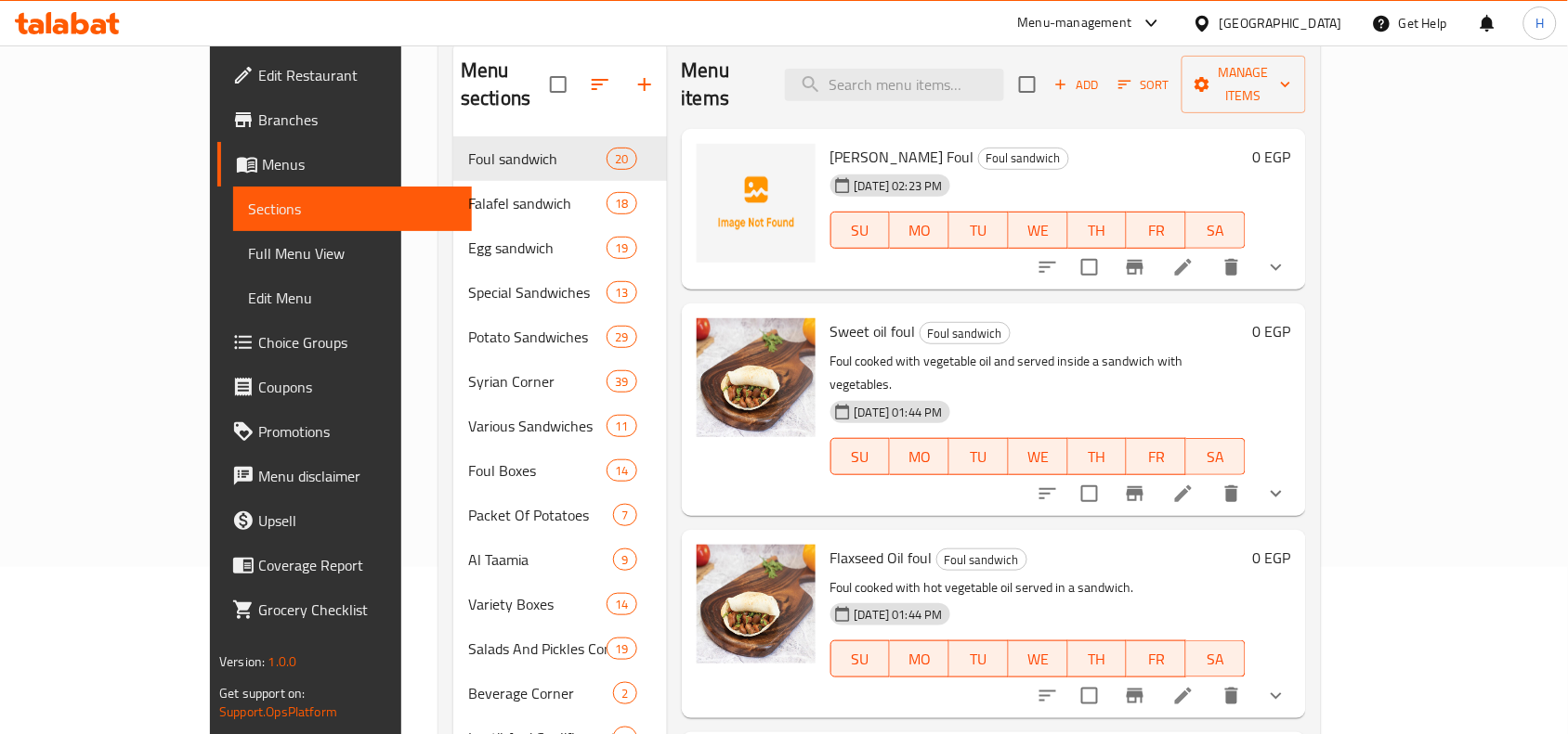
scroll to position [0, 0]
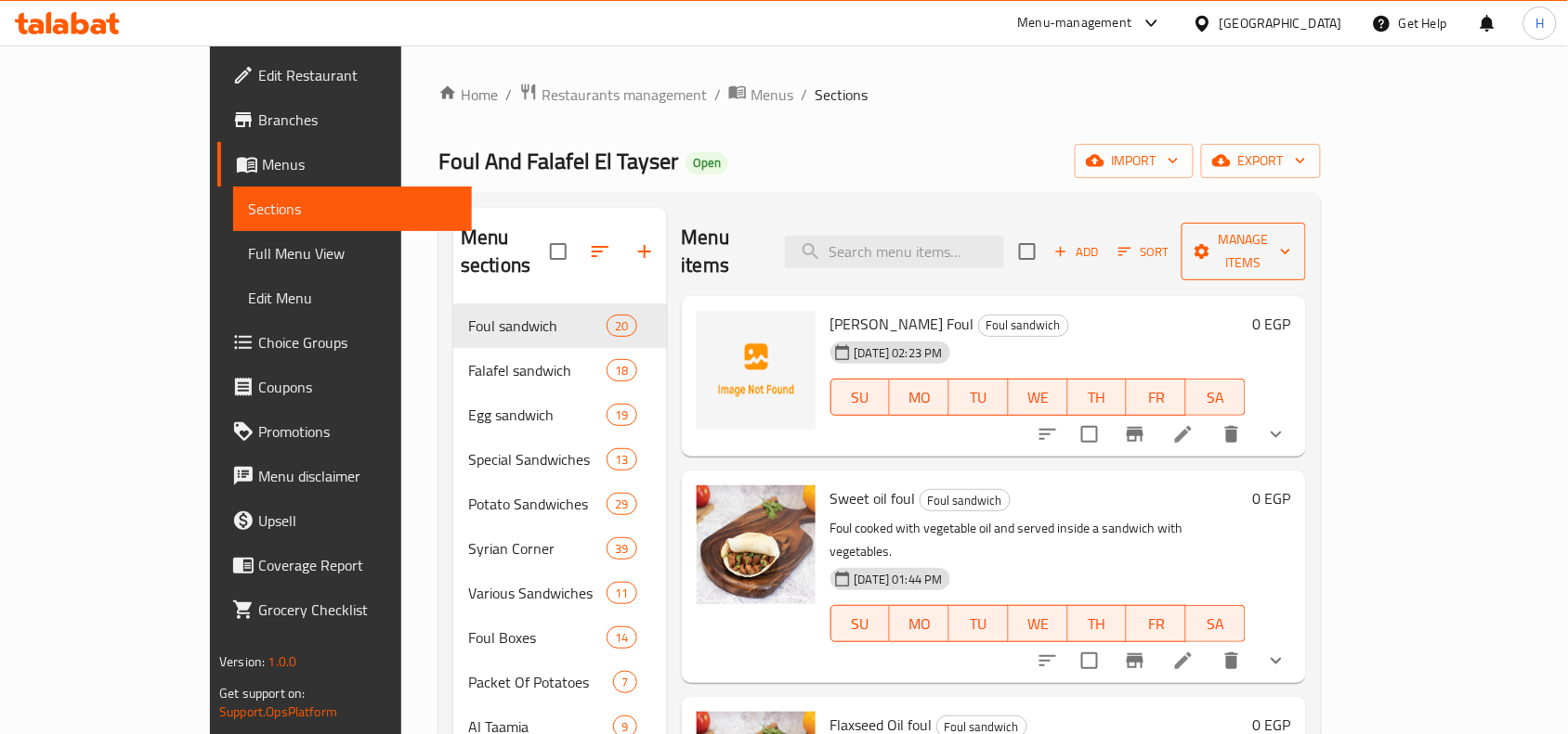
click at [1291, 234] on span "Manage items" at bounding box center [1244, 252] width 95 height 47
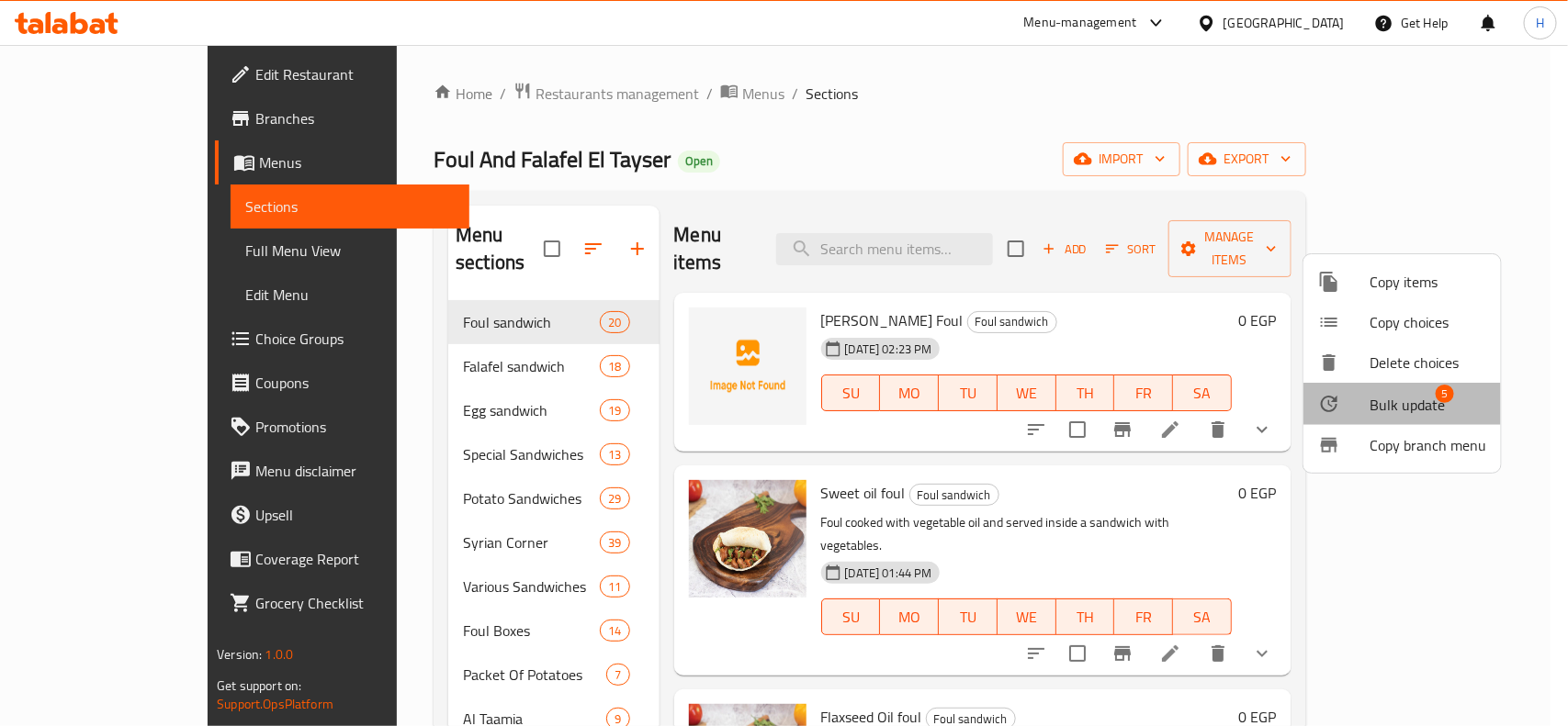
click at [1410, 401] on span "Bulk update" at bounding box center [1407, 405] width 75 height 22
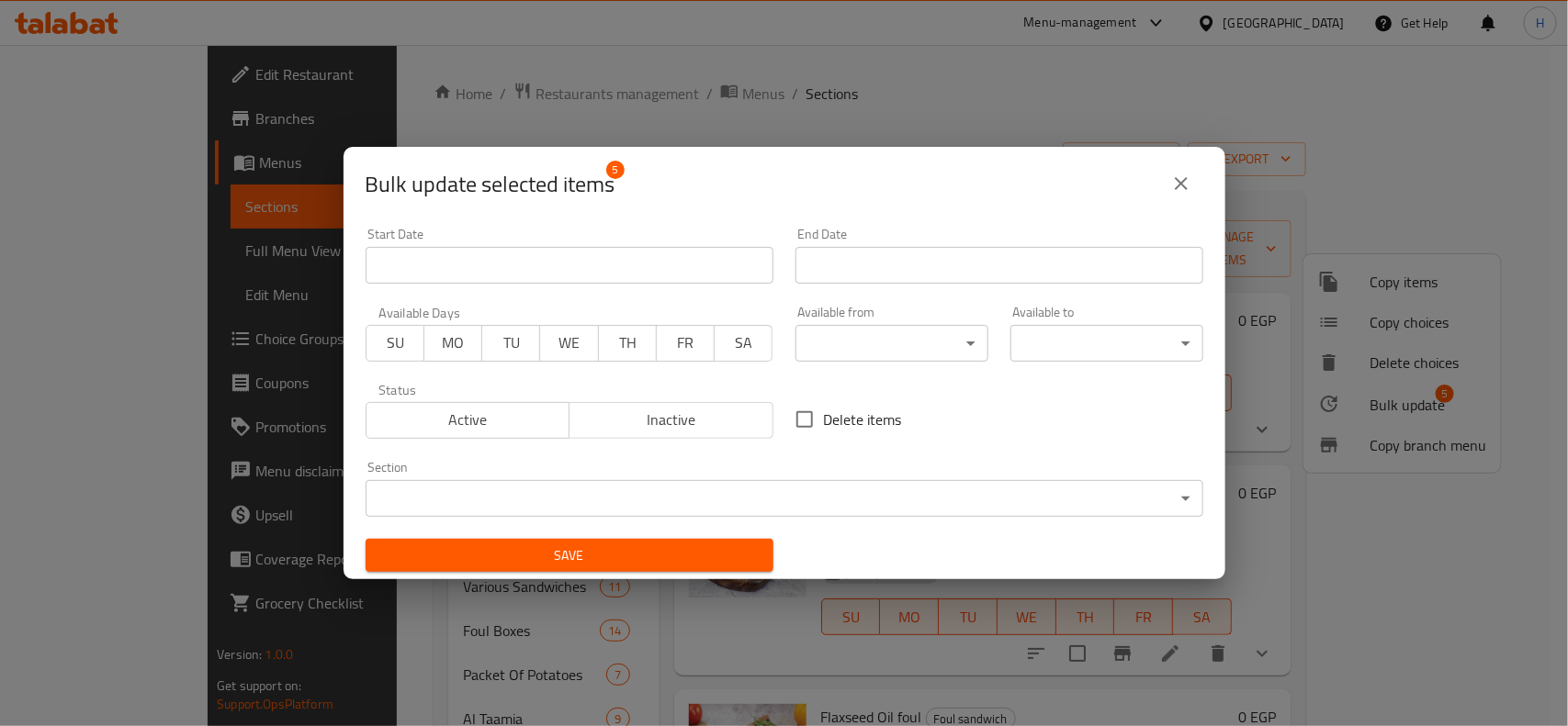
click at [705, 427] on span "Inactive" at bounding box center [671, 420] width 189 height 27
click at [736, 547] on span "Save" at bounding box center [569, 555] width 378 height 23
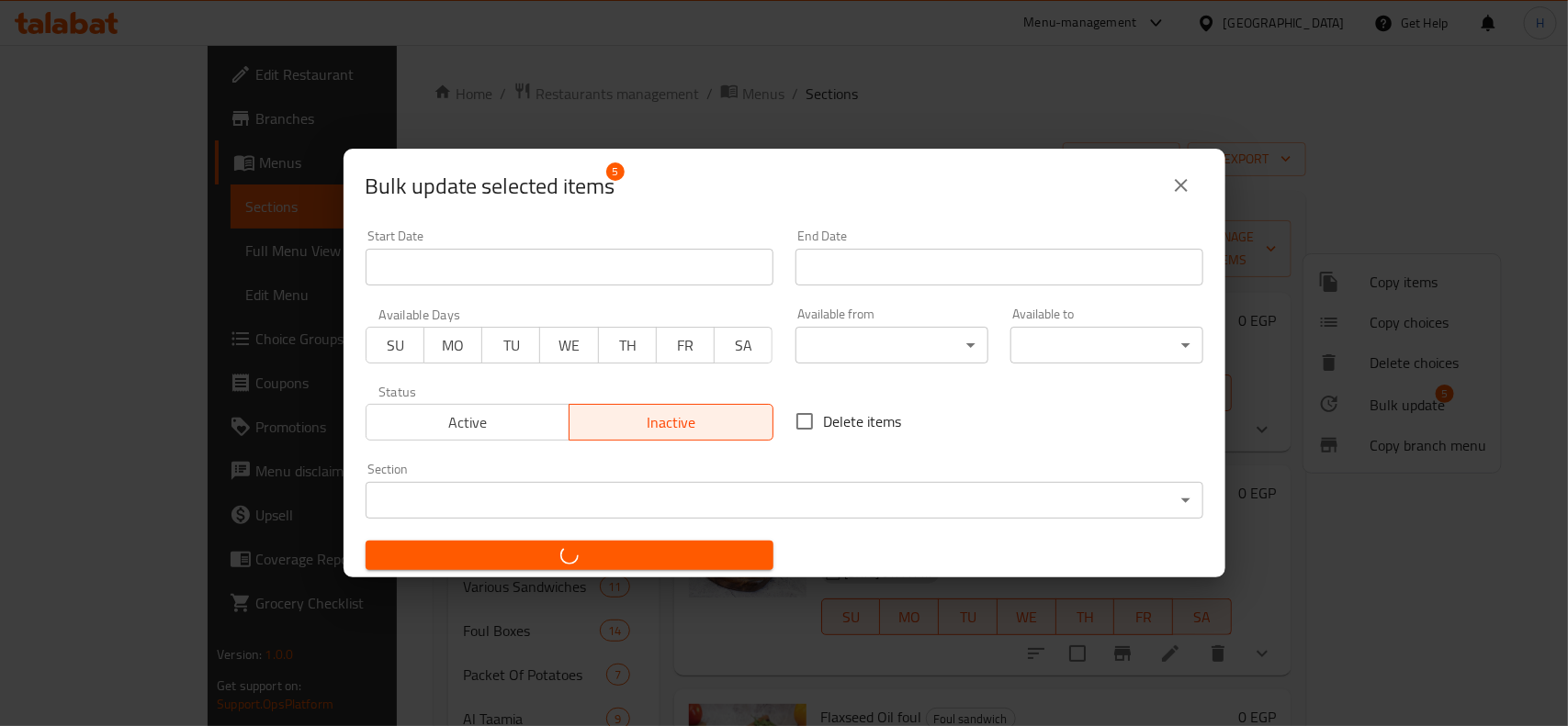
checkbox input "false"
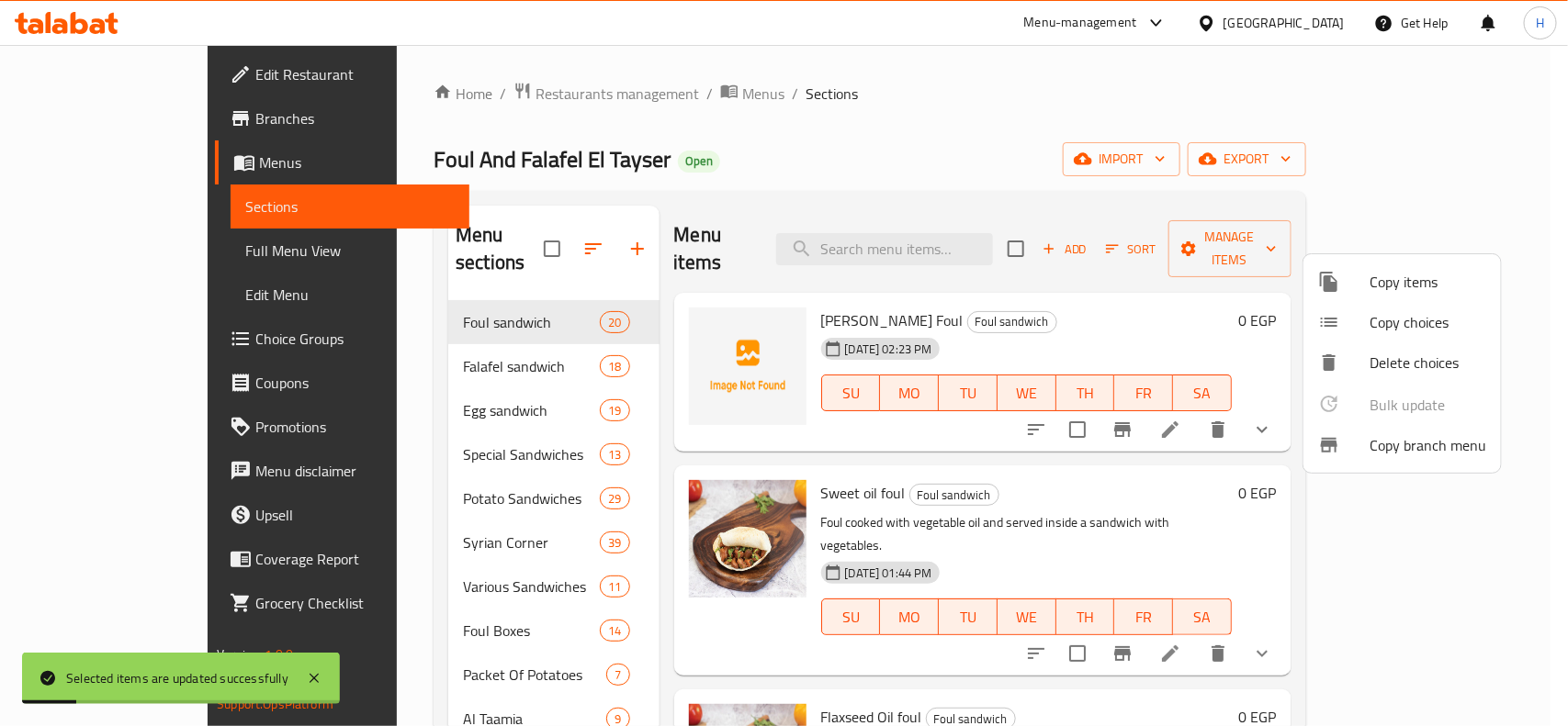
click at [1240, 663] on div at bounding box center [784, 363] width 1568 height 726
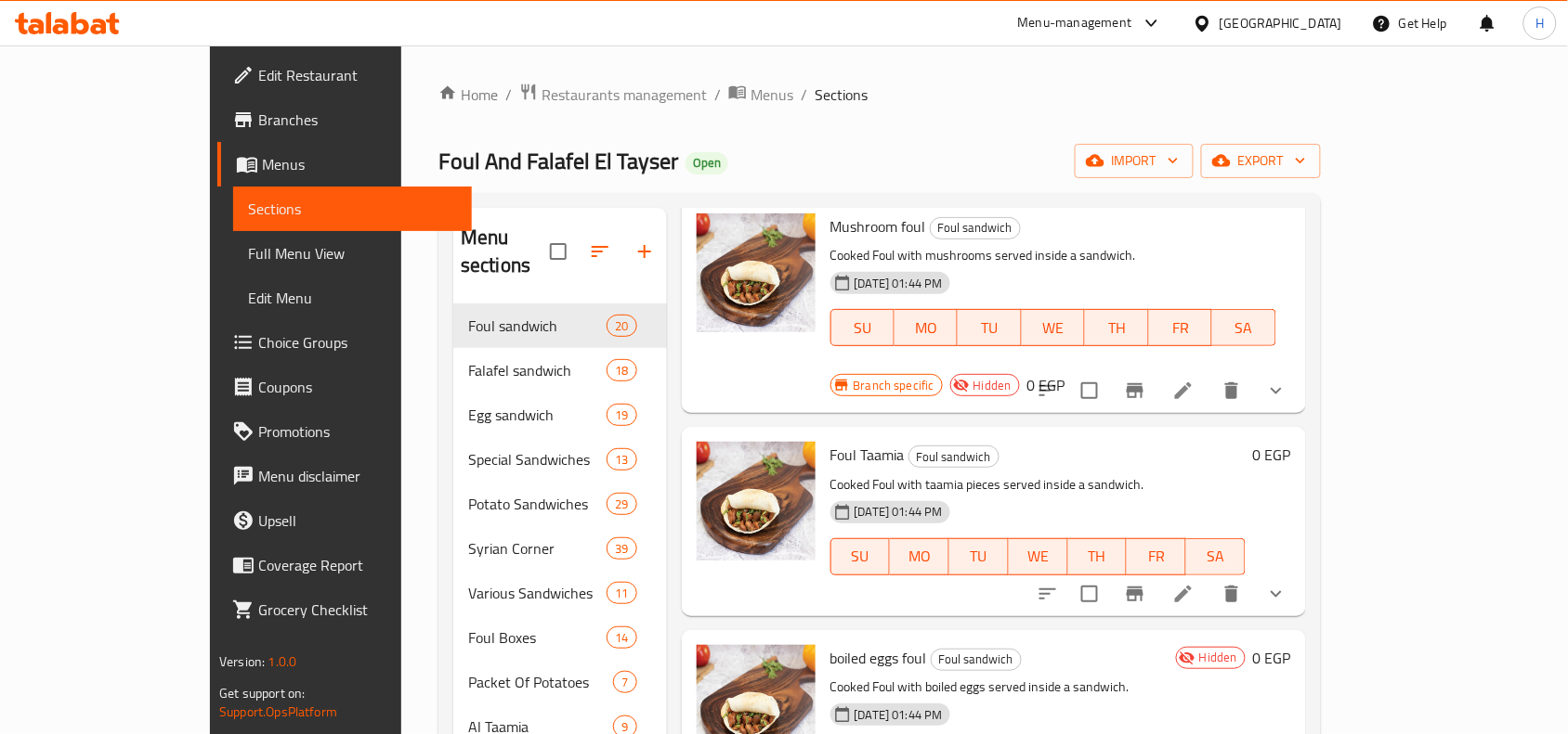
scroll to position [2670, 0]
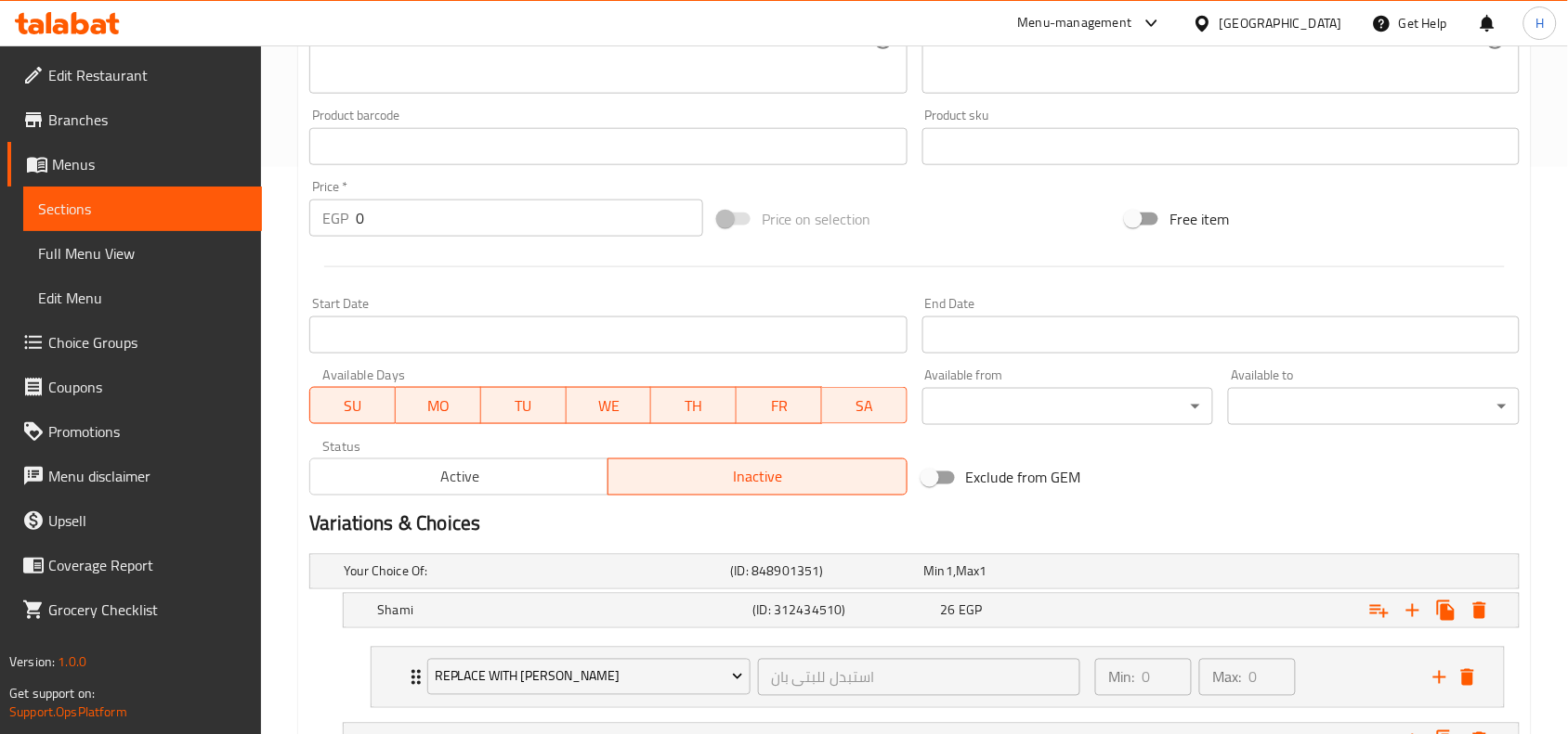
scroll to position [580, 0]
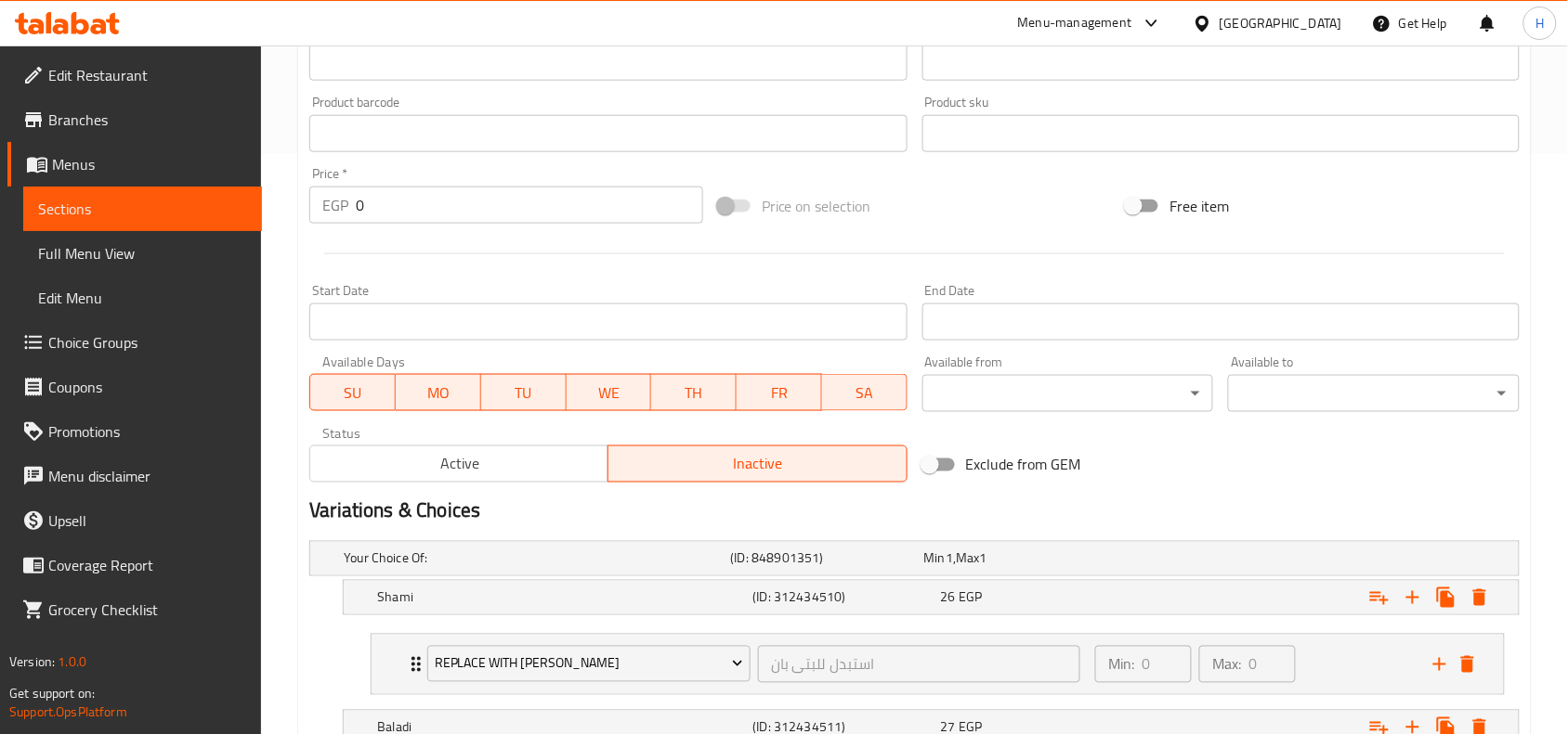
click at [407, 441] on div "Active Inactive" at bounding box center [608, 455] width 597 height 55
click at [426, 476] on span "Active" at bounding box center [460, 464] width 283 height 27
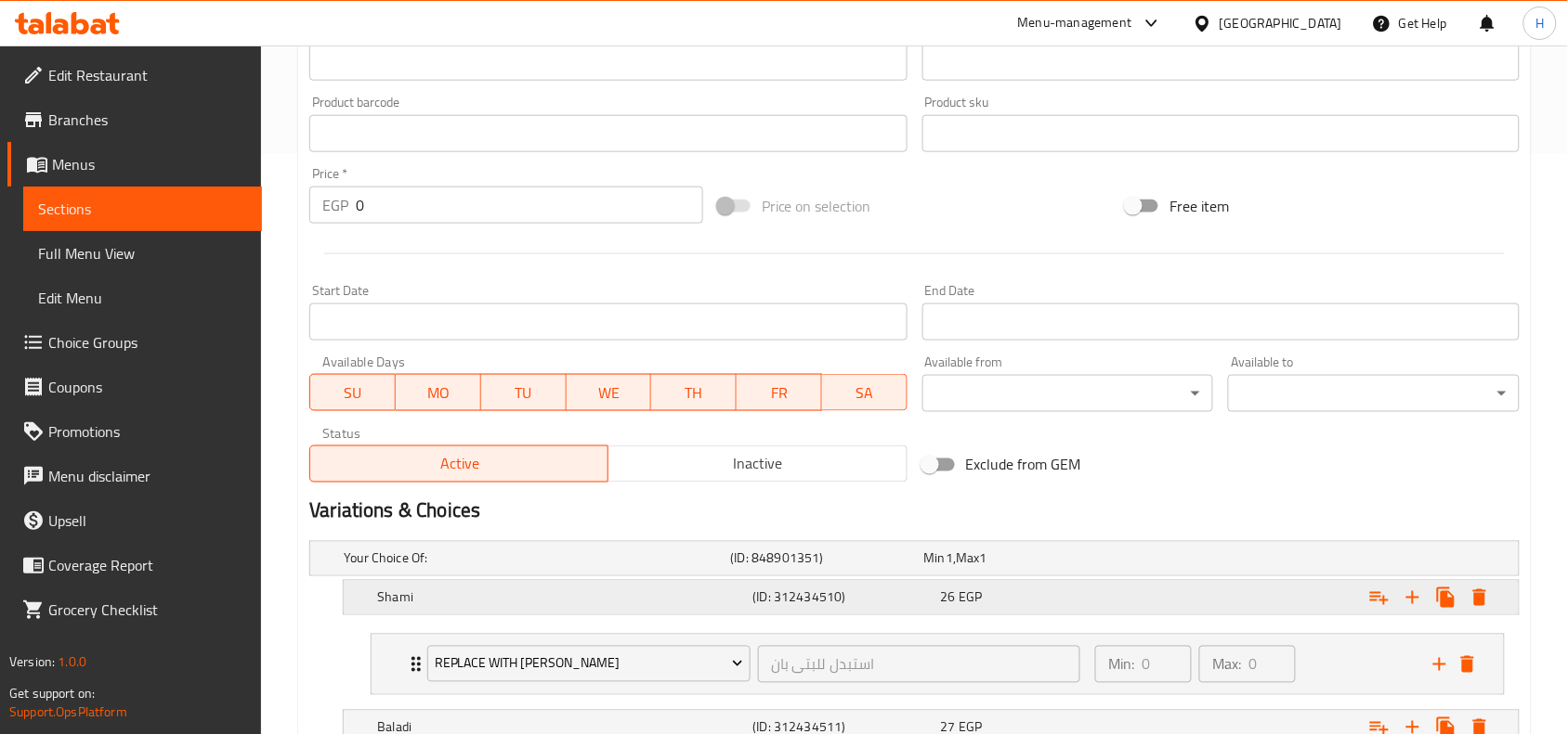
click at [1131, 606] on div "Expand" at bounding box center [1312, 598] width 375 height 41
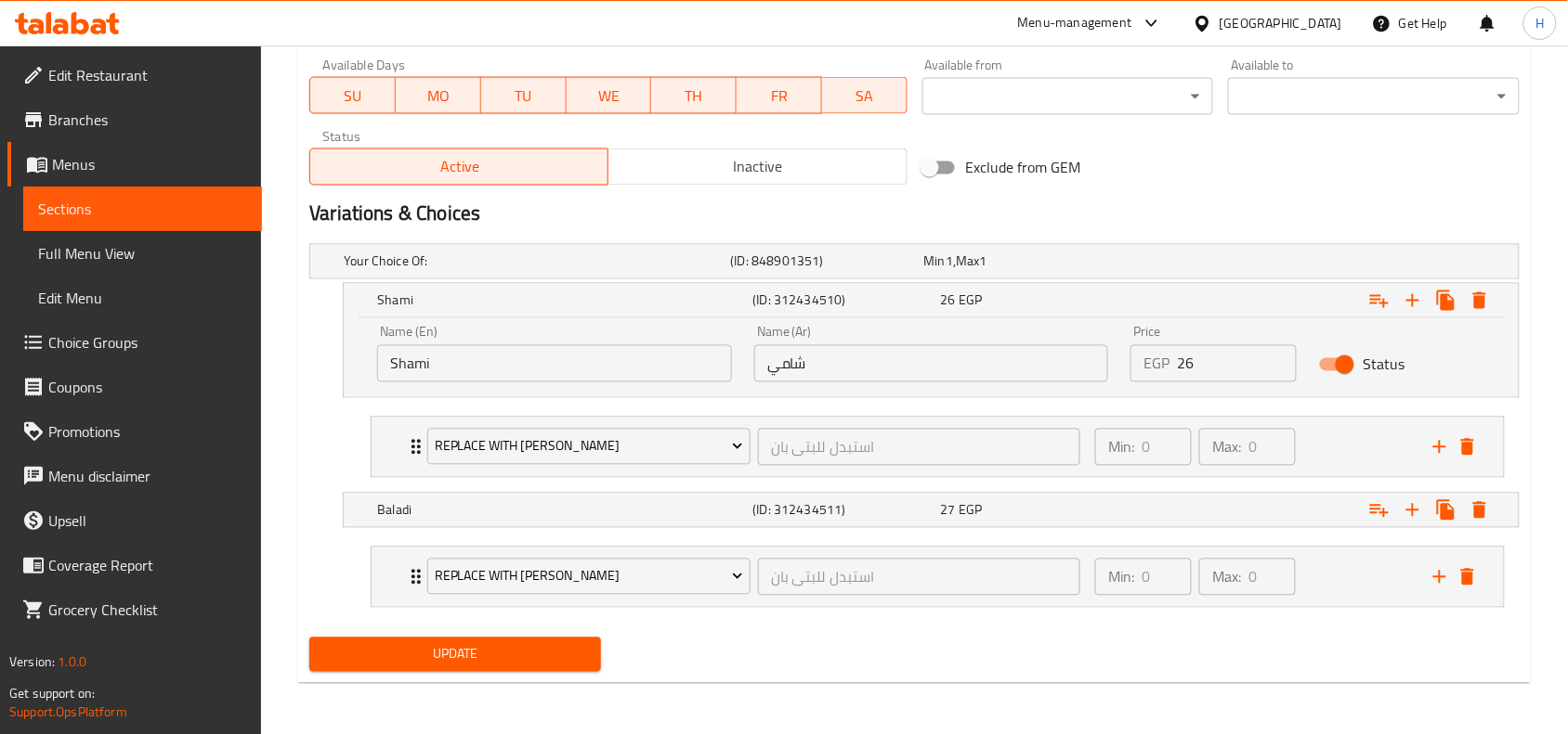
scroll to position [880, 0]
click at [526, 654] on span "Update" at bounding box center [455, 653] width 262 height 23
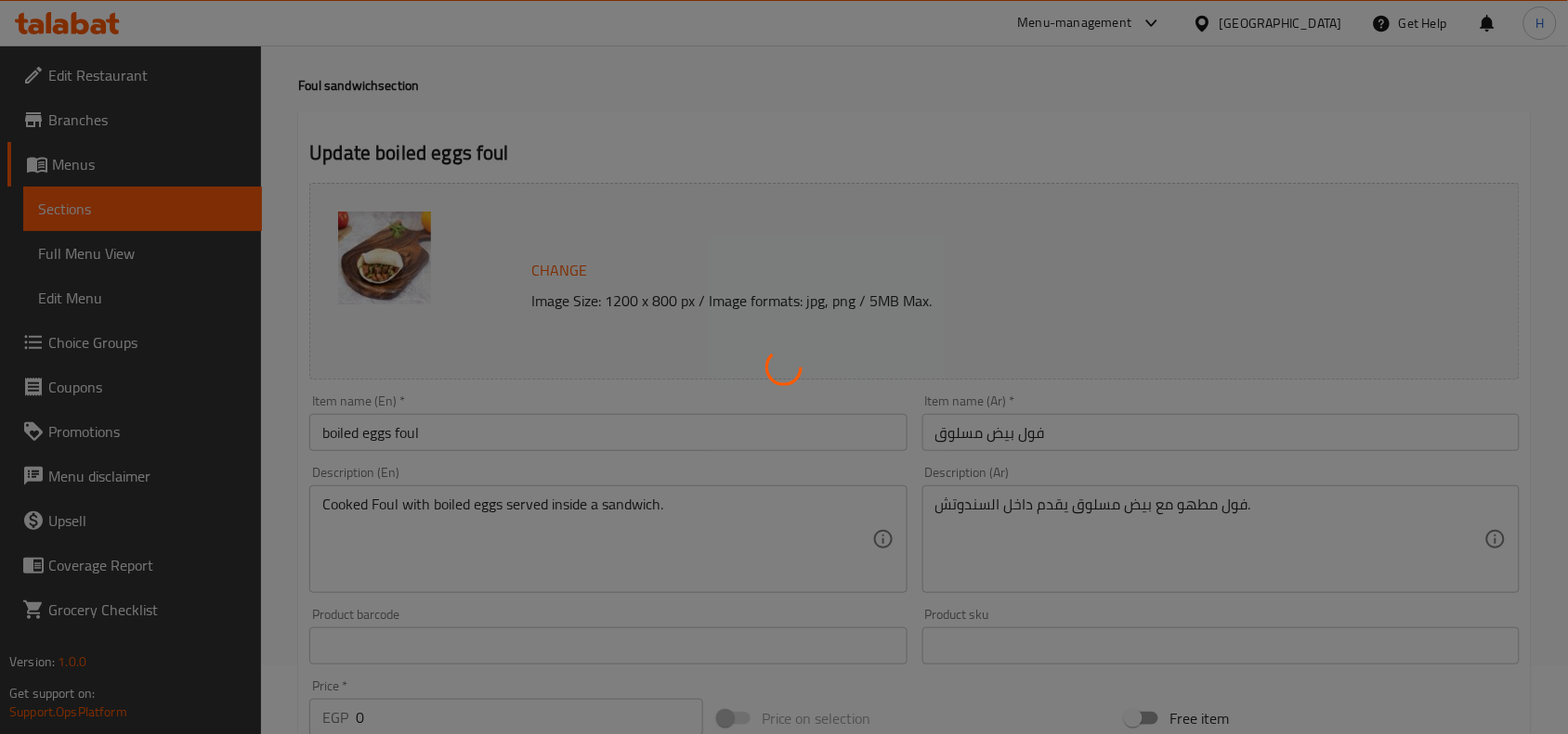
scroll to position [0, 0]
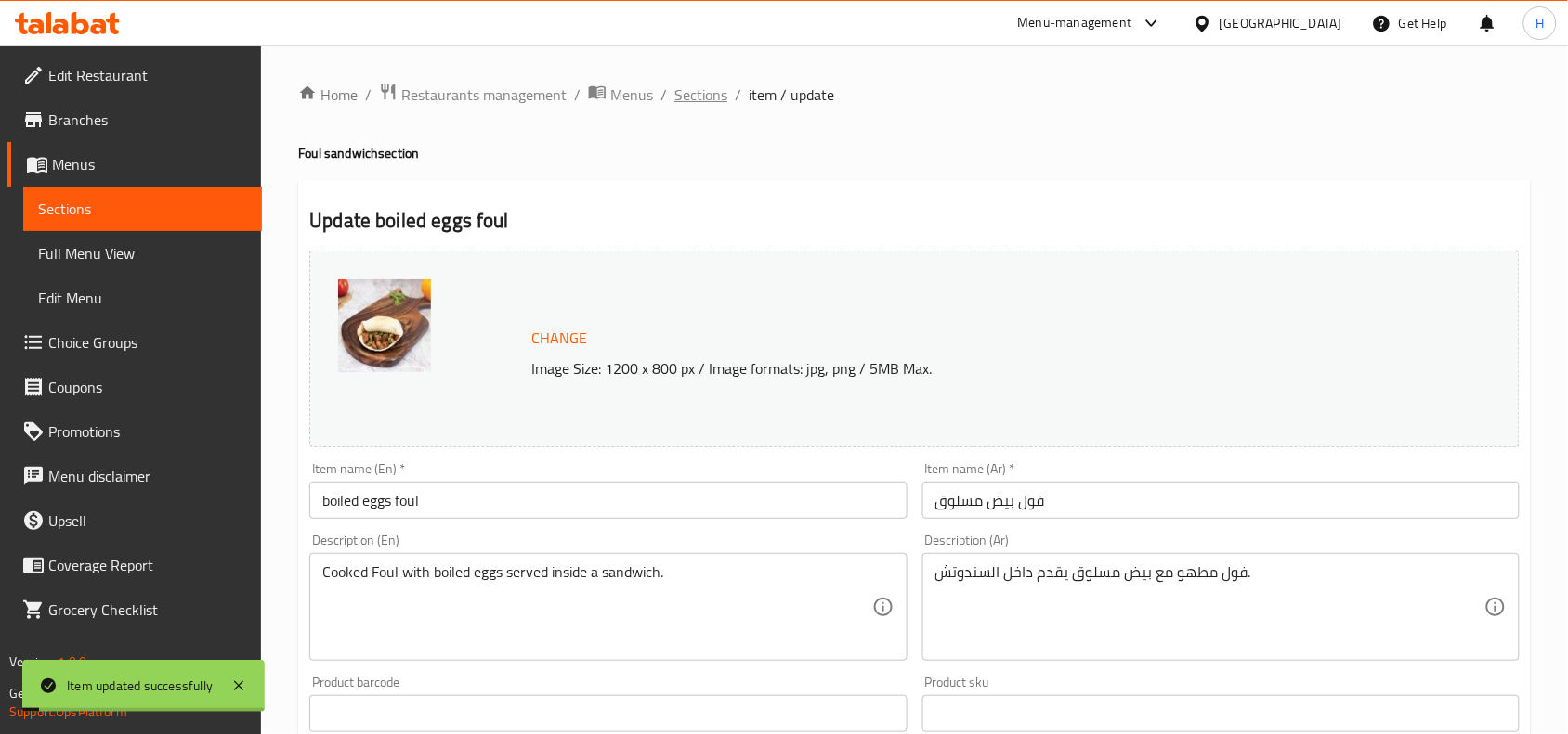
click at [700, 98] on span "Sections" at bounding box center [701, 95] width 53 height 22
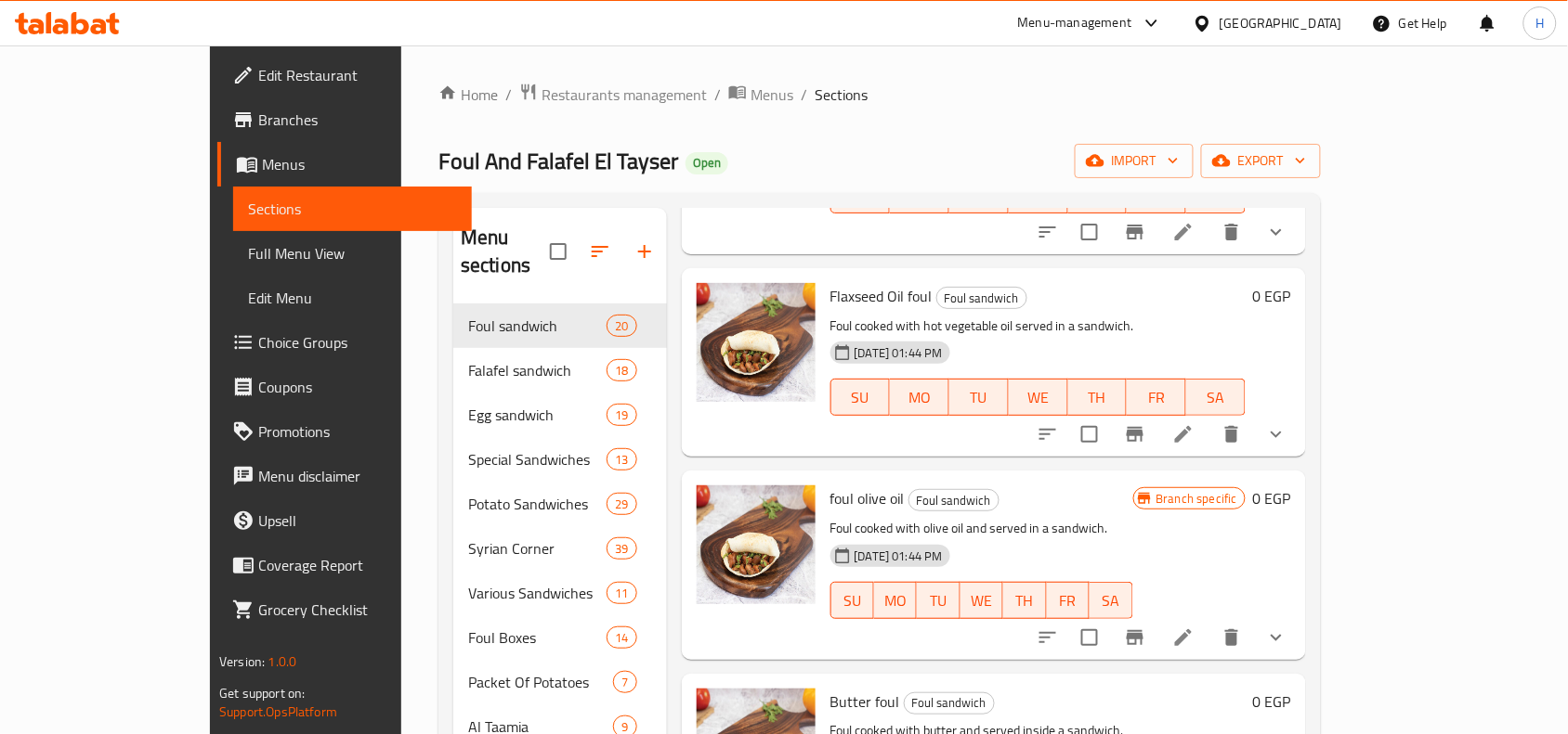
click at [667, 435] on div "Menu items Add Sort Manage items Al Tayseer Foul Foul sandwich 26-09-2025 02:23…" at bounding box center [986, 593] width 639 height 771
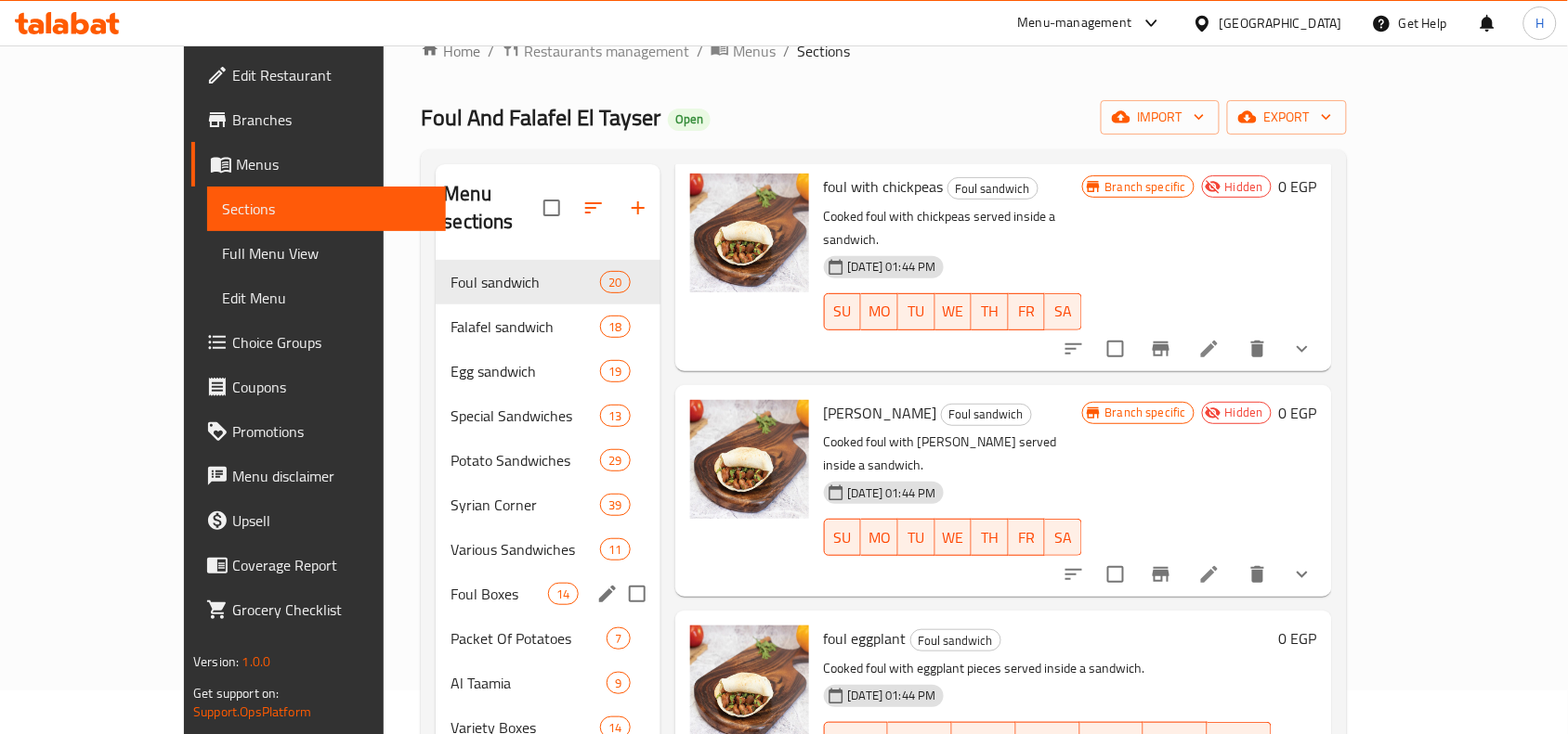
scroll to position [37, 0]
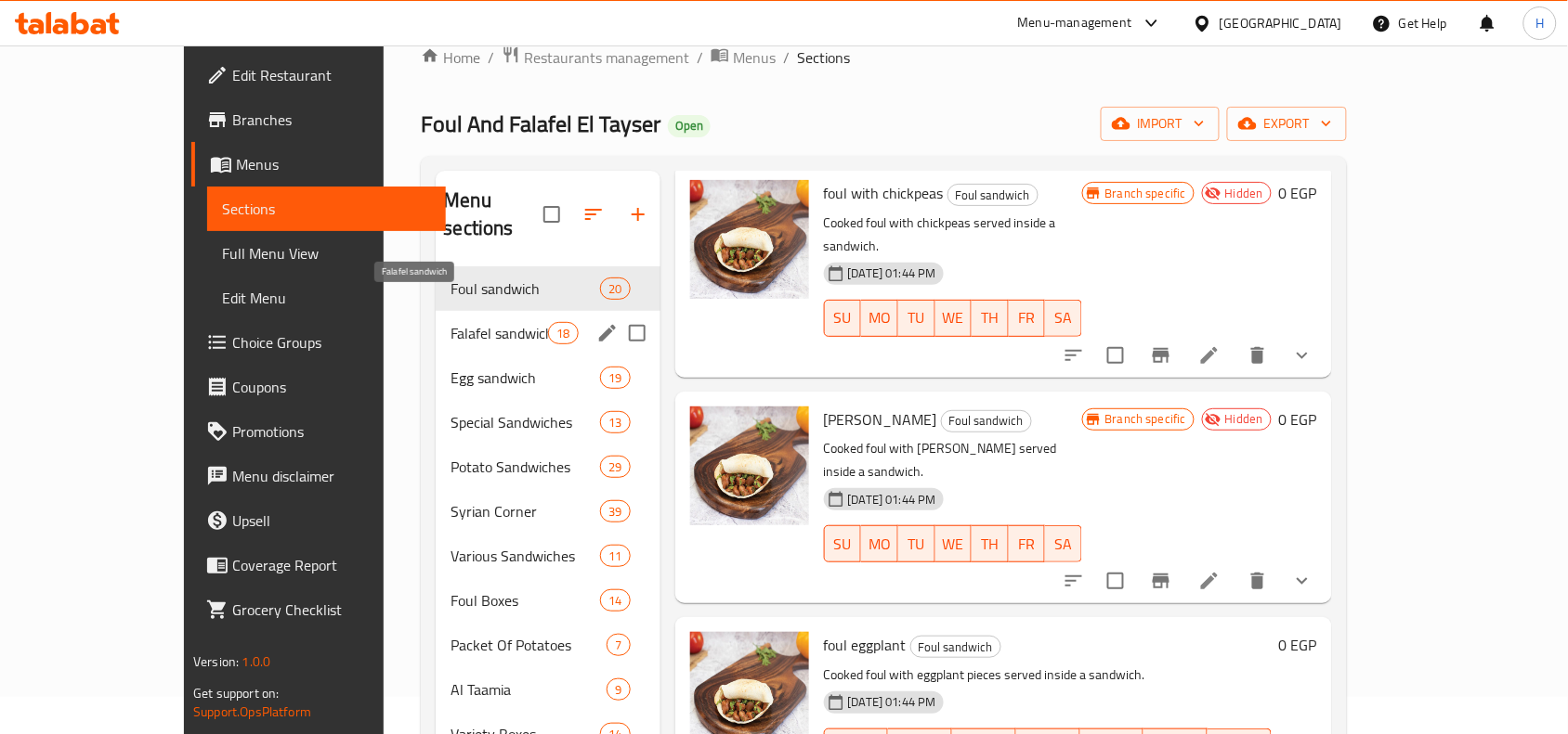
click at [450, 322] on span "Falafel sandwich" at bounding box center [499, 334] width 98 height 22
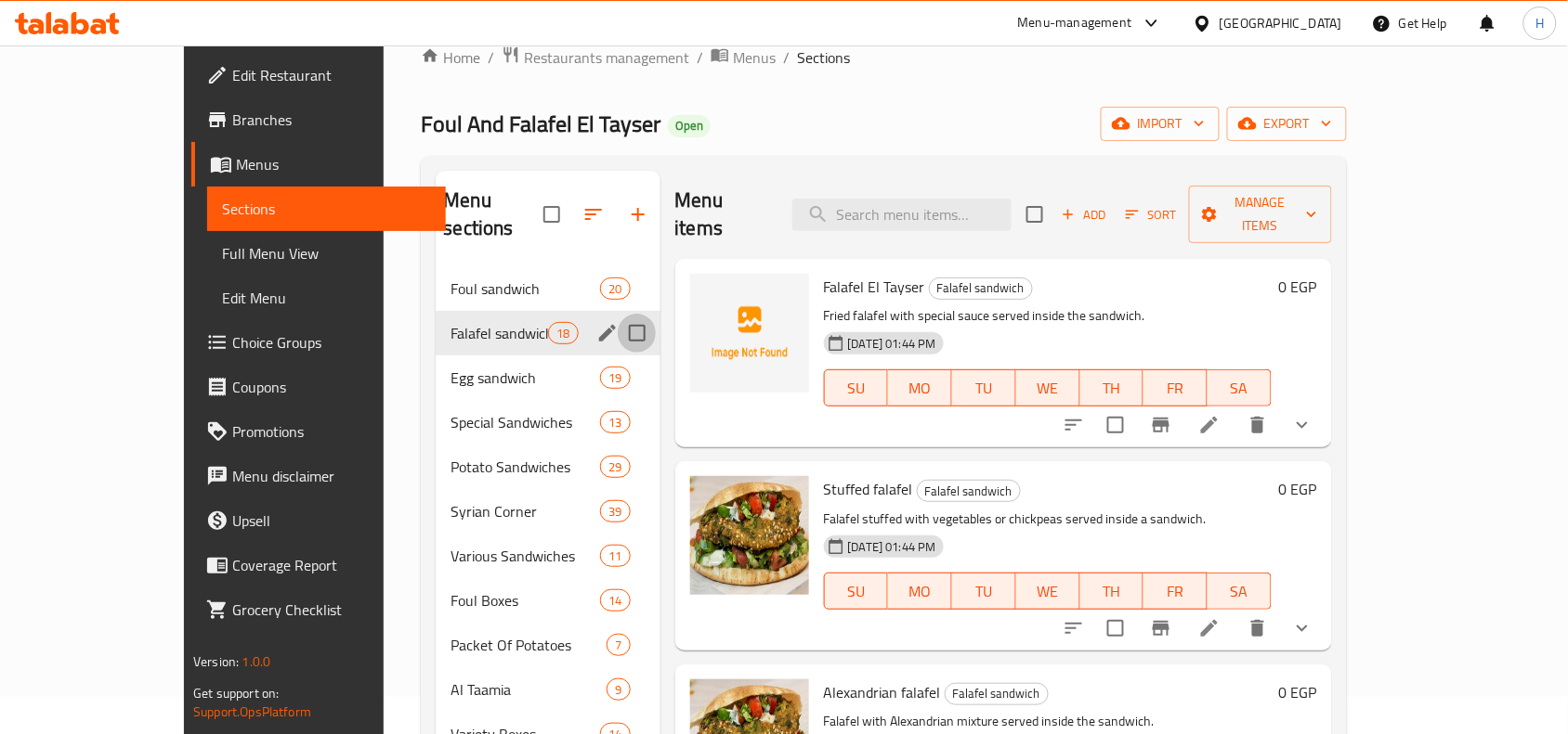
click at [618, 314] on input "Menu sections" at bounding box center [638, 334] width 39 height 39
checkbox input "true"
click at [599, 325] on icon "edit" at bounding box center [608, 334] width 17 height 17
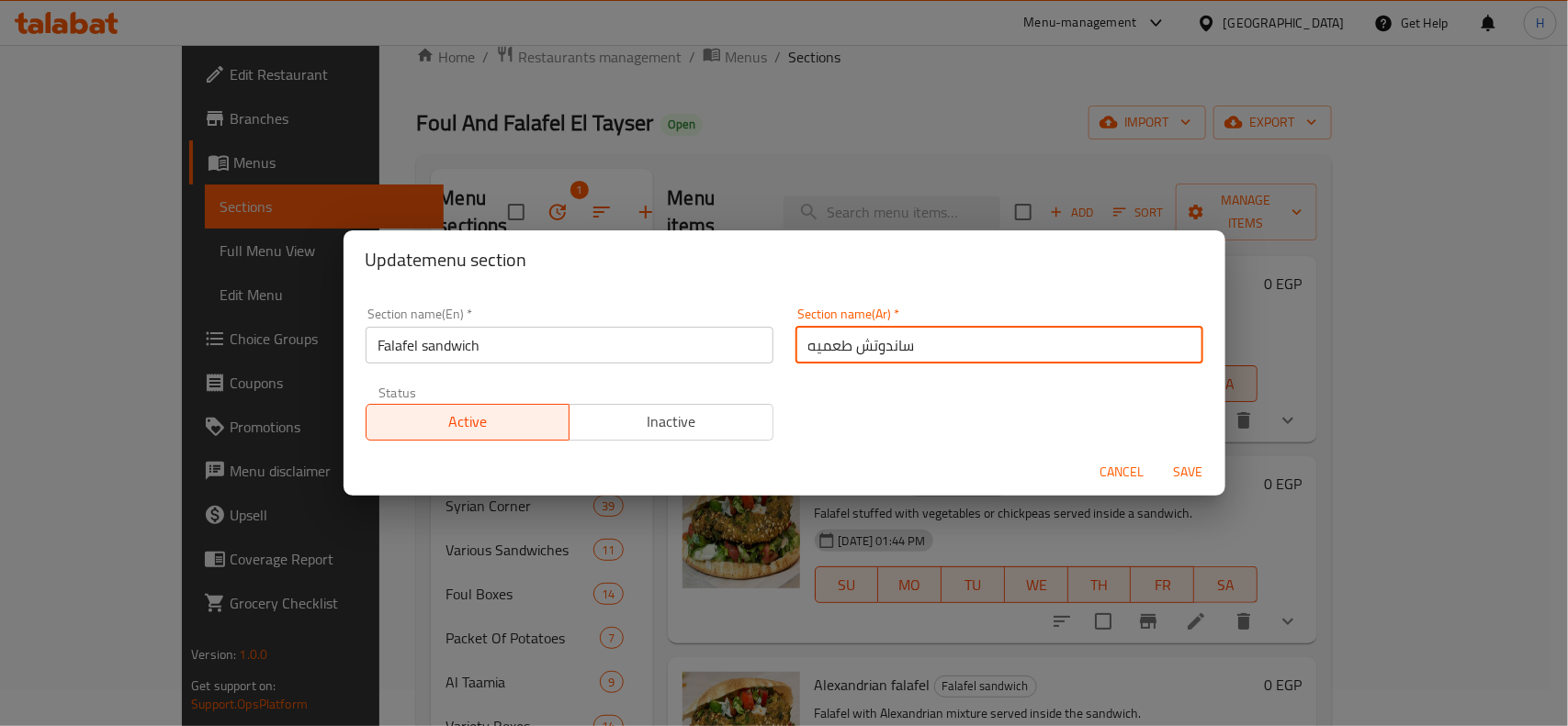
click at [906, 339] on input "ساندوتش طعميه" at bounding box center [1000, 346] width 408 height 37
click at [563, 329] on input "Falafel sandwich" at bounding box center [569, 346] width 408 height 37
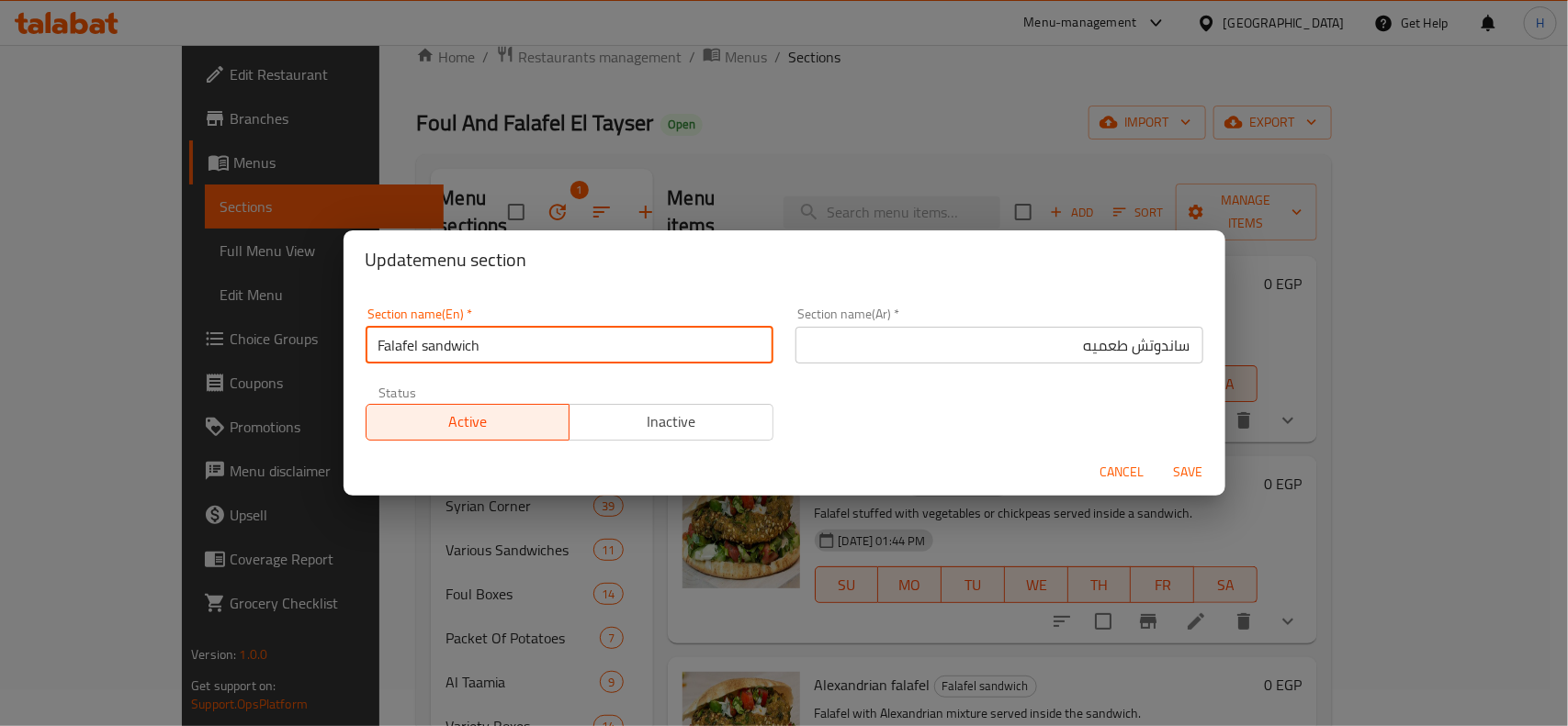
click at [423, 346] on input "Falafel sandwich" at bounding box center [569, 346] width 408 height 37
click at [386, 346] on input "Falafel sandwich" at bounding box center [569, 346] width 408 height 37
click at [1085, 353] on input "ساندوتش طعميه" at bounding box center [1000, 346] width 408 height 37
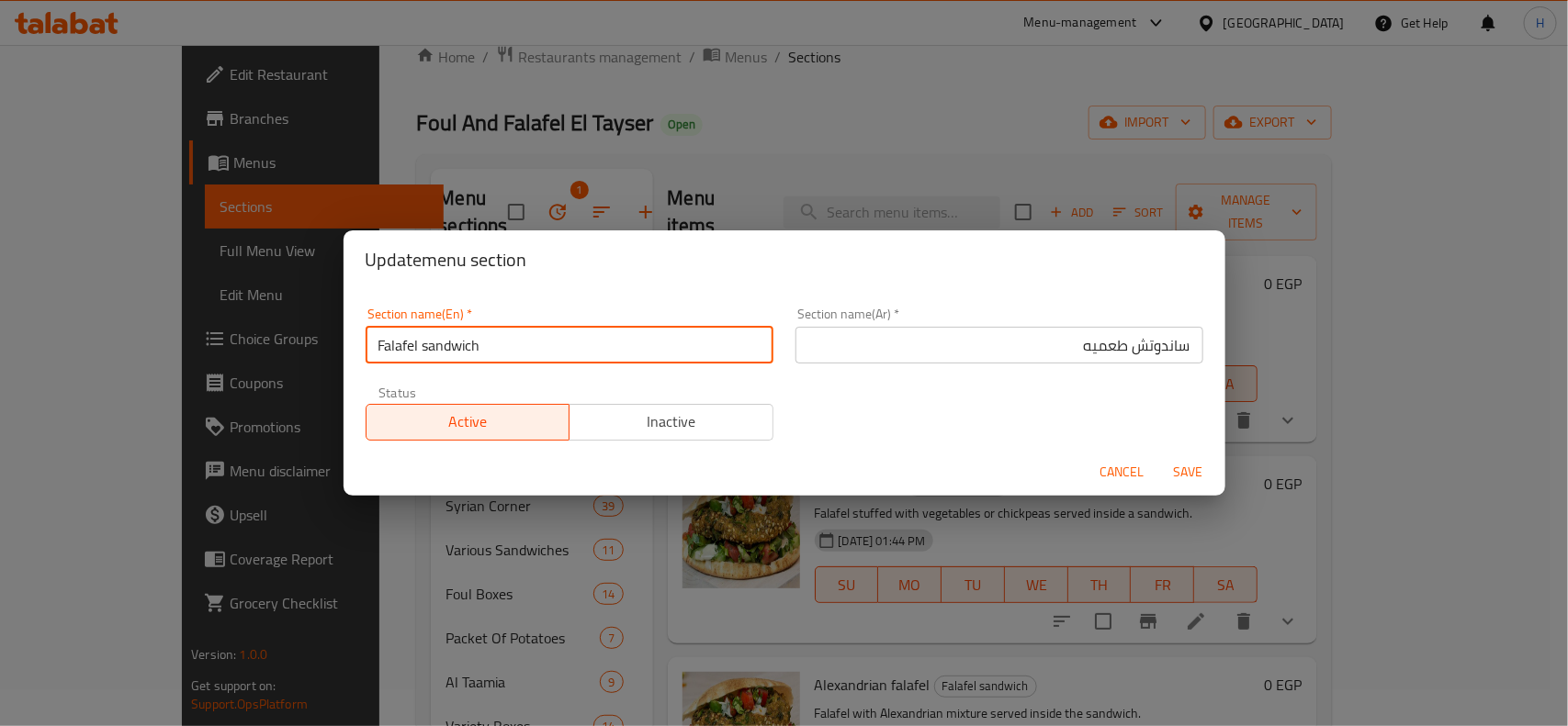
click at [1085, 353] on input "ساندوتش طعميه" at bounding box center [1000, 346] width 408 height 37
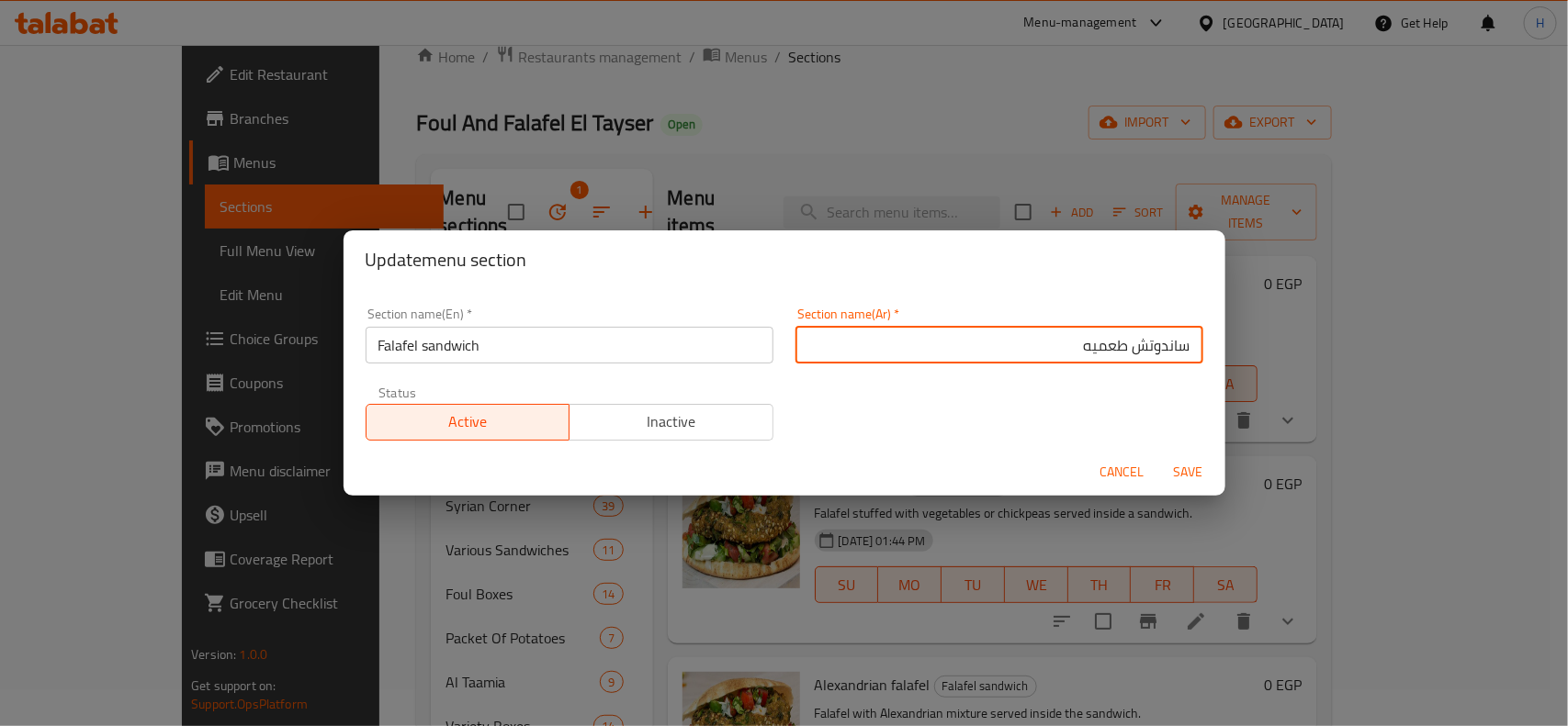
click at [1068, 350] on input "ساندوتش طعميه" at bounding box center [1000, 346] width 408 height 37
type input "ساندوتش طعمية"
click at [393, 340] on input "Falafel sandwich" at bounding box center [569, 346] width 408 height 37
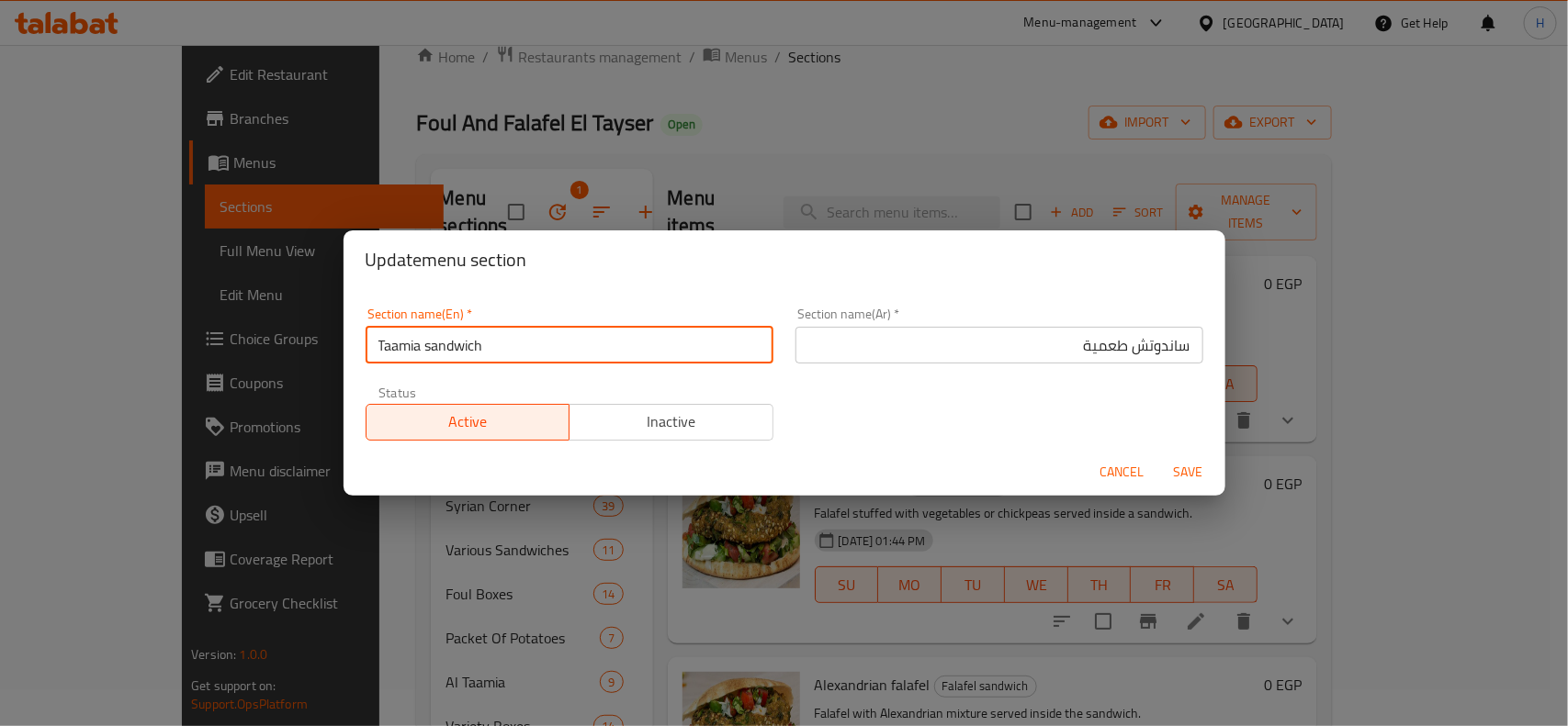
type input "Taamia sandwich"
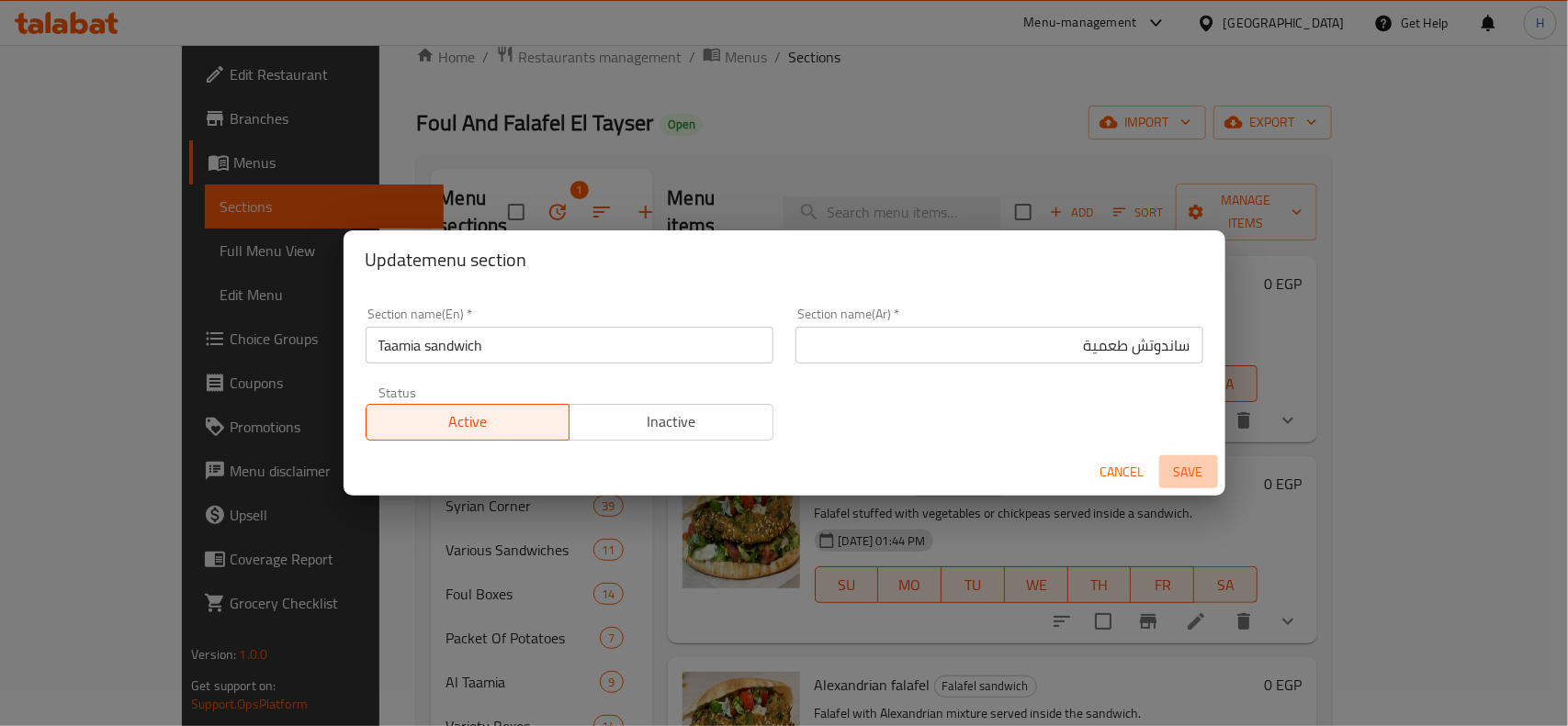
click at [1159, 465] on button "Save" at bounding box center [1188, 472] width 58 height 34
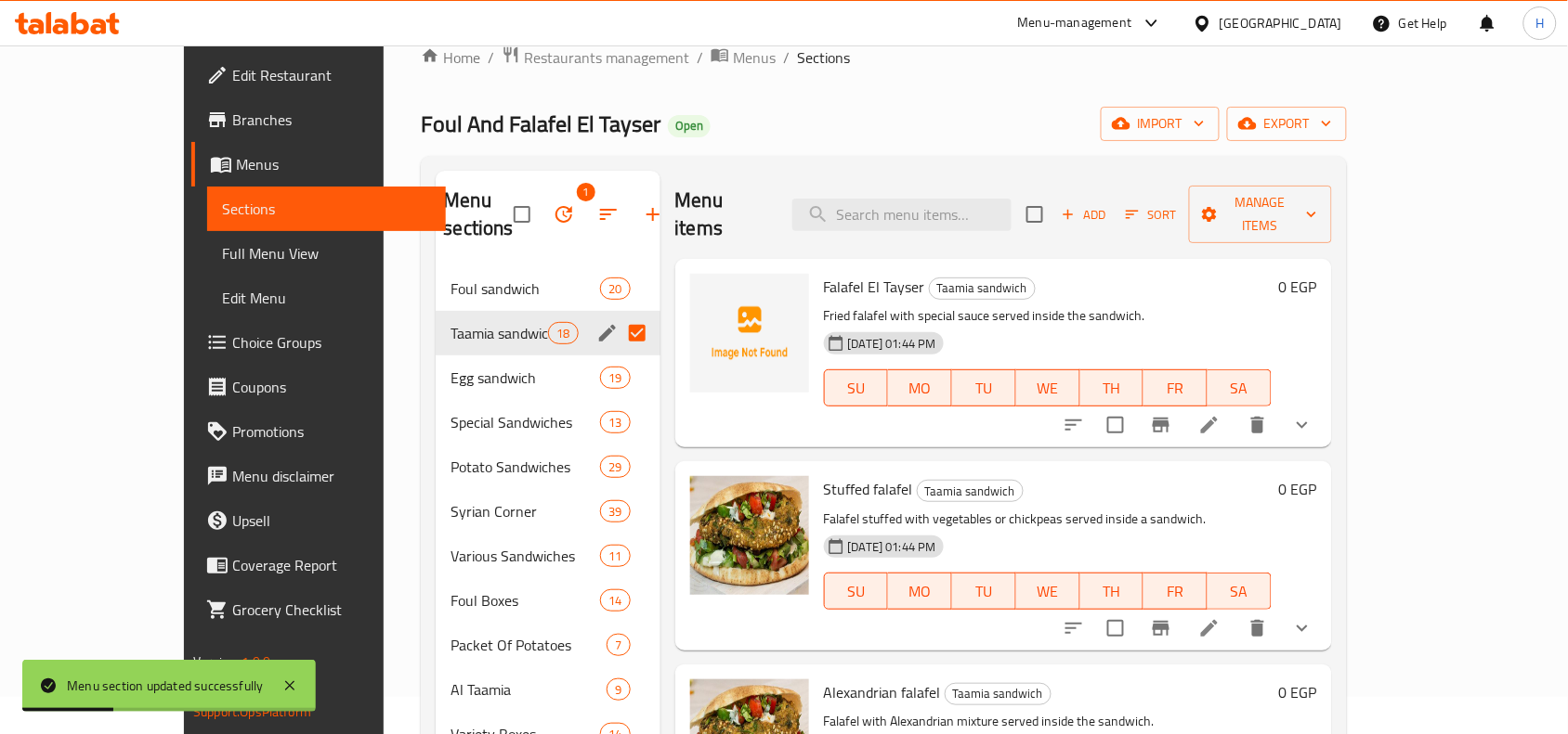
click at [618, 314] on input "Menu sections" at bounding box center [638, 334] width 39 height 39
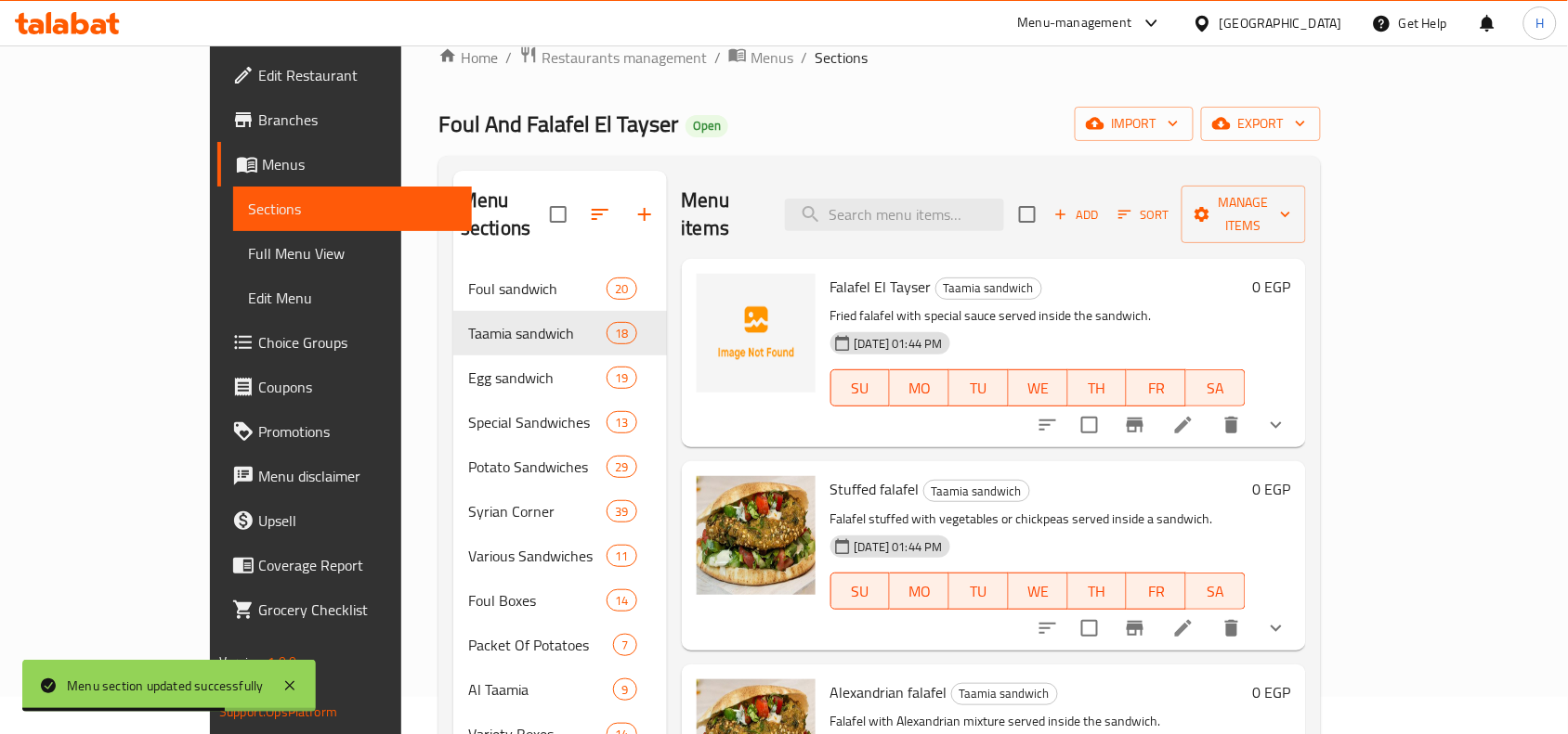
click at [1192, 417] on icon at bounding box center [1184, 426] width 17 height 17
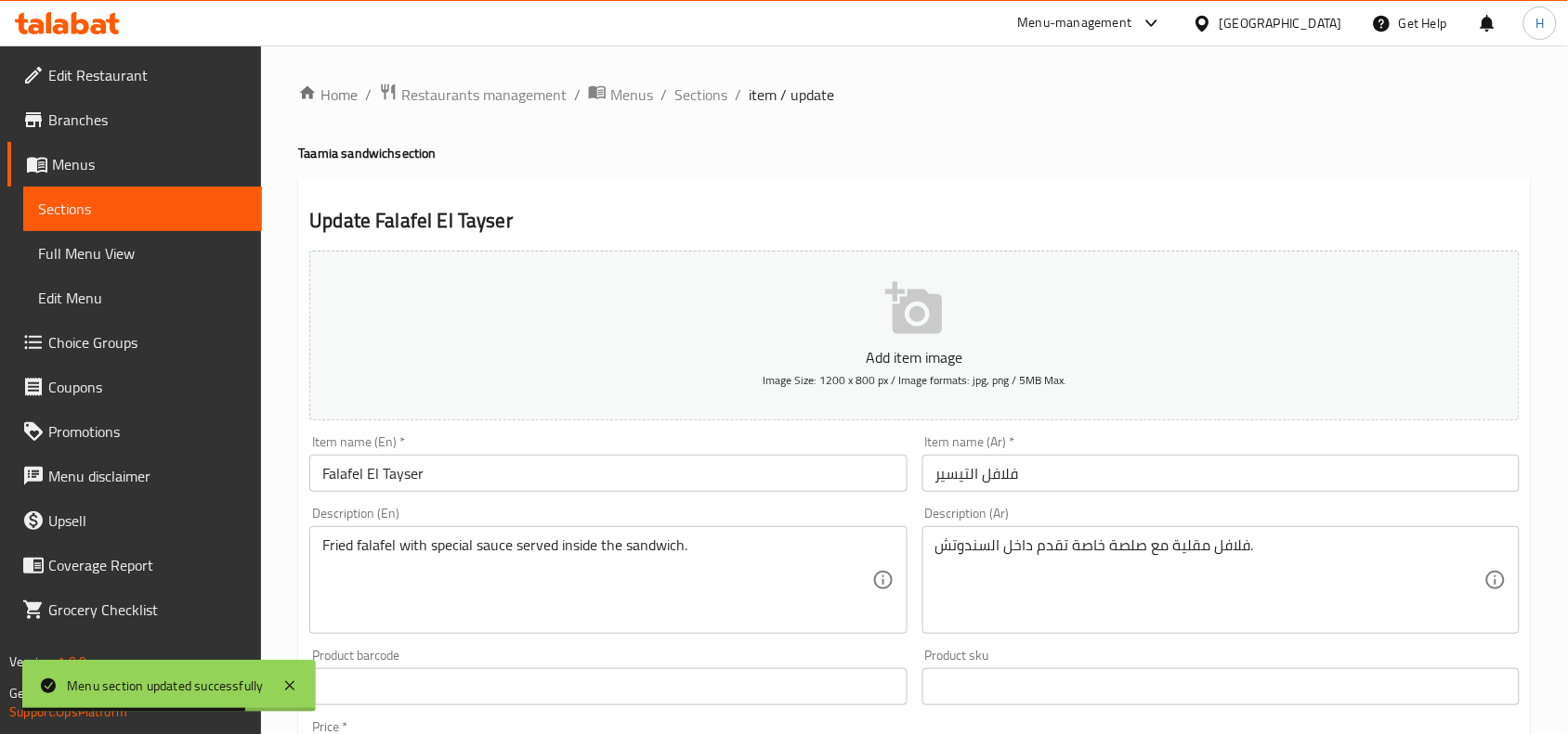
scroll to position [116, 0]
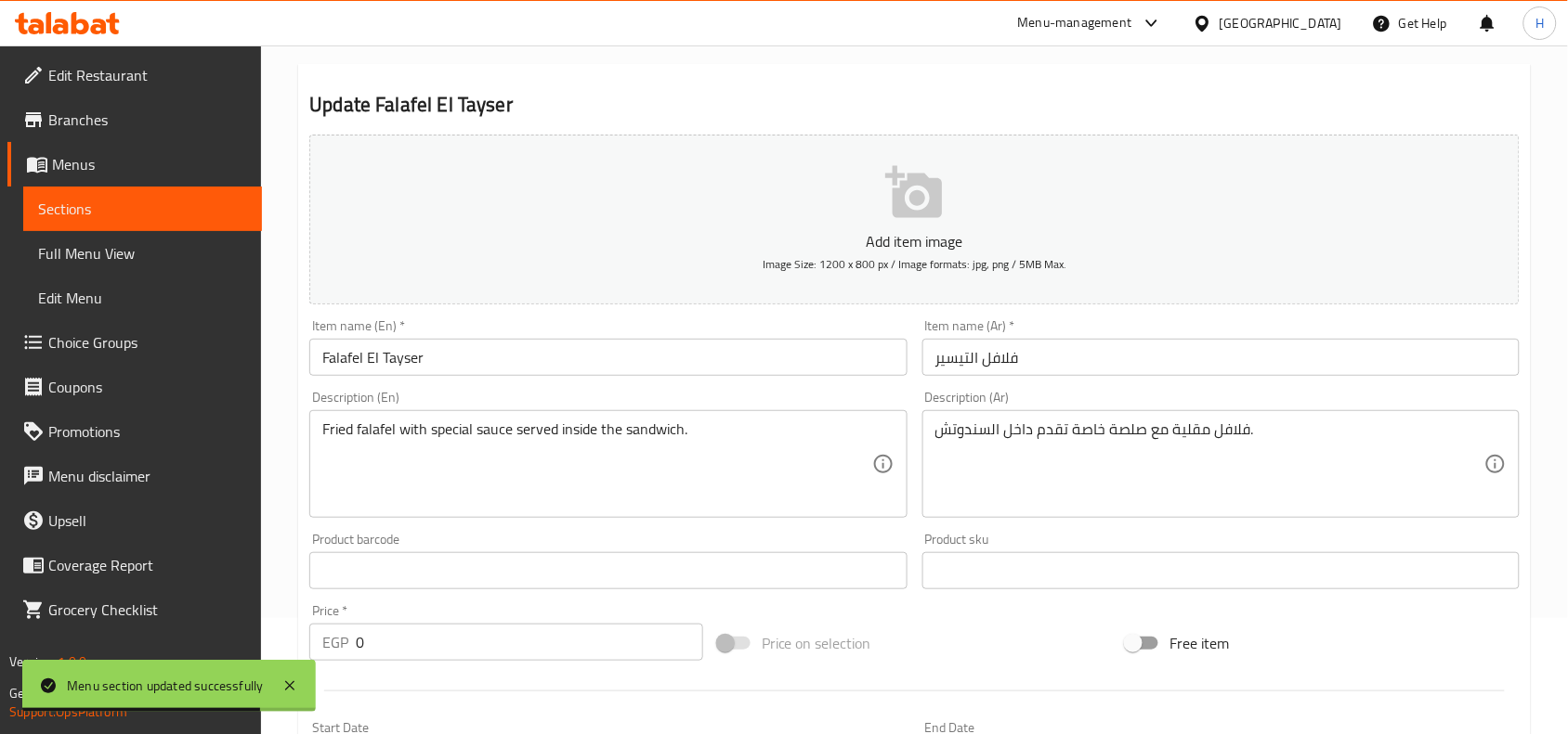
click at [1178, 337] on div "Item name (Ar)   * فلافل التيسير Item name (Ar) *" at bounding box center [1221, 348] width 597 height 56
click at [1205, 355] on input "فلافل التيسير" at bounding box center [1221, 358] width 597 height 37
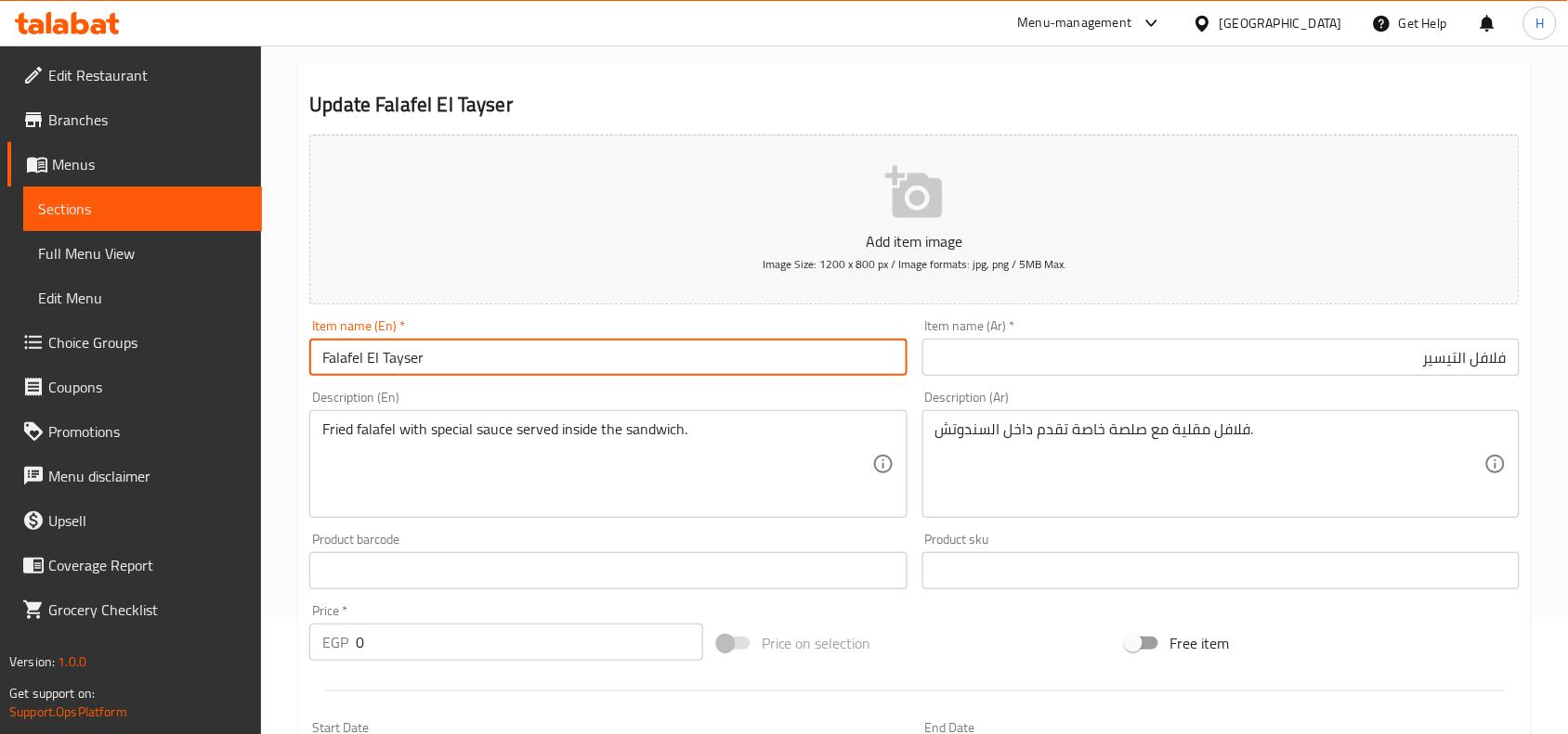
click at [341, 358] on input "Falafel El Tayser" at bounding box center [608, 358] width 597 height 37
type input "Taamia El Tayser"
click at [1486, 363] on input "فلافل التيسير" at bounding box center [1221, 358] width 597 height 37
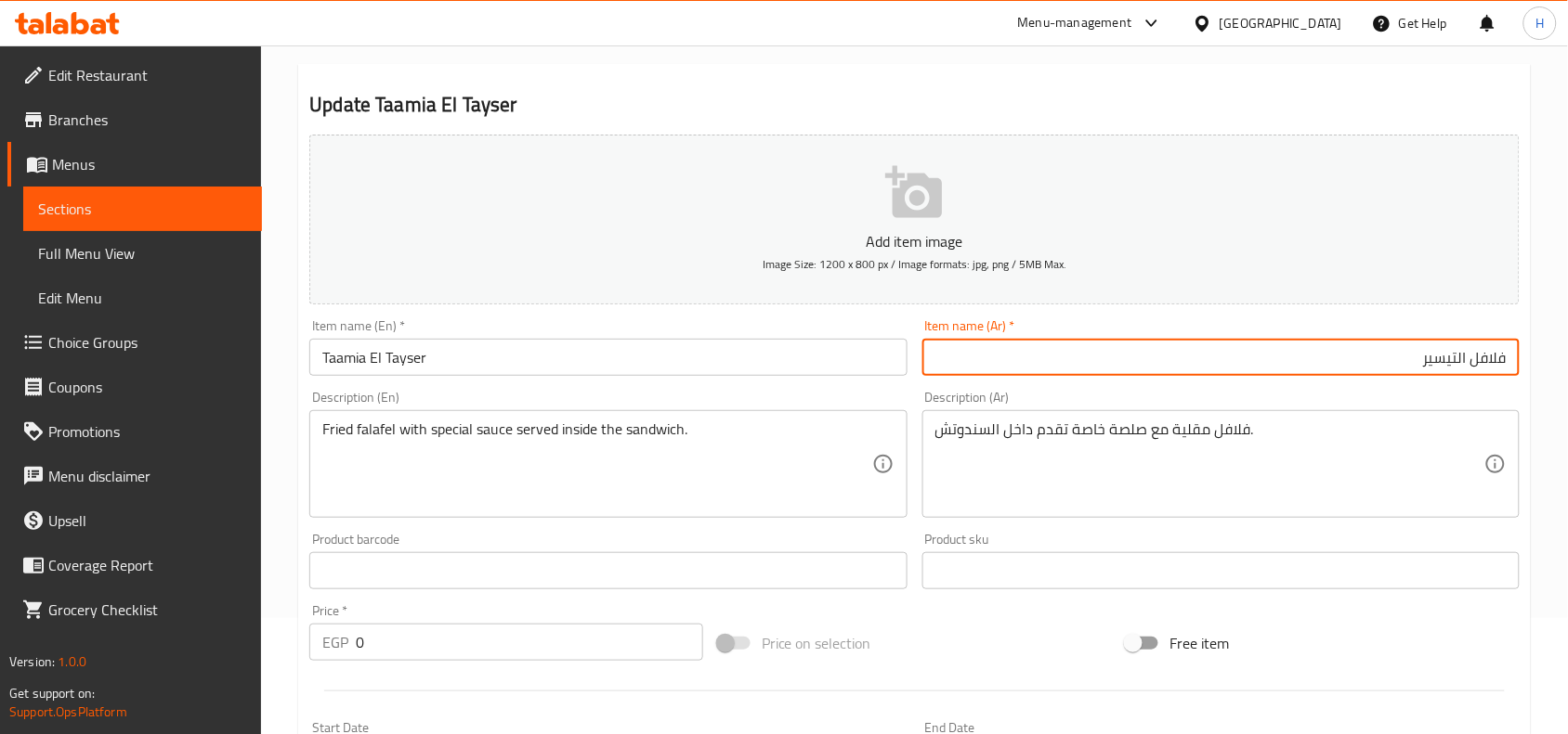
click at [1486, 363] on input "فلافل التيسير" at bounding box center [1221, 358] width 597 height 37
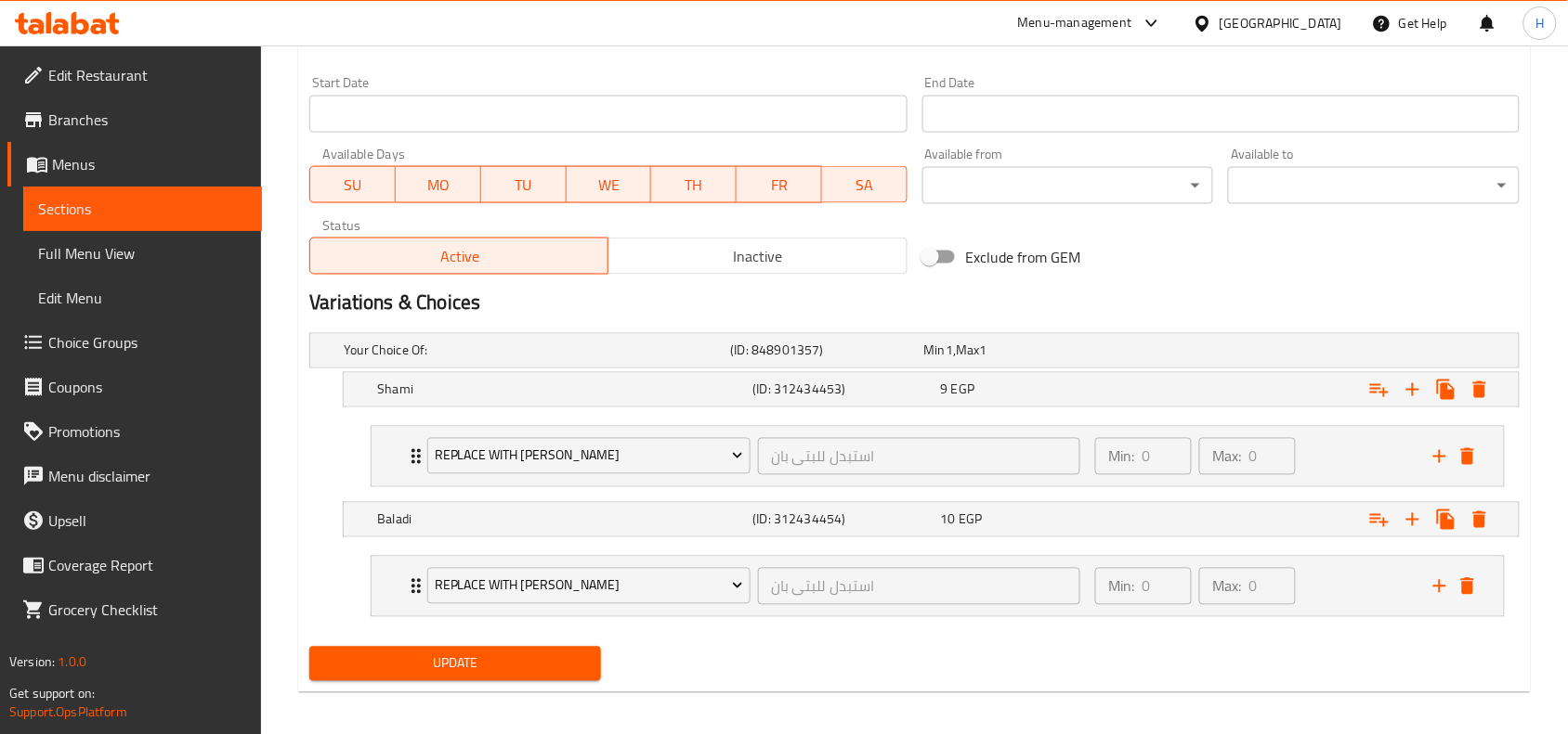
scroll to position [772, 0]
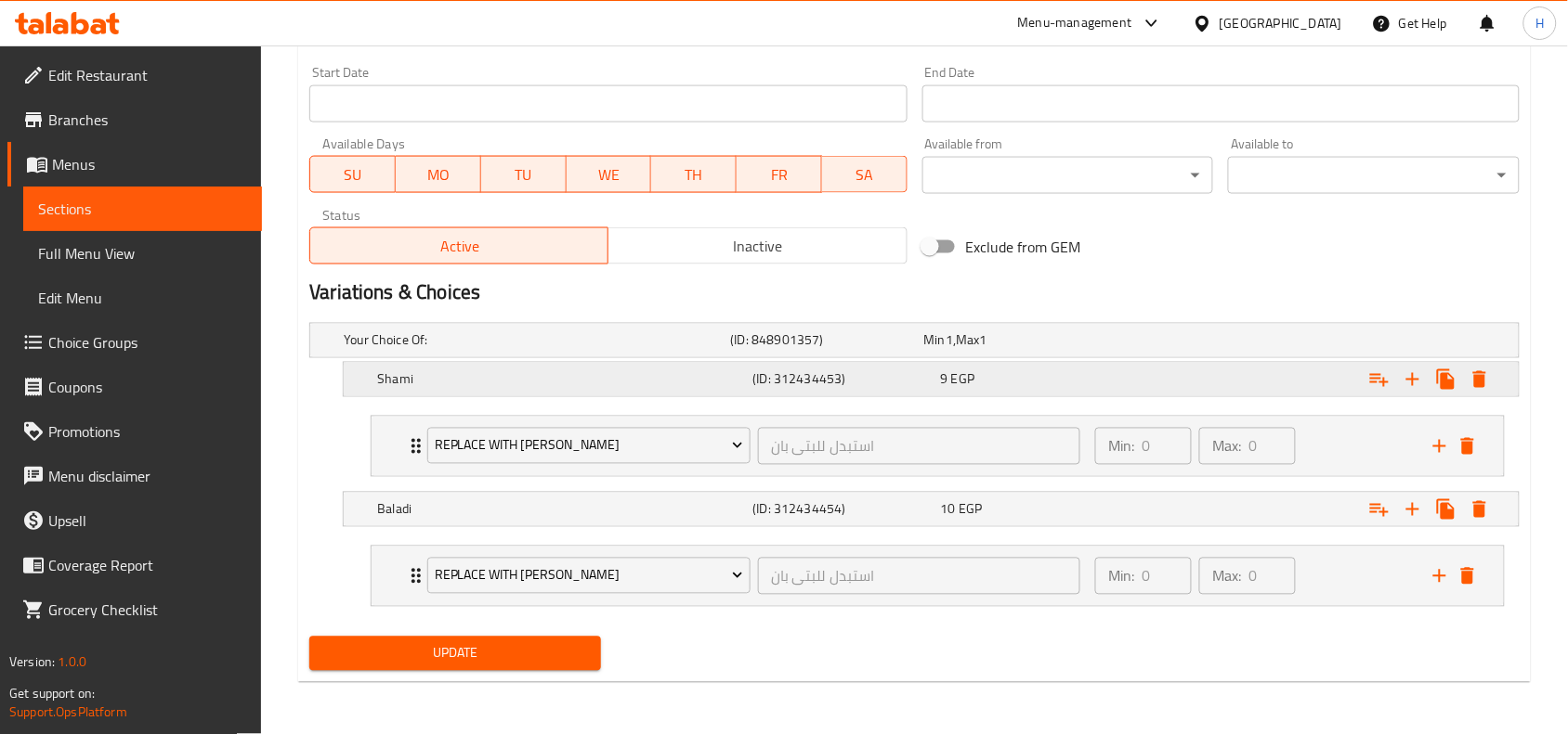
type input "طعمية التيسير"
click at [1078, 376] on div "9 EGP" at bounding box center [1031, 380] width 180 height 19
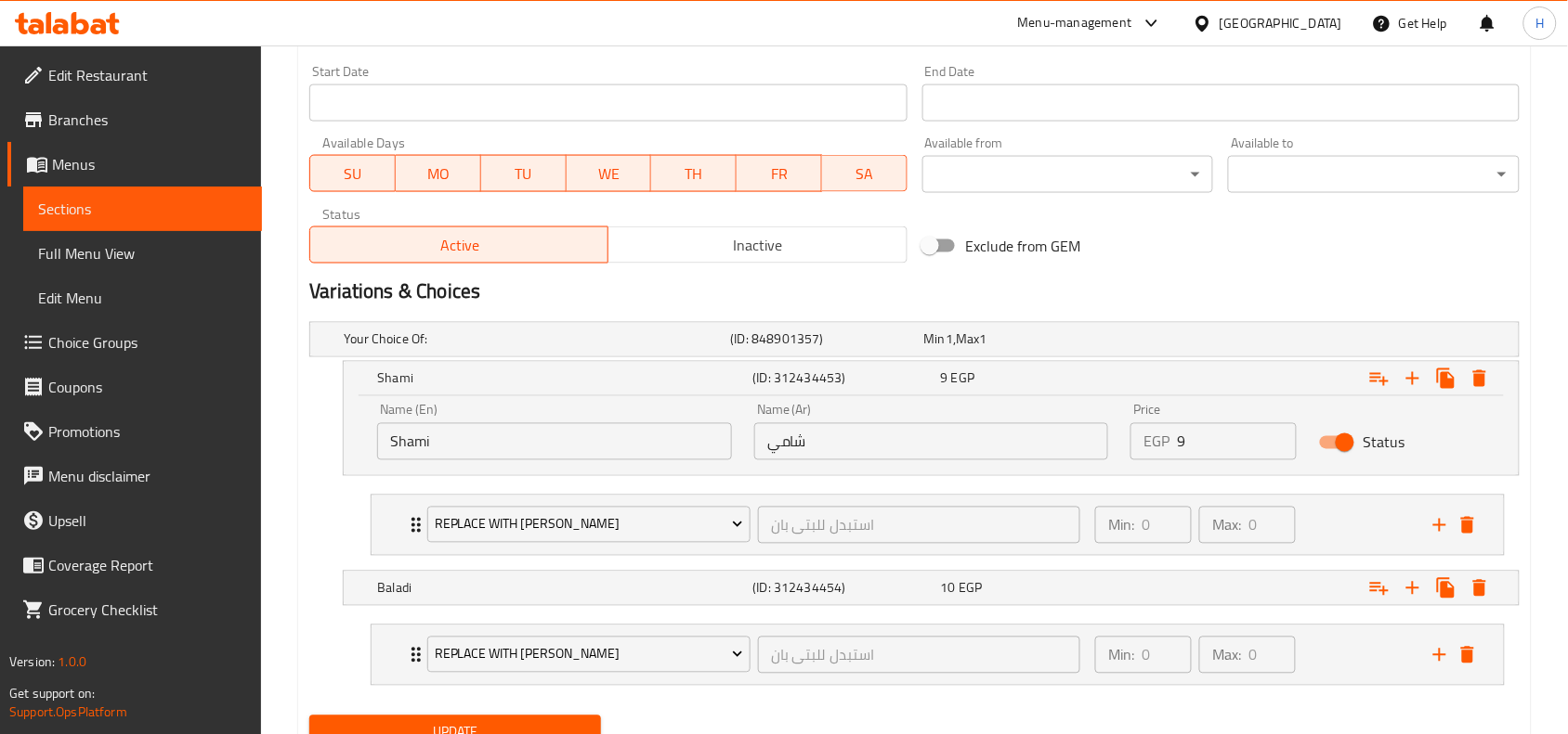
click at [1205, 457] on input "9" at bounding box center [1237, 442] width 120 height 37
type input "16"
click at [1175, 601] on div "Expand" at bounding box center [1312, 589] width 375 height 41
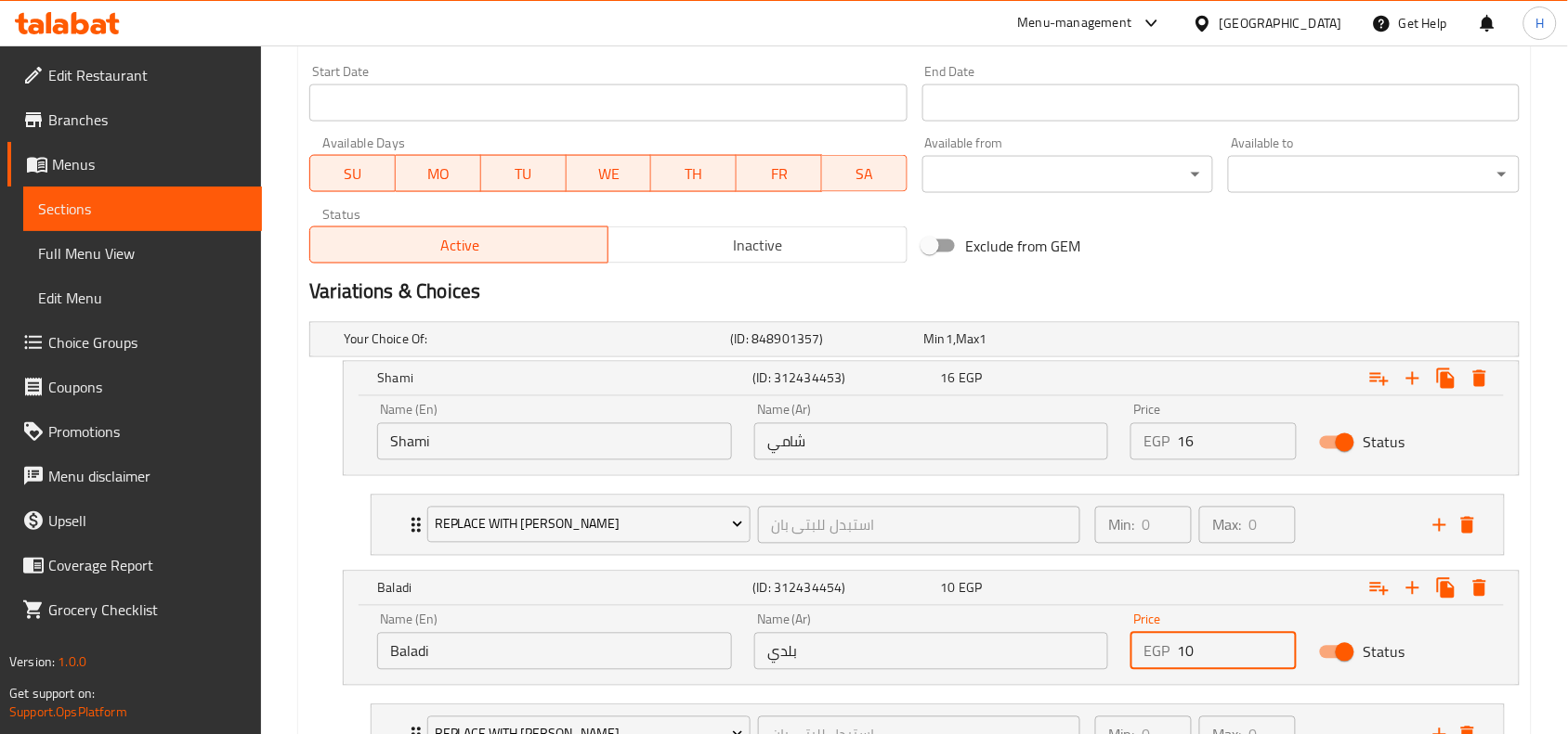
click at [1180, 656] on input "10" at bounding box center [1237, 652] width 120 height 37
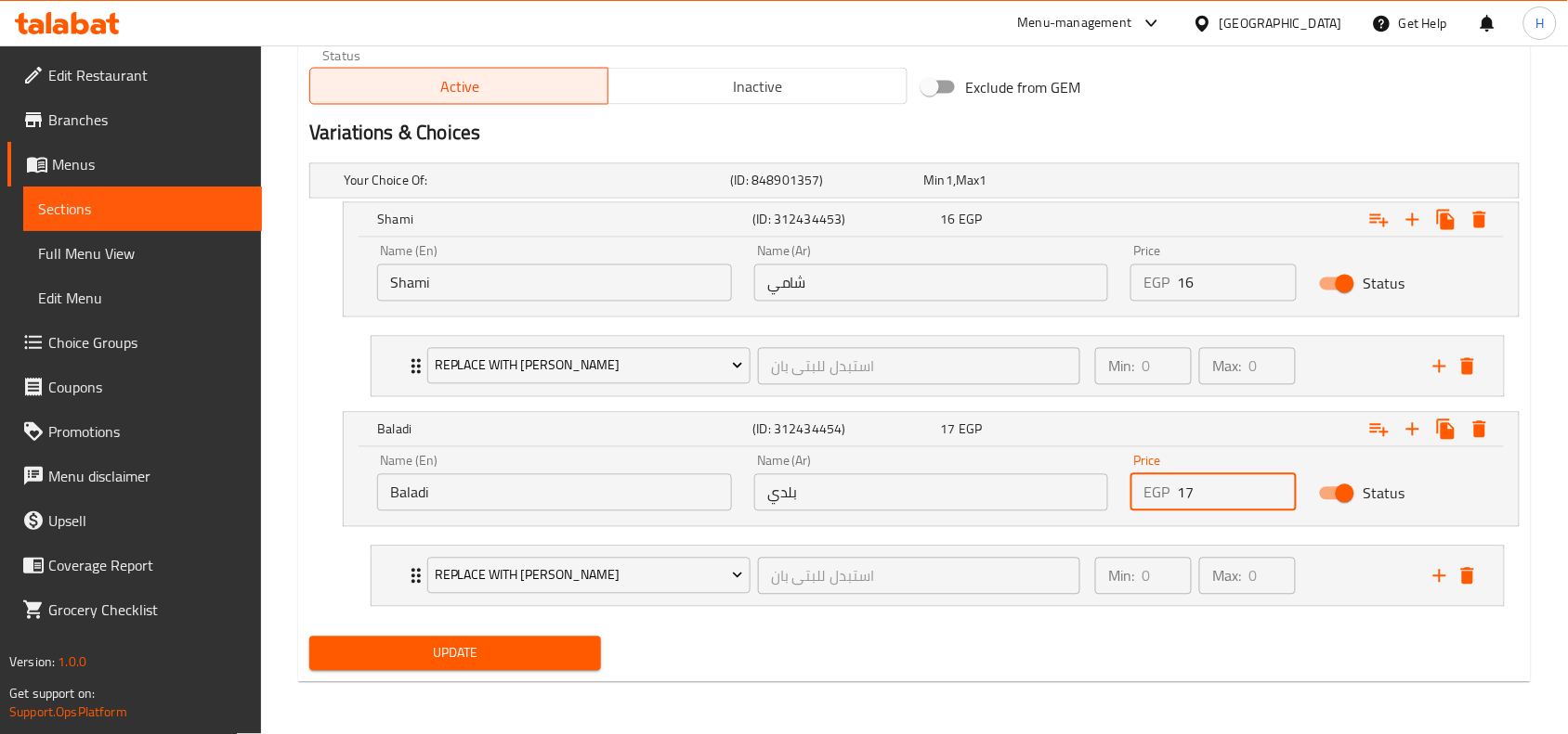
type input "17"
click at [497, 651] on span "Update" at bounding box center [455, 653] width 262 height 23
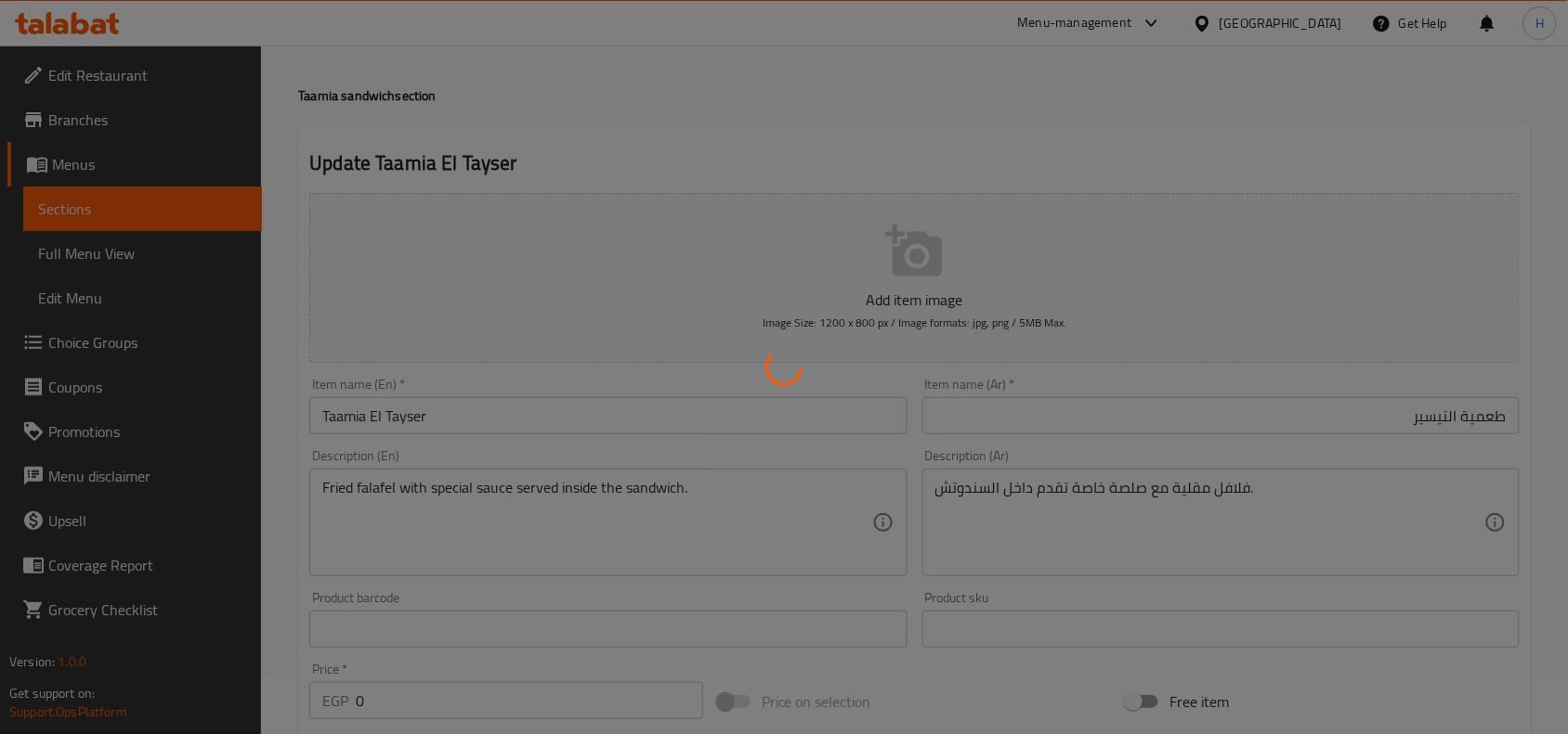
scroll to position [0, 0]
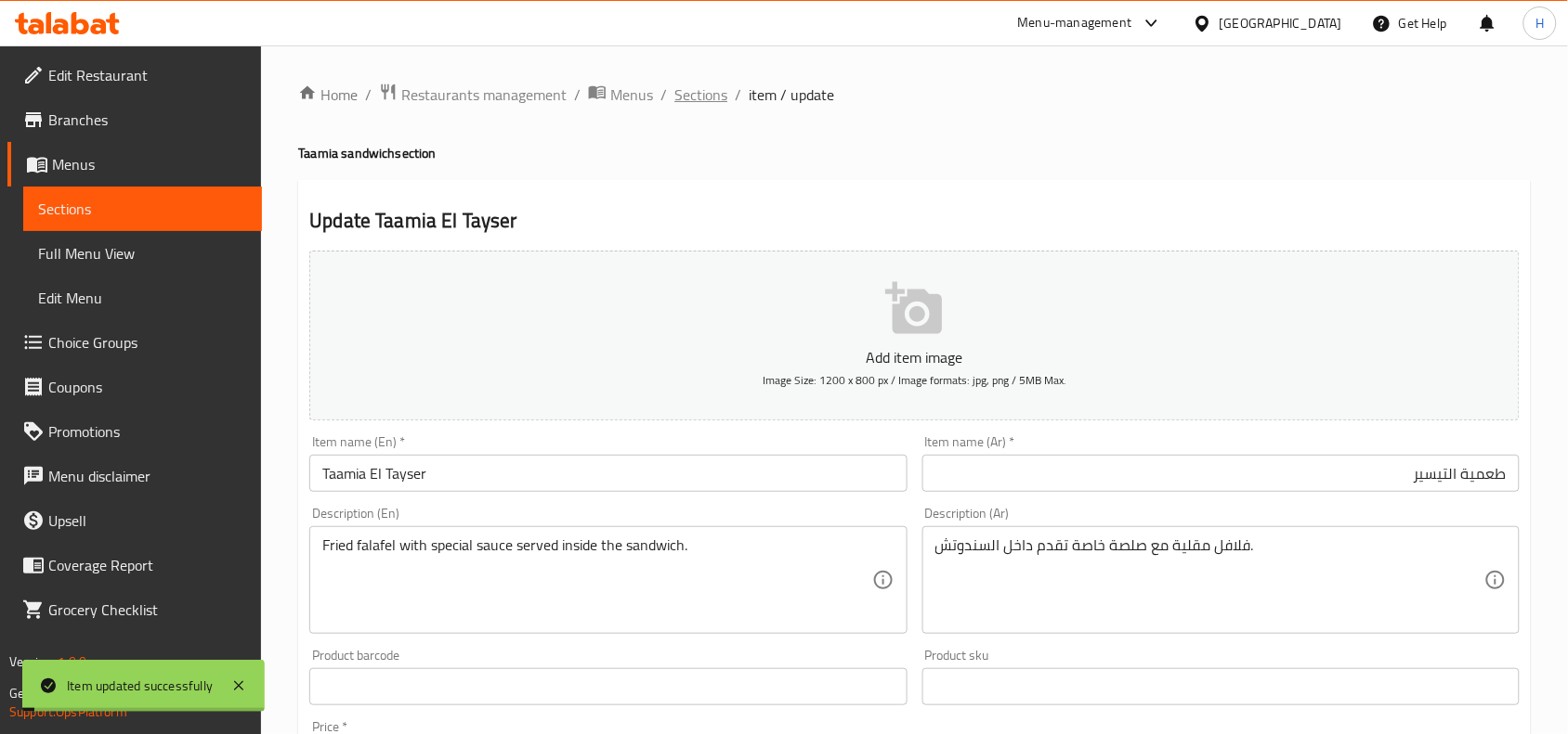
click at [697, 89] on span "Sections" at bounding box center [701, 95] width 53 height 22
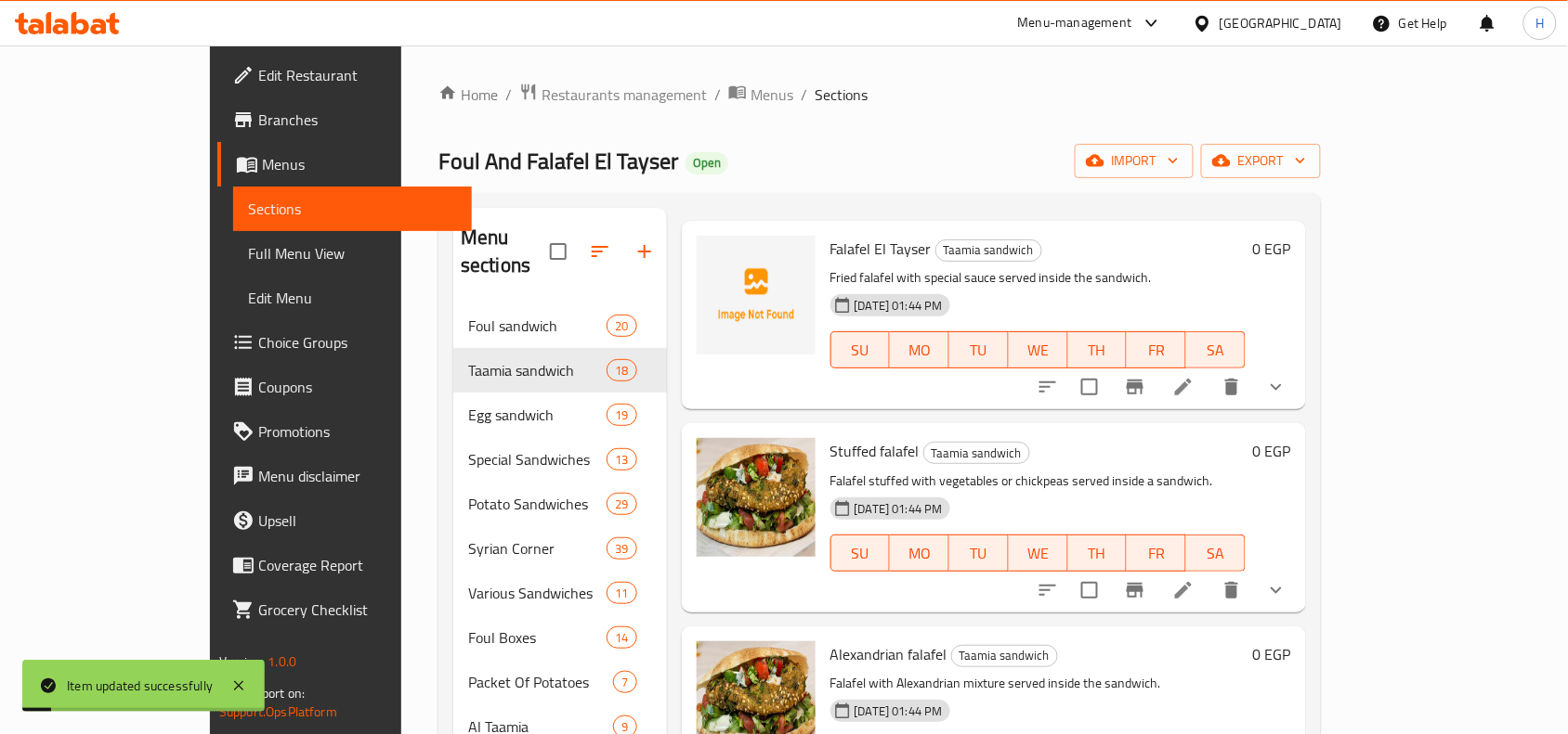
scroll to position [116, 0]
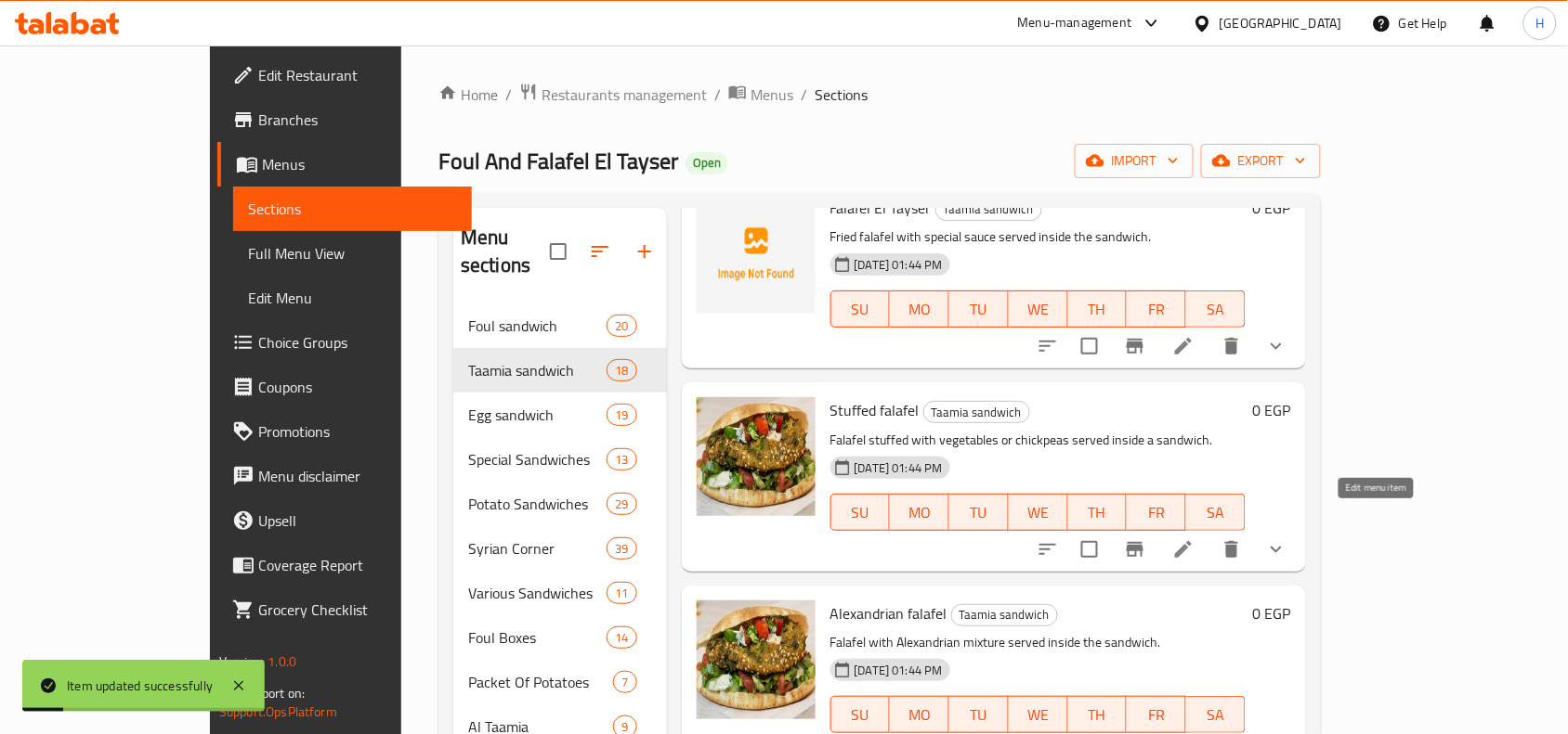
click at [1192, 541] on icon at bounding box center [1184, 549] width 17 height 17
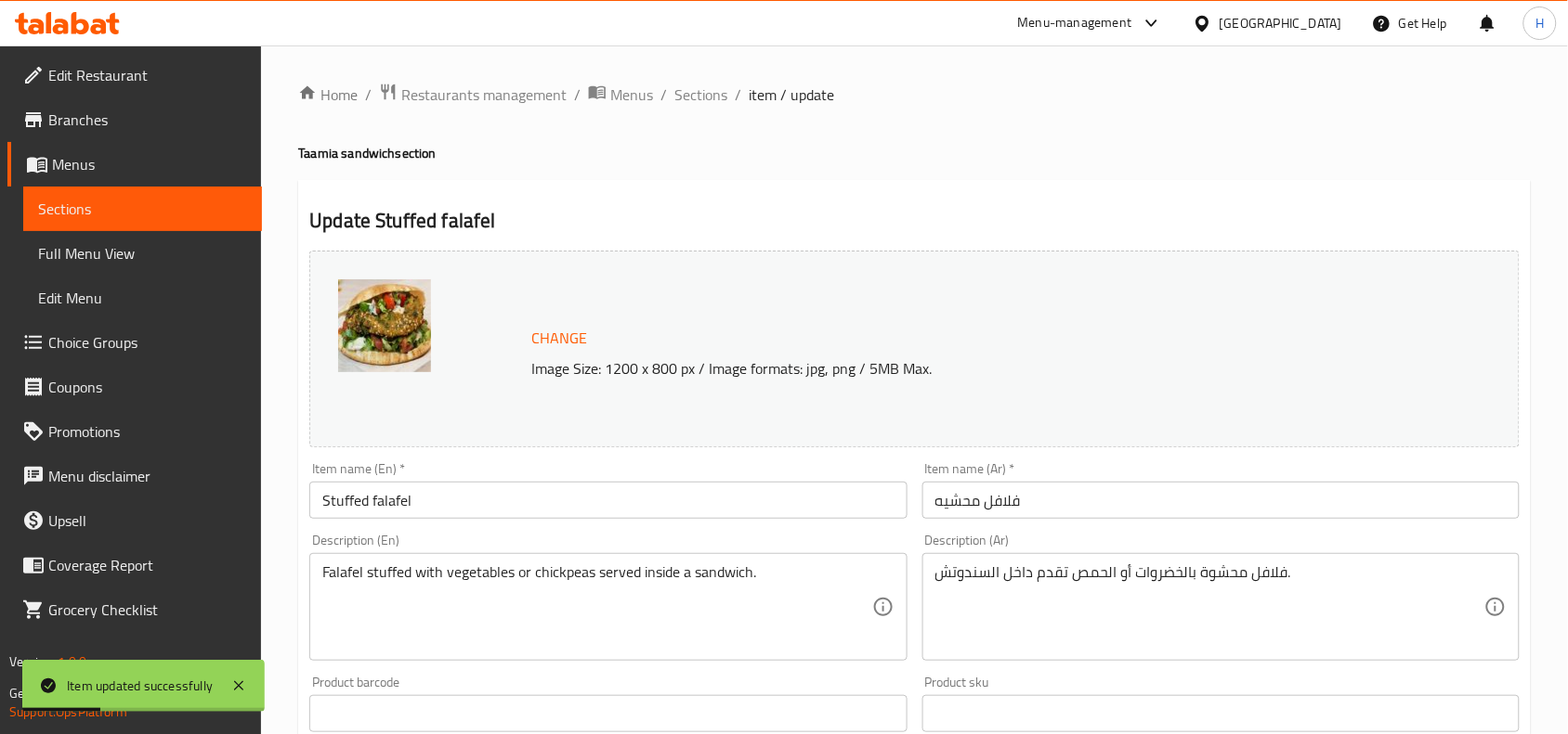
scroll to position [116, 0]
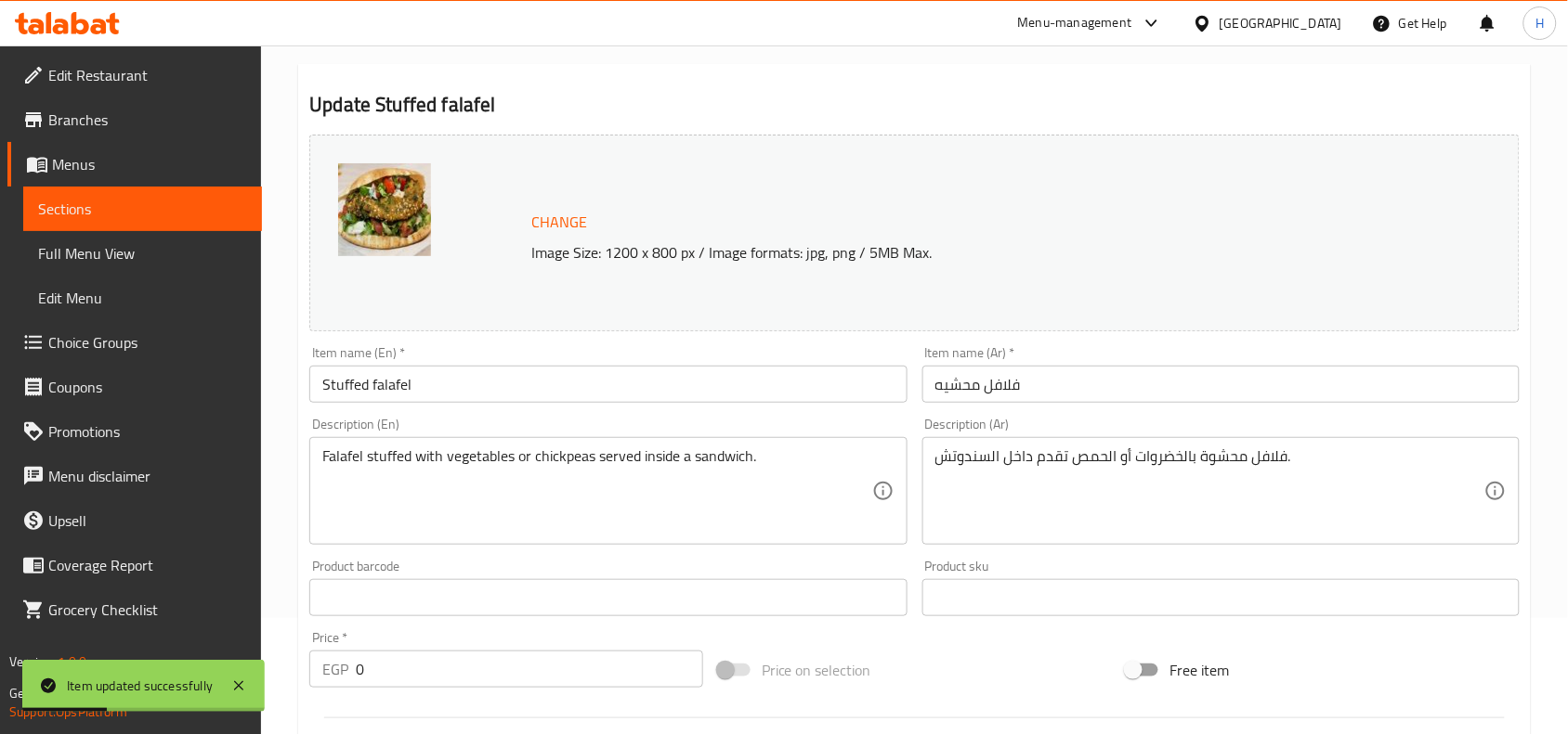
click at [1108, 402] on input "فلافل محشيه" at bounding box center [1221, 384] width 597 height 37
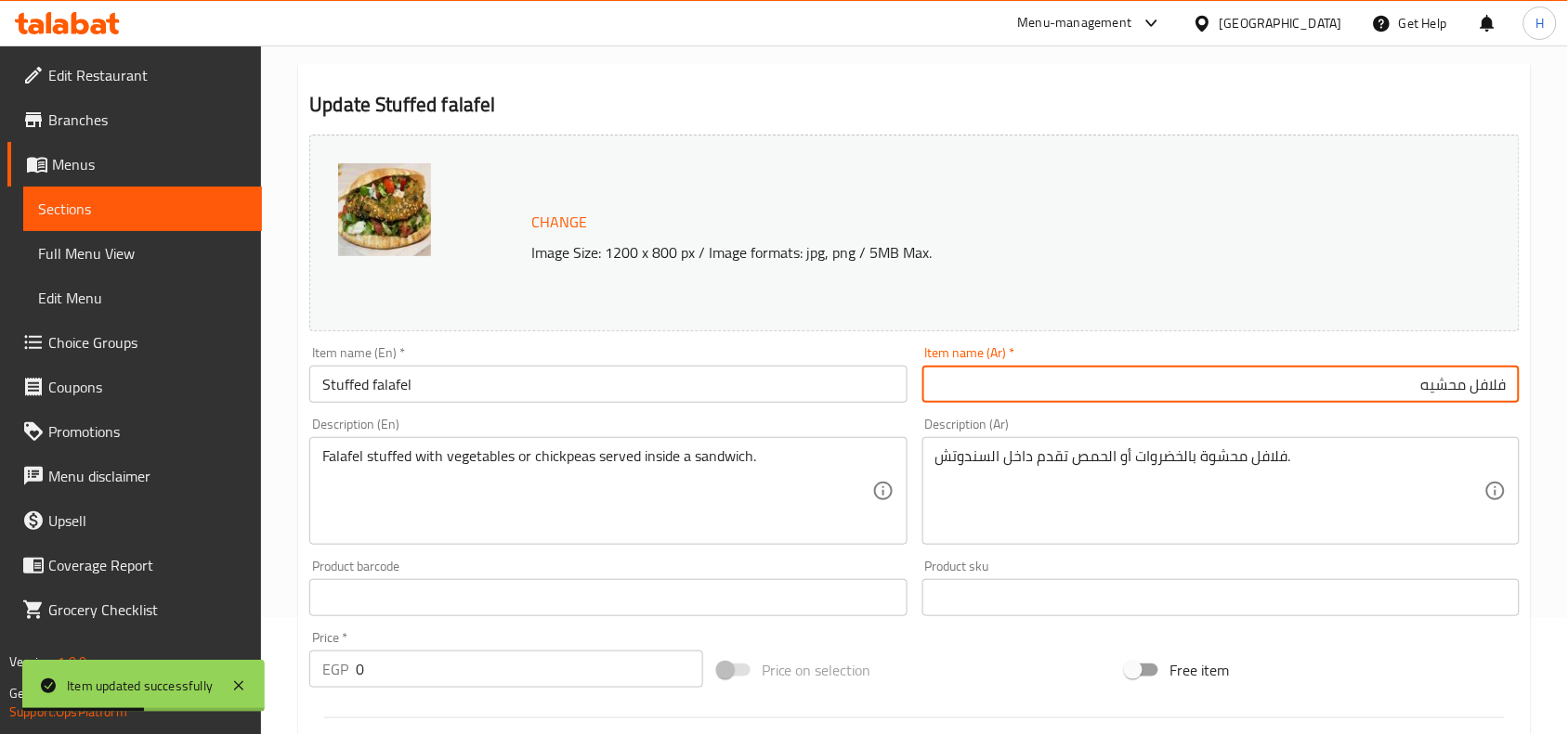
click at [1492, 391] on input "فلافل محشيه" at bounding box center [1221, 384] width 597 height 37
type input "طعمية محشيه"
click at [382, 379] on input "Stuffed falafel" at bounding box center [608, 384] width 597 height 37
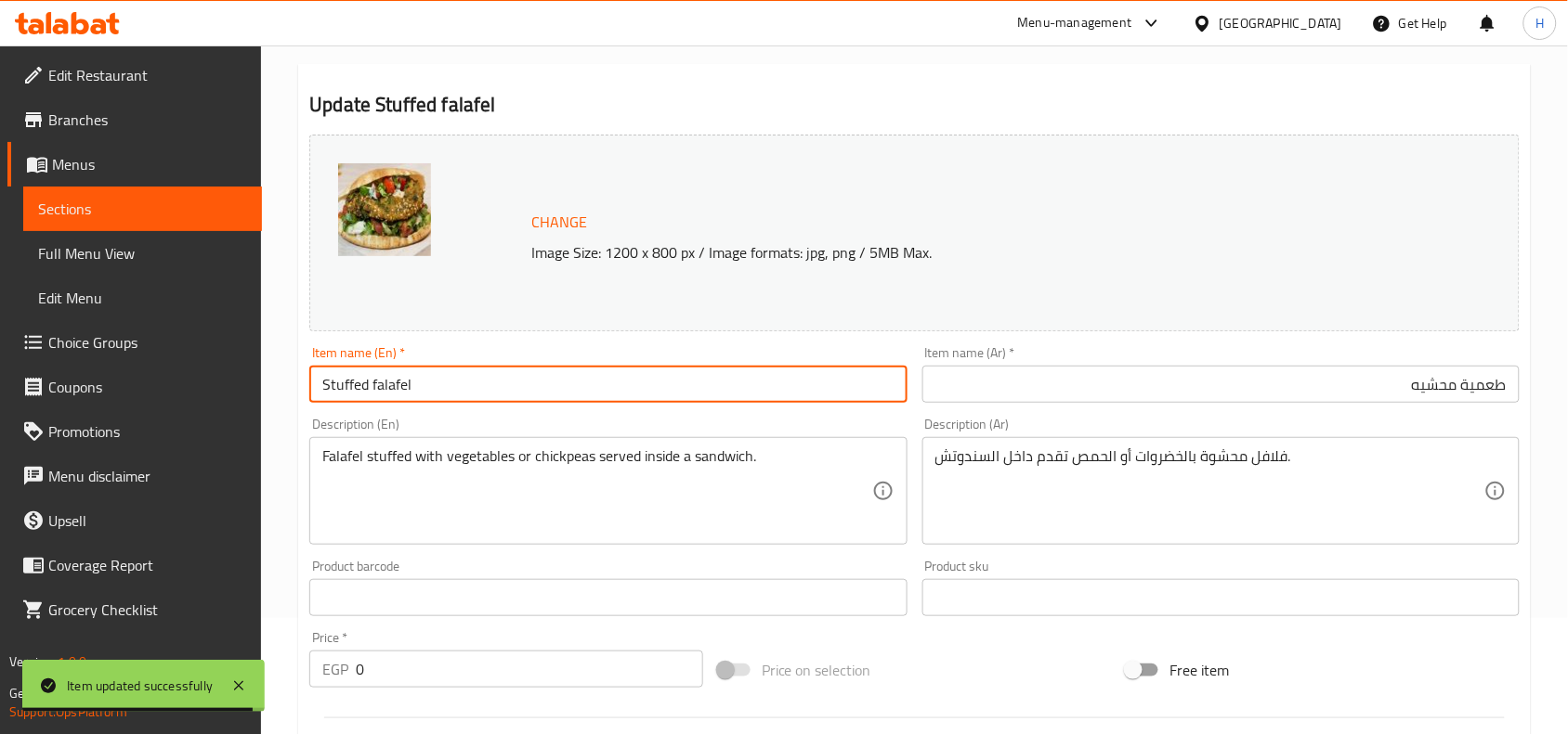
click at [382, 379] on input "Stuffed falafel" at bounding box center [608, 384] width 597 height 37
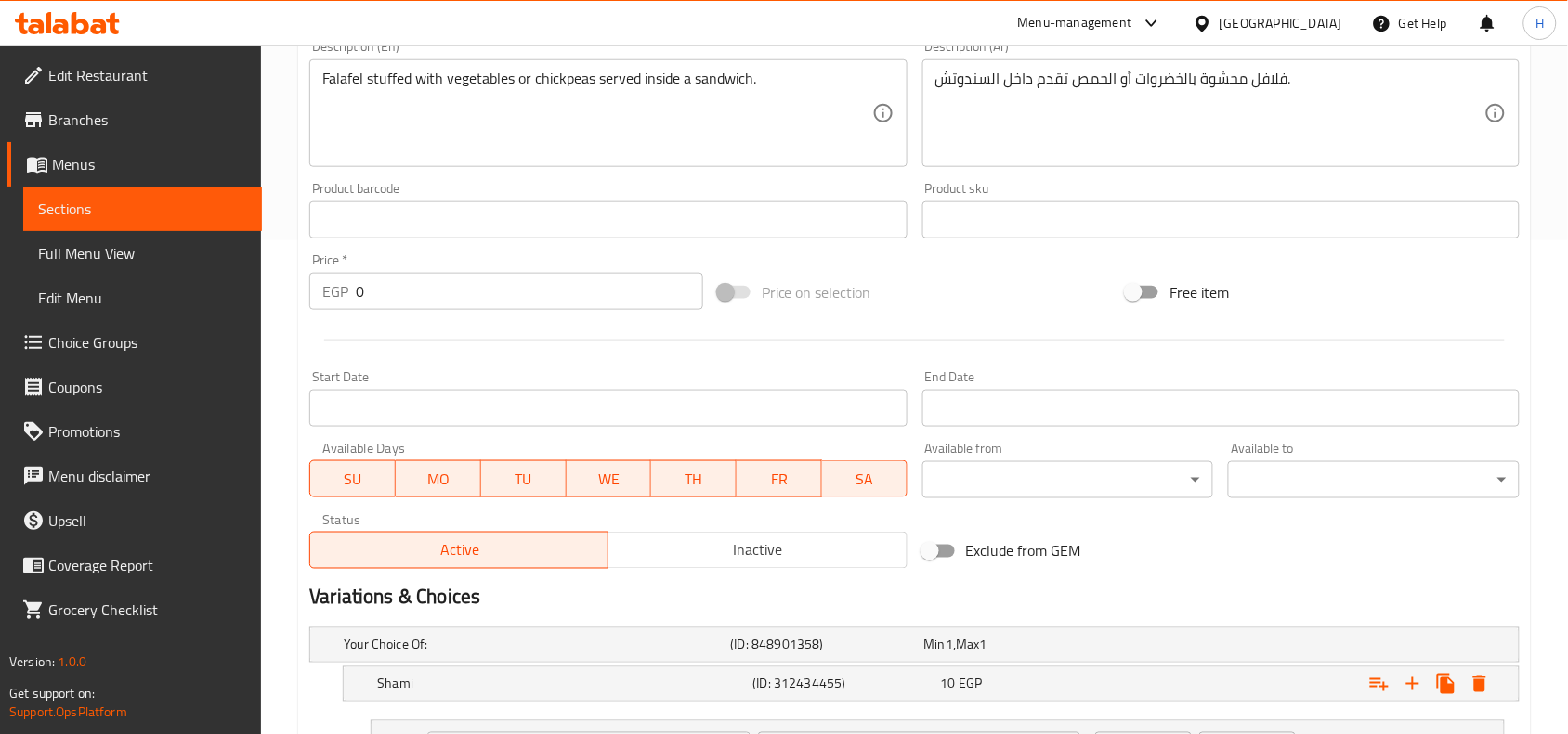
scroll to position [813, 0]
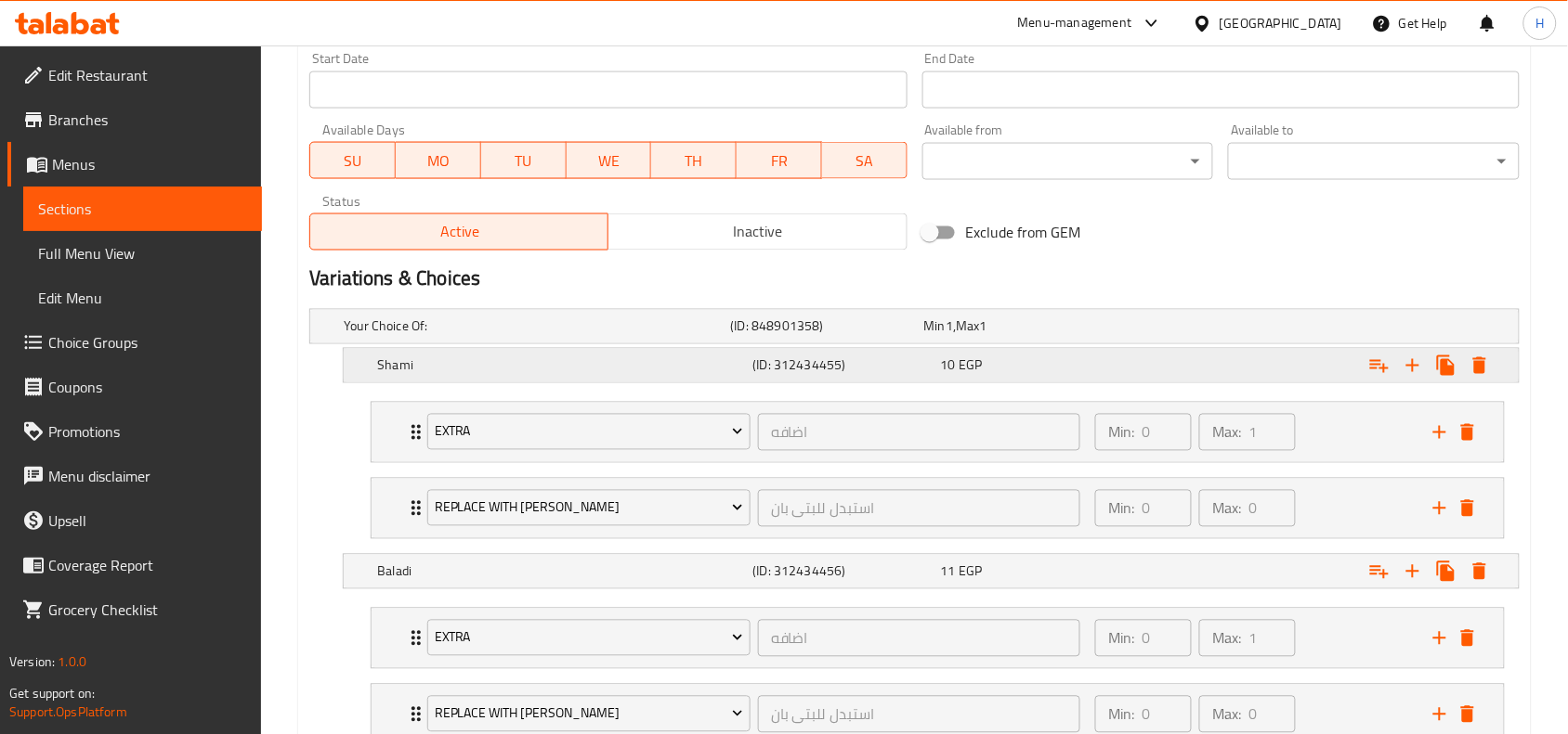
type input "Stuffed Taamia"
click at [1064, 378] on div "10 EGP" at bounding box center [1031, 366] width 188 height 26
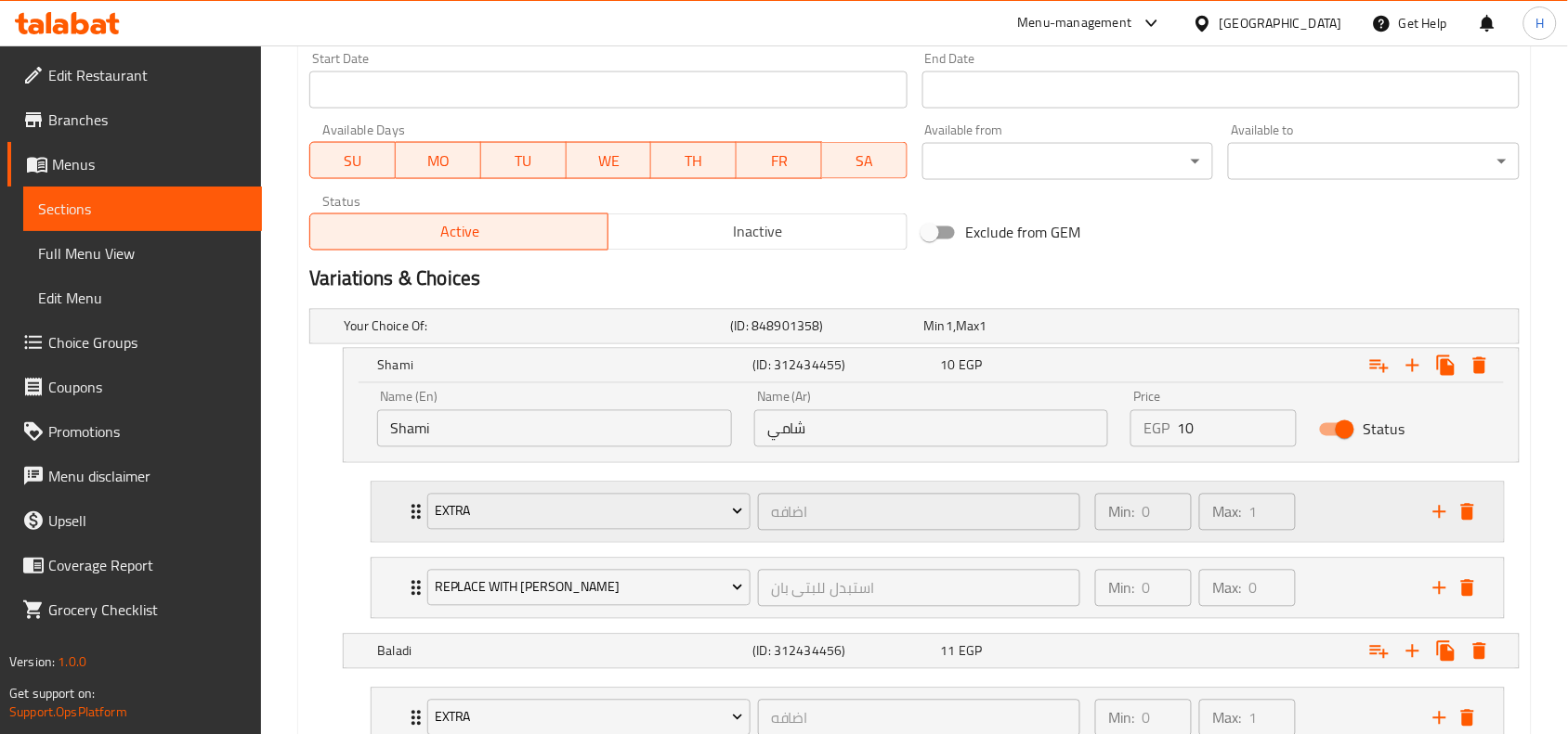
click at [1380, 531] on div "Min: 0 ​ Max: 1 ​" at bounding box center [1253, 512] width 339 height 59
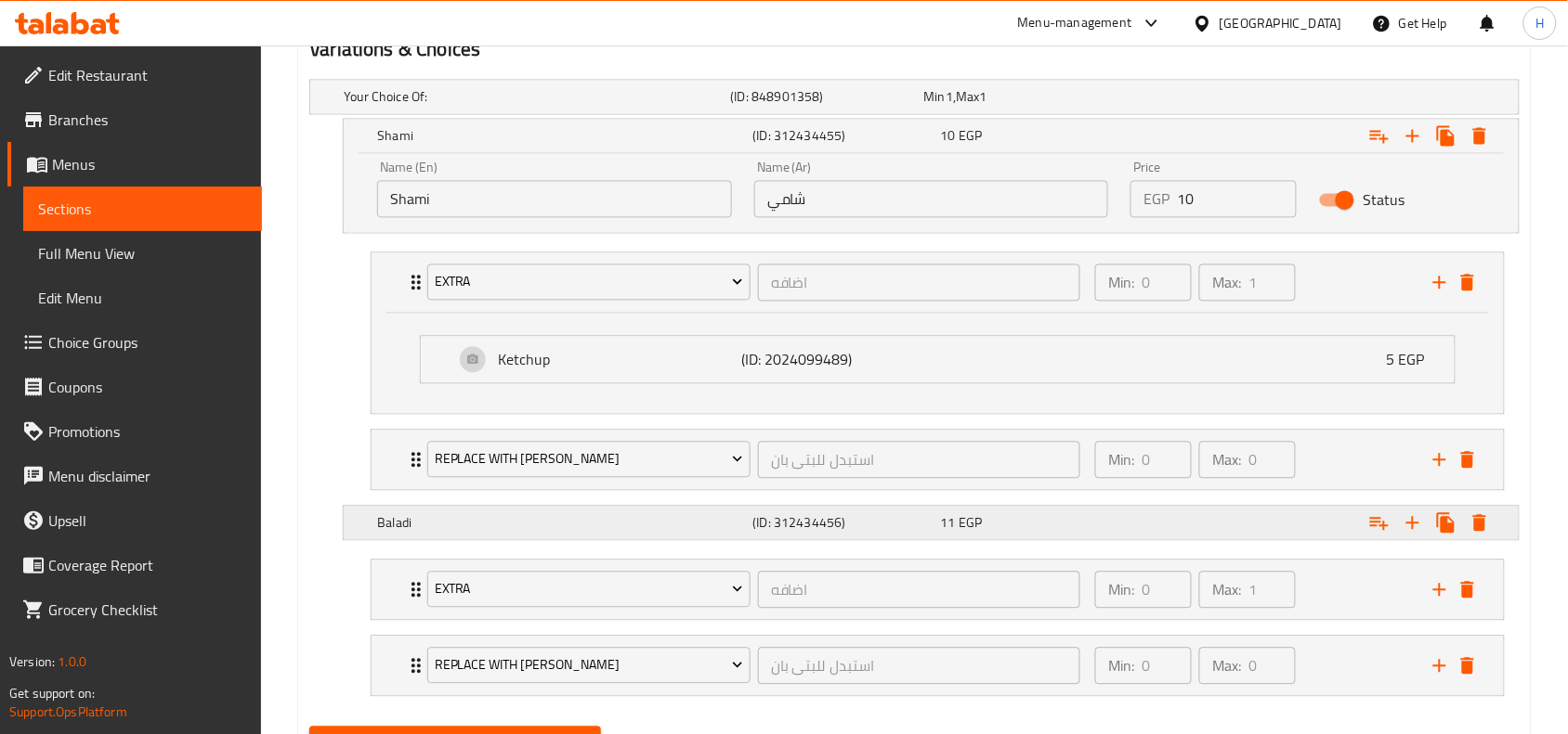
scroll to position [1044, 0]
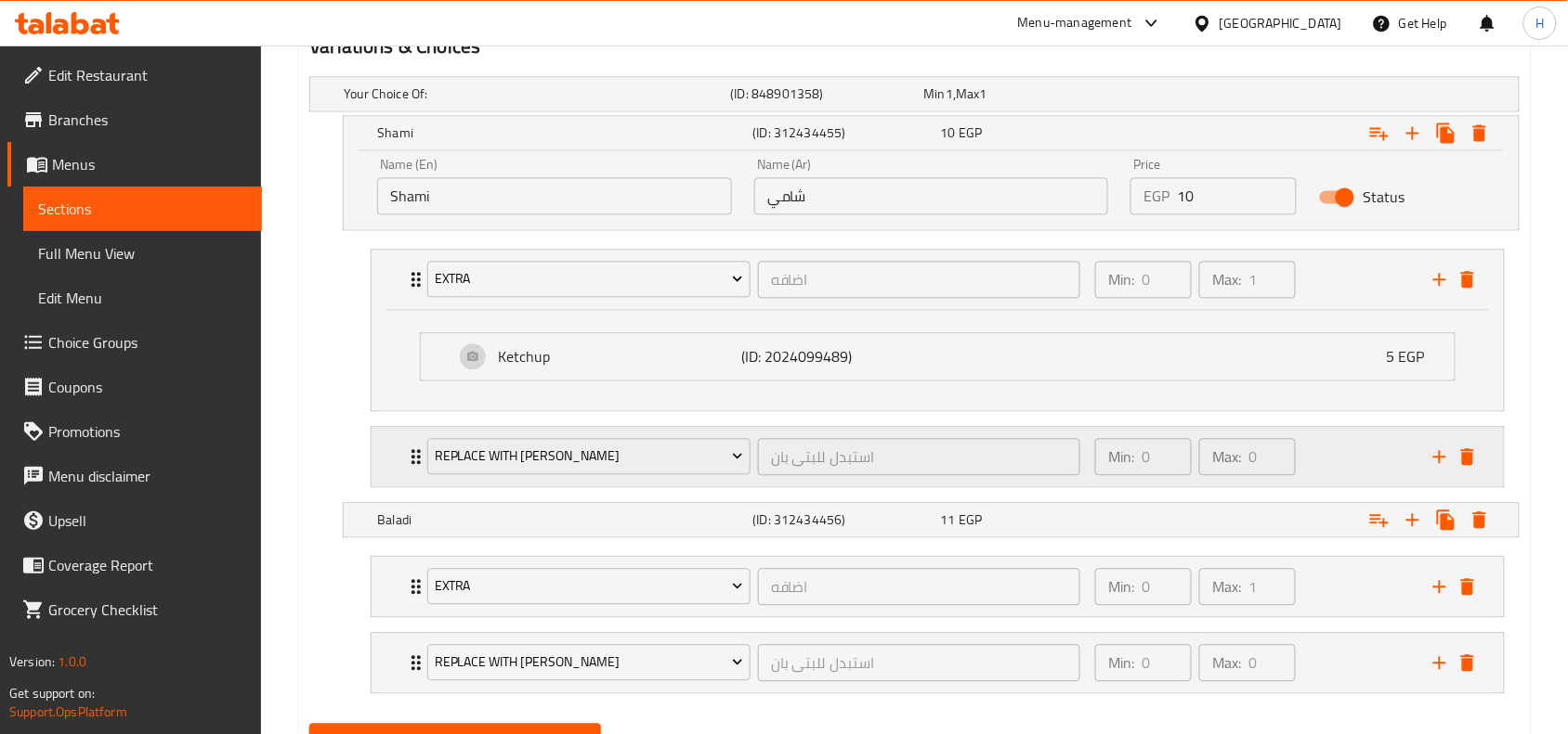
click at [1330, 459] on div "Min: 0 ​ Max: 0 ​" at bounding box center [1253, 457] width 339 height 59
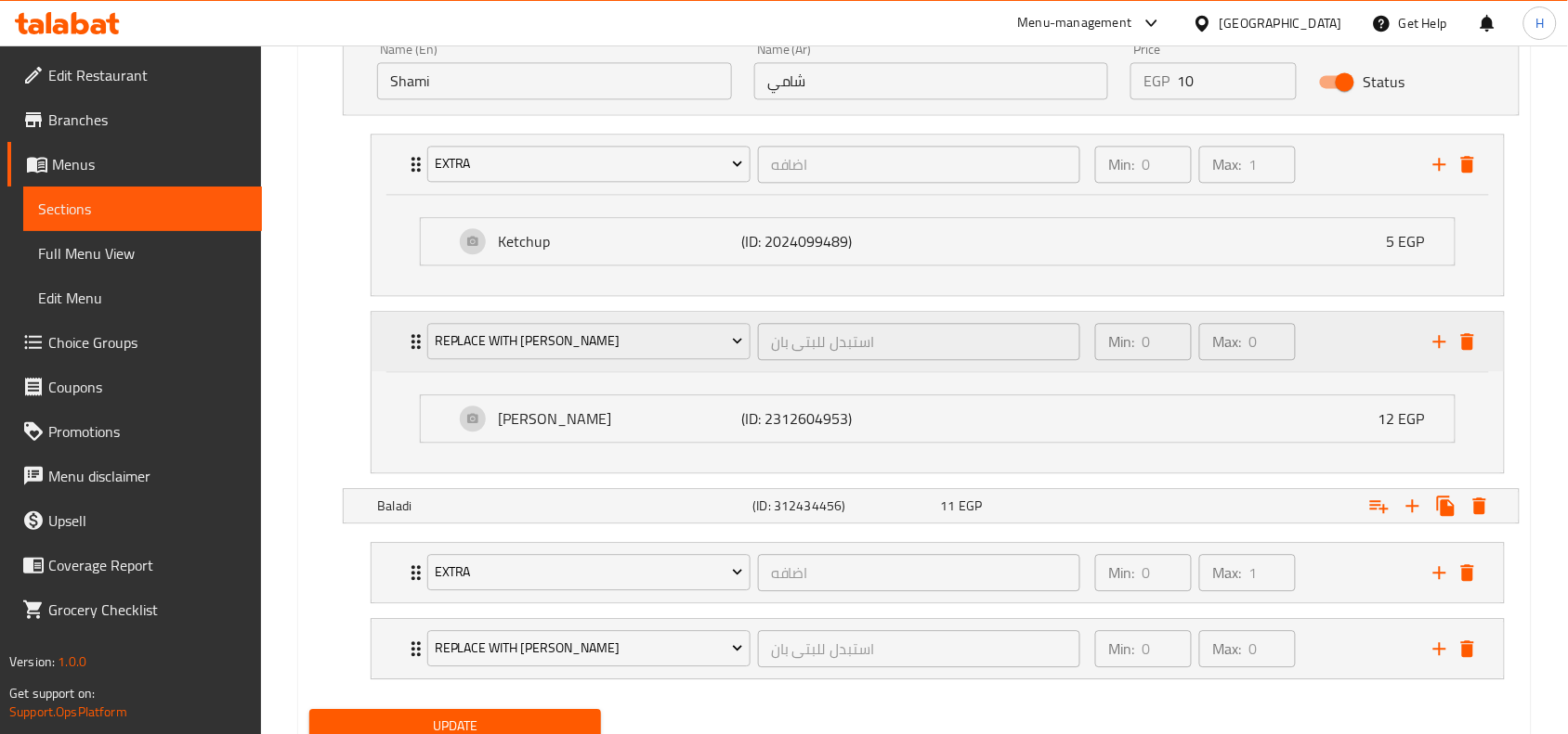
click at [1352, 339] on div "Min: 0 ​ Max: 0 ​" at bounding box center [1253, 341] width 339 height 59
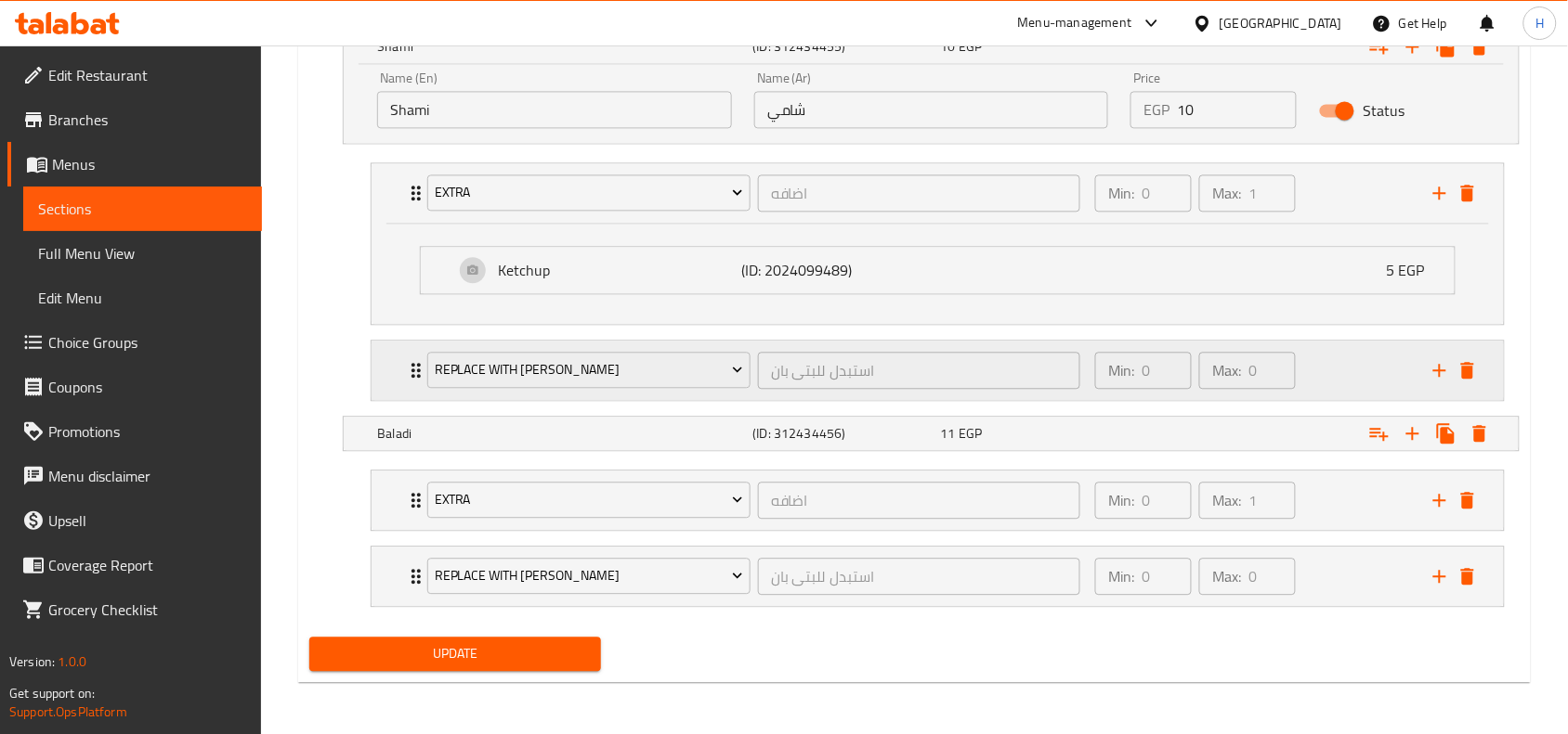
scroll to position [1135, 0]
click at [1464, 185] on icon "delete" at bounding box center [1468, 193] width 13 height 17
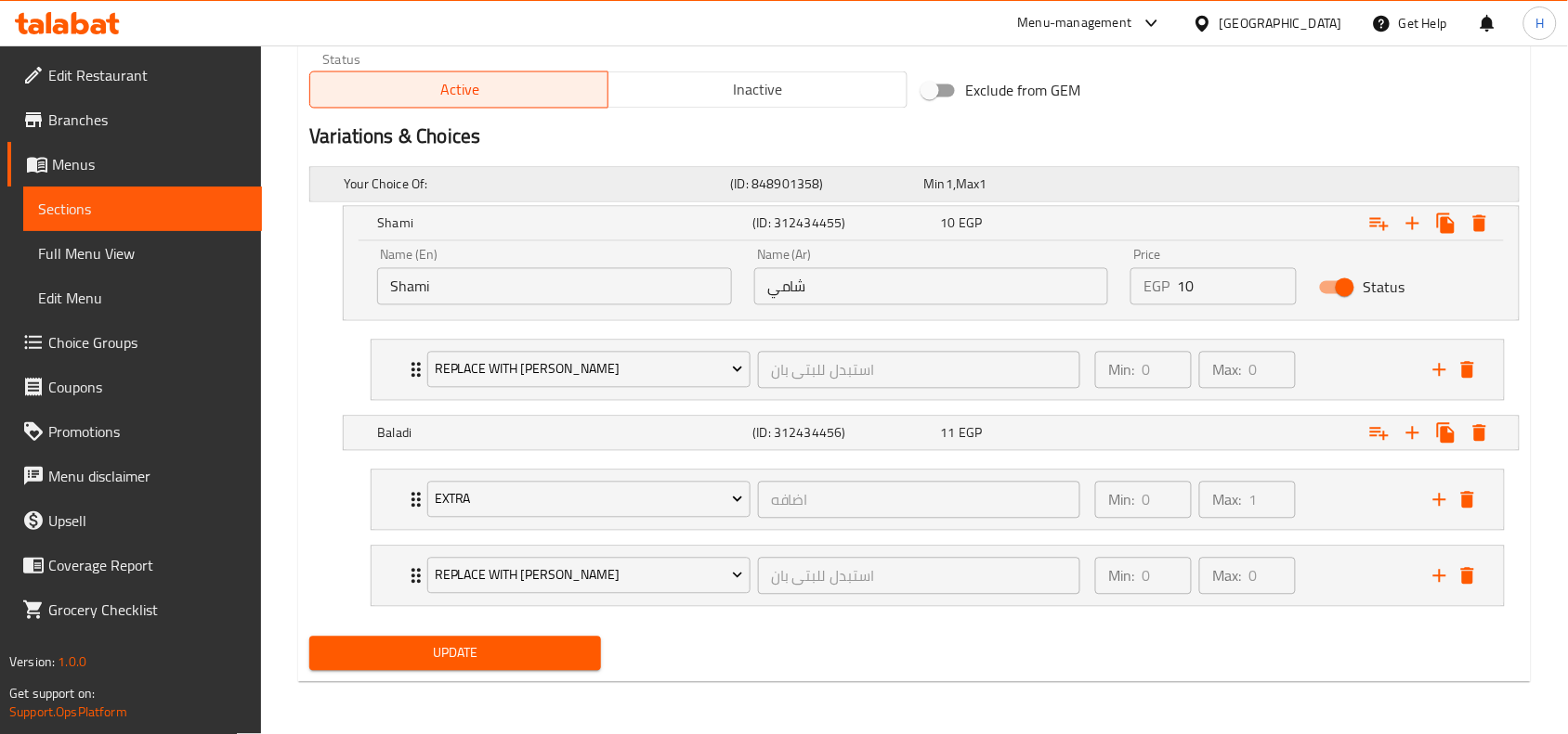
scroll to position [957, 0]
click at [1465, 492] on icon "delete" at bounding box center [1468, 501] width 13 height 17
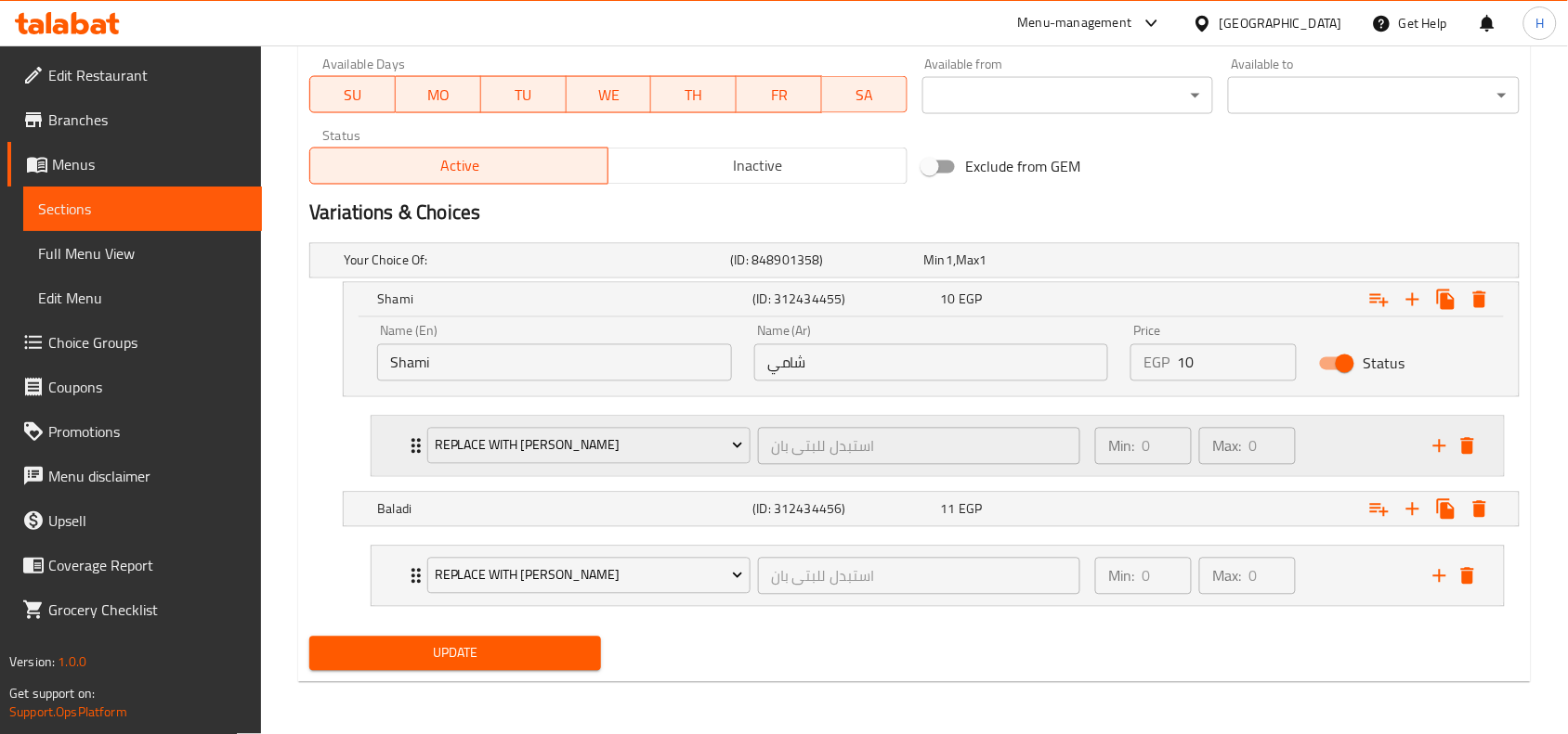
scroll to position [880, 0]
drag, startPoint x: 1228, startPoint y: 363, endPoint x: 1176, endPoint y: 372, distance: 52.8
click at [1176, 372] on div "EGP 10 Price" at bounding box center [1213, 363] width 166 height 37
click at [1224, 373] on input "10" at bounding box center [1237, 363] width 120 height 37
drag, startPoint x: 1224, startPoint y: 368, endPoint x: 1224, endPoint y: 385, distance: 17.0
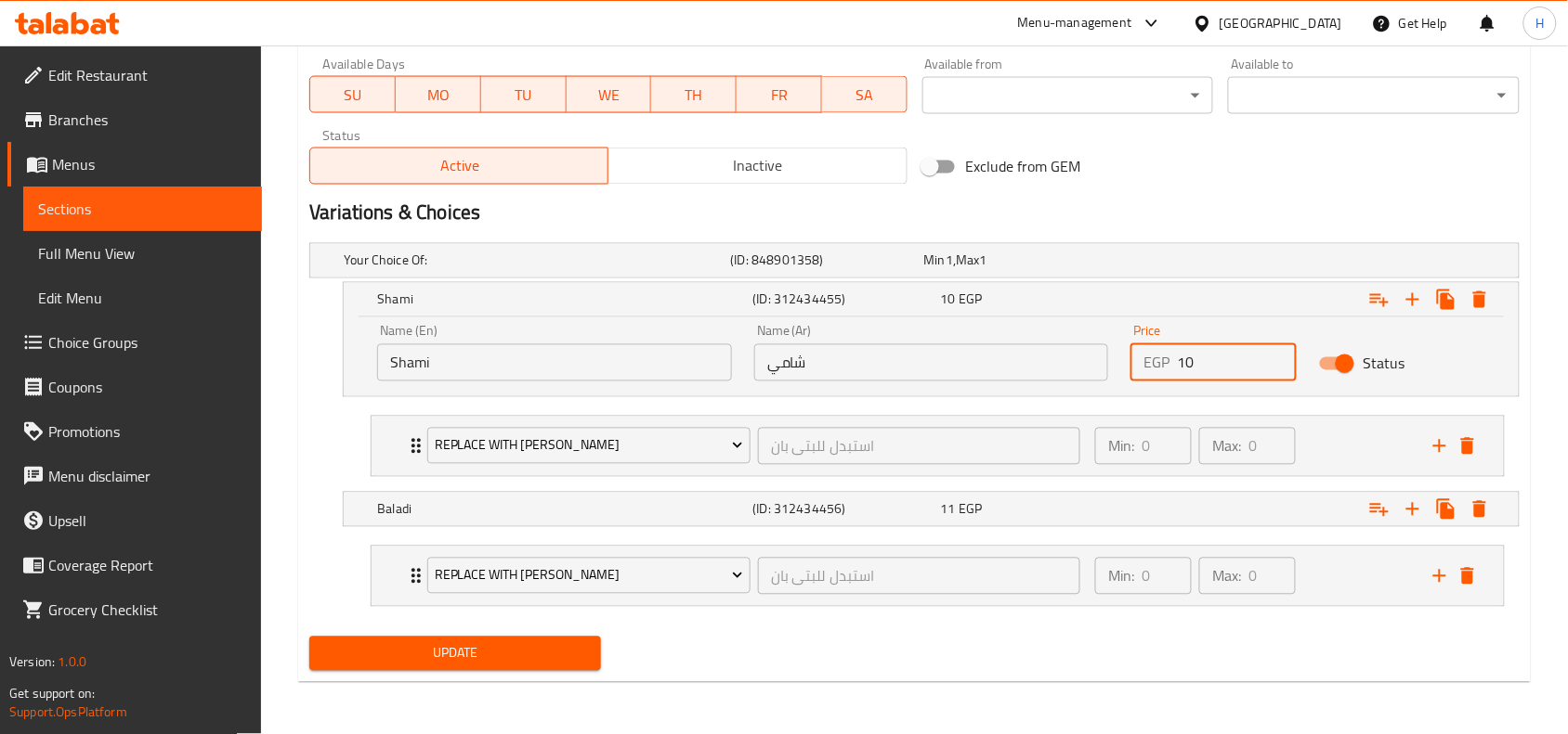
click at [1170, 377] on div "EGP 10 Price" at bounding box center [1213, 363] width 166 height 37
type input "19"
click at [1171, 513] on div "Expand" at bounding box center [1312, 510] width 375 height 41
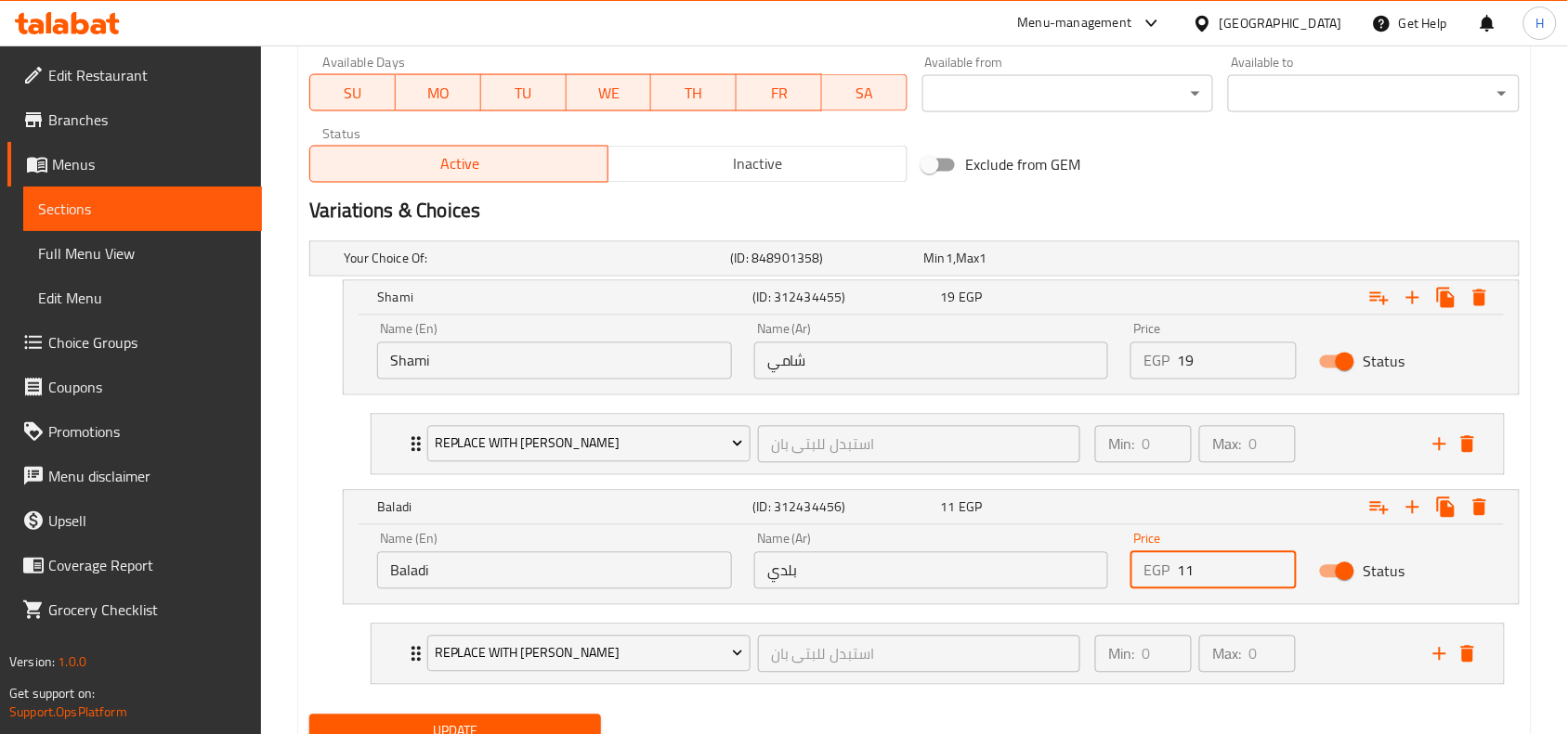
drag, startPoint x: 1199, startPoint y: 580, endPoint x: 1162, endPoint y: 580, distance: 37.0
click at [1162, 580] on div "EGP 11 Price" at bounding box center [1213, 571] width 166 height 37
type input "20"
click at [573, 720] on button "Update" at bounding box center [455, 732] width 292 height 35
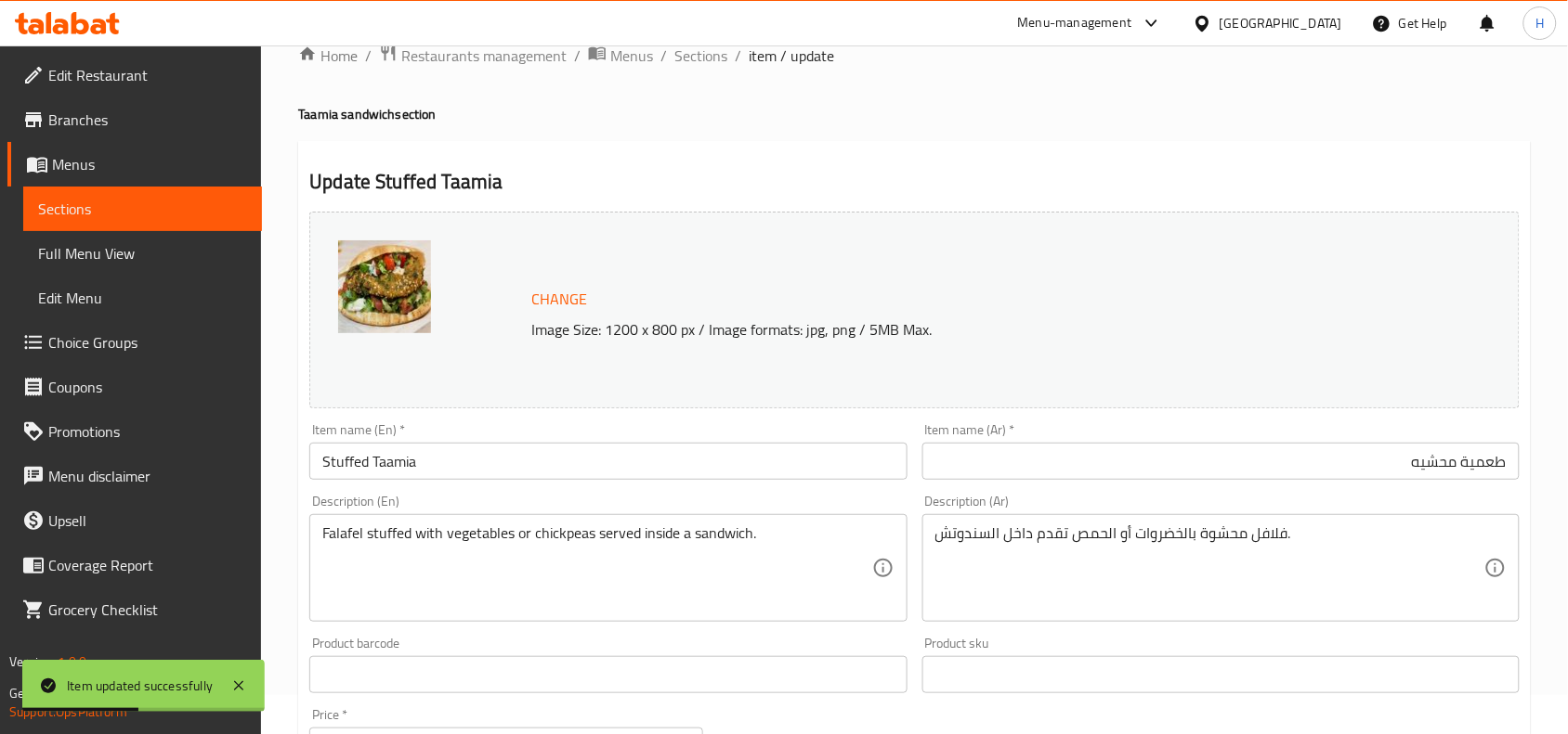
scroll to position [0, 0]
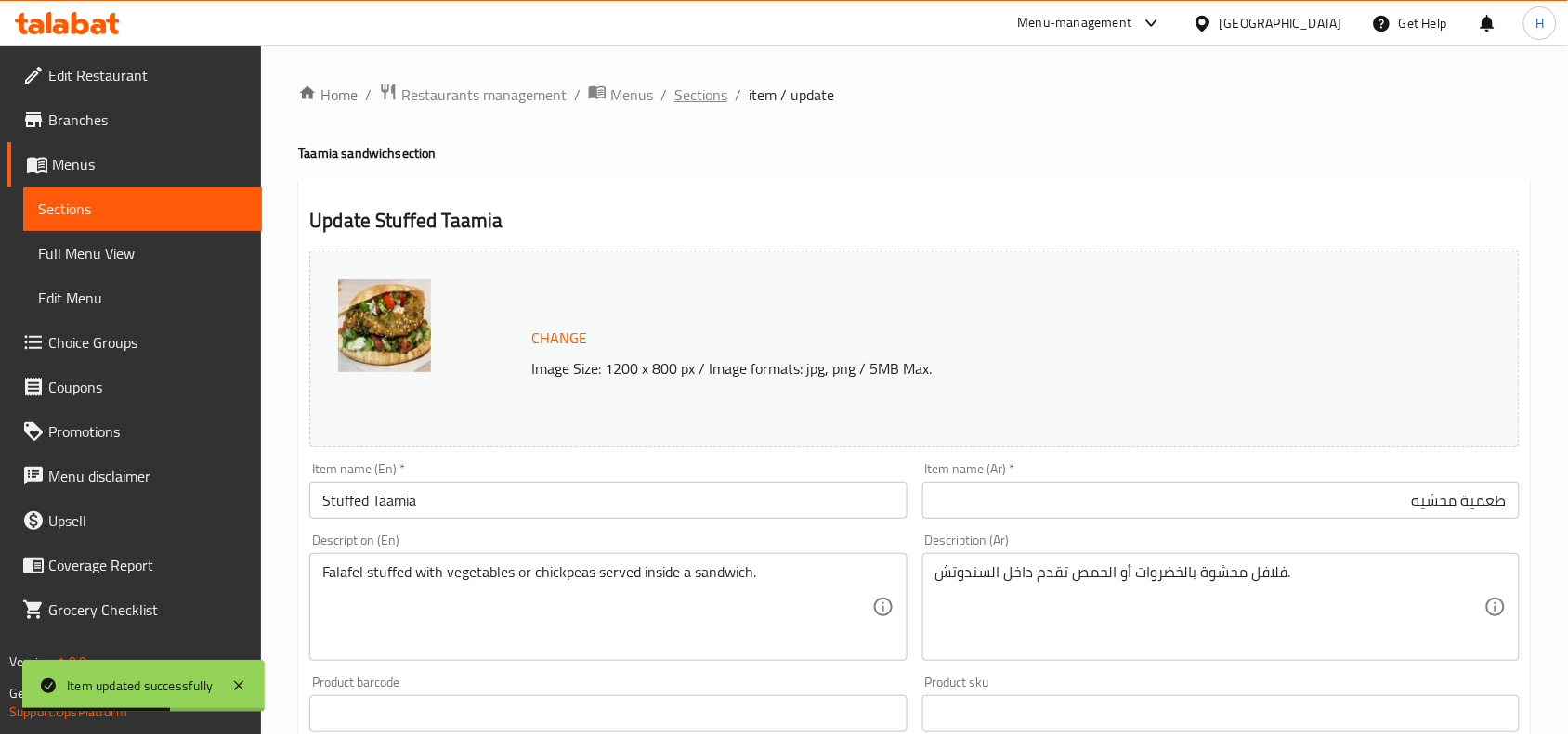
click at [712, 94] on span "Sections" at bounding box center [701, 95] width 53 height 22
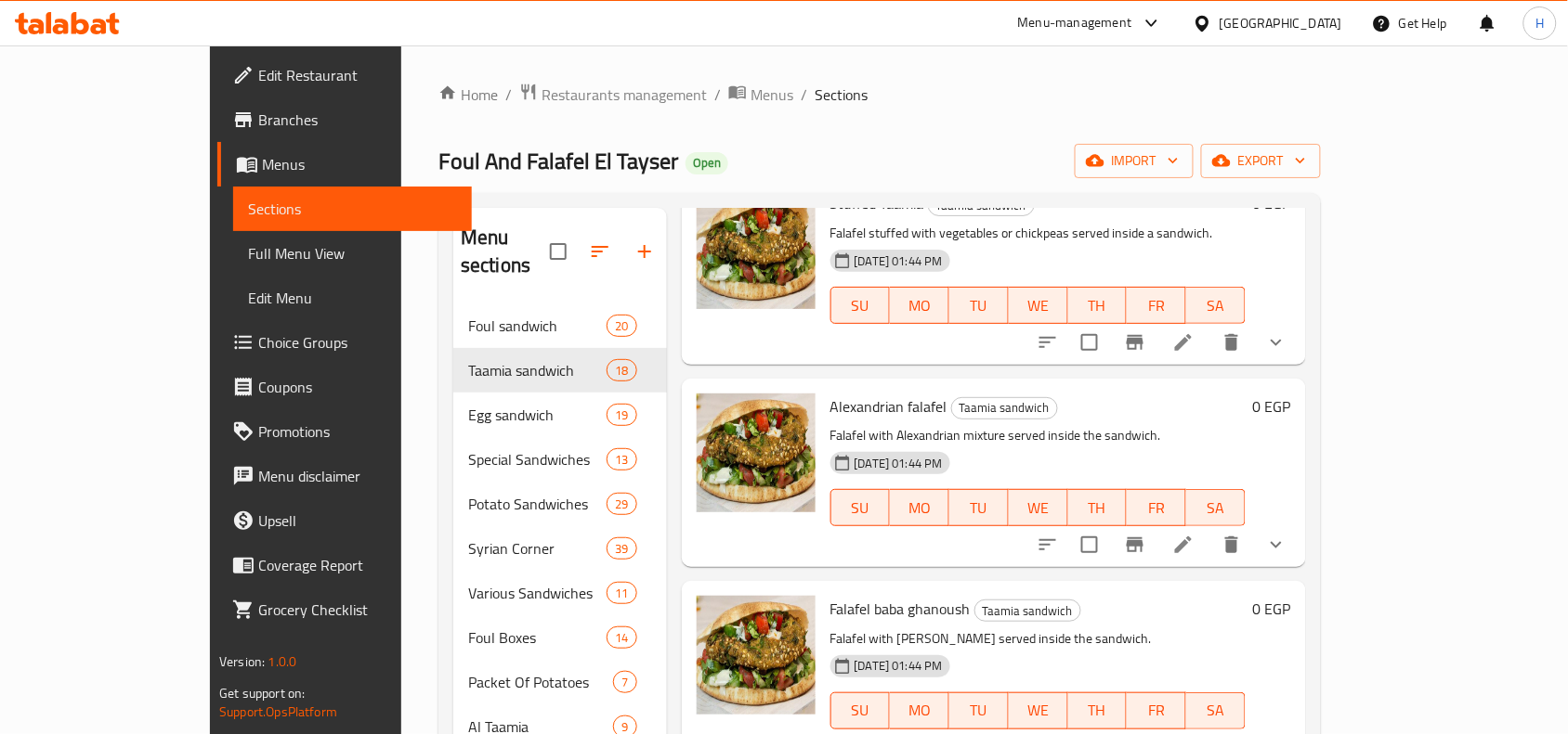
scroll to position [464, 0]
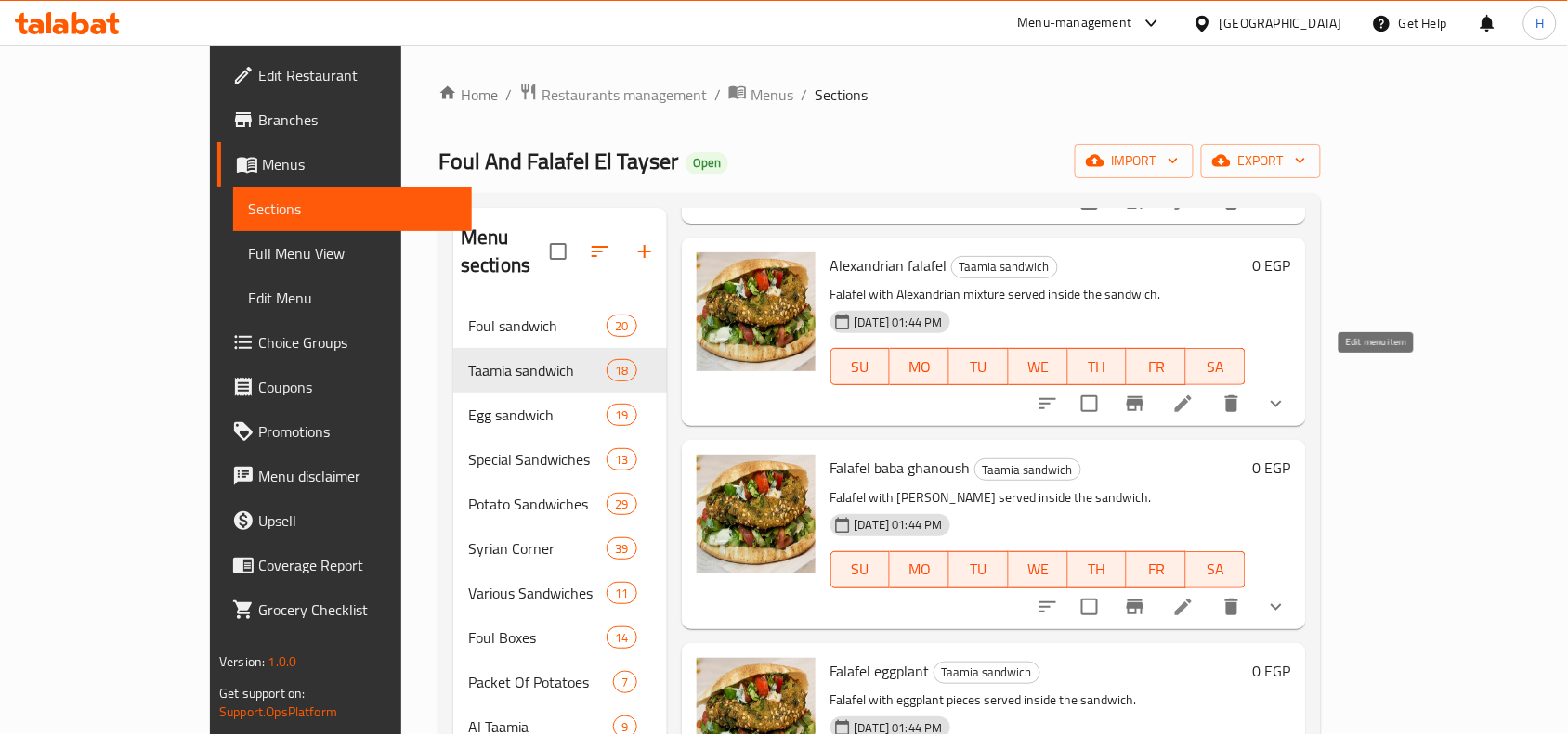
click at [1192, 396] on icon at bounding box center [1184, 404] width 17 height 17
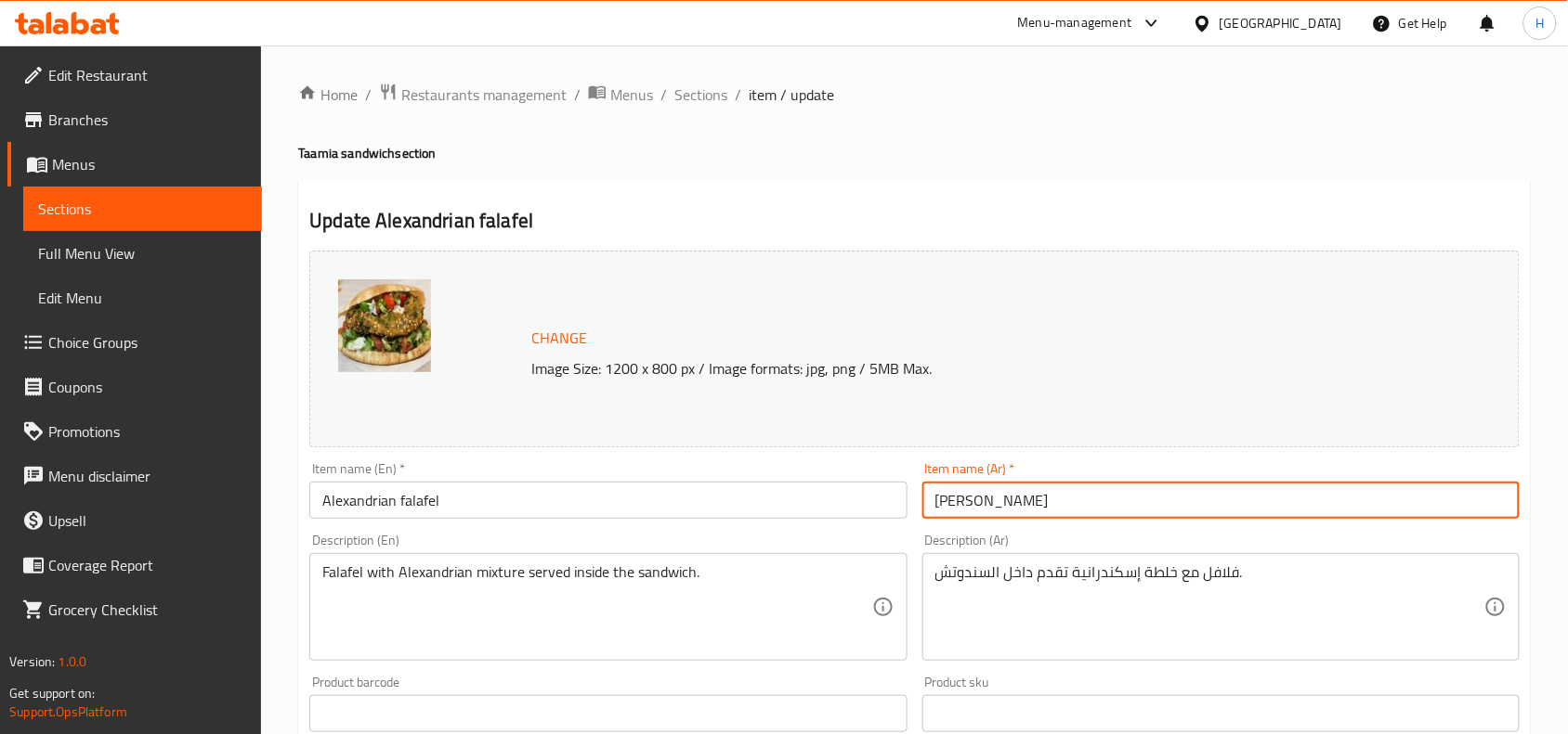
click at [1325, 490] on input "فلافل اسكندراني" at bounding box center [1221, 501] width 597 height 37
click at [1483, 502] on input "فلافل اسكندراني" at bounding box center [1221, 501] width 597 height 37
type input "طعمية اسكندراني"
click at [421, 497] on input "Alexandrian falafel" at bounding box center [608, 501] width 597 height 37
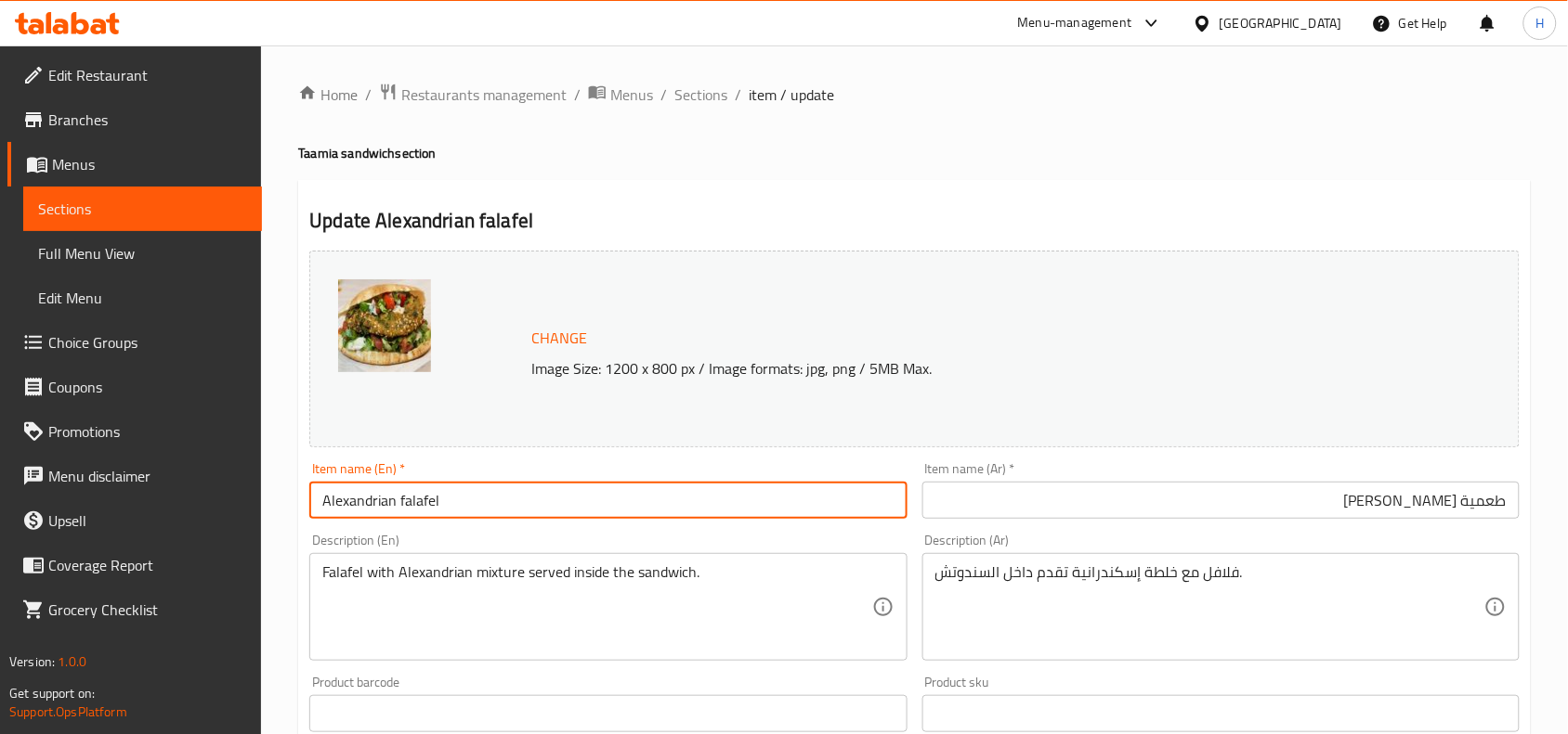
click at [421, 497] on input "Alexandrian falafel" at bounding box center [608, 501] width 597 height 37
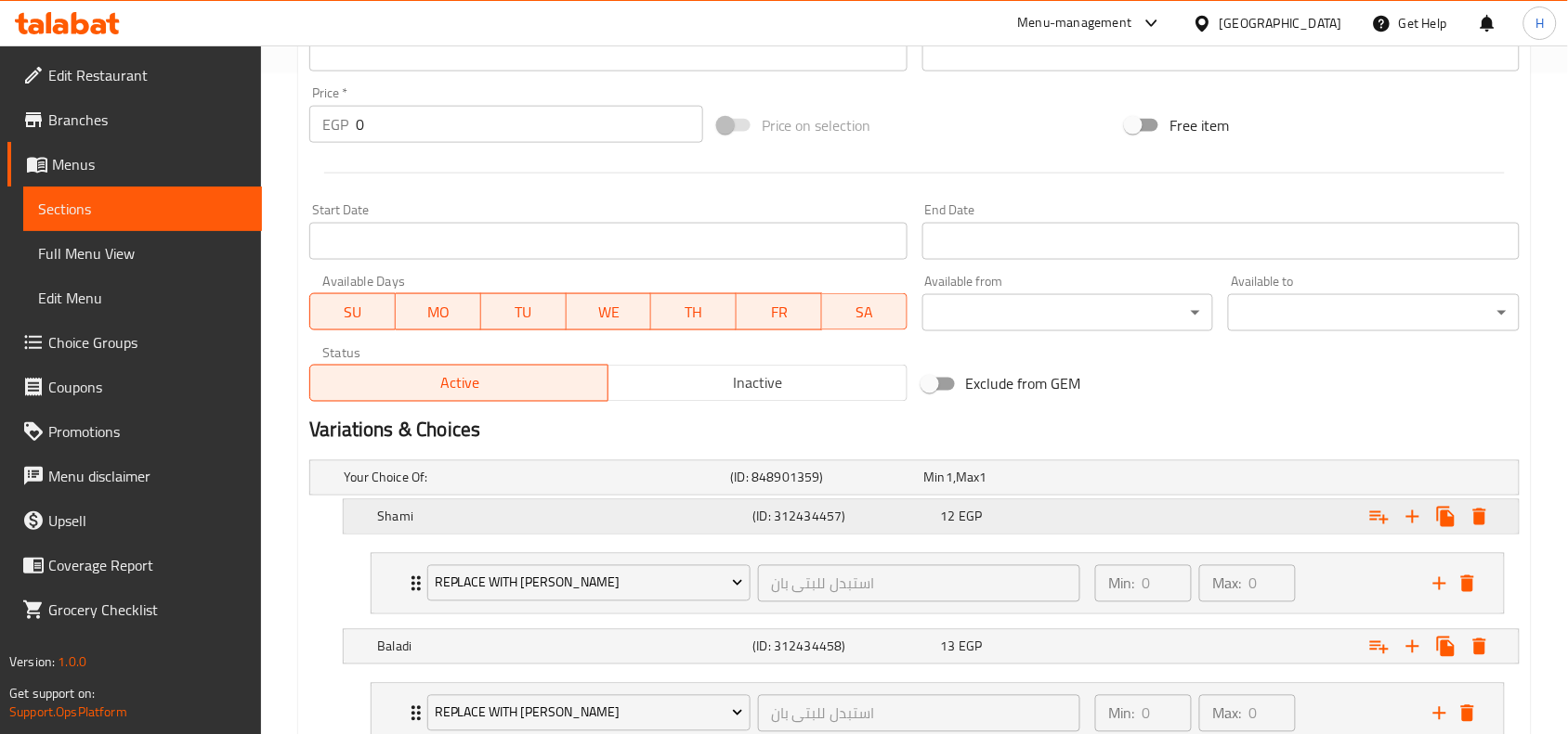
scroll to position [697, 0]
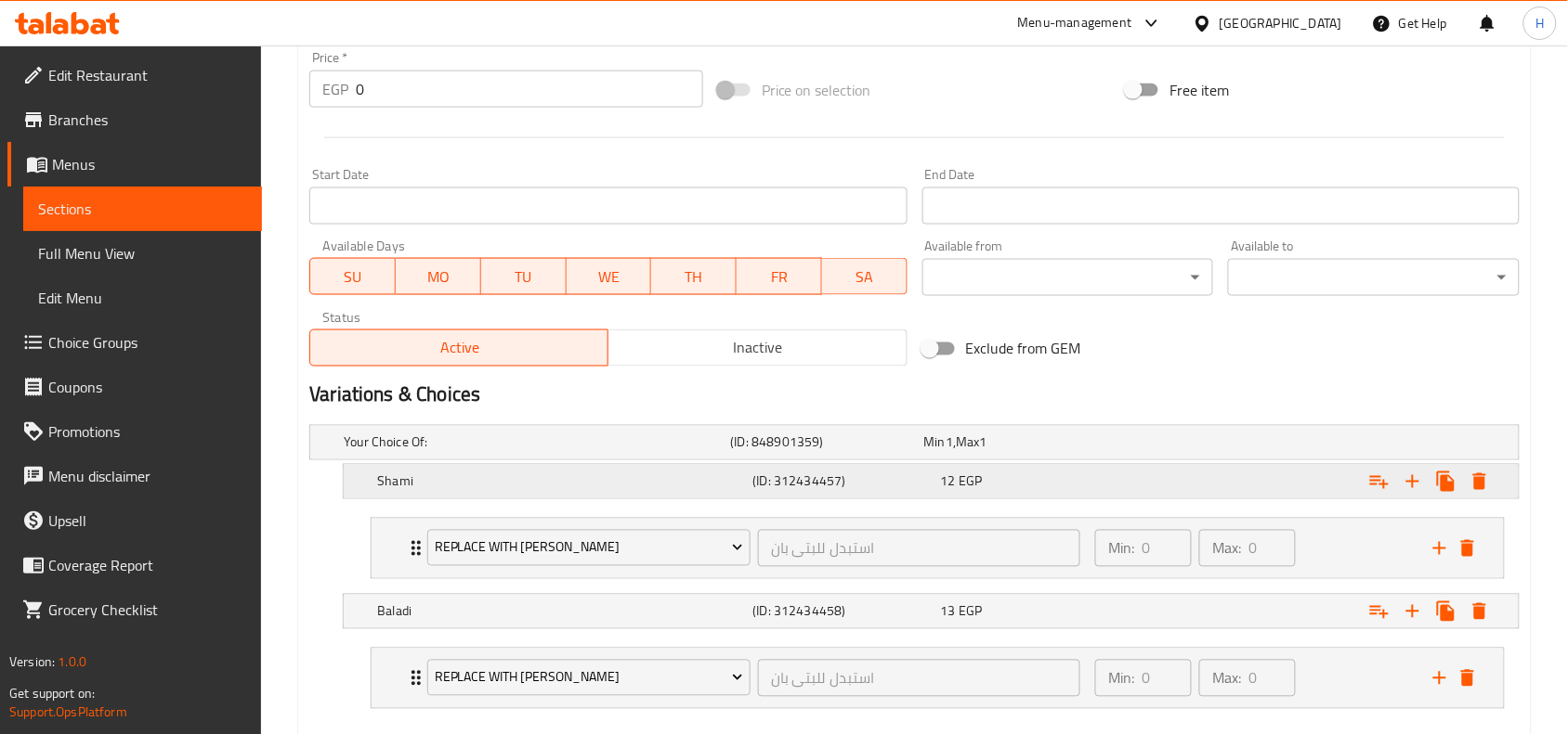
type input "Alexandrian Taamia"
click at [1048, 488] on div "12 EGP" at bounding box center [1031, 482] width 180 height 19
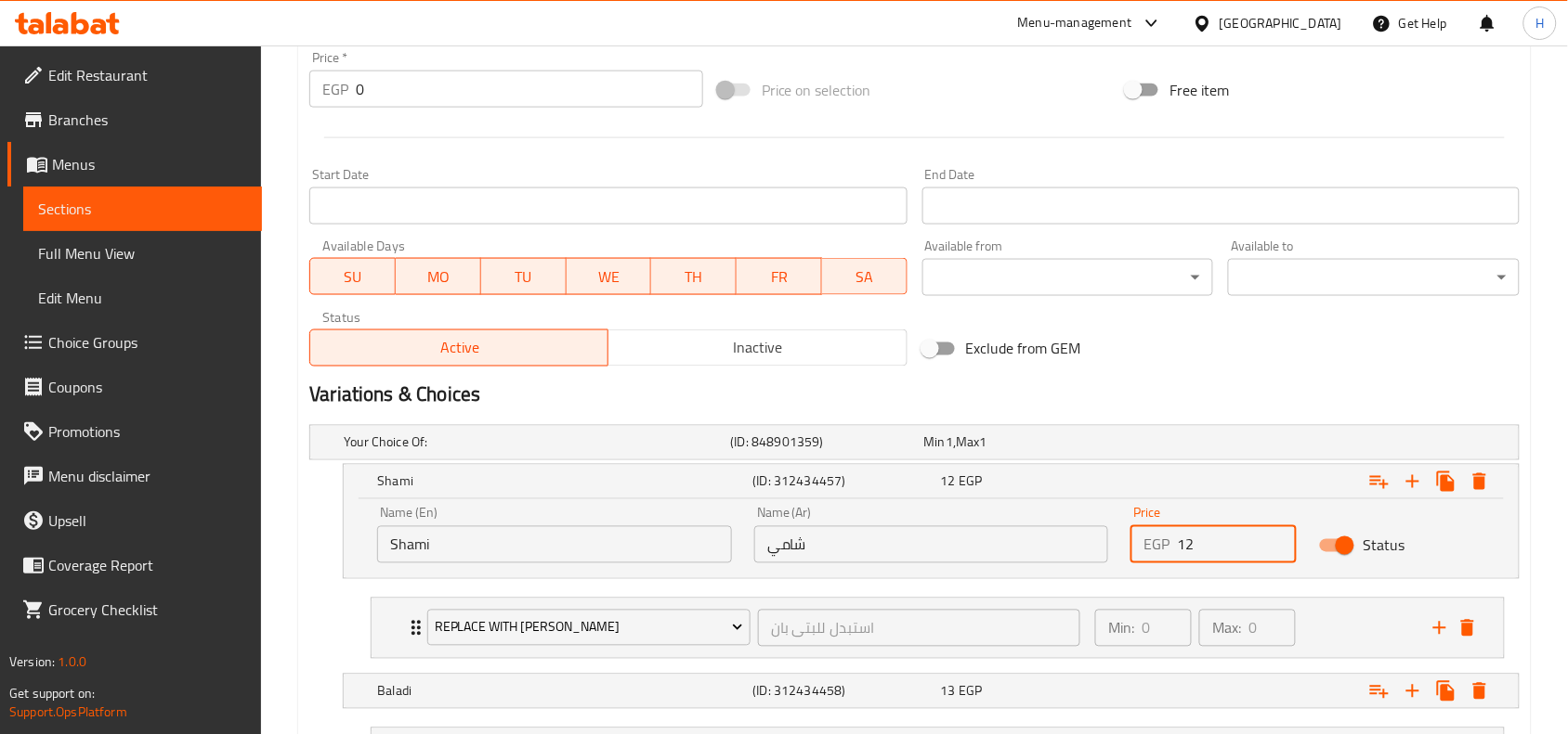
drag, startPoint x: 1215, startPoint y: 548, endPoint x: 1172, endPoint y: 548, distance: 43.0
click at [1172, 548] on div "EGP 12 Price" at bounding box center [1213, 546] width 166 height 37
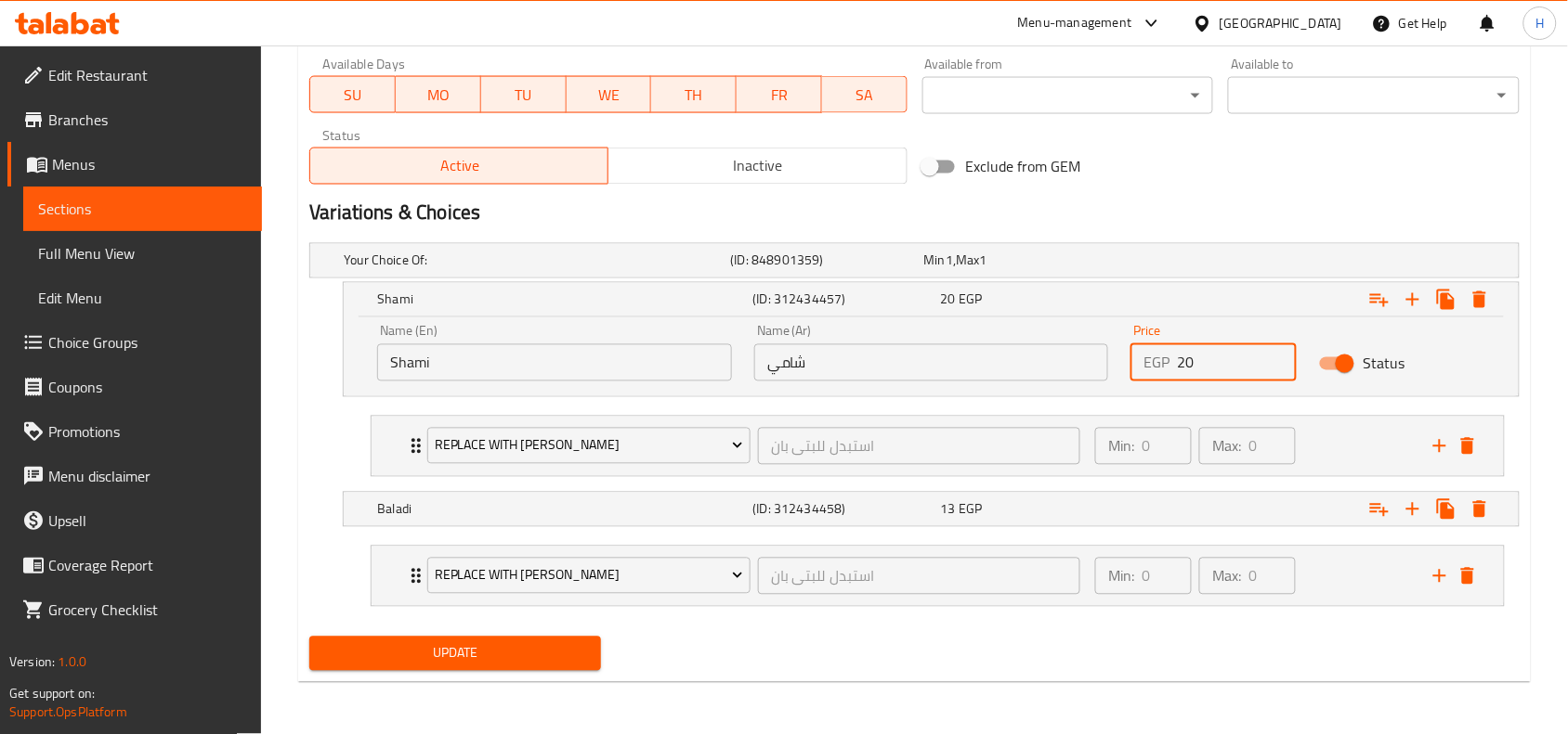
scroll to position [880, 0]
type input "20"
click at [987, 512] on div "13 EGP" at bounding box center [1031, 510] width 180 height 19
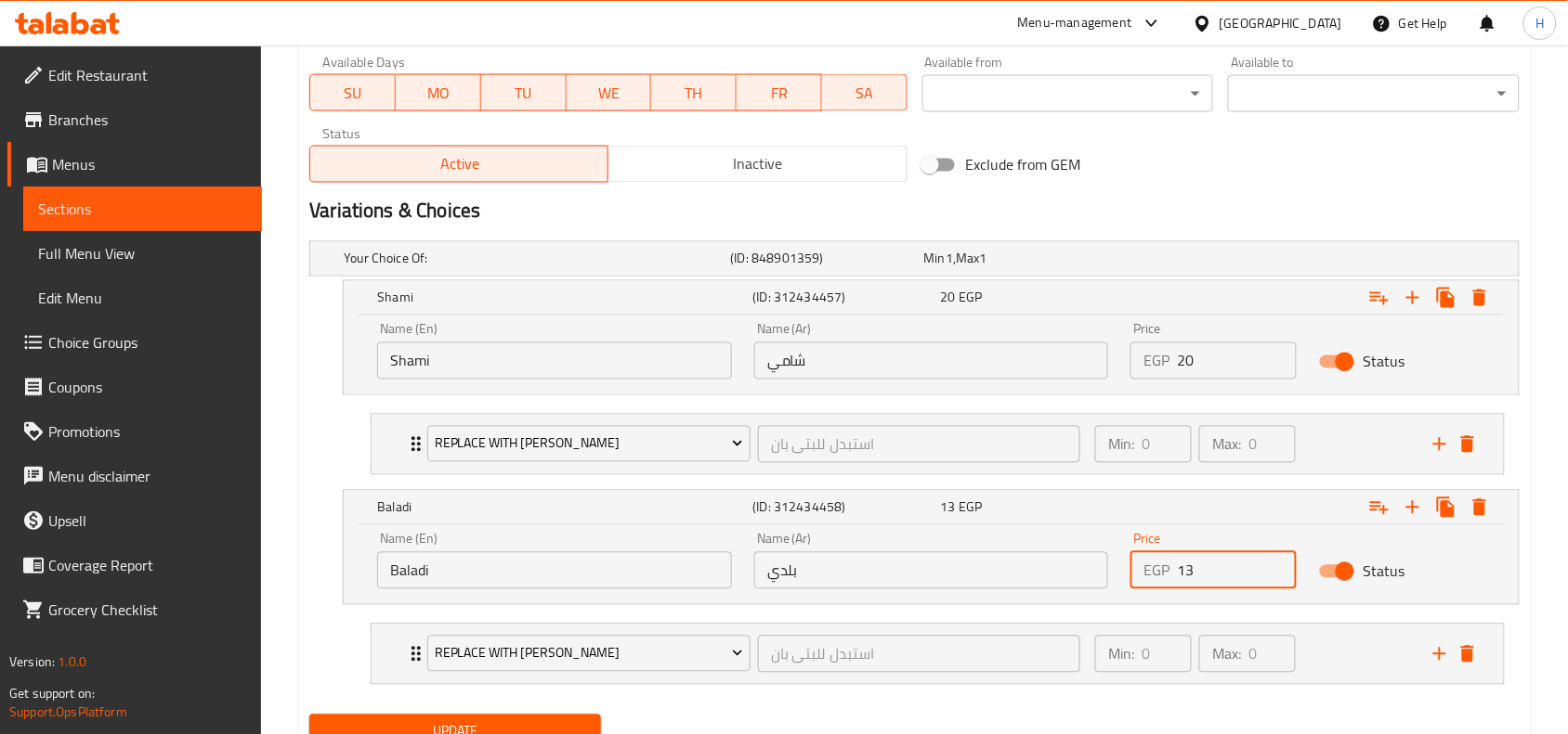
drag, startPoint x: 1175, startPoint y: 580, endPoint x: 1153, endPoint y: 588, distance: 23.4
click at [1166, 578] on div "EGP 13 Price" at bounding box center [1213, 571] width 166 height 37
click at [1219, 568] on input "13" at bounding box center [1237, 571] width 120 height 37
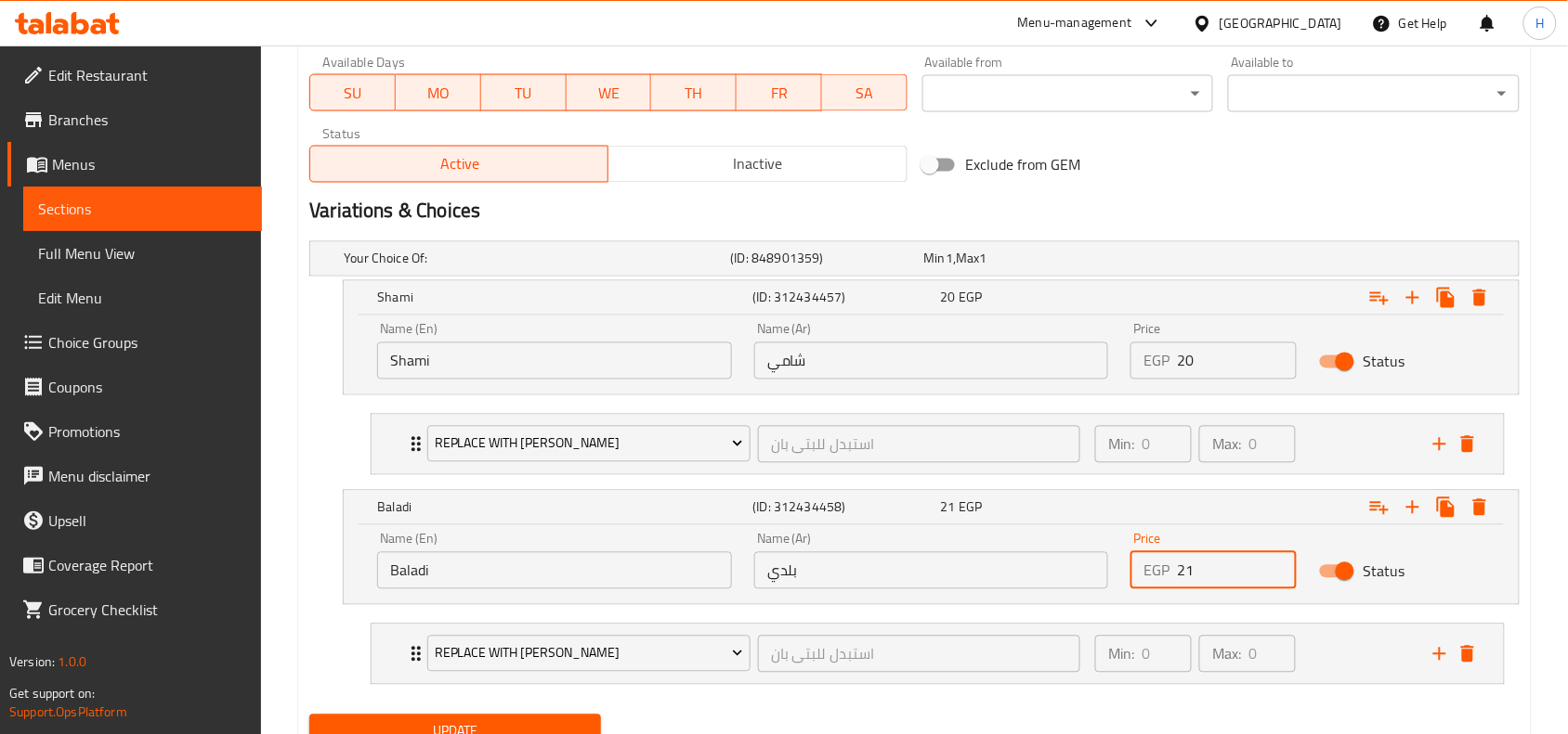
type input "21"
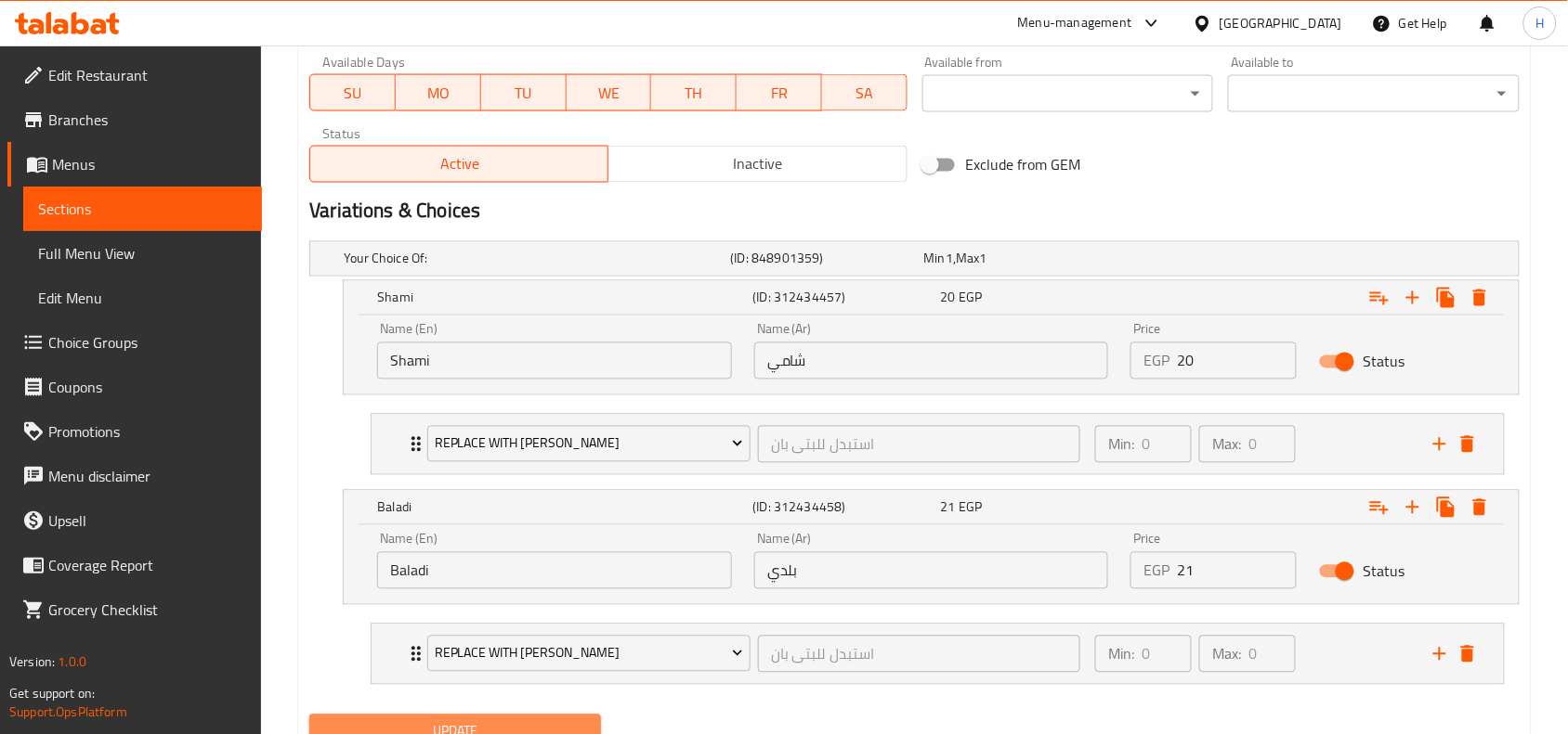
click at [557, 717] on button "Update" at bounding box center [455, 732] width 292 height 35
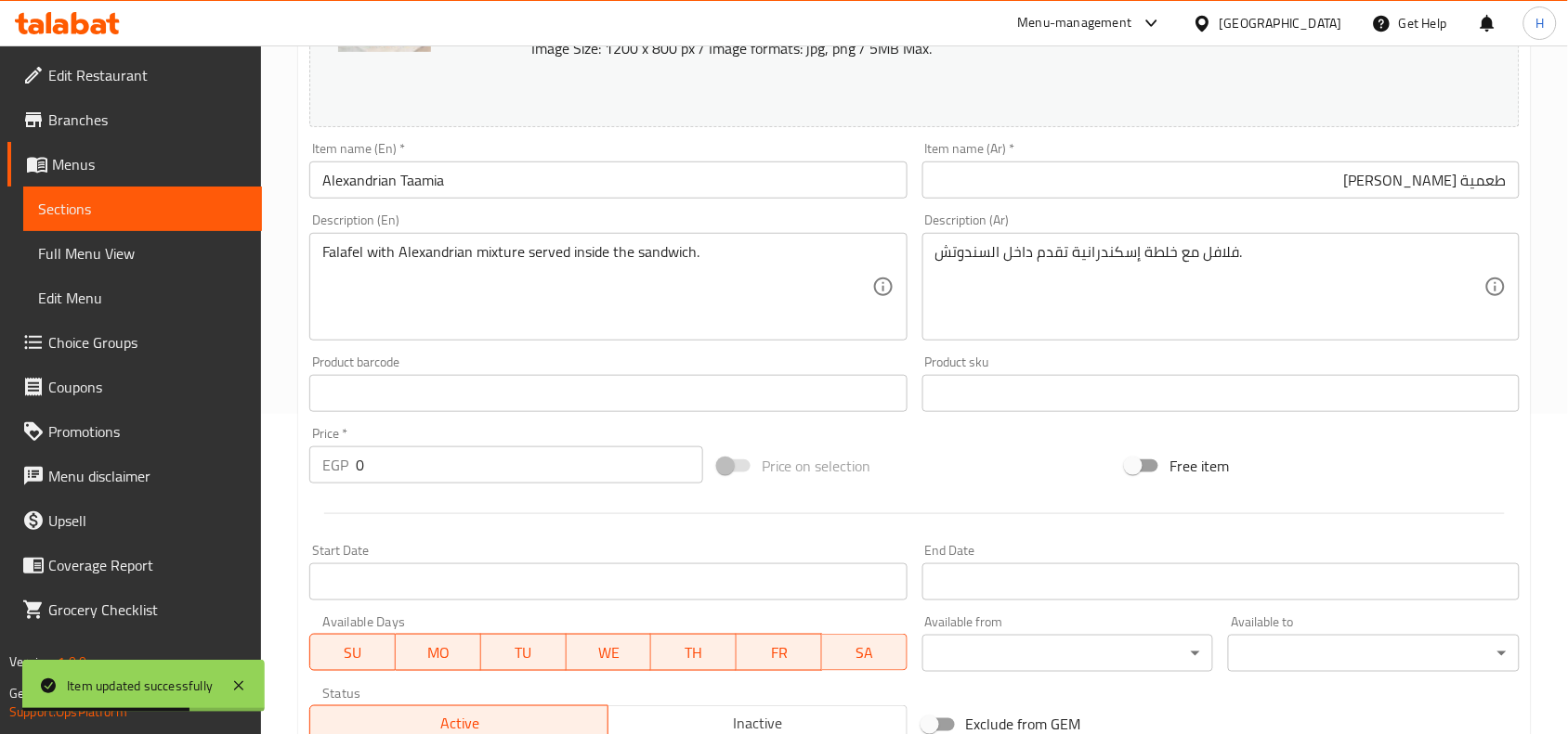
scroll to position [300, 0]
